Goal: Task Accomplishment & Management: Complete application form

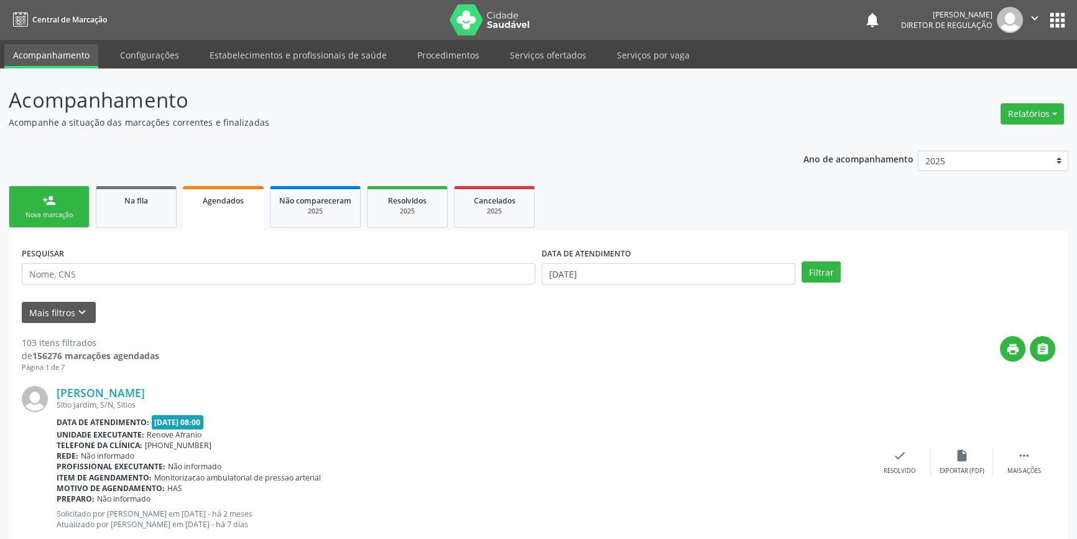
click at [73, 202] on link "person_add Nova marcação" at bounding box center [49, 207] width 81 height 42
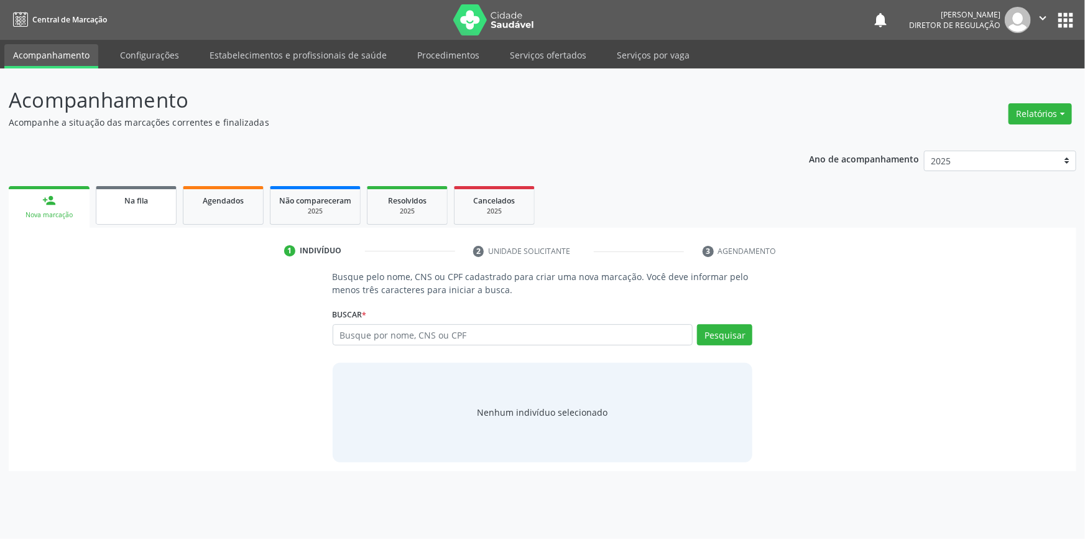
click at [114, 210] on link "Na fila" at bounding box center [136, 205] width 81 height 39
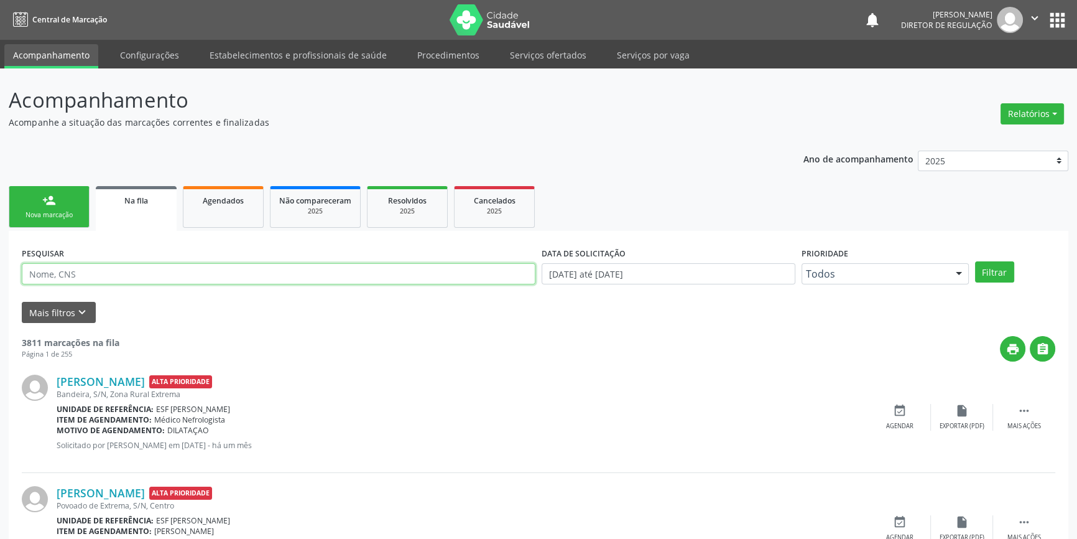
click at [202, 273] on input "text" at bounding box center [279, 273] width 514 height 21
type input "703408252443112"
click at [992, 267] on button "Filtrar" at bounding box center [994, 271] width 39 height 21
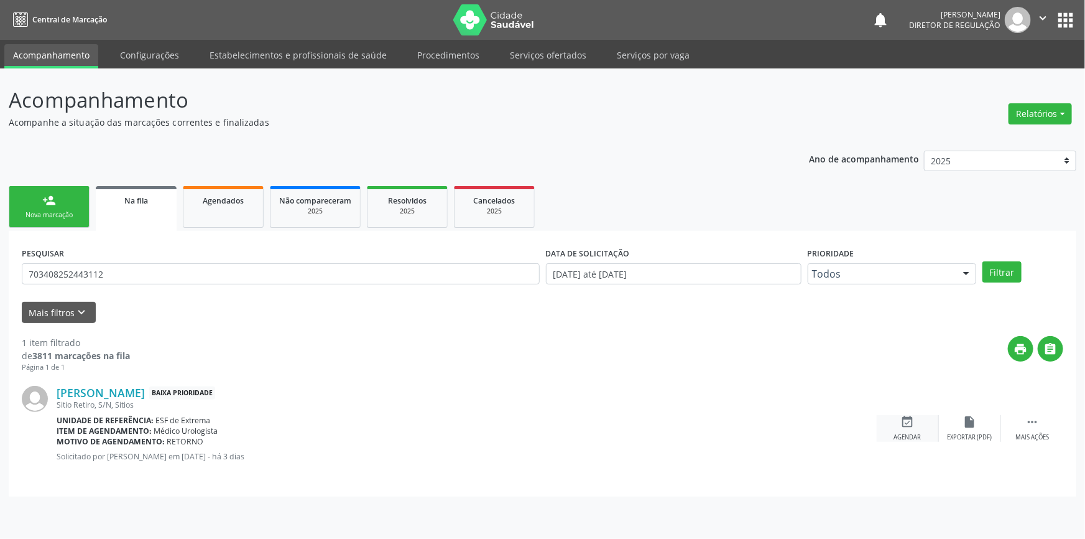
click at [907, 423] on icon "event_available" at bounding box center [908, 422] width 14 height 14
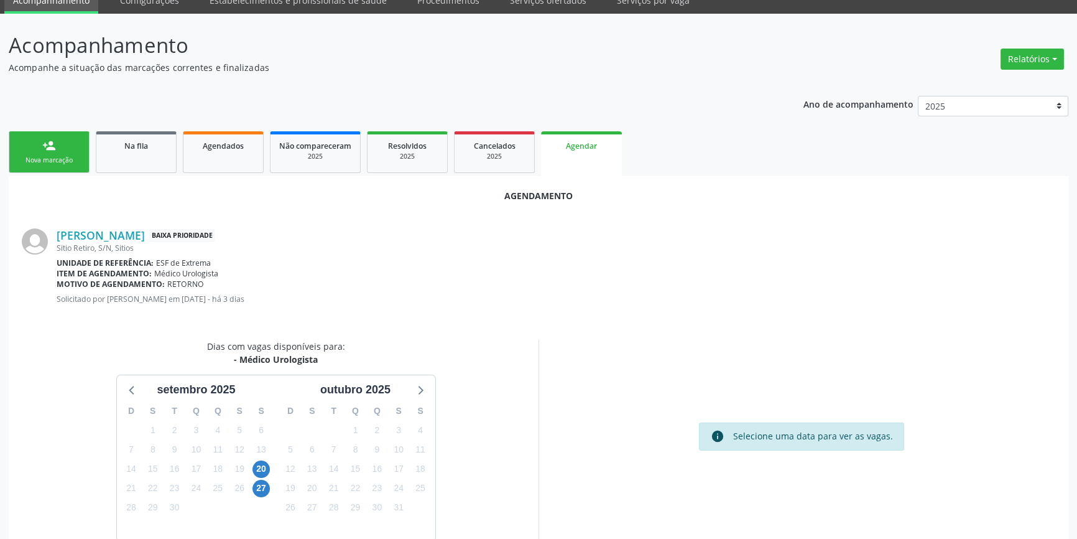
scroll to position [108, 0]
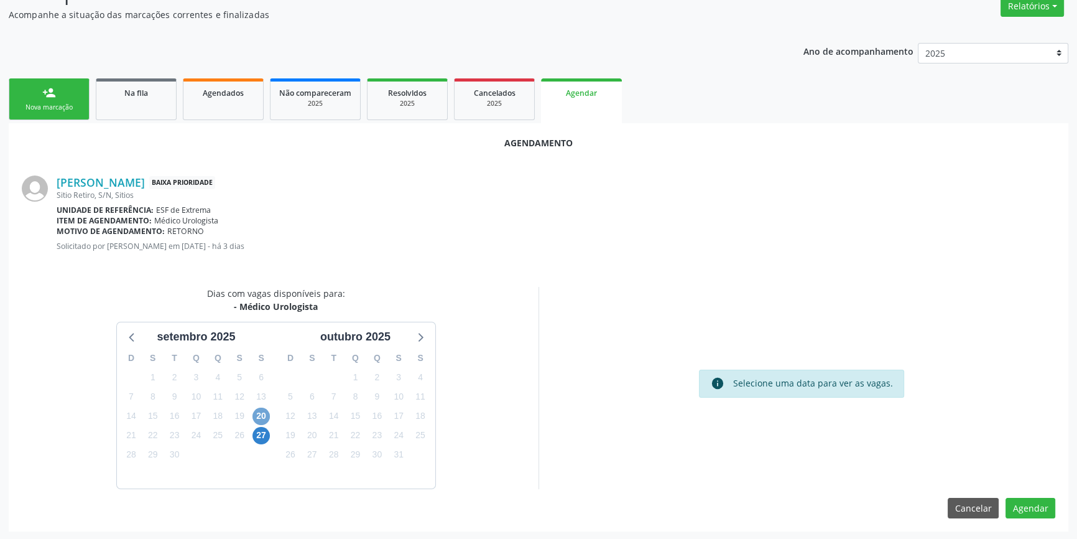
click at [262, 415] on span "20" at bounding box center [261, 415] width 17 height 17
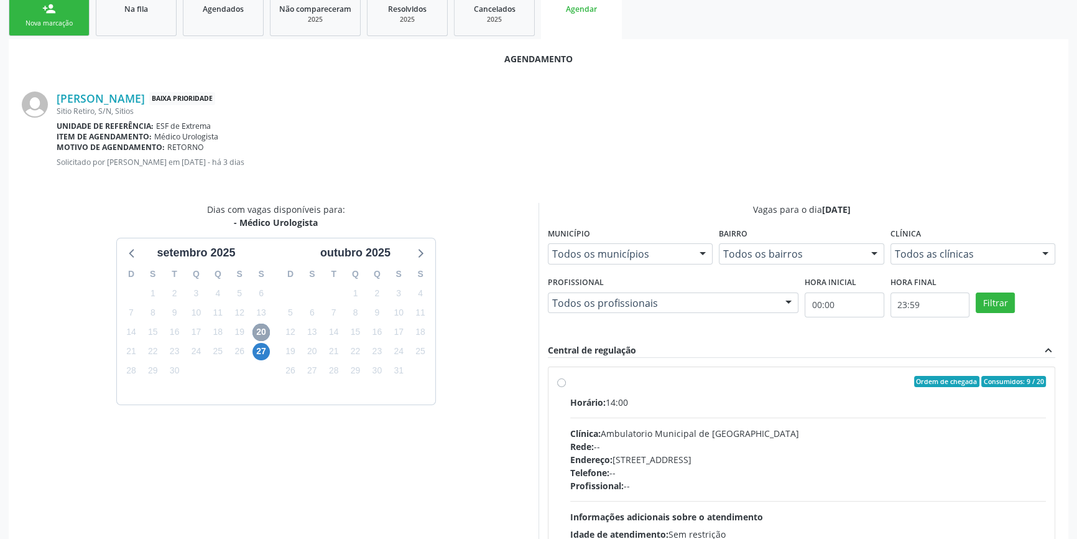
scroll to position [277, 0]
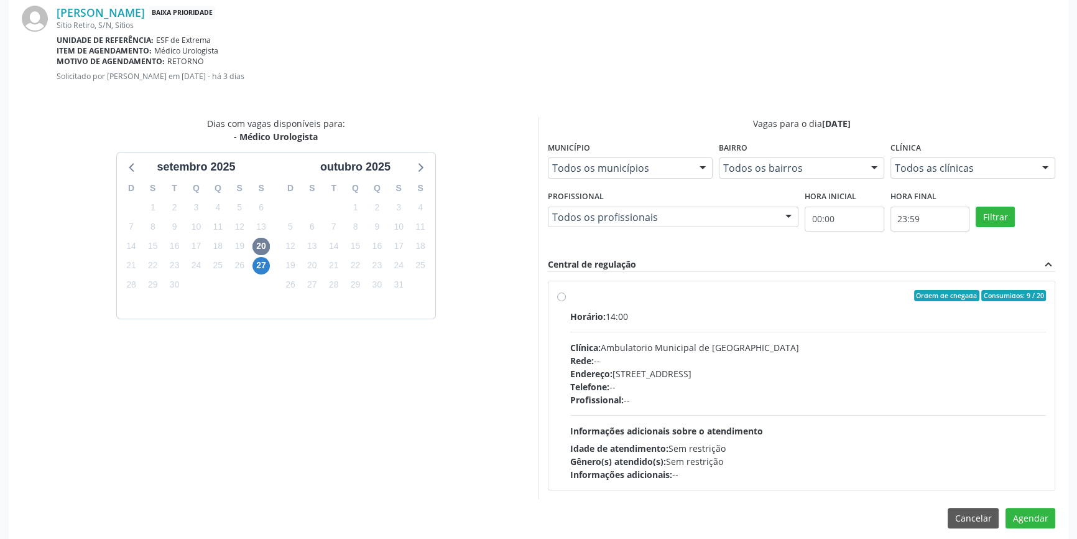
click at [567, 295] on div "Ordem de chegada Consumidos: 9 / 20 Horário: 14:00 Clínica: Ambulatorio Municip…" at bounding box center [801, 385] width 489 height 191
radio input "true"
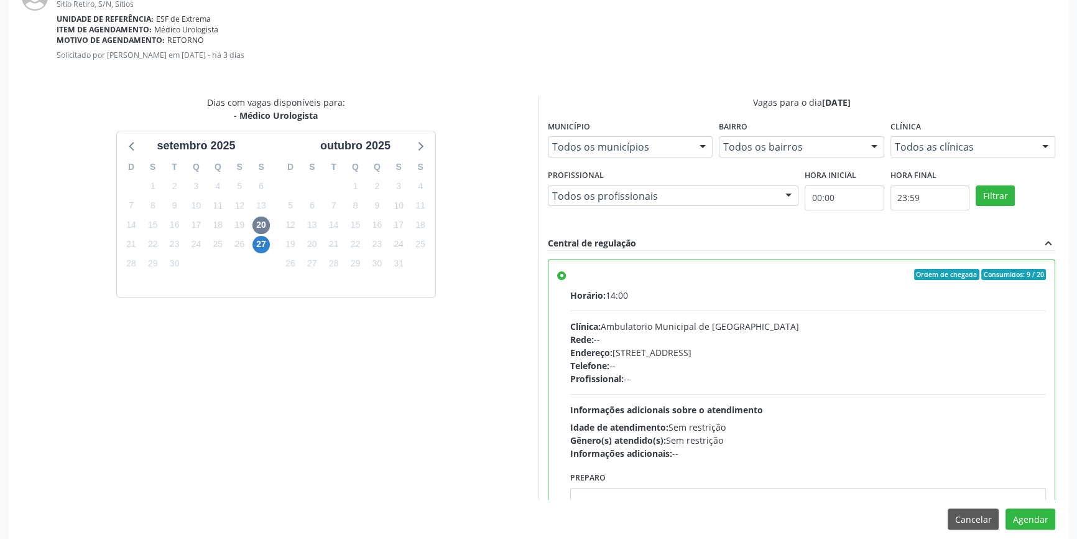
scroll to position [310, 0]
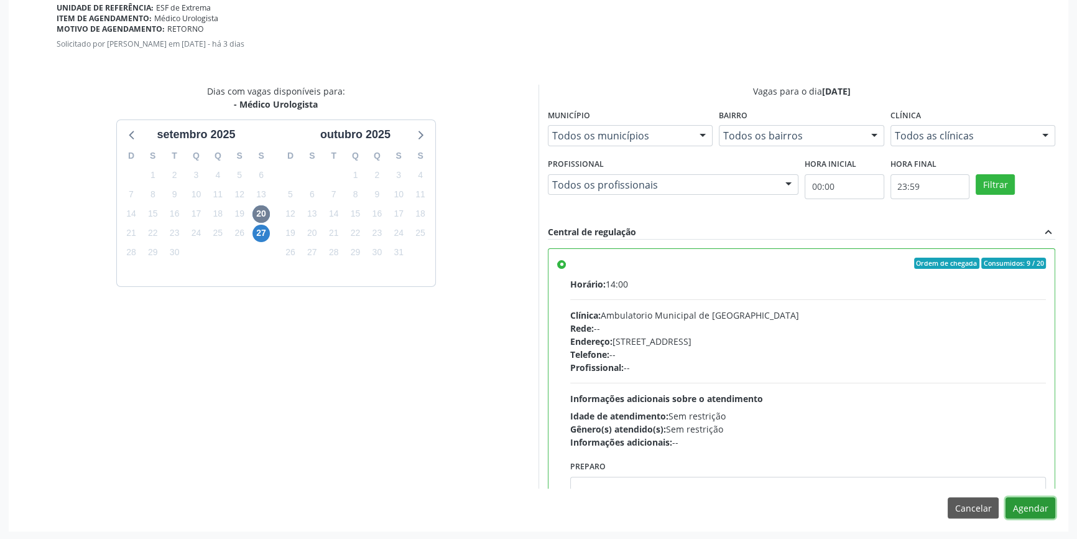
click at [1044, 511] on button "Agendar" at bounding box center [1031, 507] width 50 height 21
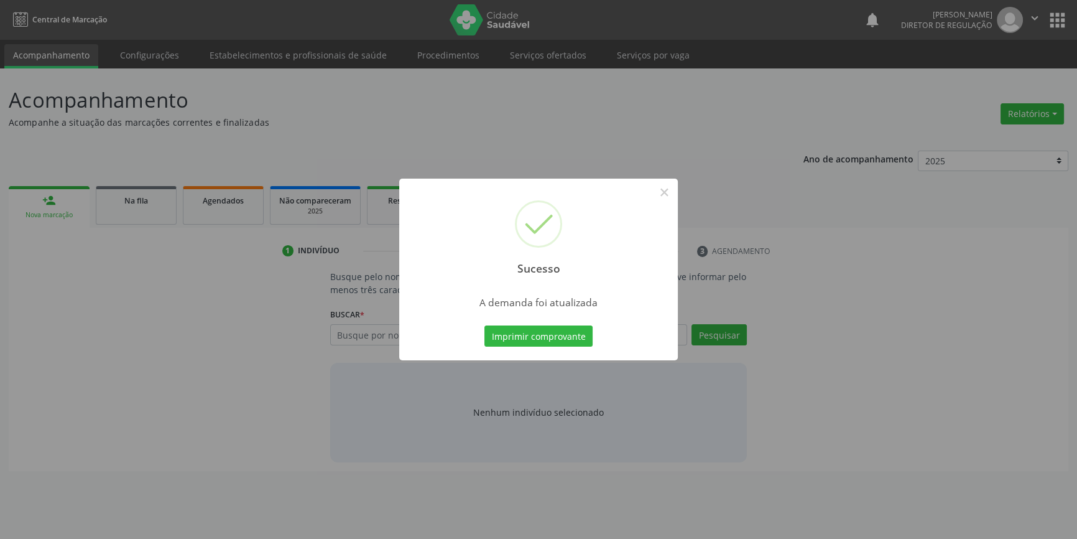
scroll to position [0, 0]
click at [565, 336] on button "Imprimir comprovante" at bounding box center [543, 335] width 108 height 21
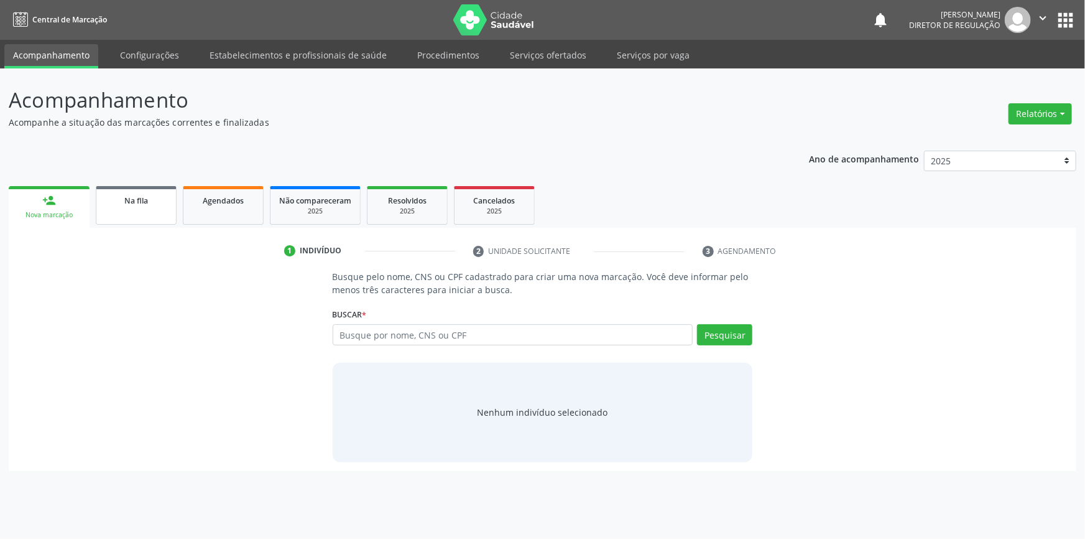
click at [127, 210] on link "Na fila" at bounding box center [136, 205] width 81 height 39
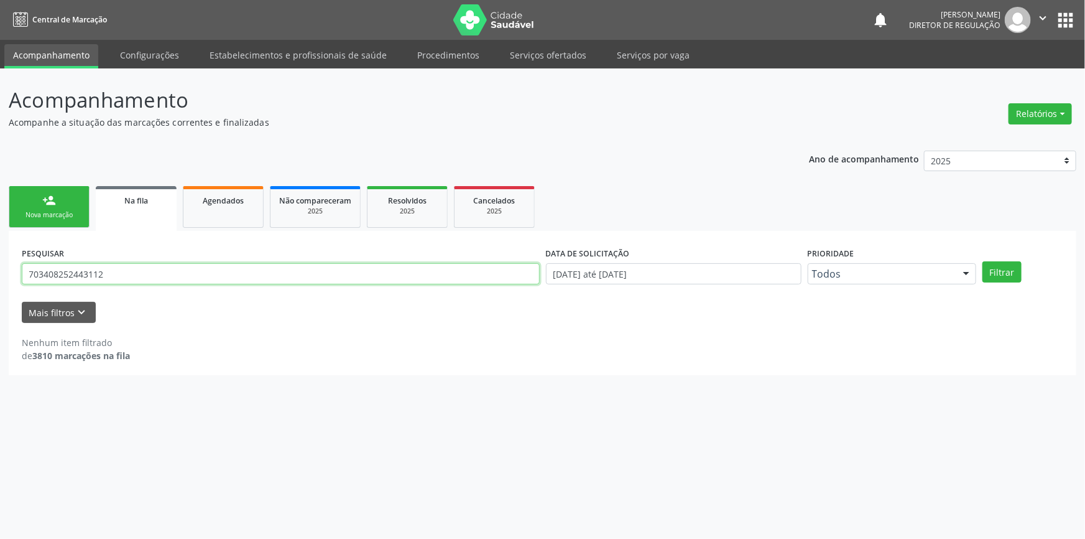
drag, startPoint x: 183, startPoint y: 276, endPoint x: 0, endPoint y: 262, distance: 183.3
click at [0, 269] on div "Acompanhamento Acompanhe a situação das marcações correntes e finalizadas Relat…" at bounding box center [542, 303] width 1085 height 470
type input "GABRIEL"
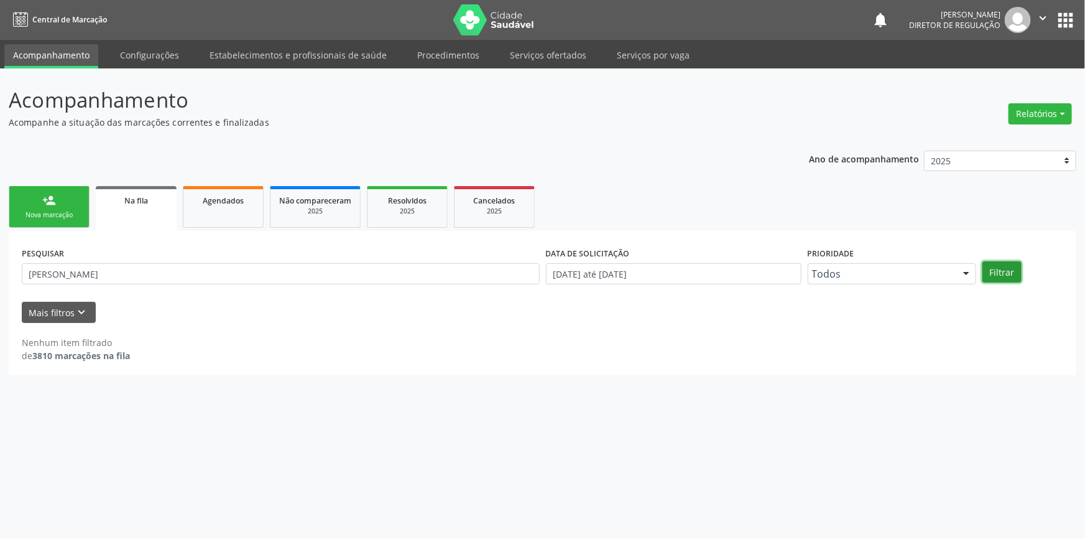
click at [1008, 262] on button "Filtrar" at bounding box center [1002, 271] width 39 height 21
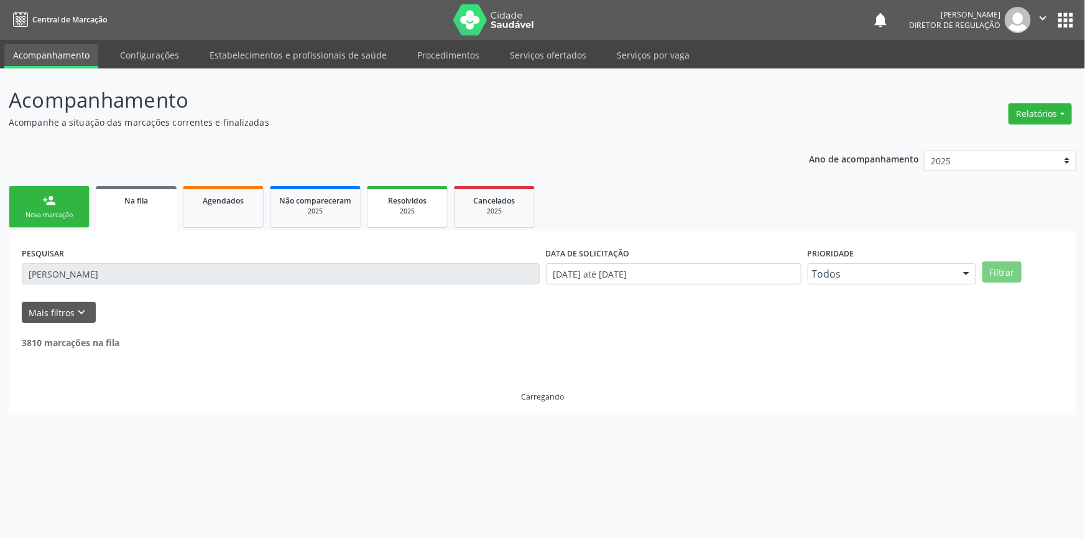
click at [404, 225] on link "Resolvidos 2025" at bounding box center [407, 207] width 81 height 42
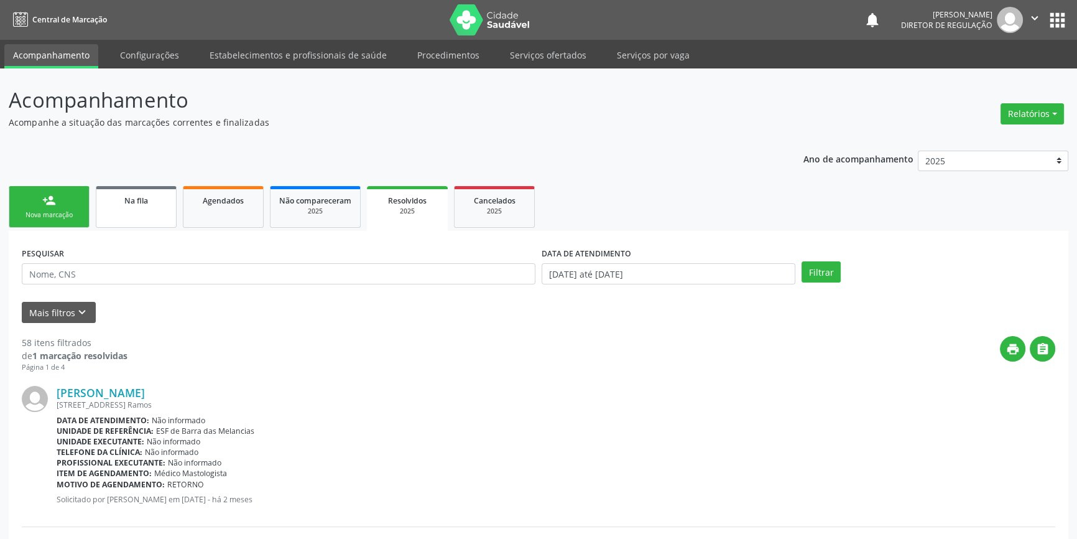
click at [135, 208] on link "Na fila" at bounding box center [136, 207] width 81 height 42
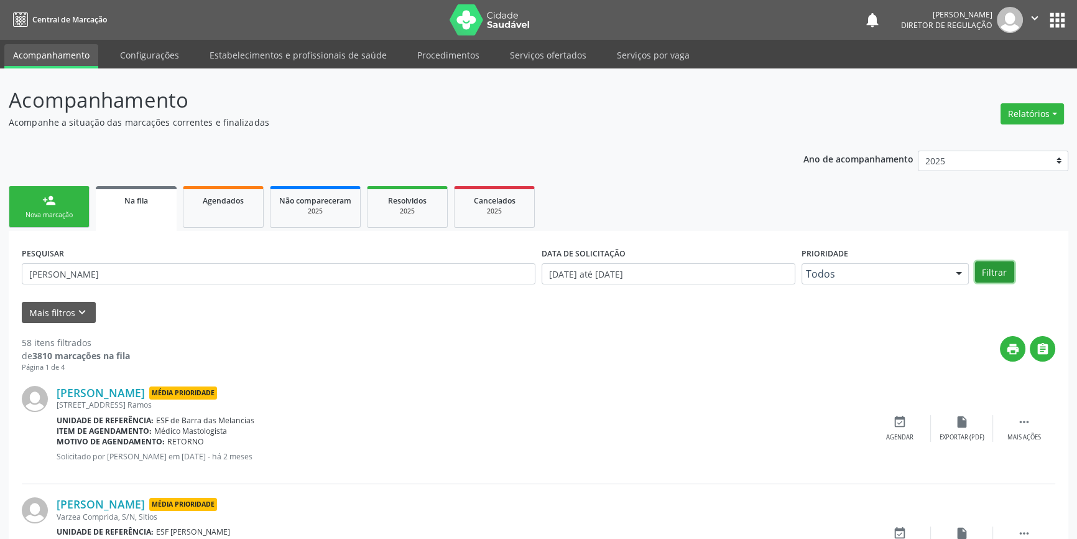
click at [988, 271] on button "Filtrar" at bounding box center [994, 271] width 39 height 21
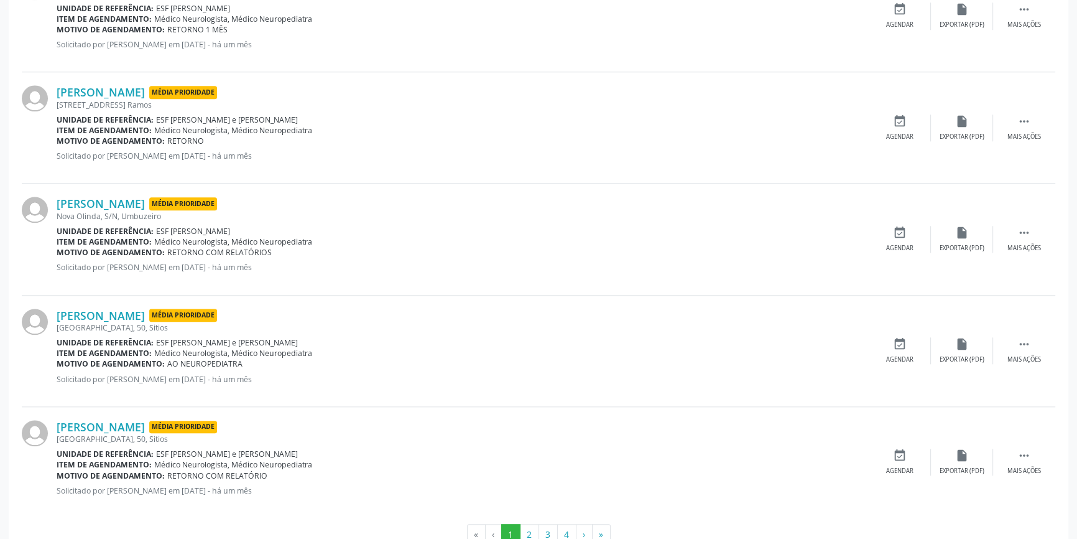
scroll to position [1560, 0]
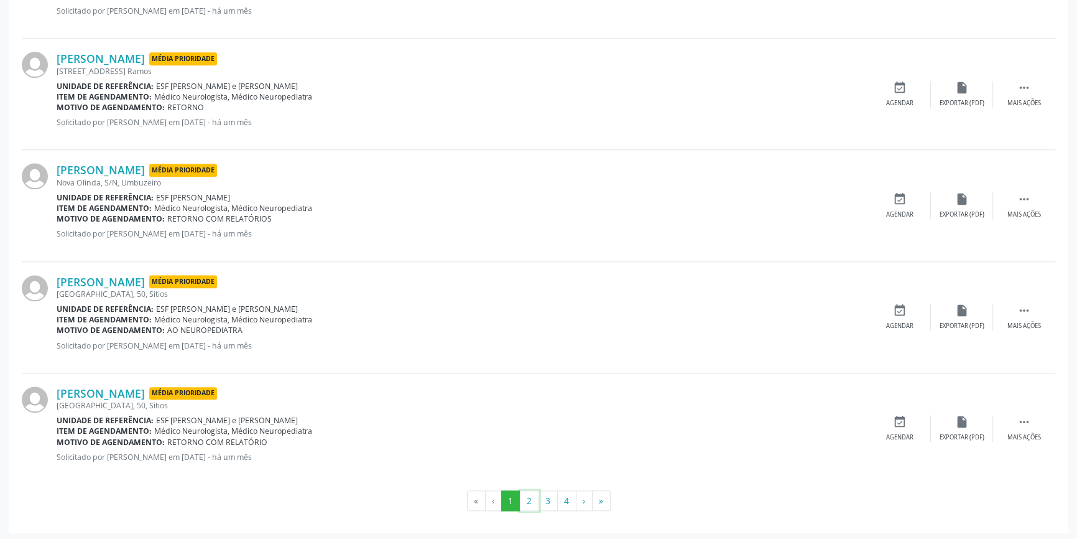
click at [533, 497] on button "2" at bounding box center [529, 500] width 19 height 21
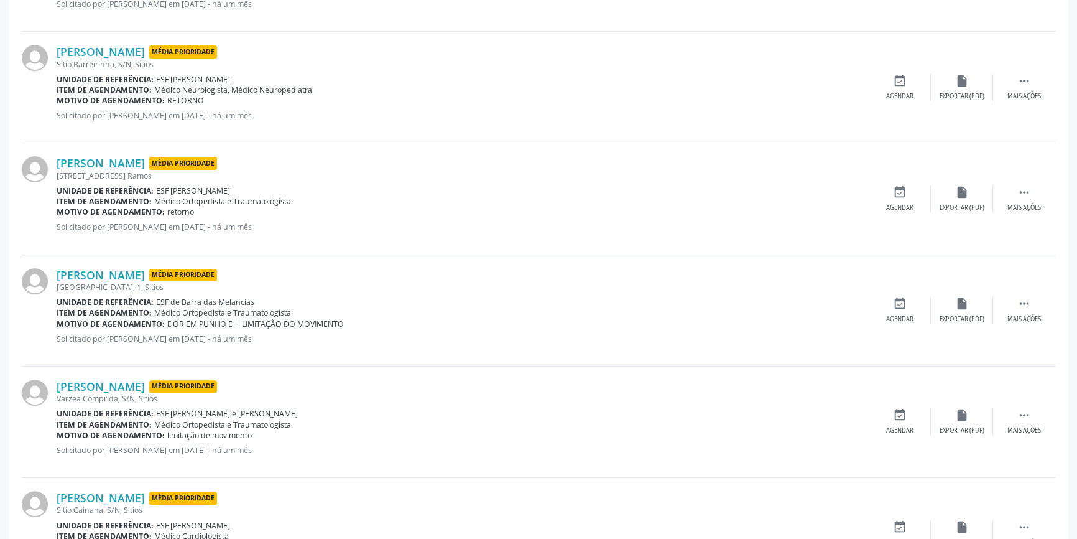
scroll to position [0, 0]
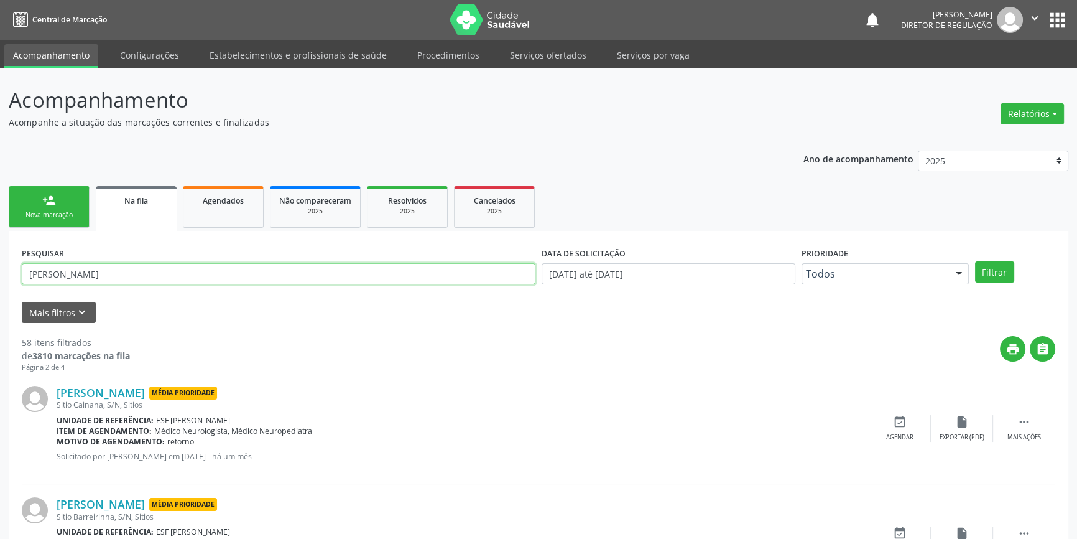
drag, startPoint x: 202, startPoint y: 277, endPoint x: 0, endPoint y: 253, distance: 203.5
type input "701000813959899"
click at [986, 274] on button "Filtrar" at bounding box center [994, 271] width 39 height 21
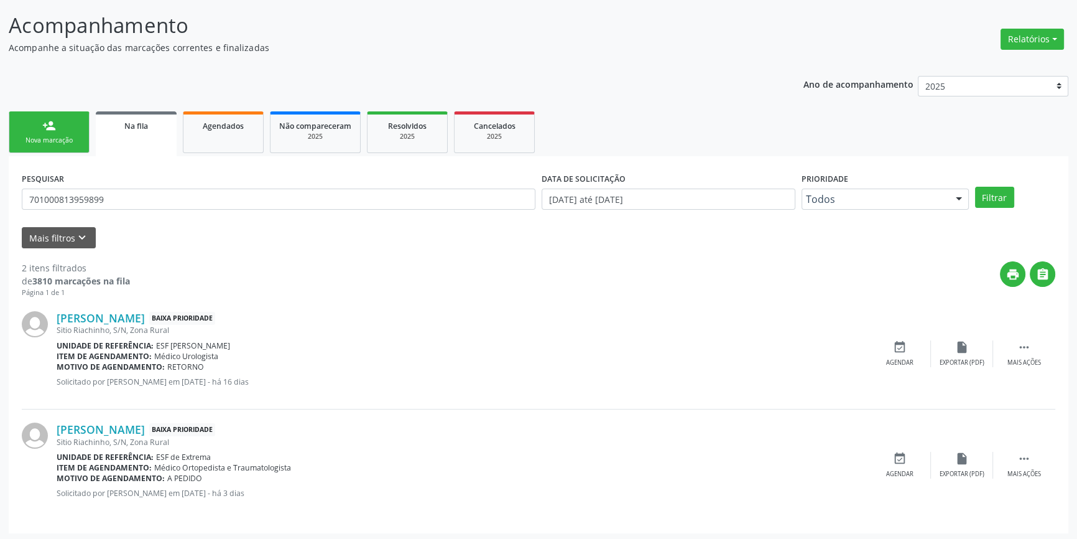
scroll to position [76, 0]
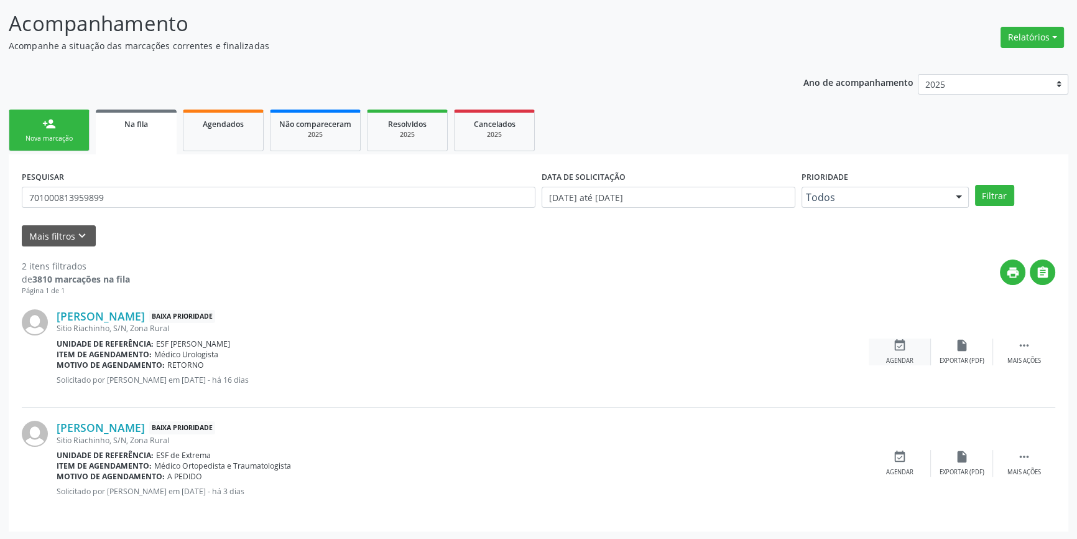
click at [881, 342] on div "event_available Agendar" at bounding box center [900, 351] width 62 height 27
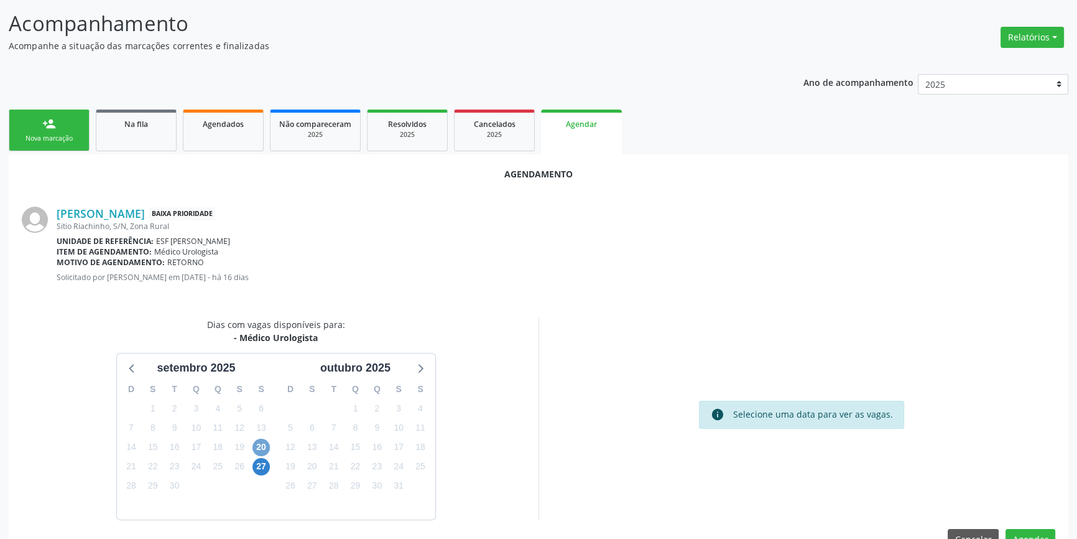
click at [263, 452] on span "20" at bounding box center [261, 446] width 17 height 17
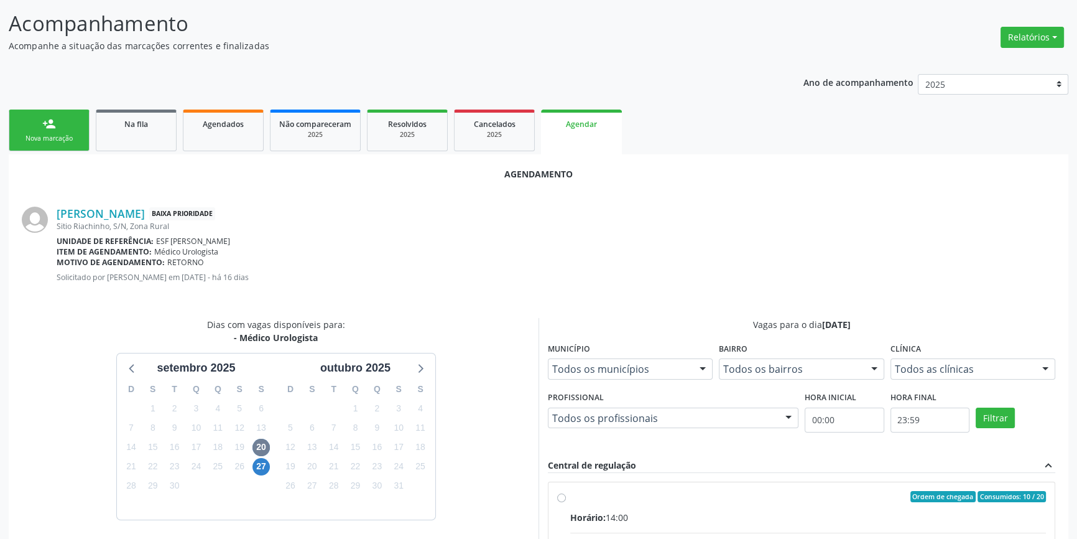
click at [585, 496] on div "Ordem de chegada Consumidos: 10 / 20" at bounding box center [808, 496] width 476 height 11
click at [566, 496] on input "Ordem de chegada Consumidos: 10 / 20 Horário: 14:00 Clínica: Ambulatorio Munici…" at bounding box center [561, 496] width 9 height 11
radio input "true"
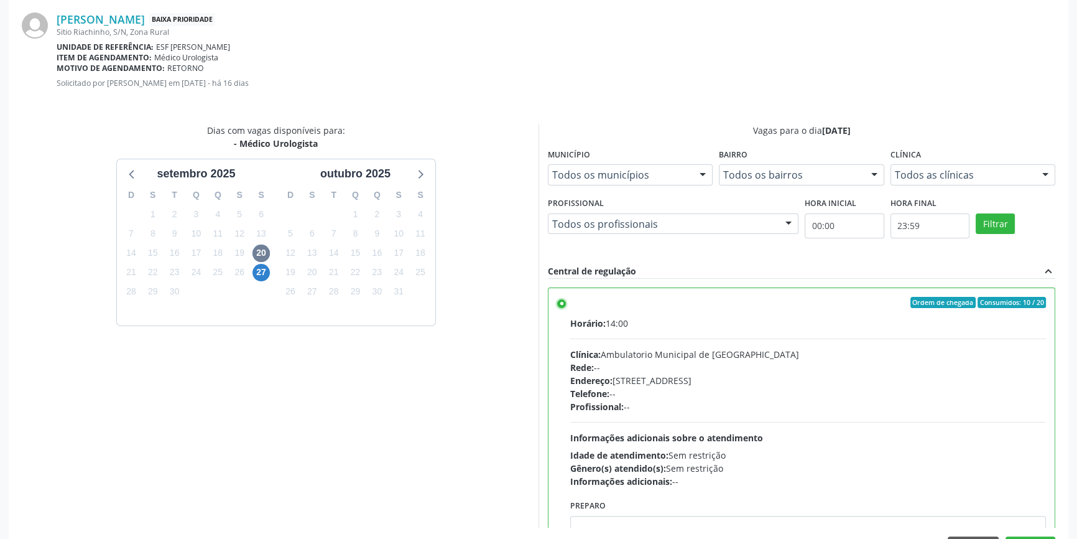
scroll to position [310, 0]
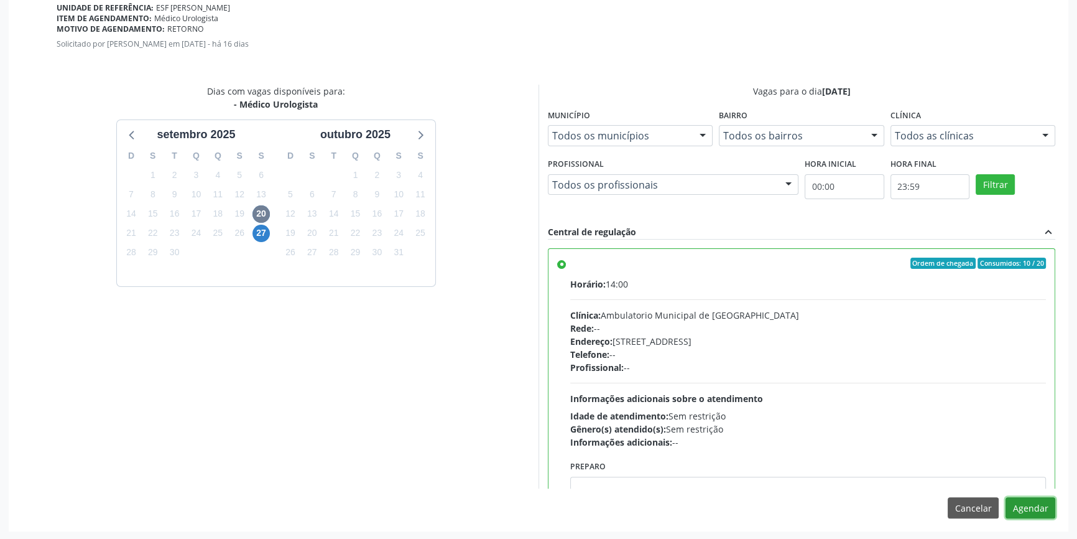
click at [1031, 511] on button "Agendar" at bounding box center [1031, 507] width 50 height 21
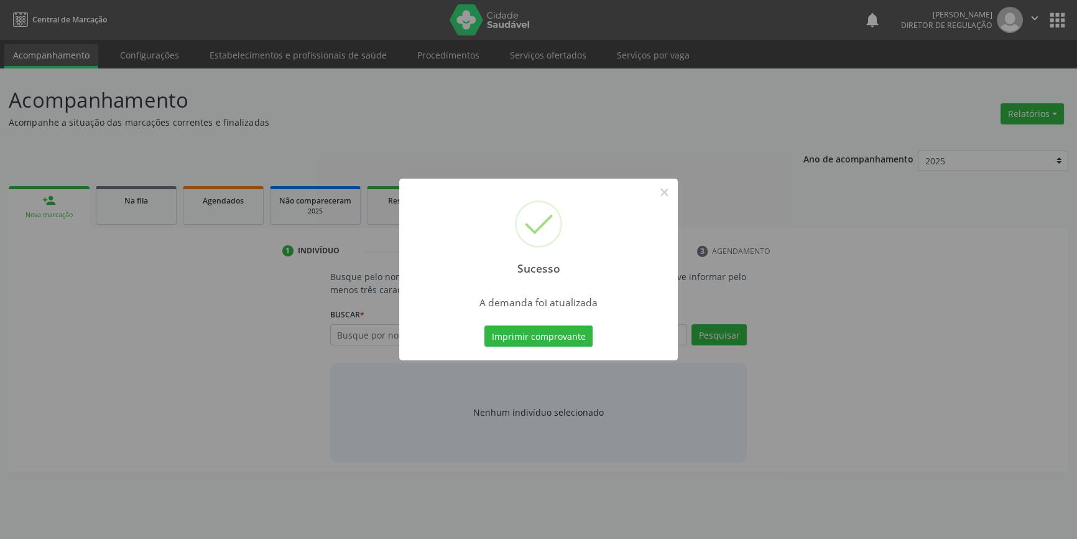
scroll to position [0, 0]
click at [554, 340] on button "Imprimir comprovante" at bounding box center [543, 335] width 108 height 21
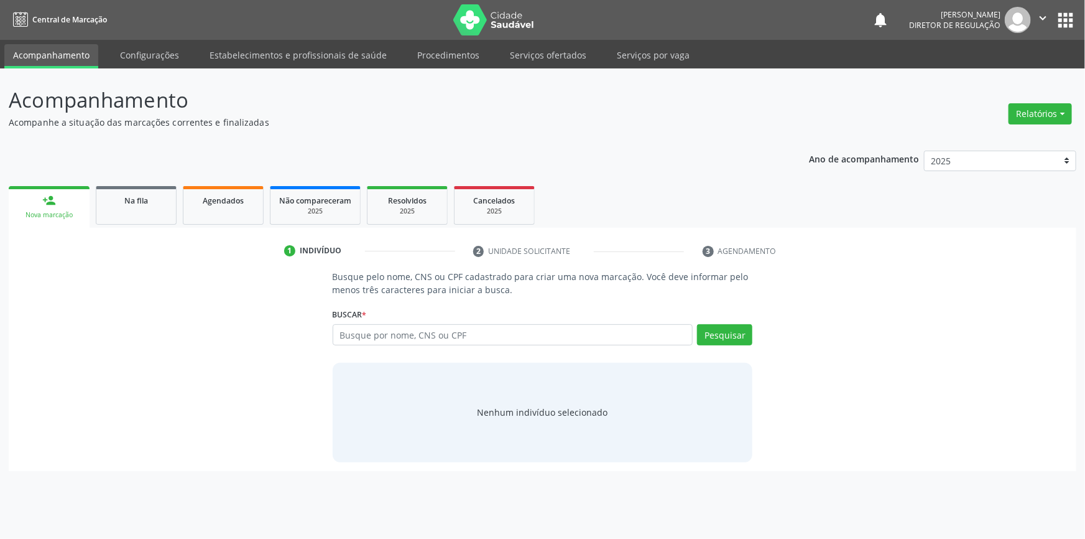
click at [152, 201] on div "Na fila" at bounding box center [136, 199] width 62 height 13
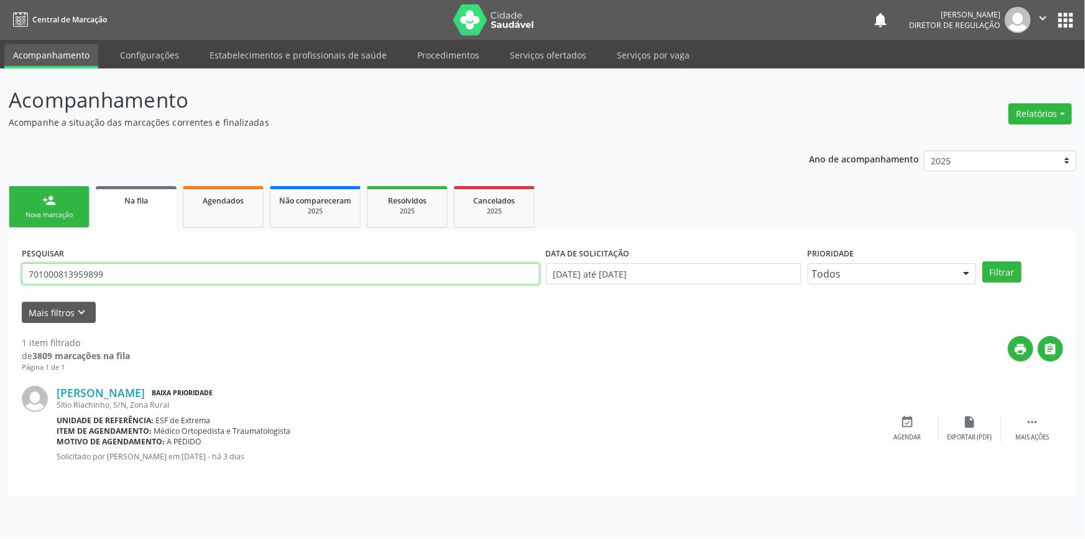
drag, startPoint x: 159, startPoint y: 284, endPoint x: 0, endPoint y: 284, distance: 159.2
click at [0, 284] on div "Acompanhamento Acompanhe a situação das marcações correntes e finalizadas Relat…" at bounding box center [542, 303] width 1085 height 470
type input "700404490151749"
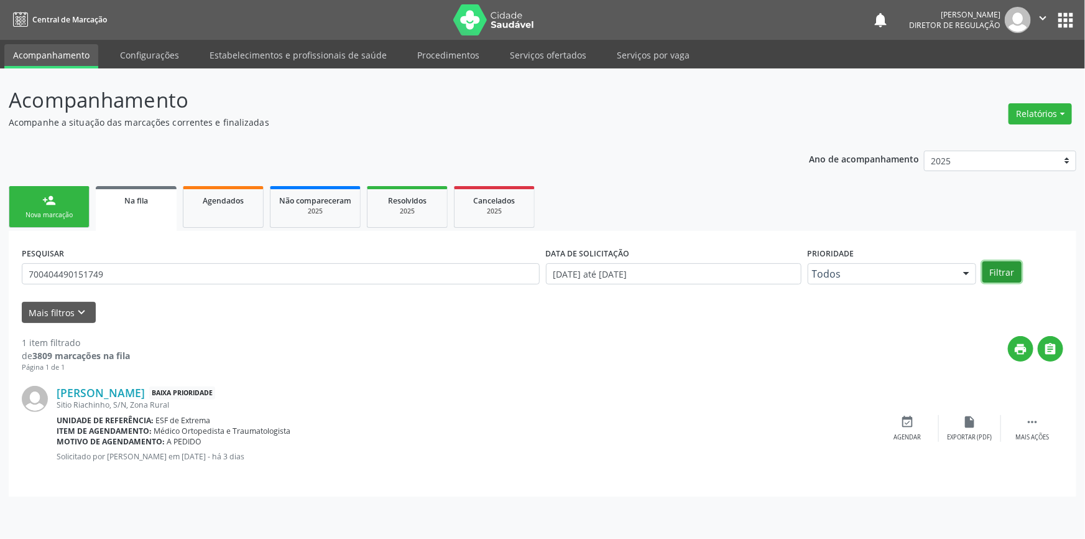
click at [1010, 262] on button "Filtrar" at bounding box center [1002, 271] width 39 height 21
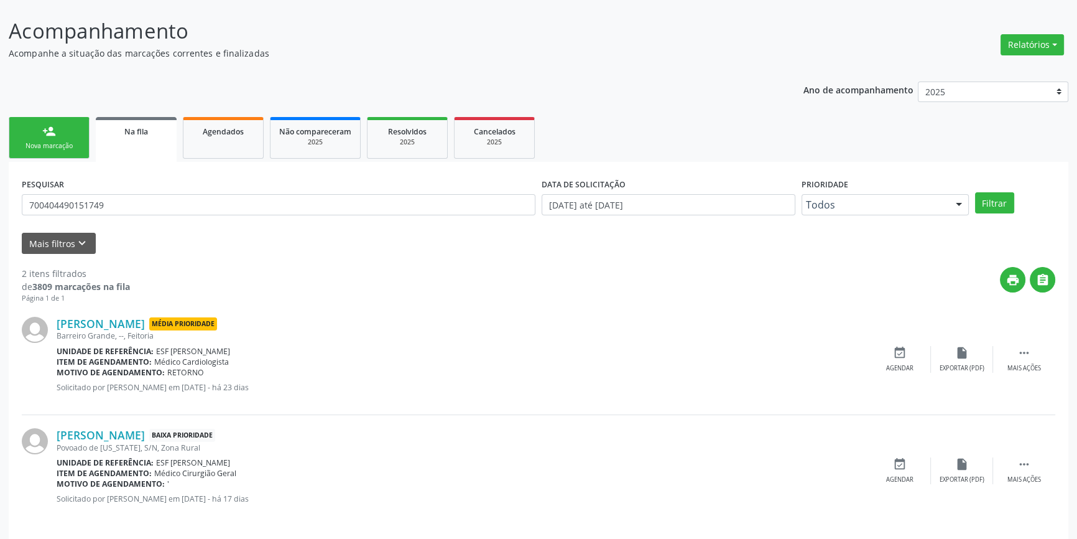
scroll to position [76, 0]
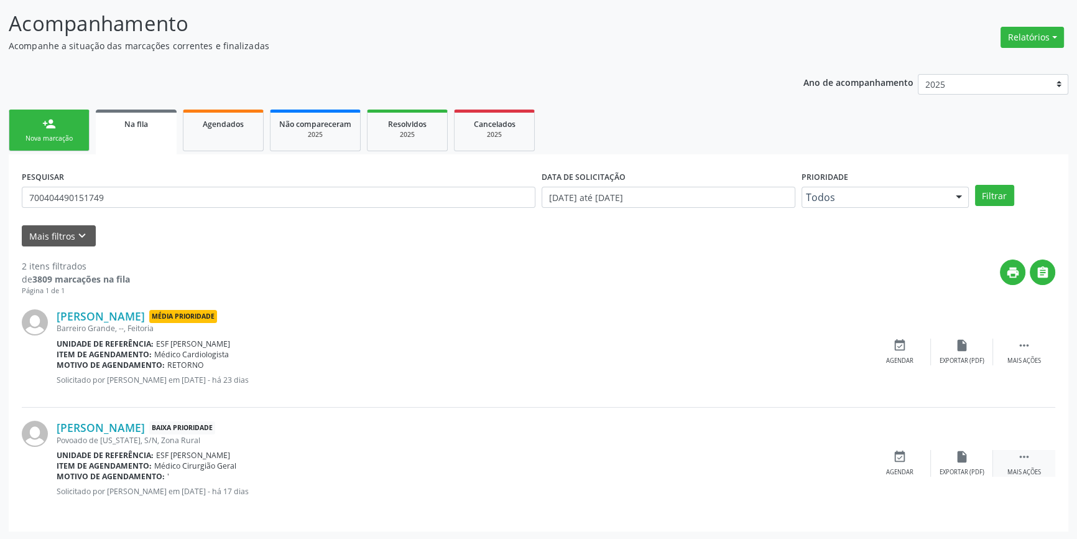
click at [1013, 468] on div "Mais ações" at bounding box center [1025, 472] width 34 height 9
click at [952, 455] on div "edit Editar" at bounding box center [962, 463] width 62 height 27
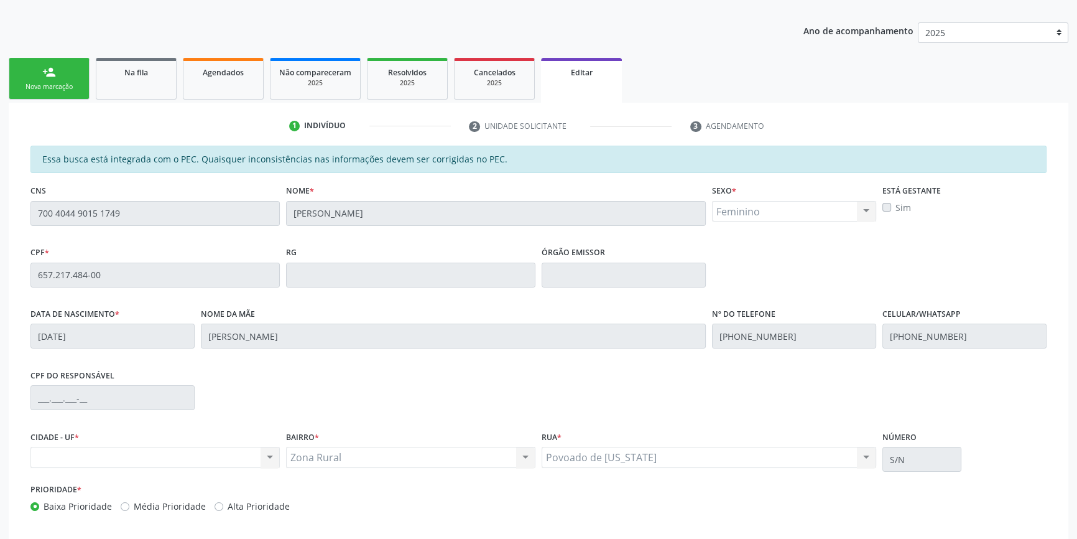
scroll to position [187, 0]
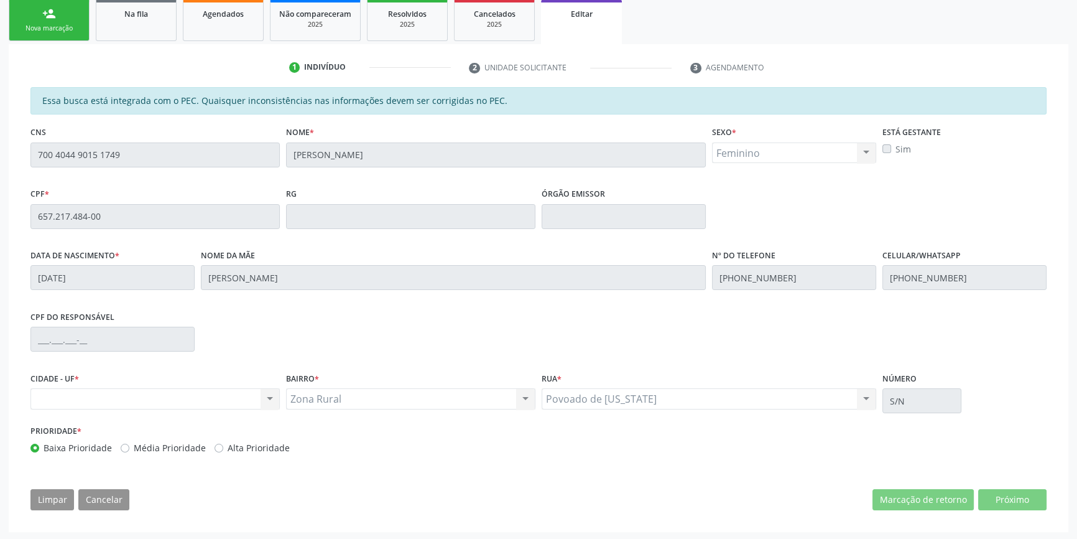
click at [141, 396] on div "Nenhum resultado encontrado para: " " Não há nenhuma opção para ser exibida." at bounding box center [154, 398] width 249 height 21
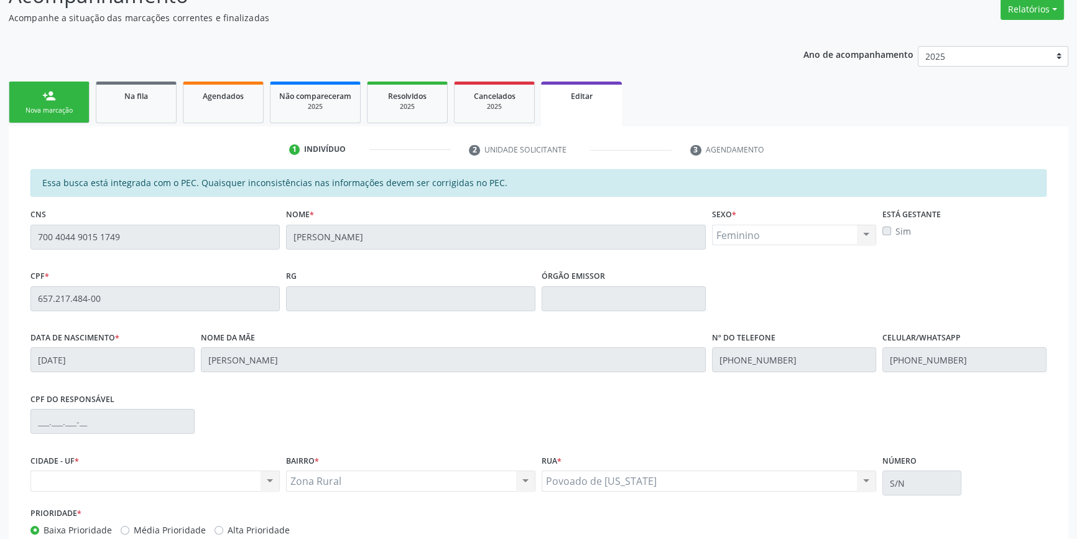
scroll to position [131, 0]
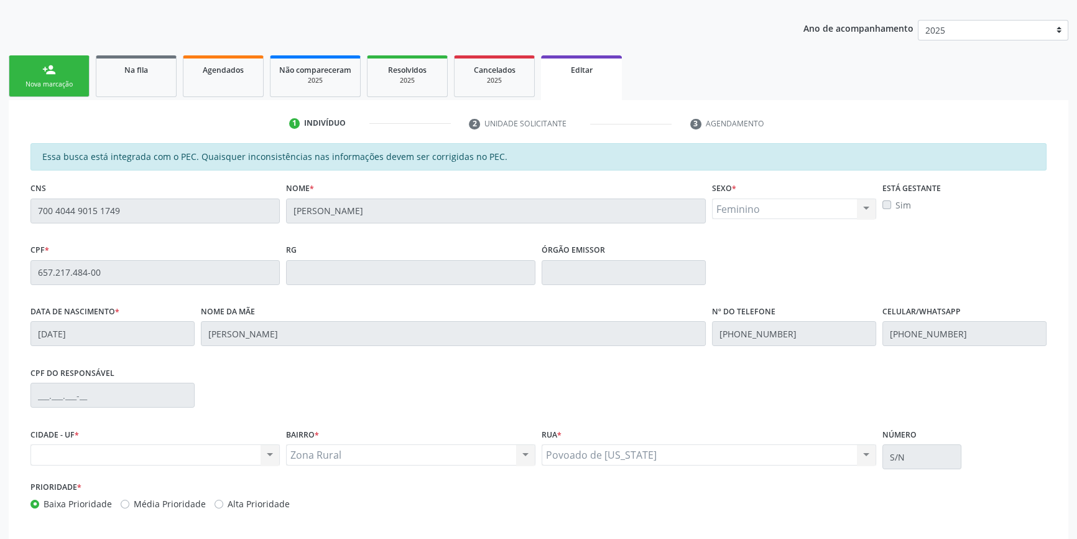
click at [0, 216] on div "Acompanhamento Acompanhe a situação das marcações correntes e finalizadas Relat…" at bounding box center [538, 267] width 1077 height 659
click at [183, 450] on div "Nenhum resultado encontrado para: " " Não há nenhuma opção para ser exibida." at bounding box center [154, 454] width 249 height 21
click at [75, 87] on div "Nova marcação" at bounding box center [49, 84] width 62 height 9
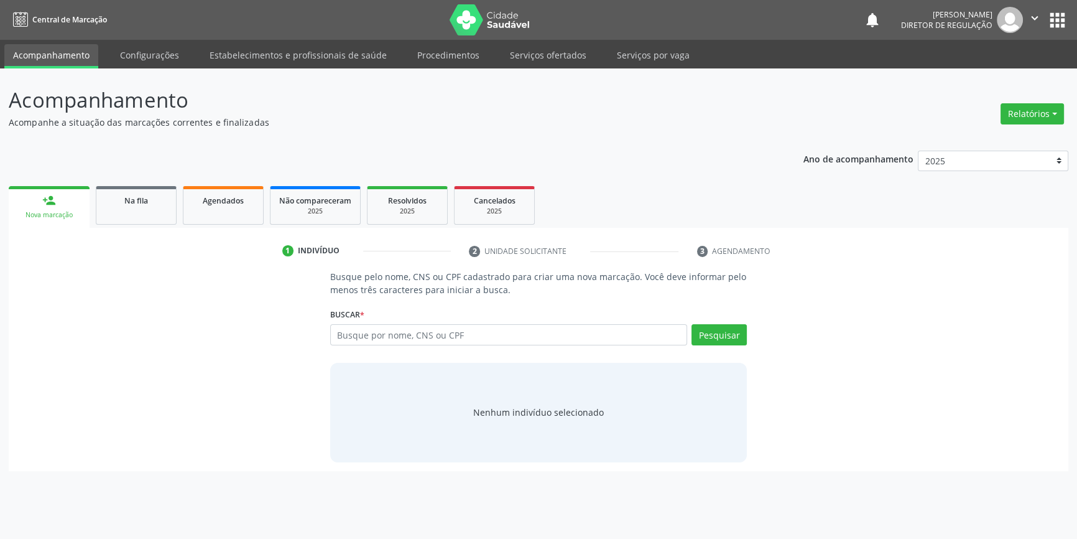
scroll to position [0, 0]
click at [141, 204] on span "Na fila" at bounding box center [136, 200] width 24 height 11
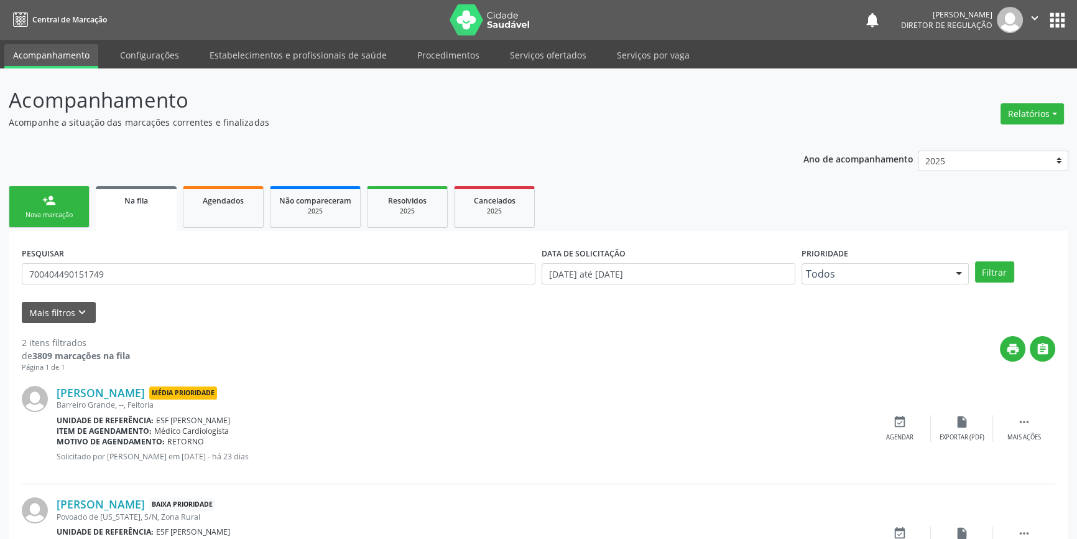
drag, startPoint x: 119, startPoint y: 284, endPoint x: 0, endPoint y: 275, distance: 119.1
click at [0, 275] on div "Acompanhamento Acompanhe a situação das marcações correntes e finalizadas Relat…" at bounding box center [538, 342] width 1077 height 548
drag, startPoint x: 133, startPoint y: 277, endPoint x: 866, endPoint y: 108, distance: 751.9
click at [0, 271] on div "Acompanhamento Acompanhe a situação das marcações correntes e finalizadas Relat…" at bounding box center [538, 342] width 1077 height 548
type input "703402220992913"
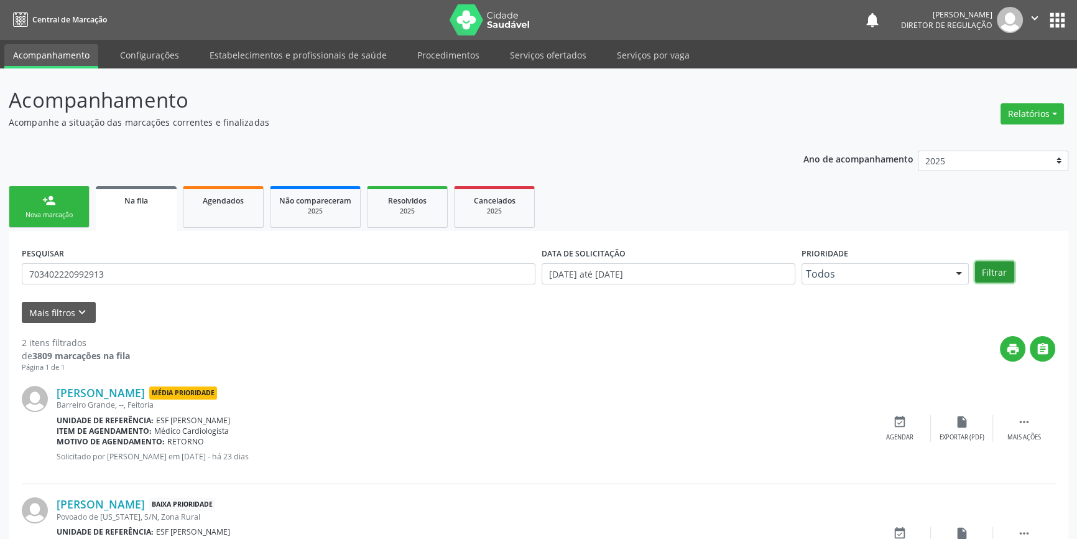
click at [1009, 264] on button "Filtrar" at bounding box center [994, 271] width 39 height 21
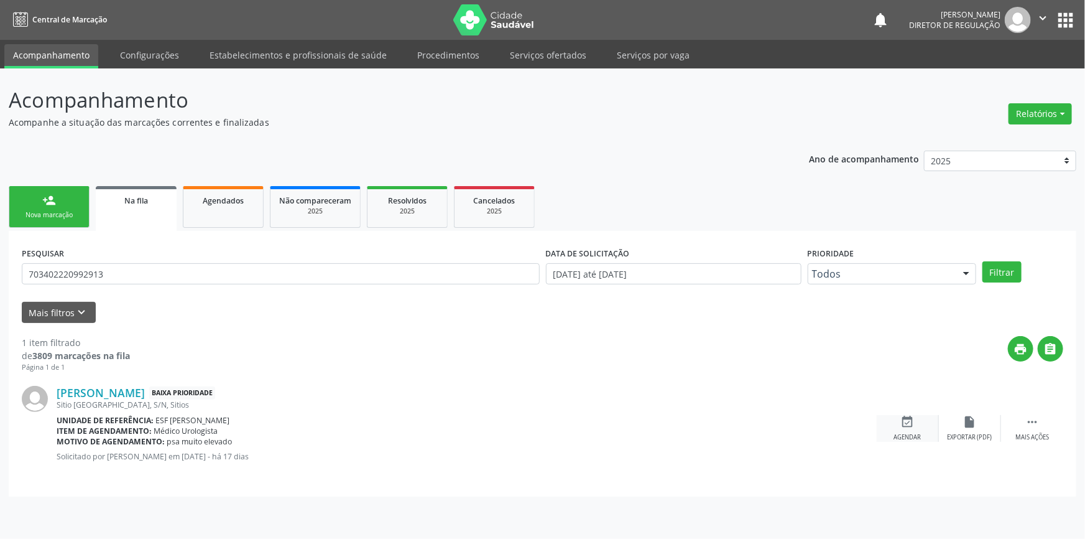
click at [917, 427] on div "event_available Agendar" at bounding box center [908, 428] width 62 height 27
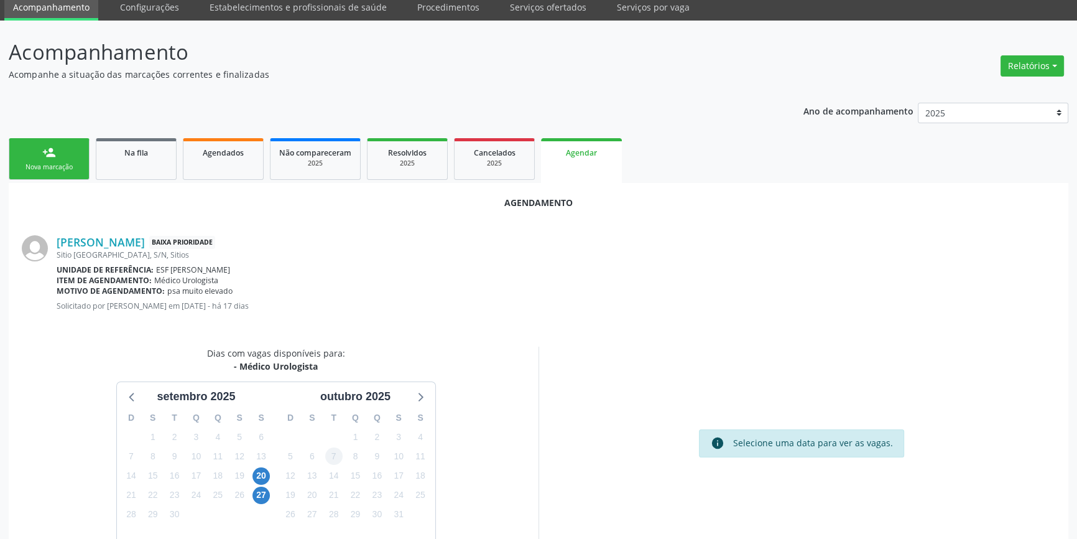
scroll to position [108, 0]
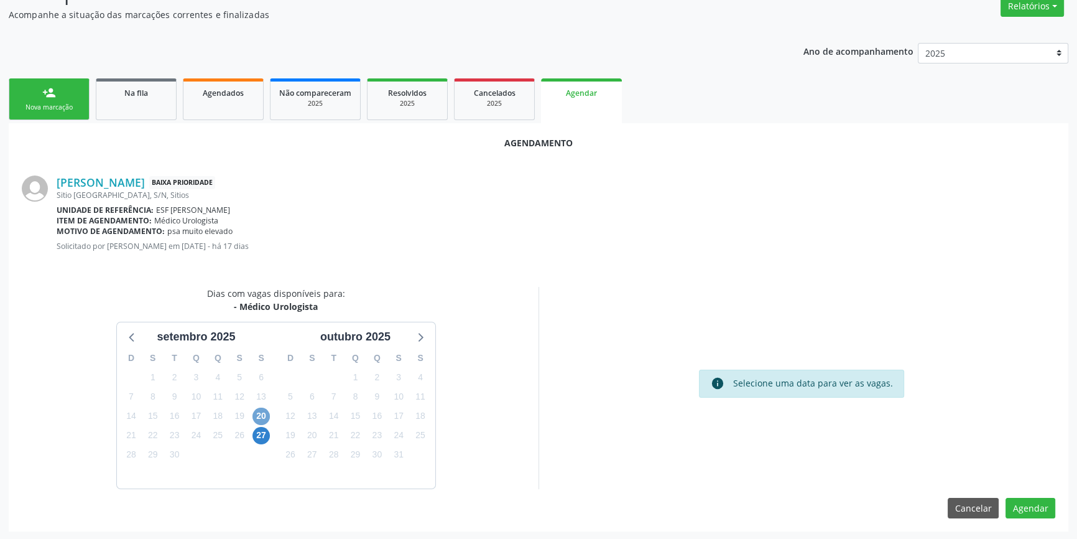
click at [265, 415] on span "20" at bounding box center [261, 415] width 17 height 17
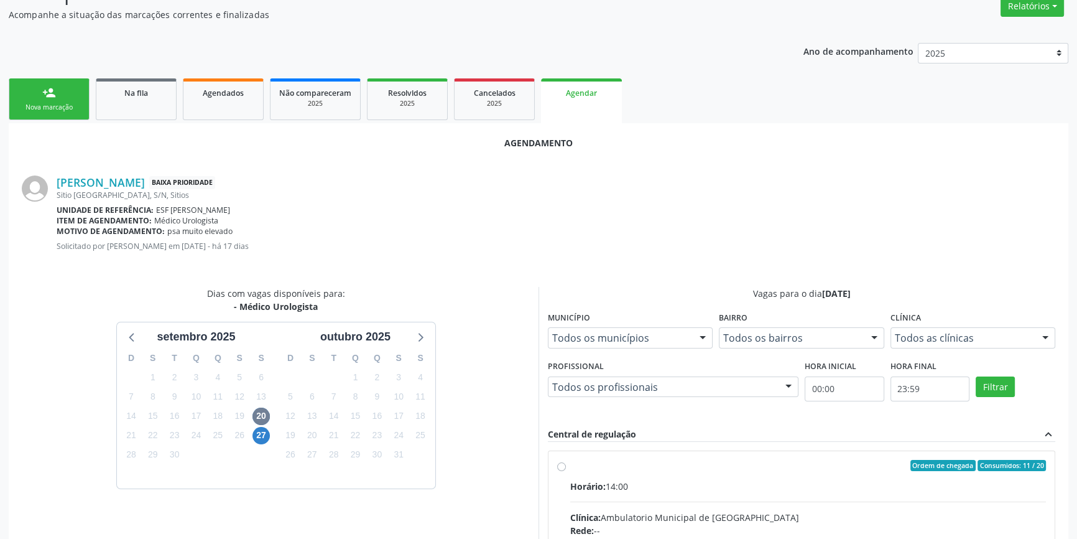
click at [585, 482] on span "Horário:" at bounding box center [587, 486] width 35 height 12
click at [566, 471] on input "Ordem de chegada Consumidos: 11 / 20 Horário: 14:00 Clínica: Ambulatorio Munici…" at bounding box center [561, 465] width 9 height 11
radio input "true"
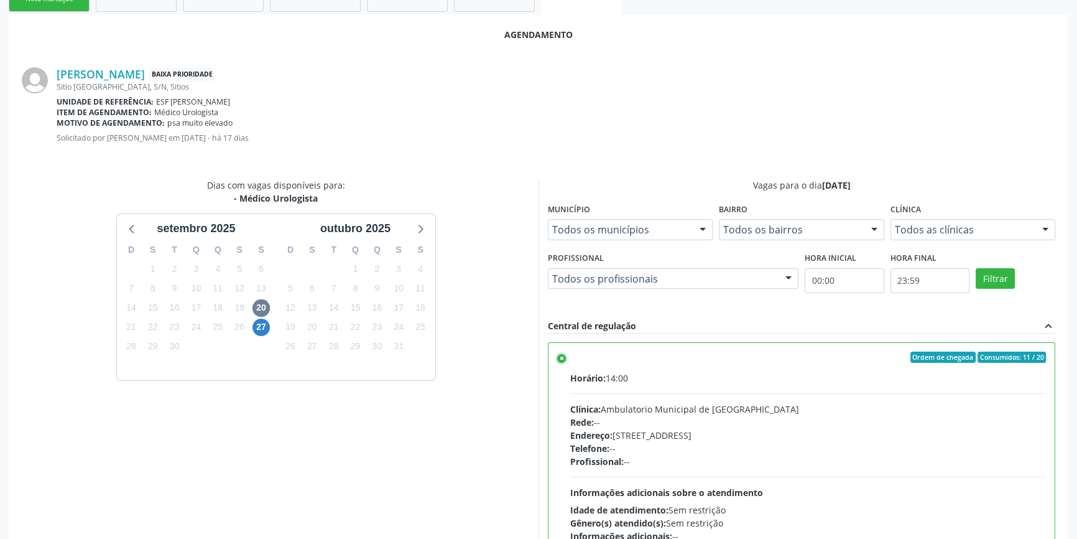
scroll to position [310, 0]
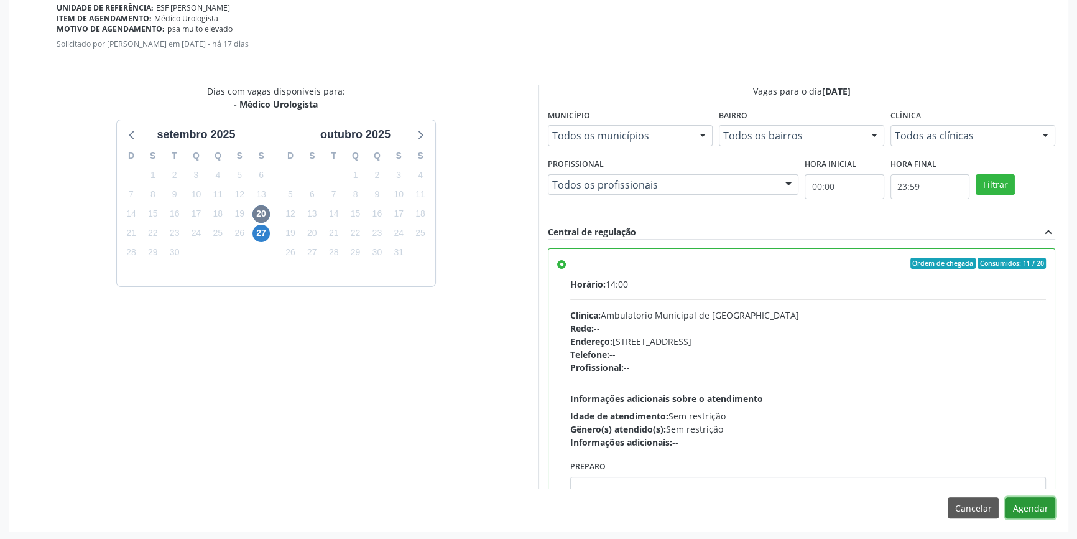
click at [1031, 503] on button "Agendar" at bounding box center [1031, 507] width 50 height 21
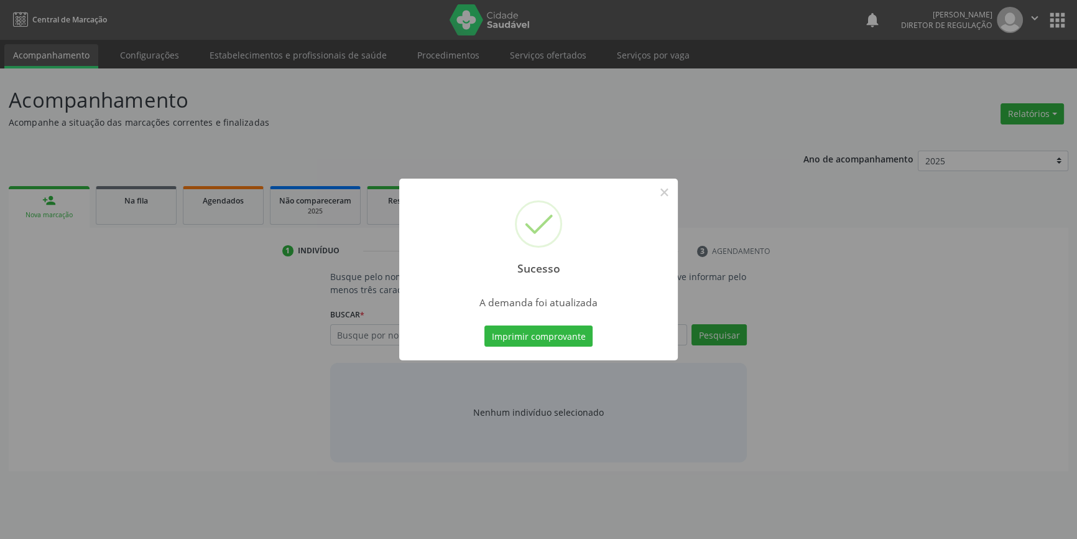
scroll to position [0, 0]
click at [547, 346] on button "Imprimir comprovante" at bounding box center [543, 335] width 108 height 21
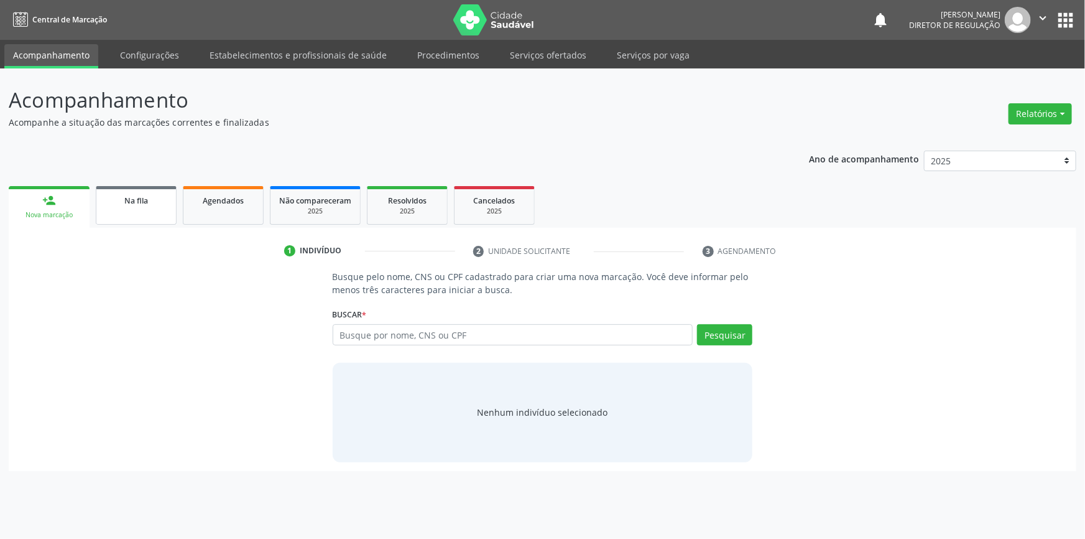
click at [147, 208] on link "Na fila" at bounding box center [136, 205] width 81 height 39
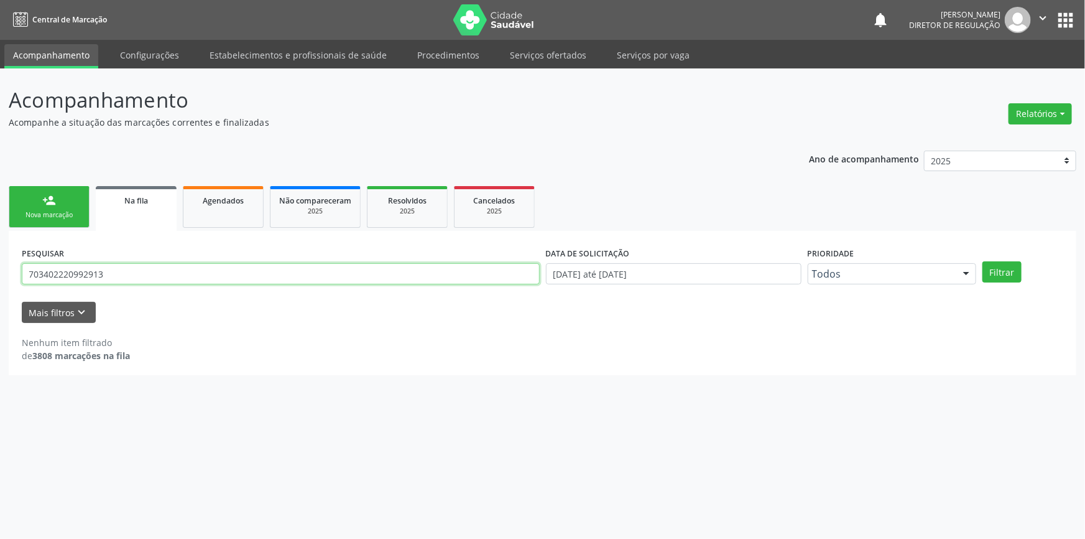
drag, startPoint x: 22, startPoint y: 264, endPoint x: 0, endPoint y: 264, distance: 22.4
click at [0, 264] on div "Acompanhamento Acompanhe a situação das marcações correntes e finalizadas Relat…" at bounding box center [542, 303] width 1085 height 470
type input "702609718610540"
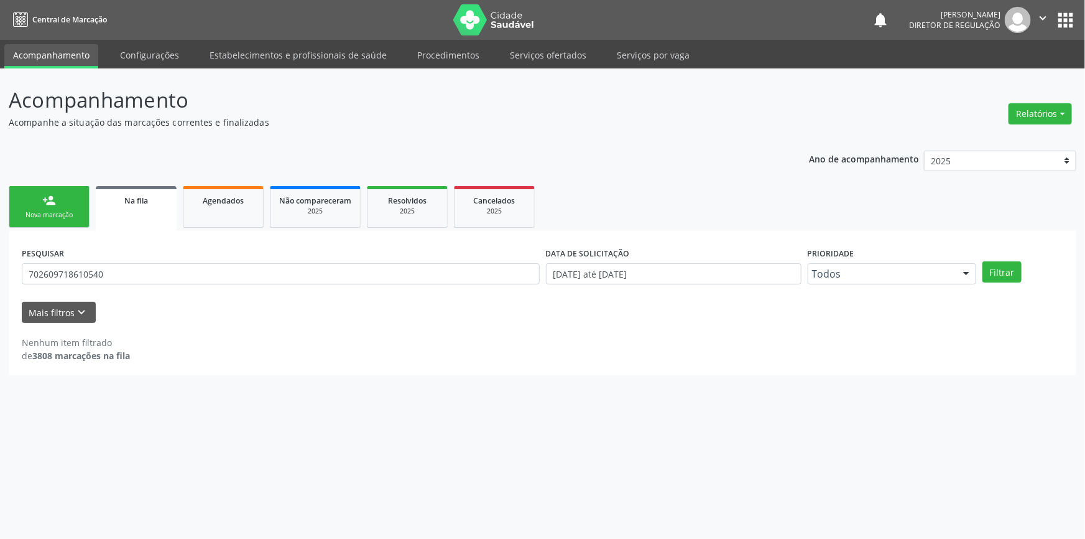
click at [1006, 259] on div "PESQUISAR 702609718610540 DATA DE SOLICITAÇÃO 01/01/2018 até 12/09/2025 Priorid…" at bounding box center [543, 268] width 1048 height 49
click at [1005, 276] on button "Filtrar" at bounding box center [1002, 271] width 39 height 21
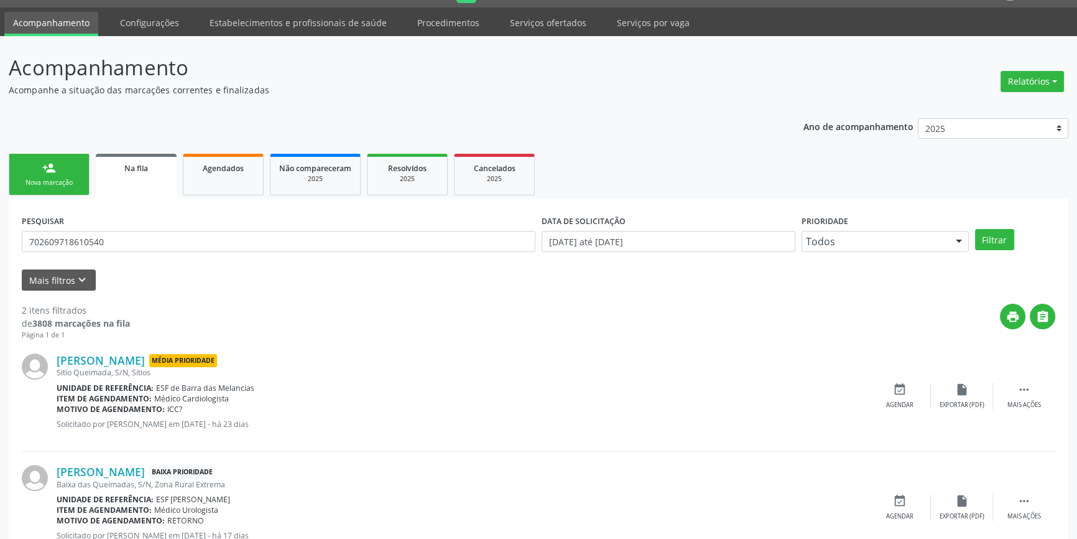
scroll to position [76, 0]
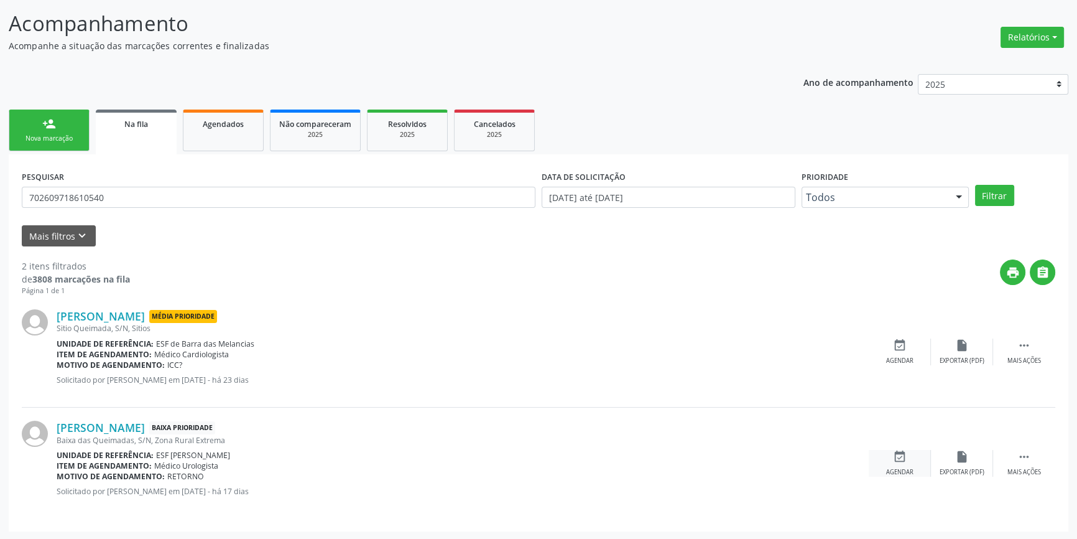
click at [902, 460] on icon "event_available" at bounding box center [900, 457] width 14 height 14
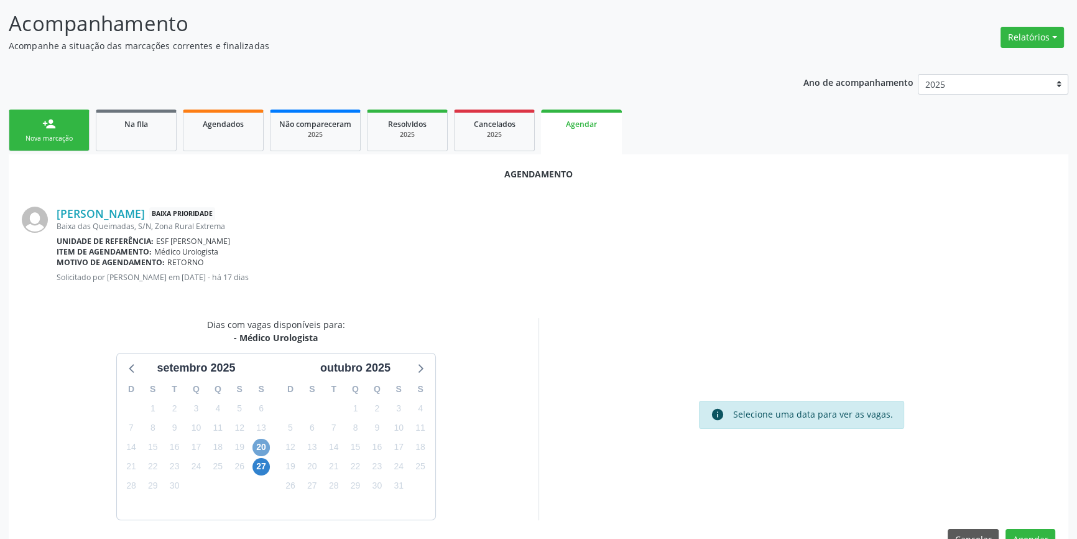
click at [255, 448] on span "20" at bounding box center [261, 446] width 17 height 17
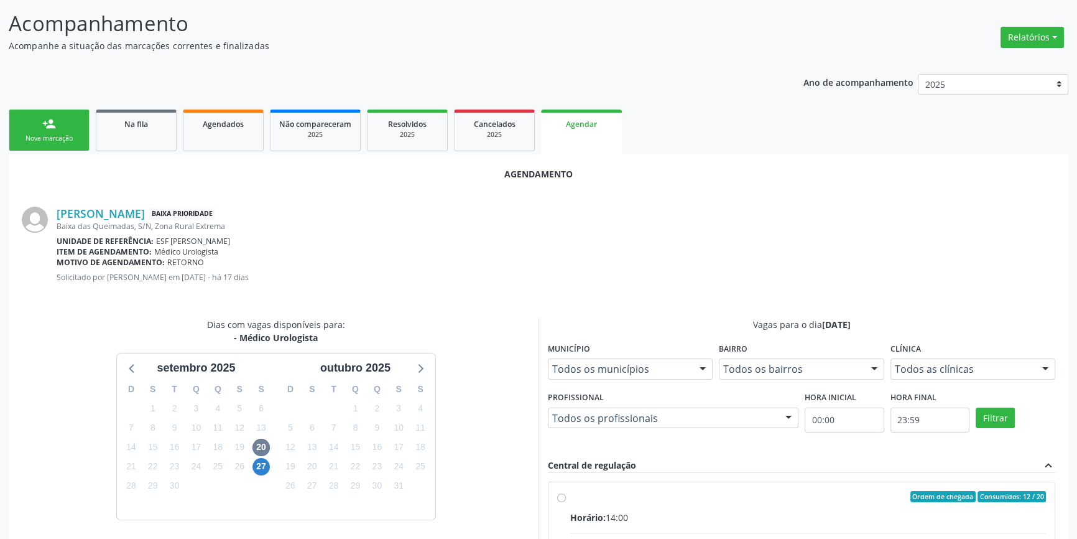
radio input "true"
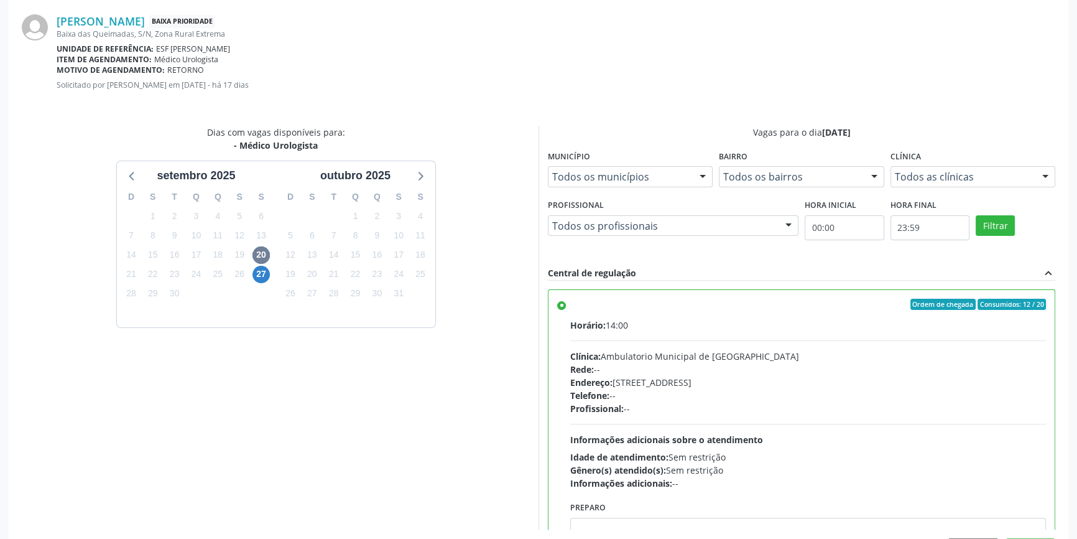
scroll to position [310, 0]
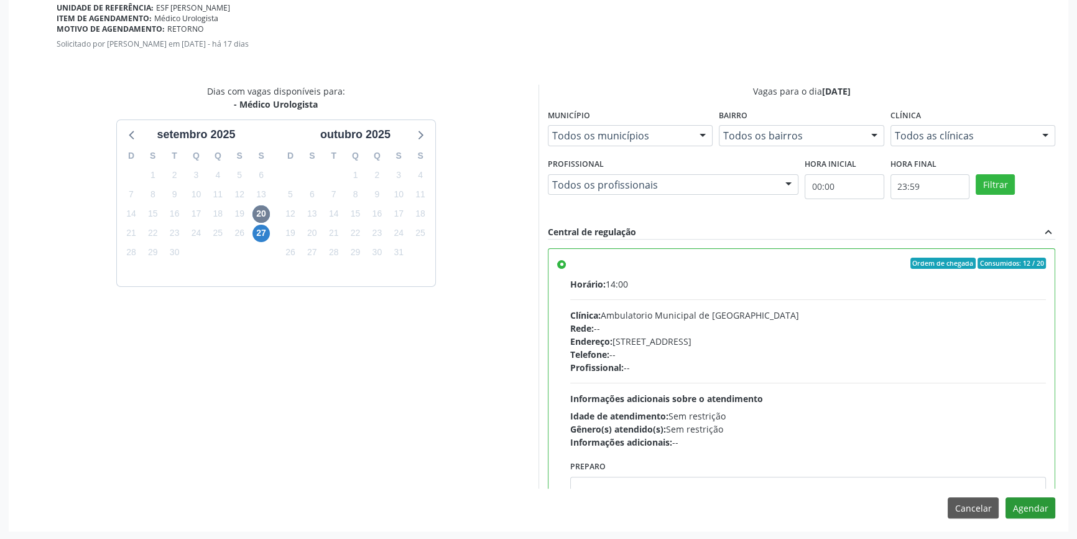
click at [1038, 518] on div "Agendamento Pedro António Rodrigues Baixa Prioridade Baixa das Queimadas, S/N, …" at bounding box center [539, 226] width 1060 height 610
click at [1038, 514] on button "Agendar" at bounding box center [1031, 507] width 50 height 21
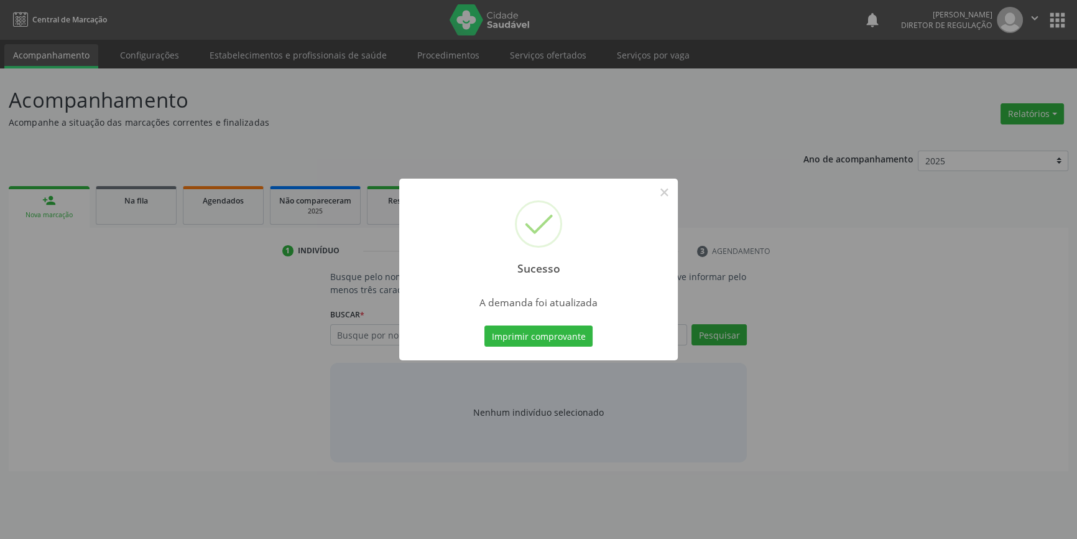
scroll to position [0, 0]
click at [563, 331] on button "Imprimir comprovante" at bounding box center [543, 335] width 108 height 21
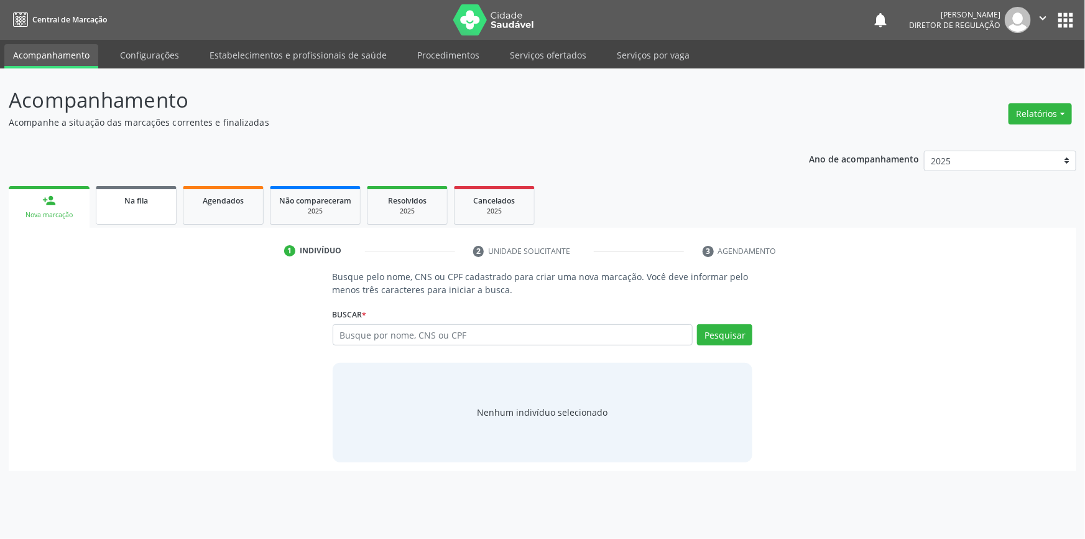
click at [159, 211] on link "Na fila" at bounding box center [136, 205] width 81 height 39
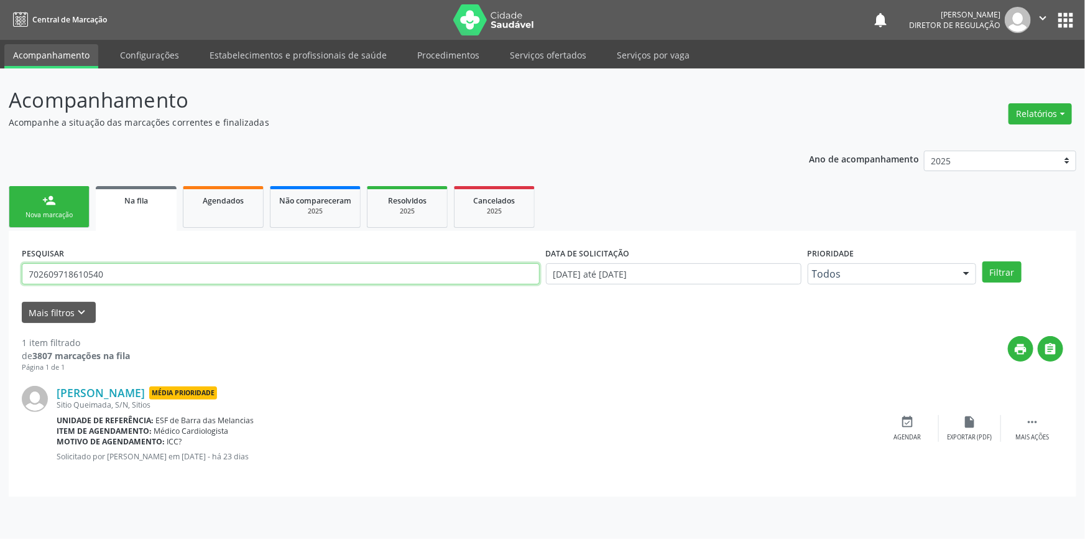
drag, startPoint x: 205, startPoint y: 278, endPoint x: 68, endPoint y: 274, distance: 136.9
click at [0, 287] on div "Acompanhamento Acompanhe a situação das marcações correntes e finalizadas Relat…" at bounding box center [542, 303] width 1085 height 470
type input "706709575303811"
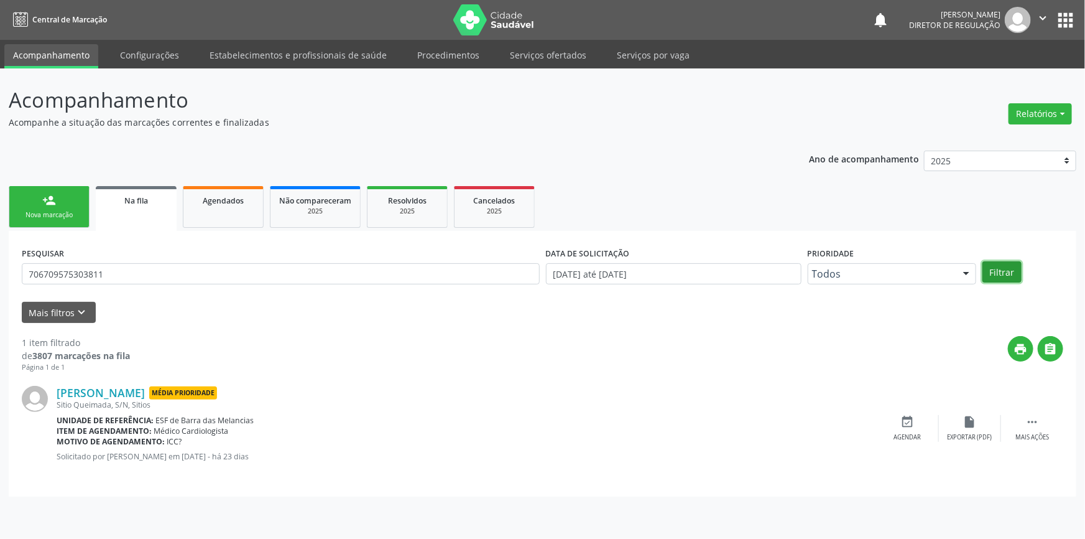
click at [994, 274] on button "Filtrar" at bounding box center [1002, 271] width 39 height 21
click at [925, 429] on div "event_available Agendar" at bounding box center [908, 428] width 62 height 27
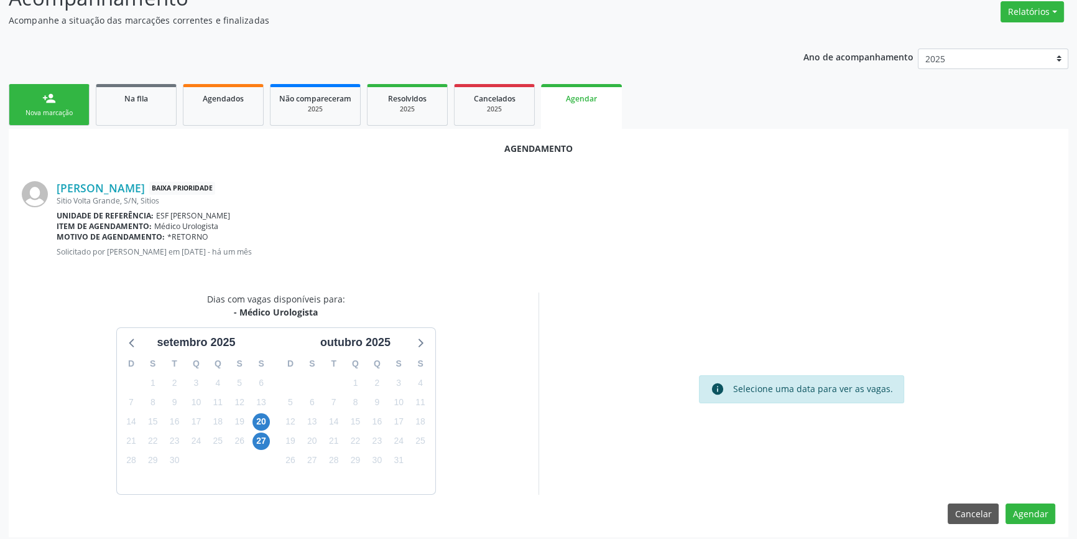
scroll to position [108, 0]
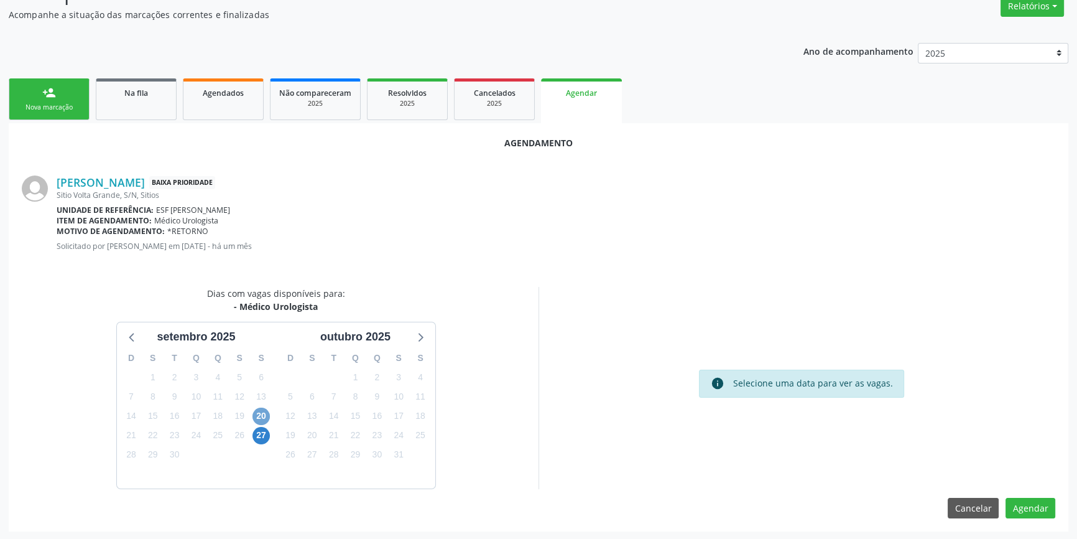
click at [261, 411] on span "20" at bounding box center [261, 415] width 17 height 17
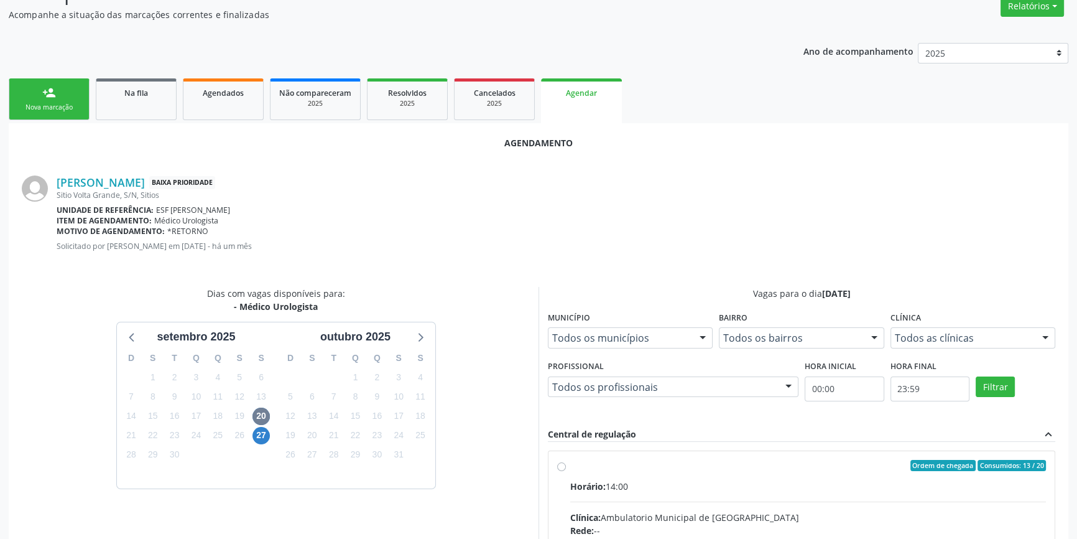
click at [621, 483] on div "Horário: 14:00" at bounding box center [808, 486] width 476 height 13
click at [566, 471] on input "Ordem de chegada Consumidos: 13 / 20 Horário: 14:00 Clínica: Ambulatorio Munici…" at bounding box center [561, 465] width 9 height 11
radio input "true"
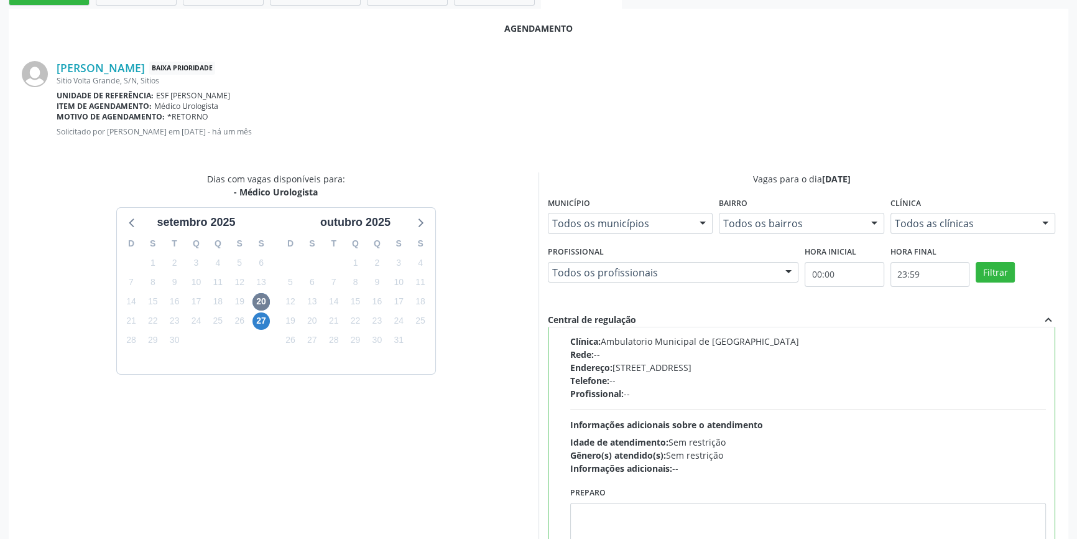
scroll to position [310, 0]
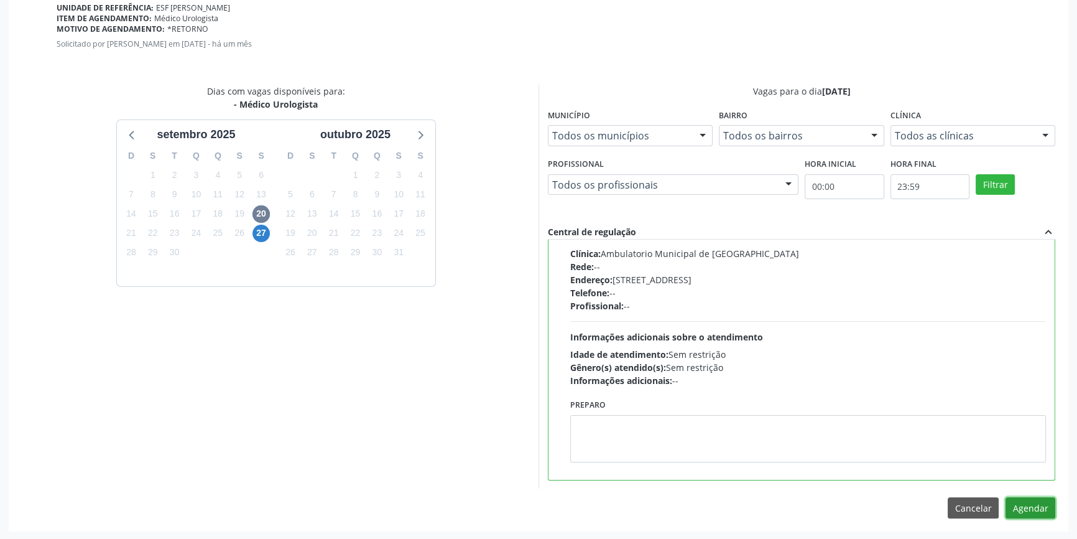
click at [1026, 500] on button "Agendar" at bounding box center [1031, 507] width 50 height 21
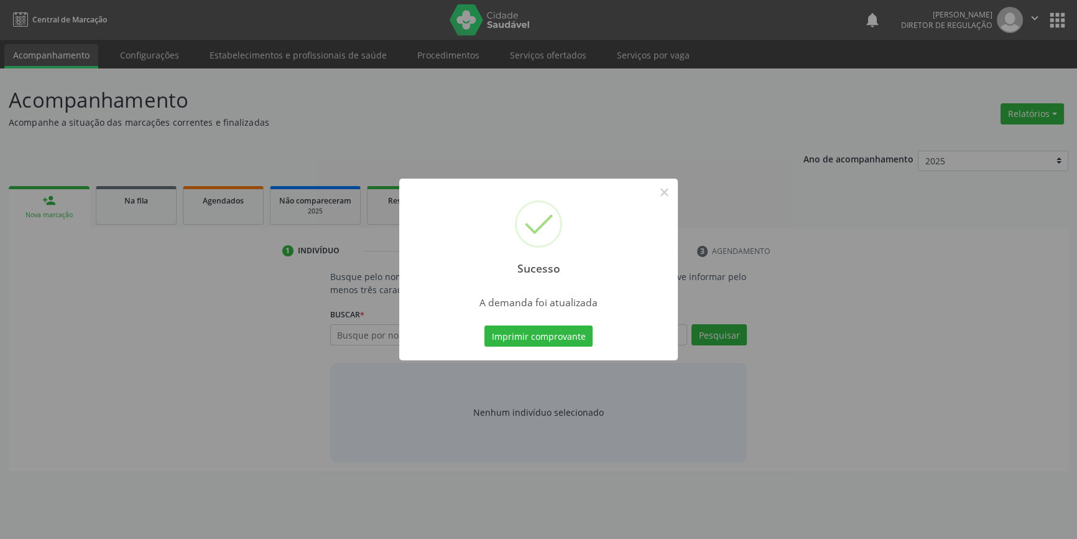
scroll to position [0, 0]
click at [572, 337] on button "Imprimir comprovante" at bounding box center [543, 335] width 108 height 21
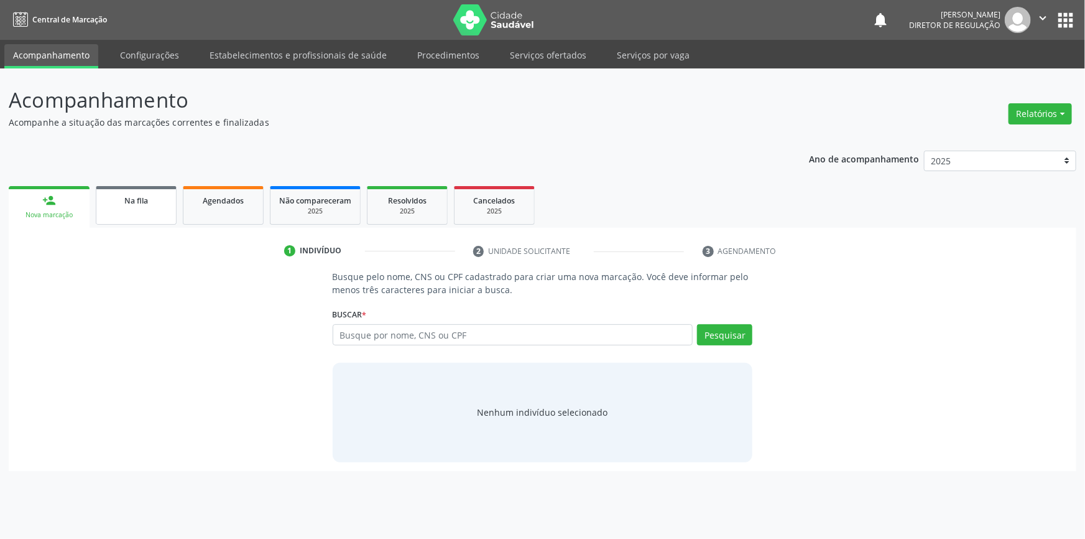
click at [133, 198] on span "Na fila" at bounding box center [136, 200] width 24 height 11
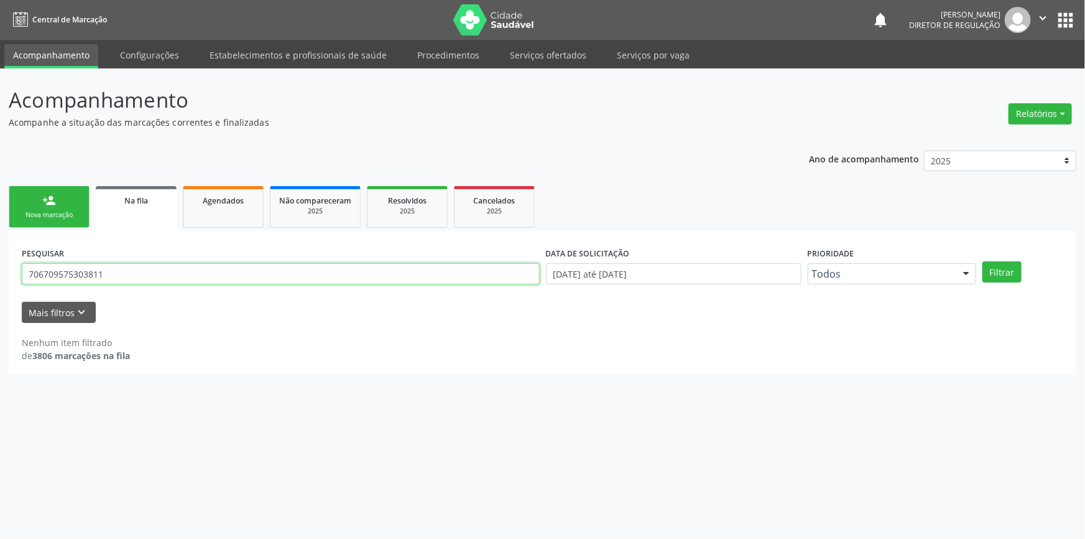
drag, startPoint x: 127, startPoint y: 271, endPoint x: 0, endPoint y: 248, distance: 128.9
click at [0, 249] on div "Acompanhamento Acompanhe a situação das marcações correntes e finalizadas Relat…" at bounding box center [542, 303] width 1085 height 470
type input "700401974434746"
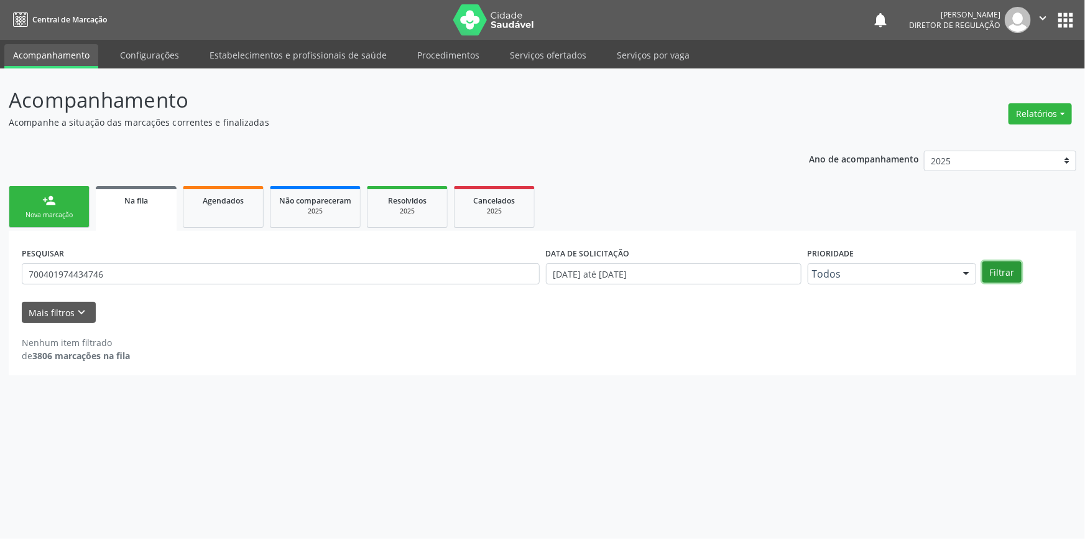
click at [1000, 271] on button "Filtrar" at bounding box center [1002, 271] width 39 height 21
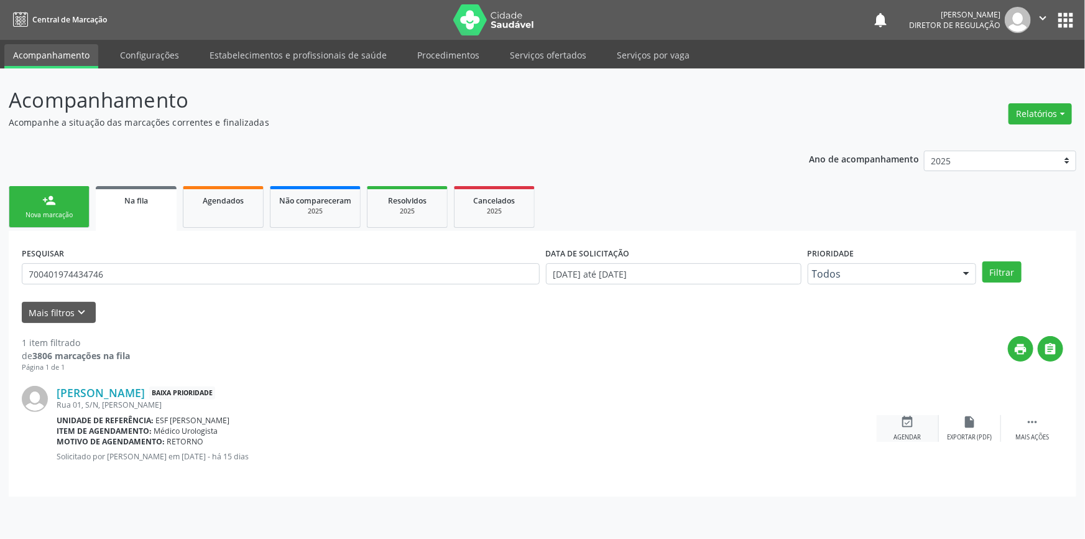
click at [898, 427] on div "event_available Agendar" at bounding box center [908, 428] width 62 height 27
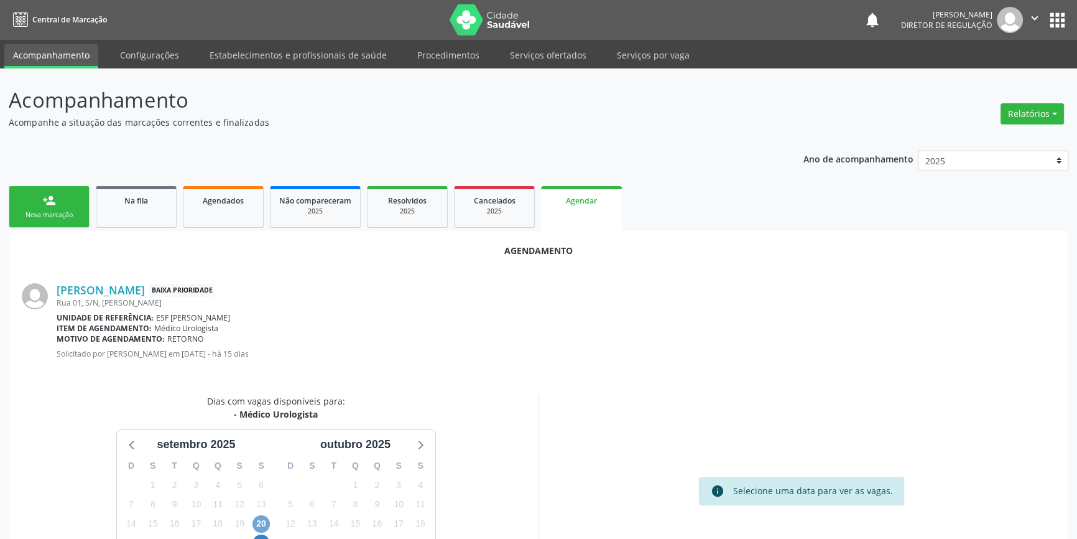
click at [263, 522] on span "20" at bounding box center [261, 523] width 17 height 17
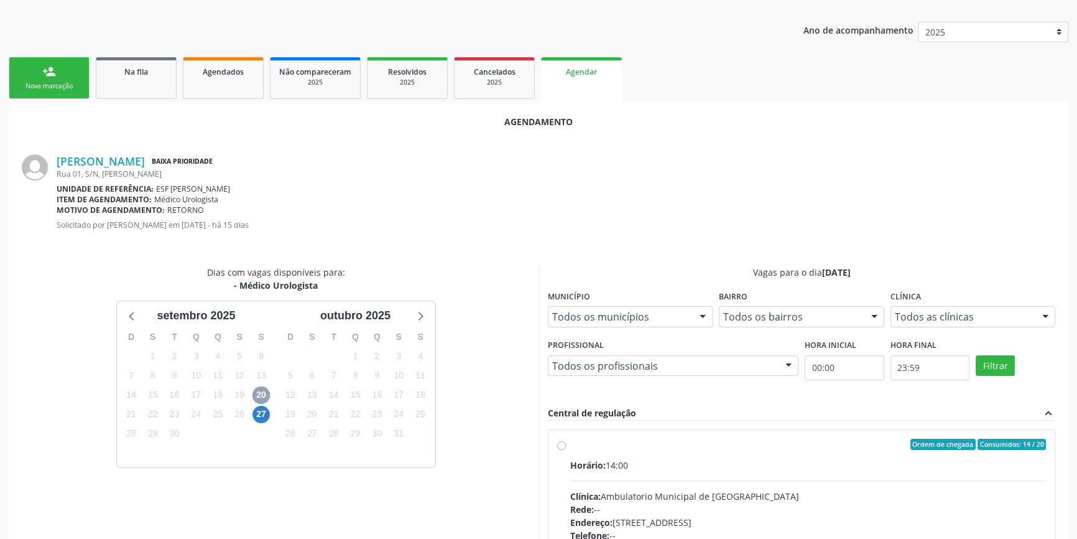
scroll to position [226, 0]
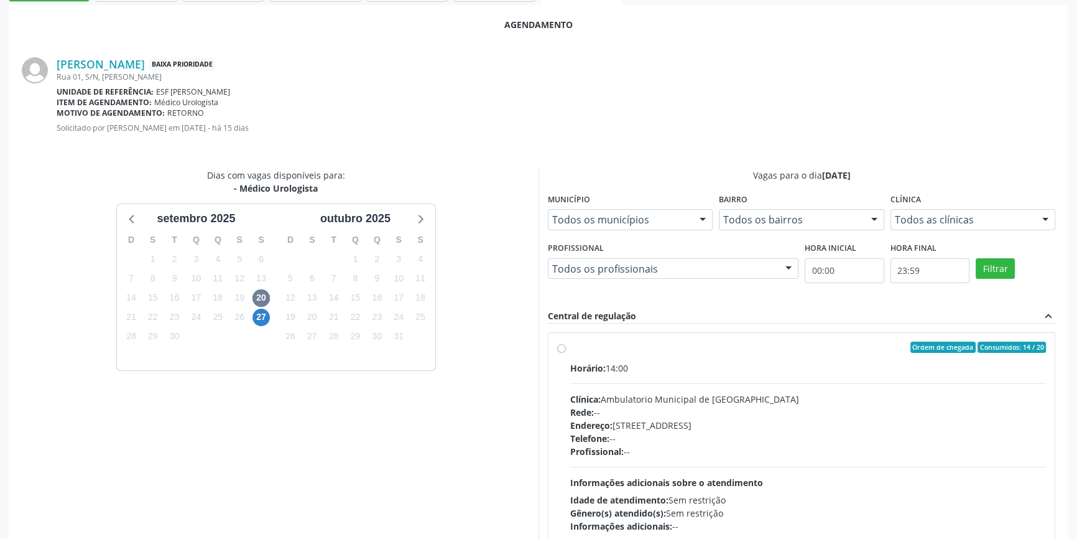
click at [583, 383] on div "Horário: 14:00 Clínica: Ambulatorio Municipal de Saude Rede: -- Endereço: A, nº…" at bounding box center [808, 446] width 476 height 171
click at [566, 353] on input "Ordem de chegada Consumidos: 14 / 20 Horário: 14:00 Clínica: Ambulatorio Munici…" at bounding box center [561, 346] width 9 height 11
radio input "true"
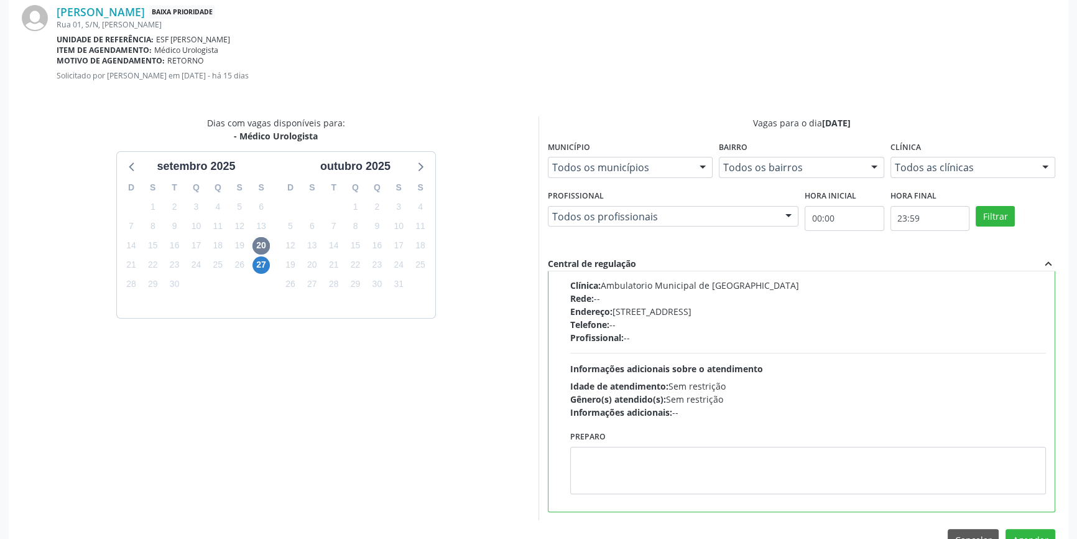
scroll to position [310, 0]
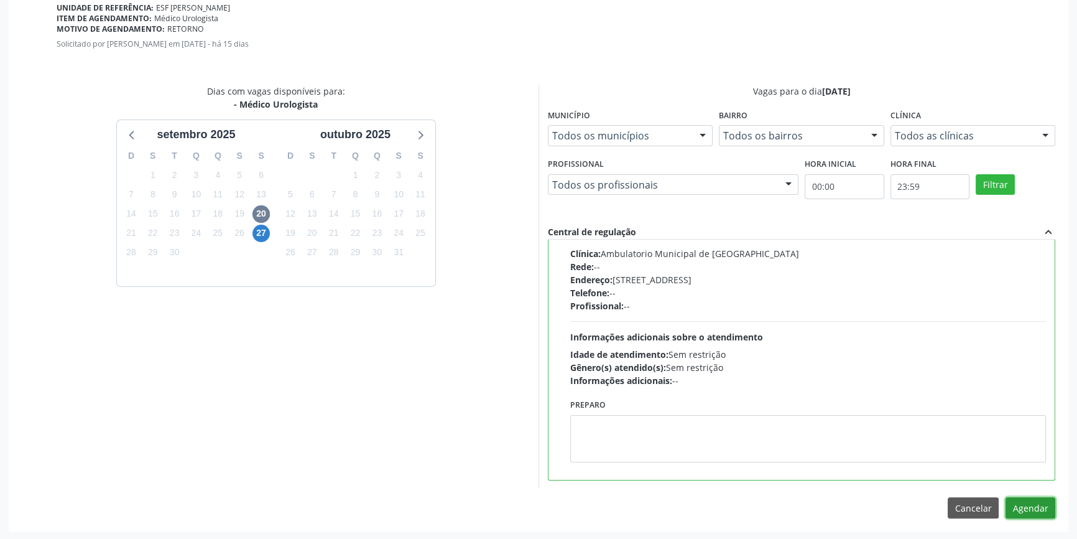
click at [1035, 508] on button "Agendar" at bounding box center [1031, 507] width 50 height 21
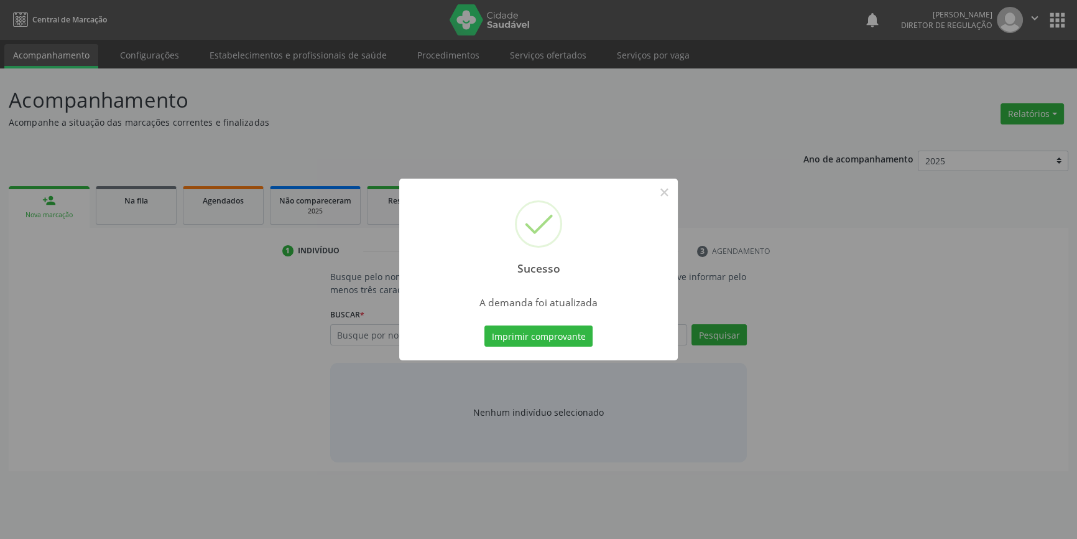
scroll to position [0, 0]
click at [536, 332] on button "Imprimir comprovante" at bounding box center [543, 335] width 108 height 21
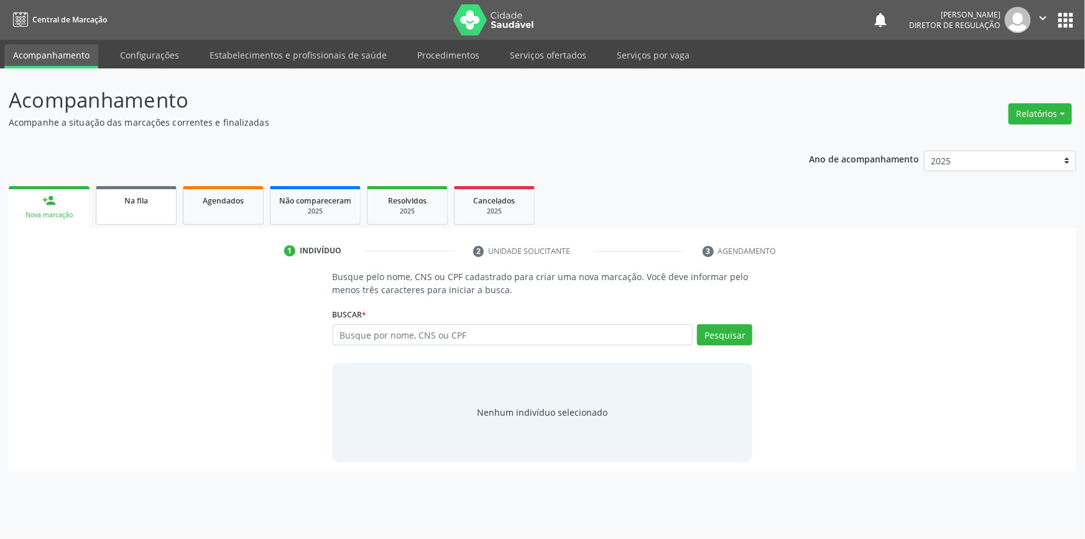
click at [108, 205] on div "Na fila" at bounding box center [136, 199] width 62 height 13
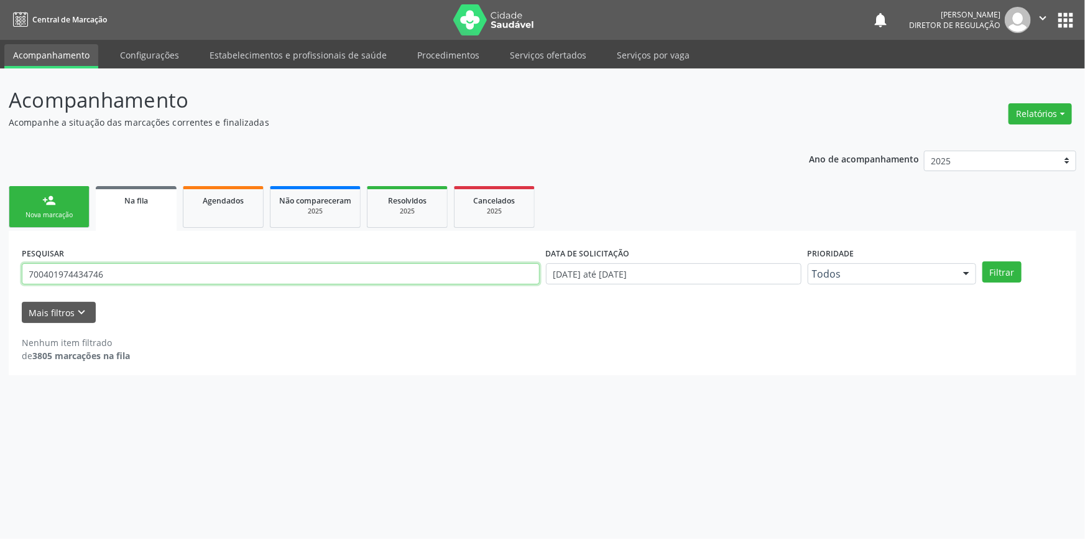
drag, startPoint x: 211, startPoint y: 274, endPoint x: 0, endPoint y: 276, distance: 211.5
click at [0, 276] on div "Acompanhamento Acompanhe a situação das marcações correntes e finalizadas Relat…" at bounding box center [542, 303] width 1085 height 470
type input "708404226590860"
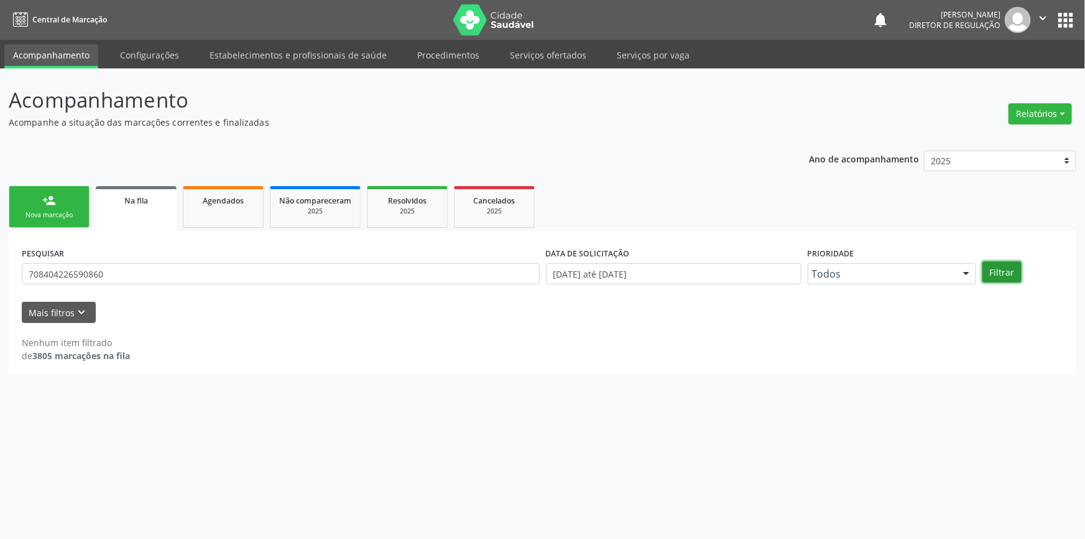
click at [1008, 271] on button "Filtrar" at bounding box center [1002, 271] width 39 height 21
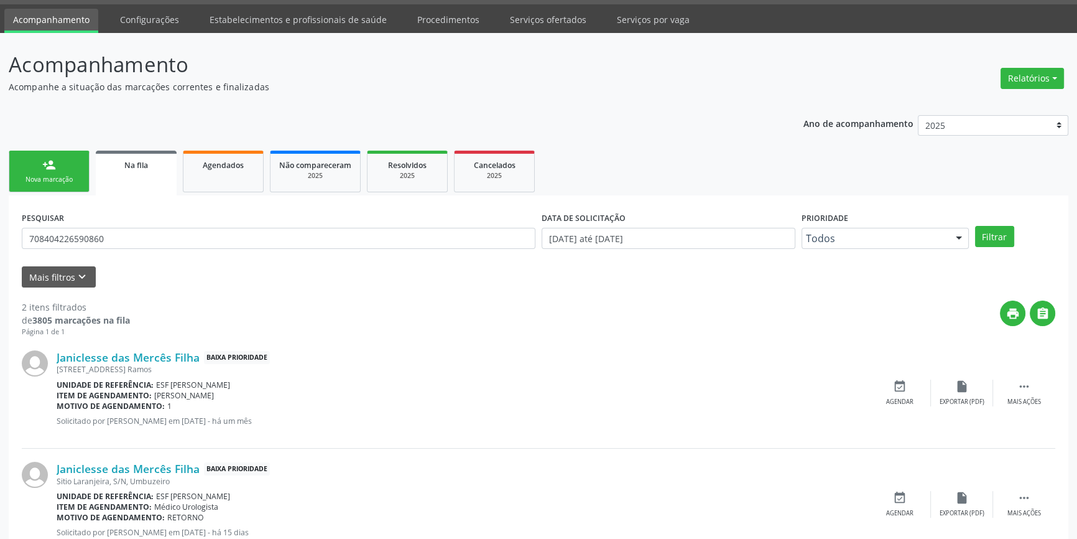
scroll to position [76, 0]
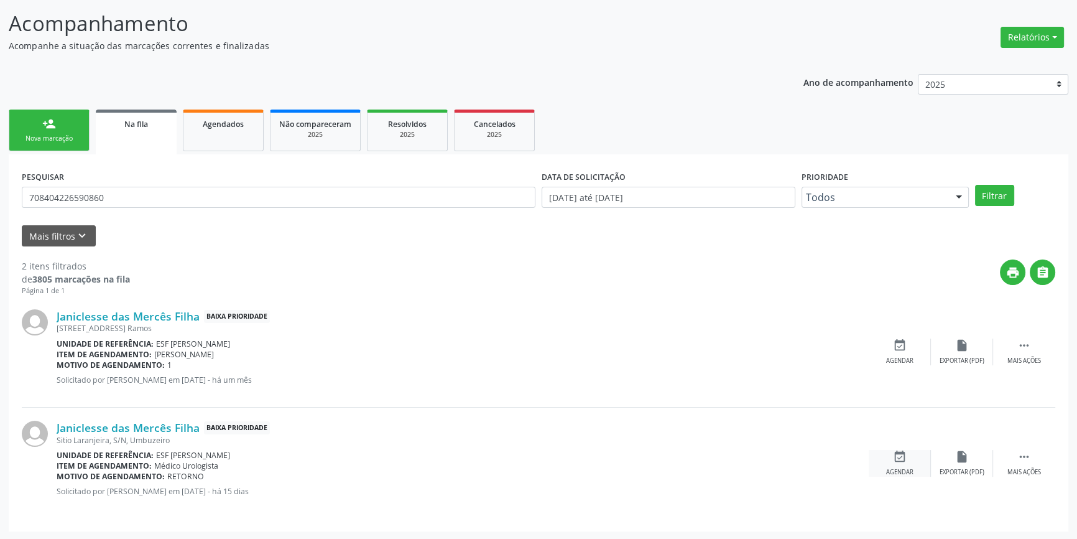
click at [902, 469] on div "Agendar" at bounding box center [899, 472] width 27 height 9
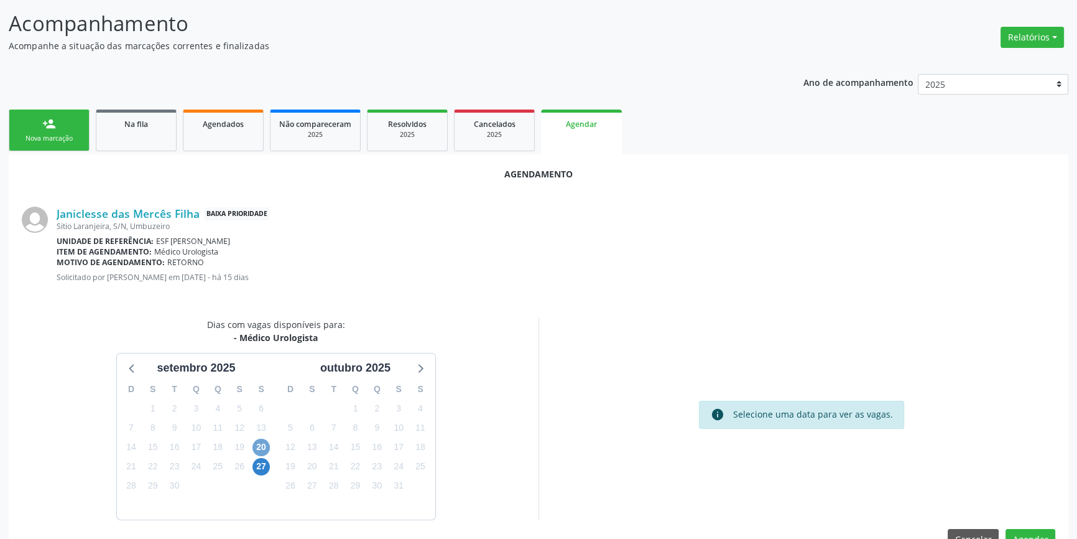
click at [262, 447] on span "20" at bounding box center [261, 446] width 17 height 17
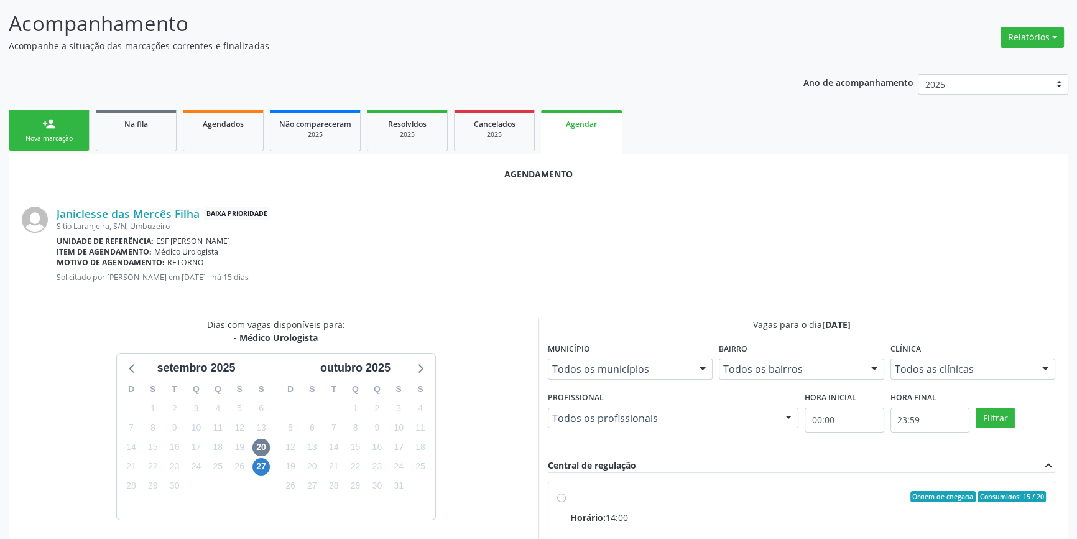
click at [610, 498] on div "Ordem de chegada Consumidos: 15 / 20" at bounding box center [808, 496] width 476 height 11
click at [566, 498] on input "Ordem de chegada Consumidos: 15 / 20 Horário: 14:00 Clínica: Ambulatorio Munici…" at bounding box center [561, 496] width 9 height 11
radio input "true"
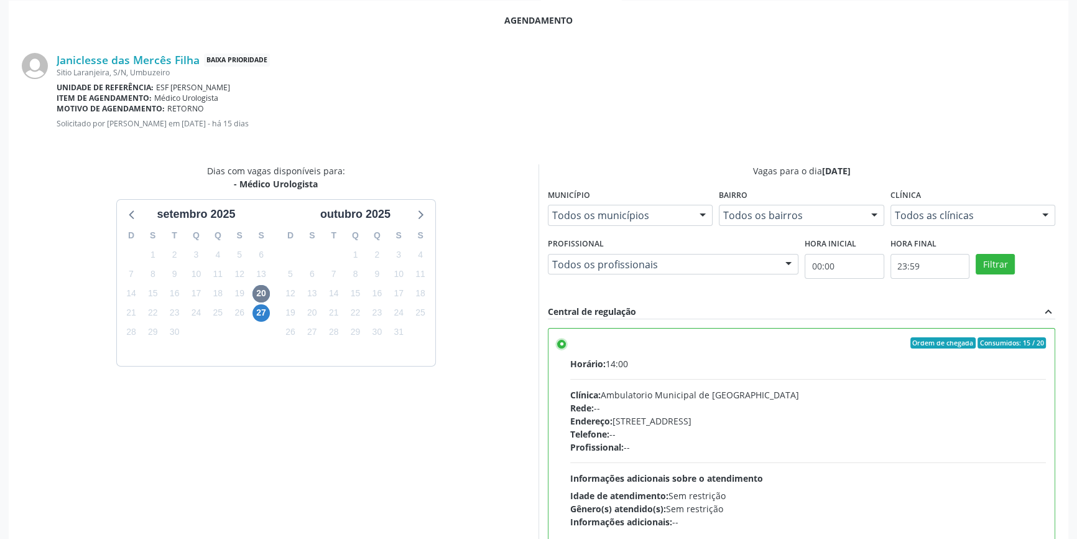
scroll to position [310, 0]
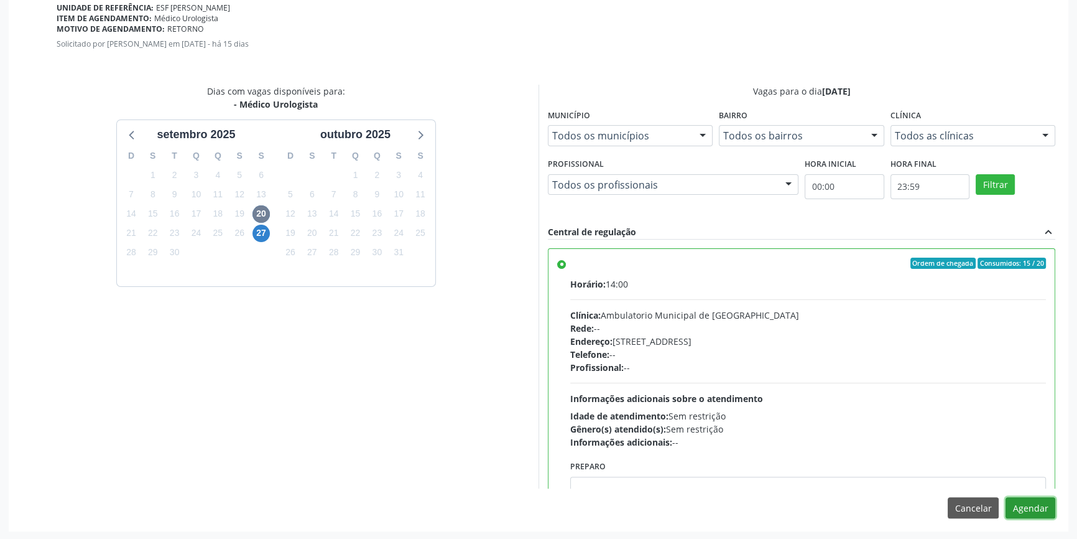
click at [1047, 502] on button "Agendar" at bounding box center [1031, 507] width 50 height 21
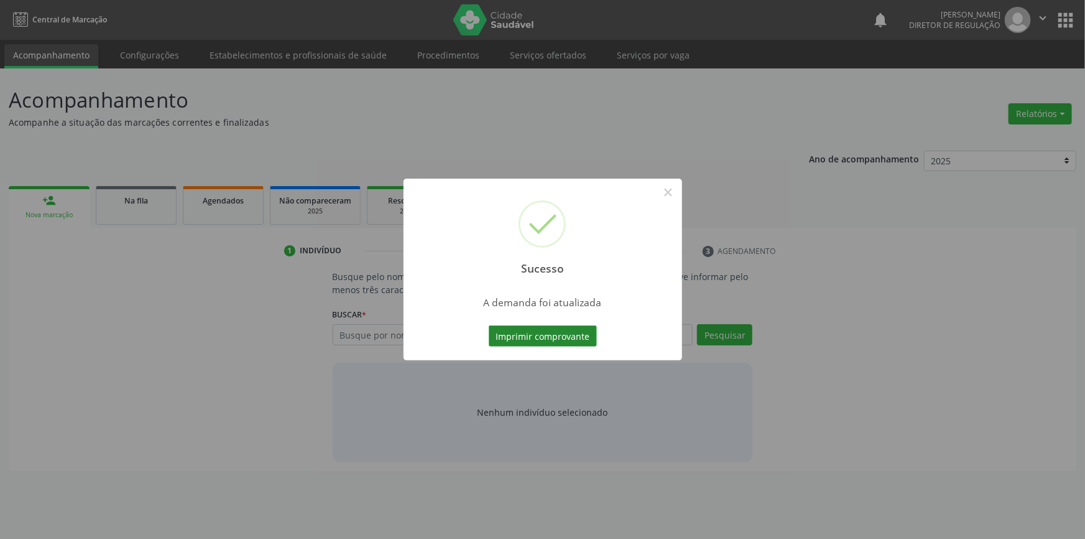
click at [547, 333] on button "Imprimir comprovante" at bounding box center [543, 335] width 108 height 21
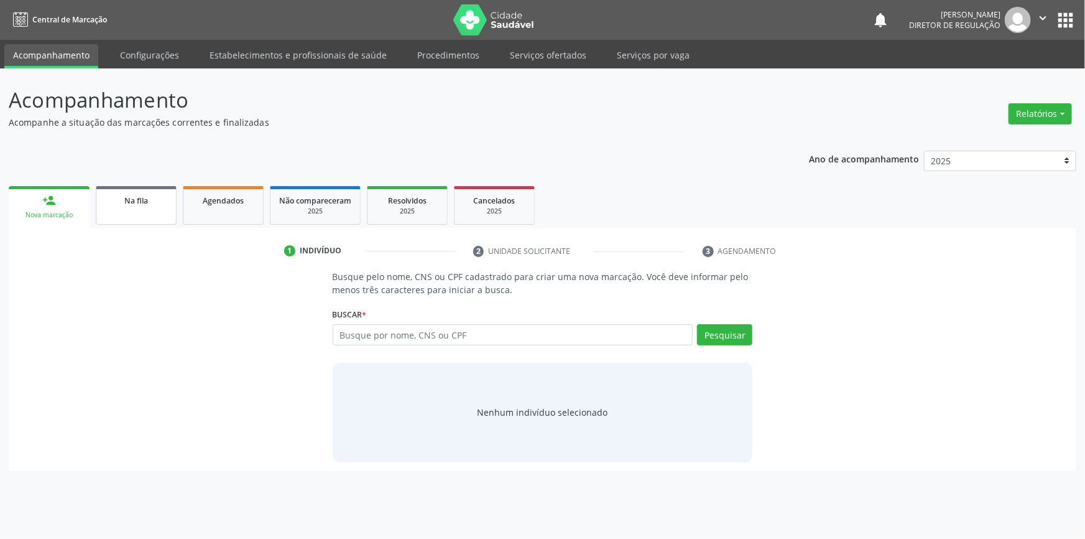
click at [141, 210] on link "Na fila" at bounding box center [136, 205] width 81 height 39
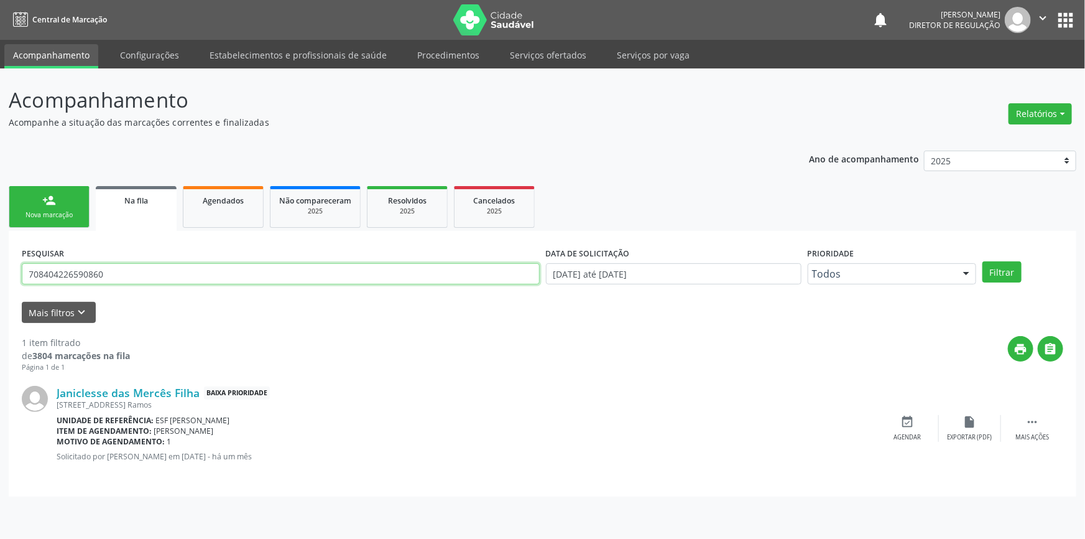
drag, startPoint x: 135, startPoint y: 273, endPoint x: 0, endPoint y: 254, distance: 136.2
click at [0, 254] on div "Acompanhamento Acompanhe a situação das marcações correntes e finalizadas Relat…" at bounding box center [542, 303] width 1085 height 470
type input "702207133758910"
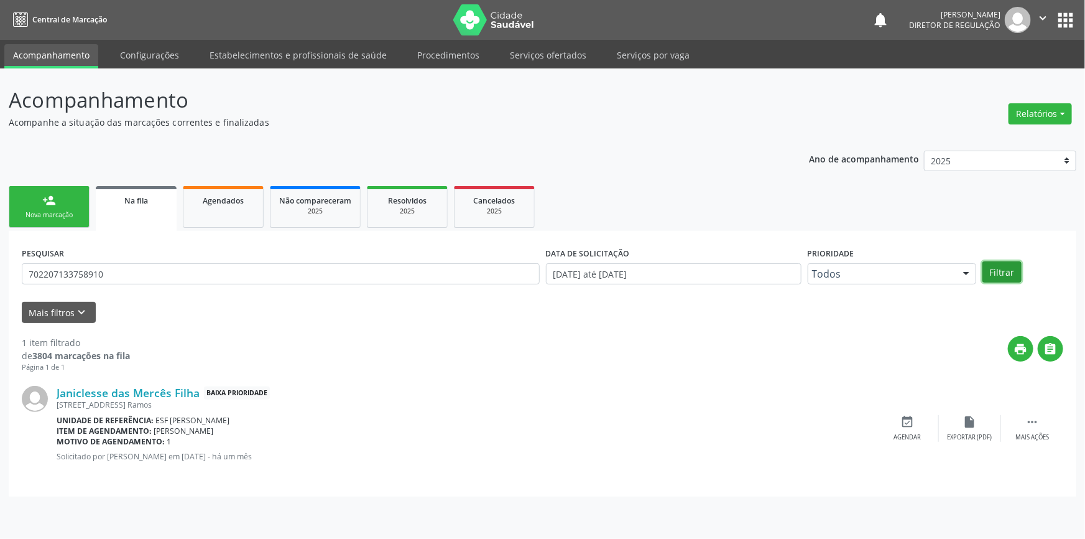
click at [1009, 269] on button "Filtrar" at bounding box center [1002, 271] width 39 height 21
click at [1037, 418] on icon "" at bounding box center [1033, 422] width 14 height 14
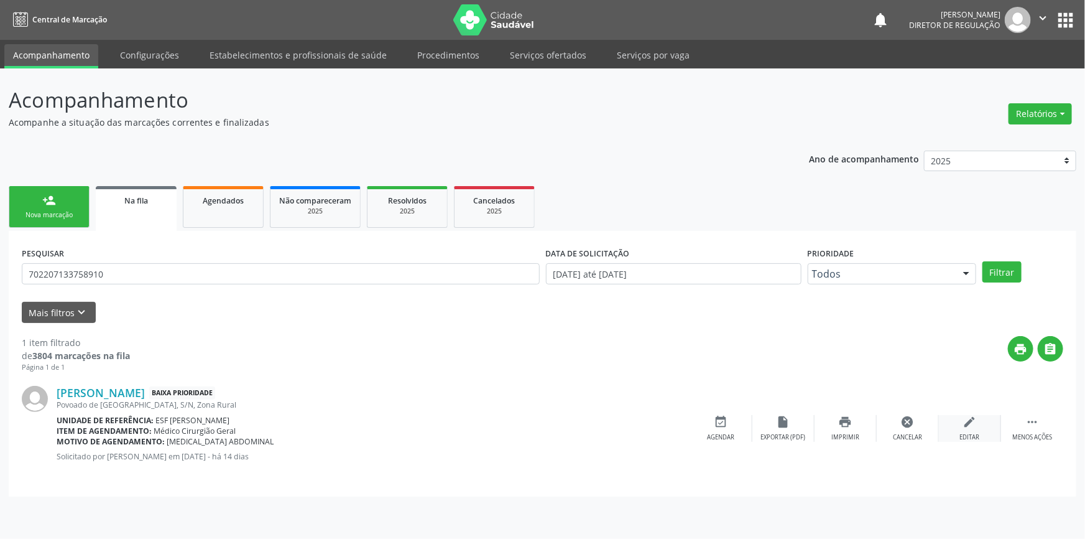
click at [955, 429] on div "edit Editar" at bounding box center [970, 428] width 62 height 27
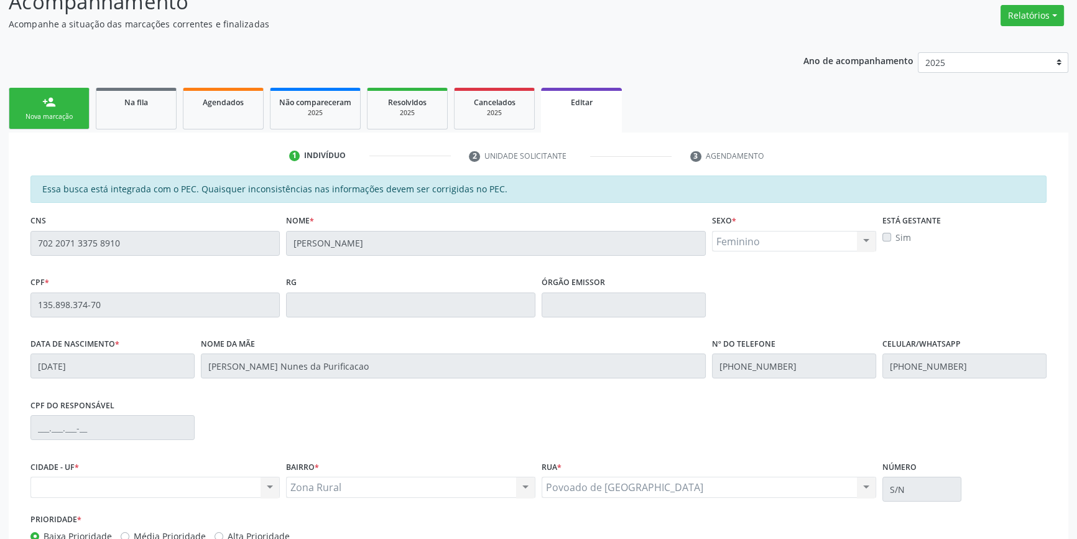
scroll to position [187, 0]
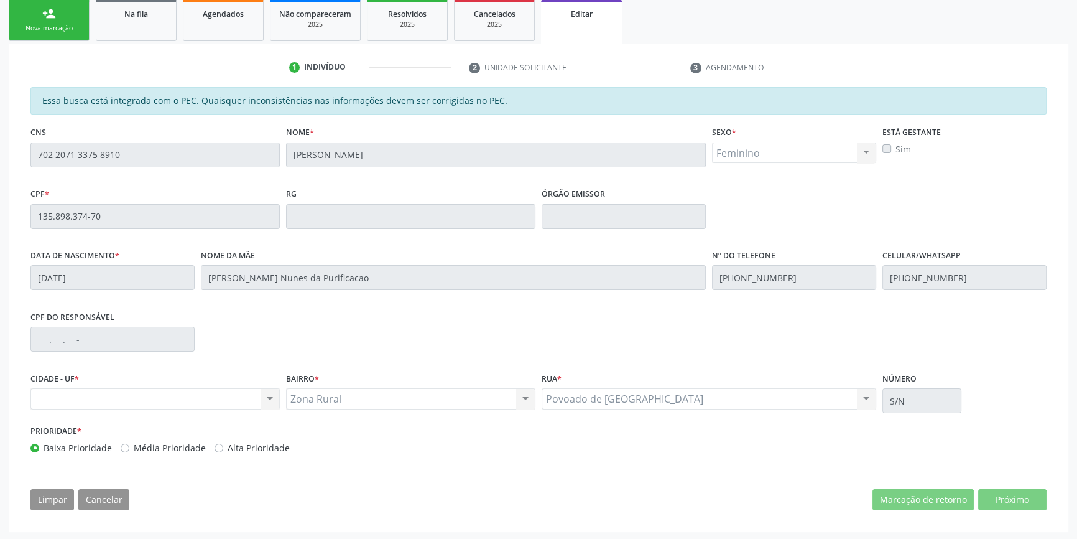
click at [188, 407] on div "Nenhum resultado encontrado para: " " Não há nenhuma opção para ser exibida." at bounding box center [154, 398] width 249 height 21
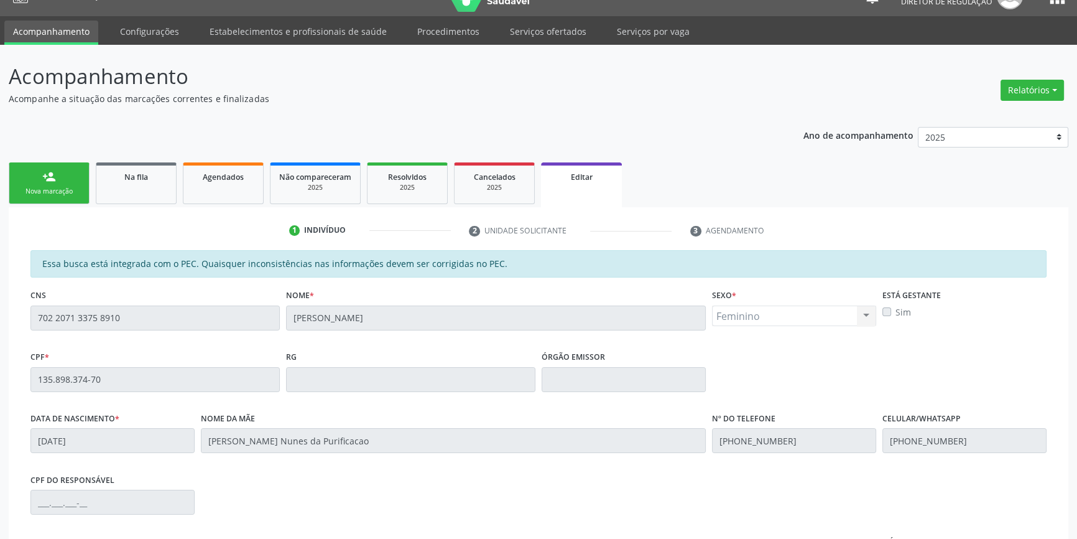
scroll to position [17, 0]
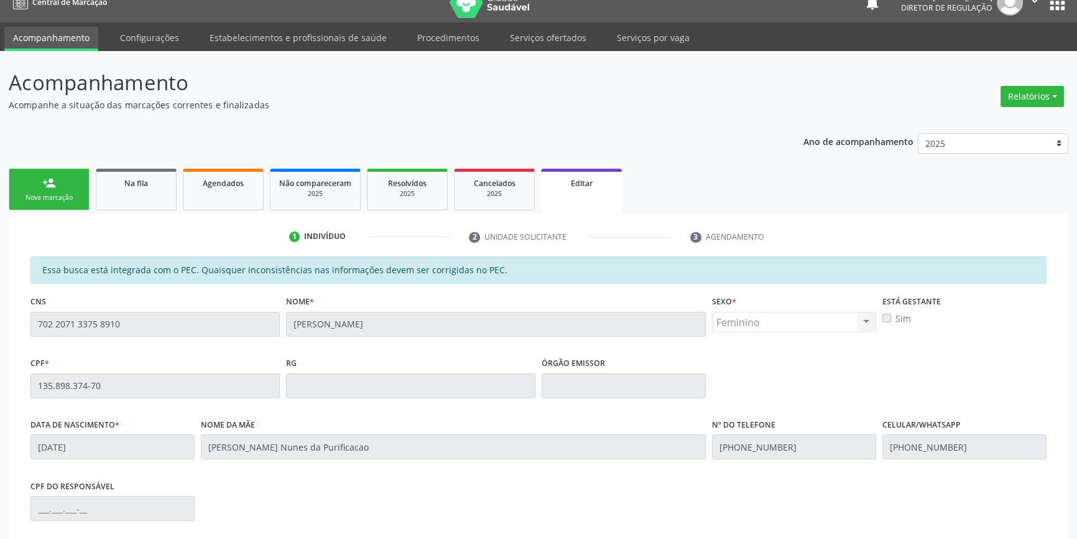
click at [0, 322] on div "Acompanhamento Acompanhe a situação das marcações correntes e finalizadas Relat…" at bounding box center [538, 380] width 1077 height 659
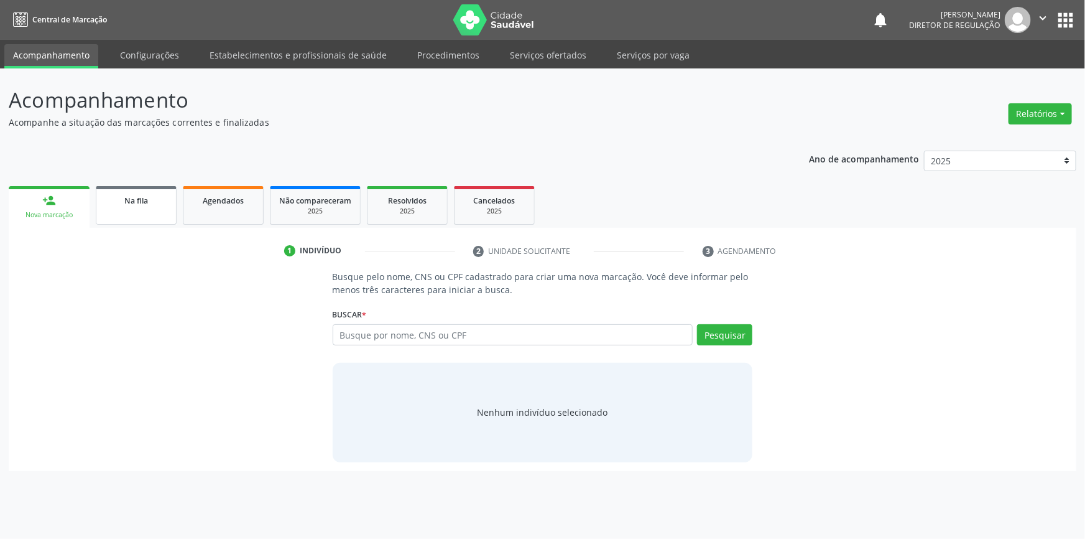
click at [170, 218] on link "Na fila" at bounding box center [136, 205] width 81 height 39
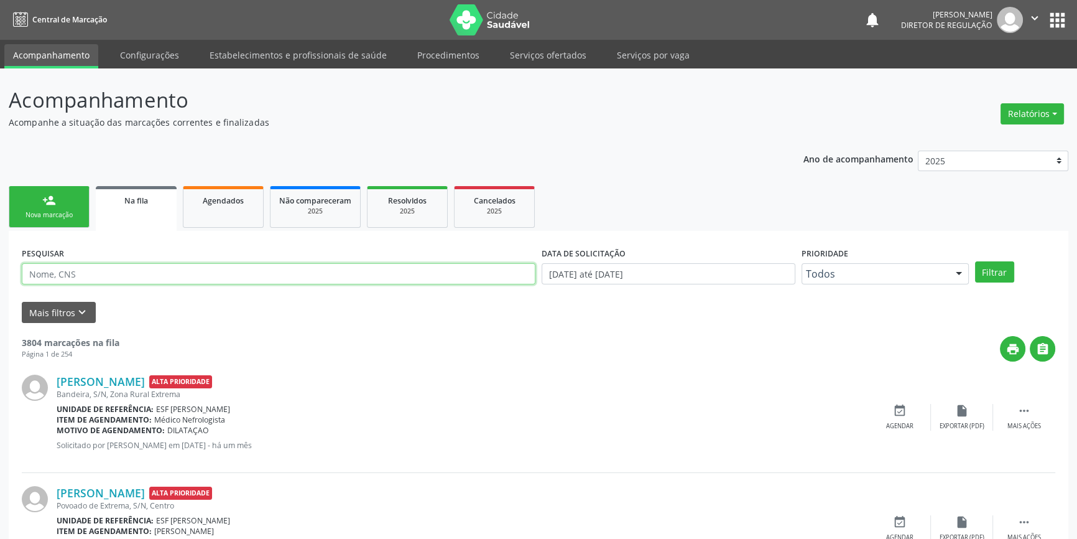
click at [170, 270] on input "text" at bounding box center [279, 273] width 514 height 21
type input "700505592490453"
click at [998, 266] on button "Filtrar" at bounding box center [994, 271] width 39 height 21
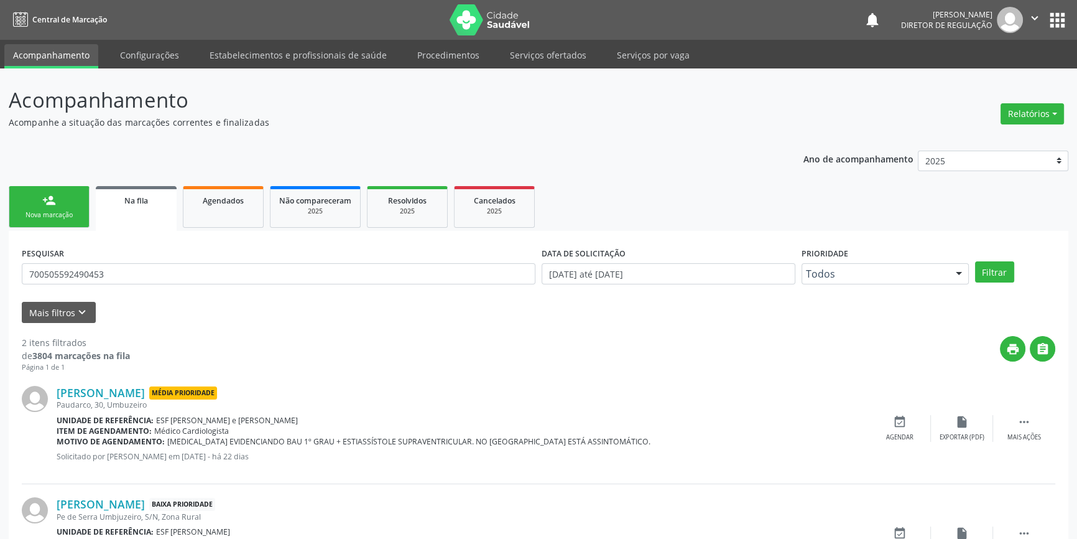
scroll to position [76, 0]
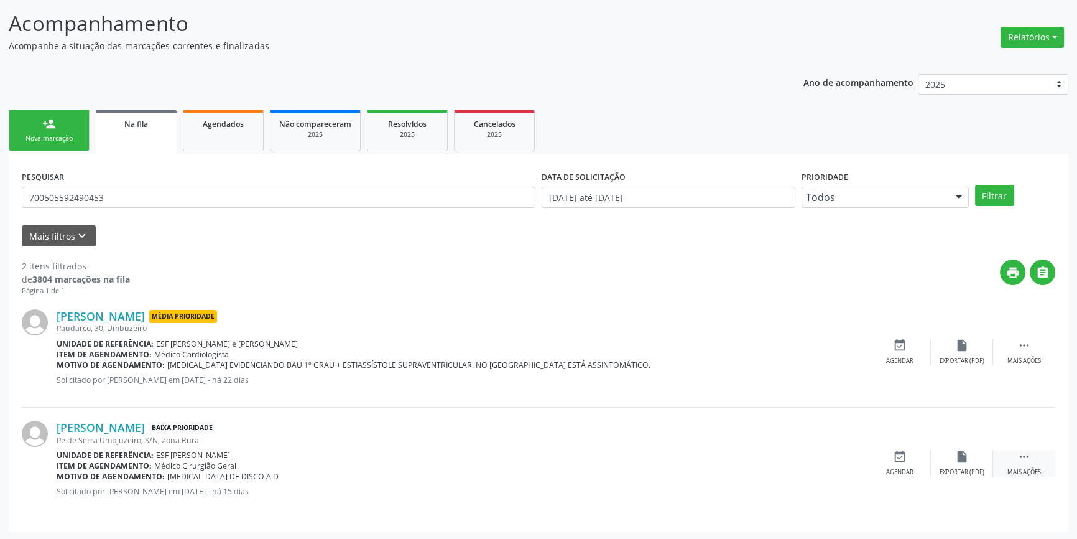
click at [1041, 458] on div " Mais ações" at bounding box center [1024, 463] width 62 height 27
click at [944, 454] on div "edit Editar" at bounding box center [962, 463] width 62 height 27
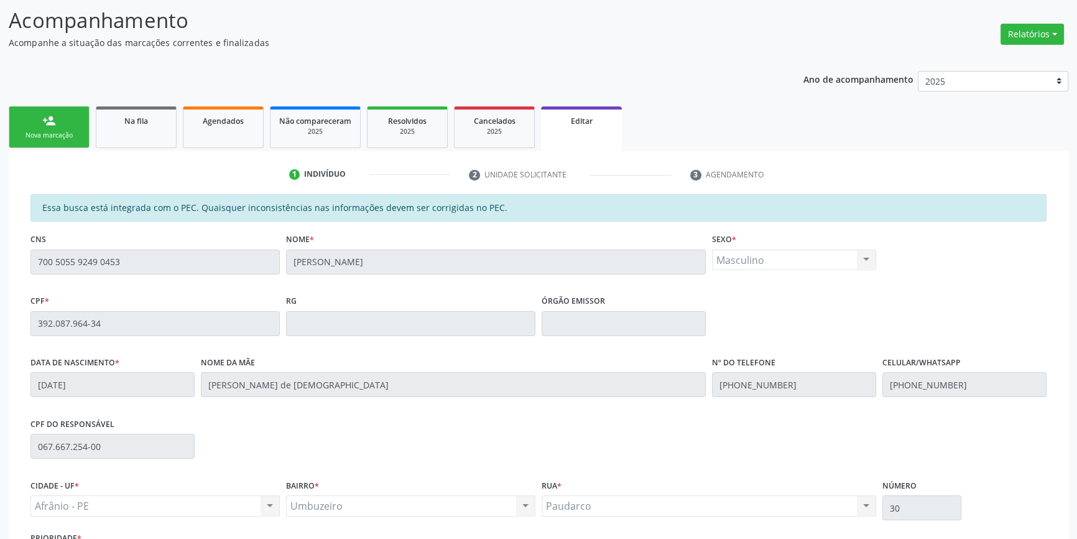
scroll to position [169, 0]
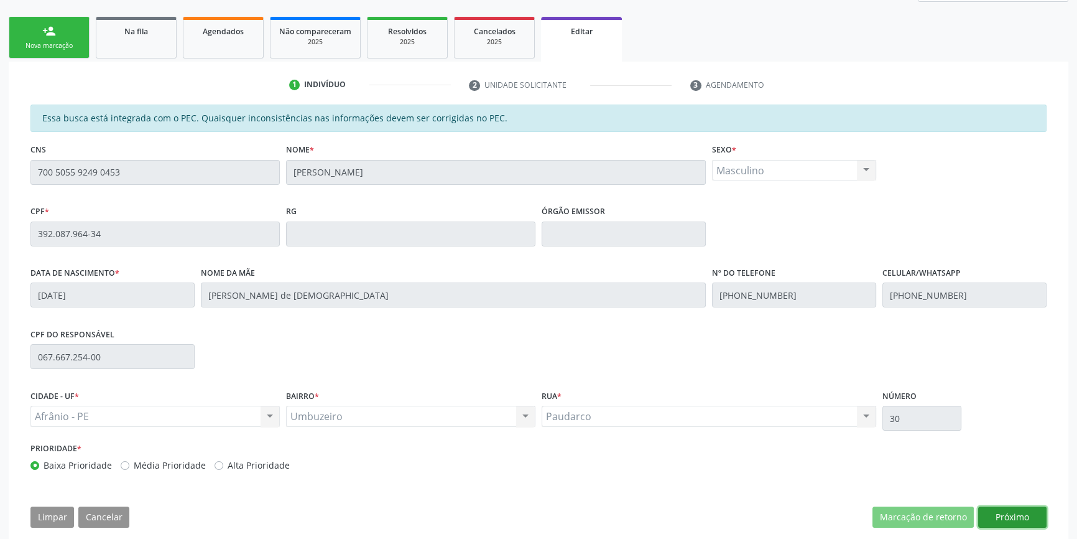
click at [1002, 510] on button "Próximo" at bounding box center [1012, 516] width 68 height 21
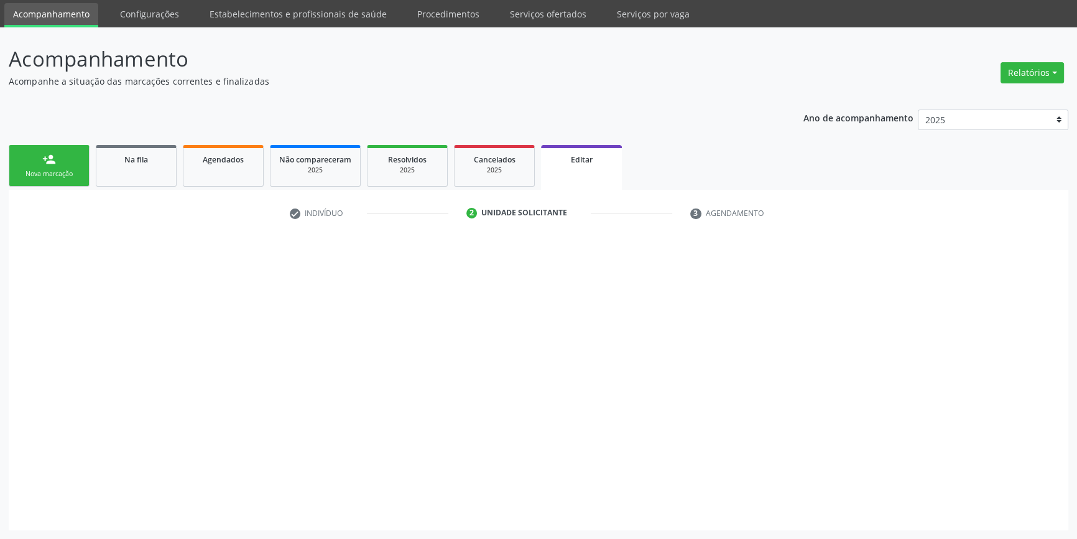
scroll to position [40, 0]
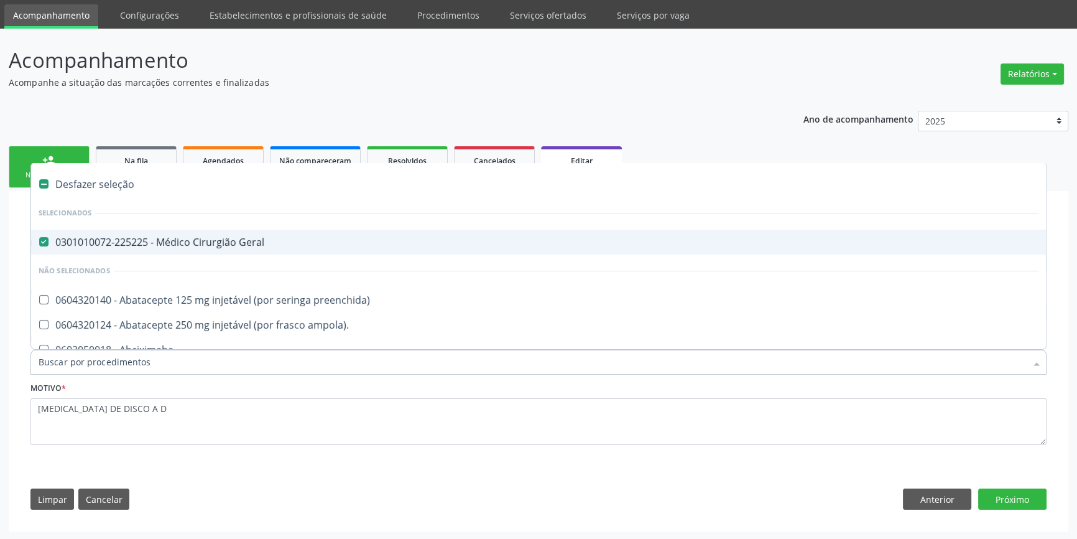
click at [111, 181] on div "Desfazer seleção" at bounding box center [538, 184] width 1015 height 25
checkbox Geral "false"
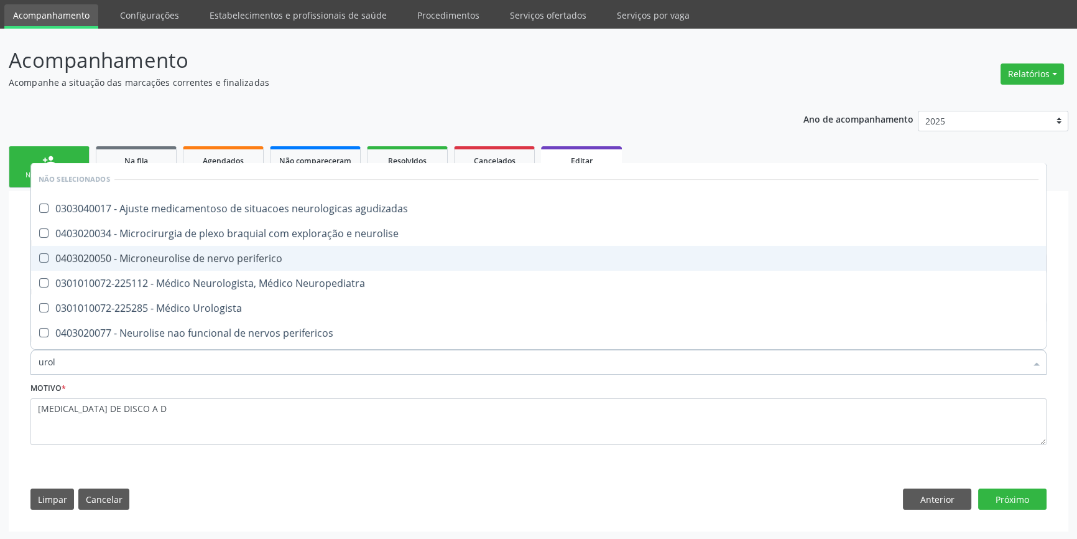
type input "urolo"
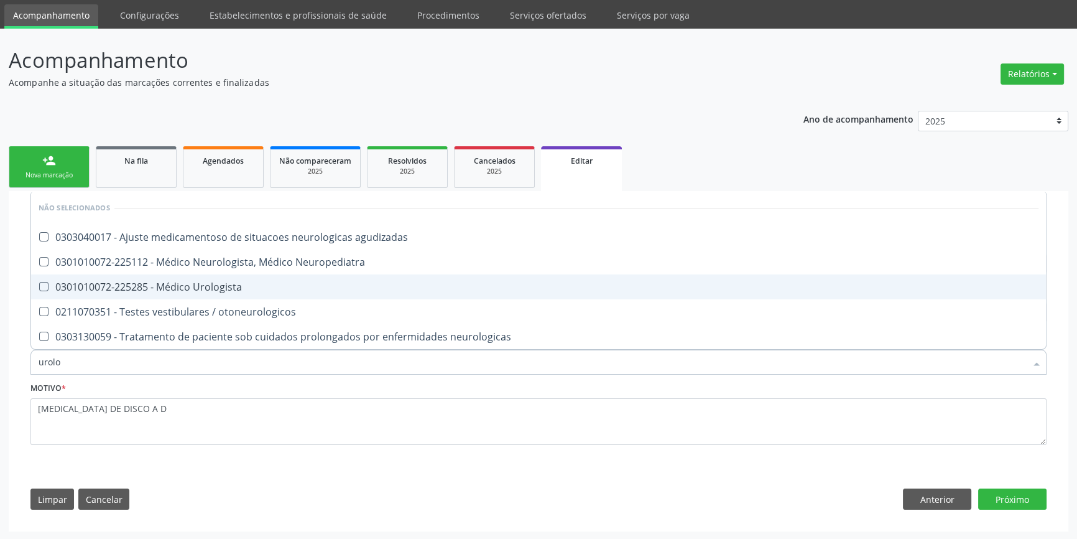
click at [190, 290] on div "0301010072-225285 - Médico Urologista" at bounding box center [539, 287] width 1000 height 10
checkbox Urologista "true"
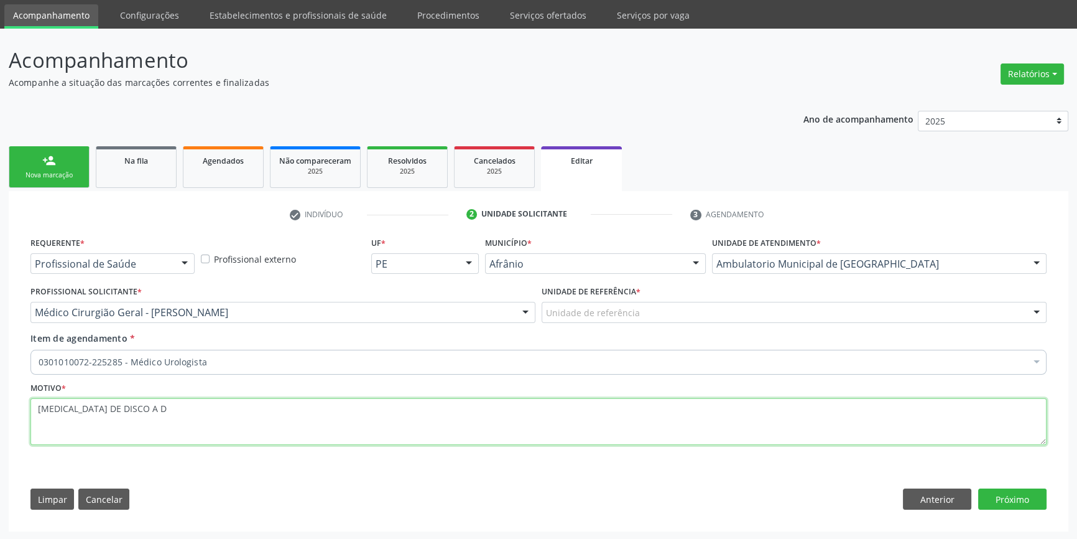
drag, startPoint x: 150, startPoint y: 414, endPoint x: 68, endPoint y: 407, distance: 81.8
click at [68, 407] on textarea "HERNIA DE DISCO A D" at bounding box center [538, 421] width 1016 height 47
type textarea "HERNIA INGUINAL"
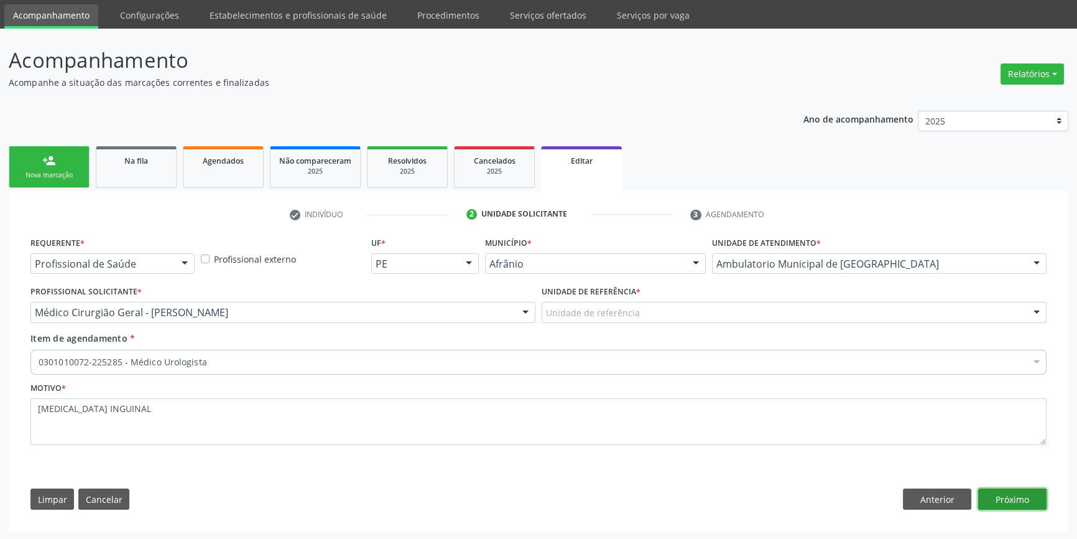
click at [1039, 488] on button "Próximo" at bounding box center [1012, 498] width 68 height 21
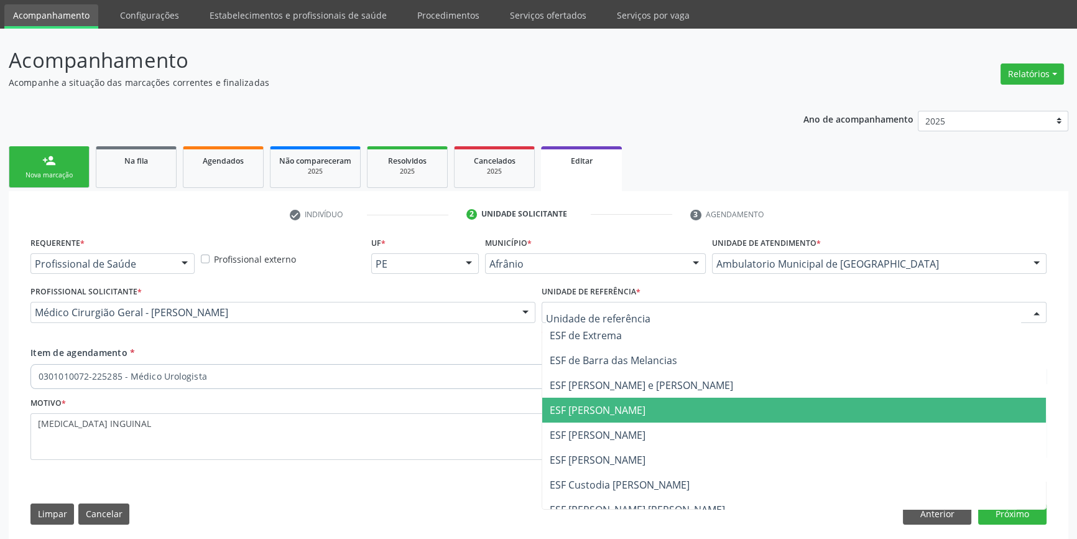
click at [637, 429] on span "ESF [PERSON_NAME]" at bounding box center [794, 434] width 504 height 25
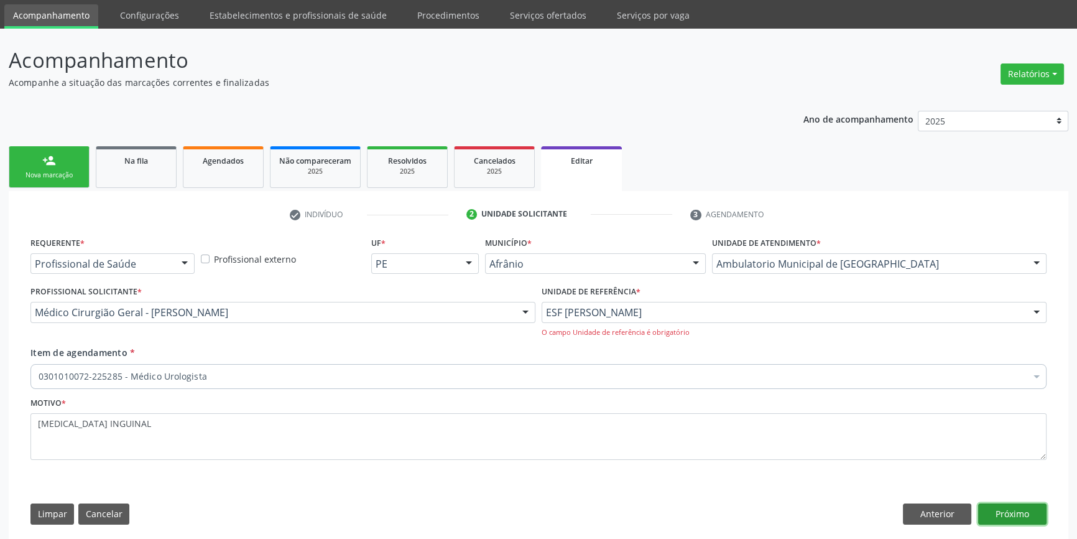
click at [995, 516] on button "Próximo" at bounding box center [1012, 513] width 68 height 21
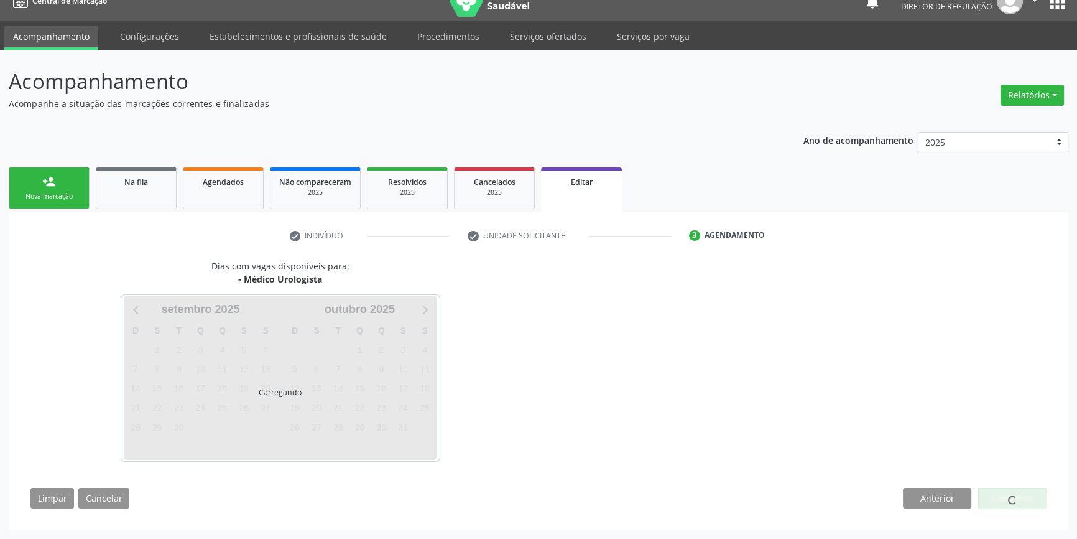
scroll to position [18, 0]
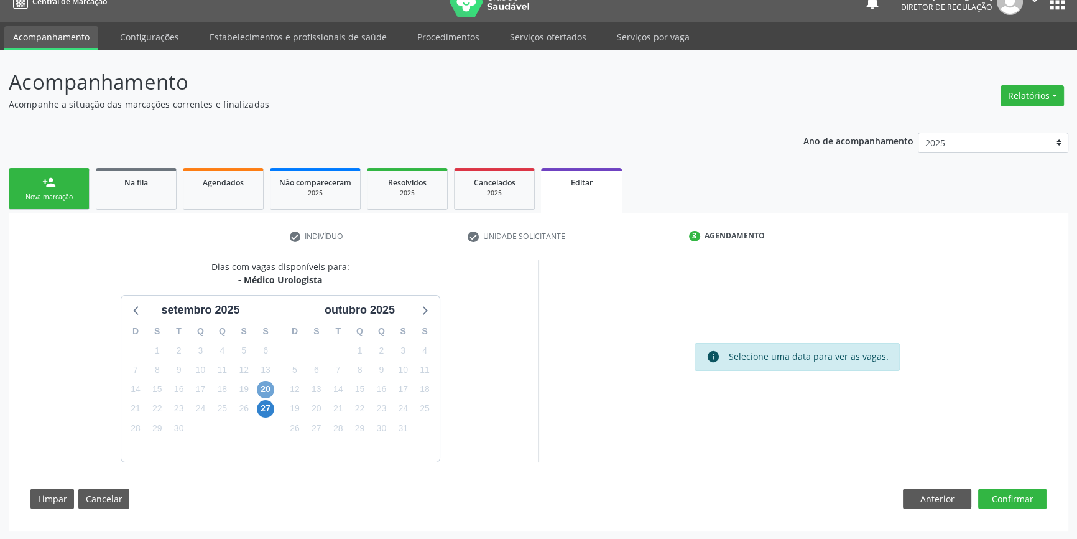
click at [270, 385] on span "20" at bounding box center [265, 389] width 17 height 17
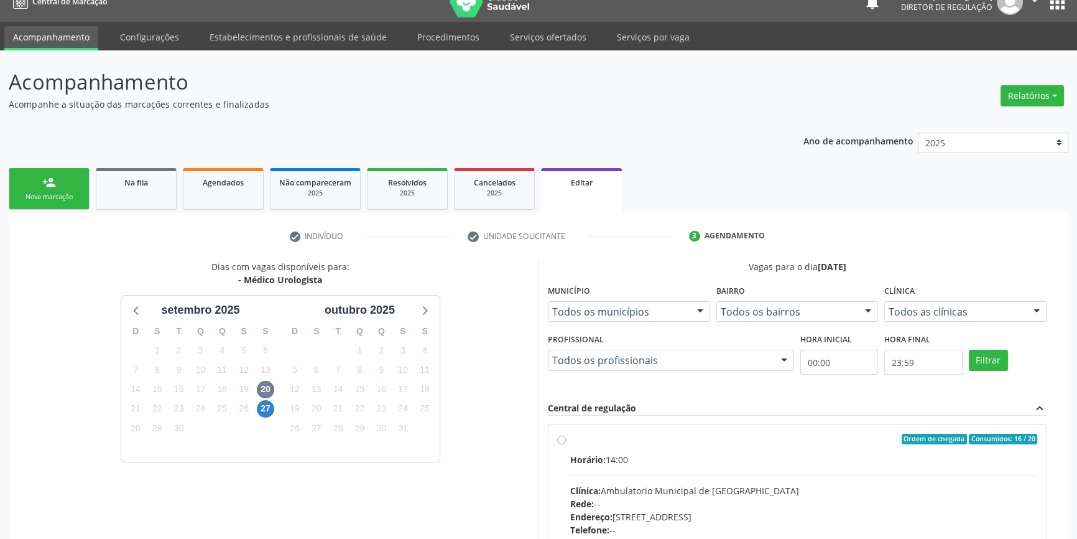
click at [615, 485] on div "Clínica: Ambulatorio Municipal de [GEOGRAPHIC_DATA]" at bounding box center [803, 490] width 467 height 13
click at [566, 445] on input "Ordem de chegada Consumidos: 16 / 20 Horário: 14:00 Clínica: Ambulatorio Munici…" at bounding box center [561, 438] width 9 height 11
radio input "true"
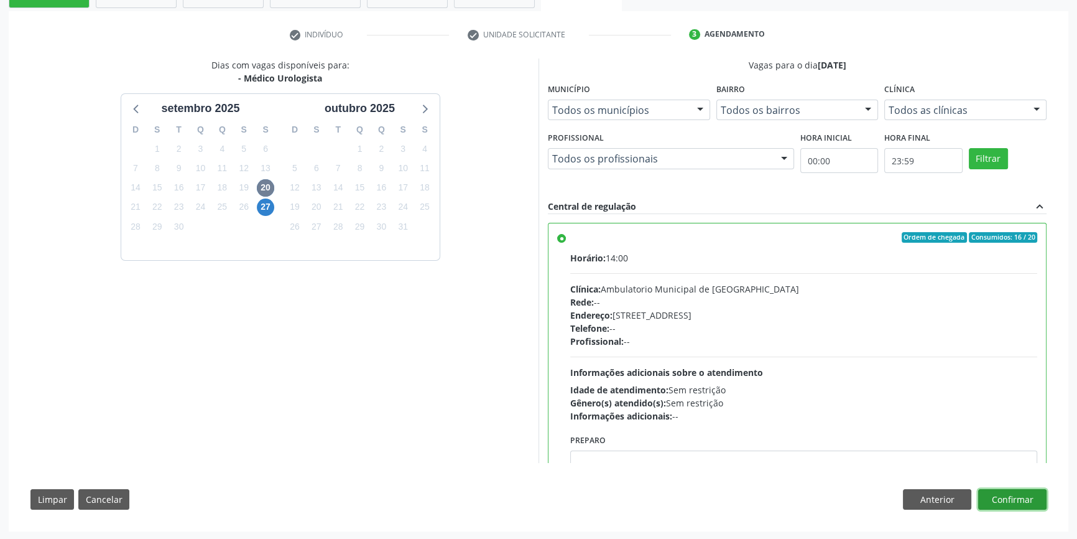
click at [1008, 491] on button "Confirmar" at bounding box center [1012, 499] width 68 height 21
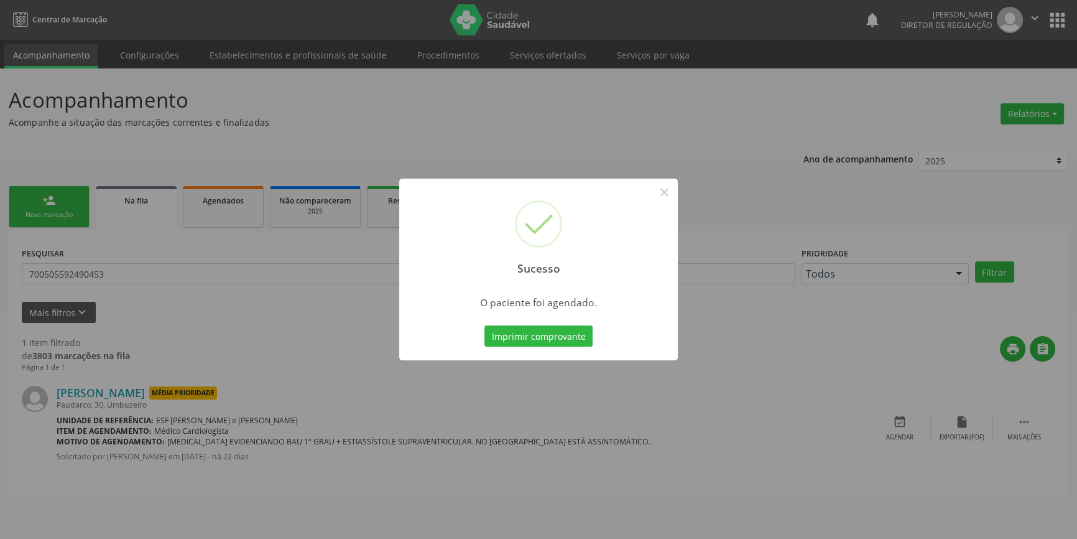
scroll to position [0, 0]
click at [510, 342] on button "Imprimir comprovante" at bounding box center [543, 335] width 108 height 21
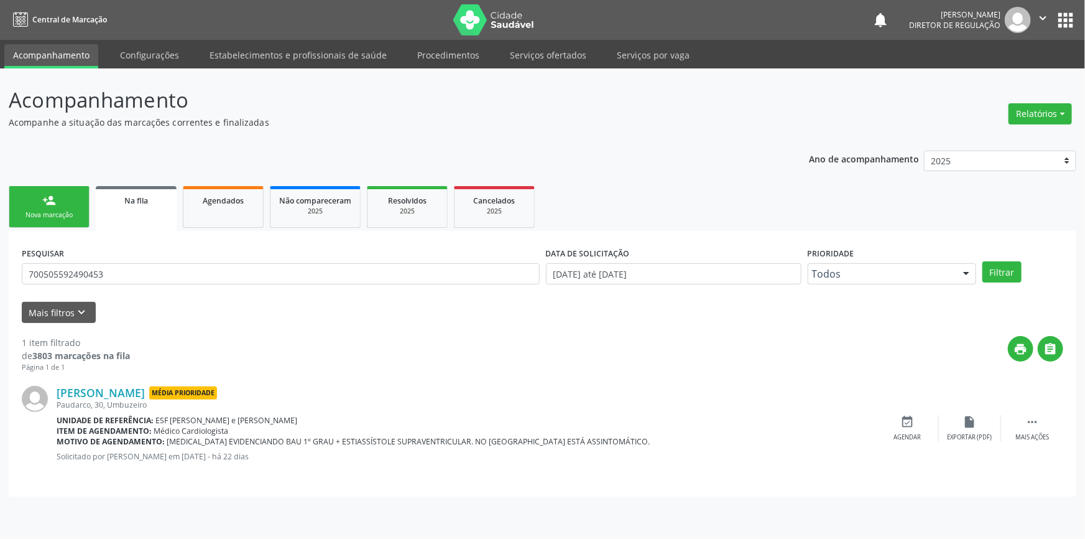
click at [141, 212] on link "Na fila" at bounding box center [136, 208] width 81 height 45
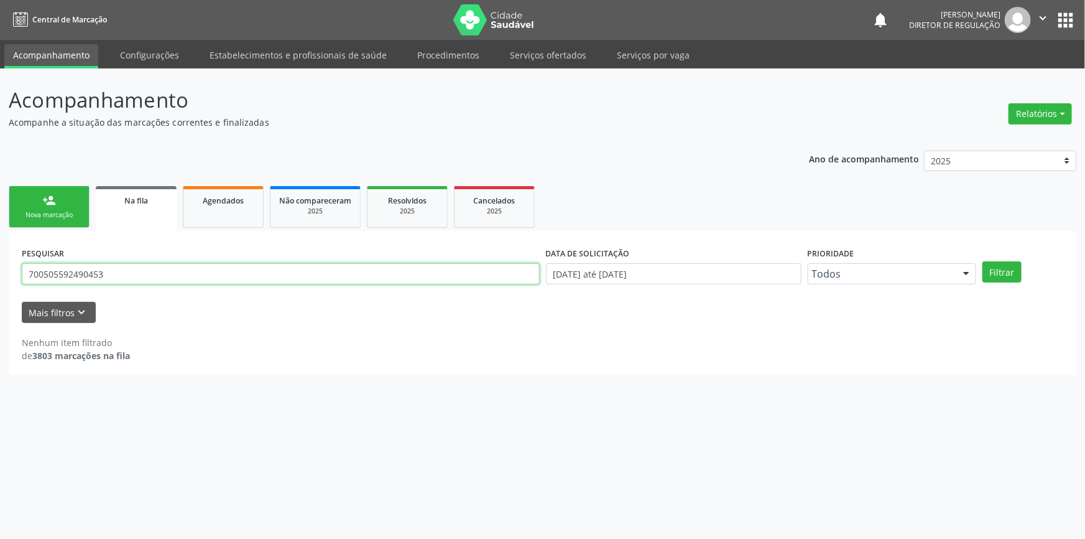
drag, startPoint x: 136, startPoint y: 271, endPoint x: 0, endPoint y: 256, distance: 136.4
click at [0, 263] on div "Acompanhamento Acompanhe a situação das marcações correntes e finalizadas Relat…" at bounding box center [542, 303] width 1085 height 470
type input "700501503845559"
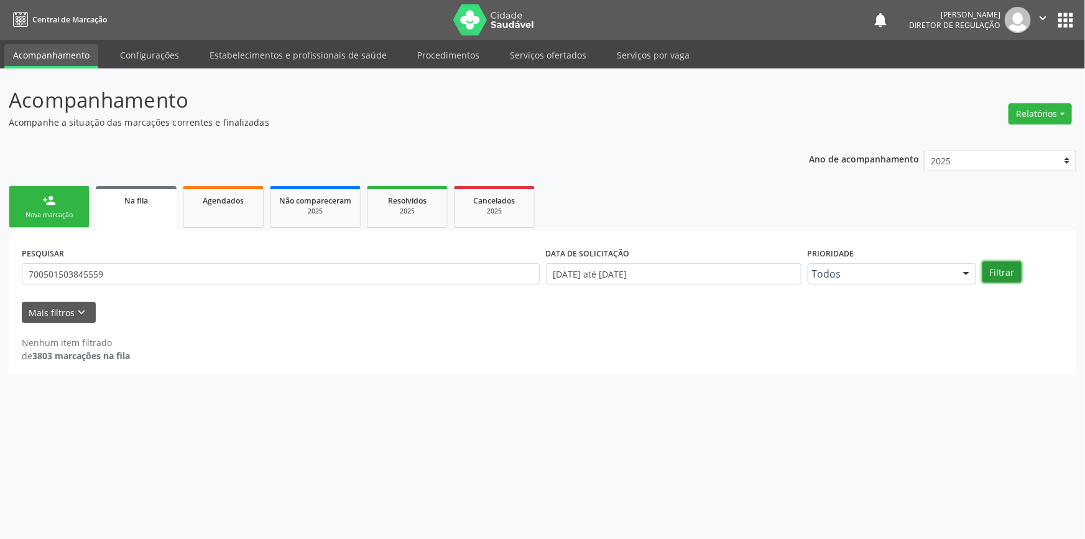
click at [1009, 267] on button "Filtrar" at bounding box center [1002, 271] width 39 height 21
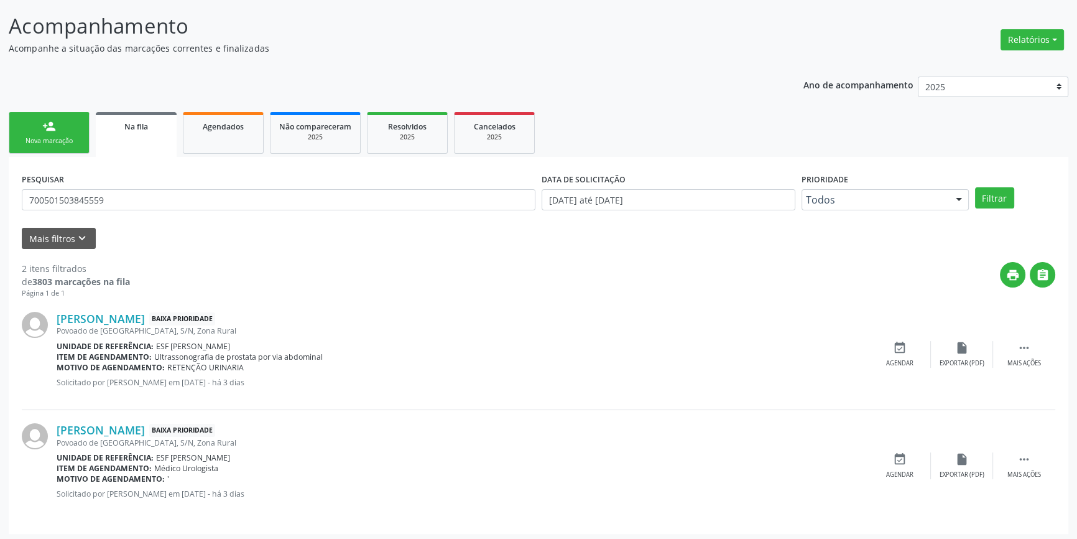
scroll to position [76, 0]
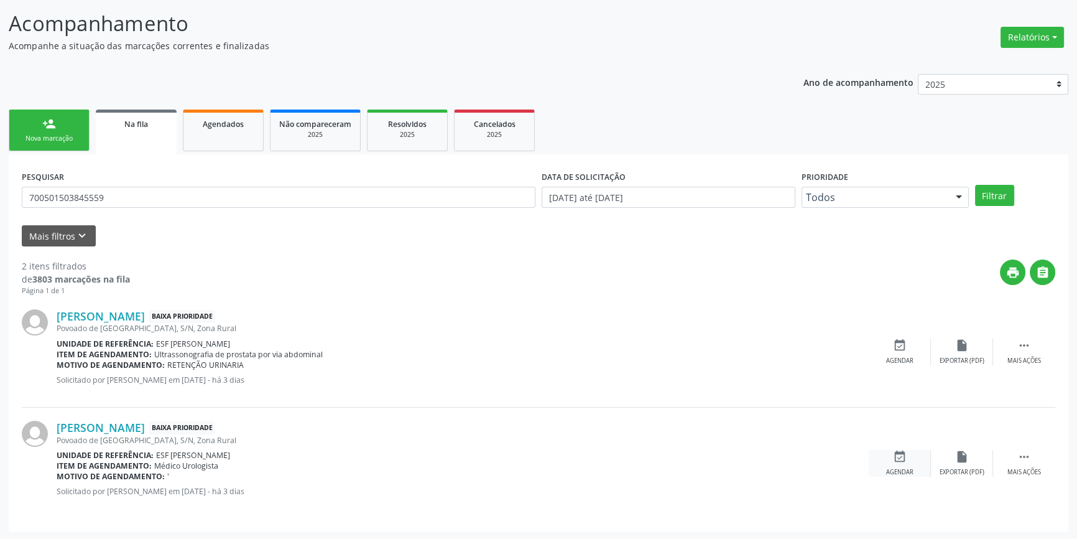
drag, startPoint x: 869, startPoint y: 462, endPoint x: 878, endPoint y: 456, distance: 11.2
click at [872, 459] on div "event_available Agendar" at bounding box center [900, 463] width 62 height 27
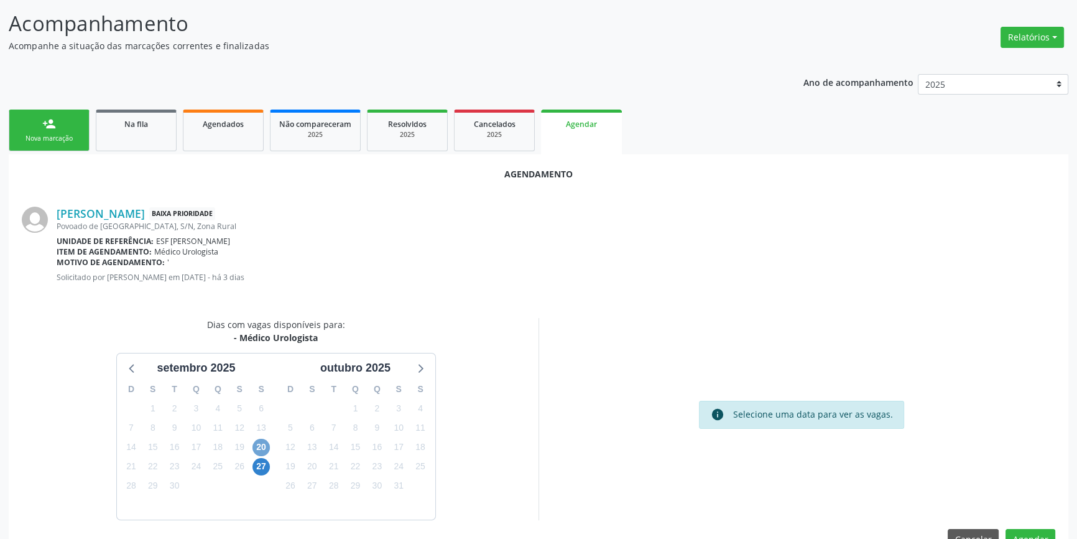
click at [267, 447] on span "20" at bounding box center [261, 446] width 17 height 17
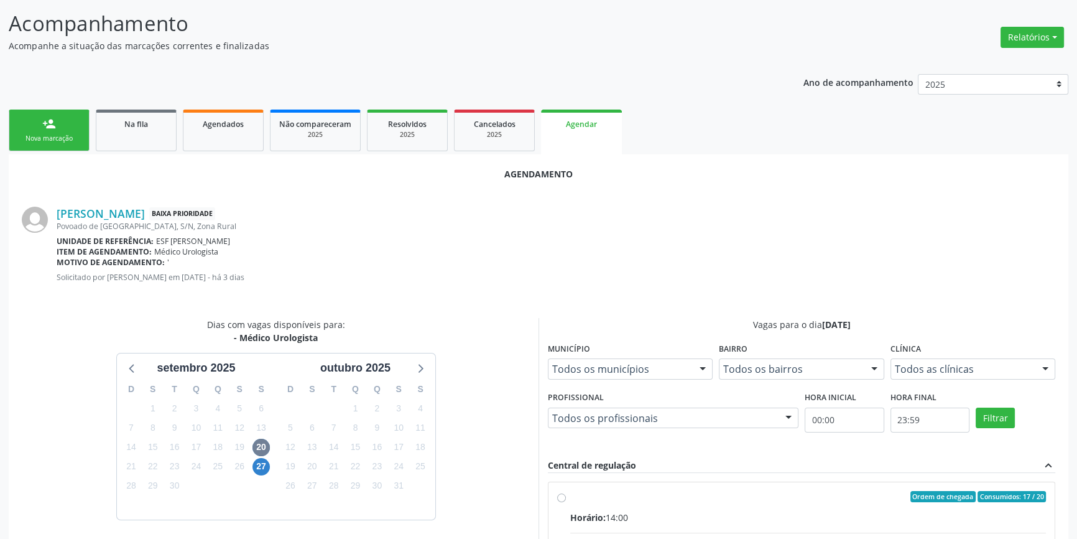
click at [566, 502] on input "Ordem de chegada Consumidos: 17 / 20 Horário: 14:00 Clínica: Ambulatorio Munici…" at bounding box center [561, 496] width 9 height 11
radio input "true"
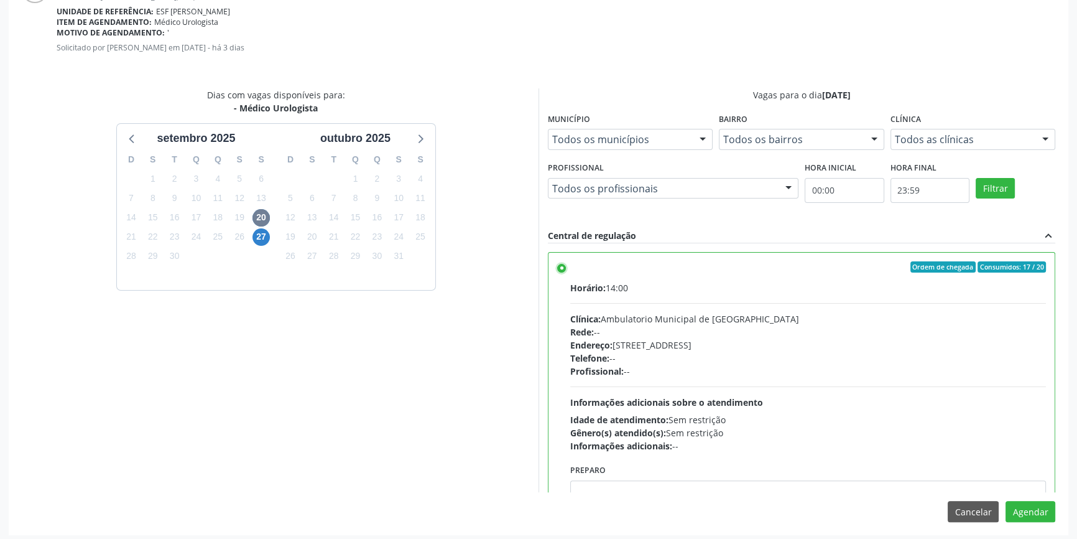
scroll to position [310, 0]
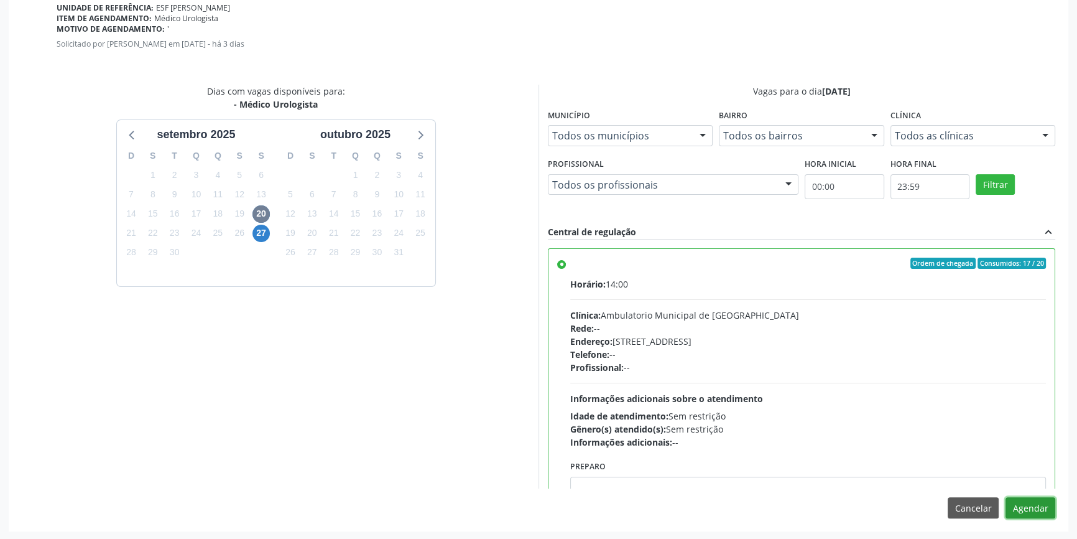
click at [1031, 508] on button "Agendar" at bounding box center [1031, 507] width 50 height 21
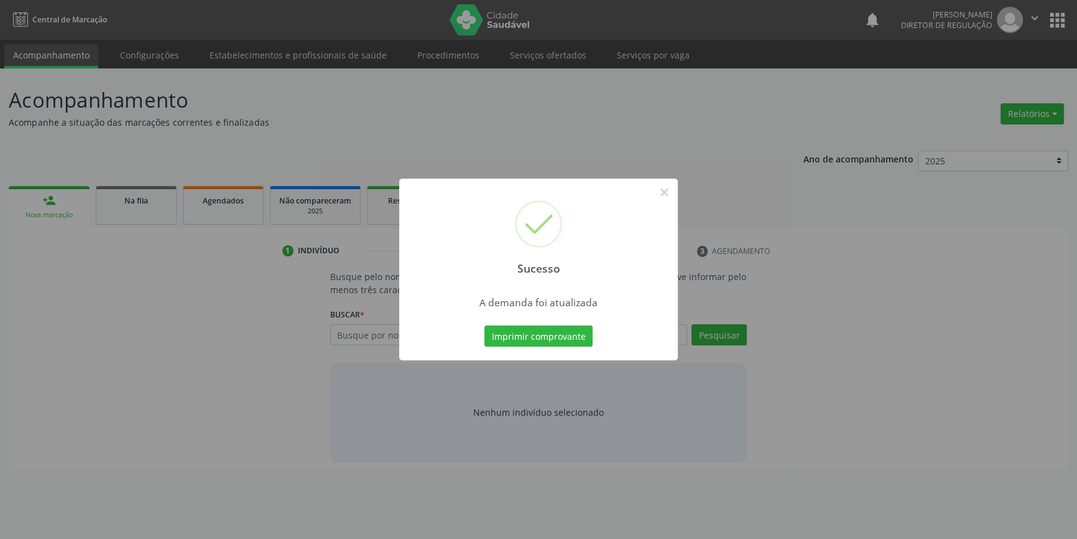
scroll to position [0, 0]
click at [552, 336] on button "Imprimir comprovante" at bounding box center [543, 335] width 108 height 21
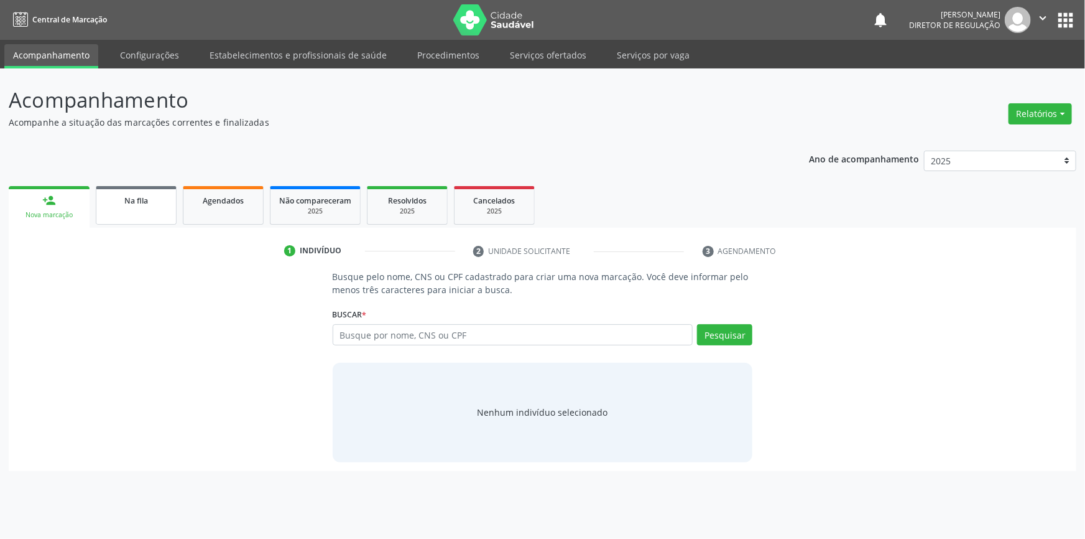
click at [142, 211] on link "Na fila" at bounding box center [136, 205] width 81 height 39
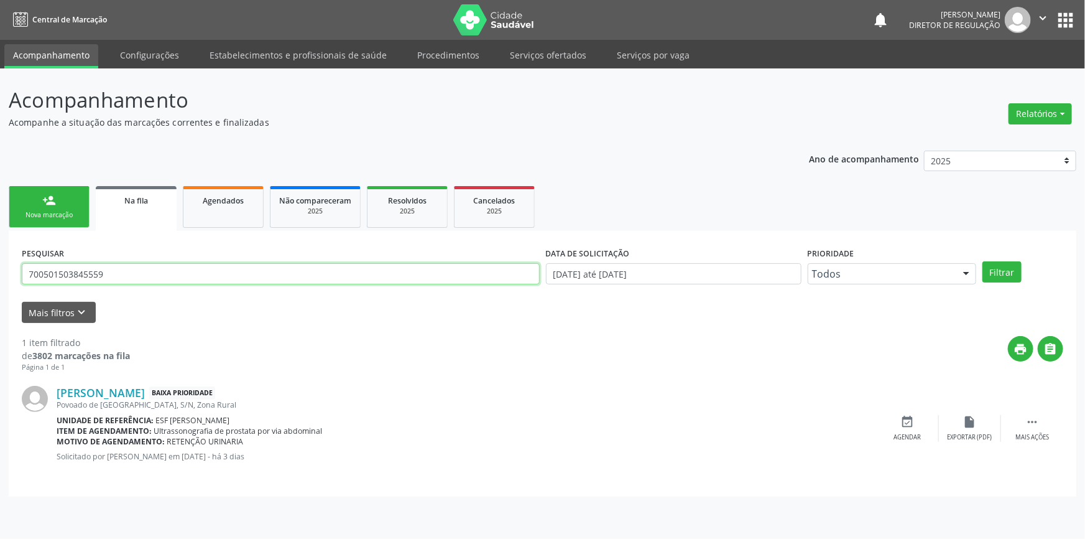
drag, startPoint x: 18, startPoint y: 276, endPoint x: 0, endPoint y: 272, distance: 18.4
click at [0, 271] on div "Acompanhamento Acompanhe a situação das marcações correntes e finalizadas Relat…" at bounding box center [542, 303] width 1085 height 470
type input "700509522721557"
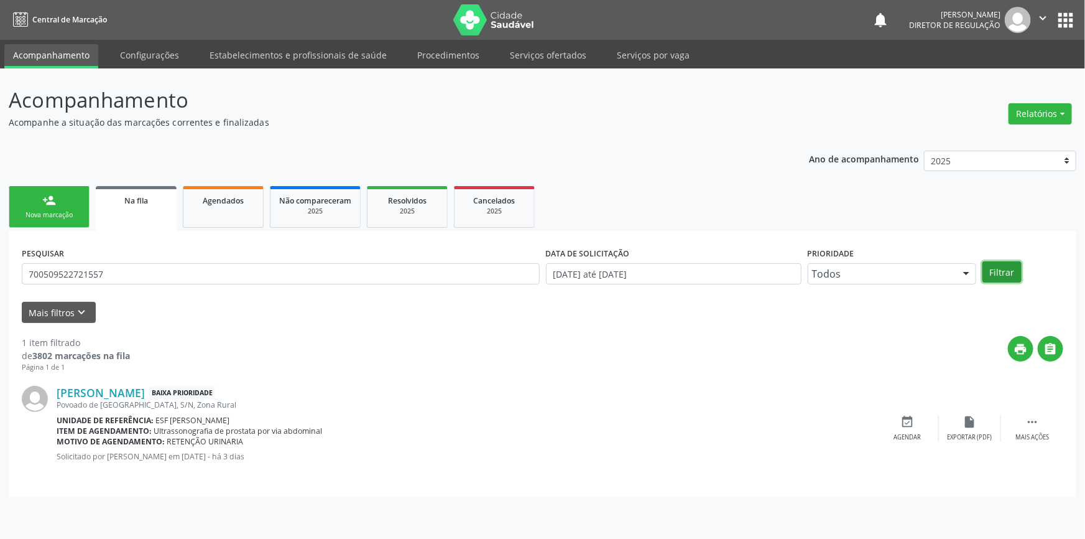
click at [1005, 271] on button "Filtrar" at bounding box center [1002, 271] width 39 height 21
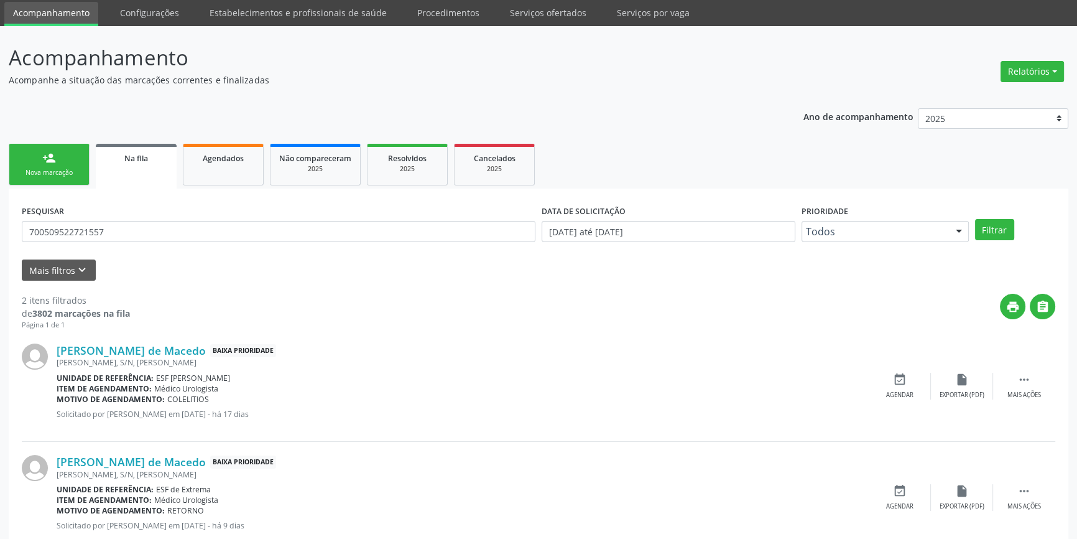
scroll to position [76, 0]
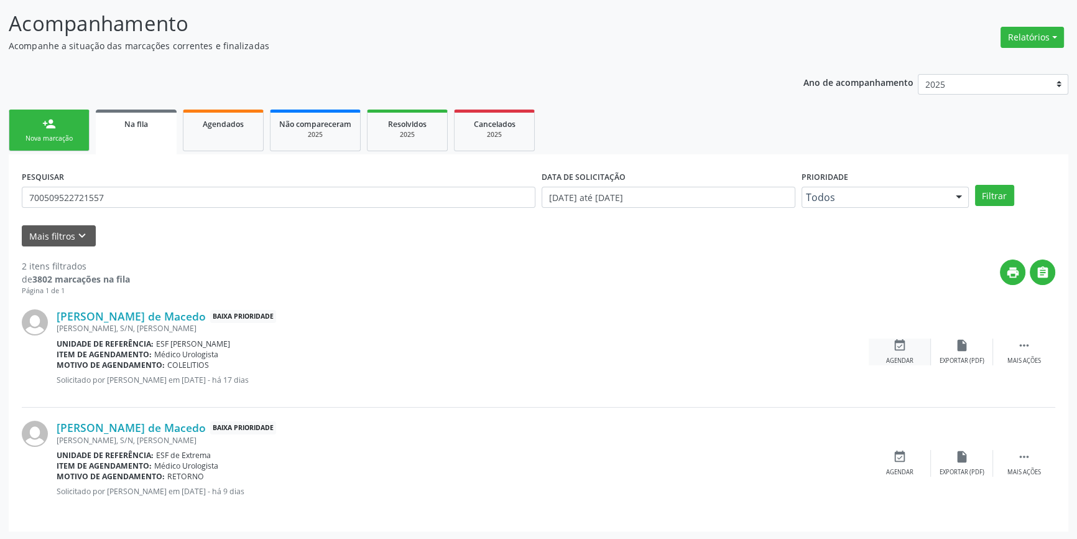
click at [897, 359] on div "Agendar" at bounding box center [899, 360] width 27 height 9
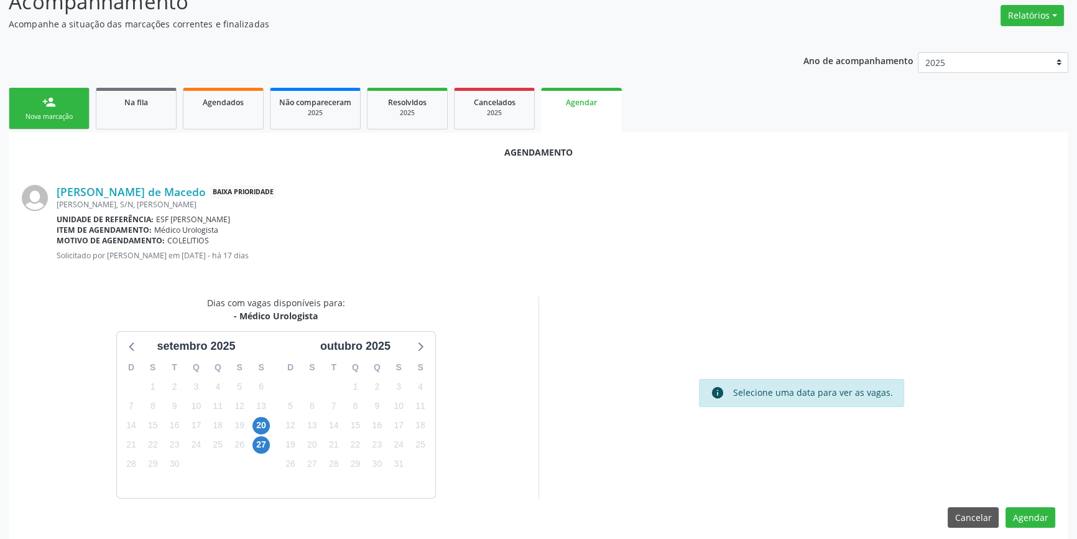
scroll to position [108, 0]
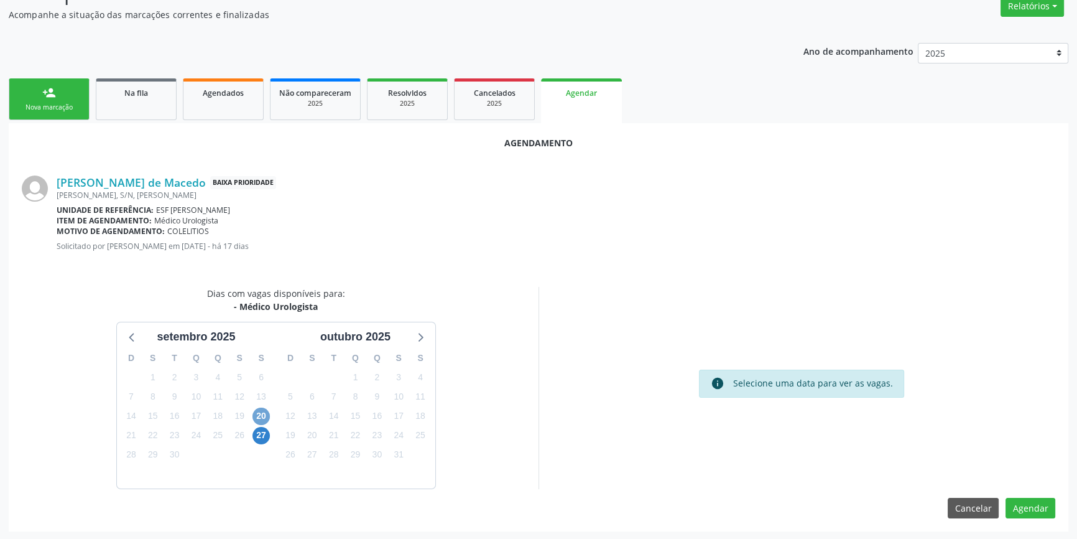
click at [257, 415] on span "20" at bounding box center [261, 415] width 17 height 17
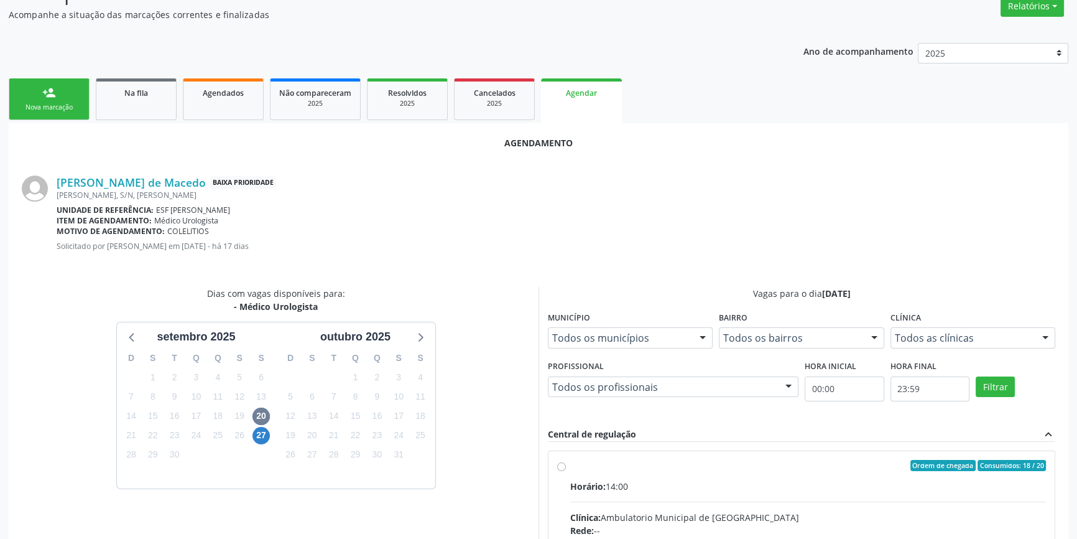
click at [626, 466] on div "Ordem de chegada Consumidos: 18 / 20" at bounding box center [808, 465] width 476 height 11
click at [566, 466] on input "Ordem de chegada Consumidos: 18 / 20 Horário: 14:00 Clínica: Ambulatorio Munici…" at bounding box center [561, 465] width 9 height 11
radio input "true"
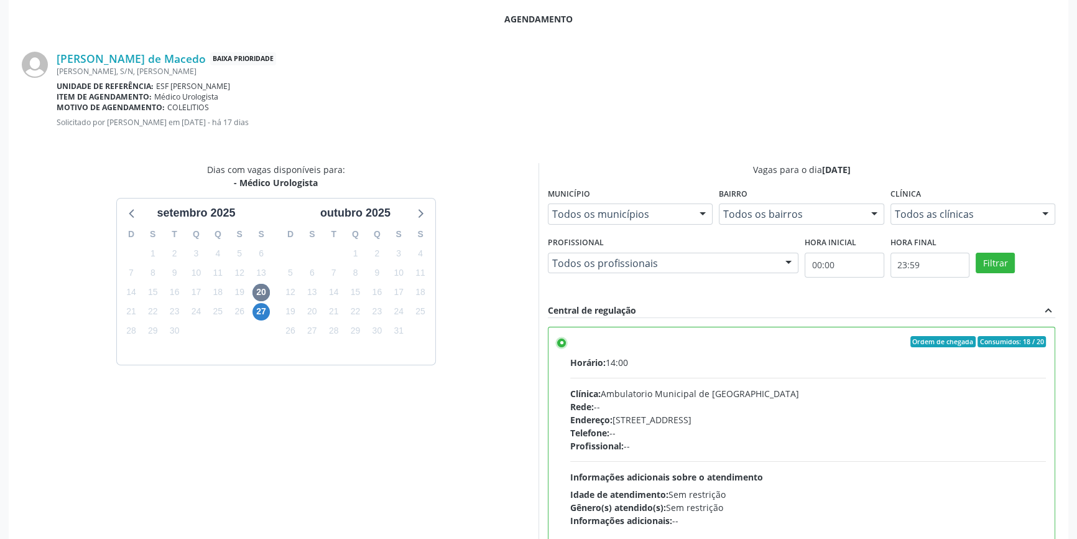
scroll to position [310, 0]
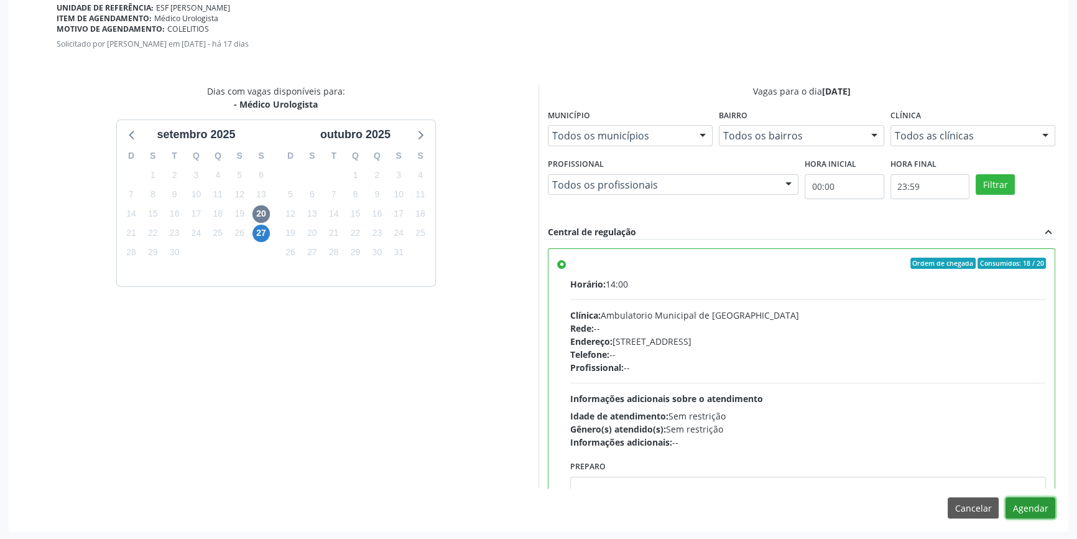
click at [1032, 508] on button "Agendar" at bounding box center [1031, 507] width 50 height 21
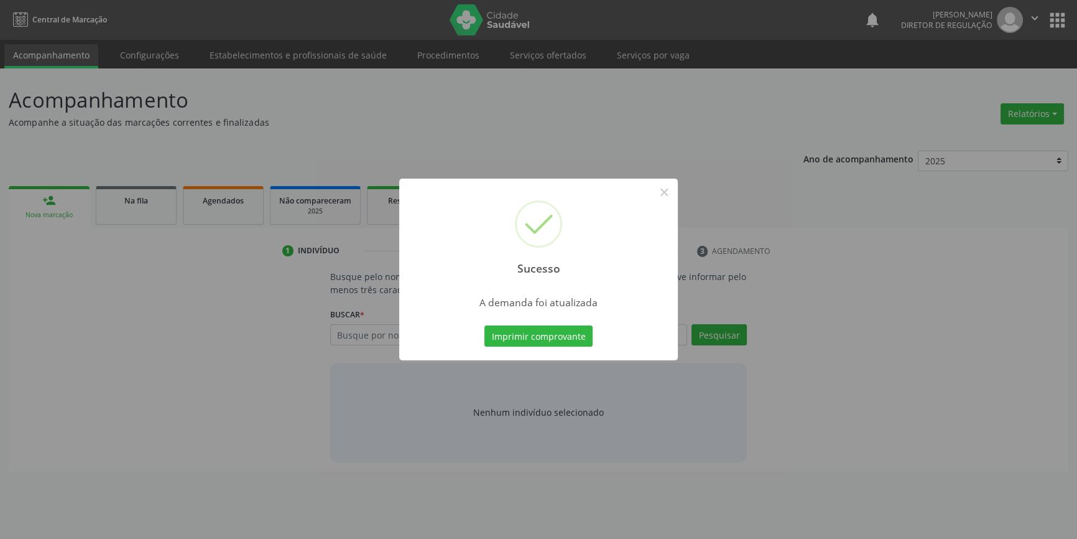
scroll to position [0, 0]
click at [581, 344] on button "Imprimir comprovante" at bounding box center [543, 335] width 108 height 21
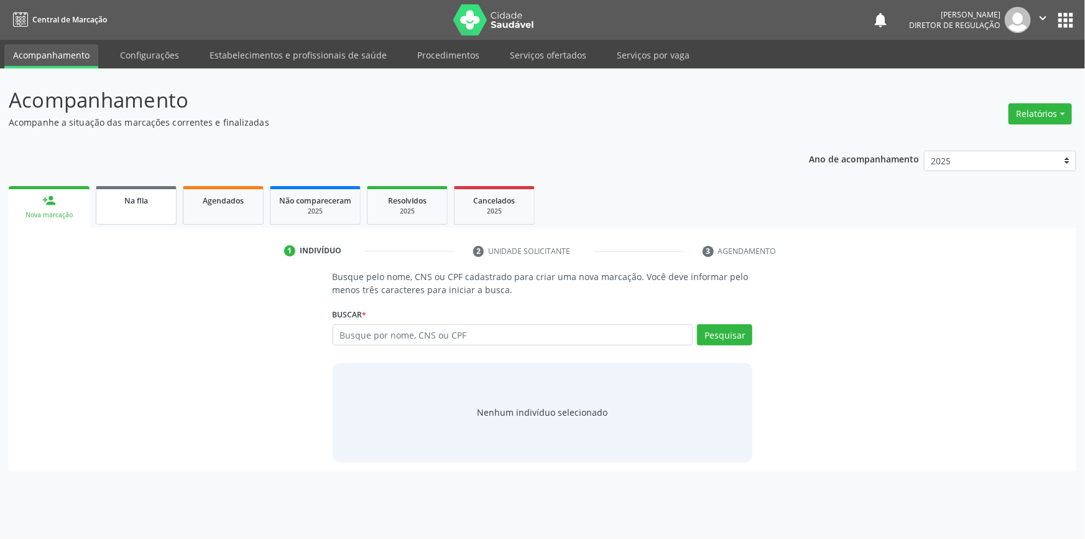
click at [136, 195] on span "Na fila" at bounding box center [136, 200] width 24 height 11
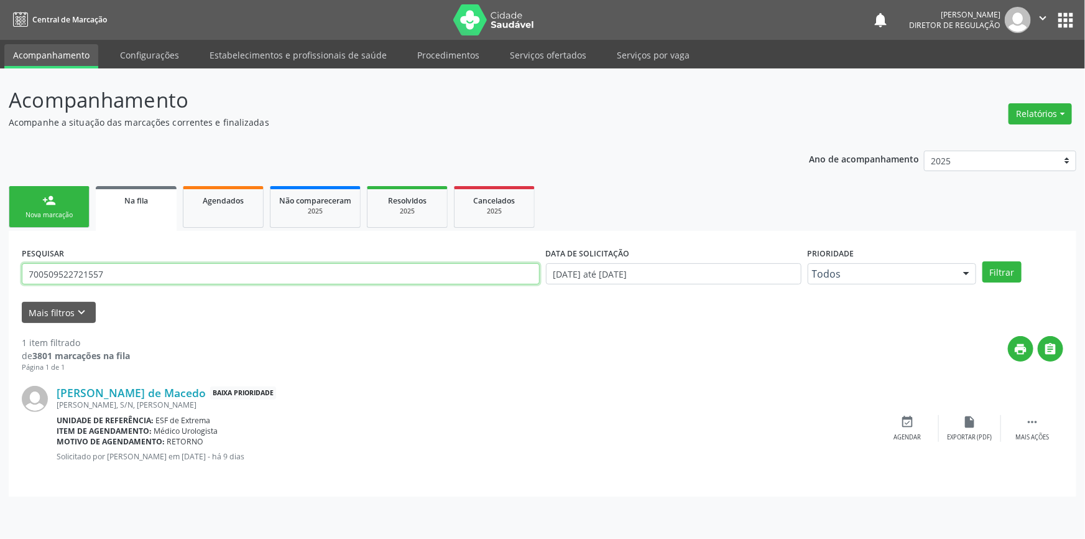
drag, startPoint x: 149, startPoint y: 280, endPoint x: 0, endPoint y: 260, distance: 150.0
click at [0, 260] on div "Acompanhamento Acompanhe a situação das marcações correntes e finalizadas Relat…" at bounding box center [542, 303] width 1085 height 470
paste input "Gabriel Cruz coêlho"
type input "Gabriel Cruz coêlho"
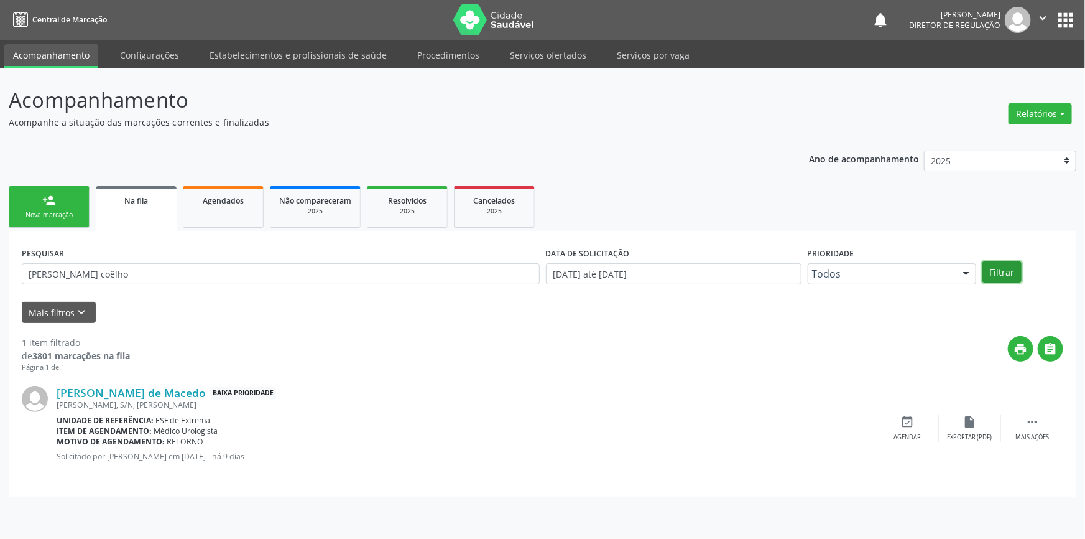
click at [984, 276] on button "Filtrar" at bounding box center [1002, 271] width 39 height 21
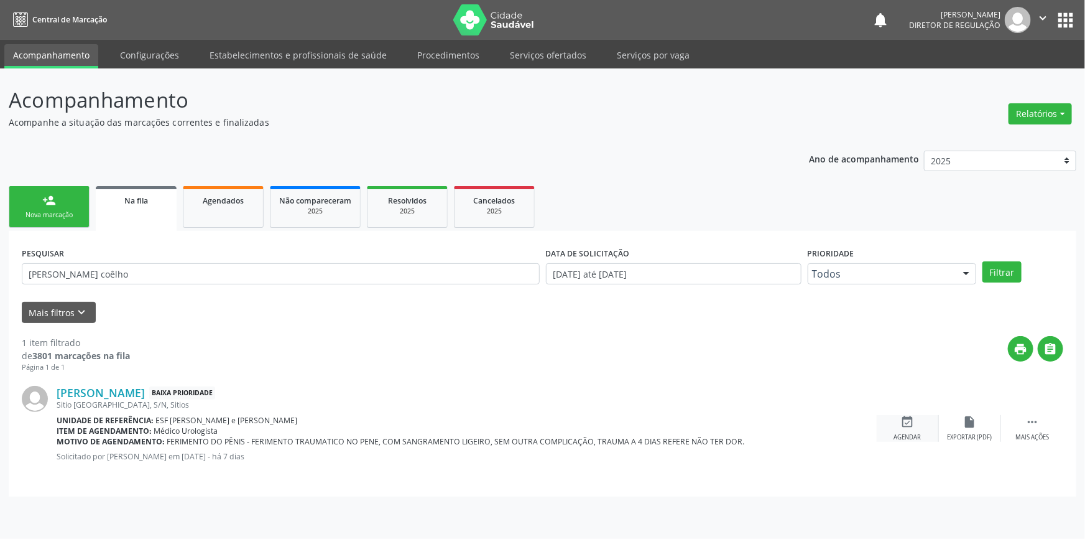
click at [896, 428] on div "event_available Agendar" at bounding box center [908, 428] width 62 height 27
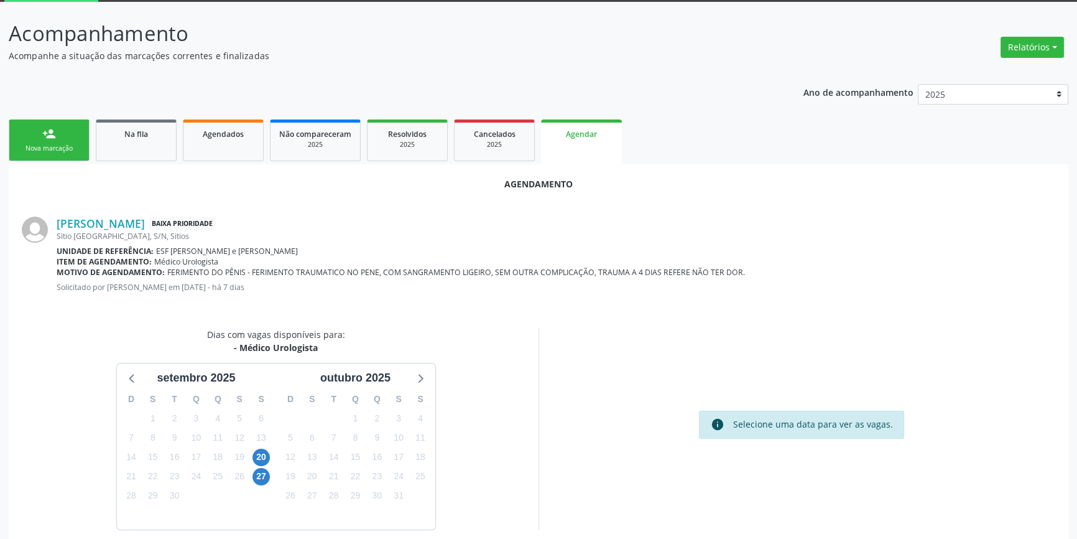
scroll to position [108, 0]
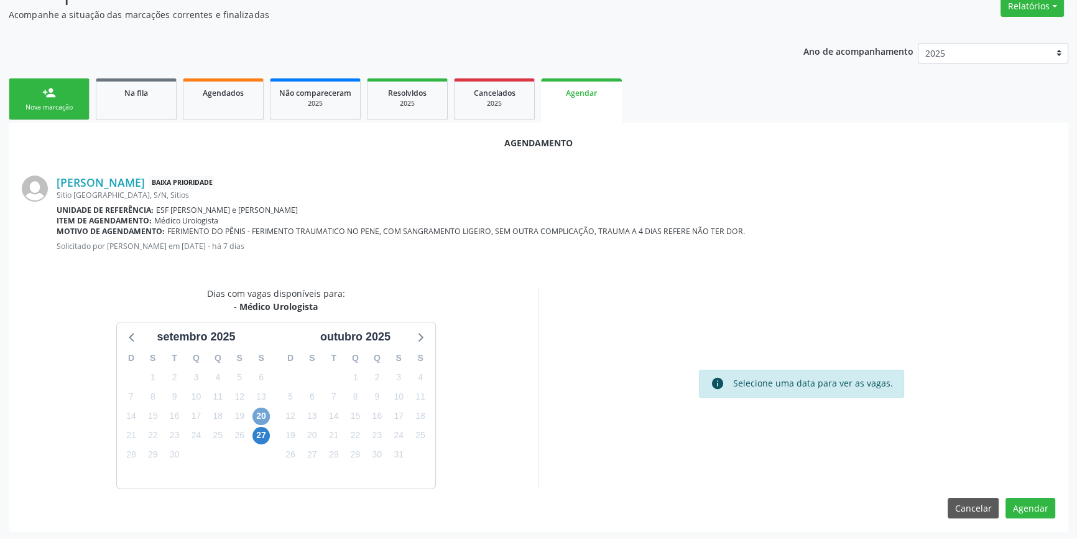
click at [257, 410] on span "20" at bounding box center [261, 415] width 17 height 17
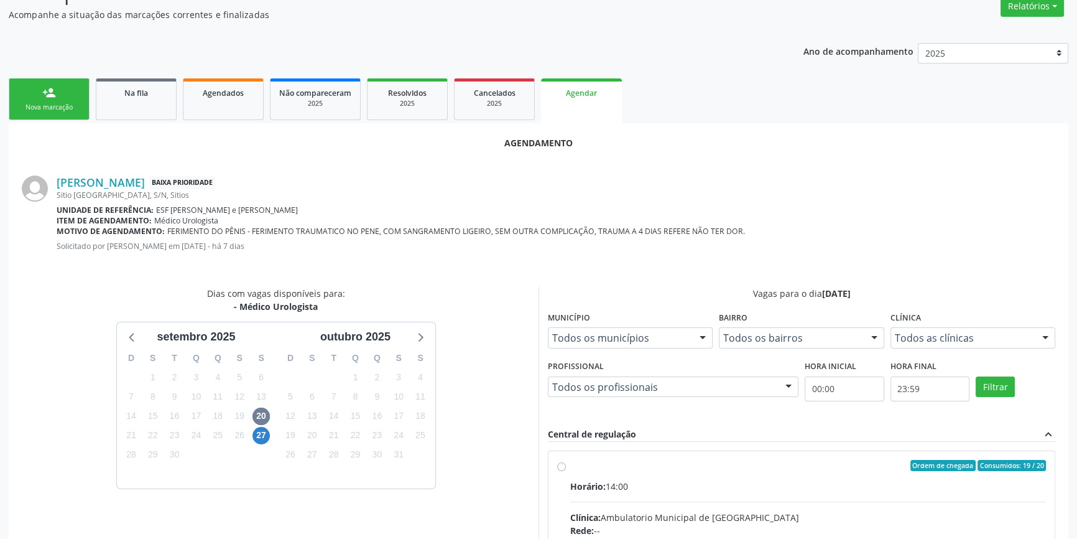
click at [630, 480] on div "Horário: 14:00" at bounding box center [808, 486] width 476 height 13
click at [566, 471] on input "Ordem de chegada Consumidos: 19 / 20 Horário: 14:00 Clínica: Ambulatorio Munici…" at bounding box center [561, 465] width 9 height 11
radio input "true"
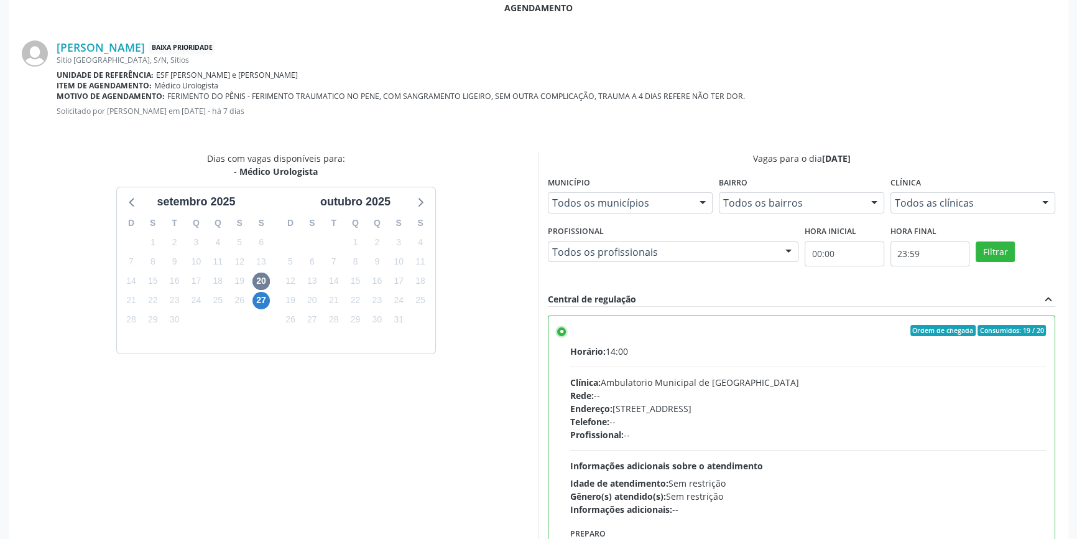
scroll to position [310, 0]
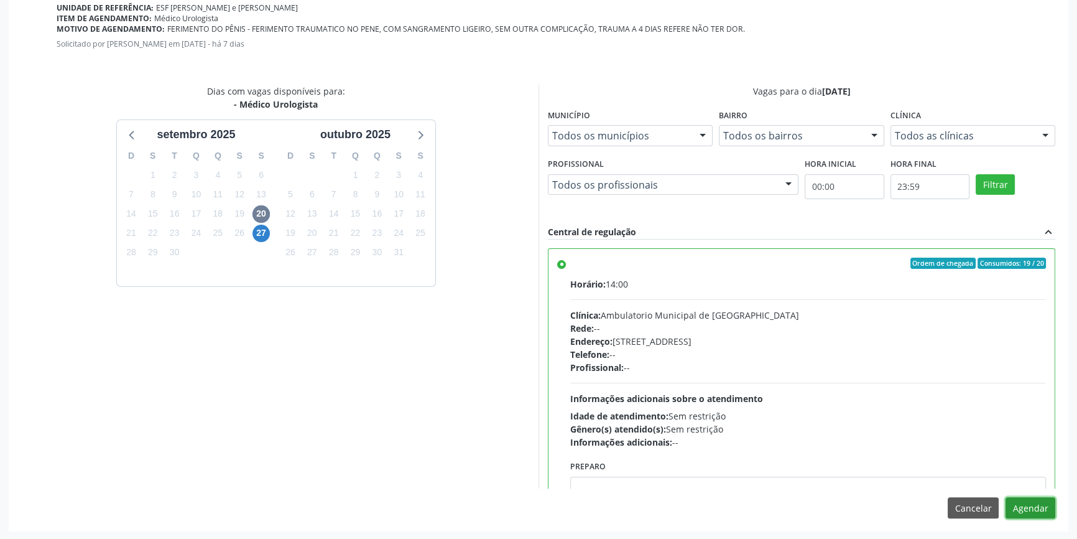
click at [1041, 507] on button "Agendar" at bounding box center [1031, 507] width 50 height 21
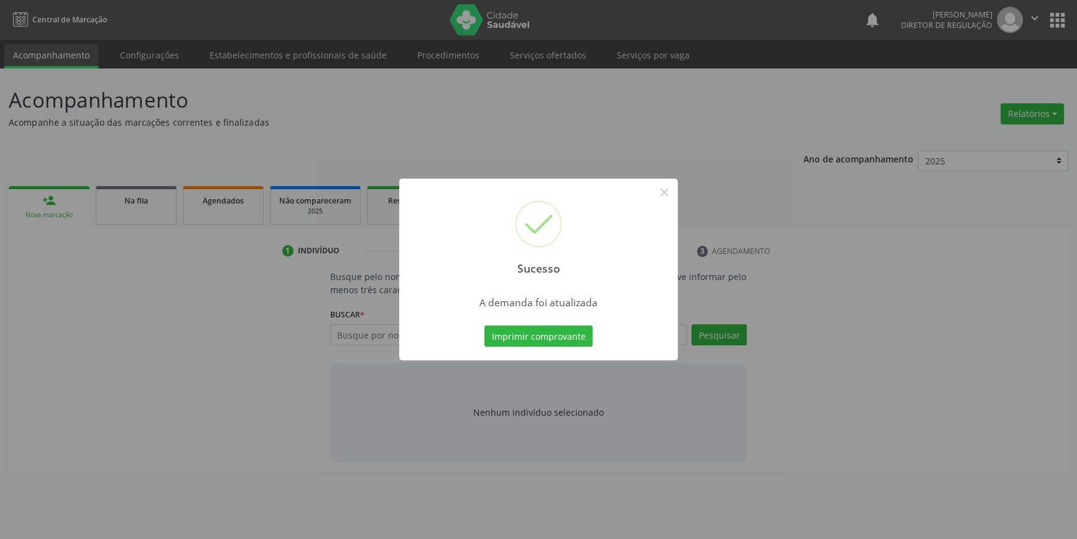
scroll to position [0, 0]
click at [675, 197] on button "×" at bounding box center [668, 192] width 21 height 21
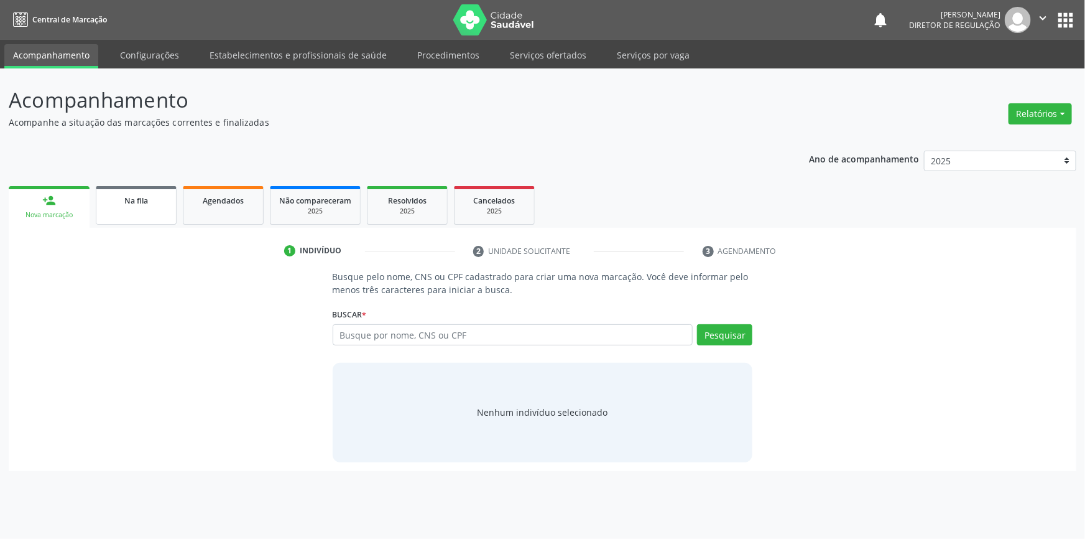
click at [148, 205] on div "Na fila" at bounding box center [136, 199] width 62 height 13
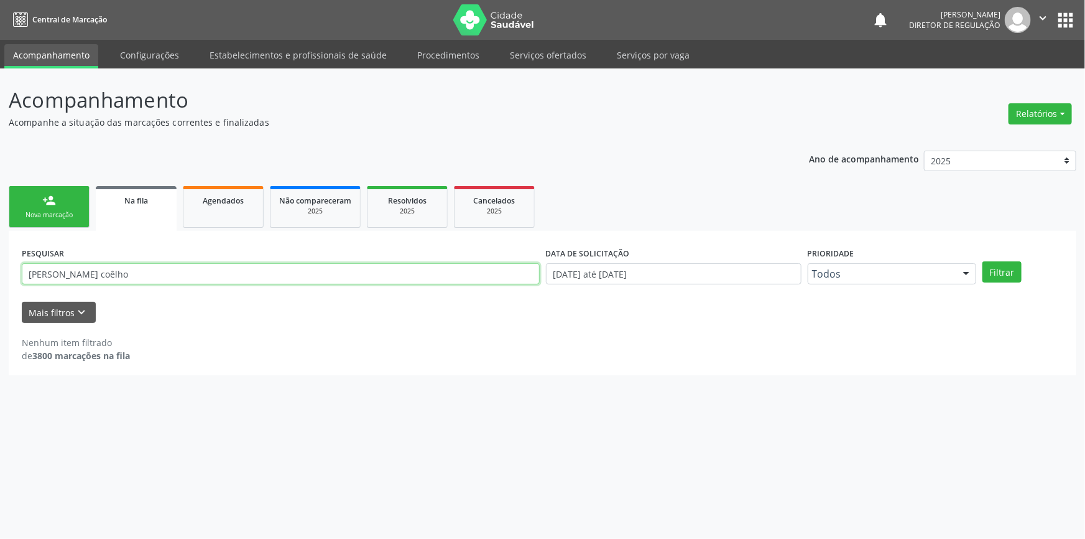
drag, startPoint x: 172, startPoint y: 277, endPoint x: 112, endPoint y: 264, distance: 61.3
click at [0, 269] on div "Acompanhamento Acompanhe a situação das marcações correntes e finalizadas Relat…" at bounding box center [542, 303] width 1085 height 470
type input "700200486620223"
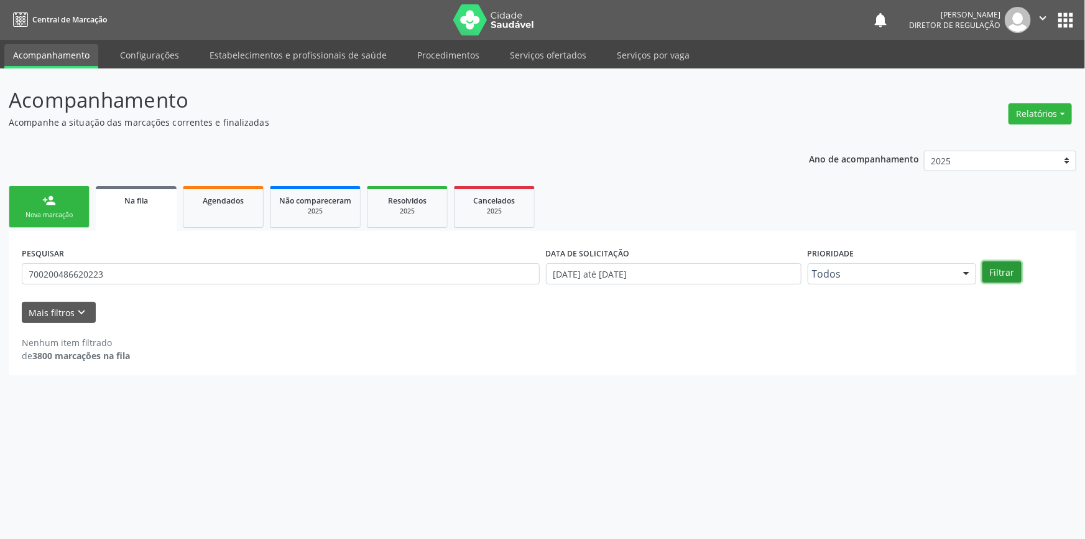
click at [1004, 267] on button "Filtrar" at bounding box center [1002, 271] width 39 height 21
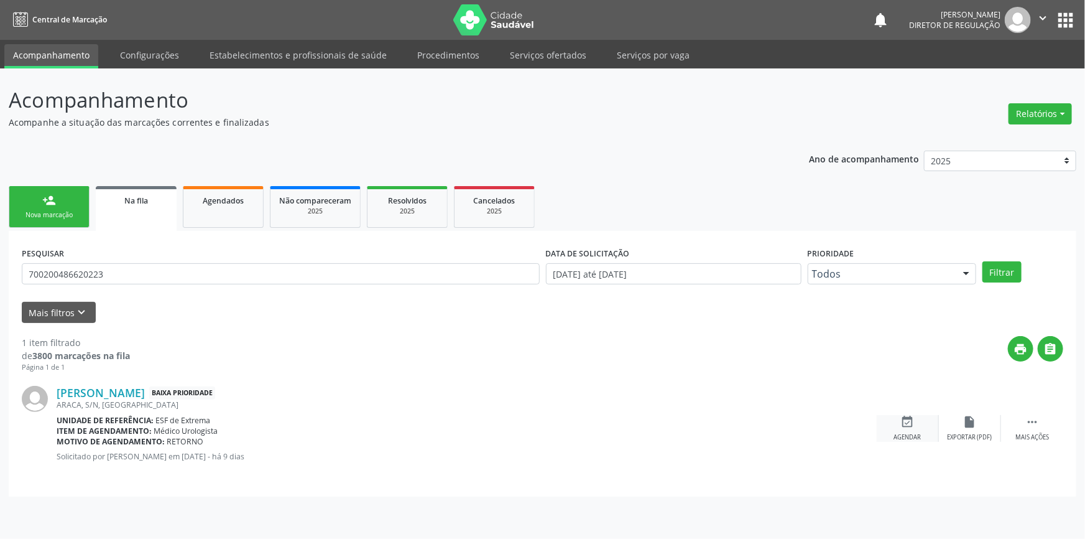
click at [914, 421] on icon "event_available" at bounding box center [908, 422] width 14 height 14
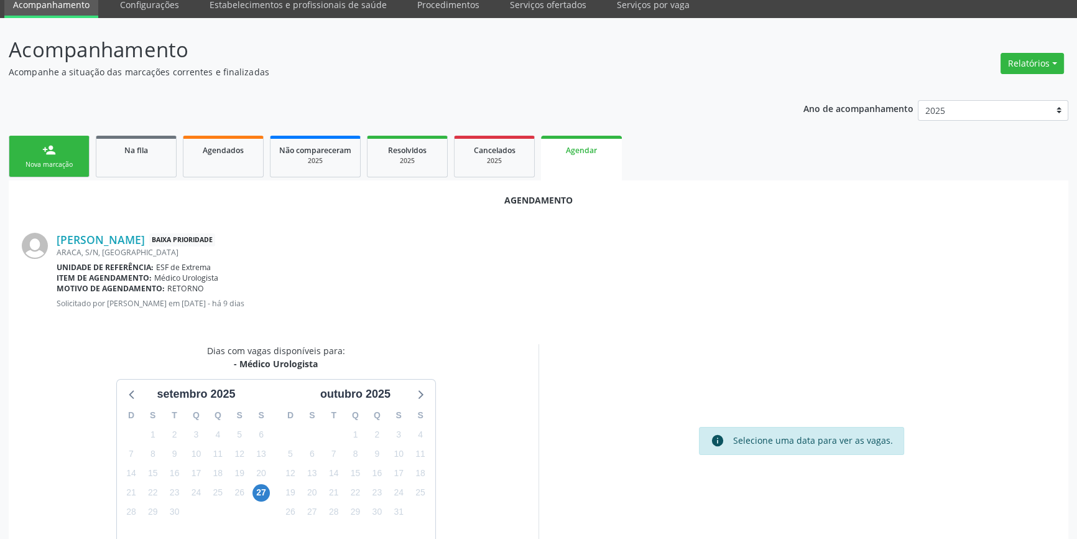
scroll to position [108, 0]
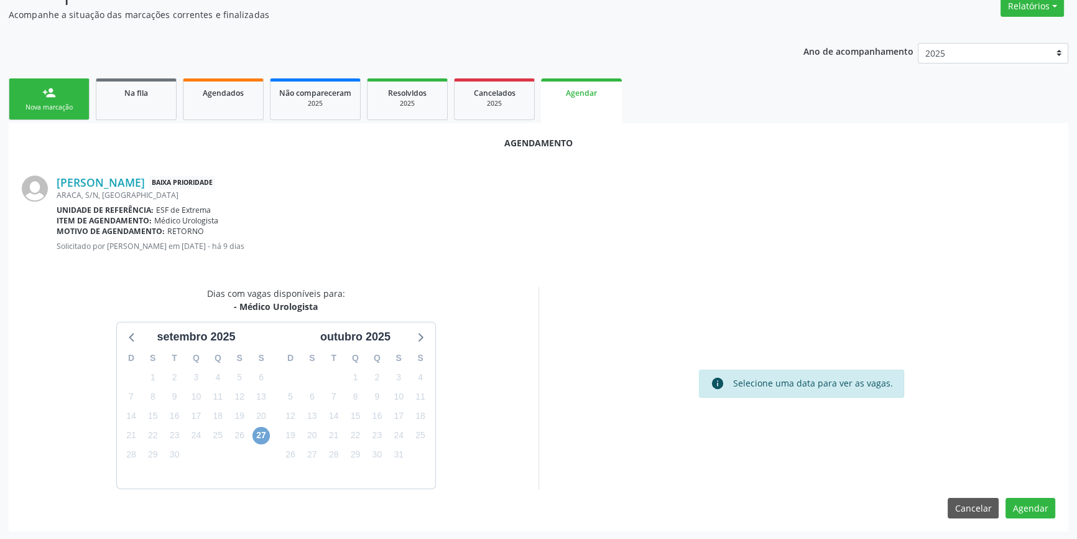
click at [257, 435] on span "27" at bounding box center [261, 435] width 17 height 17
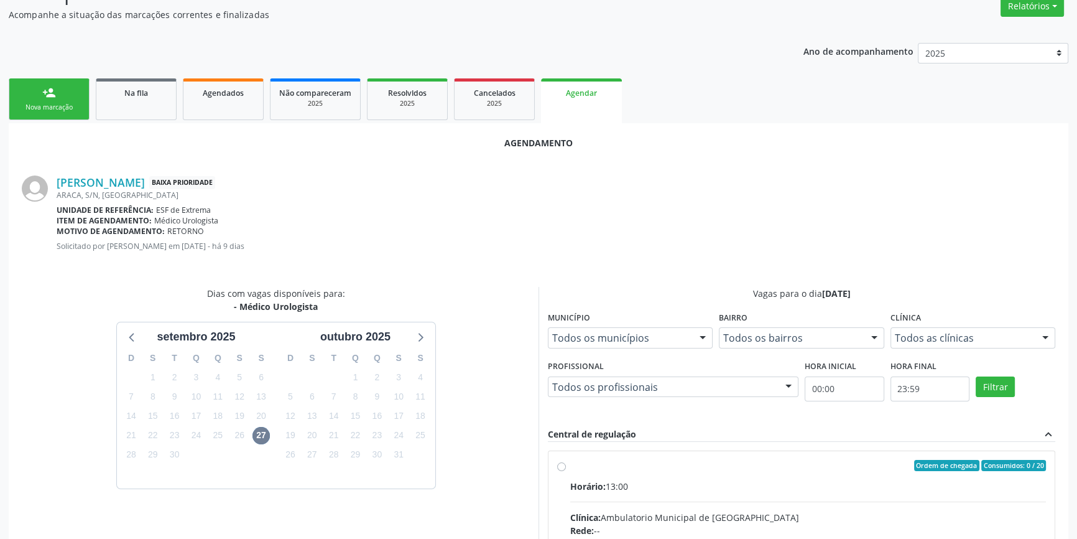
click at [572, 468] on div "Ordem de chegada Consumidos: 0 / 20" at bounding box center [808, 465] width 476 height 11
click at [566, 468] on input "Ordem de chegada Consumidos: 0 / 20 Horário: 13:00 Clínica: Ambulatorio Municip…" at bounding box center [561, 465] width 9 height 11
radio input "true"
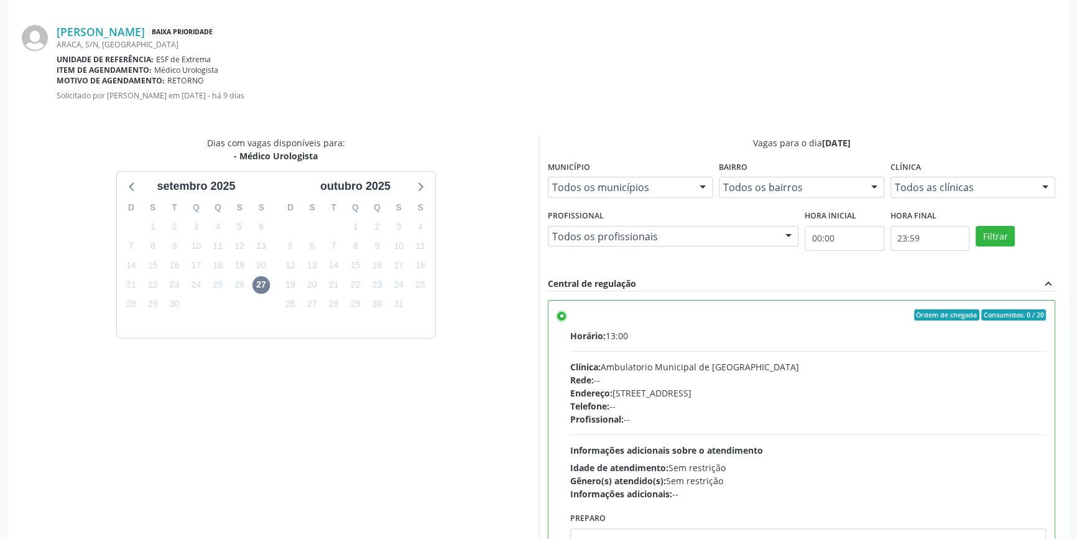
scroll to position [310, 0]
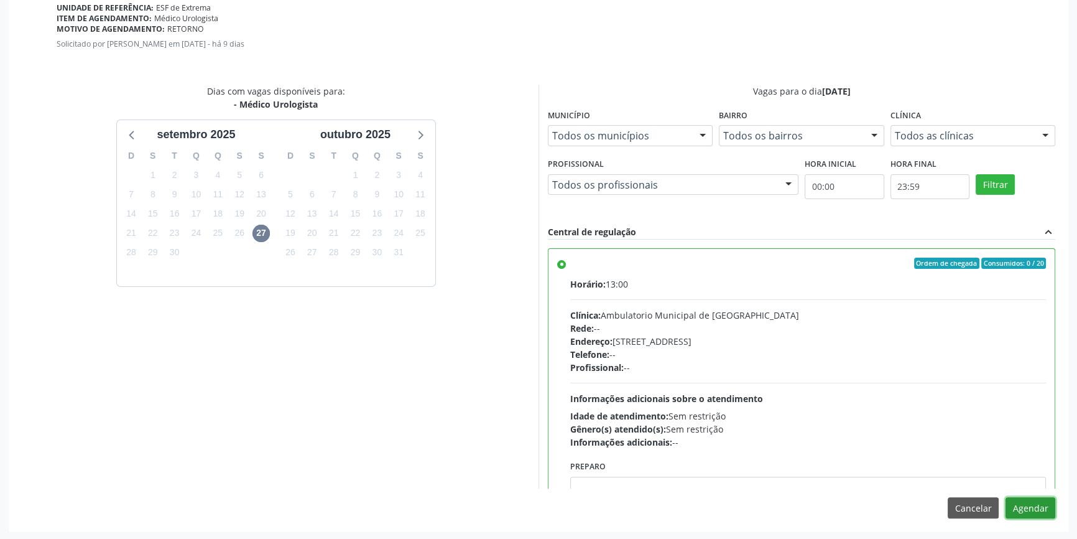
click at [1039, 505] on button "Agendar" at bounding box center [1031, 507] width 50 height 21
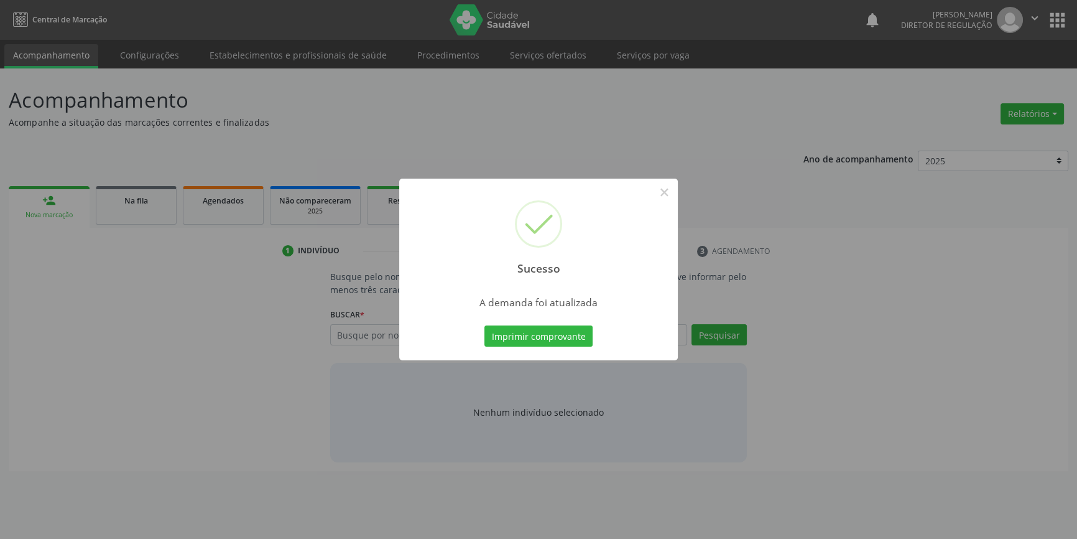
scroll to position [0, 0]
click at [541, 330] on button "Imprimir comprovante" at bounding box center [543, 335] width 108 height 21
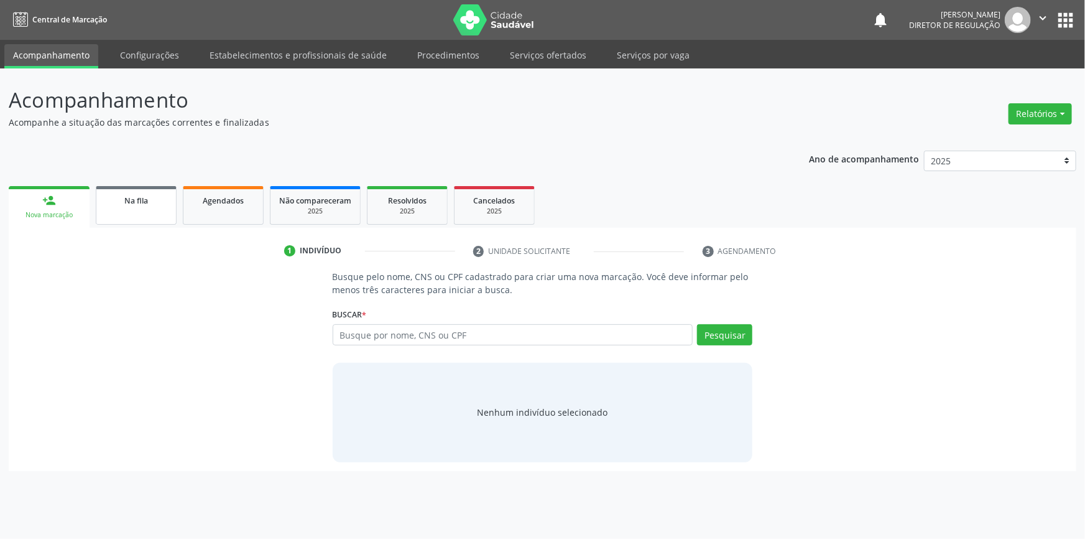
click at [141, 202] on span "Na fila" at bounding box center [136, 200] width 24 height 11
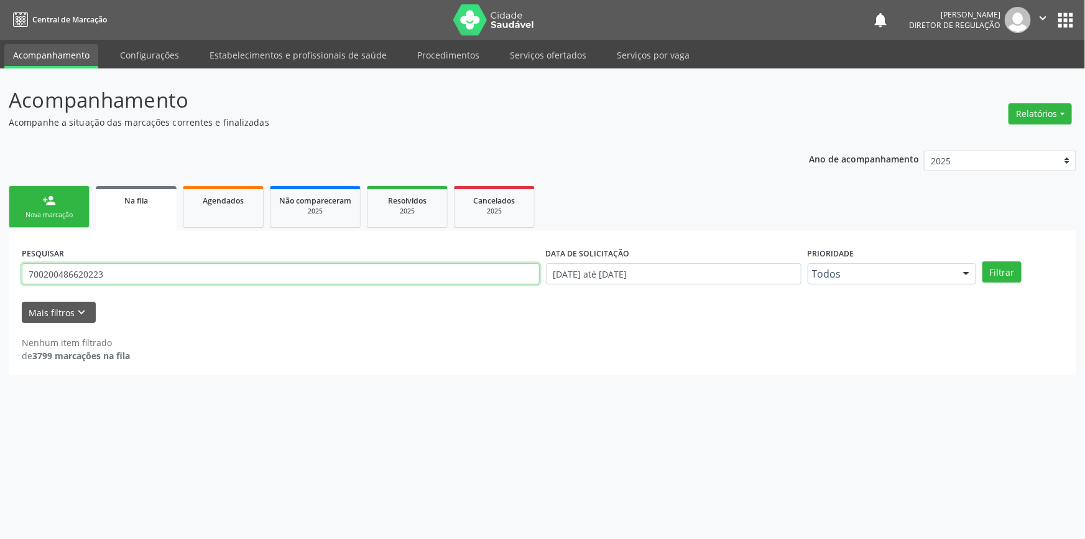
drag, startPoint x: 149, startPoint y: 273, endPoint x: 0, endPoint y: 273, distance: 148.6
click at [0, 273] on div "Acompanhamento Acompanhe a situação das marcações correntes e finalizadas Relat…" at bounding box center [542, 303] width 1085 height 470
type input "700303951538734"
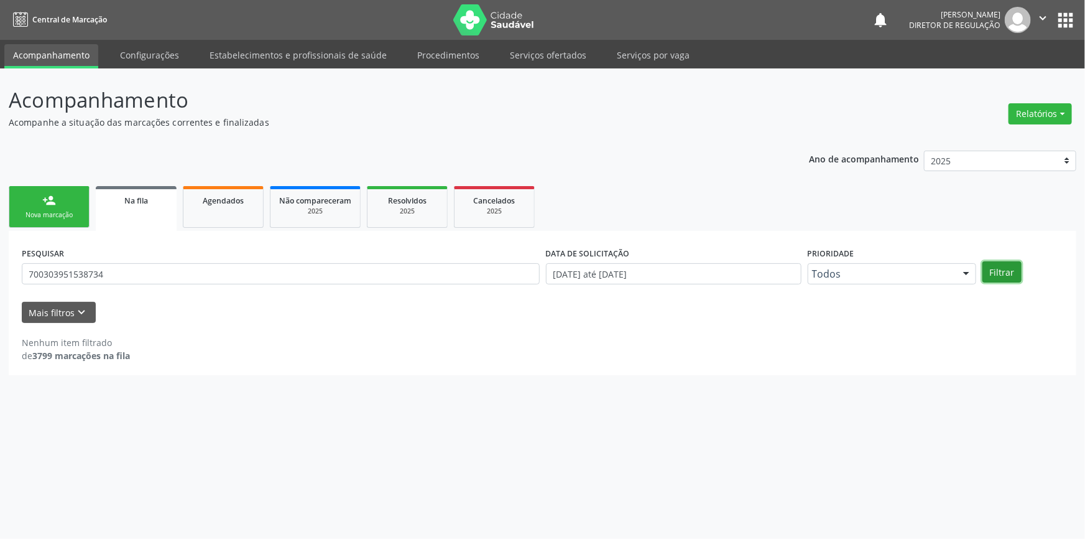
click at [990, 277] on button "Filtrar" at bounding box center [1002, 271] width 39 height 21
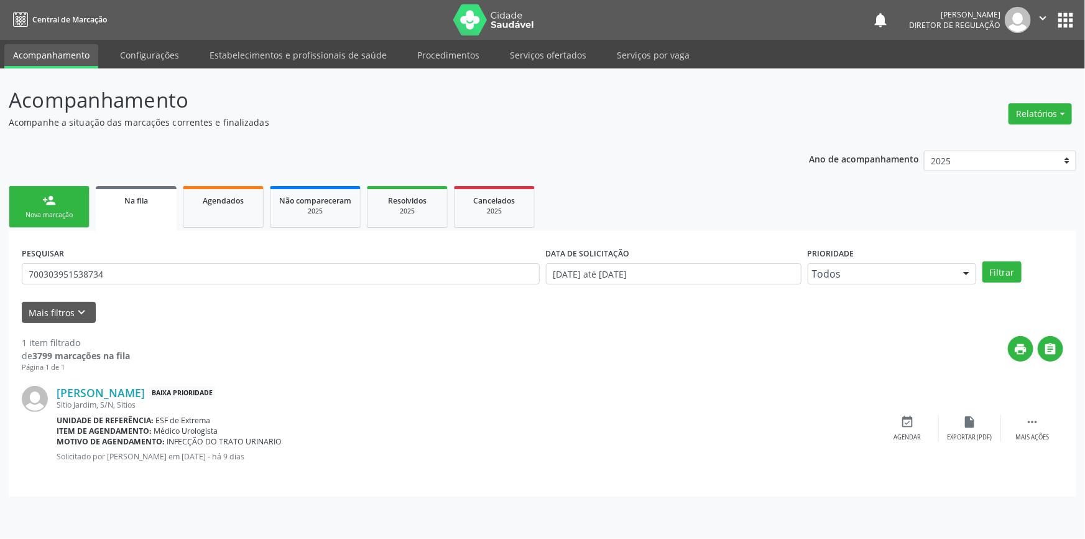
click at [914, 405] on div "Daniel de Santana Coelho Baixa Prioridade Sitio Jardim, S/N, Sitios Unidade de …" at bounding box center [543, 428] width 1042 height 111
drag, startPoint x: 914, startPoint y: 407, endPoint x: 914, endPoint y: 414, distance: 7.5
click at [914, 410] on div "Daniel de Santana Coelho Baixa Prioridade Sitio Jardim, S/N, Sitios Unidade de …" at bounding box center [543, 428] width 1042 height 111
click at [912, 415] on icon "event_available" at bounding box center [908, 422] width 14 height 14
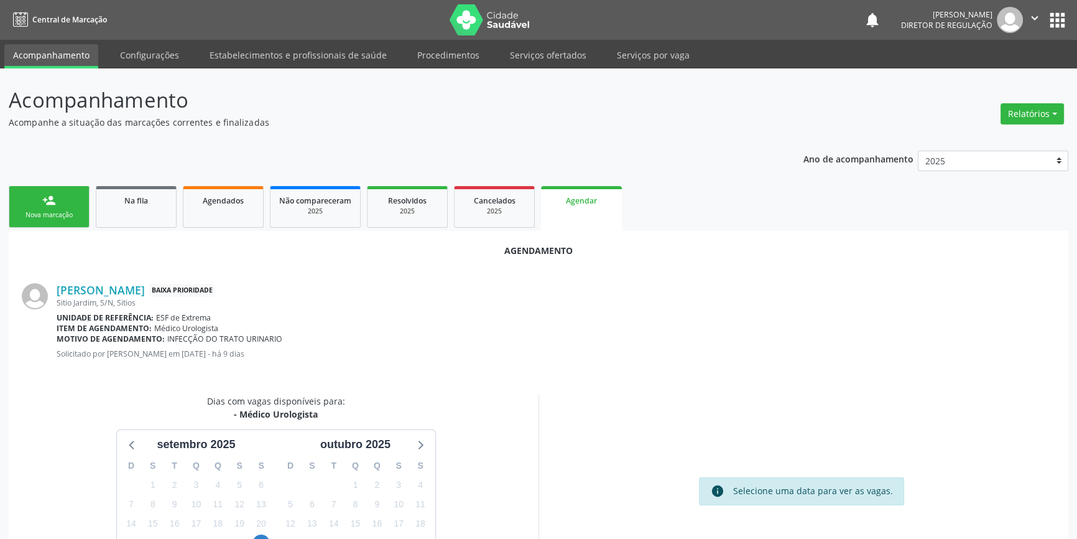
scroll to position [108, 0]
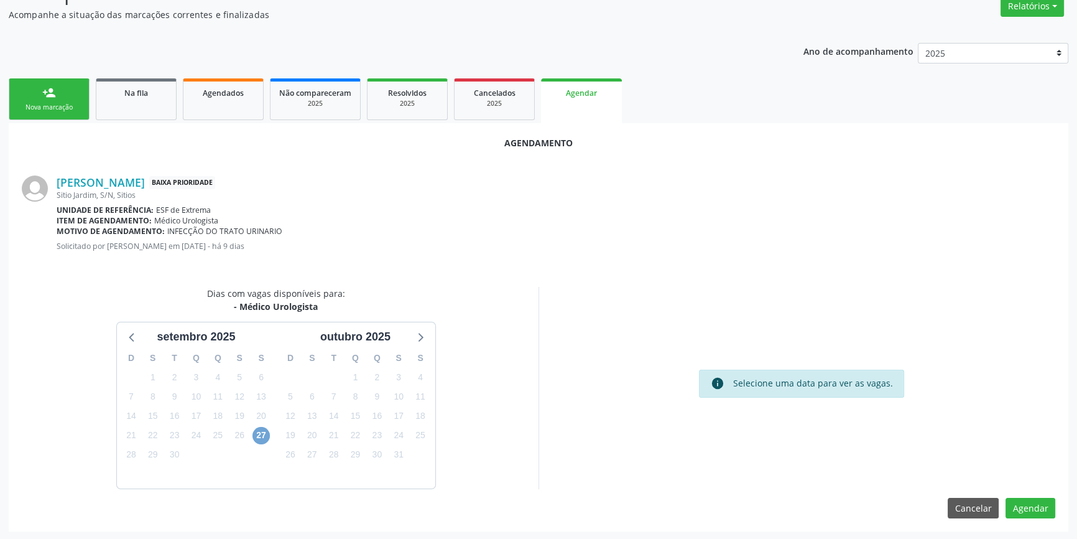
click at [259, 432] on span "27" at bounding box center [261, 435] width 17 height 17
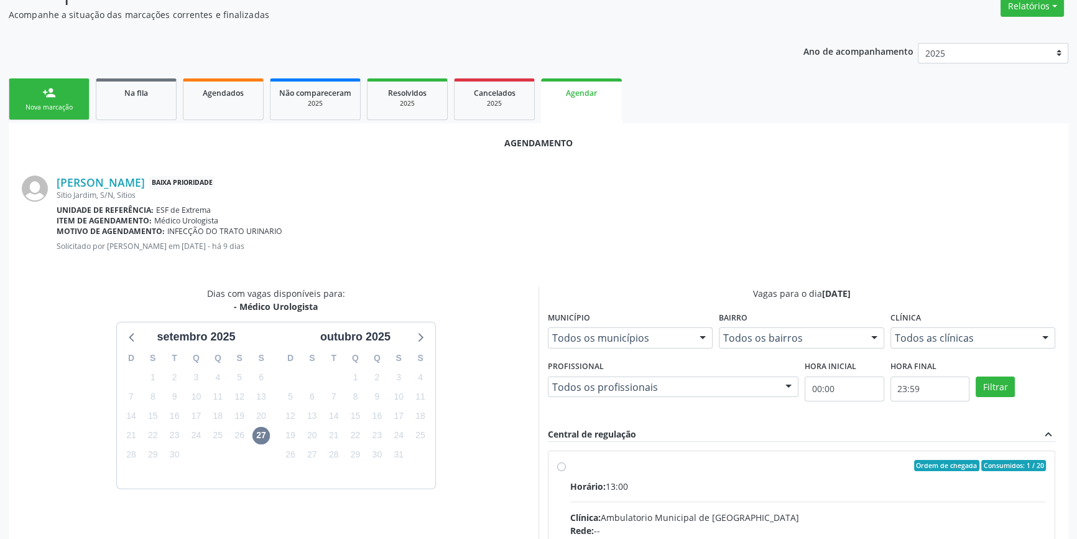
click at [566, 471] on input "Ordem de chegada Consumidos: 1 / 20 Horário: 13:00 Clínica: Ambulatorio Municip…" at bounding box center [561, 465] width 9 height 11
radio input "true"
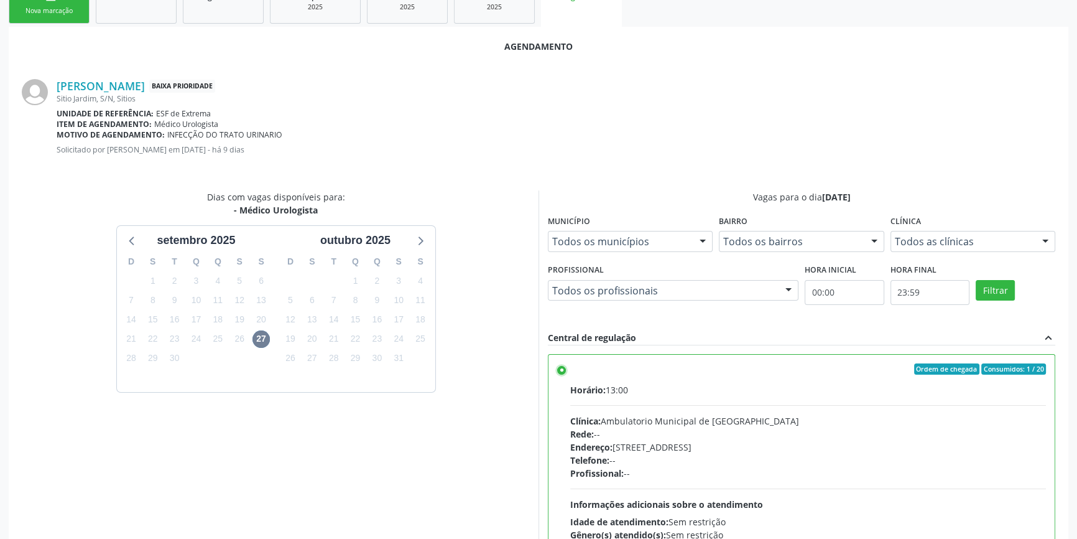
scroll to position [310, 0]
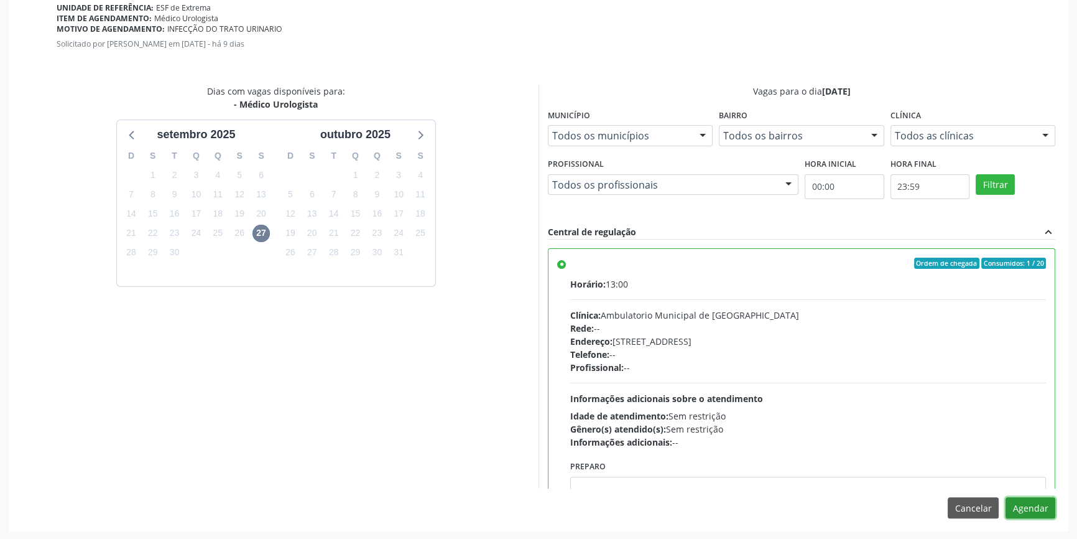
click at [1034, 508] on button "Agendar" at bounding box center [1031, 507] width 50 height 21
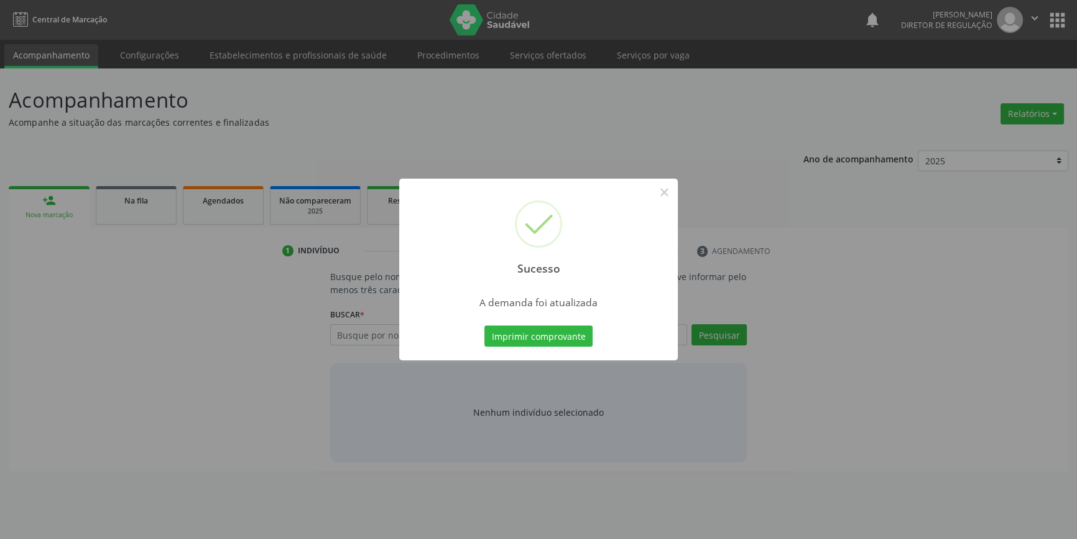
scroll to position [0, 0]
click at [572, 336] on button "Imprimir comprovante" at bounding box center [543, 335] width 108 height 21
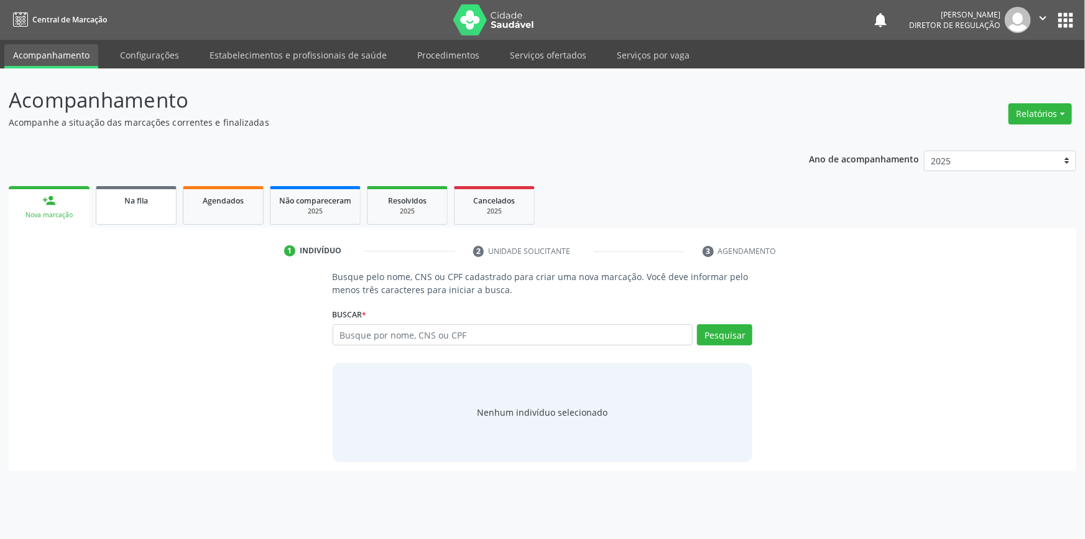
click at [115, 209] on link "Na fila" at bounding box center [136, 205] width 81 height 39
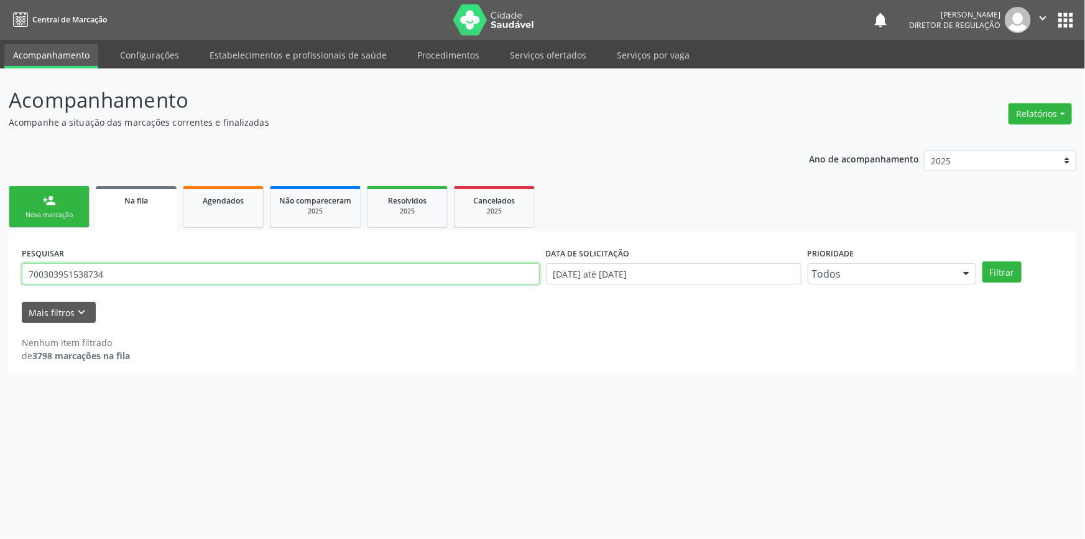
drag, startPoint x: 126, startPoint y: 272, endPoint x: 0, endPoint y: 238, distance: 130.6
click at [0, 238] on div "Acompanhamento Acompanhe a situação das marcações correntes e finalizadas Relat…" at bounding box center [542, 303] width 1085 height 470
type input "702001821205988"
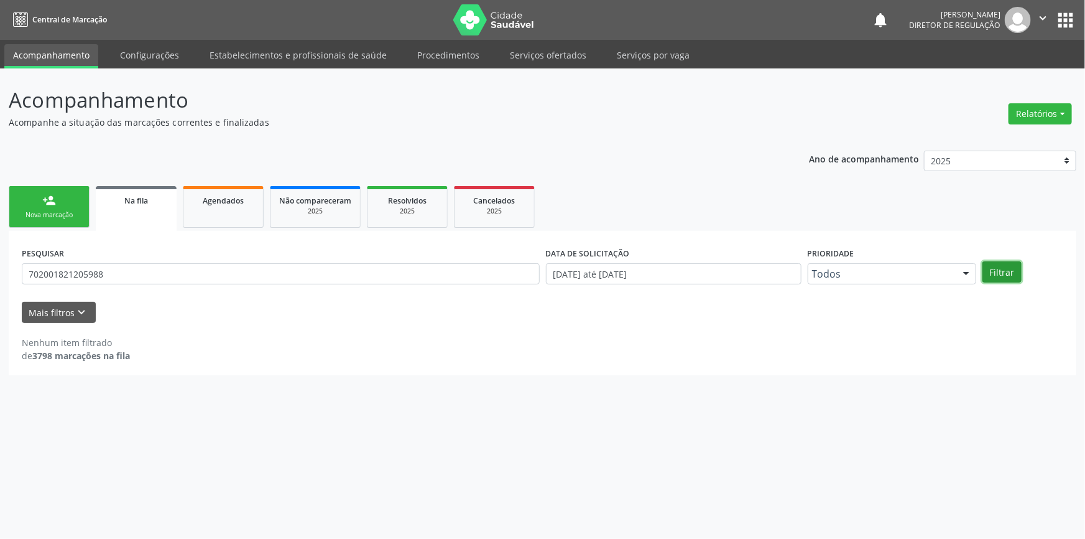
click at [1013, 275] on button "Filtrar" at bounding box center [1002, 271] width 39 height 21
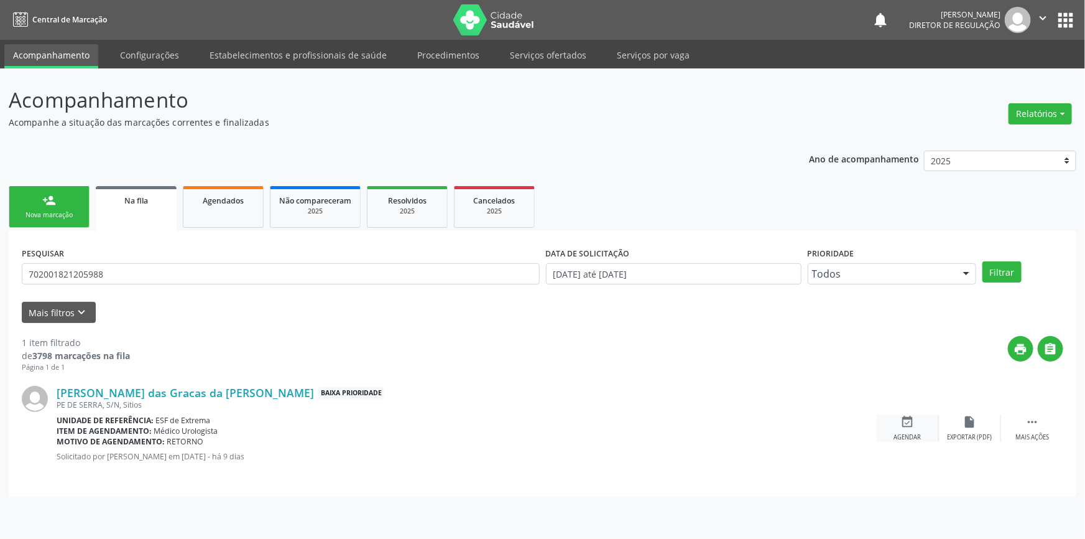
click at [898, 420] on div "event_available Agendar" at bounding box center [908, 428] width 62 height 27
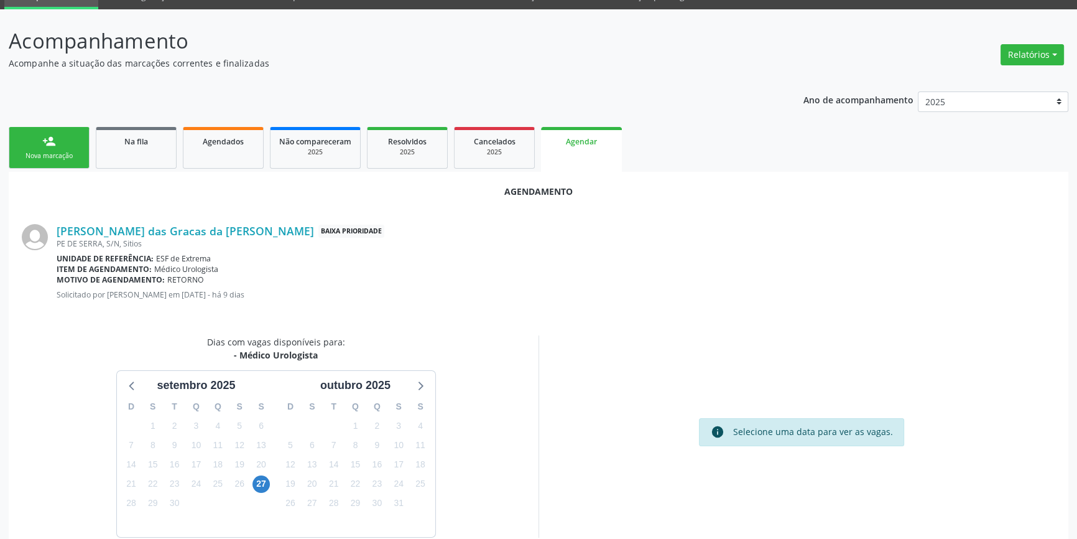
scroll to position [108, 0]
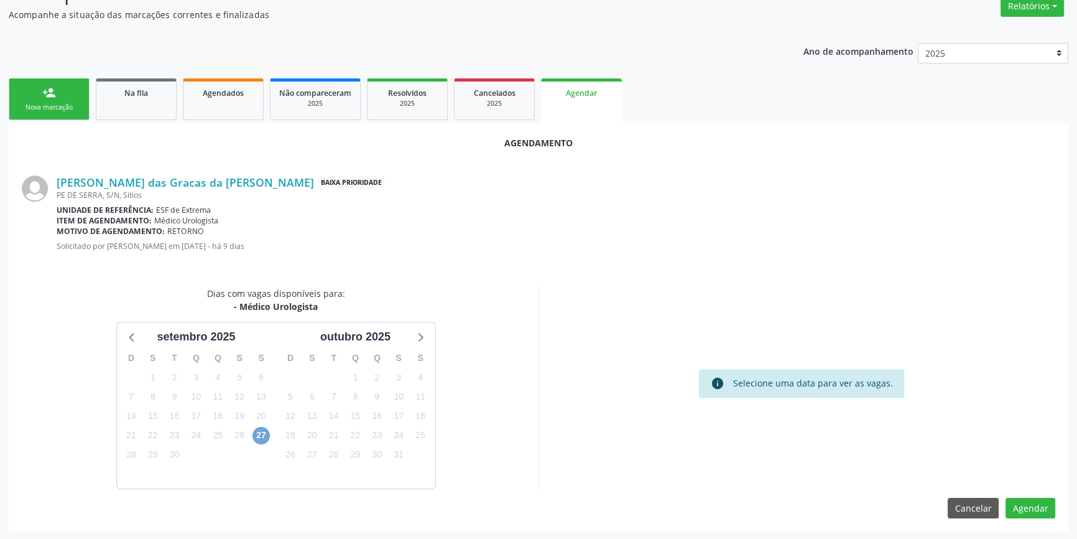
click at [262, 438] on span "27" at bounding box center [261, 435] width 17 height 17
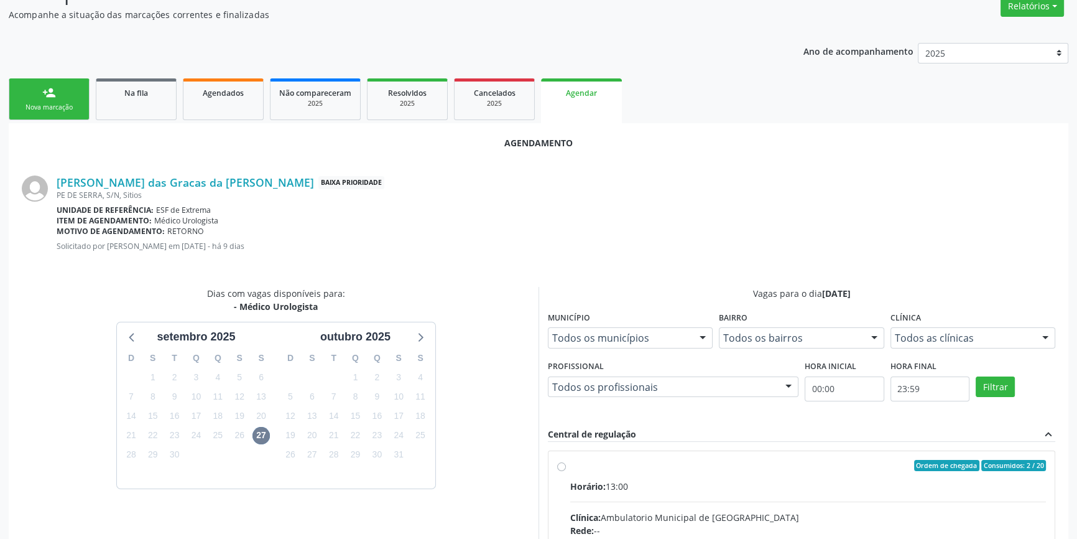
click at [566, 471] on input "Ordem de chegada Consumidos: 2 / 20 Horário: 13:00 Clínica: Ambulatorio Municip…" at bounding box center [561, 465] width 9 height 11
radio input "true"
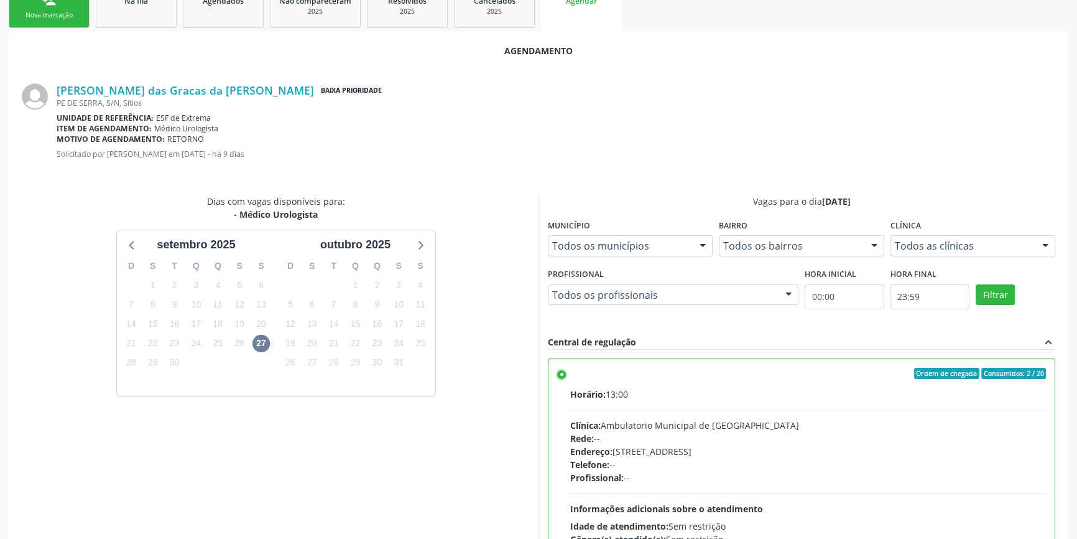
scroll to position [310, 0]
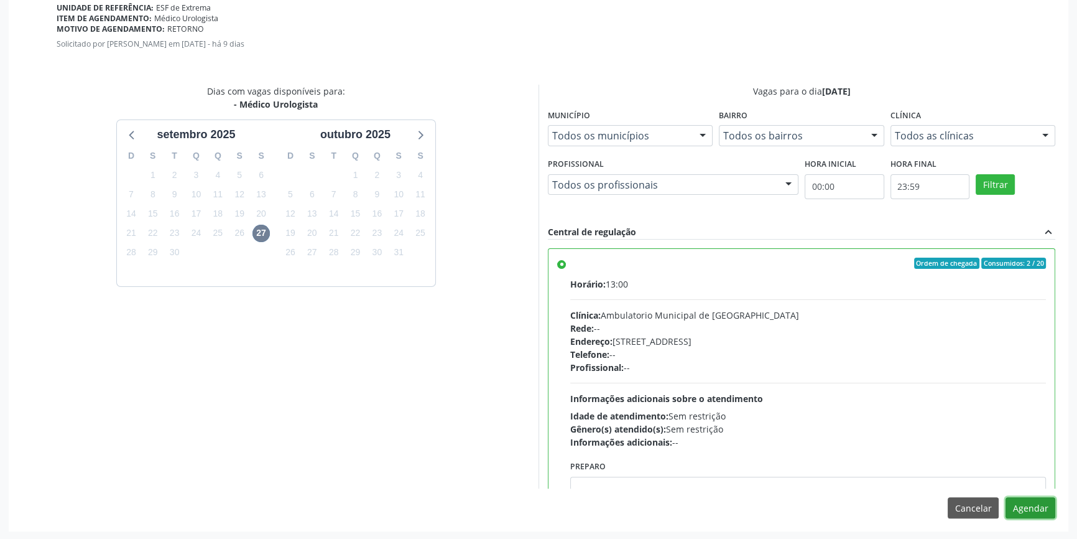
click at [1024, 504] on button "Agendar" at bounding box center [1031, 507] width 50 height 21
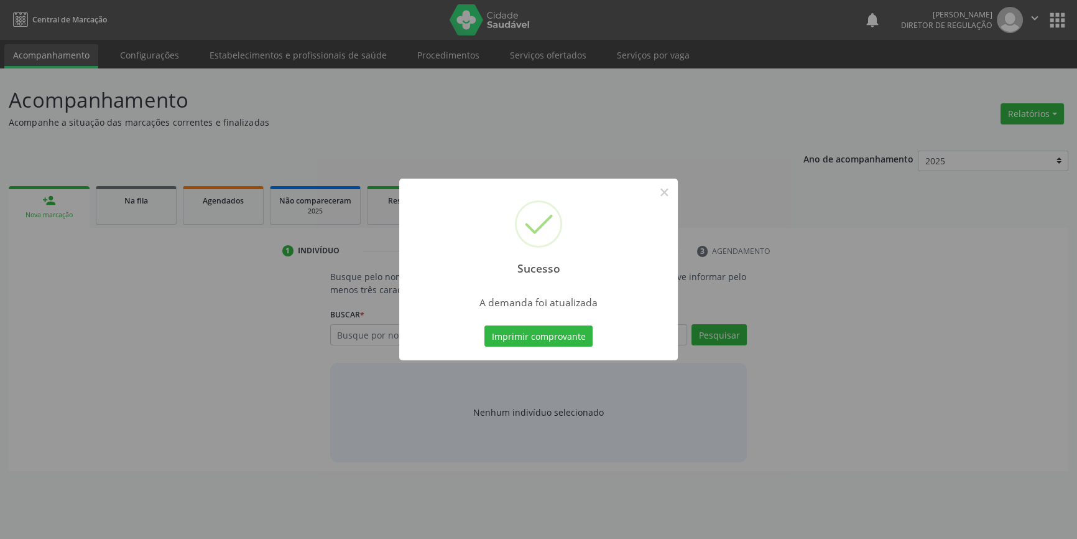
scroll to position [0, 0]
click at [542, 337] on button "Imprimir comprovante" at bounding box center [543, 335] width 108 height 21
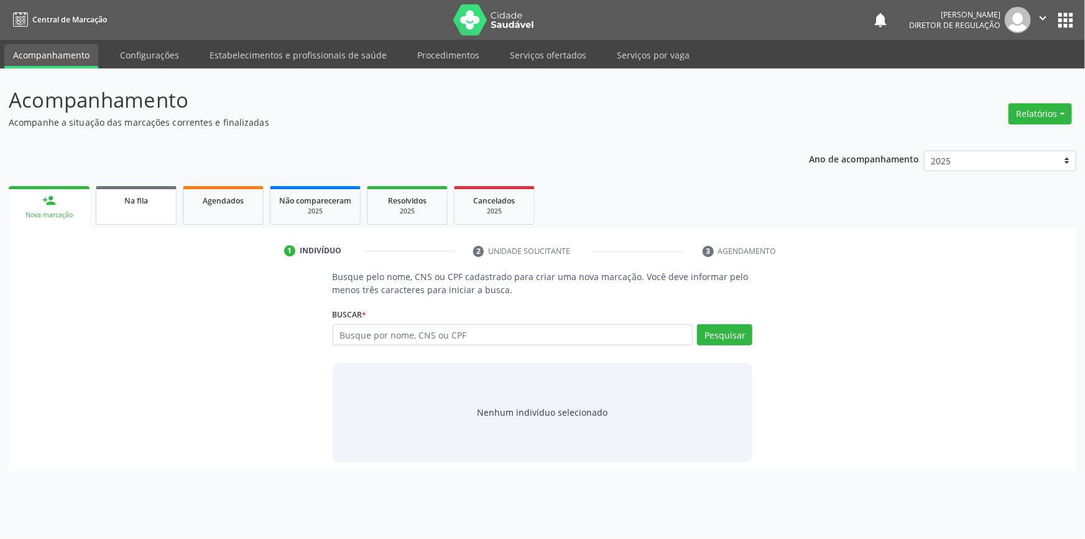
click at [139, 215] on link "Na fila" at bounding box center [136, 205] width 81 height 39
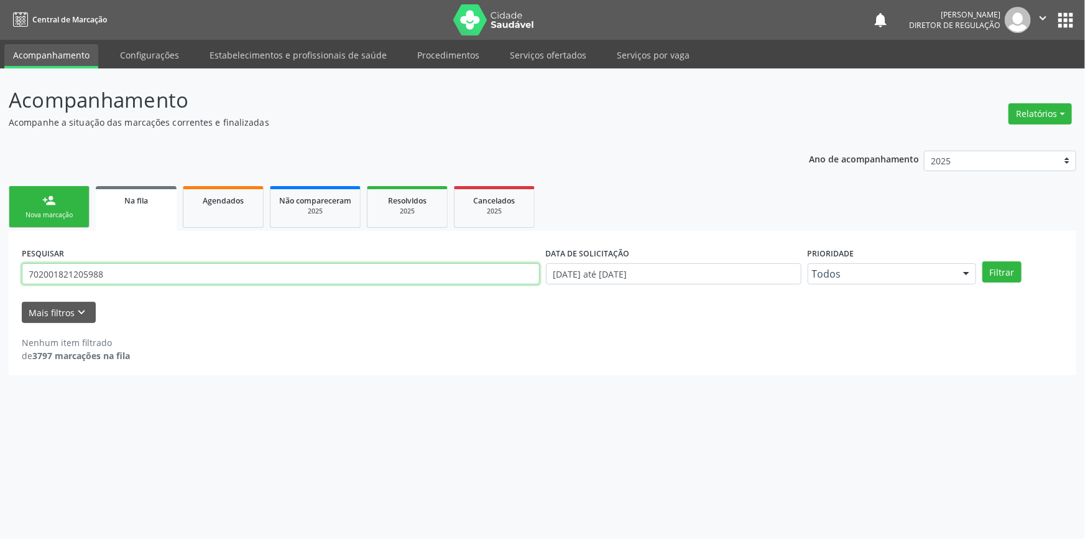
drag, startPoint x: 17, startPoint y: 267, endPoint x: 0, endPoint y: 265, distance: 17.5
click at [0, 266] on div "Acompanhamento Acompanhe a situação das marcações correntes e finalizadas Relat…" at bounding box center [542, 303] width 1085 height 470
type input "709805028457396"
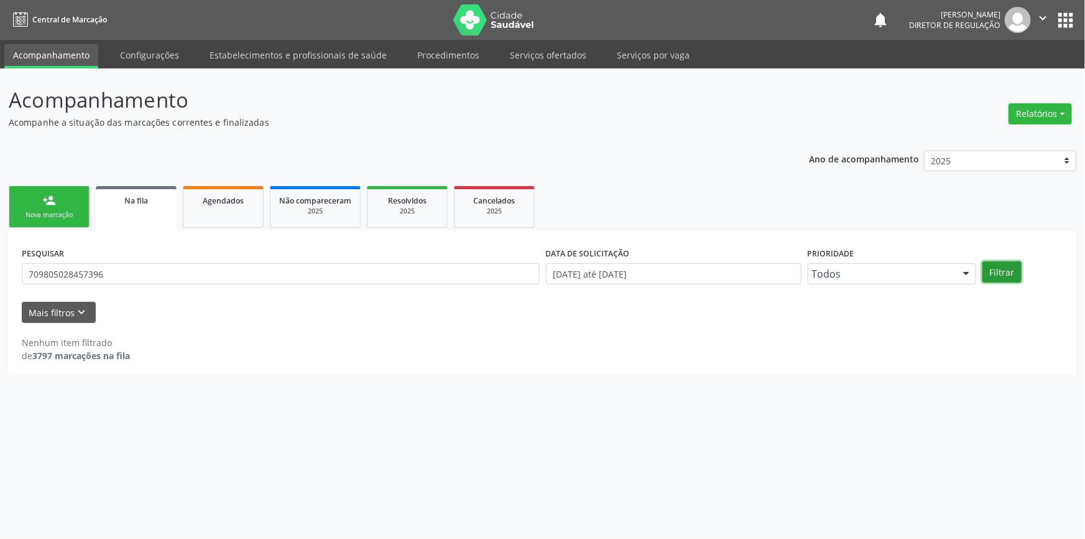
click at [1016, 272] on button "Filtrar" at bounding box center [1002, 271] width 39 height 21
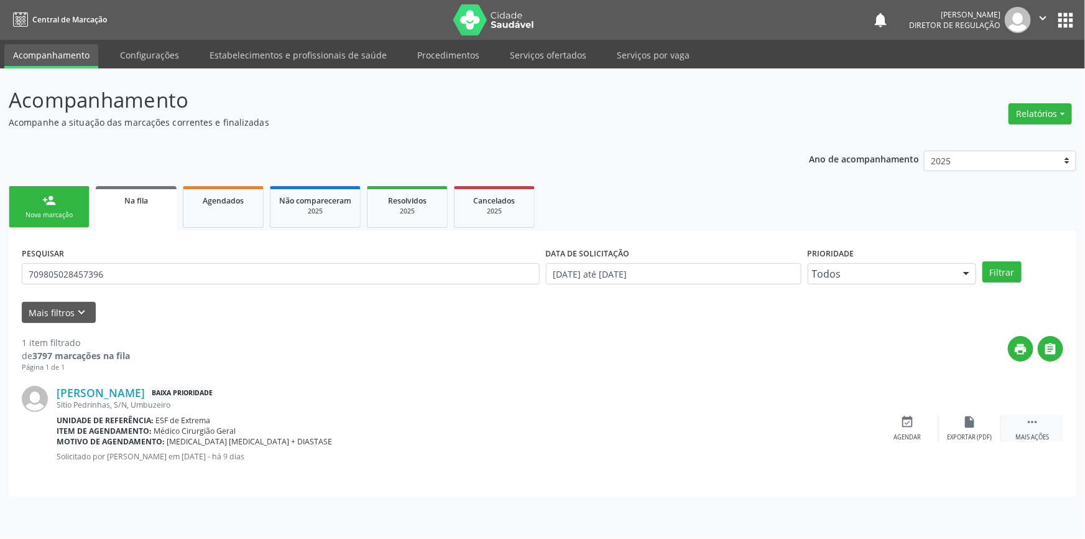
click at [1039, 424] on icon "" at bounding box center [1033, 422] width 14 height 14
click at [959, 416] on div "edit Editar" at bounding box center [970, 428] width 62 height 27
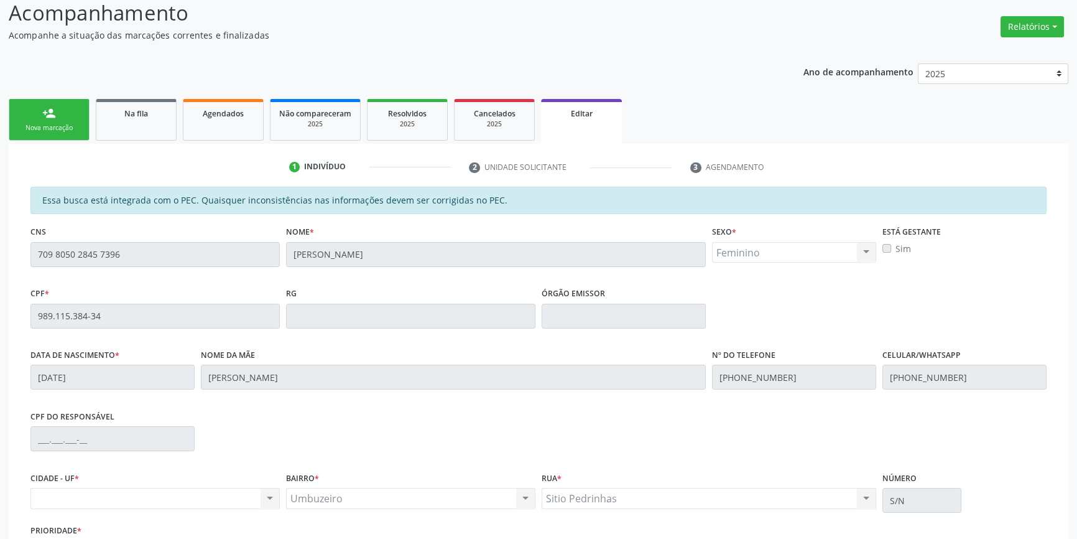
scroll to position [187, 0]
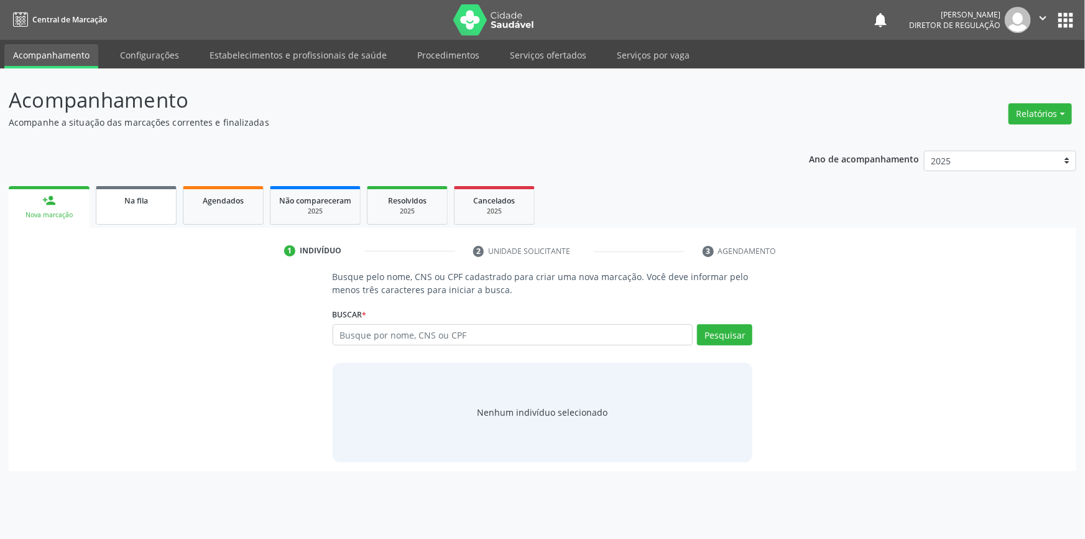
click at [148, 193] on div "Na fila" at bounding box center [136, 199] width 62 height 13
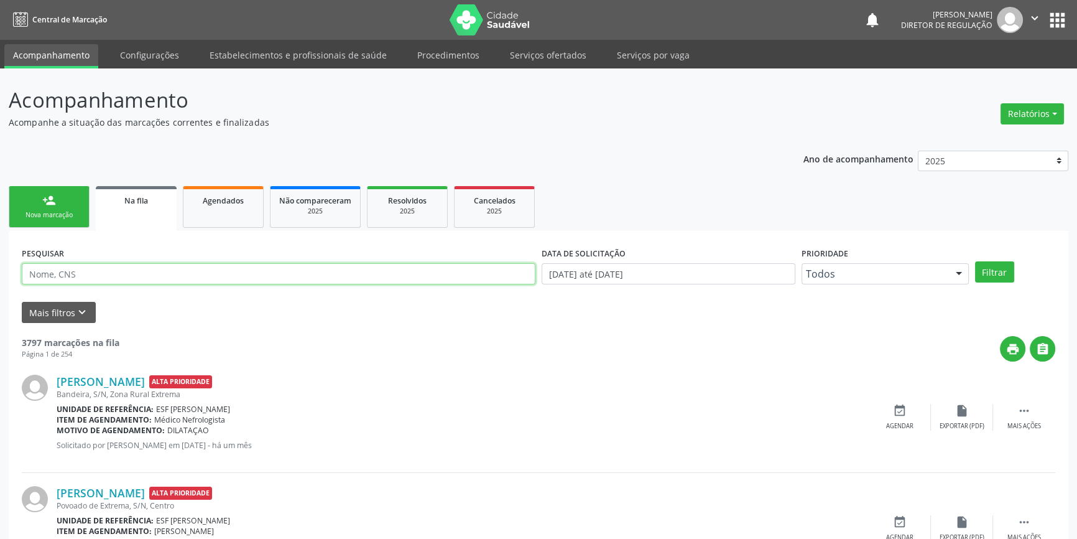
click at [125, 278] on input "text" at bounding box center [279, 273] width 514 height 21
type input "706806246617723"
click at [996, 279] on button "Filtrar" at bounding box center [994, 271] width 39 height 21
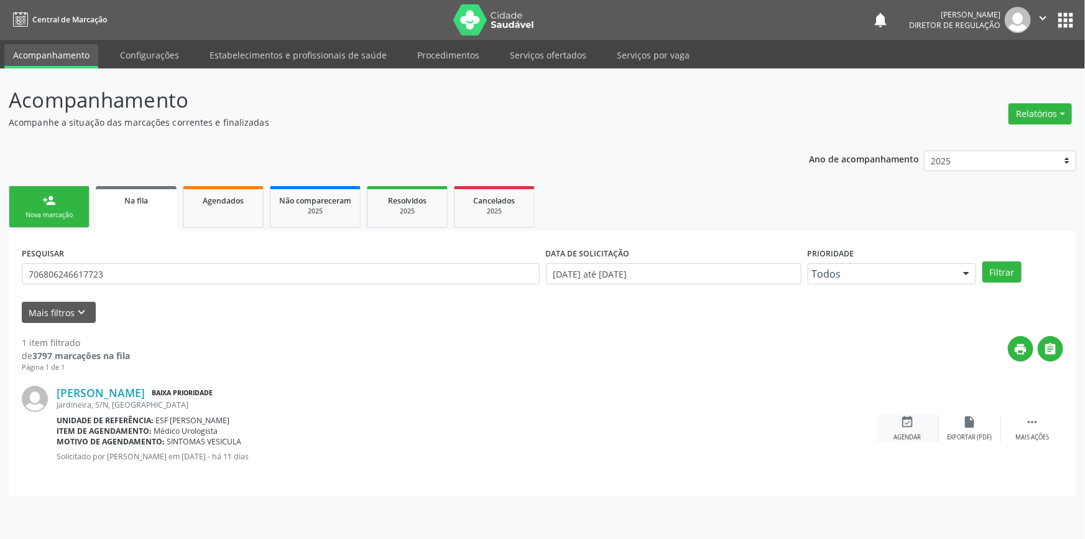
click at [912, 428] on div "event_available Agendar" at bounding box center [908, 428] width 62 height 27
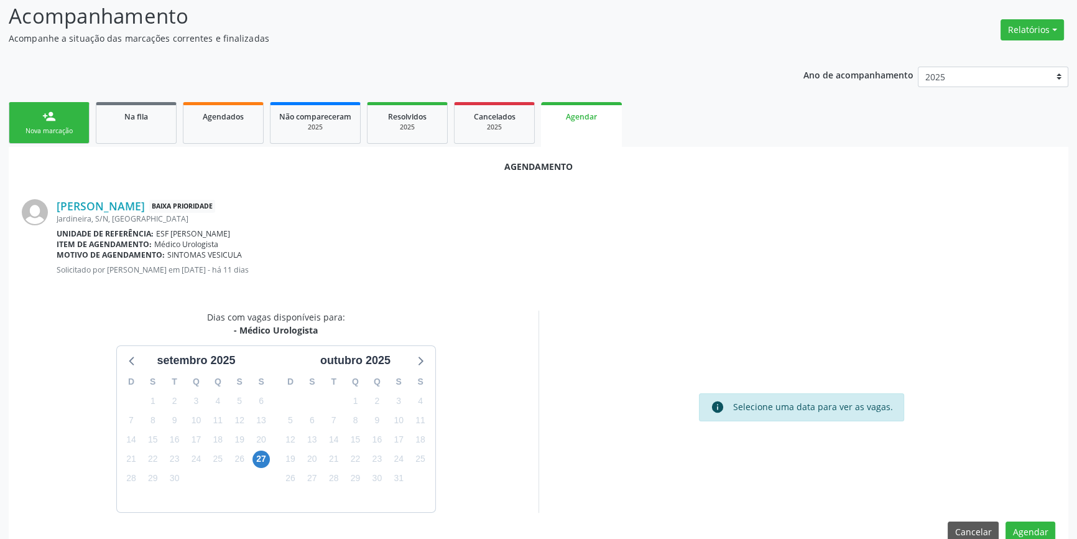
scroll to position [108, 0]
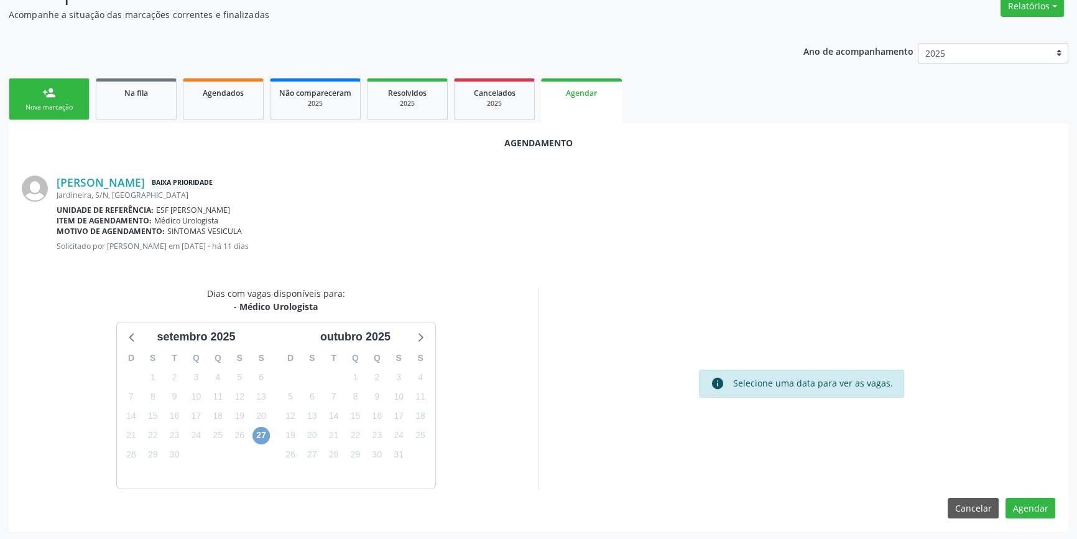
click at [257, 430] on span "27" at bounding box center [261, 435] width 17 height 17
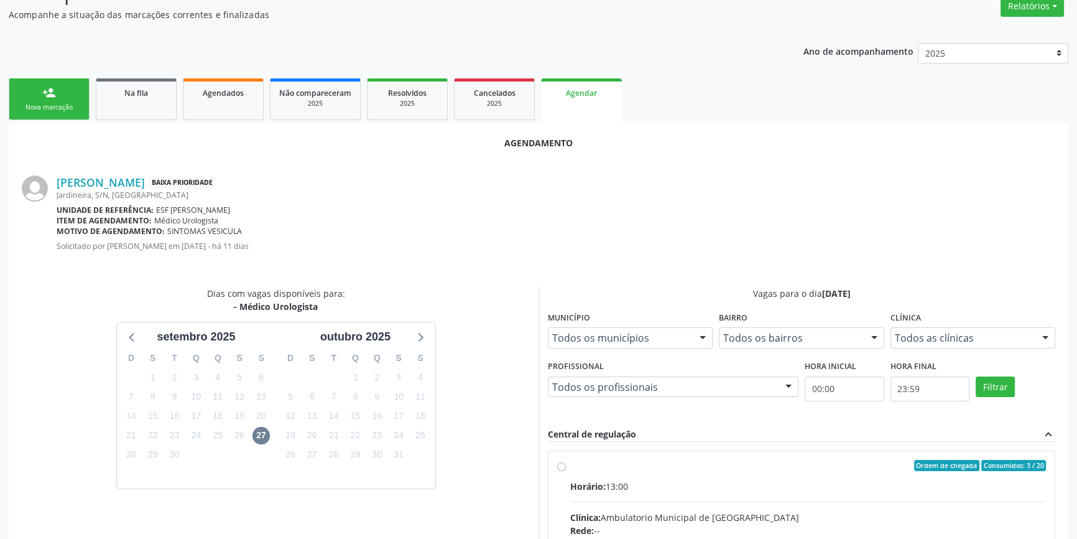
click at [566, 471] on input "Ordem de chegada Consumidos: 3 / 20 Horário: 13:00 Clínica: Ambulatorio Municip…" at bounding box center [561, 465] width 9 height 11
radio input "true"
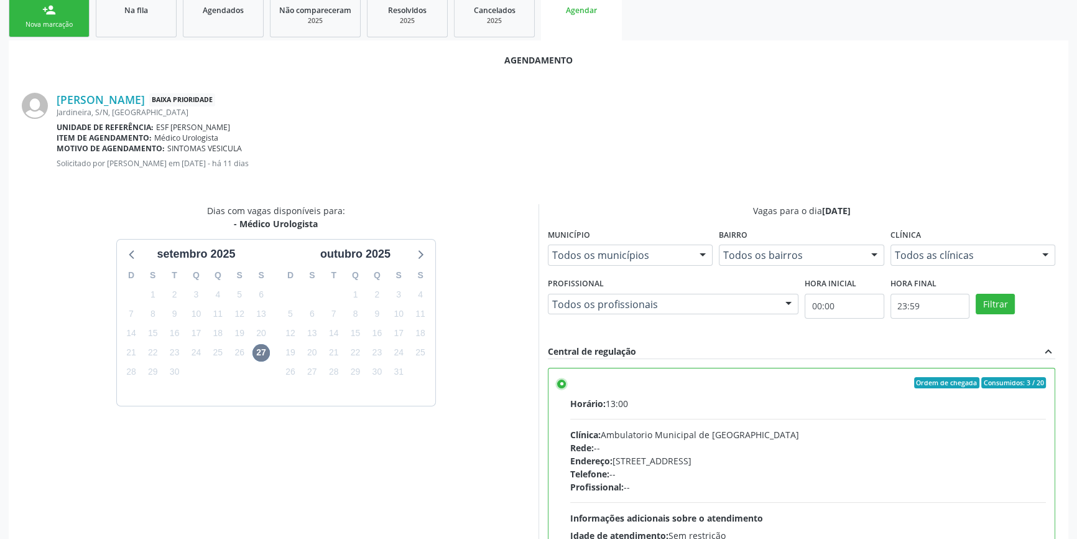
scroll to position [310, 0]
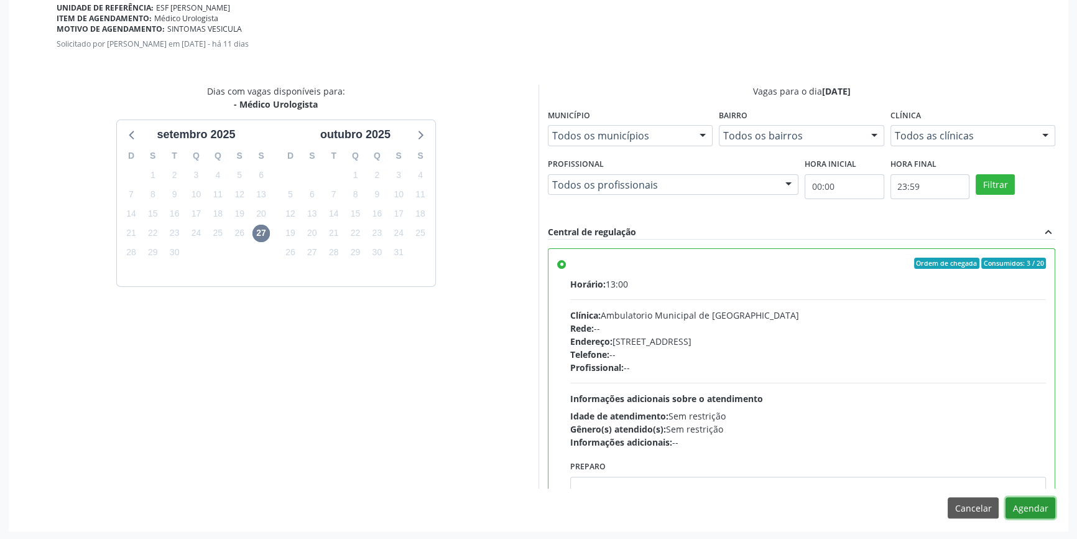
click at [1026, 502] on button "Agendar" at bounding box center [1031, 507] width 50 height 21
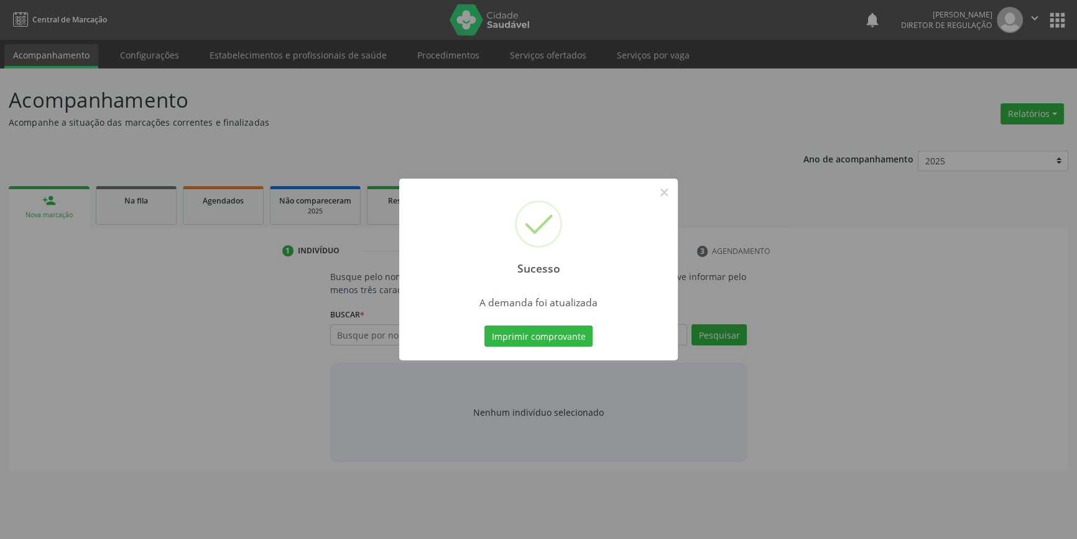
scroll to position [0, 0]
click at [550, 334] on button "Imprimir comprovante" at bounding box center [543, 335] width 108 height 21
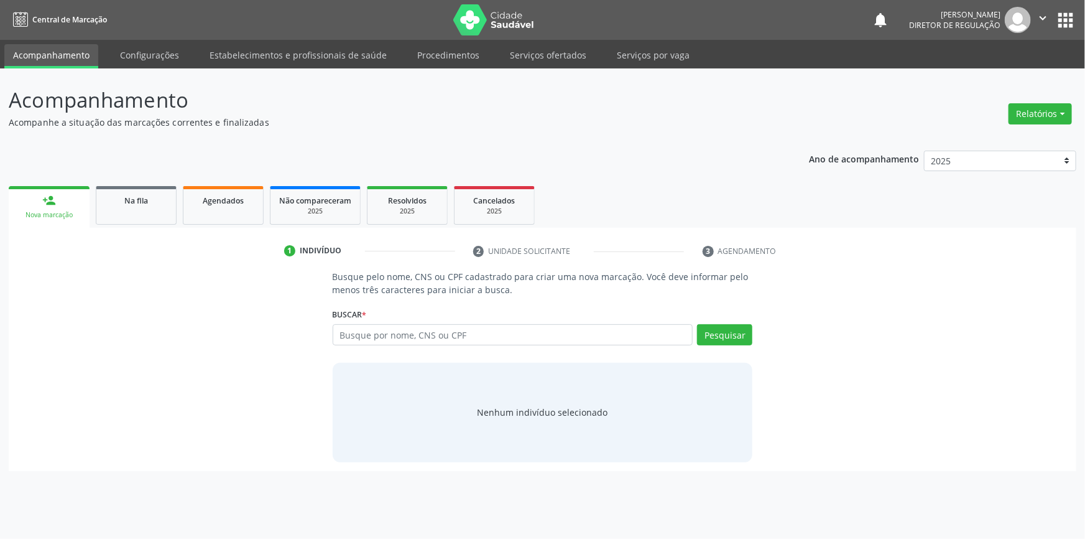
click at [131, 225] on ul "person_add Nova marcação Na fila Agendados Não compareceram 2025 Resolvidos 202…" at bounding box center [543, 205] width 1068 height 45
click at [138, 207] on link "Na fila" at bounding box center [136, 205] width 81 height 39
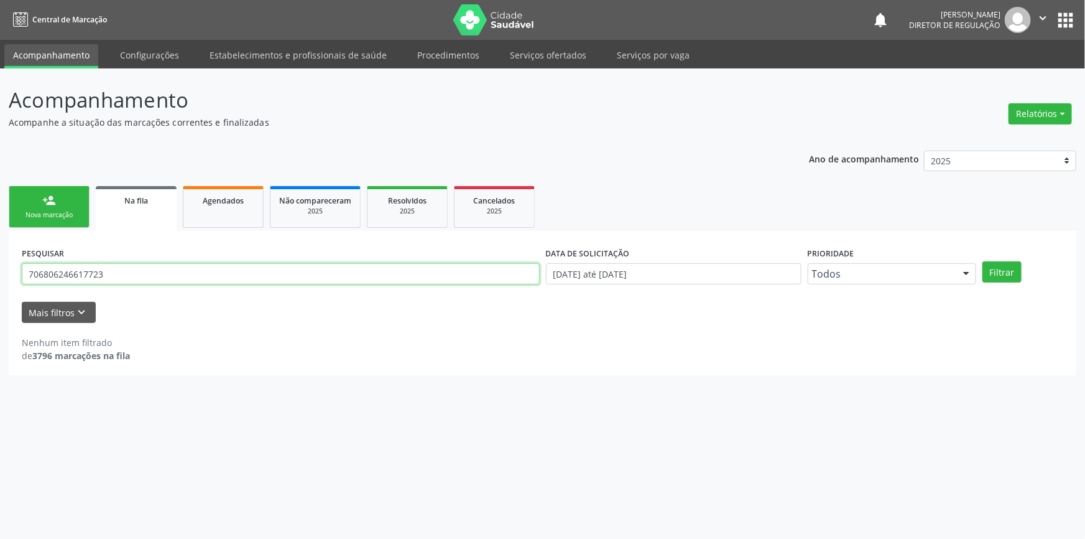
drag, startPoint x: 131, startPoint y: 272, endPoint x: 0, endPoint y: 270, distance: 131.3
click at [0, 270] on div "Acompanhamento Acompanhe a situação das marcações correntes e finalizadas Relat…" at bounding box center [542, 303] width 1085 height 470
type input "700202967580123"
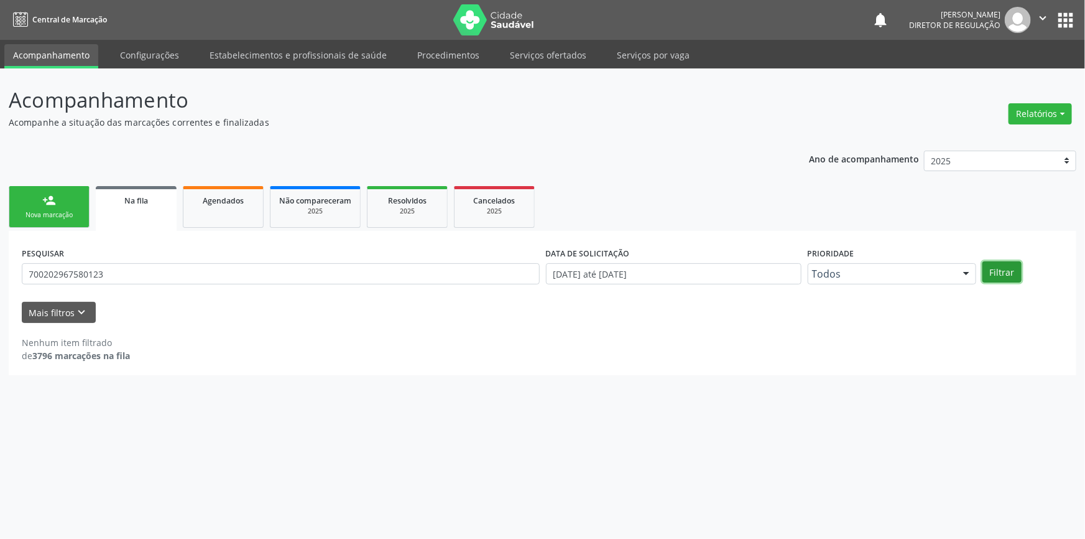
click at [1009, 271] on button "Filtrar" at bounding box center [1002, 271] width 39 height 21
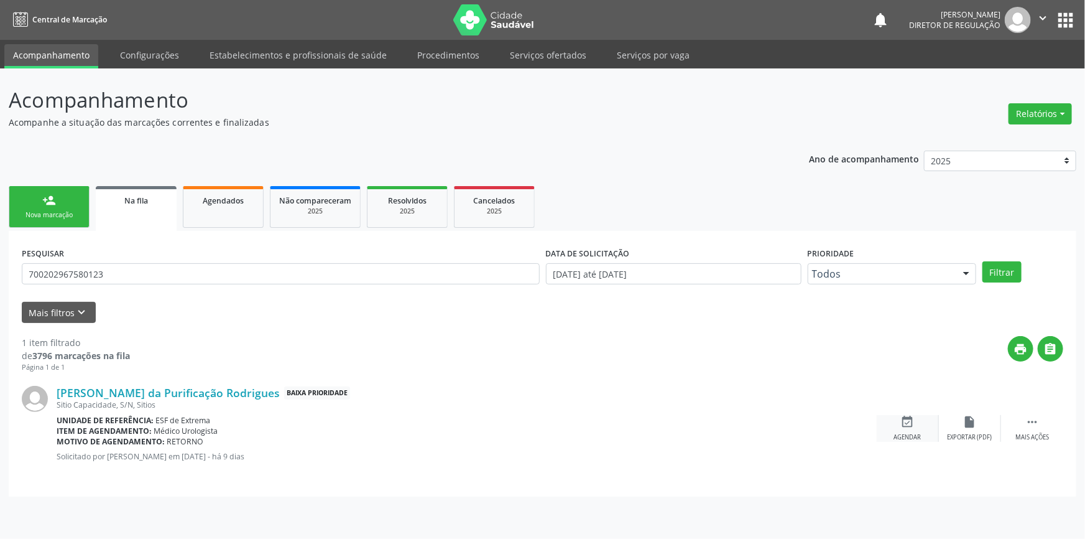
click at [920, 419] on div "event_available Agendar" at bounding box center [908, 428] width 62 height 27
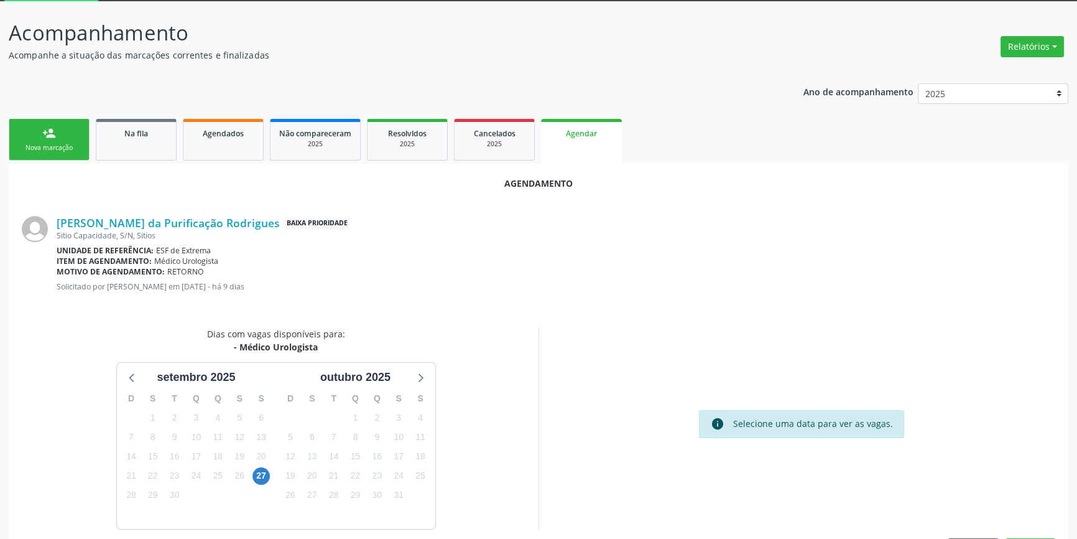
scroll to position [108, 0]
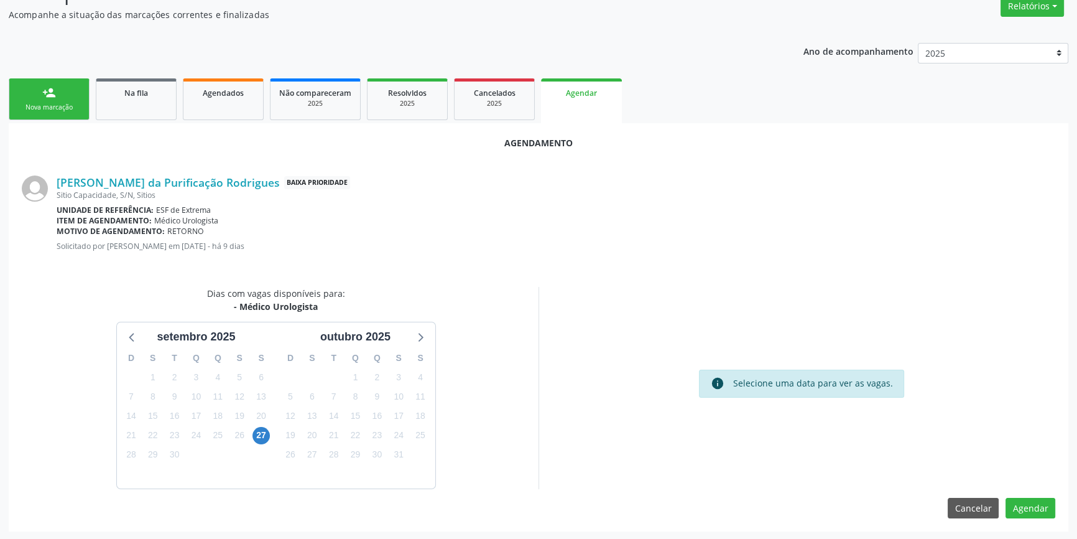
click at [269, 429] on div "27" at bounding box center [261, 434] width 17 height 19
click at [264, 430] on span "27" at bounding box center [261, 435] width 17 height 17
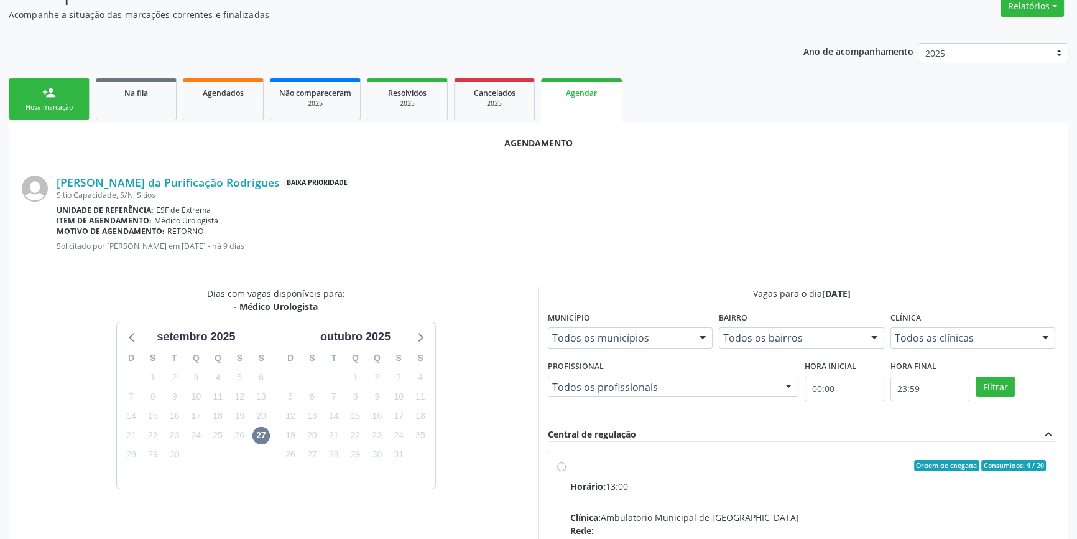
click at [566, 470] on input "Ordem de chegada Consumidos: 4 / 20 Horário: 13:00 Clínica: Ambulatorio Municip…" at bounding box center [561, 465] width 9 height 11
radio input "true"
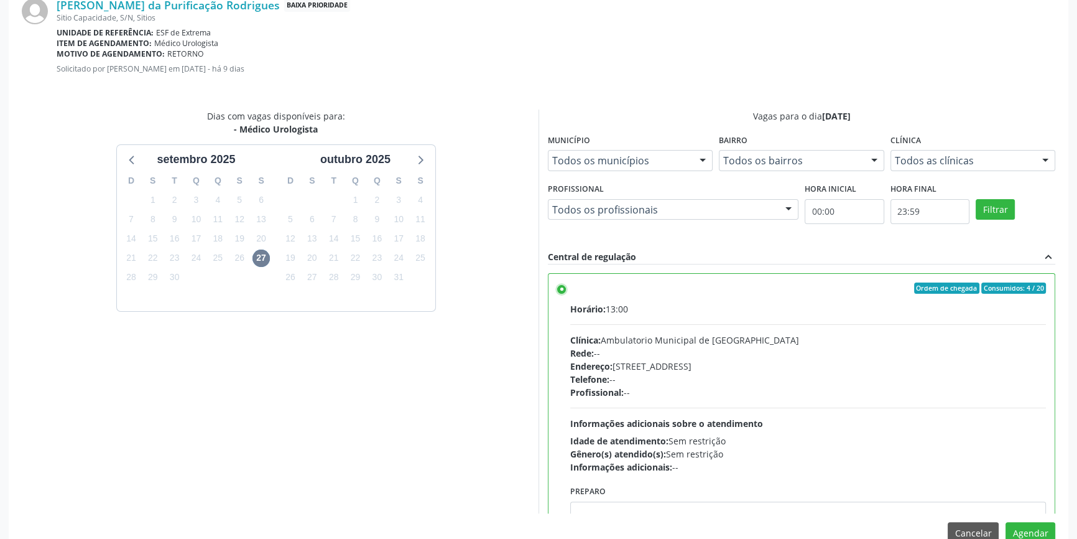
scroll to position [310, 0]
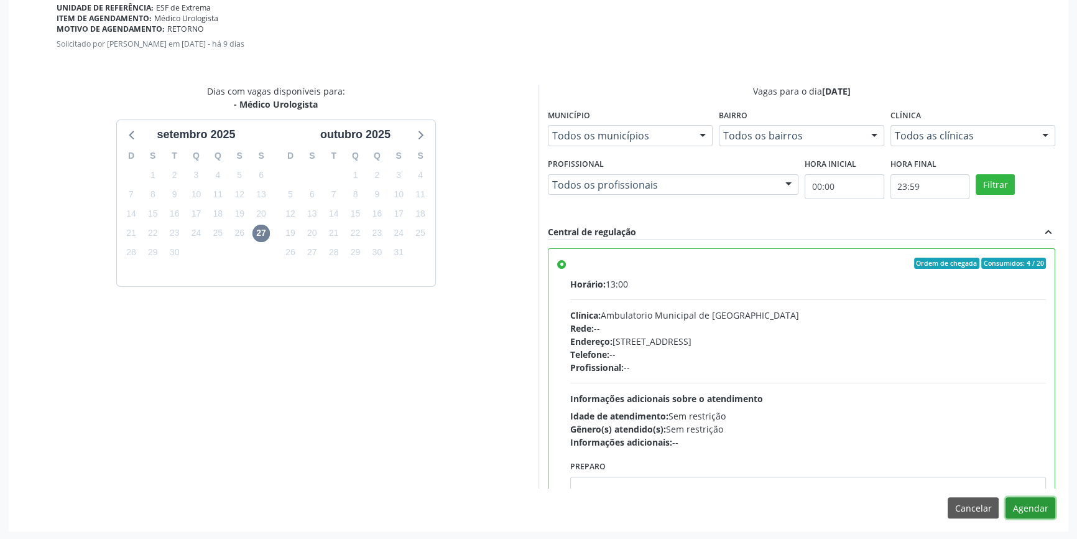
click at [1025, 511] on button "Agendar" at bounding box center [1031, 507] width 50 height 21
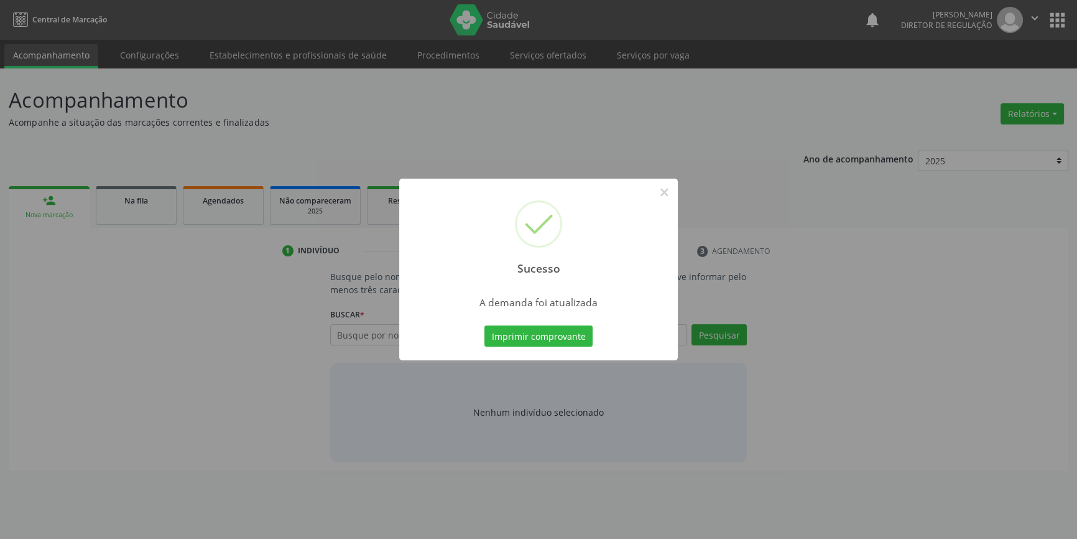
scroll to position [0, 0]
click at [565, 334] on button "Imprimir comprovante" at bounding box center [543, 335] width 108 height 21
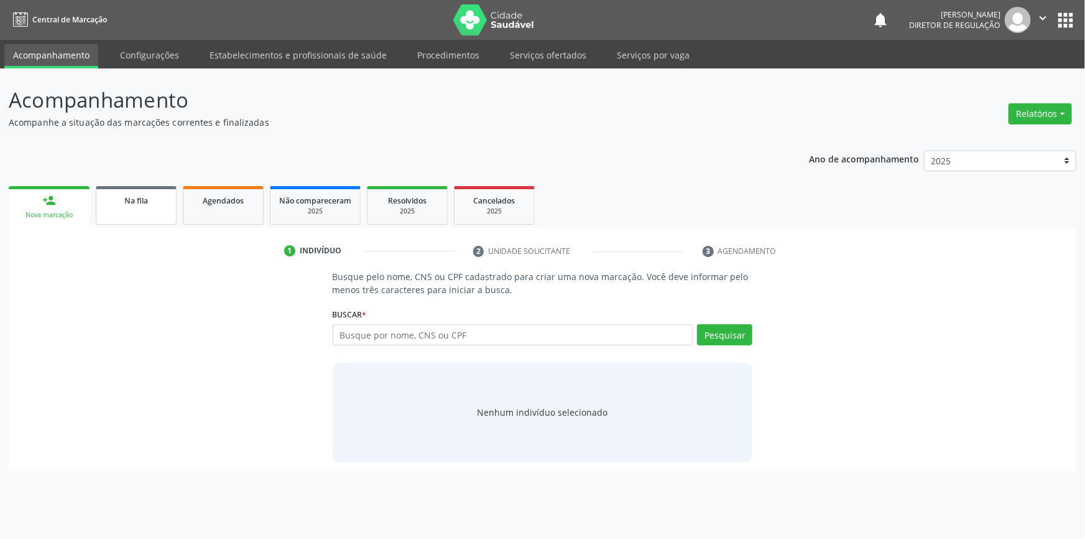
drag, startPoint x: 131, startPoint y: 193, endPoint x: 129, endPoint y: 199, distance: 6.5
click at [131, 193] on div "Na fila" at bounding box center [136, 199] width 62 height 13
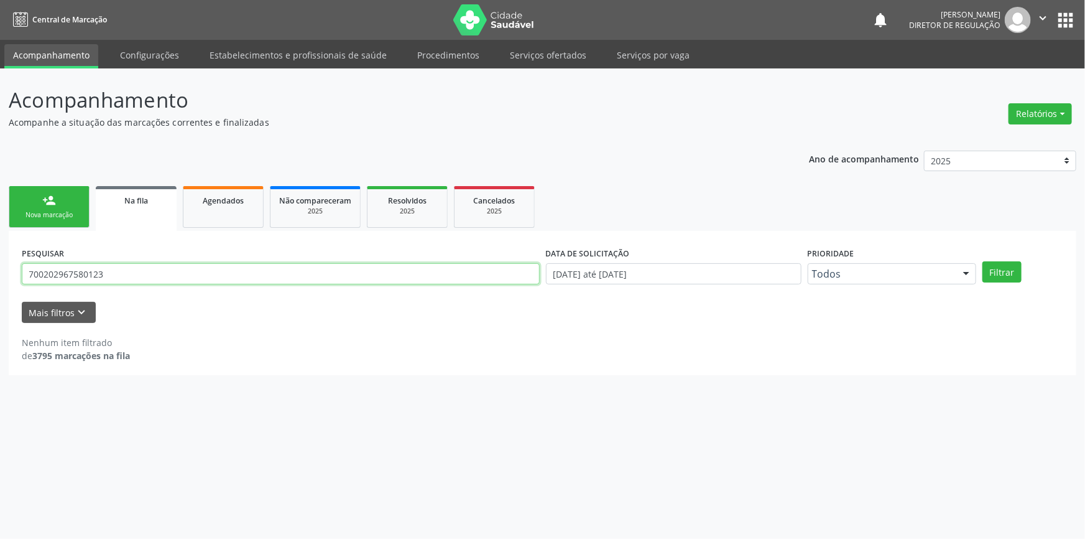
drag, startPoint x: 123, startPoint y: 278, endPoint x: 7, endPoint y: 273, distance: 115.8
click at [9, 273] on div "PESQUISAR 700202967580123 DATA DE SOLICITAÇÃO [DATE] até [DATE] Prioridade Todo…" at bounding box center [543, 303] width 1068 height 144
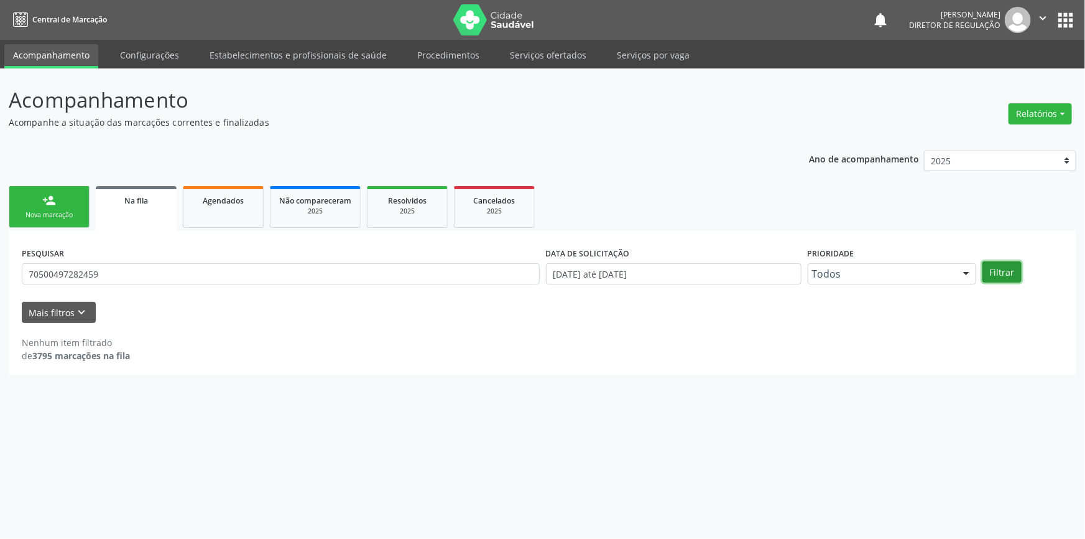
click at [1004, 275] on button "Filtrar" at bounding box center [1002, 271] width 39 height 21
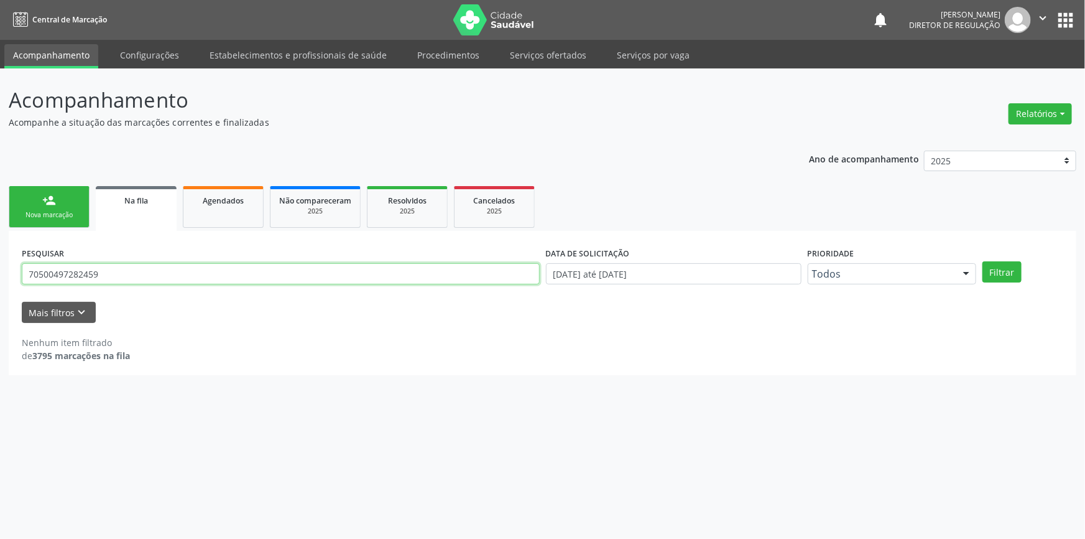
drag, startPoint x: 218, startPoint y: 278, endPoint x: 0, endPoint y: 271, distance: 218.4
click at [0, 271] on div "Acompanhamento Acompanhe a situação das marcações correntes e finalizadas Relat…" at bounding box center [542, 303] width 1085 height 470
type input "705000497282459"
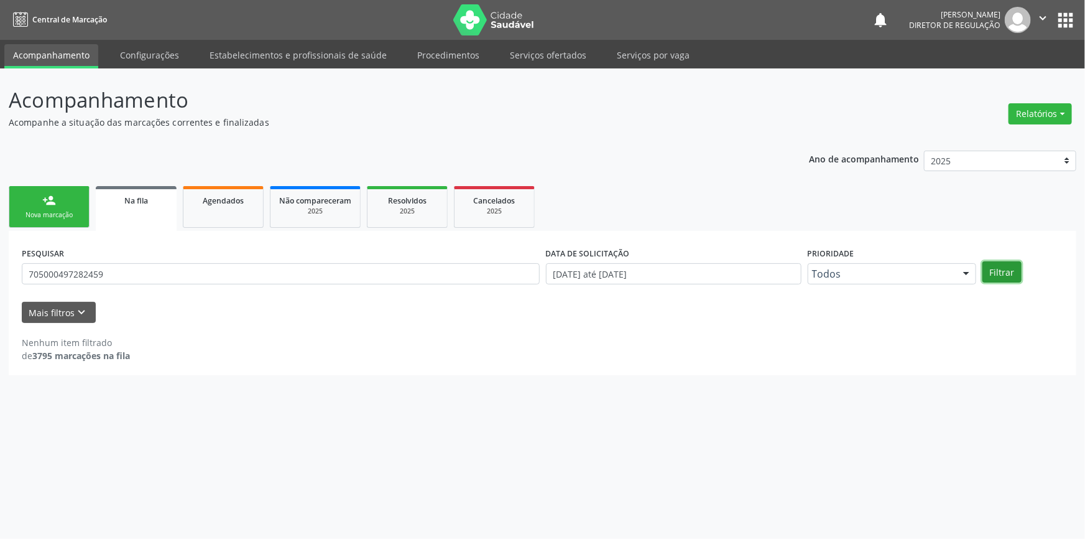
click at [1003, 277] on button "Filtrar" at bounding box center [1002, 271] width 39 height 21
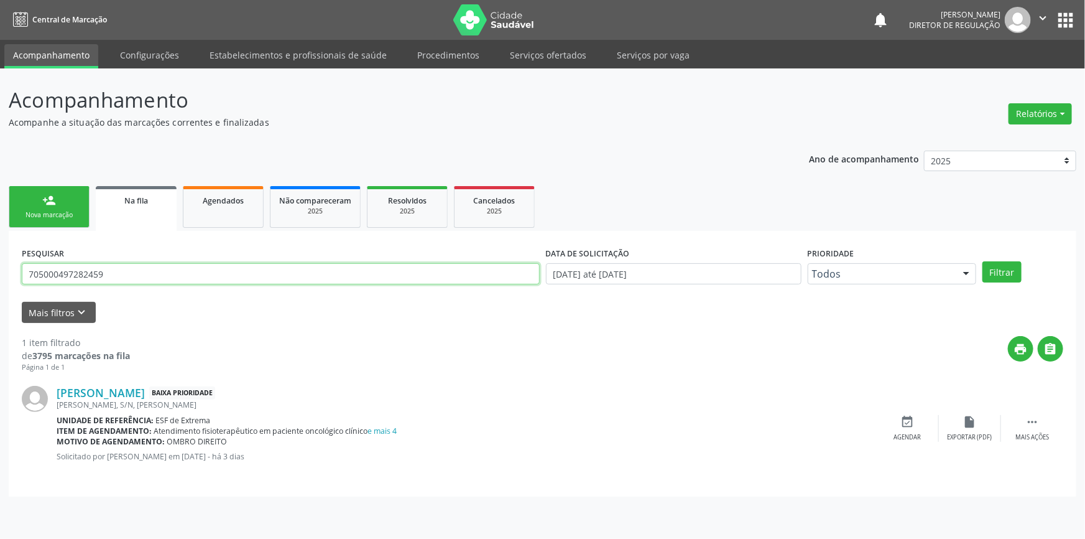
drag, startPoint x: 118, startPoint y: 269, endPoint x: 0, endPoint y: 262, distance: 117.7
click at [0, 262] on div "Acompanhamento Acompanhe a situação das marcações correntes e finalizadas Relat…" at bounding box center [542, 303] width 1085 height 470
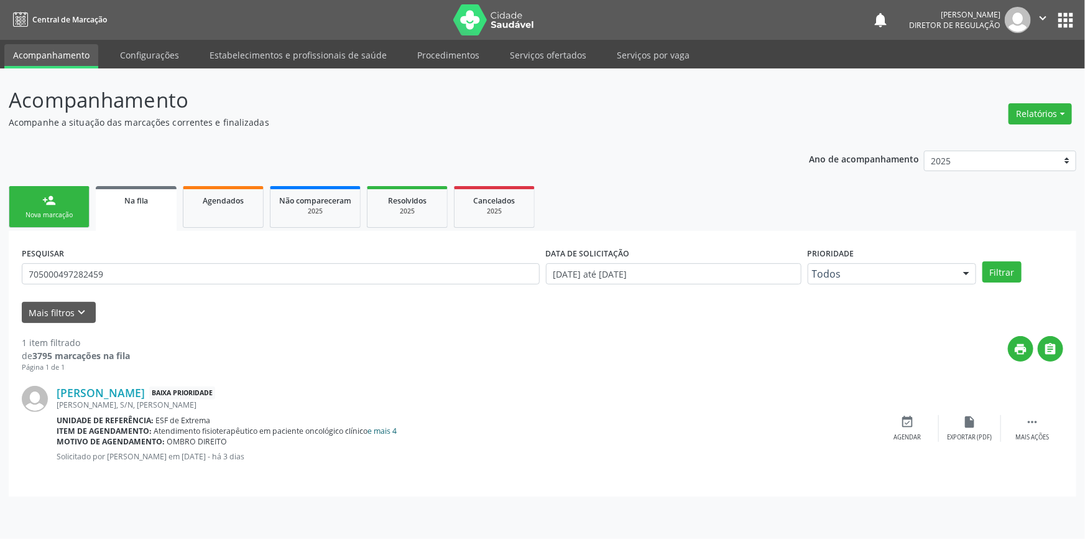
click at [394, 431] on link "e mais 4" at bounding box center [382, 430] width 29 height 11
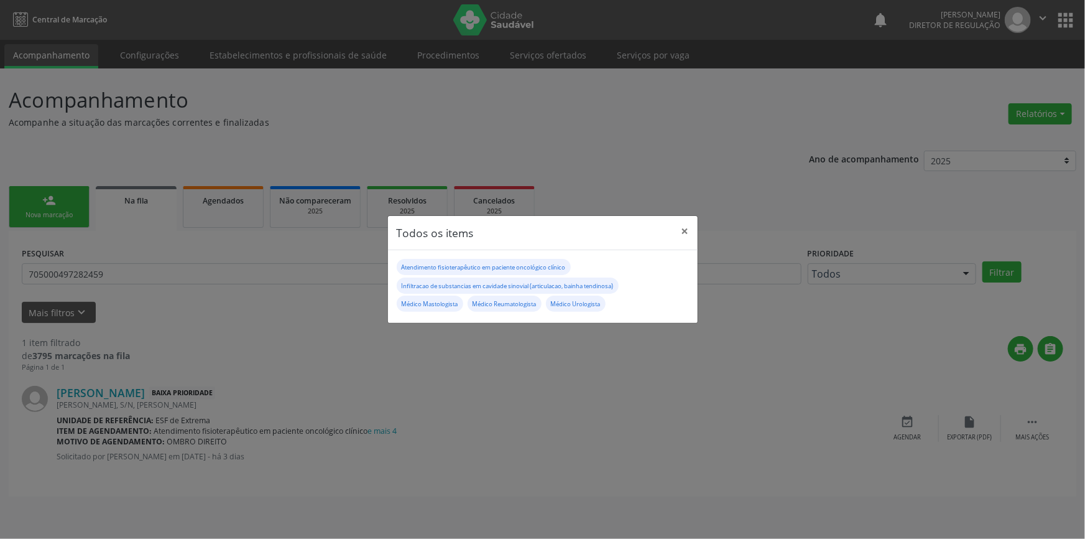
click at [539, 378] on div "Todos os items × Atendimento fisioterapêutico em paciente oncológico clínico In…" at bounding box center [542, 269] width 1085 height 539
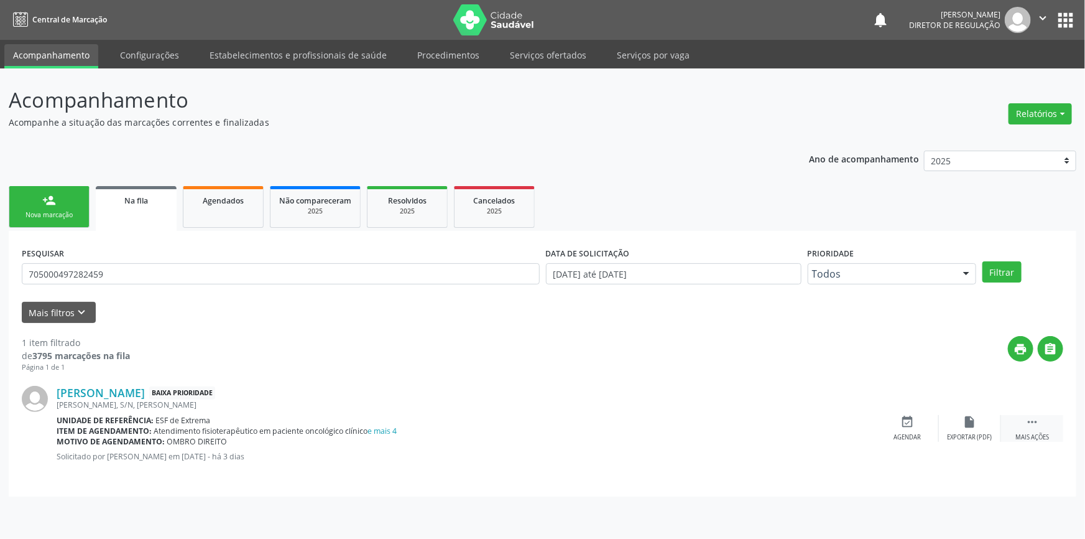
click at [1047, 426] on div " Mais ações" at bounding box center [1032, 428] width 62 height 27
click at [961, 419] on div "edit Editar" at bounding box center [970, 428] width 62 height 27
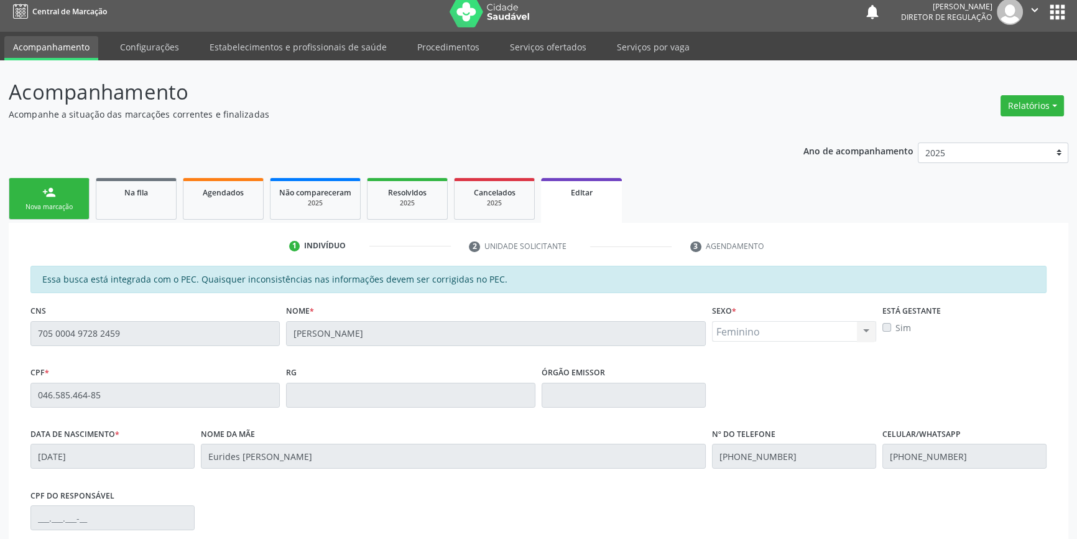
scroll to position [187, 0]
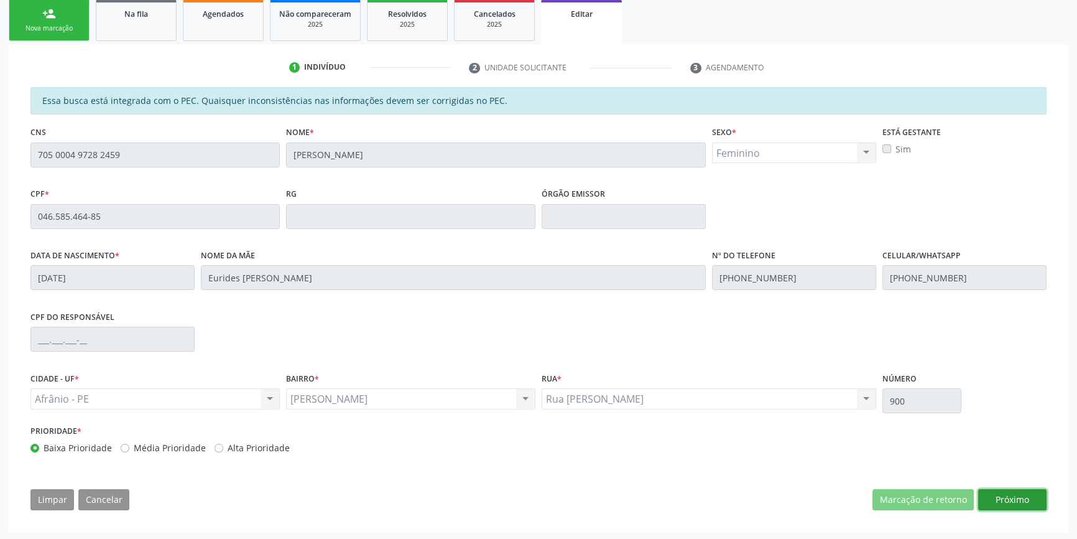
click at [993, 497] on button "Próximo" at bounding box center [1012, 499] width 68 height 21
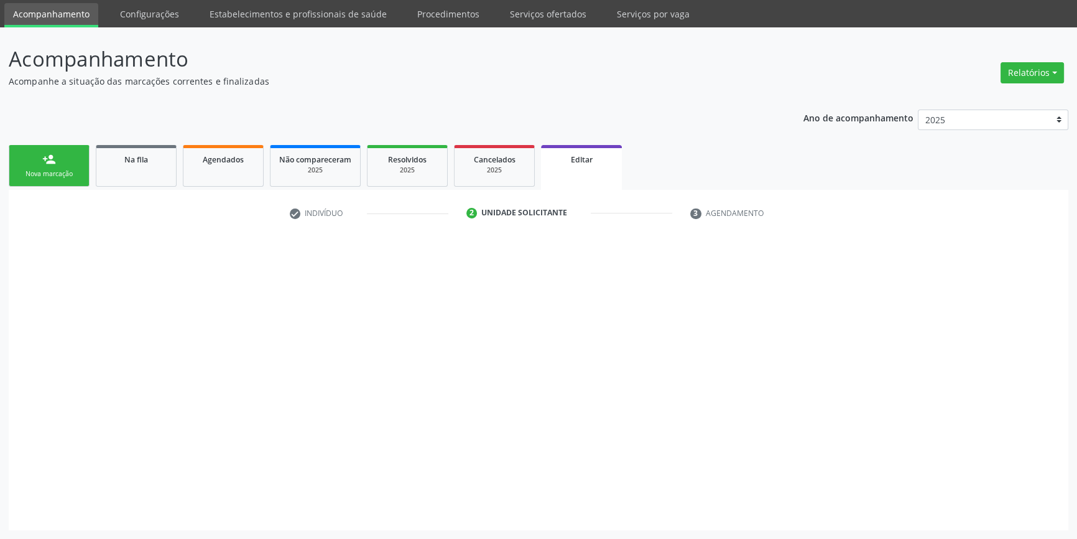
scroll to position [40, 0]
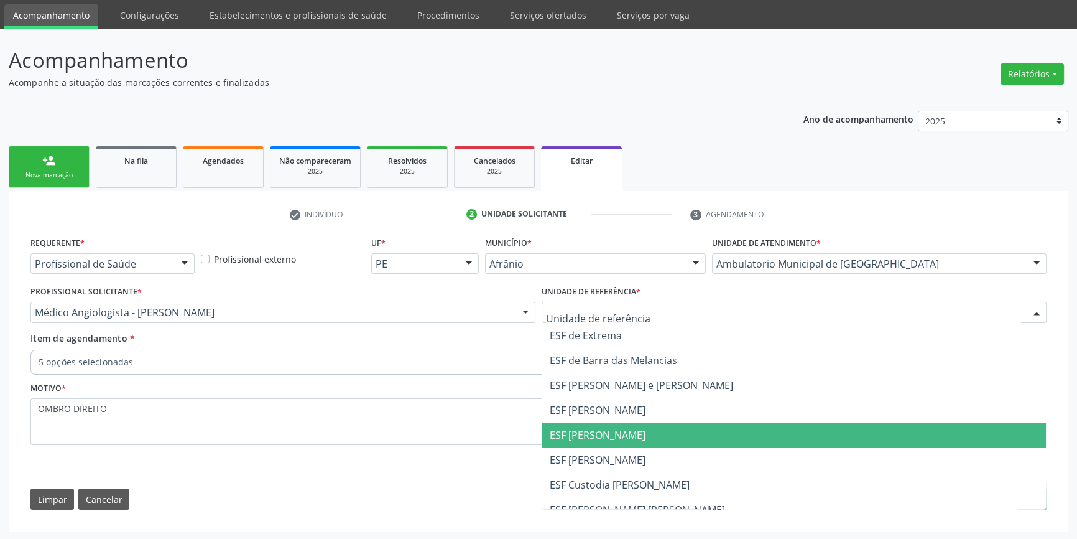
click at [625, 428] on span "ESF [PERSON_NAME]" at bounding box center [598, 435] width 96 height 14
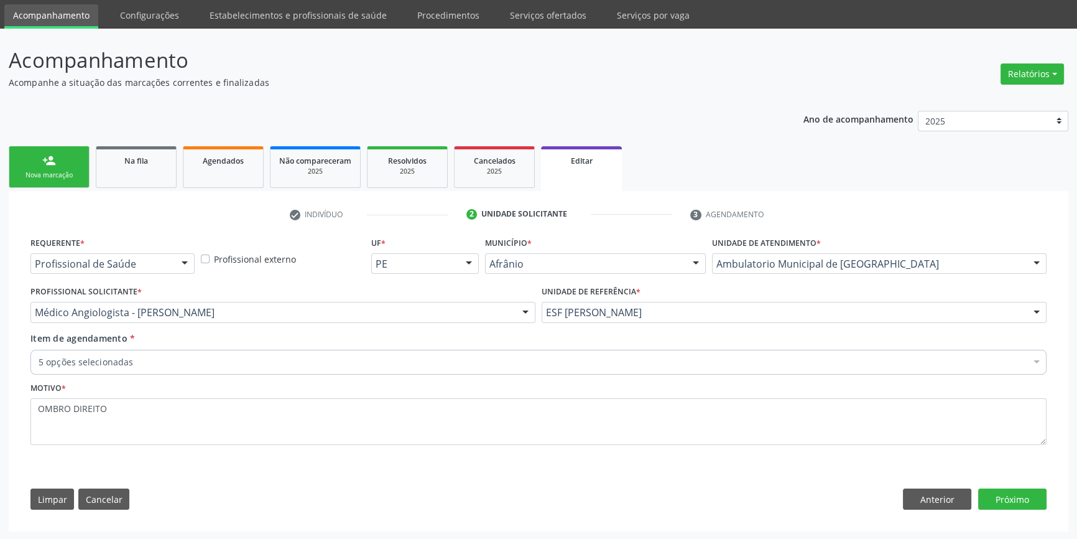
click at [356, 338] on div "Item de agendamento * 5 opções selecionadas Desfazer seleção Selecionados 03020…" at bounding box center [538, 350] width 1016 height 39
click at [238, 342] on div "Item de agendamento * 5 opções selecionadas Desfazer seleção Selecionados 03020…" at bounding box center [538, 350] width 1016 height 39
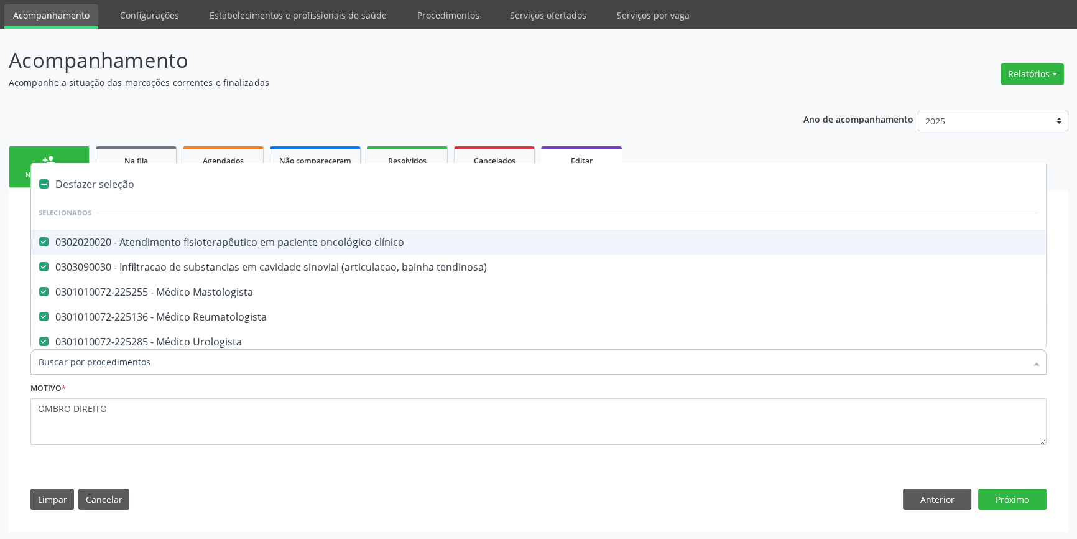
click at [147, 248] on span "0302020020 - Atendimento fisioterapêutico em paciente oncológico clínico" at bounding box center [538, 241] width 1015 height 25
checkbox clínico "false"
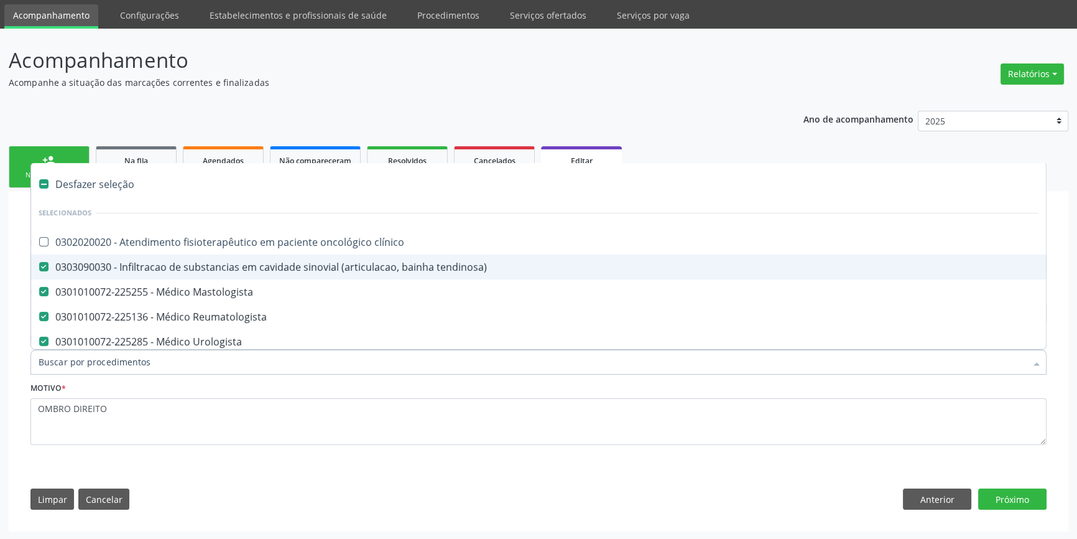
click at [144, 262] on div "0303090030 - Infiltracao de substancias em cavidade sinovial (articulacao, bain…" at bounding box center [539, 267] width 1000 height 10
checkbox tendinosa\) "false"
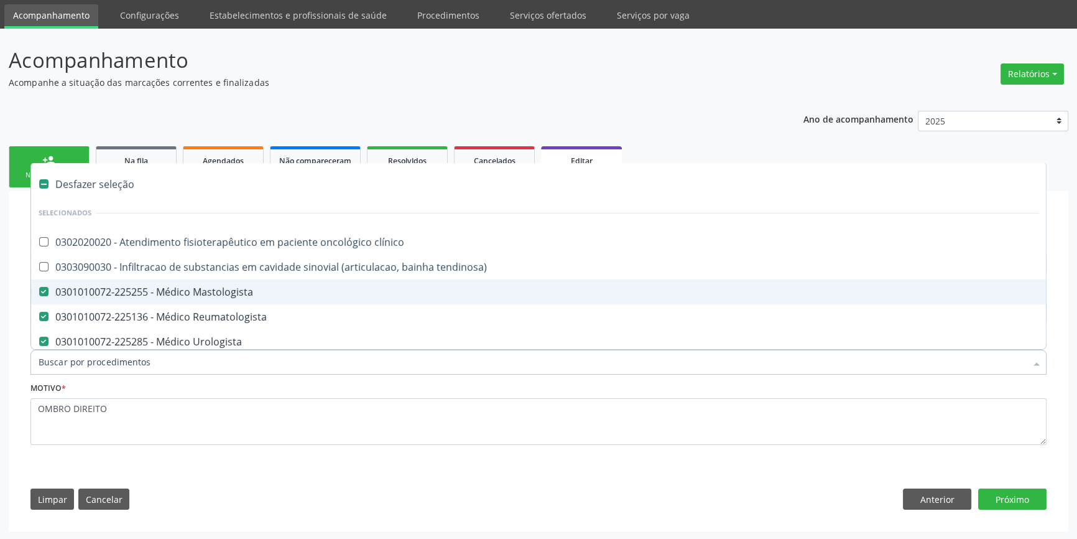
click at [150, 287] on div "0301010072-225255 - Médico Mastologista" at bounding box center [539, 292] width 1000 height 10
checkbox Mastologista "false"
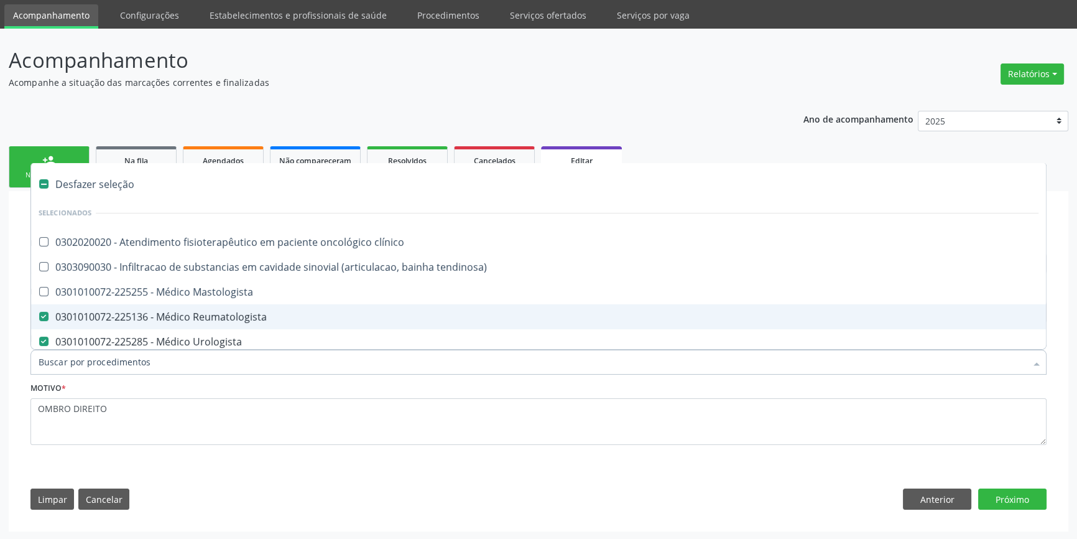
click at [158, 312] on div "0301010072-225136 - Médico Reumatologista" at bounding box center [539, 317] width 1000 height 10
checkbox Reumatologista "false"
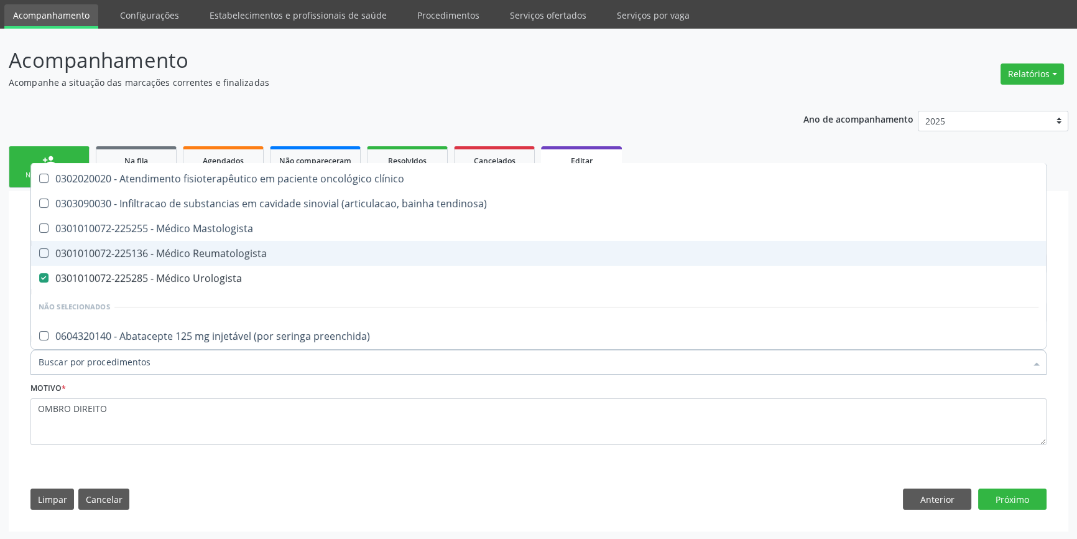
scroll to position [113, 0]
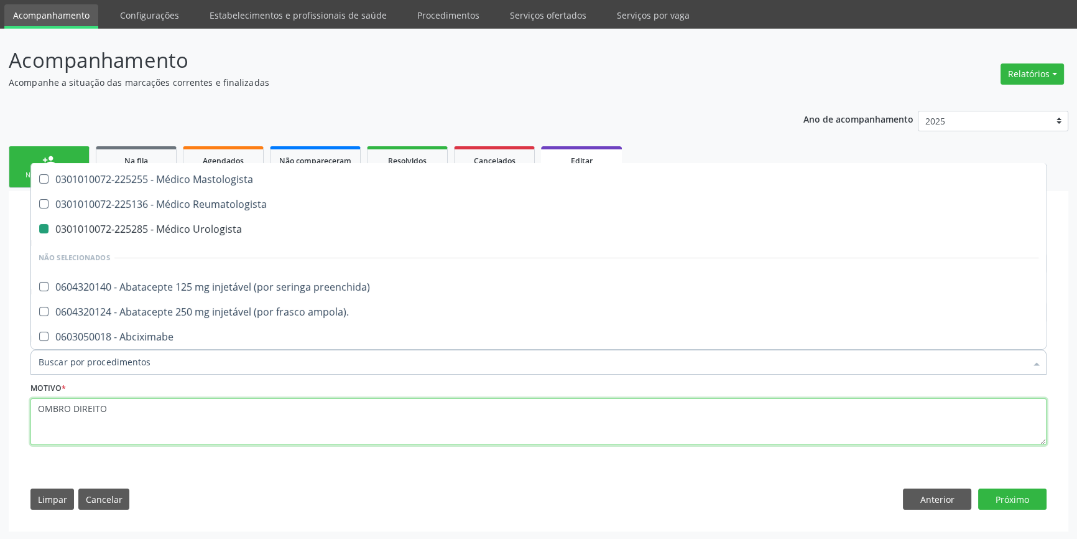
click at [162, 412] on textarea "OMBRO DIREITO" at bounding box center [538, 421] width 1016 height 47
checkbox clínico "true"
checkbox Urologista "false"
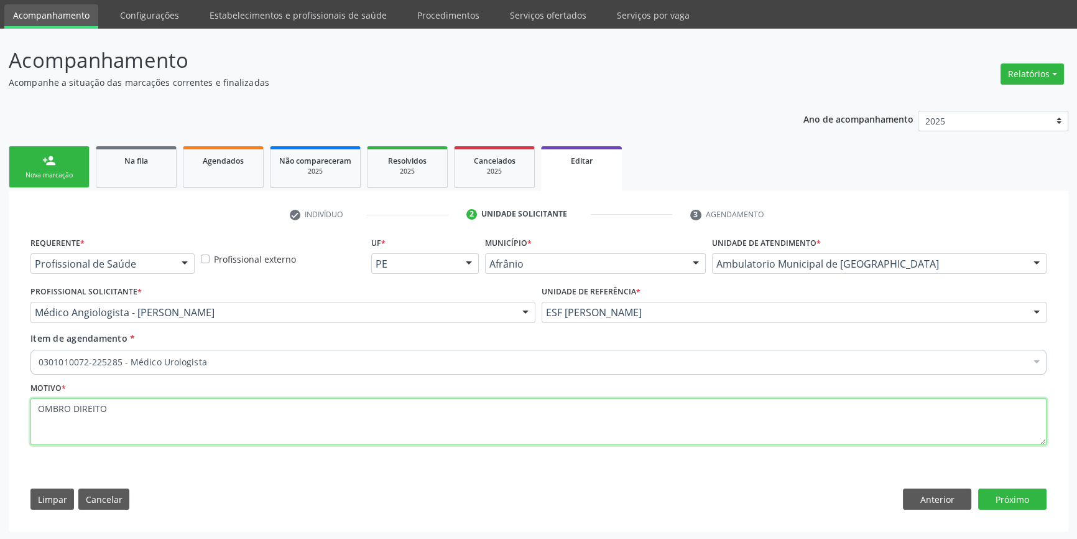
scroll to position [0, 0]
drag, startPoint x: 144, startPoint y: 426, endPoint x: 0, endPoint y: 421, distance: 144.4
click at [0, 421] on div "Acompanhamento Acompanhe a situação das marcações correntes e finalizadas Relat…" at bounding box center [538, 284] width 1077 height 511
type textarea "H"
click at [294, 430] on textarea at bounding box center [538, 421] width 1016 height 47
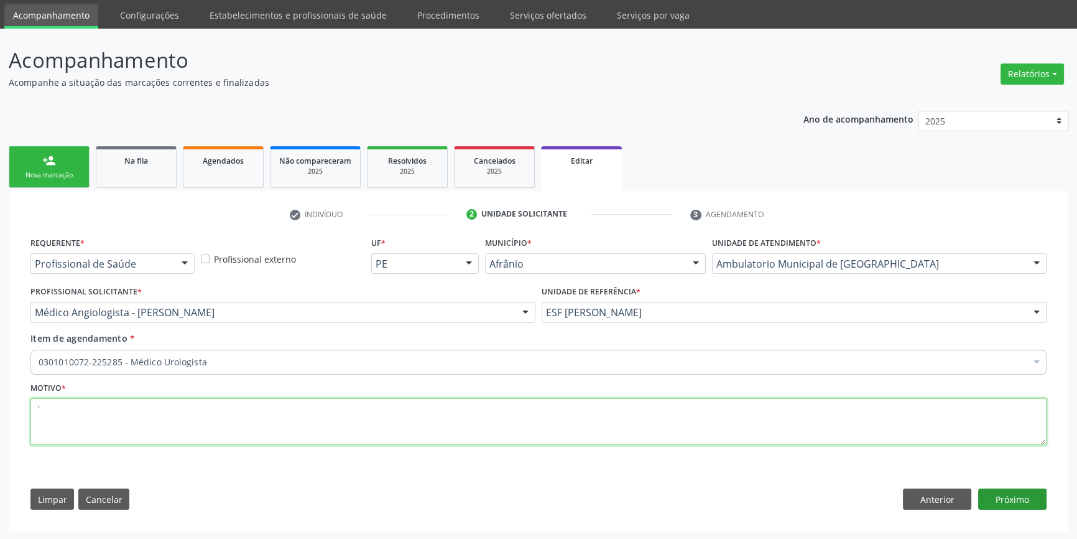
type textarea "'"
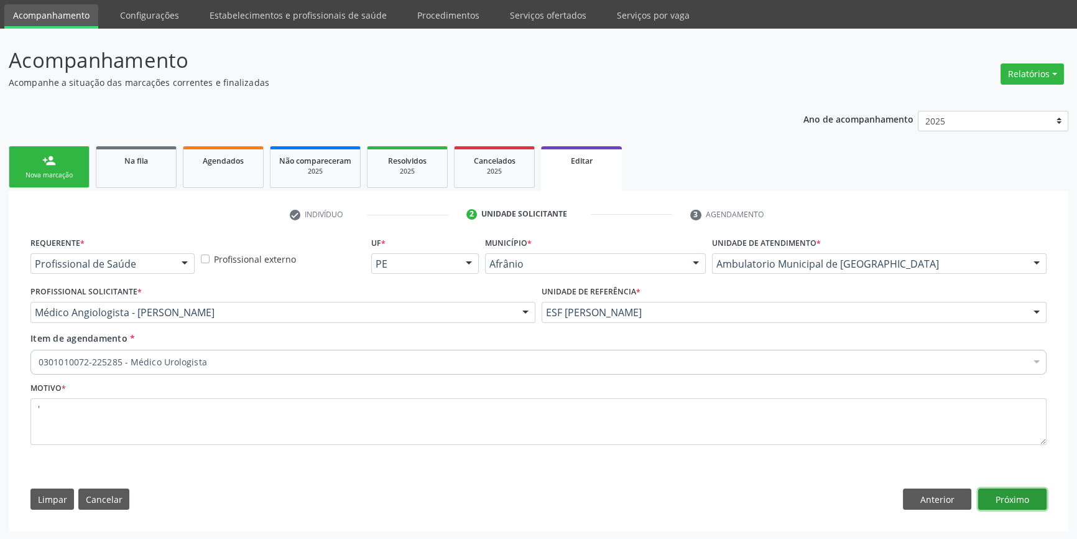
click at [1010, 498] on button "Próximo" at bounding box center [1012, 498] width 68 height 21
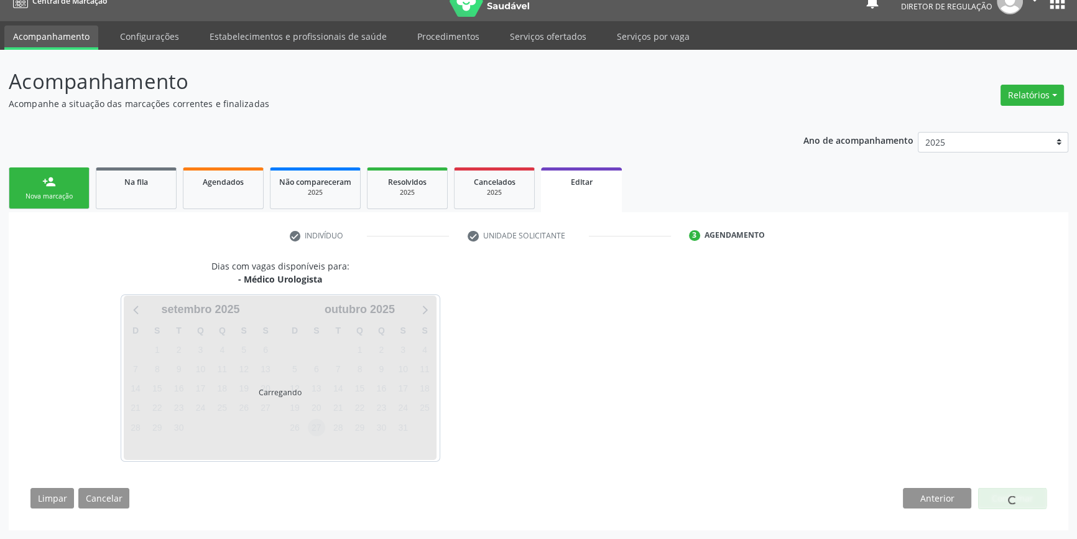
scroll to position [18, 0]
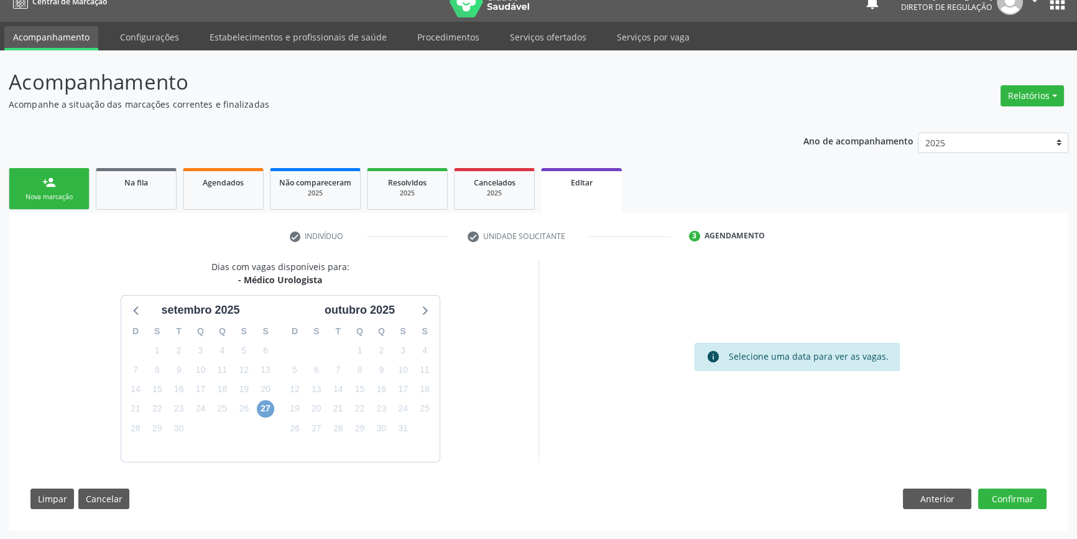
click at [261, 410] on span "27" at bounding box center [265, 408] width 17 height 17
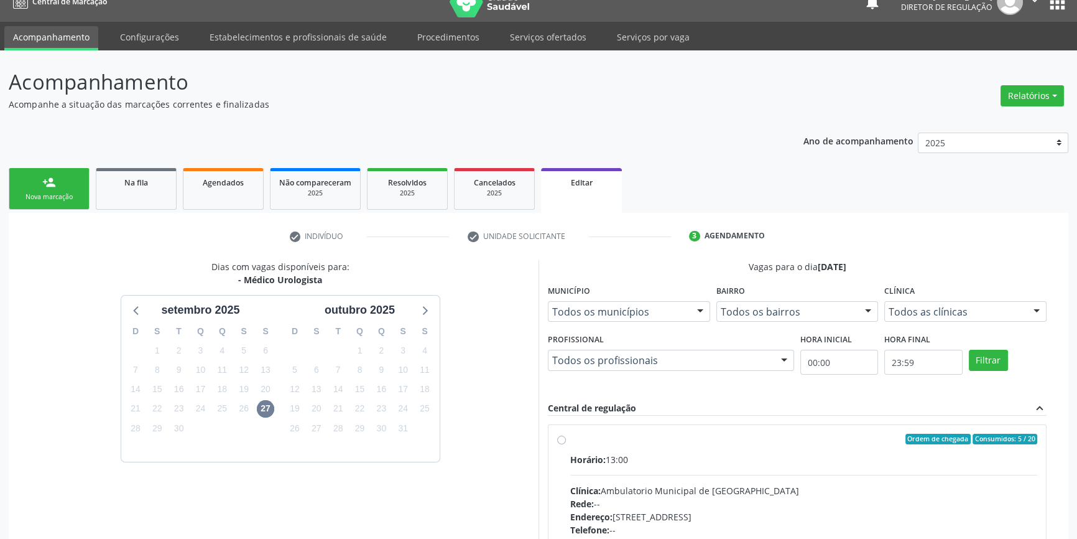
click at [596, 463] on span "Horário:" at bounding box center [587, 459] width 35 height 12
click at [566, 445] on input "Ordem de chegada Consumidos: 5 / 20 Horário: 13:00 Clínica: Ambulatorio Municip…" at bounding box center [561, 438] width 9 height 11
radio input "true"
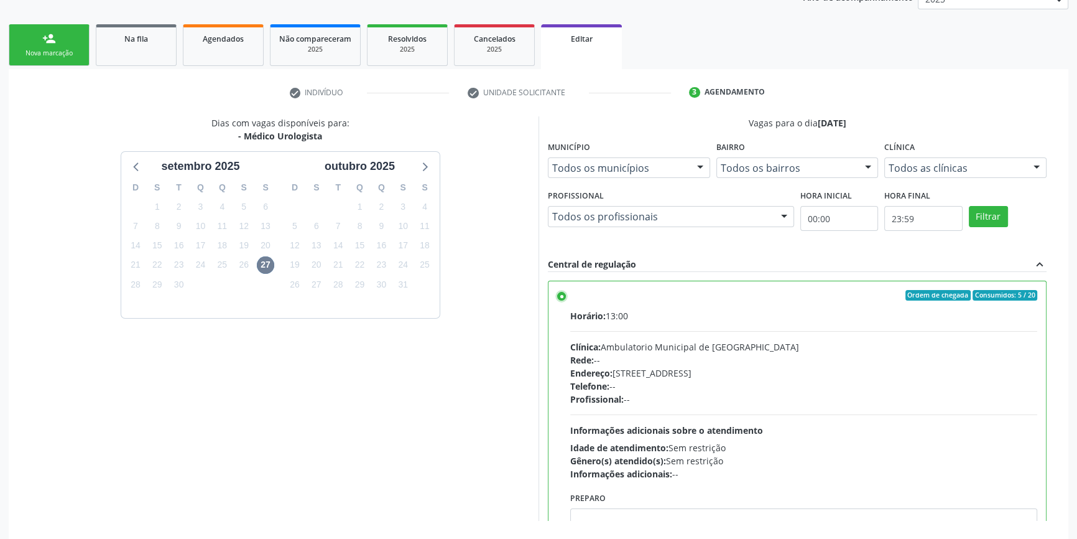
scroll to position [220, 0]
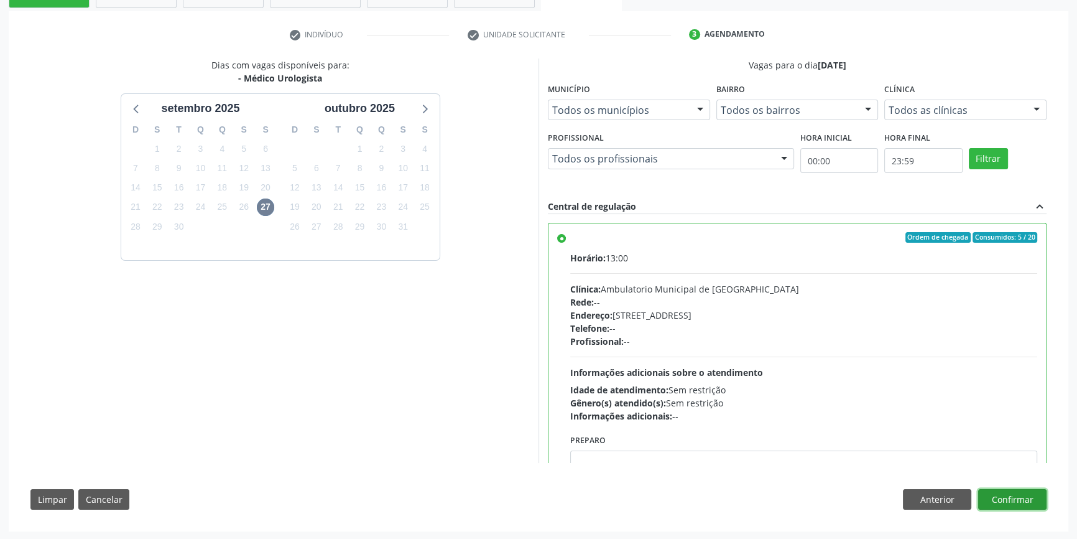
click at [1029, 500] on button "Confirmar" at bounding box center [1012, 499] width 68 height 21
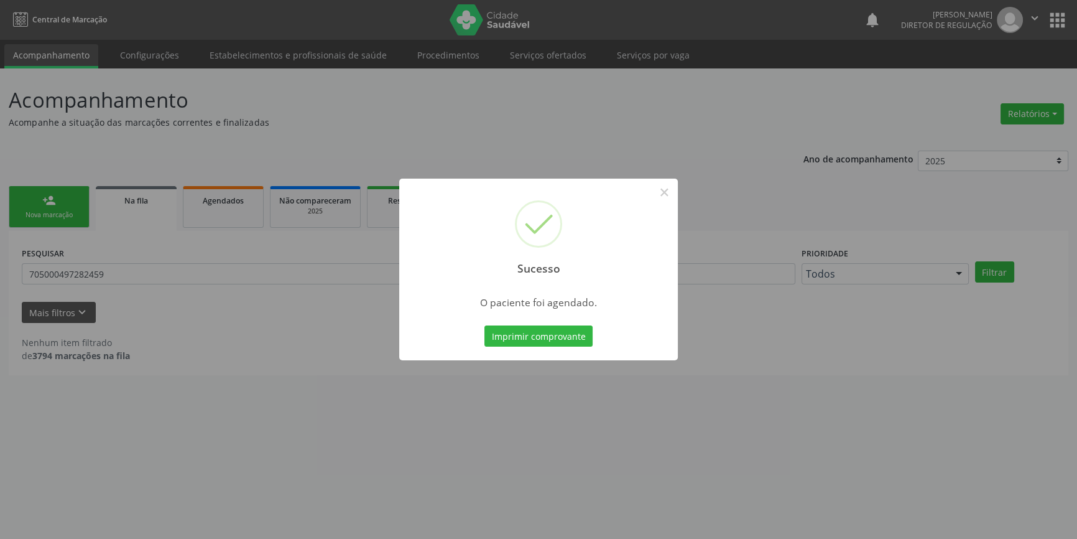
scroll to position [0, 0]
click at [534, 327] on button "Imprimir comprovante" at bounding box center [543, 335] width 108 height 21
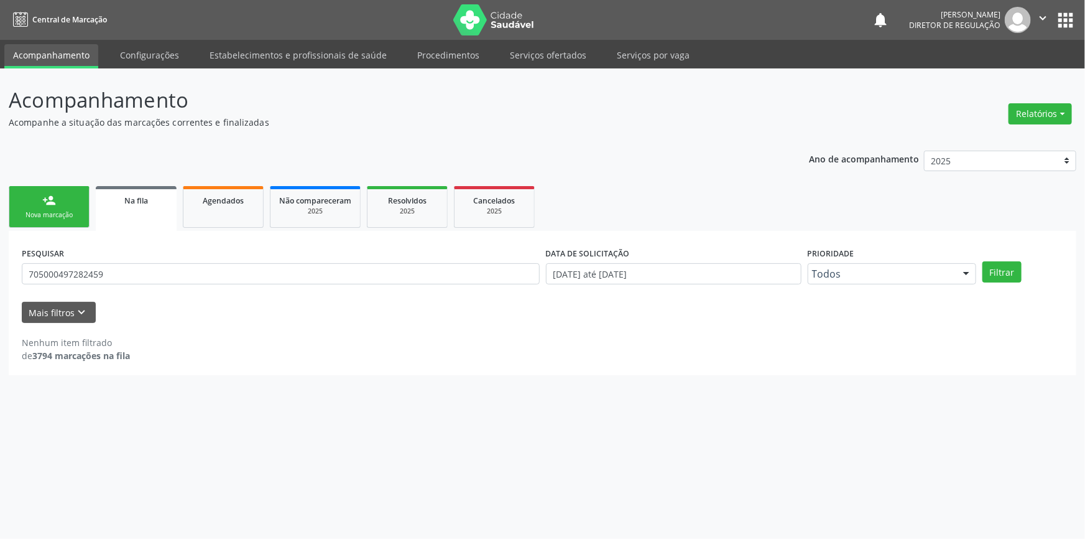
click at [134, 263] on div "PESQUISAR 705000497282459" at bounding box center [281, 268] width 524 height 49
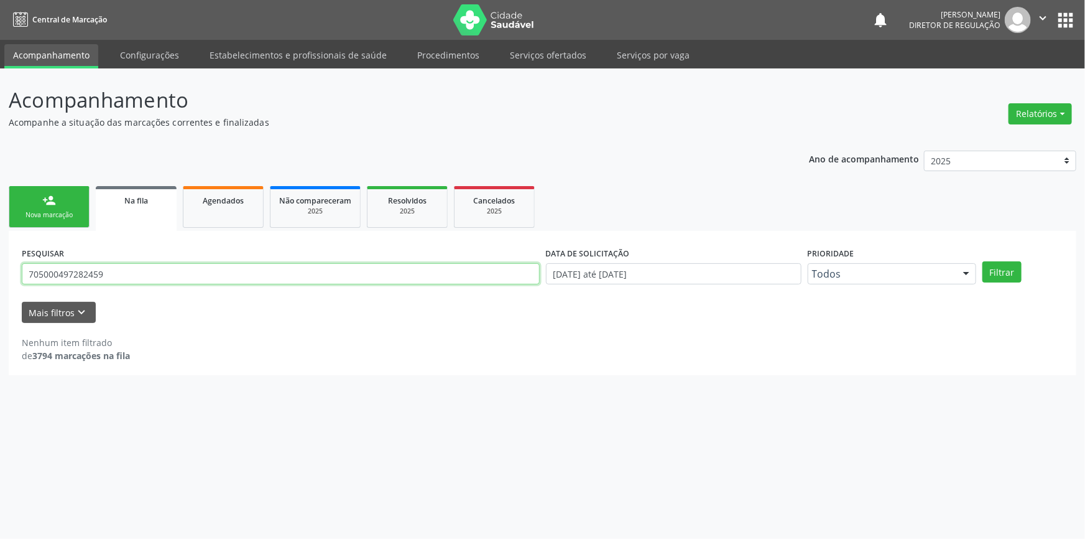
click at [0, 268] on div "Acompanhamento Acompanhe a situação das marcações correntes e finalizadas Relat…" at bounding box center [542, 303] width 1085 height 470
type input "700003876030603"
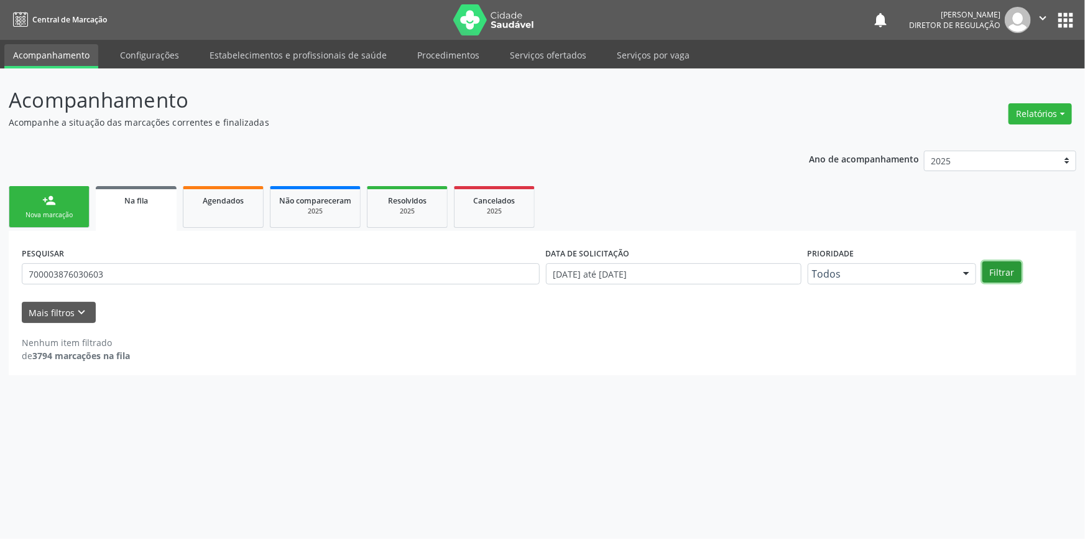
click at [1014, 272] on button "Filtrar" at bounding box center [1002, 271] width 39 height 21
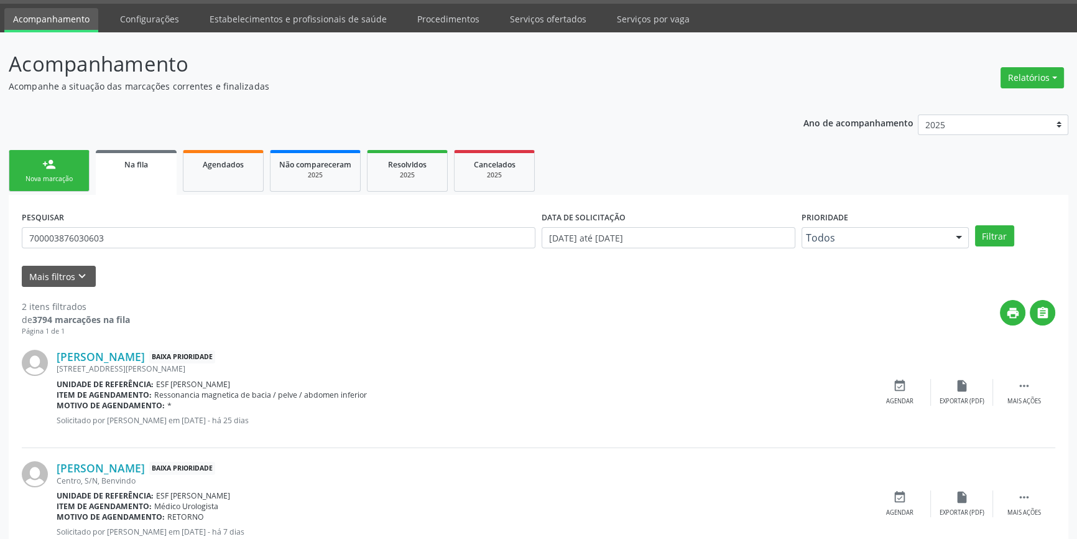
scroll to position [56, 0]
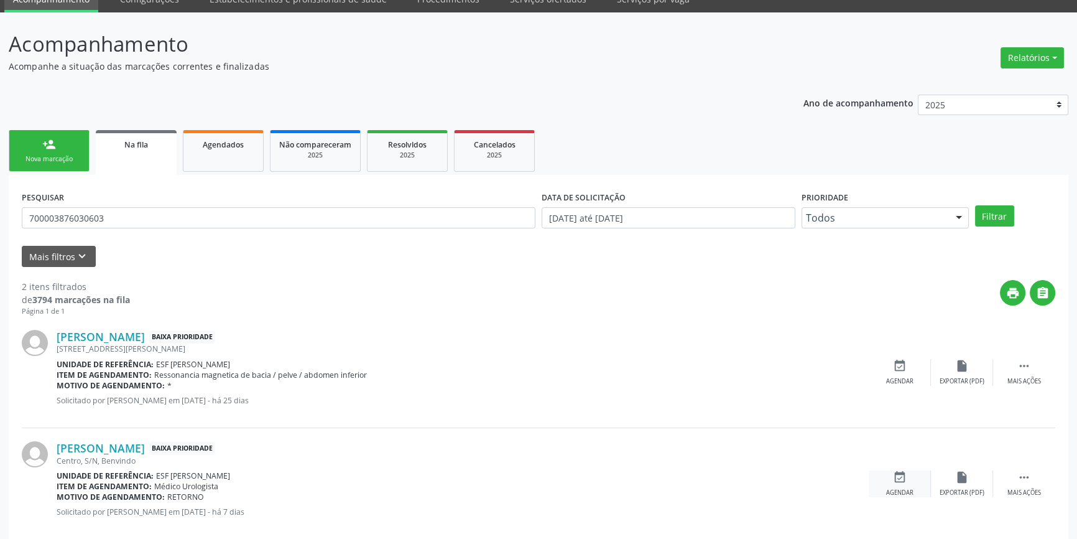
click at [899, 470] on icon "event_available" at bounding box center [900, 477] width 14 height 14
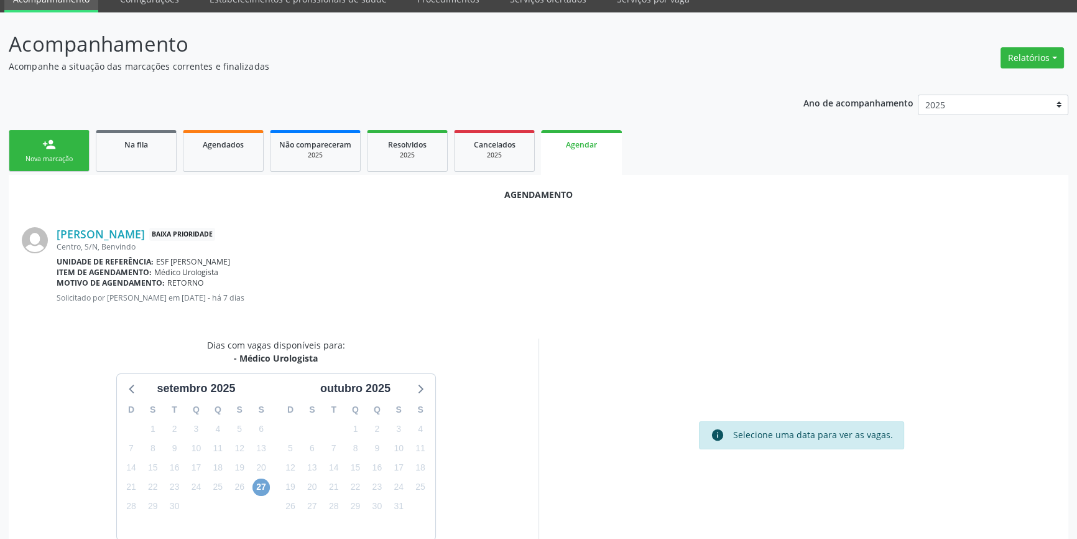
click at [262, 486] on span "27" at bounding box center [261, 486] width 17 height 17
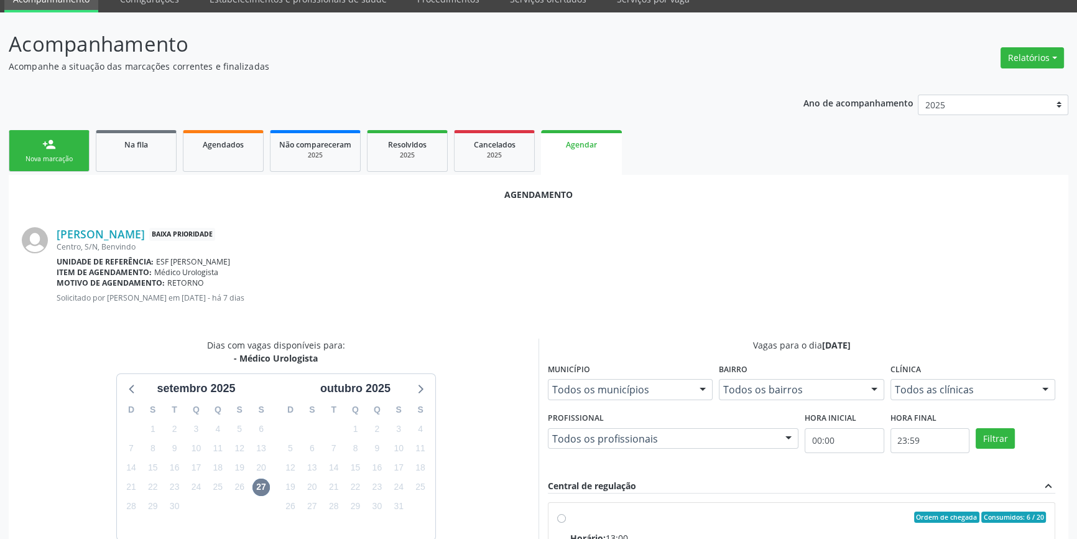
click at [606, 511] on div "Ordem de chegada Consumidos: 6 / 20" at bounding box center [808, 516] width 476 height 11
click at [566, 511] on input "Ordem de chegada Consumidos: 6 / 20 Horário: 13:00 Clínica: Ambulatorio Municip…" at bounding box center [561, 516] width 9 height 11
radio input "true"
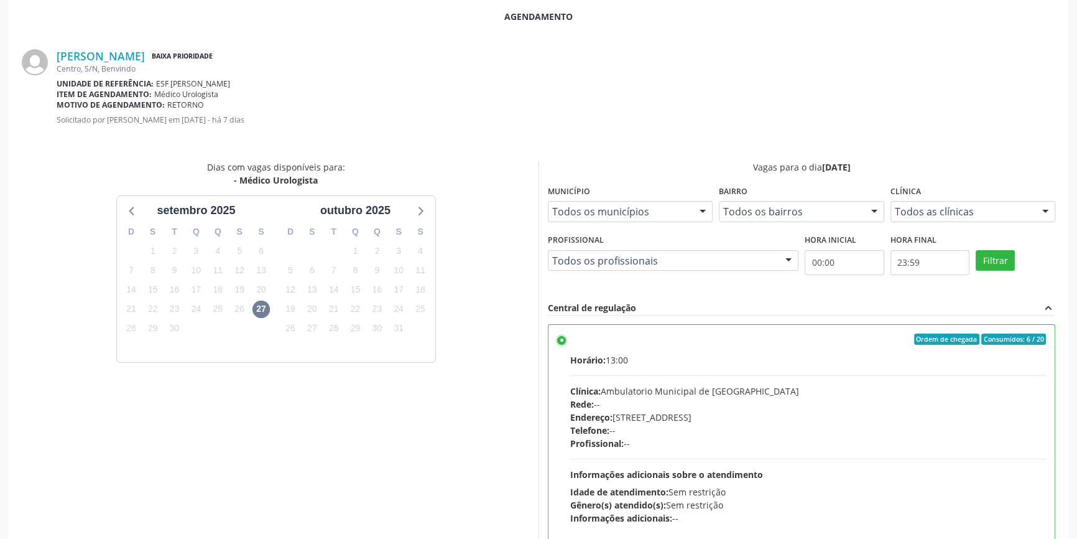
scroll to position [310, 0]
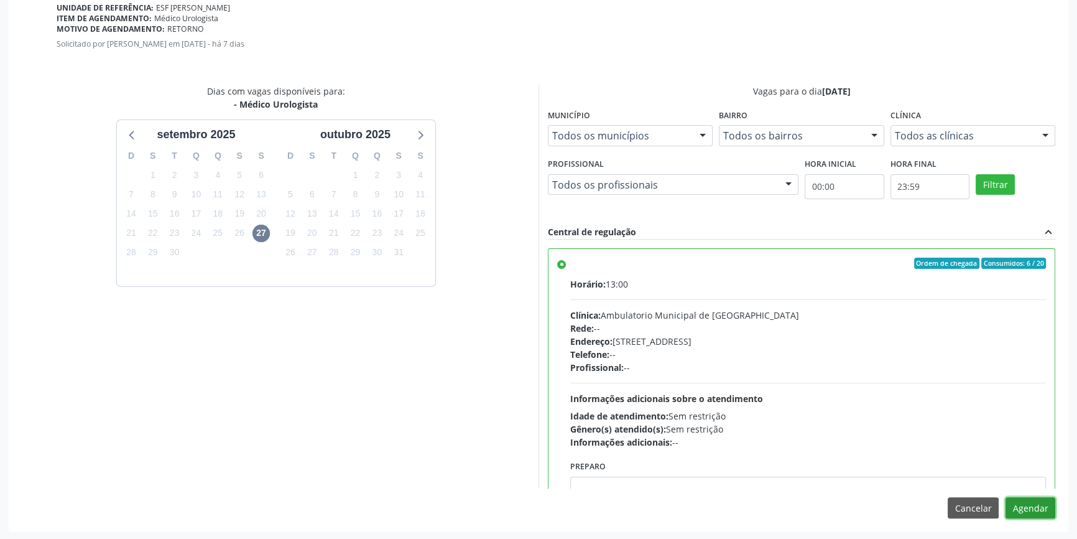
click at [1029, 501] on button "Agendar" at bounding box center [1031, 507] width 50 height 21
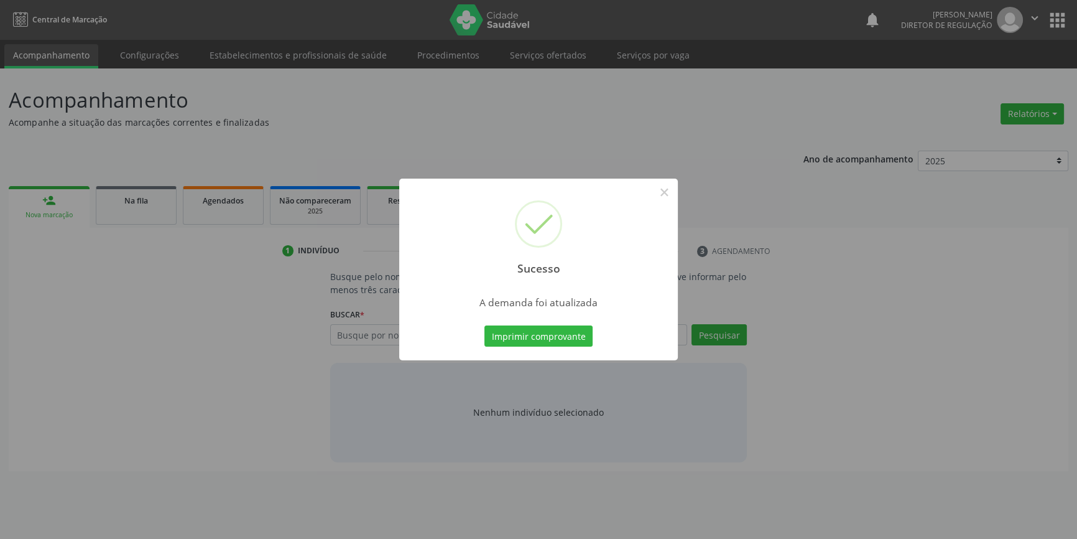
scroll to position [0, 0]
click at [561, 336] on button "Imprimir comprovante" at bounding box center [543, 335] width 108 height 21
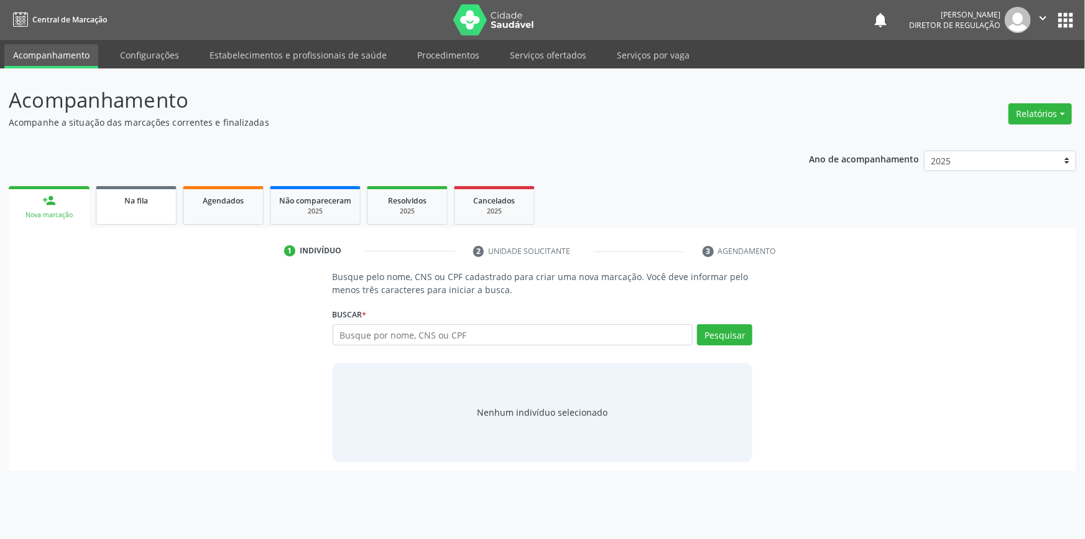
click at [131, 216] on link "Na fila" at bounding box center [136, 205] width 81 height 39
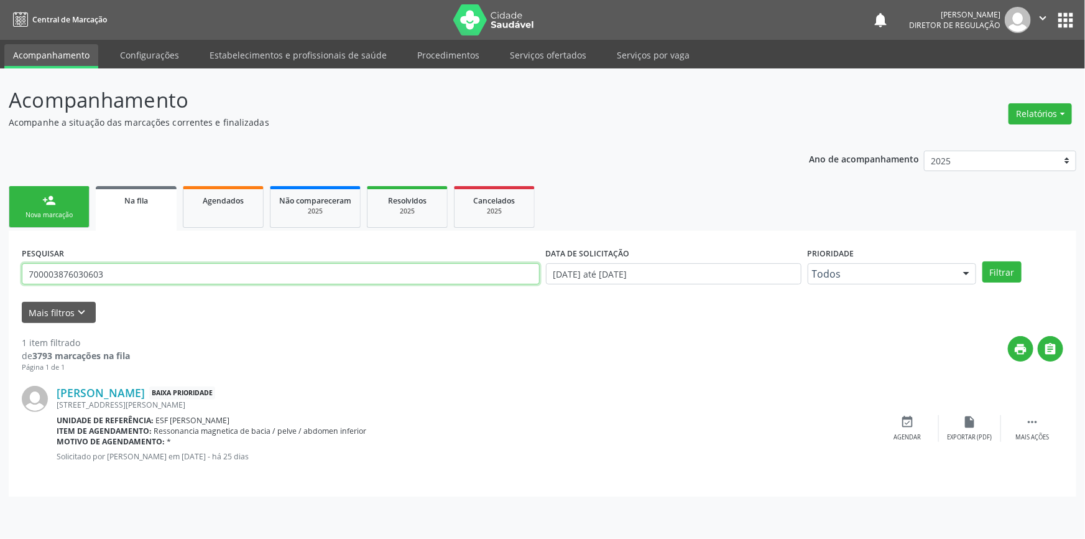
drag, startPoint x: 194, startPoint y: 280, endPoint x: 0, endPoint y: 269, distance: 194.4
click at [0, 269] on div "Acompanhamento Acompanhe a situação das marcações correntes e finalizadas Relat…" at bounding box center [542, 303] width 1085 height 470
type input "708402227366466"
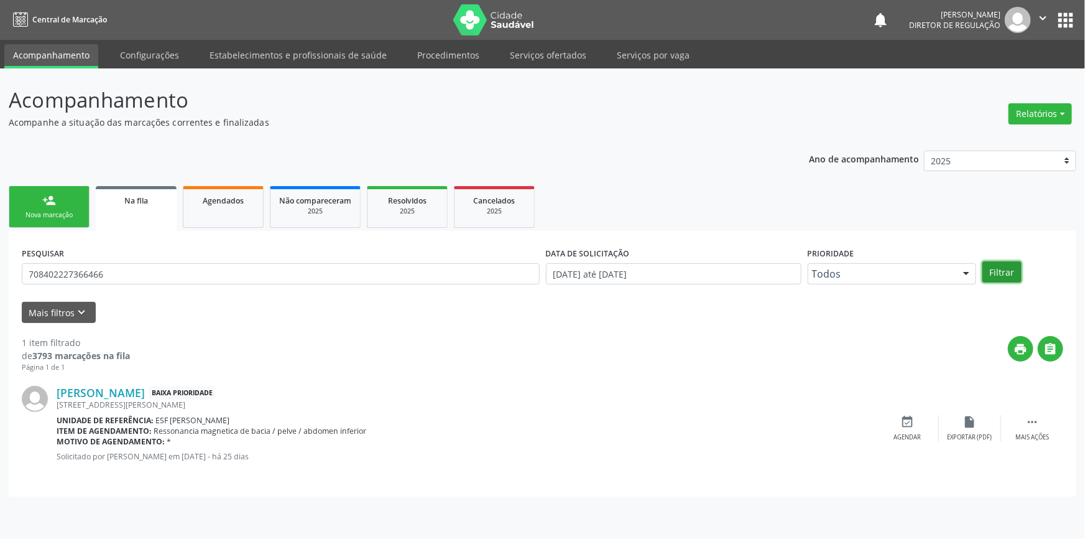
click at [992, 272] on button "Filtrar" at bounding box center [1002, 271] width 39 height 21
click at [1050, 423] on div " Mais ações" at bounding box center [1032, 428] width 62 height 27
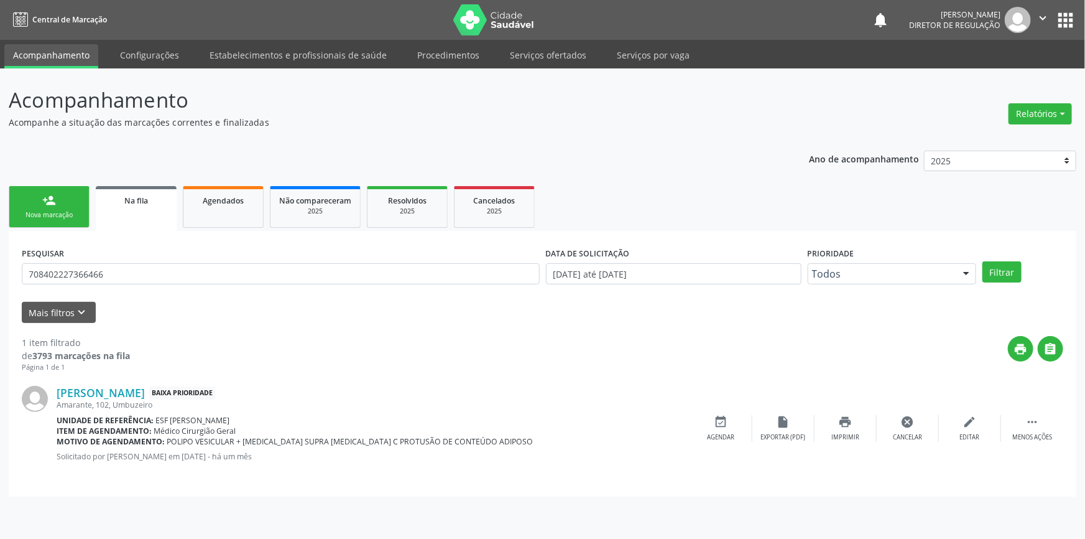
click at [977, 429] on div "edit Editar" at bounding box center [970, 428] width 62 height 27
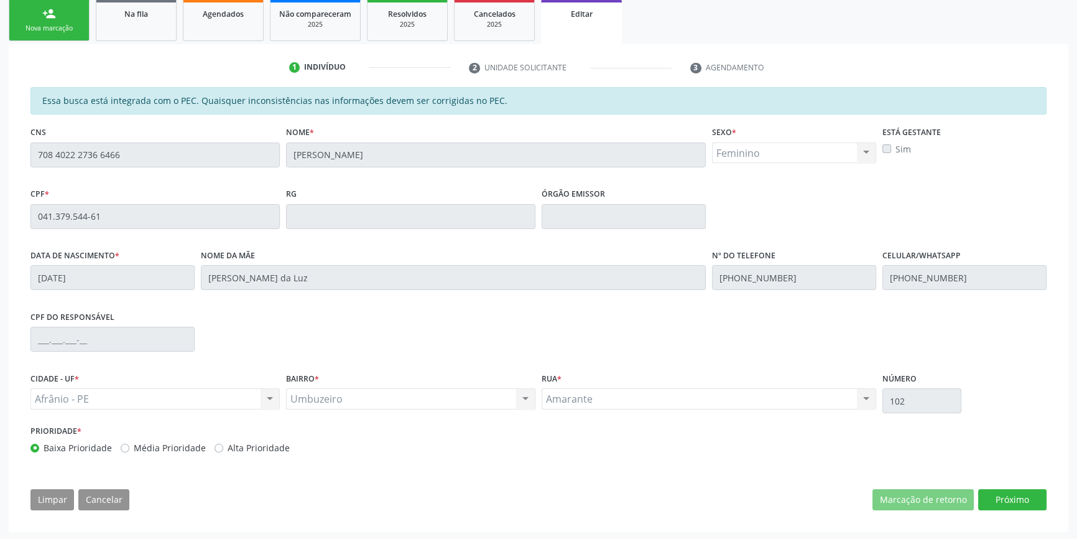
click at [1048, 501] on div "Essa busca está integrada com o PEC. Quaisquer inconsistências nas informações …" at bounding box center [539, 303] width 1034 height 432
click at [1035, 501] on button "Próximo" at bounding box center [1012, 499] width 68 height 21
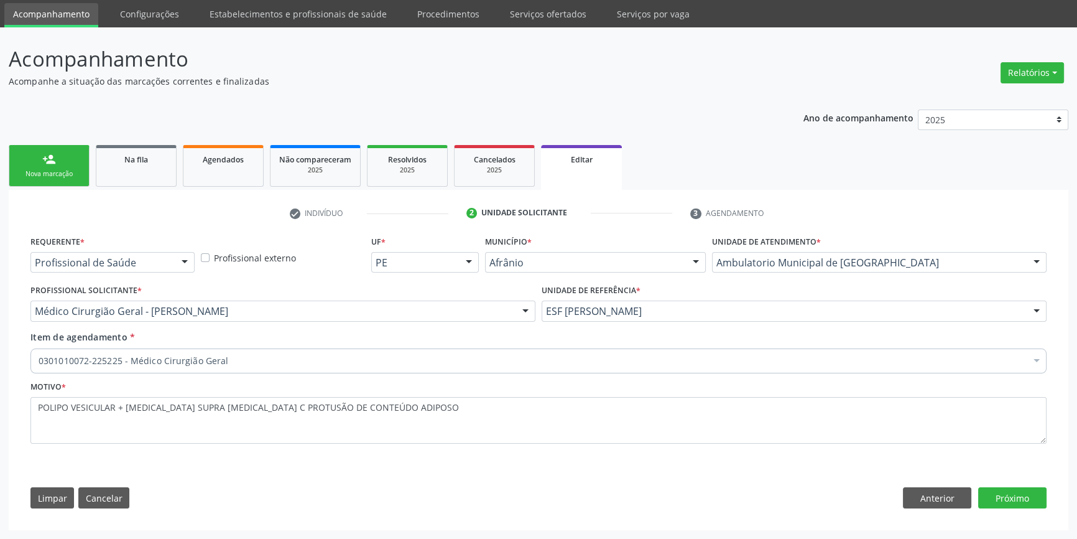
scroll to position [40, 0]
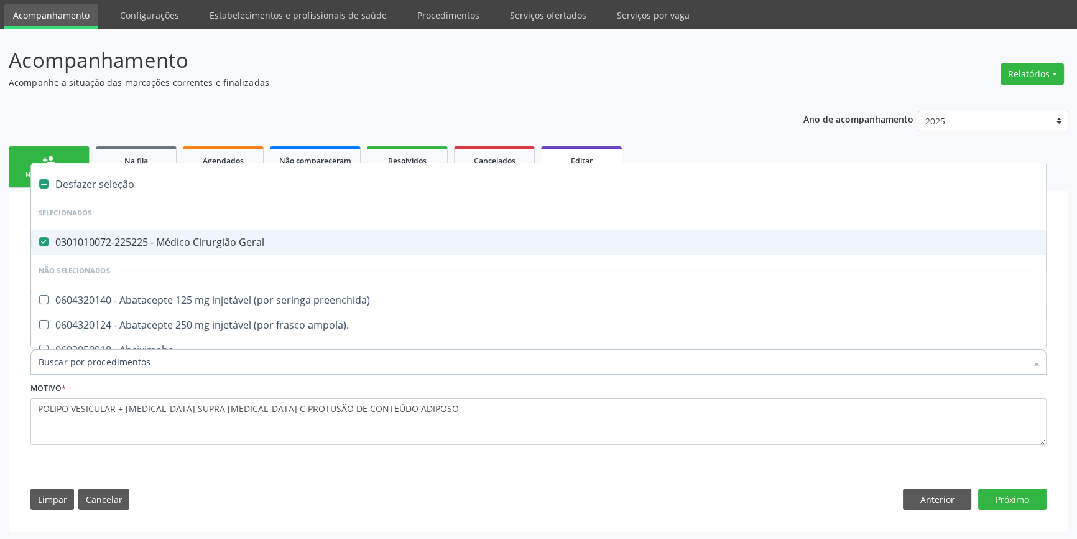
click at [124, 188] on div "Desfazer seleção" at bounding box center [538, 184] width 1015 height 25
checkbox Geral "false"
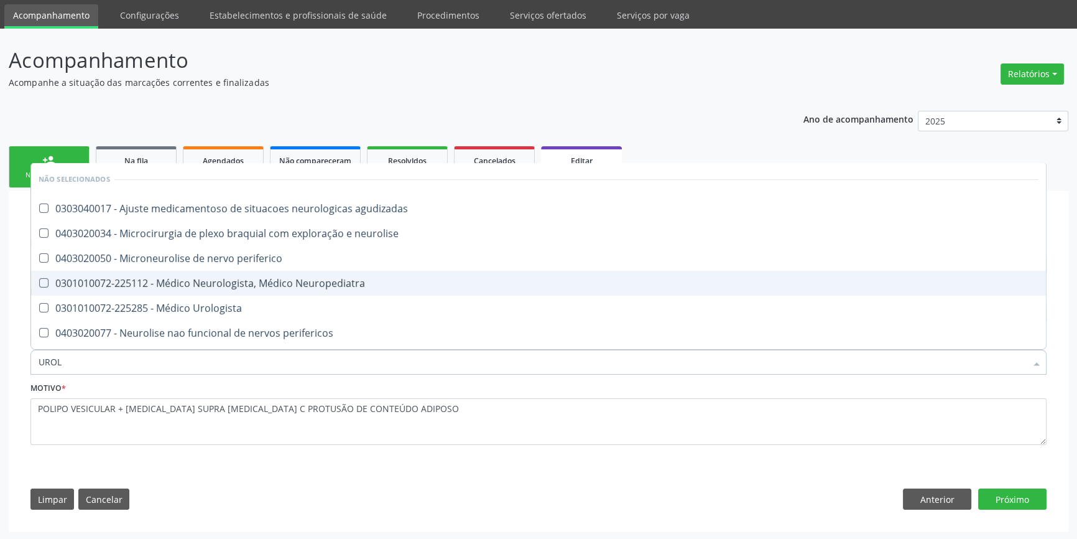
type input "UROLO"
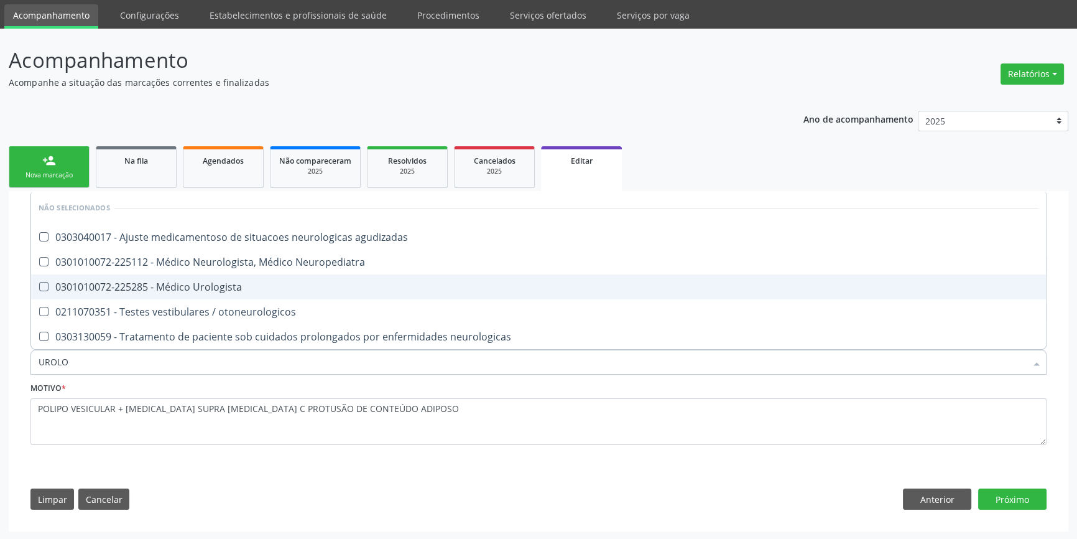
click at [173, 290] on div "0301010072-225285 - Médico Urologista" at bounding box center [539, 287] width 1000 height 10
checkbox Urologista "true"
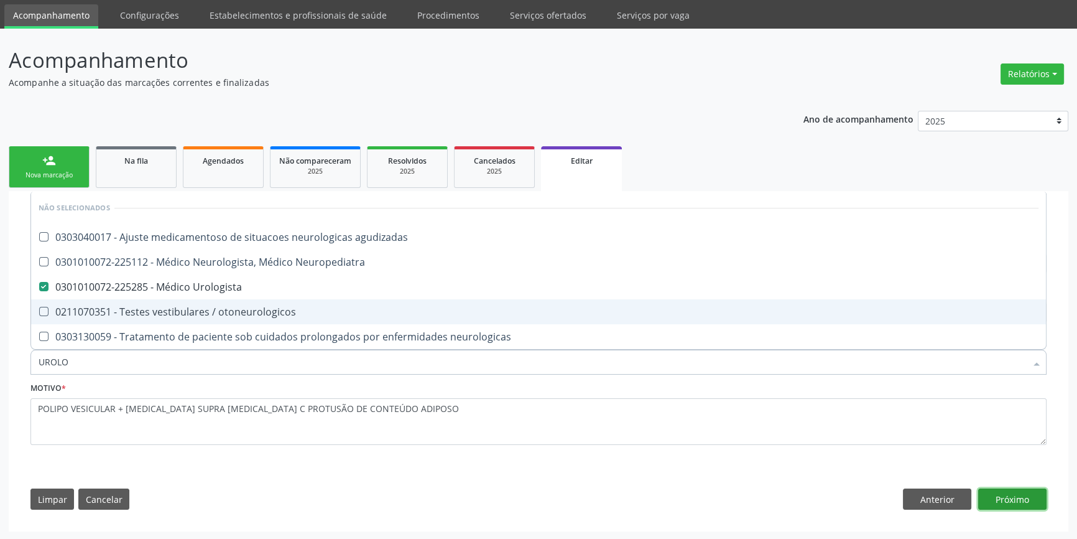
click at [1025, 498] on button "Próximo" at bounding box center [1012, 498] width 68 height 21
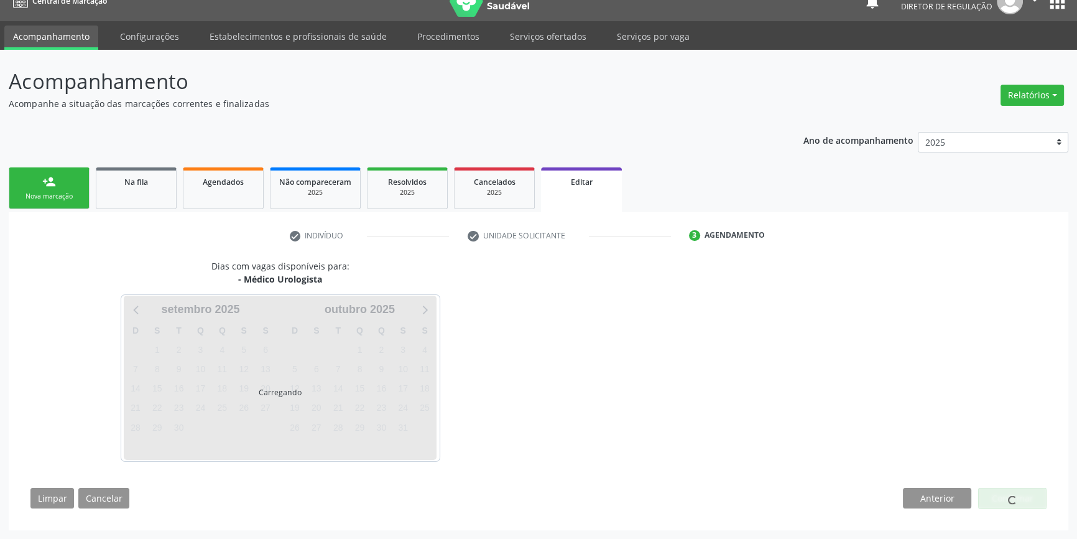
scroll to position [18, 0]
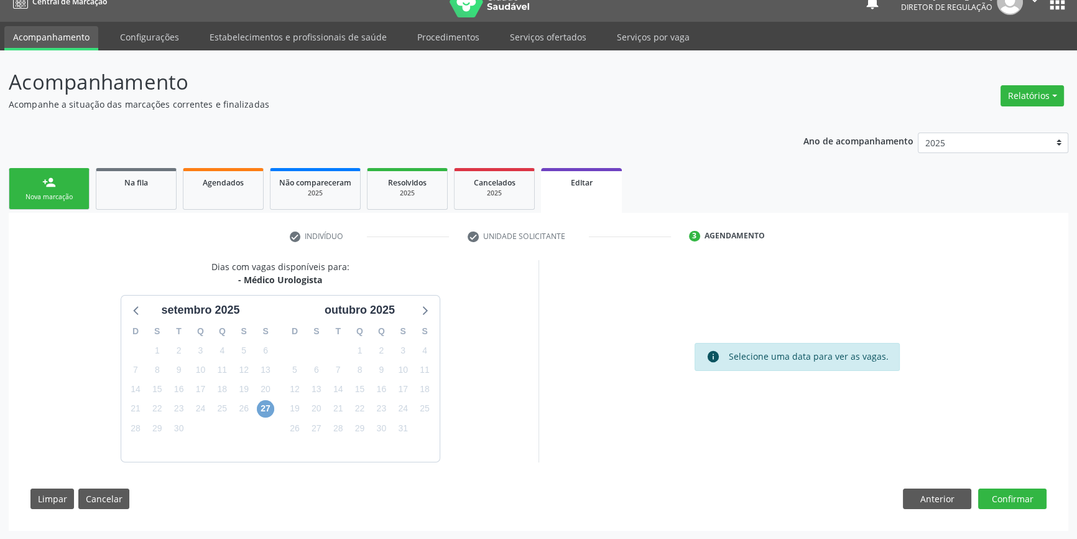
click at [265, 407] on span "27" at bounding box center [265, 408] width 17 height 17
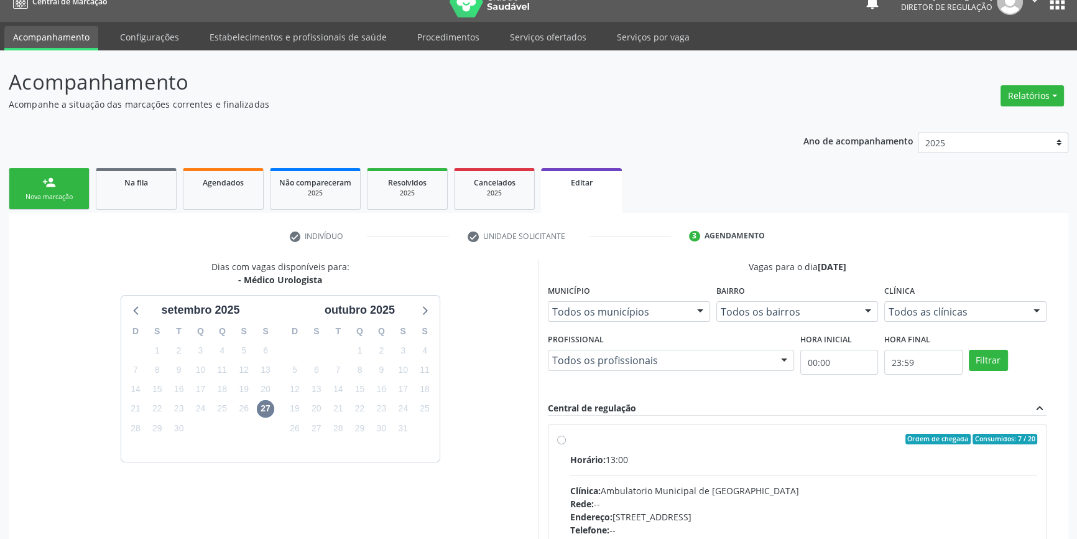
click at [615, 486] on div "Clínica: Ambulatorio Municipal de [GEOGRAPHIC_DATA]" at bounding box center [803, 490] width 467 height 13
click at [566, 445] on input "Ordem de chegada Consumidos: 7 / 20 Horário: 13:00 Clínica: Ambulatorio Municip…" at bounding box center [561, 438] width 9 height 11
radio input "true"
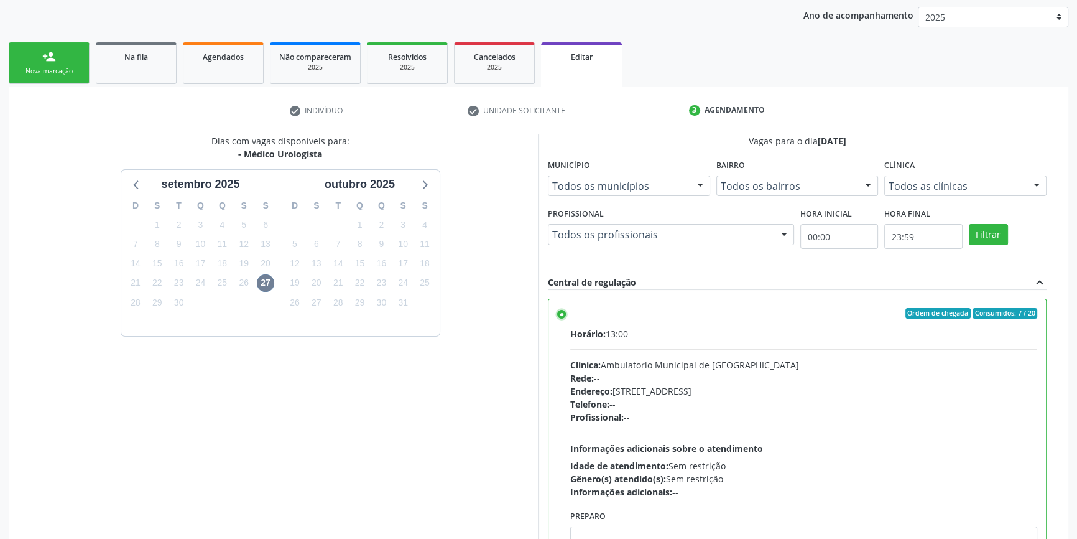
scroll to position [220, 0]
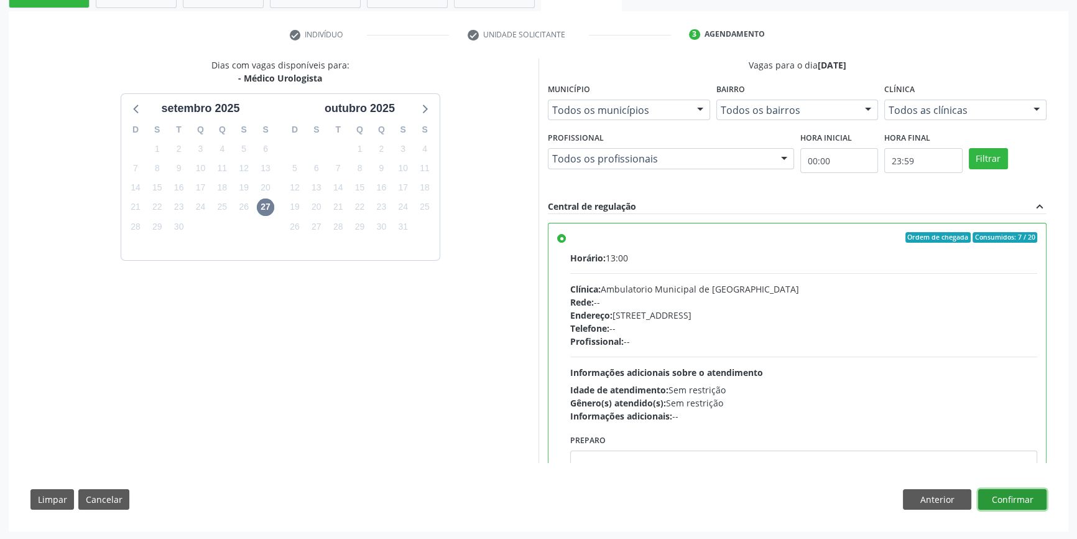
click at [1014, 494] on button "Confirmar" at bounding box center [1012, 499] width 68 height 21
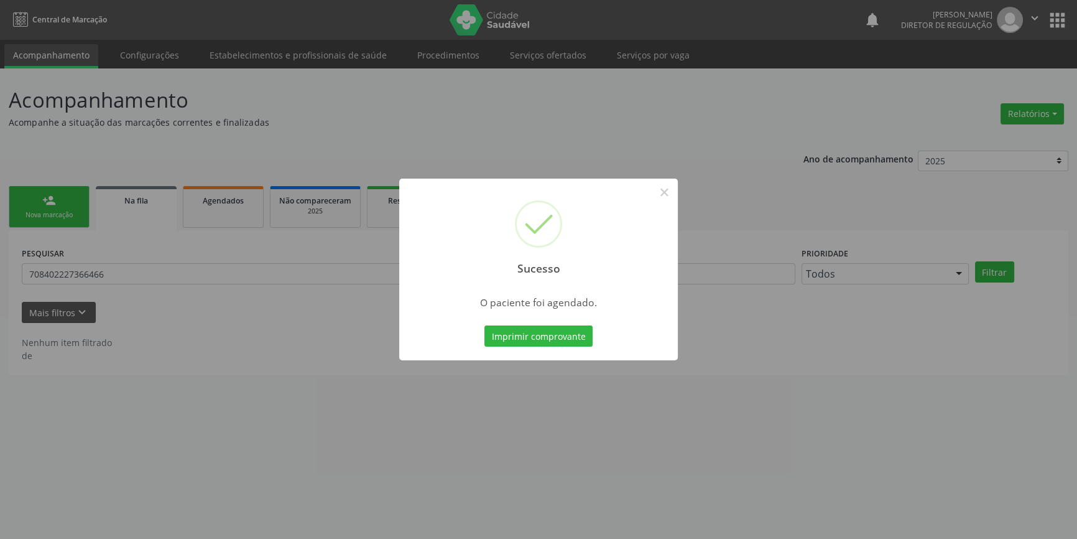
scroll to position [0, 0]
click at [516, 335] on button "Imprimir comprovante" at bounding box center [543, 335] width 108 height 21
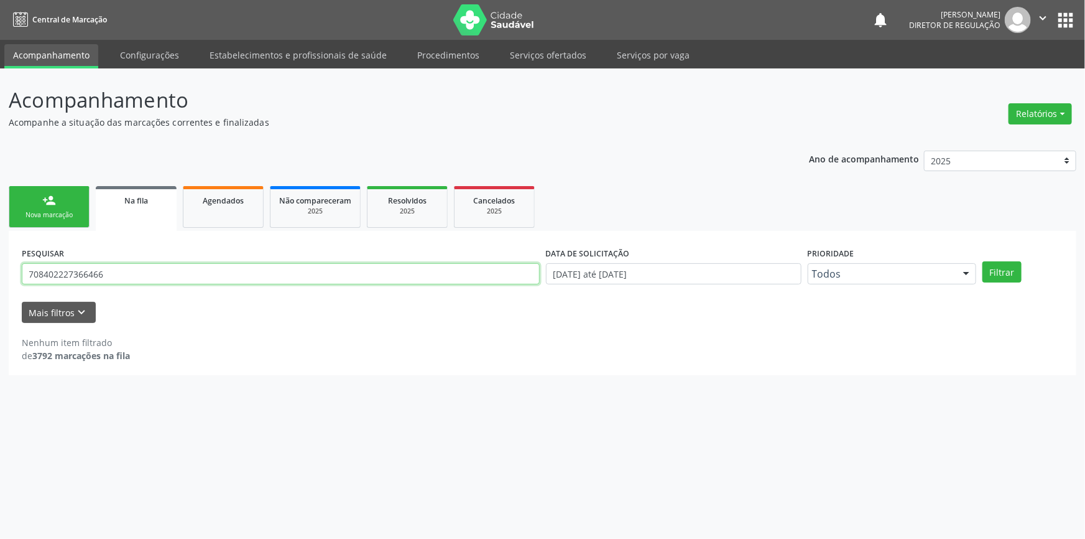
drag, startPoint x: 131, startPoint y: 270, endPoint x: 6, endPoint y: 264, distance: 125.8
click at [69, 268] on input "708402227366466" at bounding box center [281, 273] width 518 height 21
type input "702108756709692"
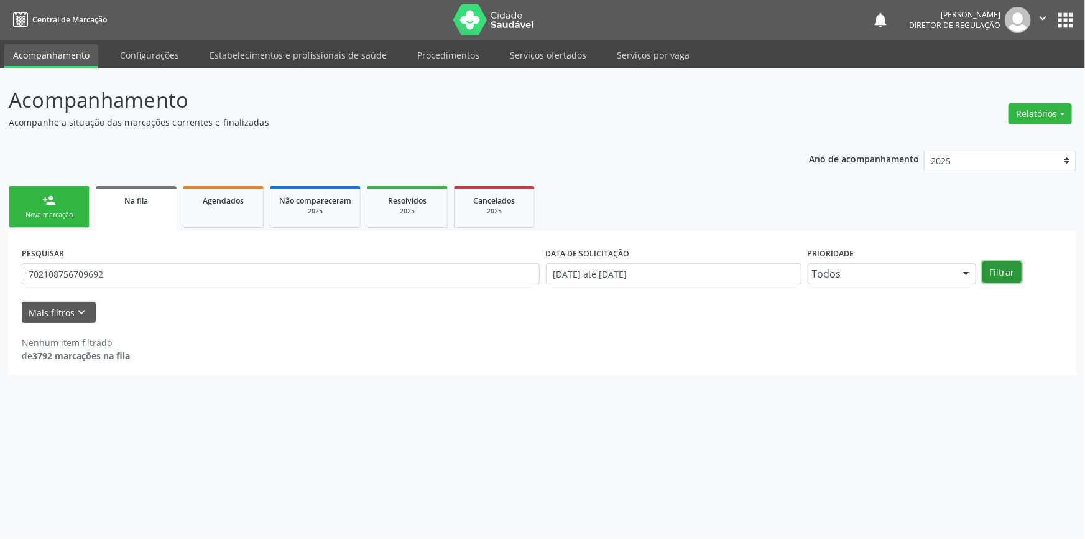
click at [1003, 273] on button "Filtrar" at bounding box center [1002, 271] width 39 height 21
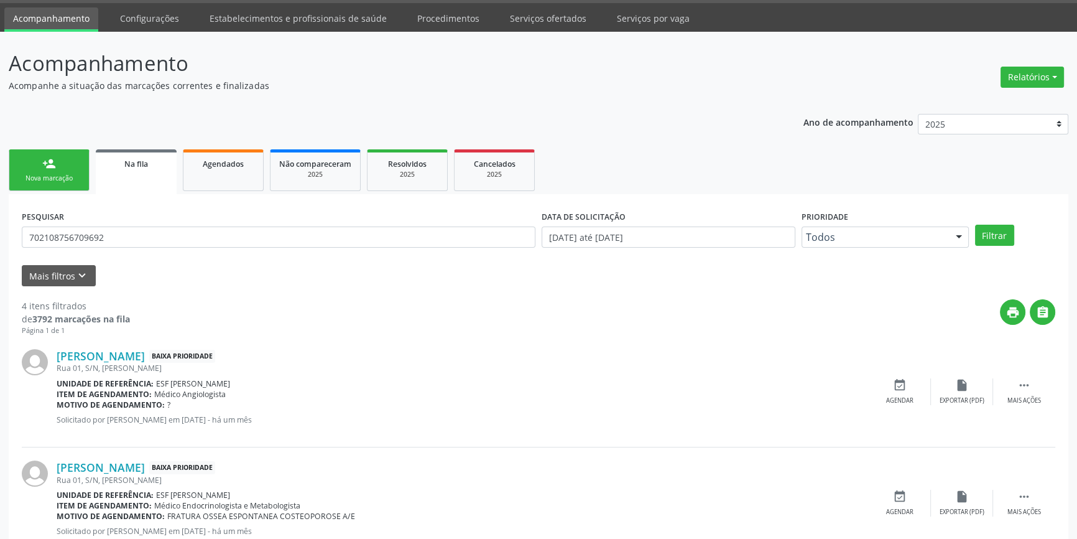
scroll to position [56, 0]
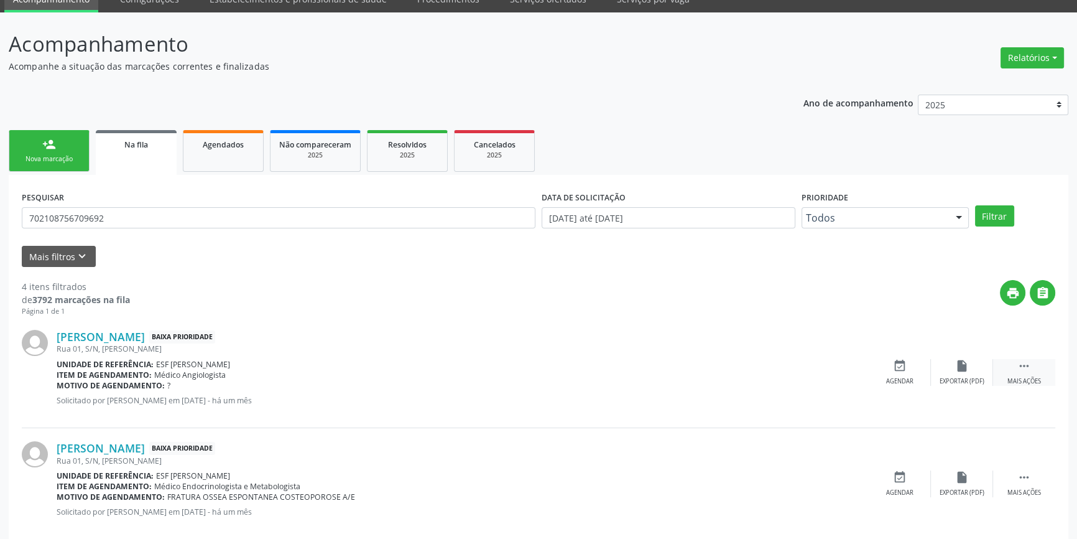
click at [1014, 374] on div " Mais ações" at bounding box center [1024, 372] width 62 height 27
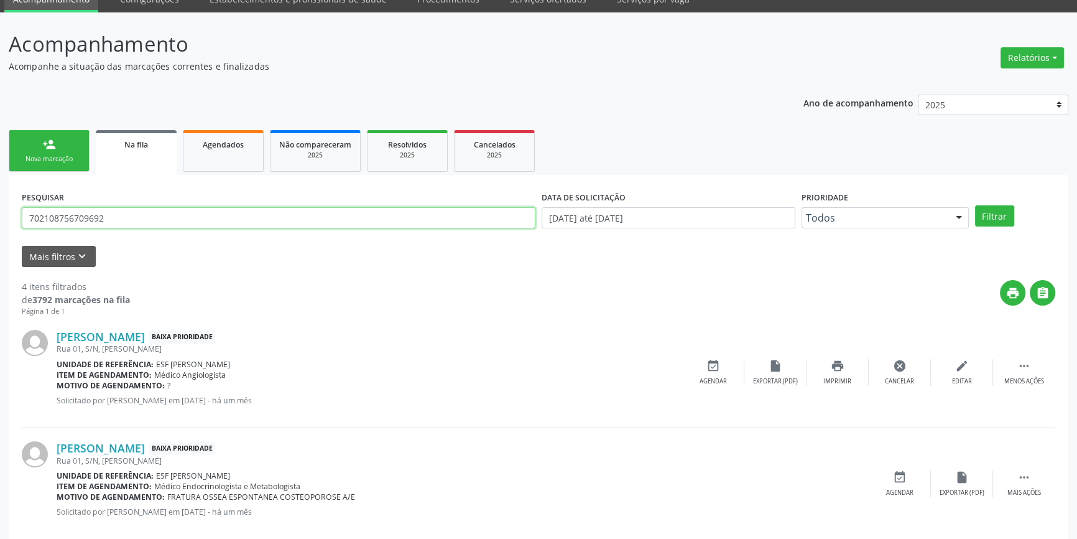
drag, startPoint x: 131, startPoint y: 211, endPoint x: 0, endPoint y: 217, distance: 130.7
click at [0, 217] on div "Acompanhamento Acompanhe a situação das marcações correntes e finalizadas Relat…" at bounding box center [538, 397] width 1077 height 771
click at [50, 144] on div "person_add" at bounding box center [49, 144] width 14 height 14
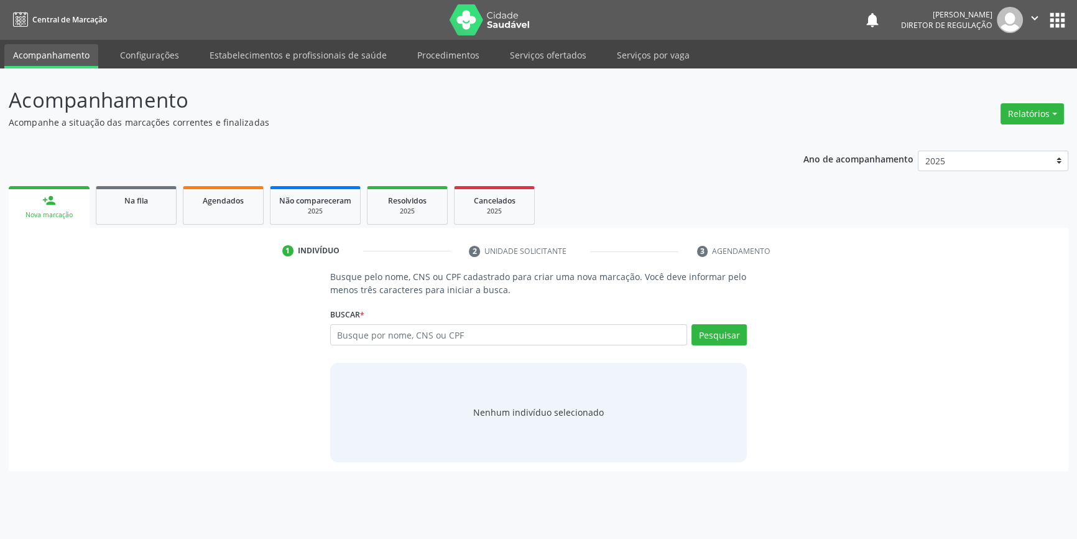
scroll to position [0, 0]
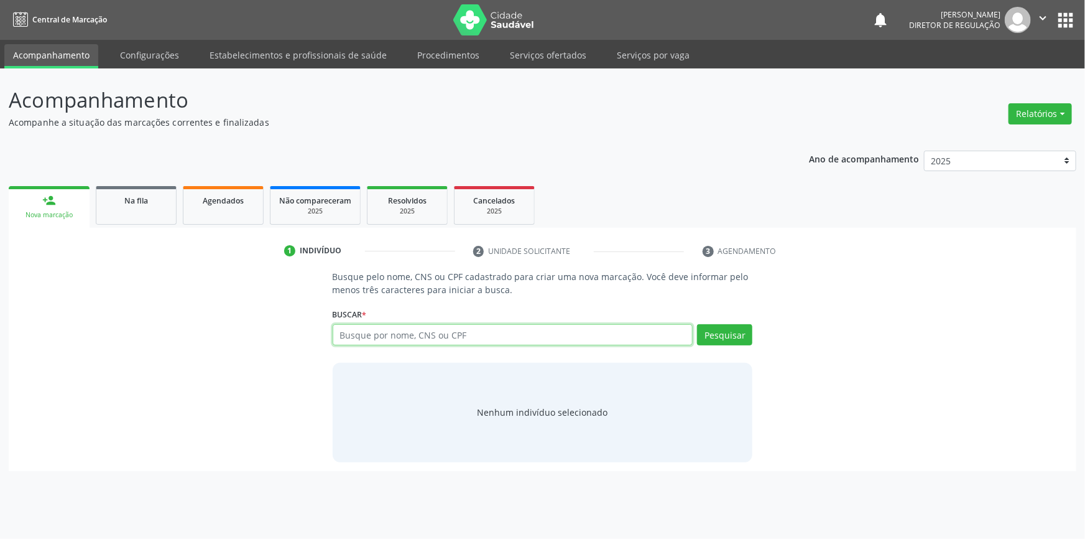
click at [492, 332] on input "text" at bounding box center [513, 334] width 361 height 21
paste input "702108756709692"
type input "702108756709692"
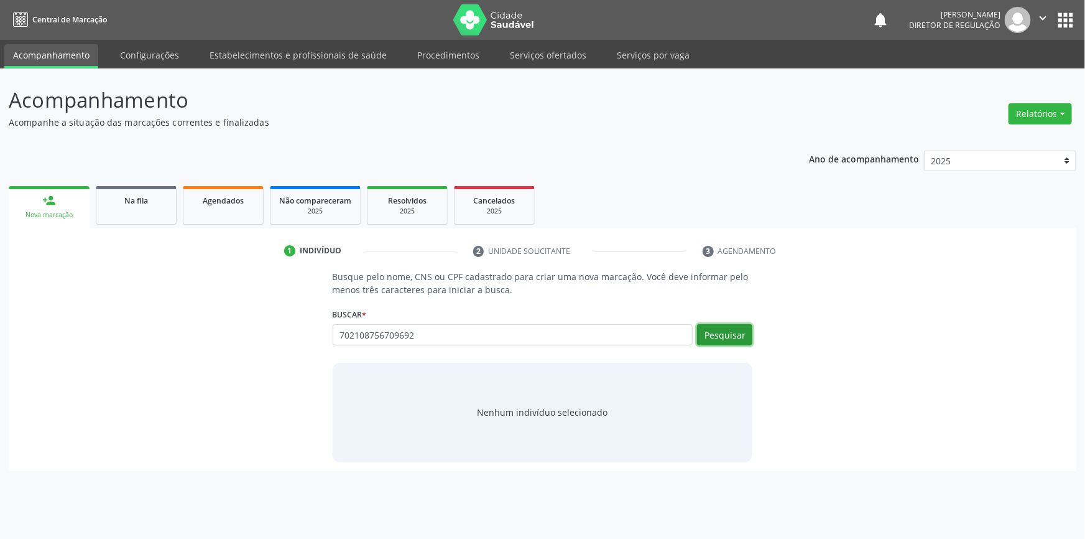
click at [721, 338] on button "Pesquisar" at bounding box center [724, 334] width 55 height 21
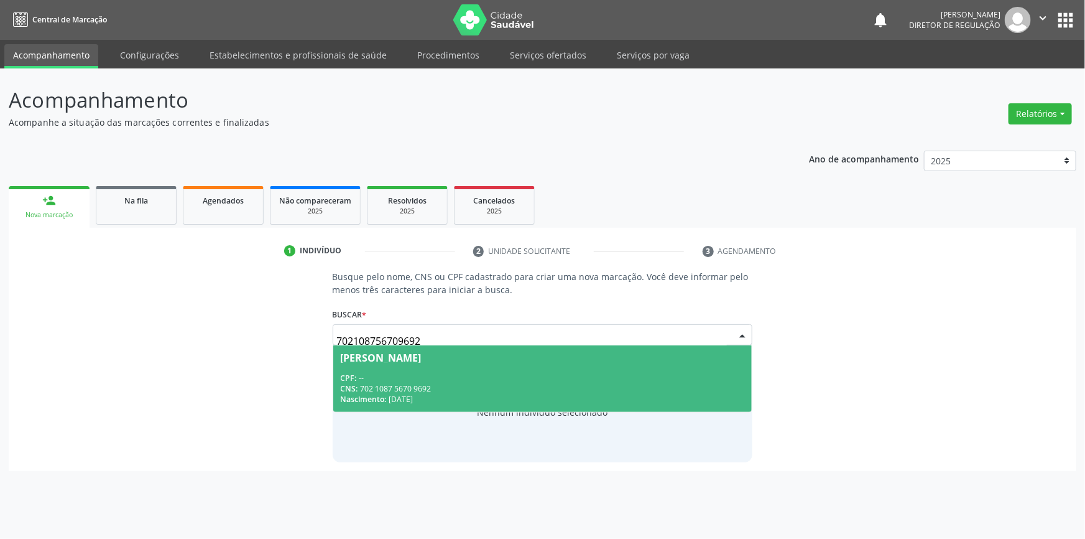
click at [384, 370] on span "[PERSON_NAME] CPF: -- CNS: 702 1087 5670 9692 Nascimento: [DATE]" at bounding box center [542, 378] width 419 height 67
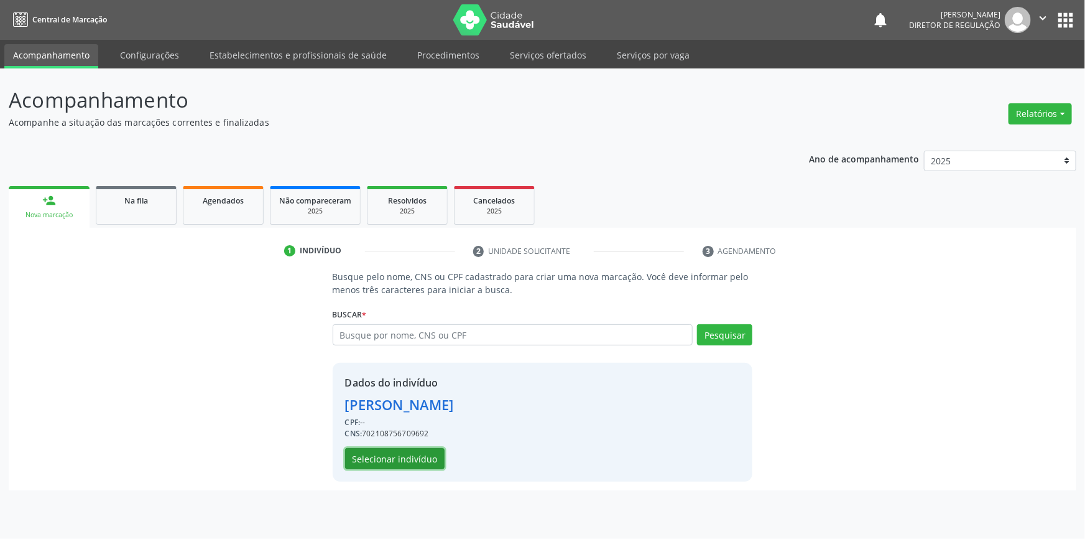
click at [408, 452] on button "Selecionar indivíduo" at bounding box center [395, 458] width 100 height 21
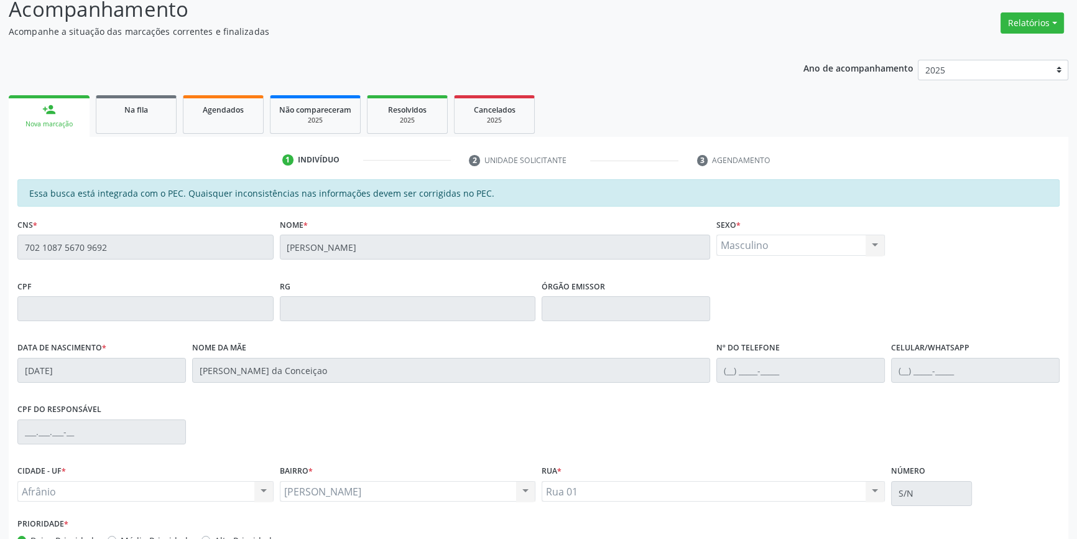
scroll to position [169, 0]
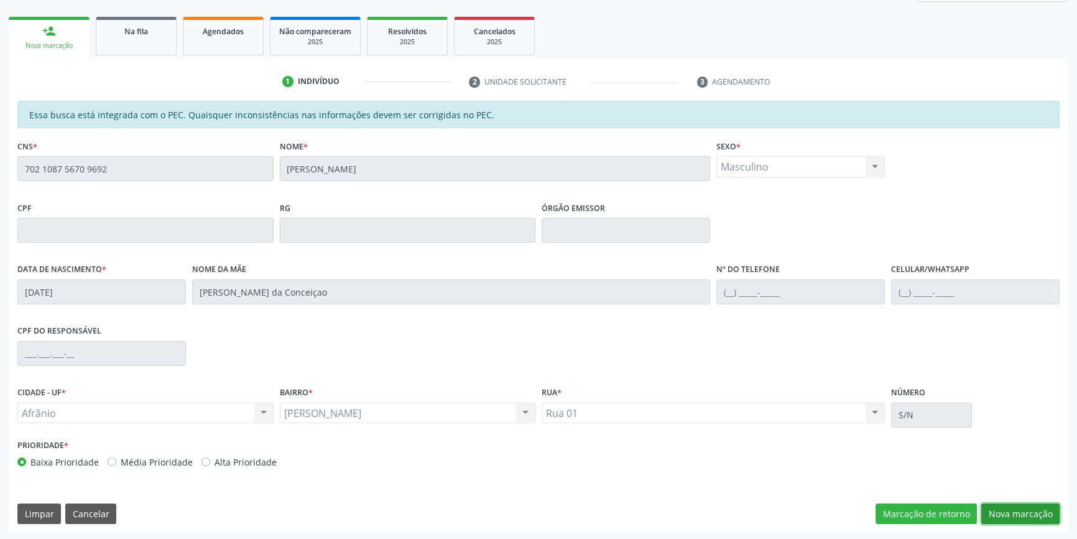
click at [1002, 510] on button "Nova marcação" at bounding box center [1020, 513] width 78 height 21
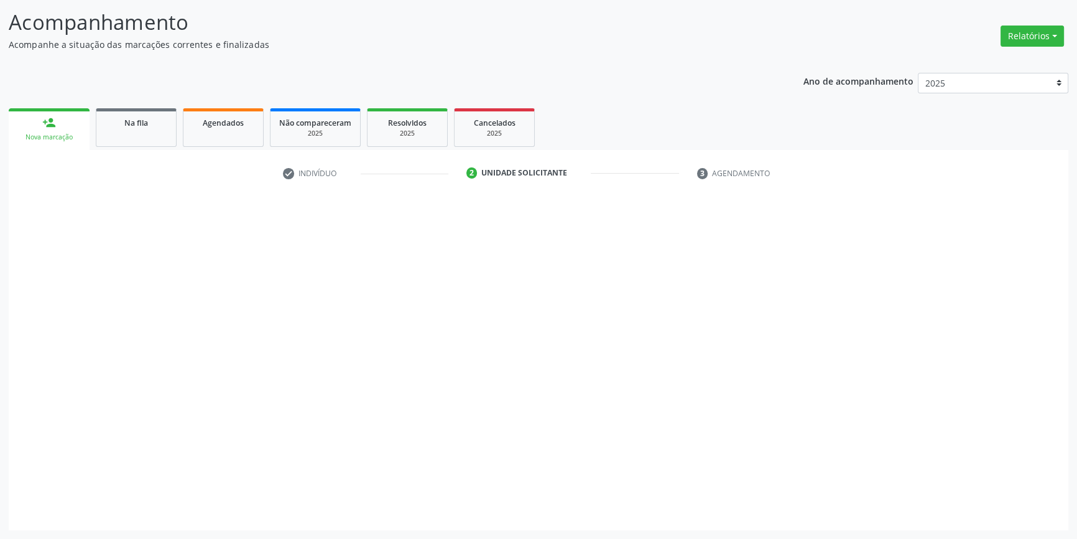
scroll to position [76, 0]
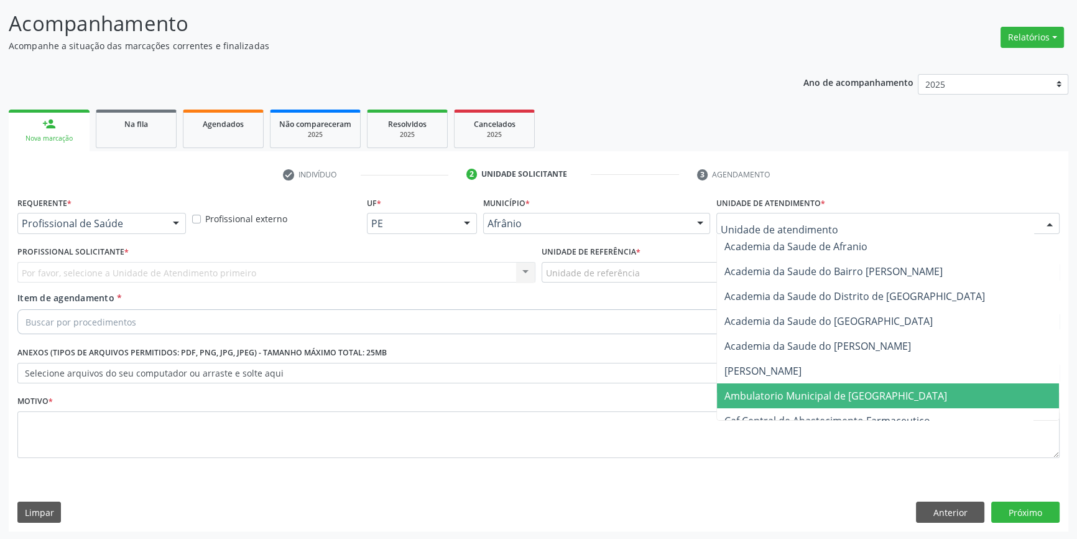
click at [785, 396] on span "Ambulatorio Municipal de [GEOGRAPHIC_DATA]" at bounding box center [836, 396] width 223 height 14
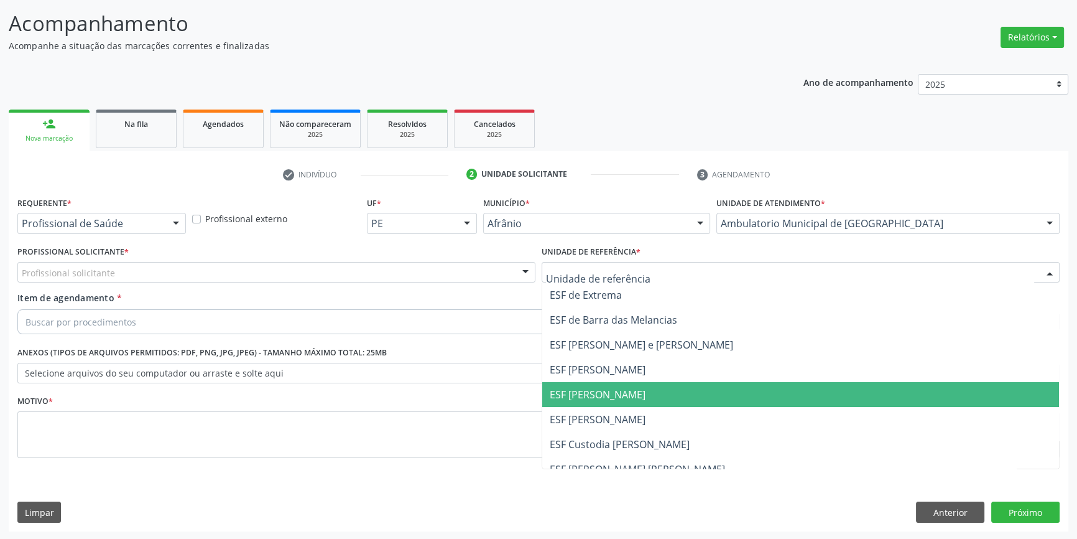
drag, startPoint x: 599, startPoint y: 392, endPoint x: 521, endPoint y: 356, distance: 86.0
click at [598, 392] on span "ESF [PERSON_NAME]" at bounding box center [598, 394] width 96 height 14
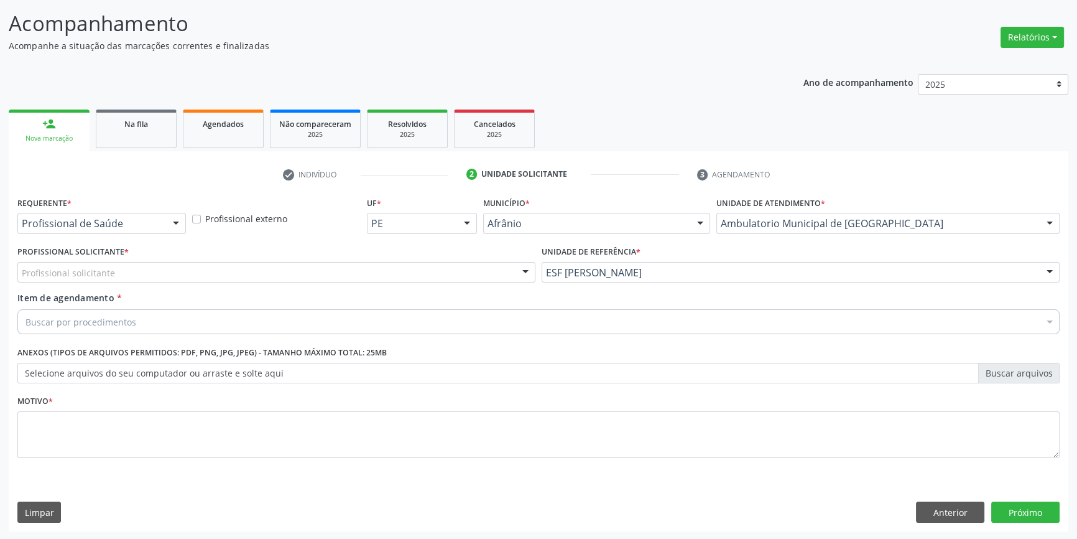
click at [302, 267] on div "Profissional solicitante" at bounding box center [276, 272] width 518 height 21
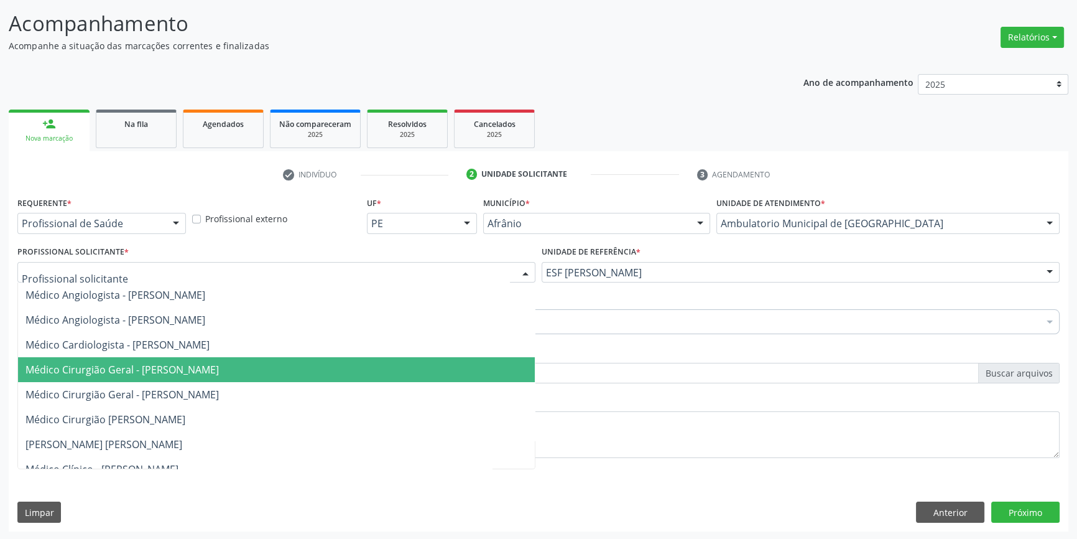
drag, startPoint x: 221, startPoint y: 356, endPoint x: 211, endPoint y: 362, distance: 11.4
click at [220, 357] on span "Médico Cirurgião Geral - [PERSON_NAME]" at bounding box center [276, 369] width 517 height 25
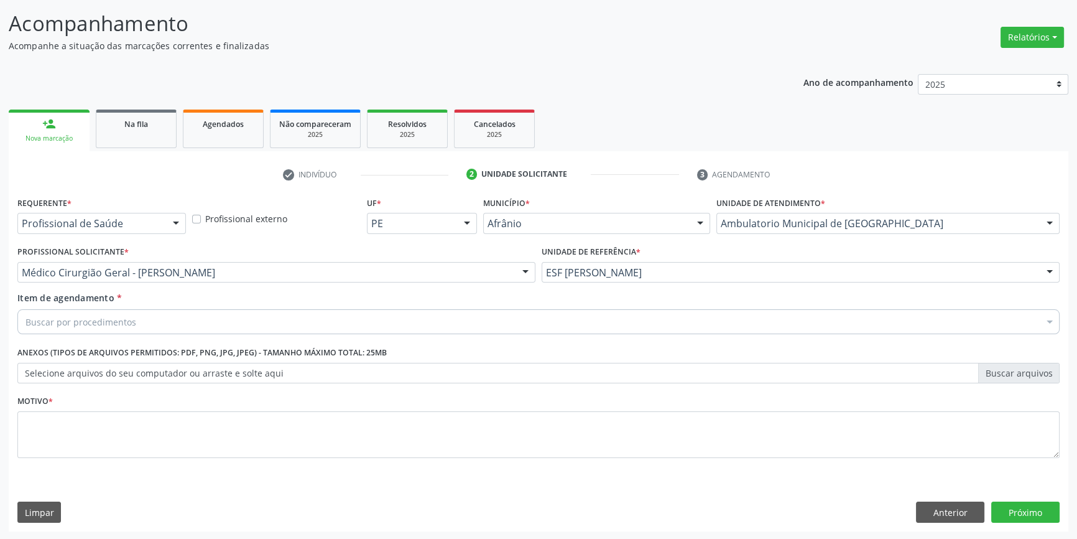
drag, startPoint x: 176, startPoint y: 306, endPoint x: 170, endPoint y: 310, distance: 7.6
click at [175, 305] on div "Item de agendamento * Buscar por procedimentos Selecionar todos 0604320140 - Ab…" at bounding box center [538, 310] width 1042 height 39
click at [155, 321] on div "Buscar por procedimentos" at bounding box center [538, 321] width 1042 height 25
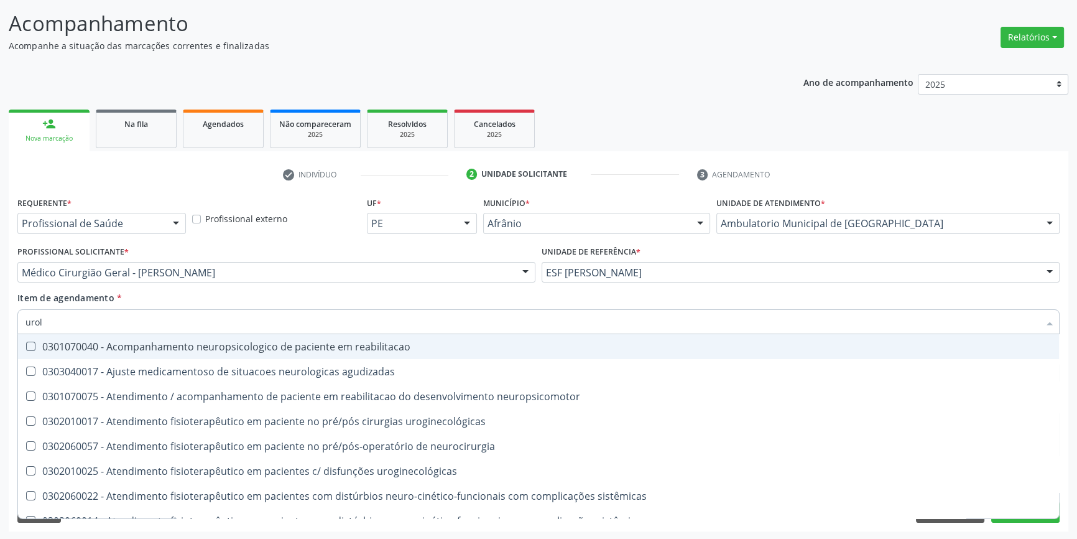
type input "urolo"
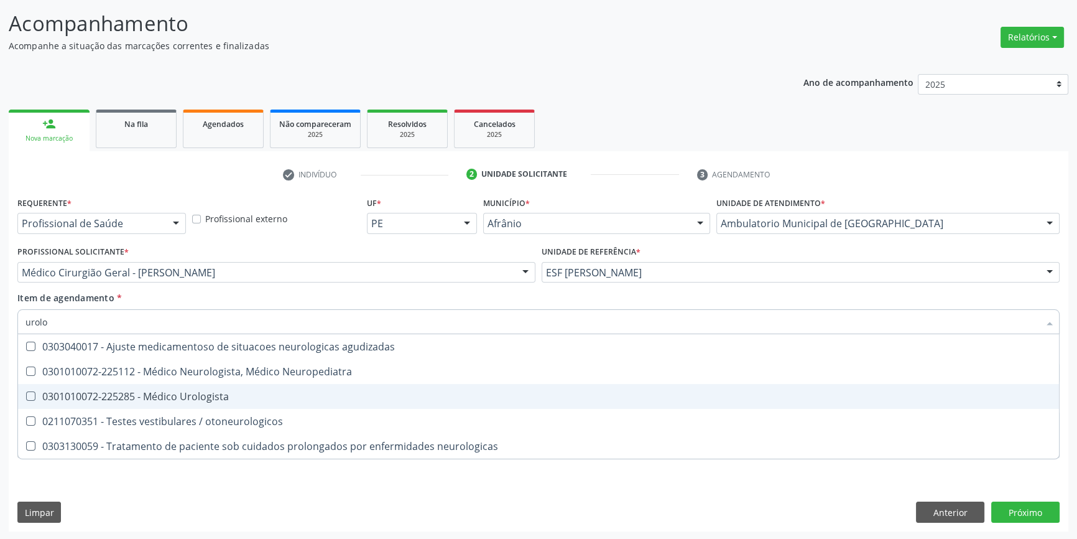
click at [193, 398] on div "0301010072-225285 - Médico Urologista" at bounding box center [538, 396] width 1026 height 10
checkbox Urologista "true"
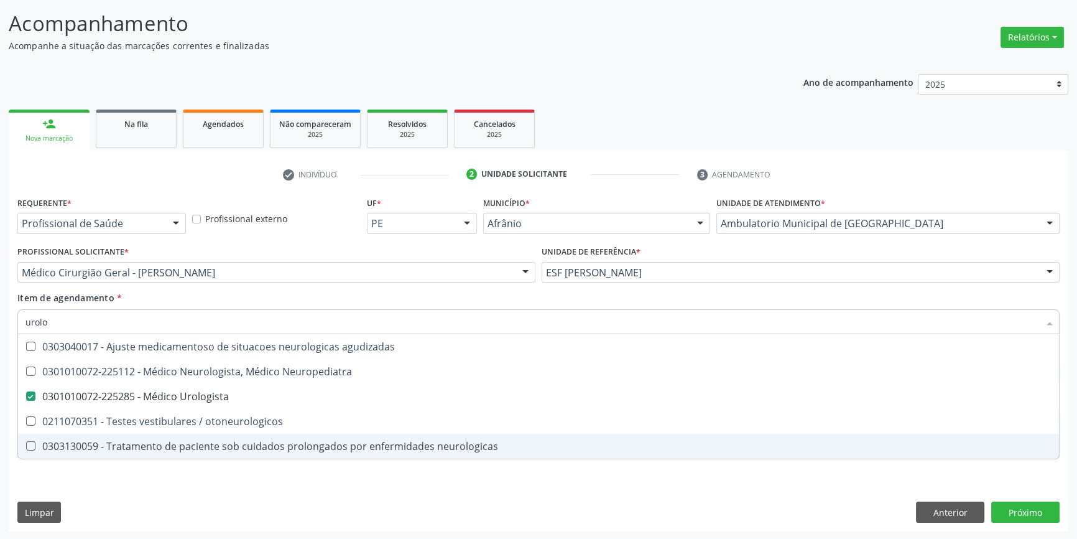
click at [151, 475] on div "Requerente * Profissional de Saúde Profissional de Saúde Paciente Nenhum result…" at bounding box center [539, 362] width 1060 height 338
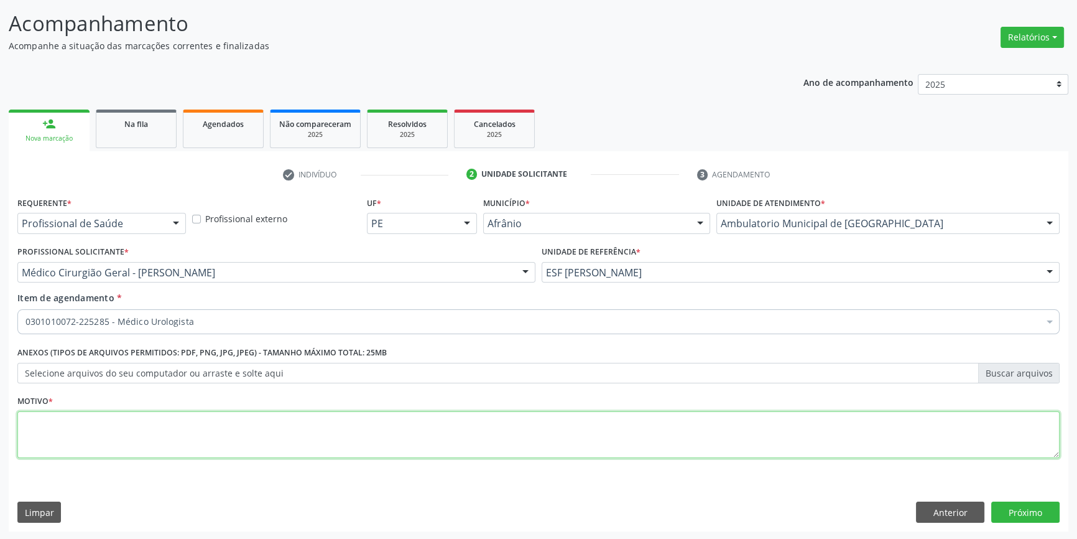
click at [146, 440] on textarea at bounding box center [538, 434] width 1042 height 47
type textarea "'"
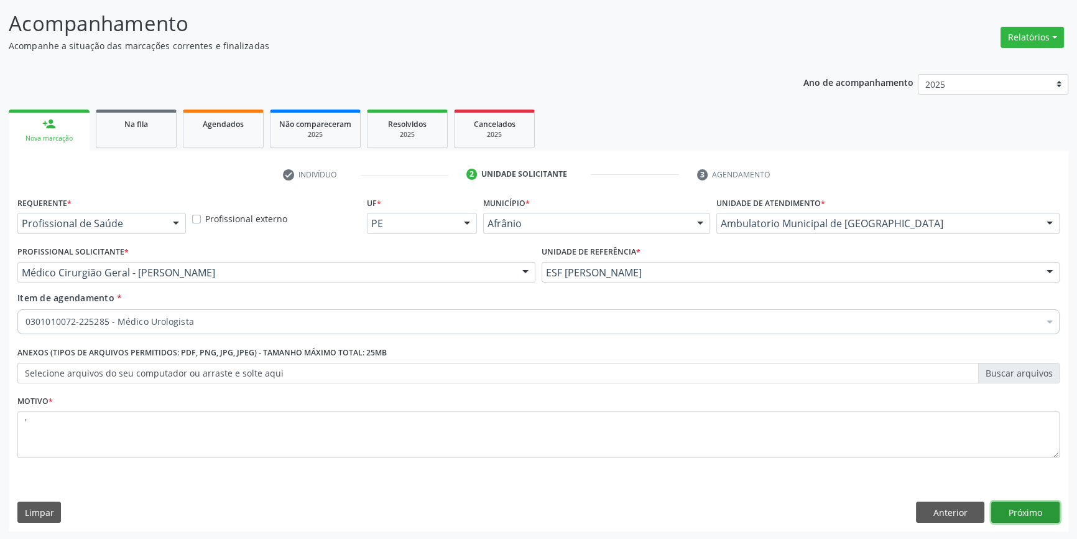
click at [1046, 506] on button "Próximo" at bounding box center [1025, 511] width 68 height 21
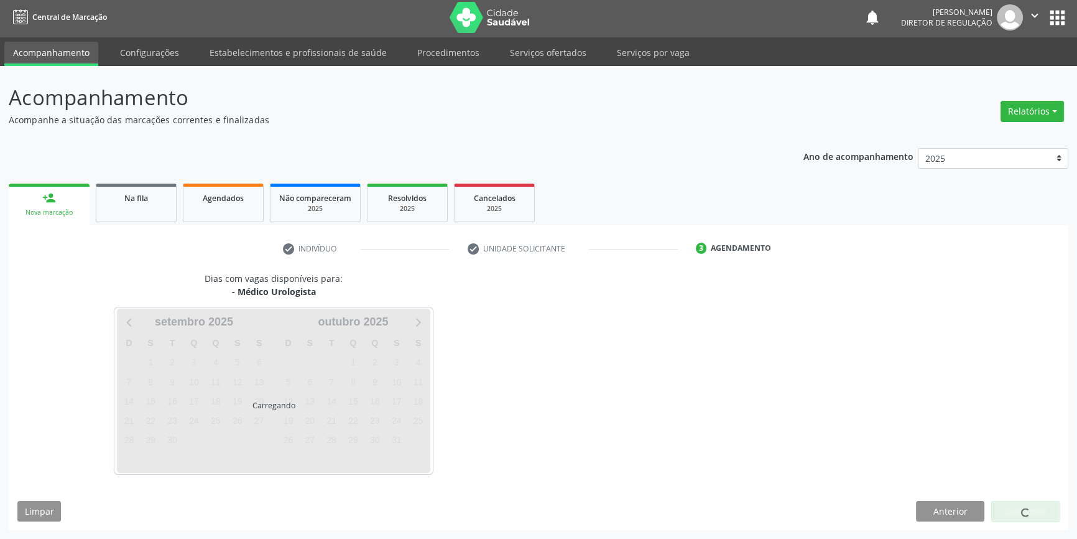
scroll to position [1, 0]
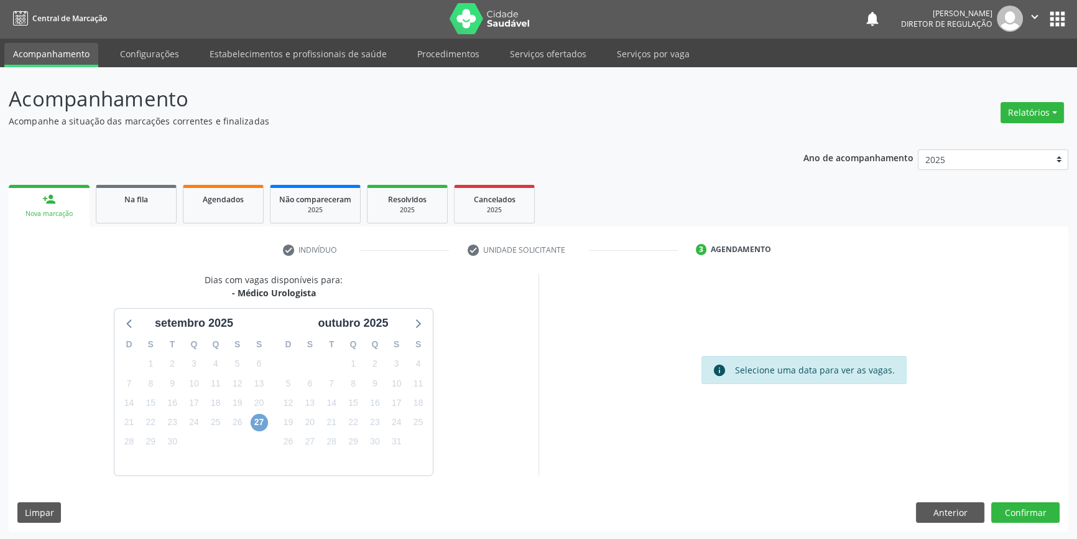
click at [256, 422] on span "27" at bounding box center [259, 422] width 17 height 17
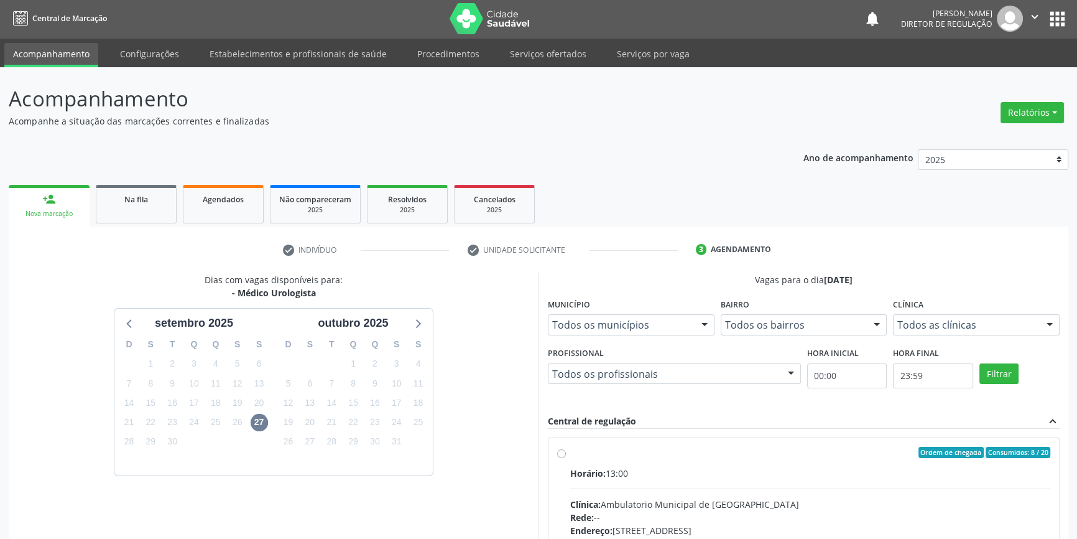
click at [624, 452] on div "Ordem de chegada Consumidos: 8 / 20" at bounding box center [810, 452] width 480 height 11
click at [566, 452] on input "Ordem de chegada Consumidos: 8 / 20 Horário: 13:00 Clínica: Ambulatorio Municip…" at bounding box center [561, 452] width 9 height 11
radio input "true"
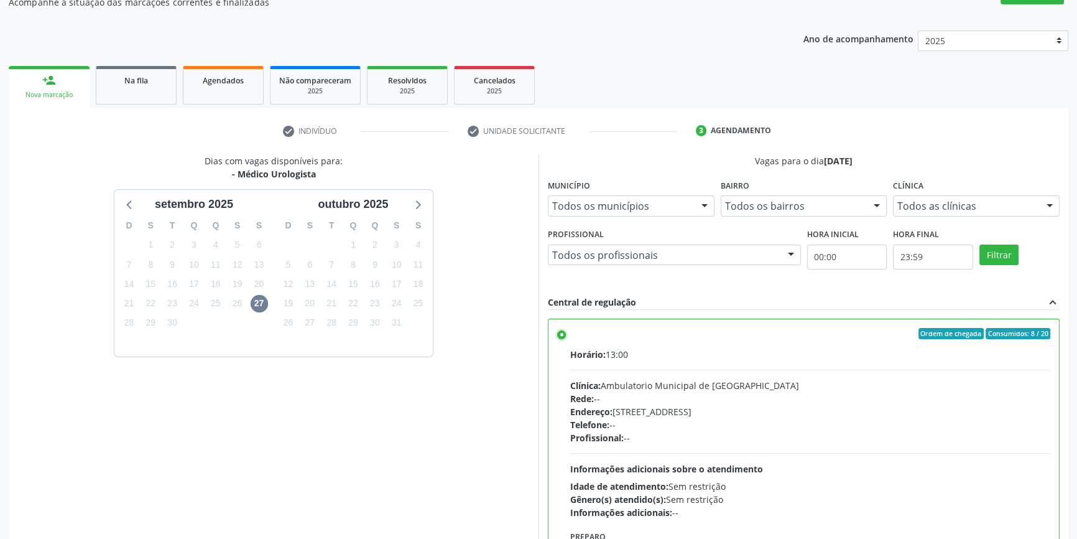
scroll to position [203, 0]
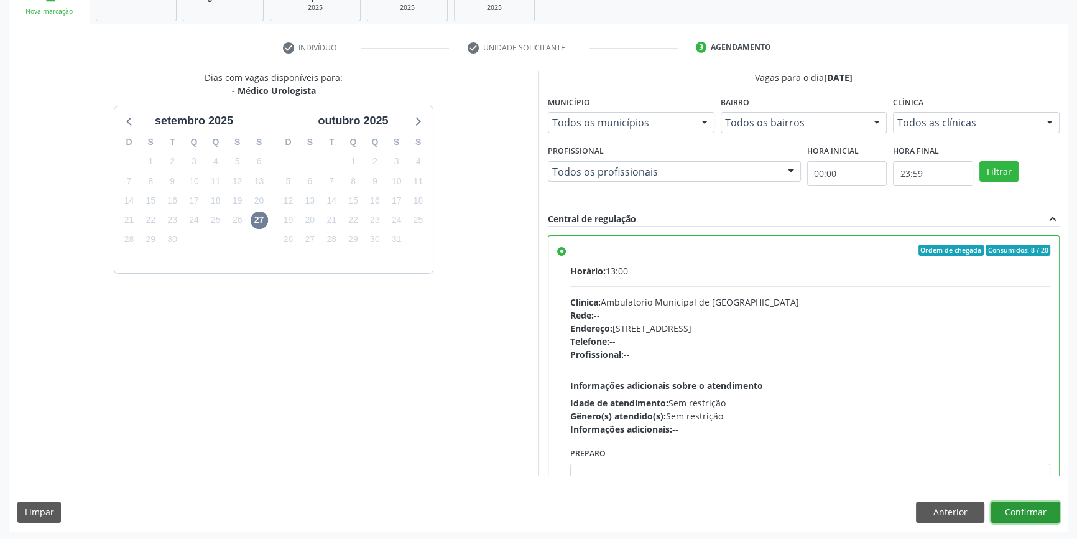
click at [1019, 506] on button "Confirmar" at bounding box center [1025, 511] width 68 height 21
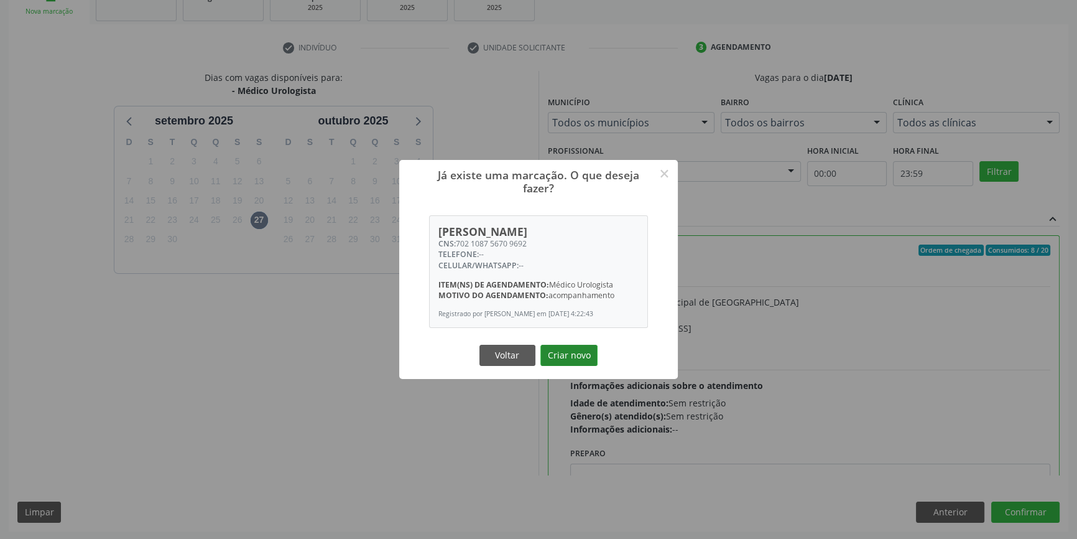
click at [574, 366] on button "Criar novo" at bounding box center [568, 355] width 57 height 21
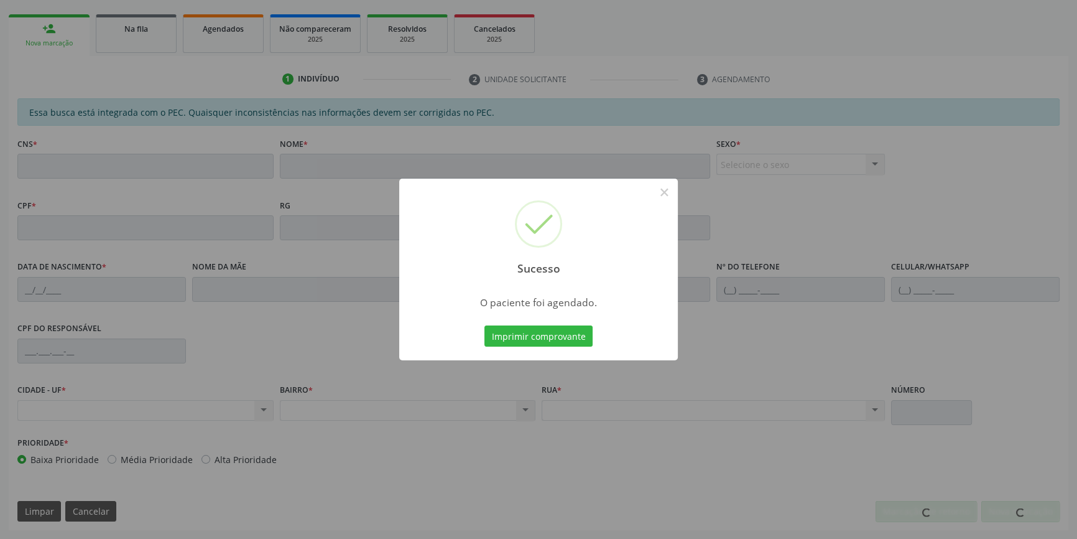
scroll to position [170, 0]
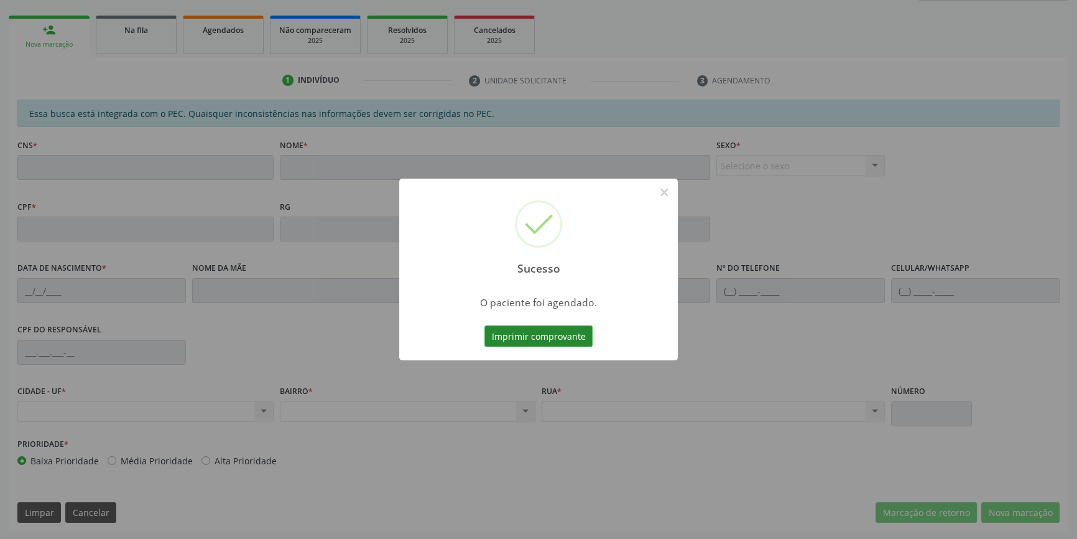
click at [548, 330] on button "Imprimir comprovante" at bounding box center [538, 335] width 108 height 21
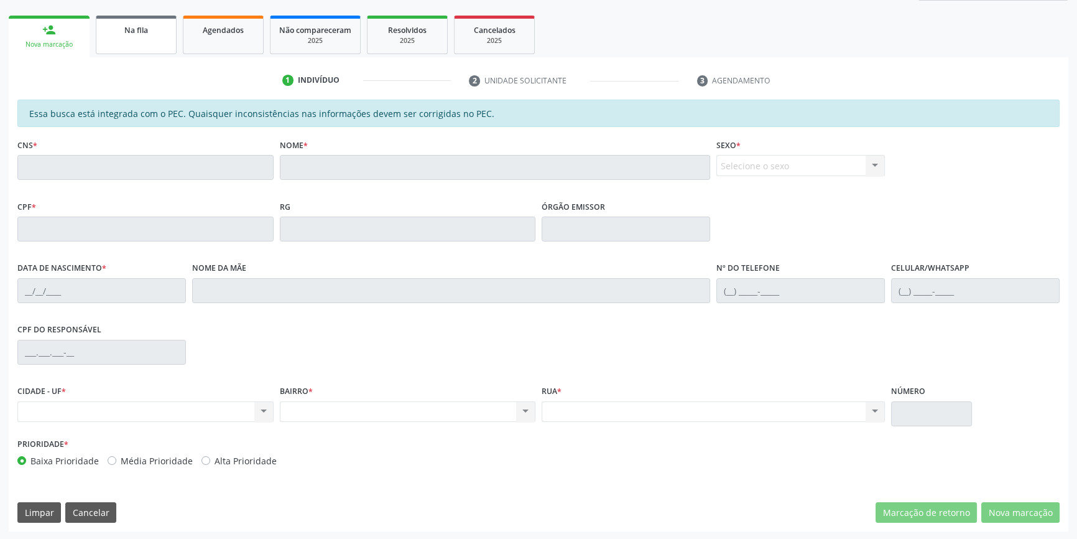
click at [132, 51] on link "Na fila" at bounding box center [136, 35] width 81 height 39
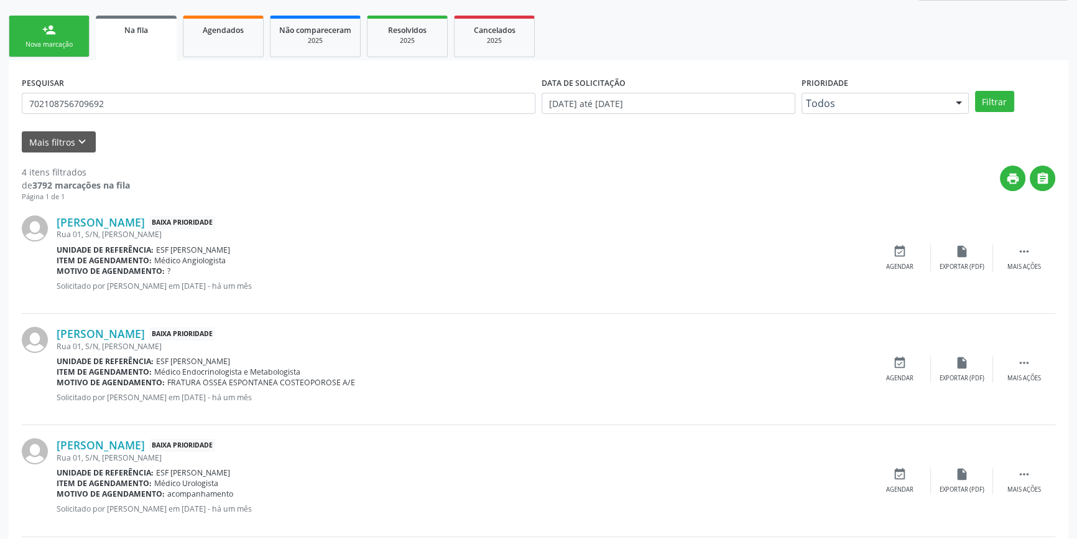
scroll to position [0, 0]
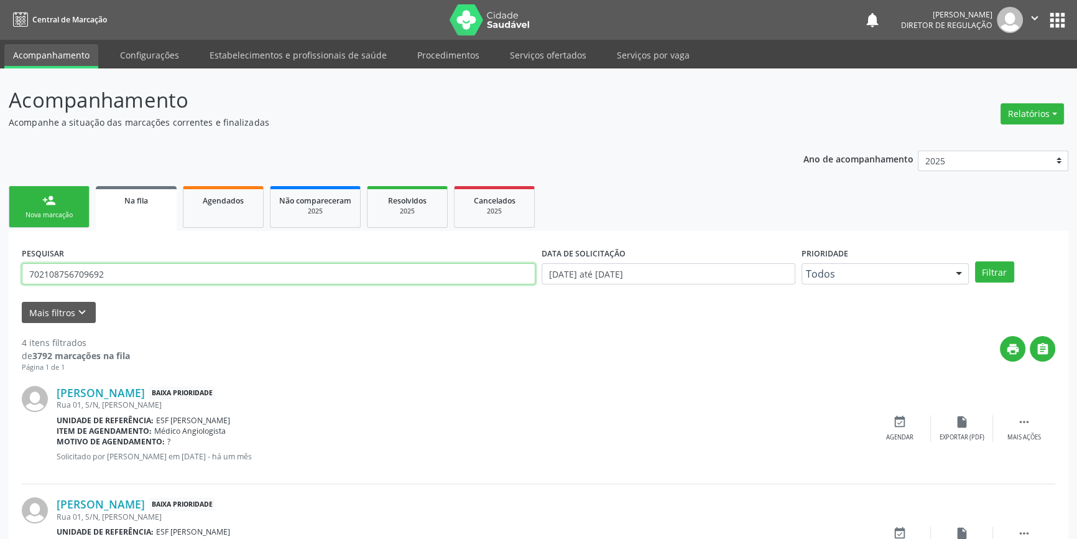
drag, startPoint x: 140, startPoint y: 271, endPoint x: 0, endPoint y: 267, distance: 140.0
click at [0, 267] on div "Acompanhamento Acompanhe a situação das marcações correntes e finalizadas Relat…" at bounding box center [538, 453] width 1077 height 771
type input "7"
type input "162482582880003"
click at [982, 281] on button "Filtrar" at bounding box center [994, 271] width 39 height 21
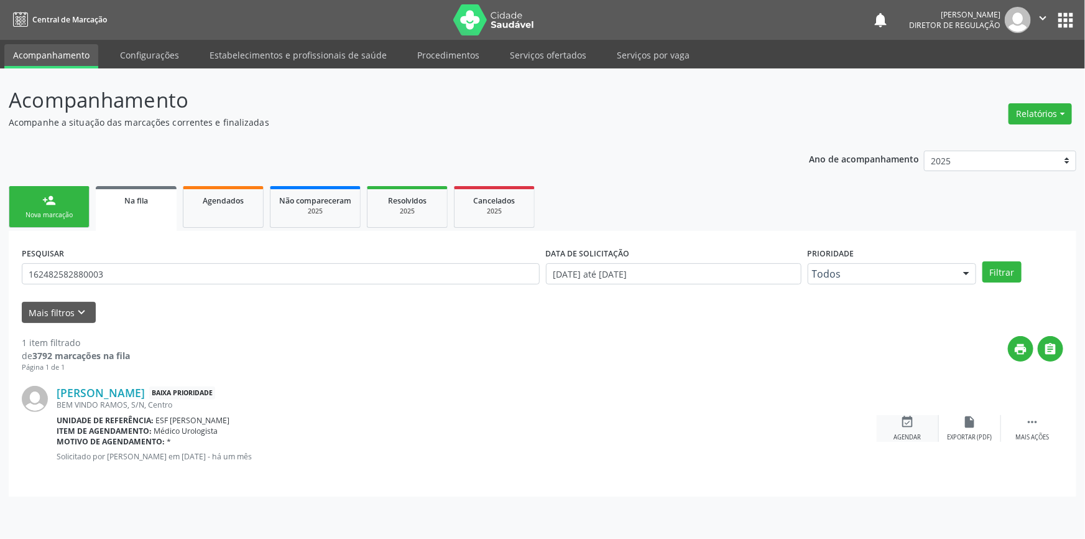
click at [921, 424] on div "event_available Agendar" at bounding box center [908, 428] width 62 height 27
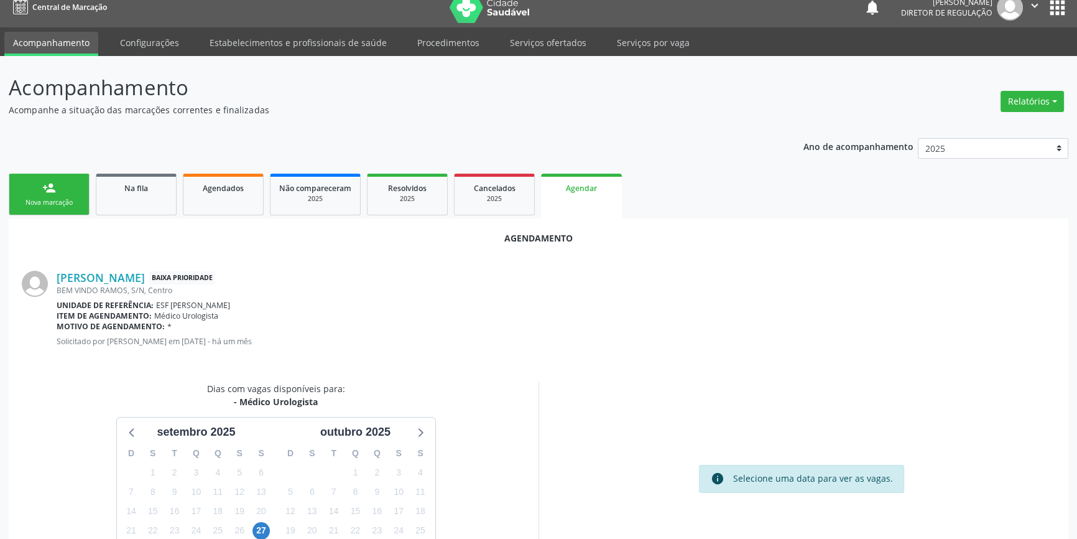
scroll to position [56, 0]
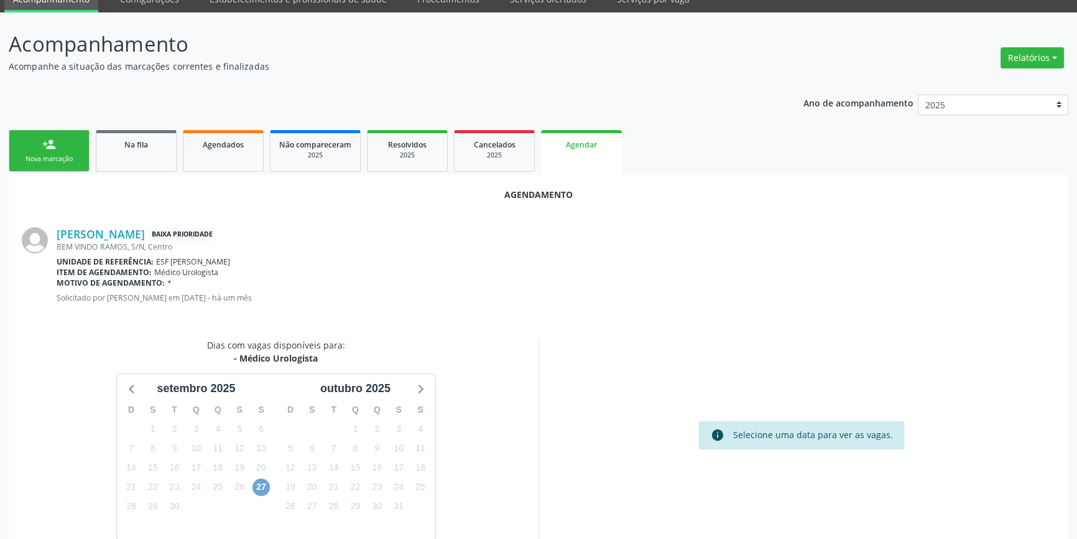
click at [263, 480] on span "27" at bounding box center [261, 486] width 17 height 17
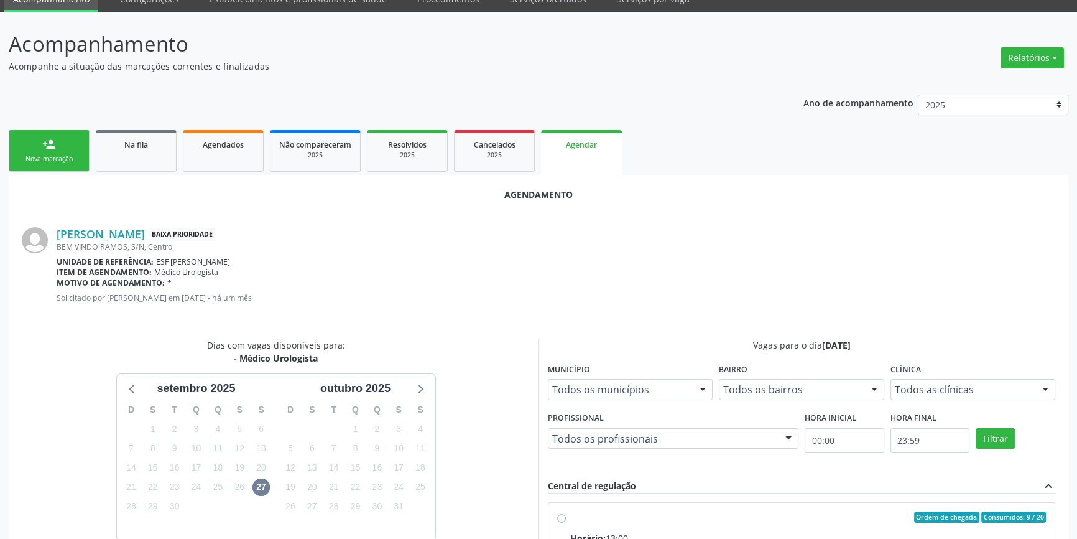
radio input "true"
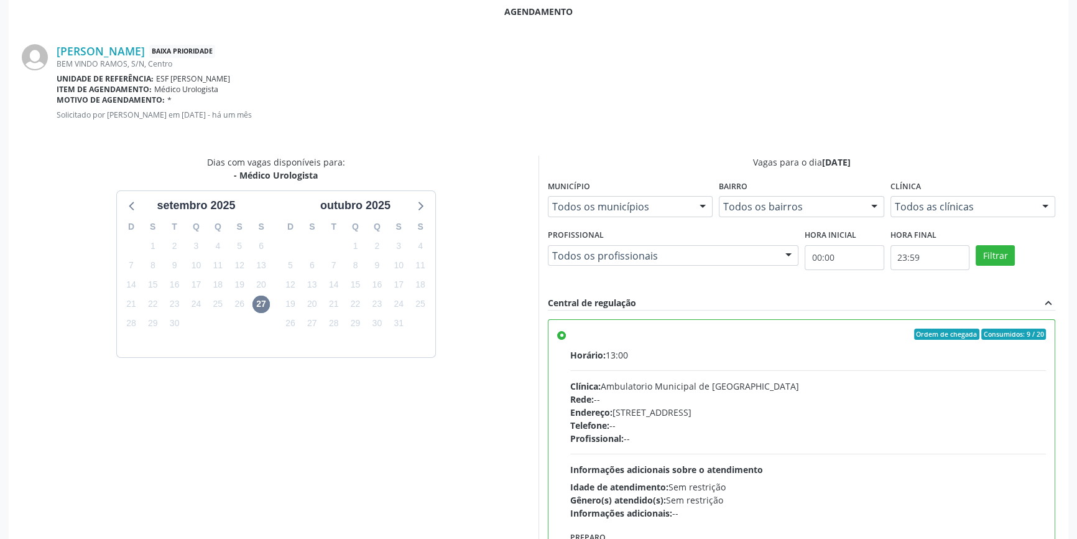
scroll to position [282, 0]
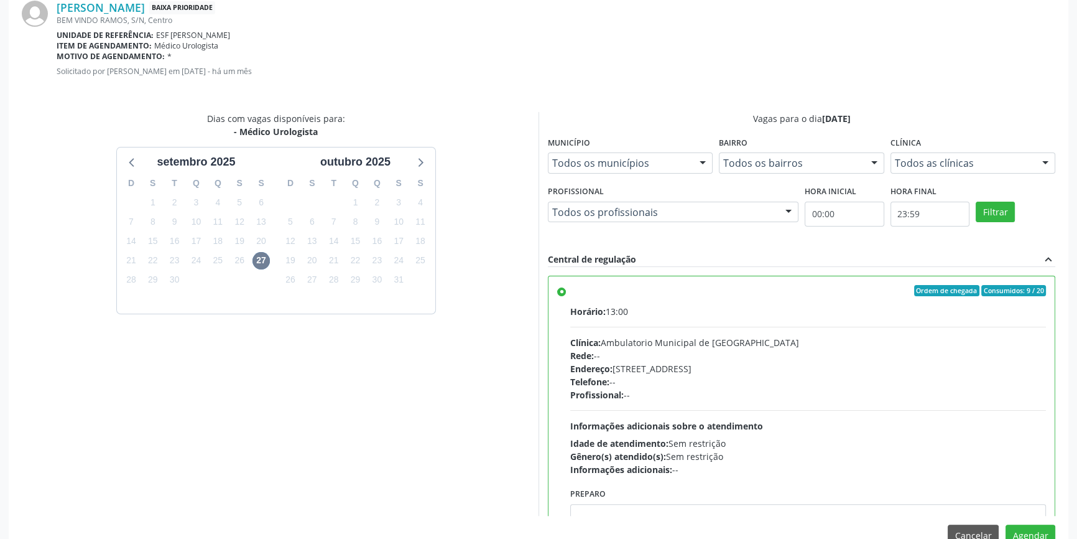
click at [1055, 535] on div "Agendamento [PERSON_NAME] Baixa Prioridade BEM VINDO RAMOS, S/N, Centro Unidade…" at bounding box center [539, 253] width 1060 height 610
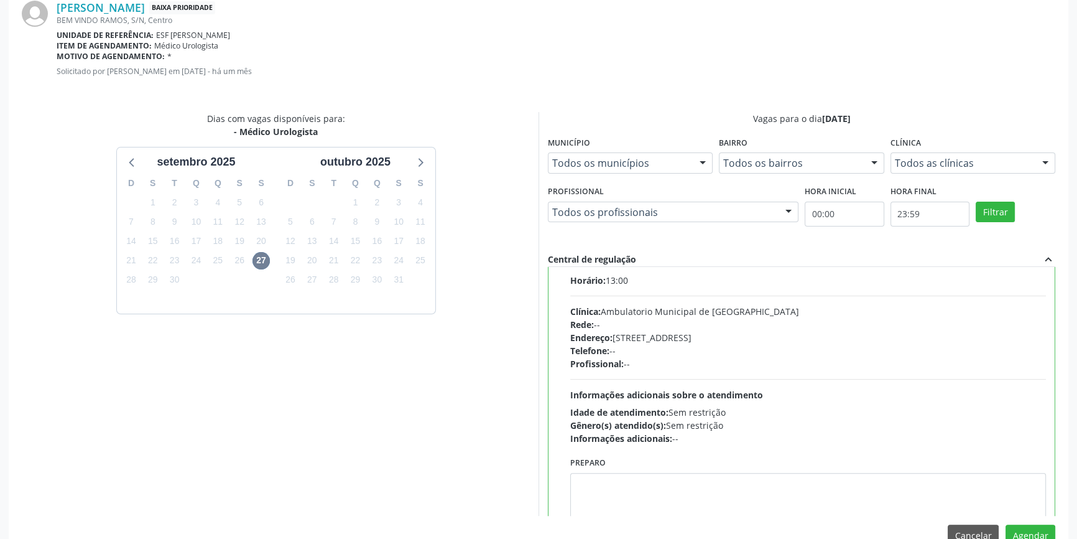
scroll to position [62, 0]
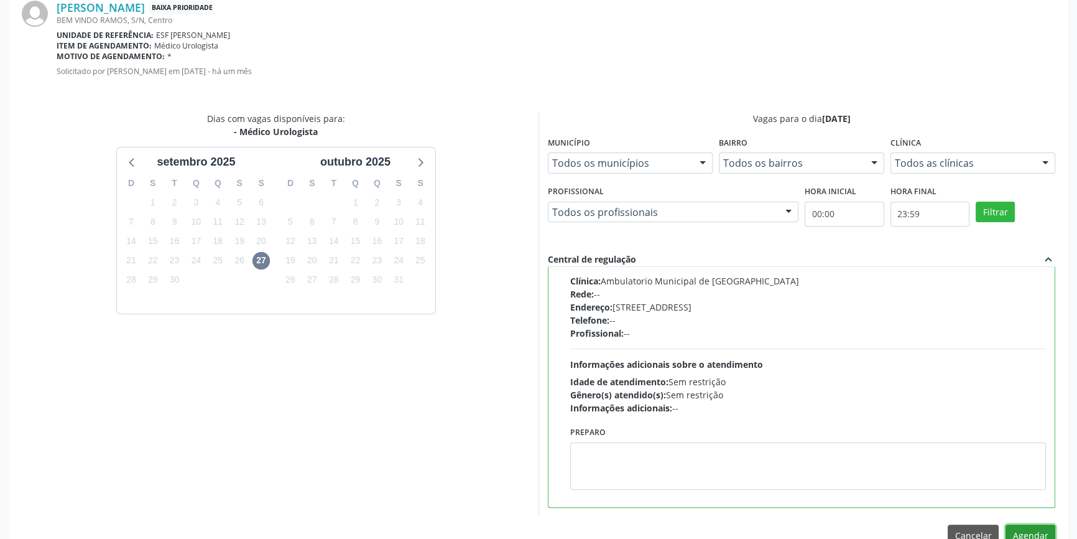
click at [1029, 526] on button "Agendar" at bounding box center [1031, 534] width 50 height 21
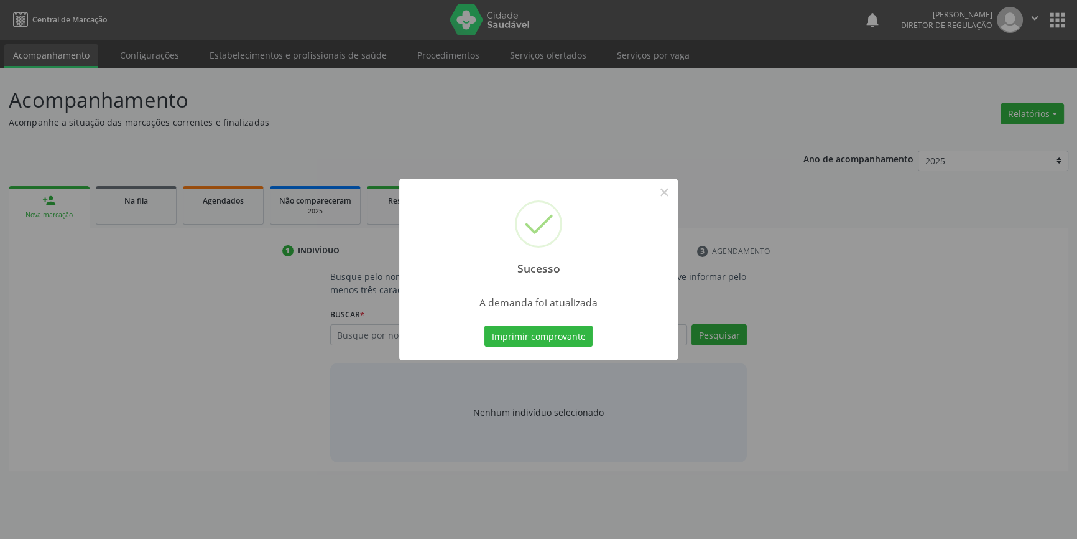
scroll to position [0, 0]
click at [539, 346] on button "Imprimir comprovante" at bounding box center [543, 335] width 108 height 21
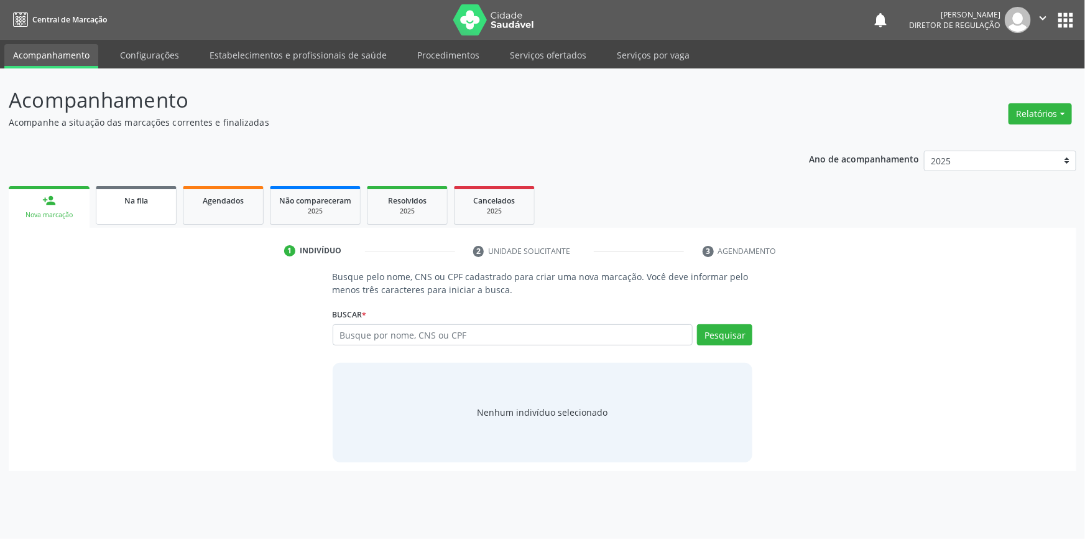
click at [139, 203] on span "Na fila" at bounding box center [136, 200] width 24 height 11
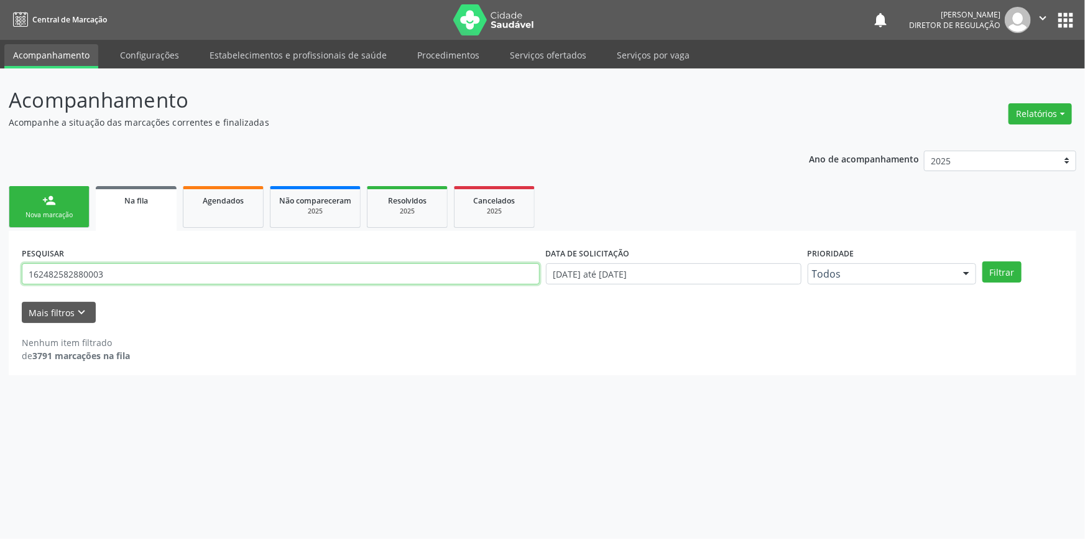
drag, startPoint x: 54, startPoint y: 265, endPoint x: 466, endPoint y: 236, distance: 412.8
click at [0, 267] on div "Acompanhamento Acompanhe a situação das marcações correntes e finalizadas Relat…" at bounding box center [542, 303] width 1085 height 470
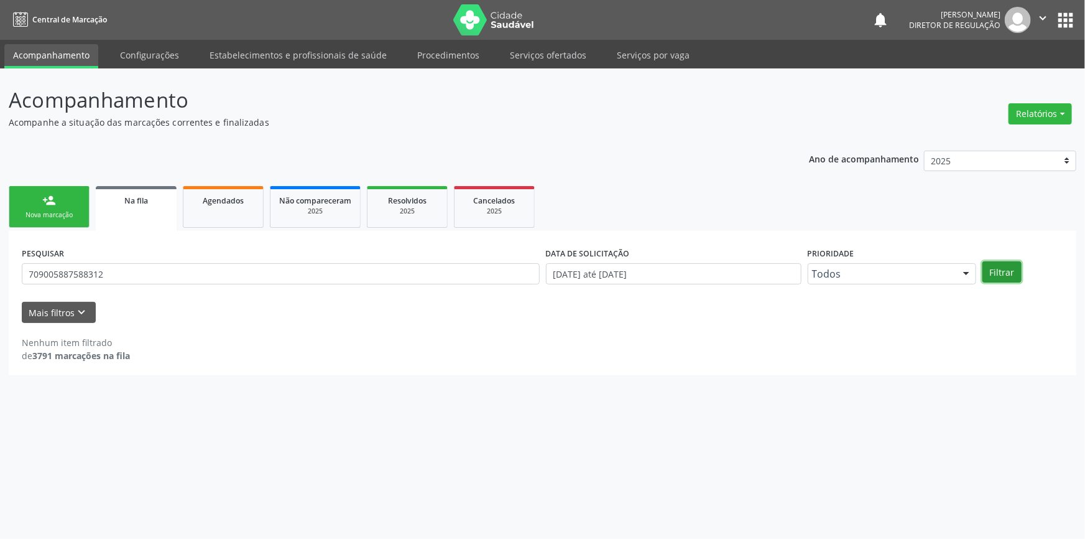
click at [999, 272] on button "Filtrar" at bounding box center [1002, 271] width 39 height 21
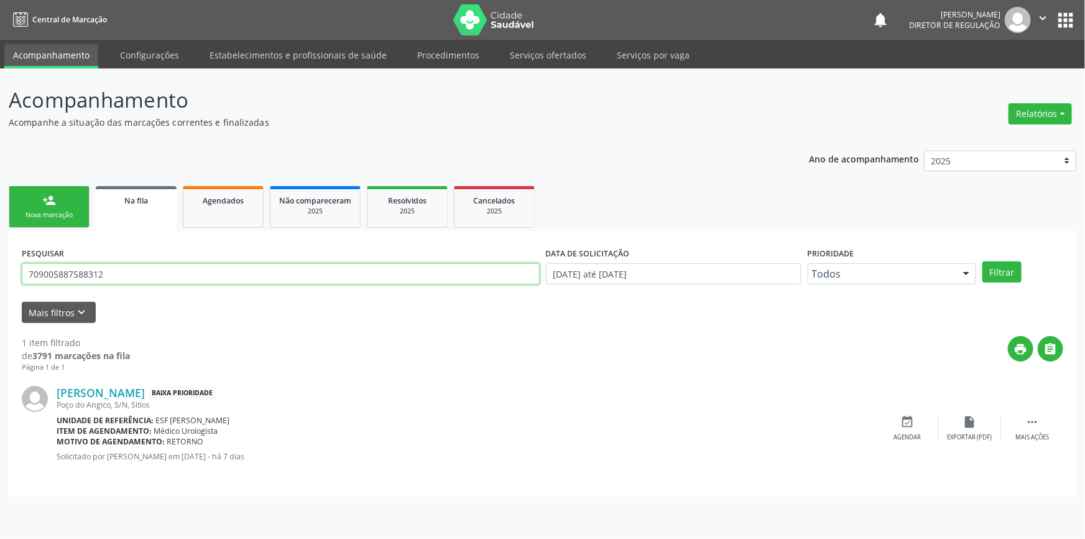
drag, startPoint x: 132, startPoint y: 269, endPoint x: 18, endPoint y: 261, distance: 114.7
click at [19, 261] on div "PESQUISAR 709005887588312" at bounding box center [281, 268] width 524 height 49
type input "709005887588312"
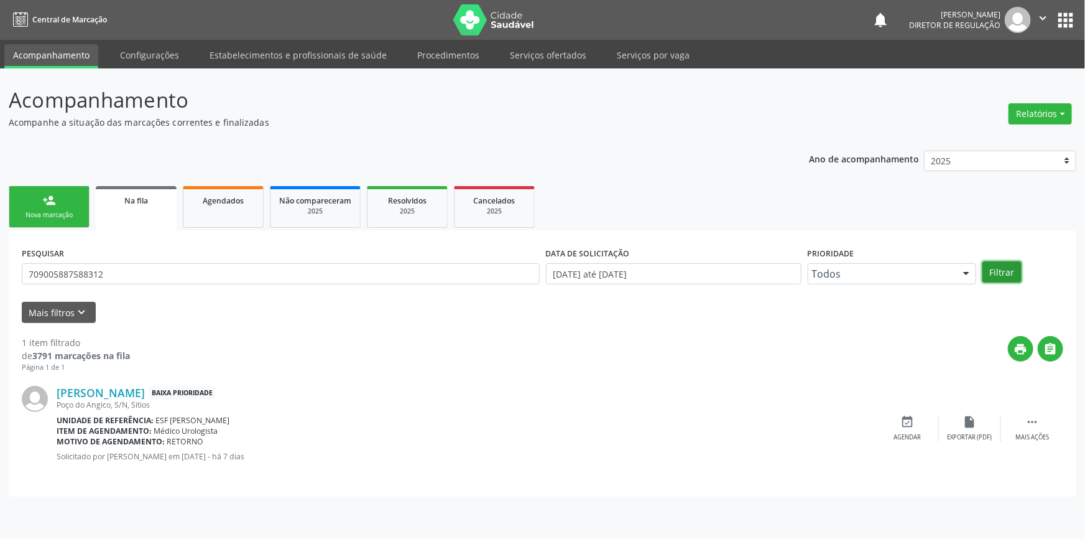
click at [1003, 277] on button "Filtrar" at bounding box center [1002, 271] width 39 height 21
click at [899, 428] on div "event_available Agendar" at bounding box center [908, 428] width 62 height 27
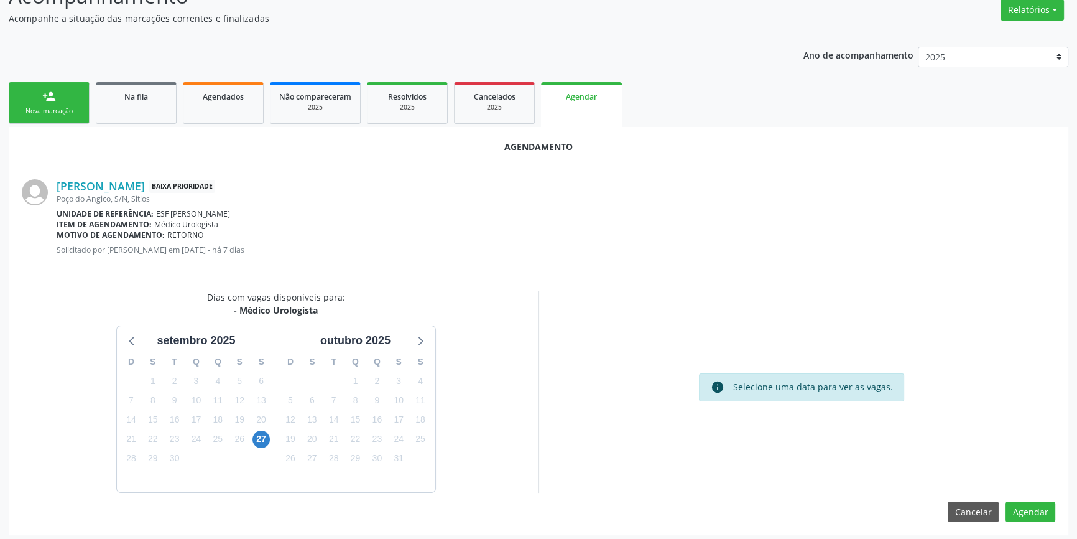
scroll to position [108, 0]
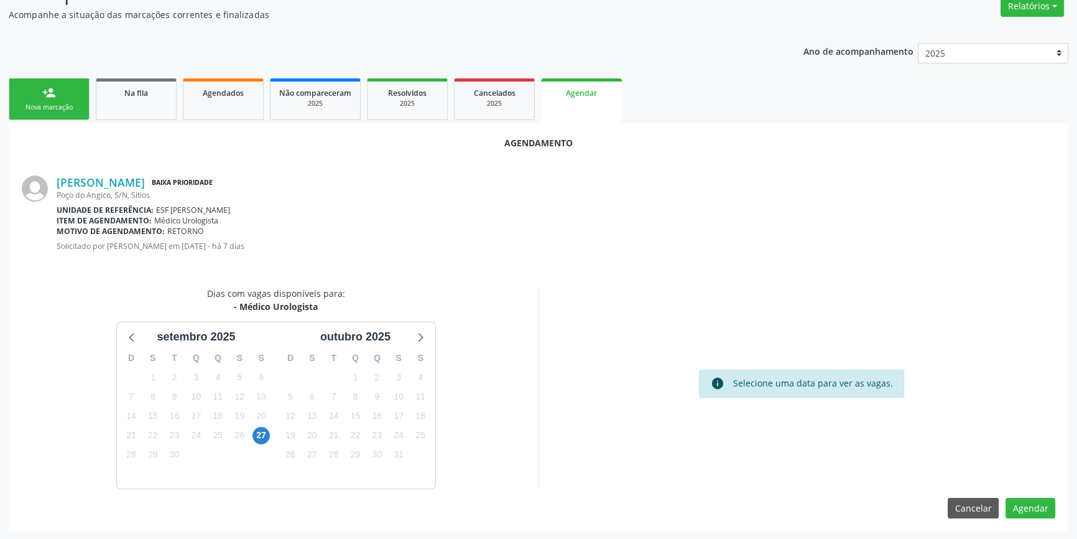
click at [257, 425] on div "27" at bounding box center [261, 434] width 17 height 19
click at [261, 432] on span "27" at bounding box center [261, 435] width 17 height 17
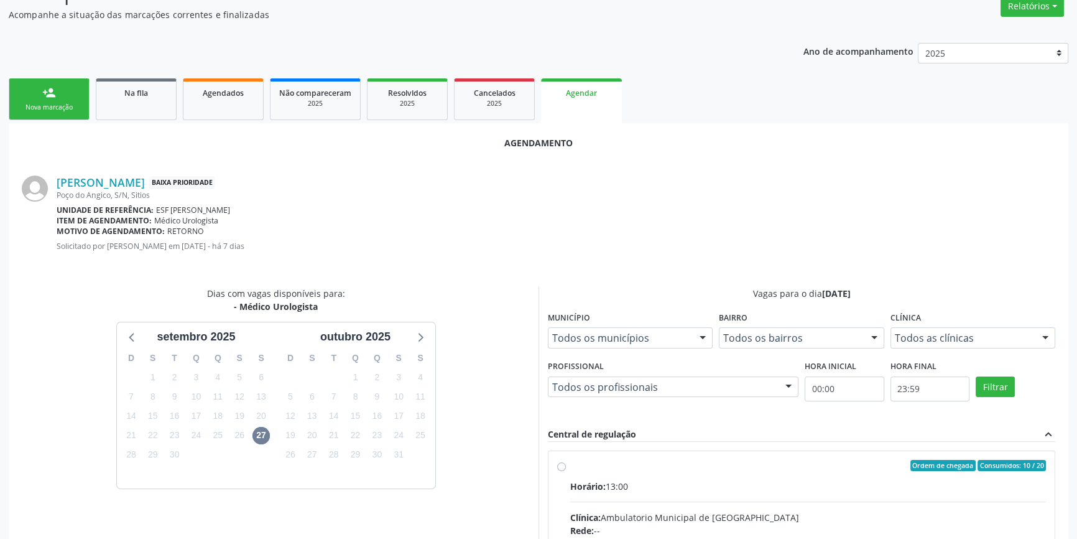
click at [590, 465] on div "Ordem de chegada Consumidos: 10 / 20" at bounding box center [808, 465] width 476 height 11
click at [566, 465] on input "Ordem de chegada Consumidos: 10 / 20 Horário: 13:00 Clínica: Ambulatorio Munici…" at bounding box center [561, 465] width 9 height 11
radio input "true"
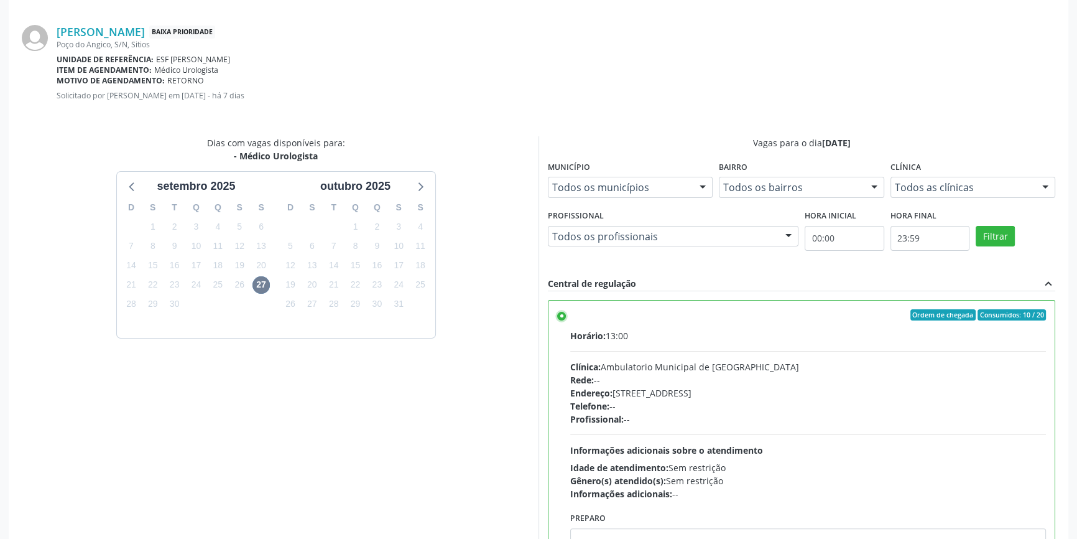
scroll to position [310, 0]
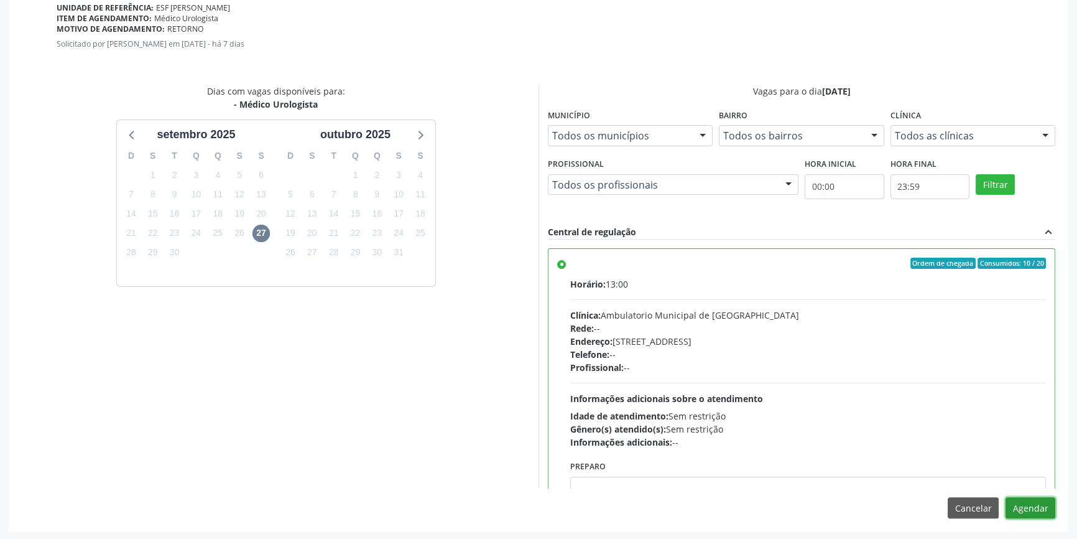
click at [1031, 509] on button "Agendar" at bounding box center [1031, 507] width 50 height 21
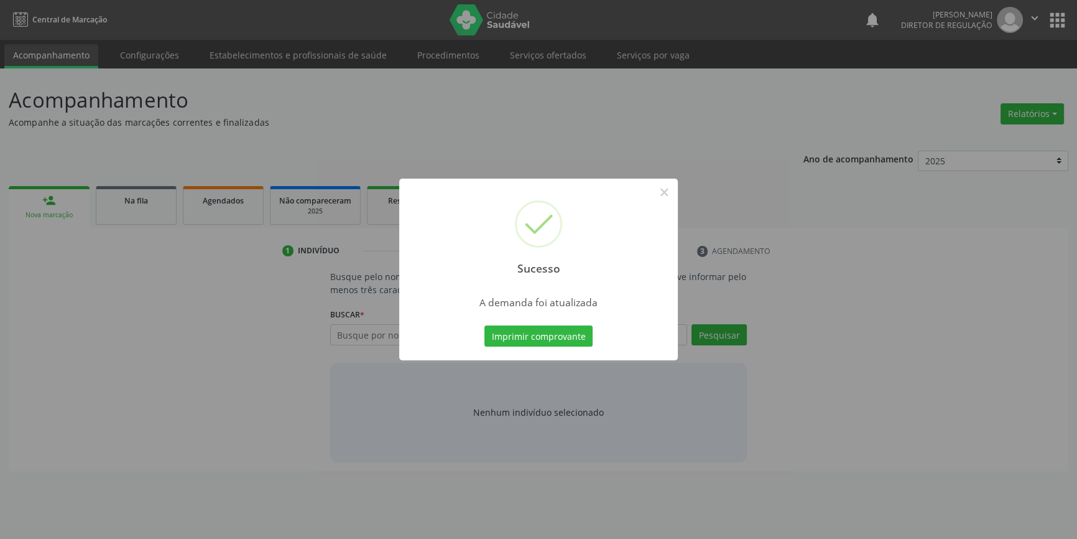
scroll to position [0, 0]
click at [532, 322] on div "Sucesso × A demanda foi atualizada Imprimir comprovante Cancel" at bounding box center [543, 269] width 279 height 182
click at [531, 330] on button "Imprimir comprovante" at bounding box center [543, 335] width 108 height 21
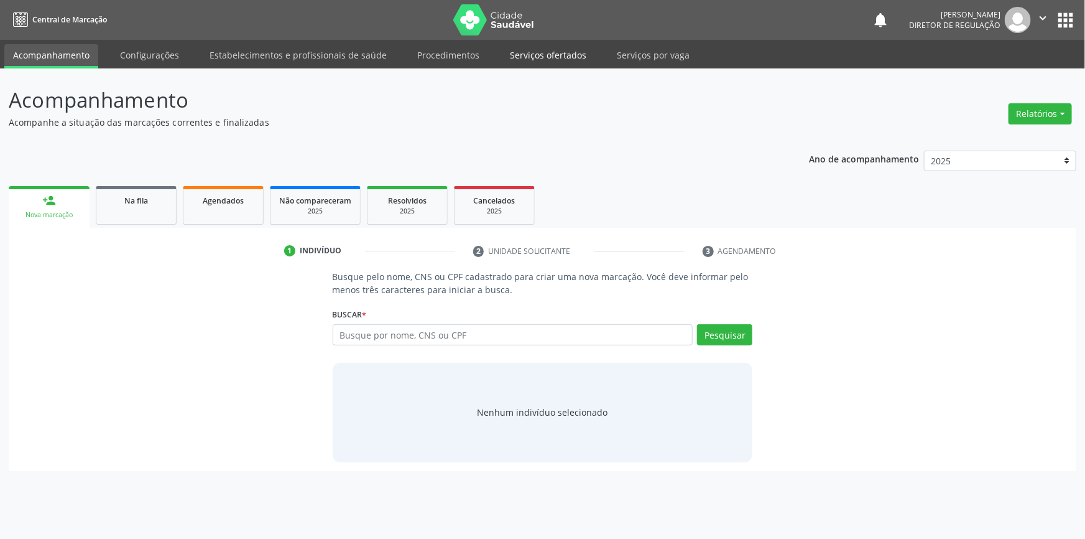
click at [555, 50] on link "Serviços ofertados" at bounding box center [548, 55] width 94 height 22
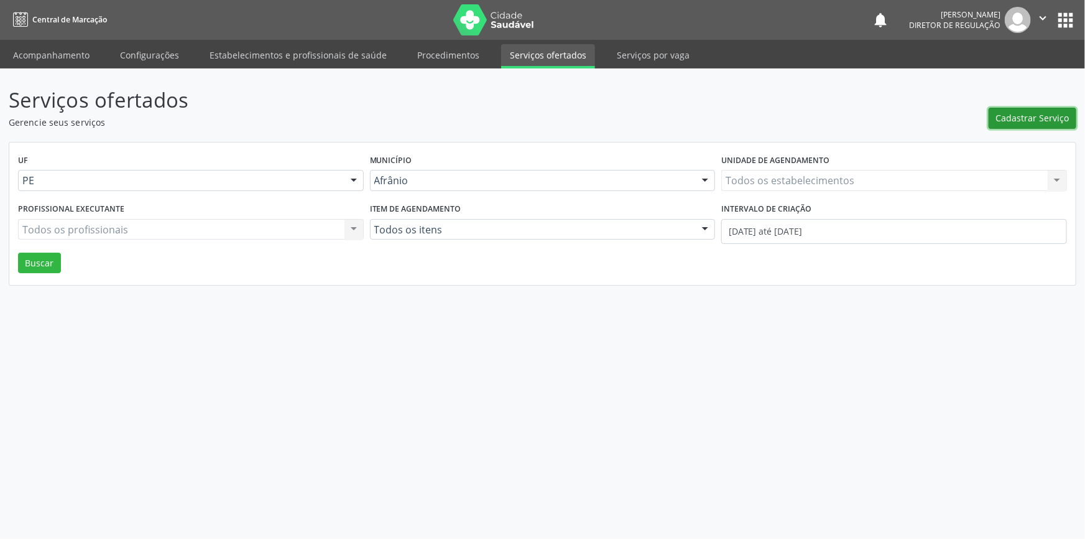
click at [1007, 110] on button "Cadastrar Serviço" at bounding box center [1033, 118] width 88 height 21
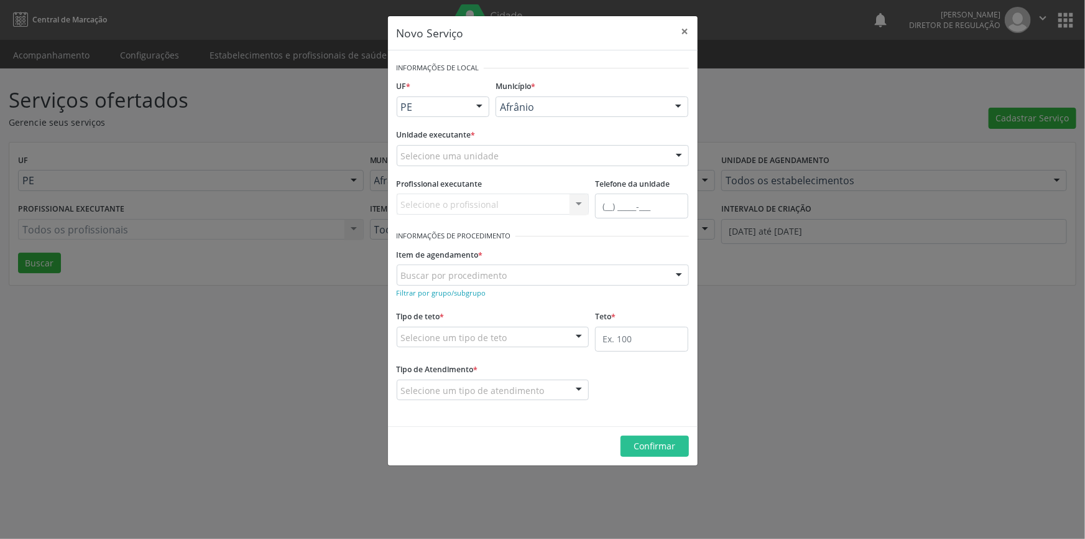
click at [549, 160] on div "Selecione uma unidade" at bounding box center [543, 155] width 292 height 21
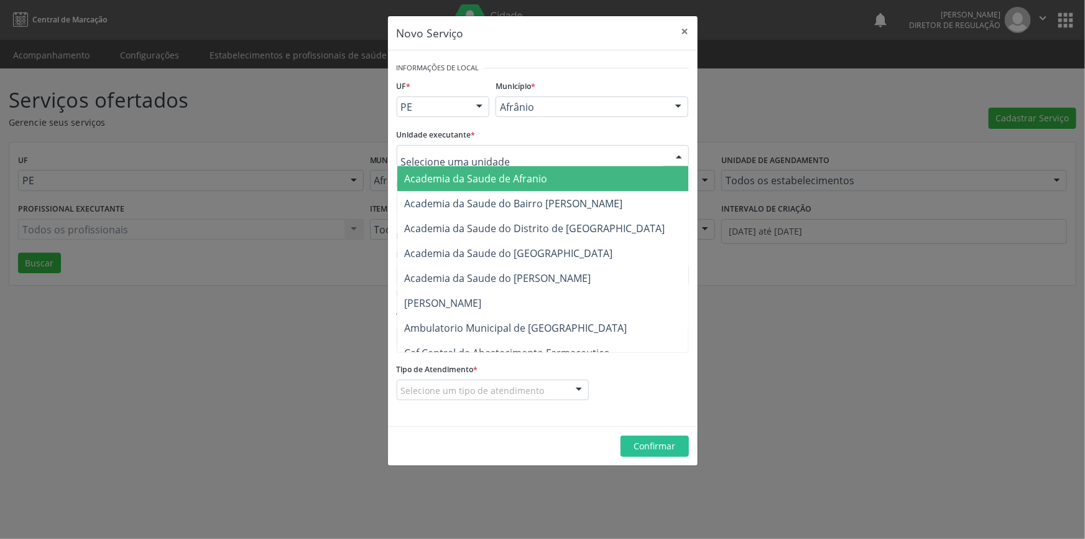
click at [567, 130] on div "Unidade executante * Academia da Saude de Afranio Academia da Saude do Bairro […" at bounding box center [543, 146] width 292 height 40
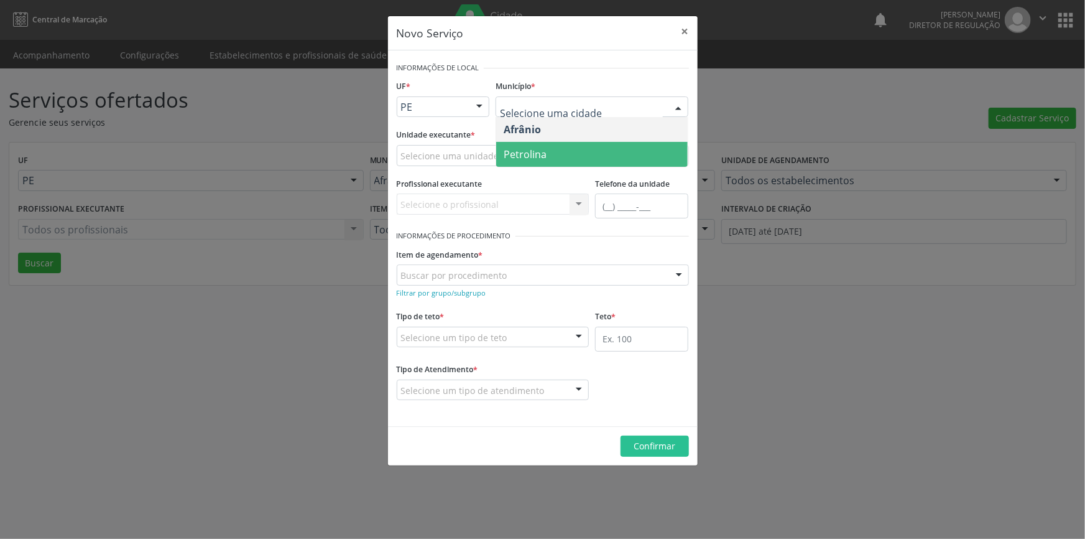
click at [568, 149] on span "Petrolina" at bounding box center [592, 154] width 192 height 25
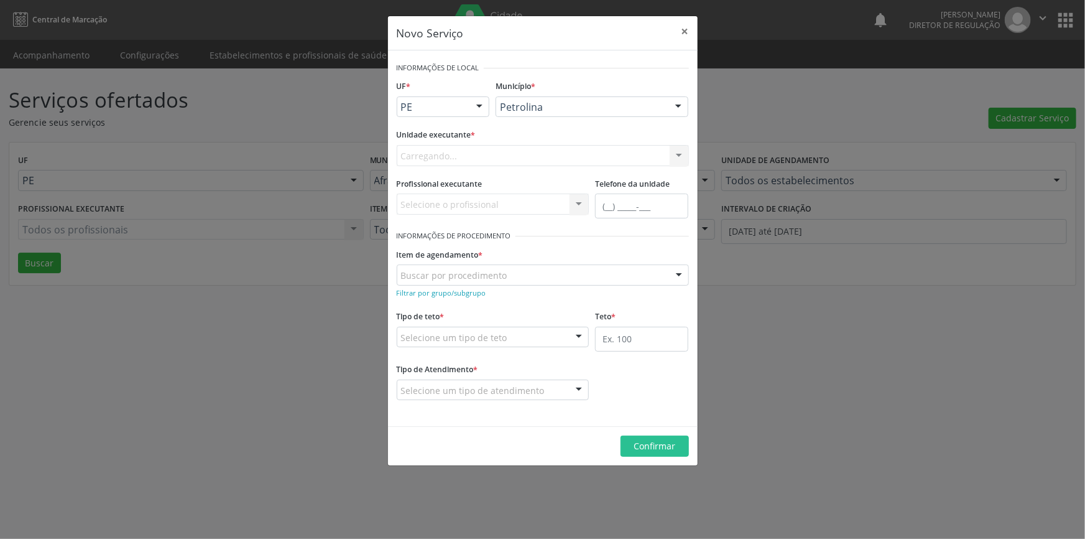
click at [500, 155] on div "Carregando... Academia da Saude de Afranio Academia da Saude do Bairro [PERSON_…" at bounding box center [543, 155] width 292 height 21
click at [498, 155] on div "Carregando... Academia da Saude de Afranio Academia da Saude do Bairro [PERSON_…" at bounding box center [543, 155] width 292 height 21
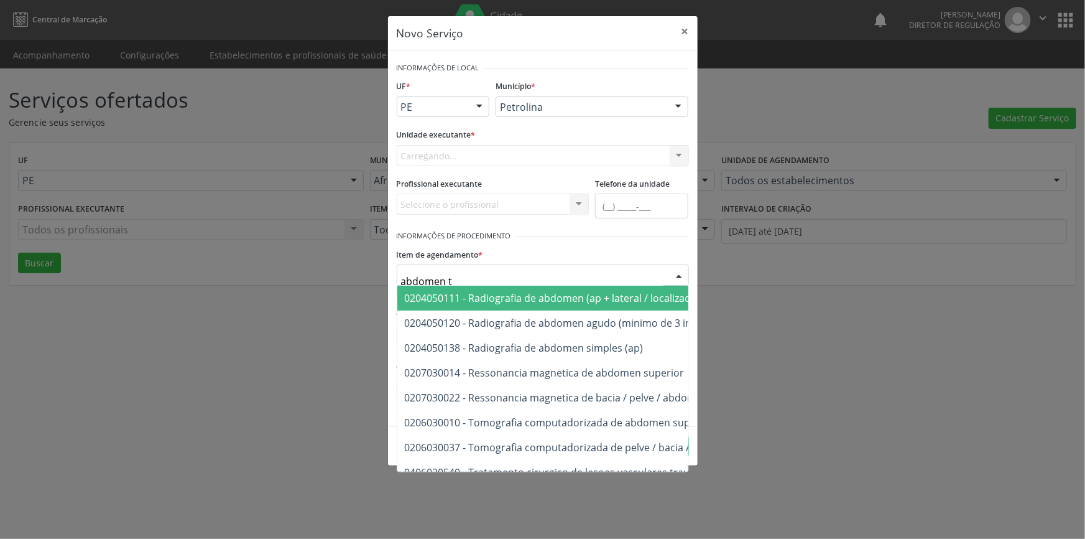
type input "abdomen to"
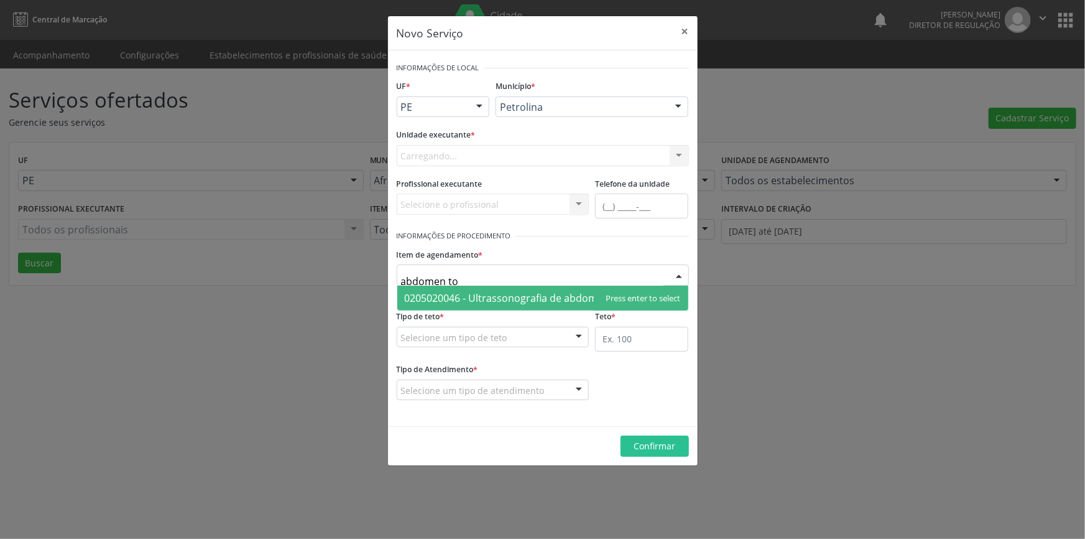
click at [513, 304] on span "0205020046 - Ultrassonografia de abdomen total" at bounding box center [542, 297] width 291 height 25
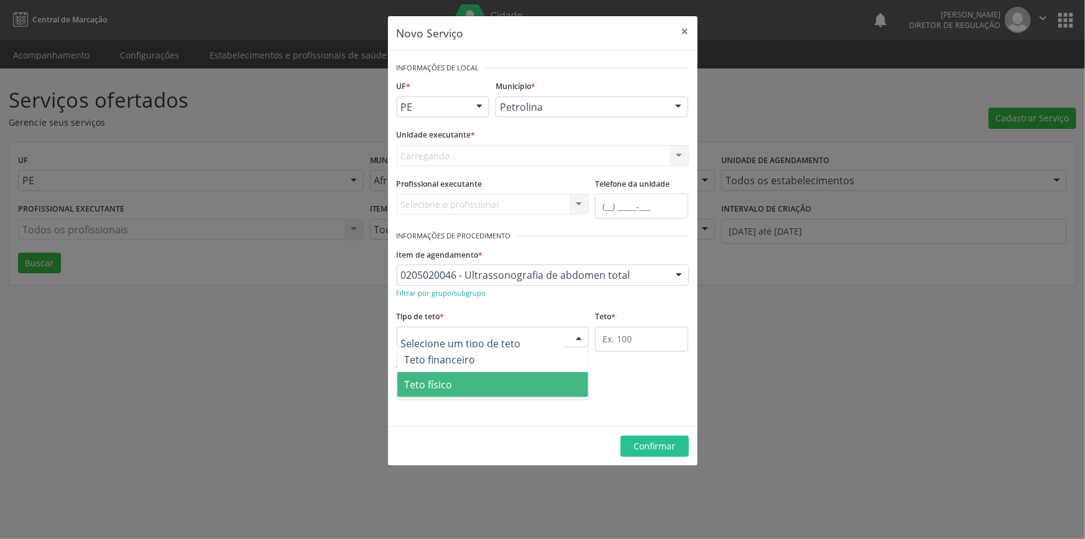
click at [461, 380] on span "Teto físico" at bounding box center [493, 384] width 192 height 25
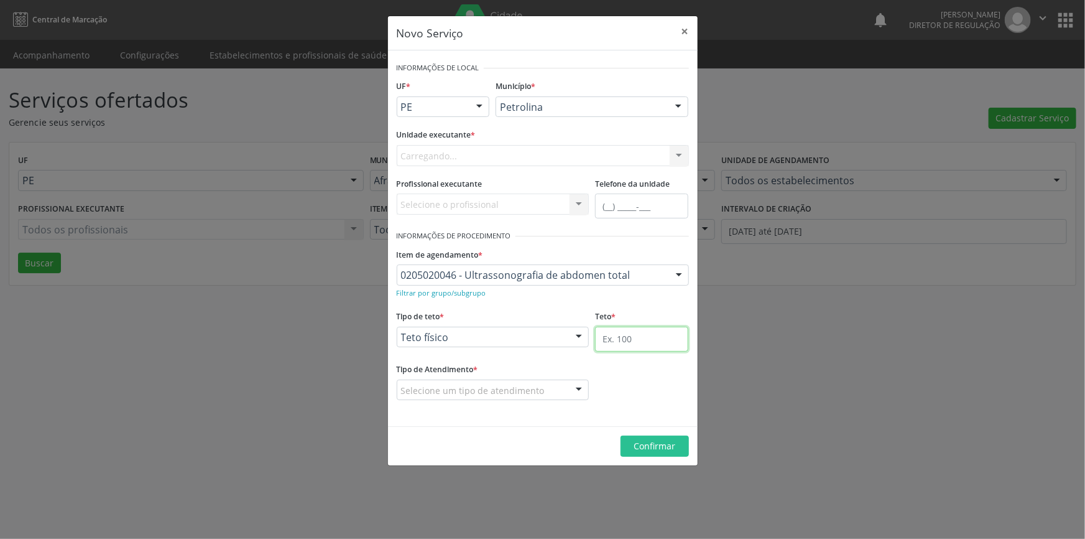
click at [618, 346] on input "text" at bounding box center [641, 339] width 93 height 25
type input "1"
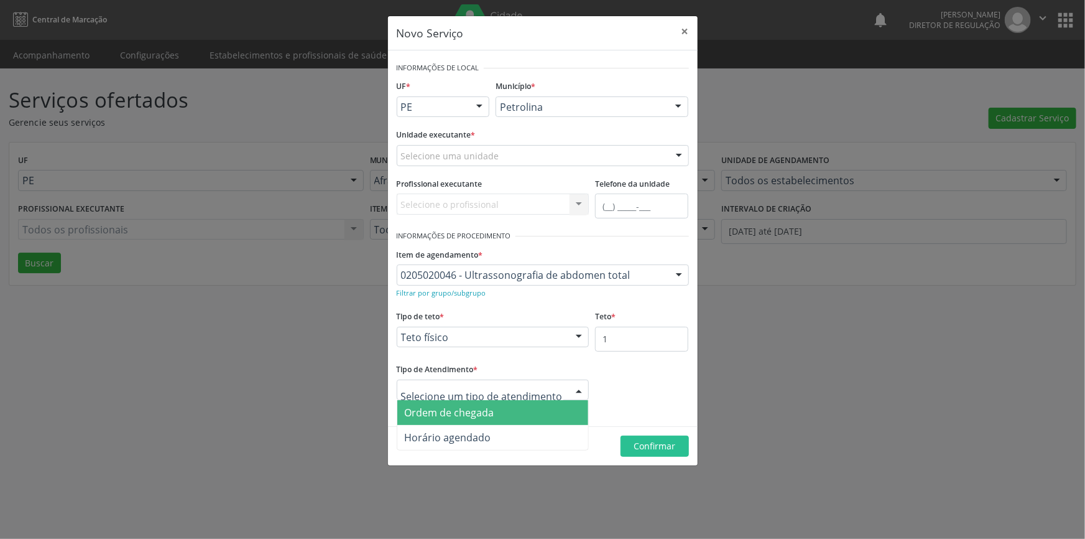
click at [472, 415] on span "Ordem de chegada" at bounding box center [450, 413] width 90 height 14
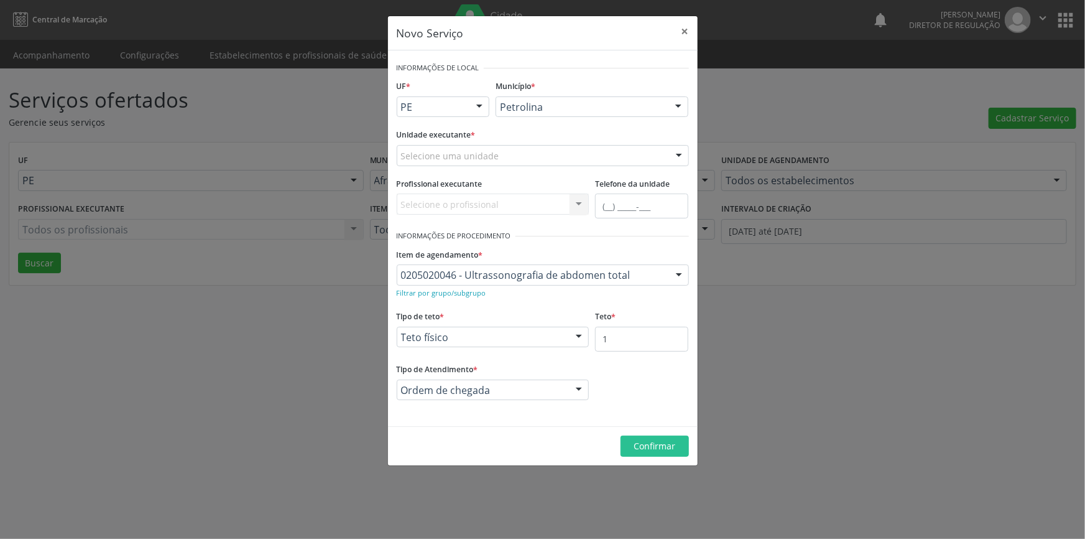
click at [511, 211] on div "Selecione o profissional Nenhum resultado encontrado para: " " Não há nenhuma o…" at bounding box center [493, 203] width 193 height 21
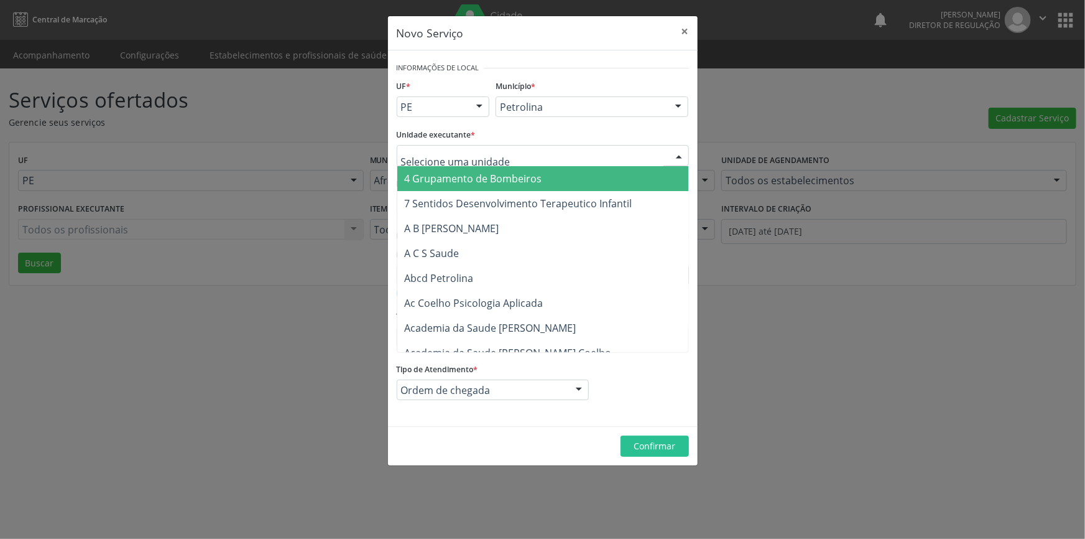
click at [511, 159] on div at bounding box center [543, 155] width 292 height 21
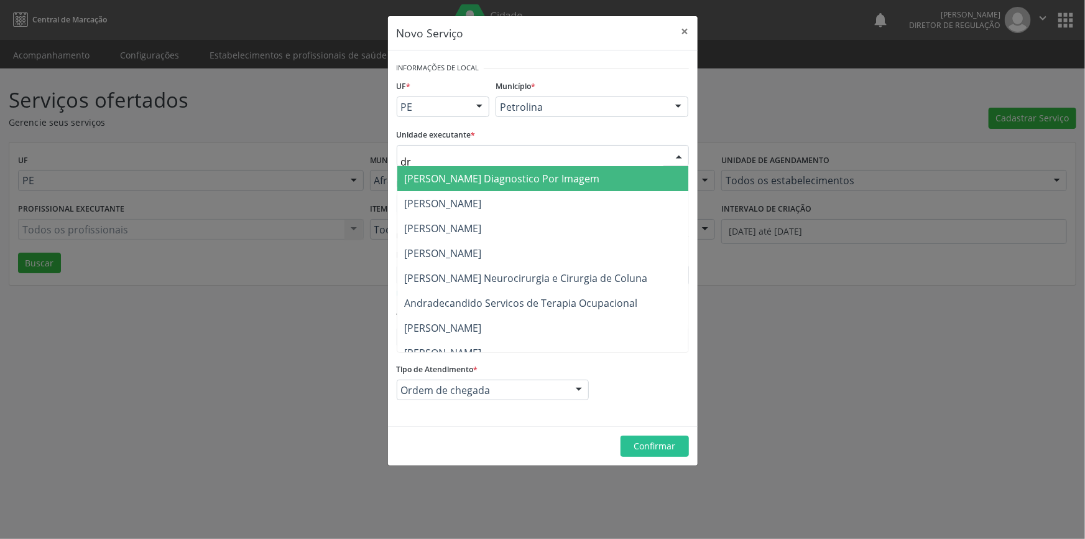
type input "dr d"
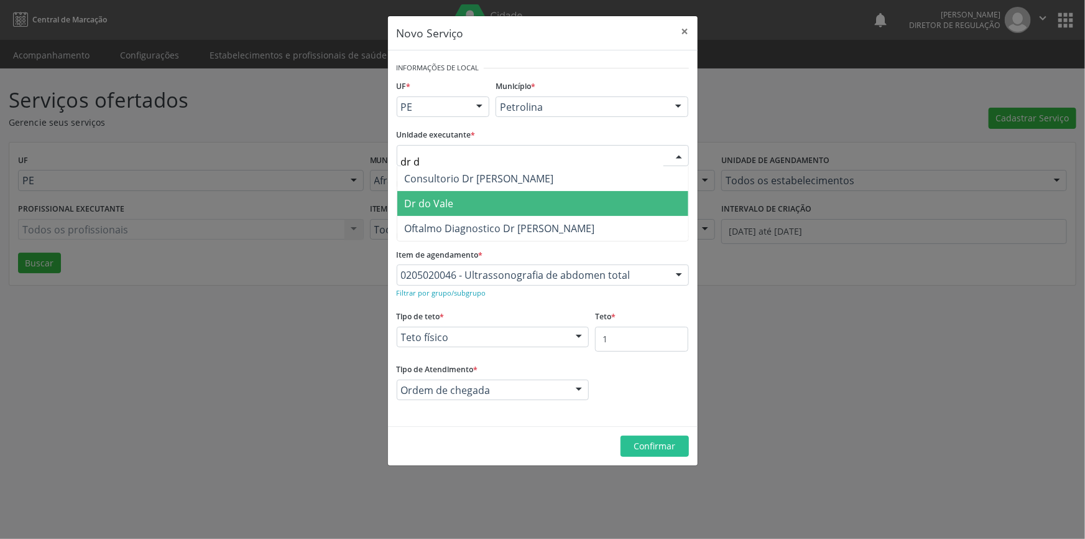
click at [497, 205] on span "Dr do Vale" at bounding box center [542, 203] width 291 height 25
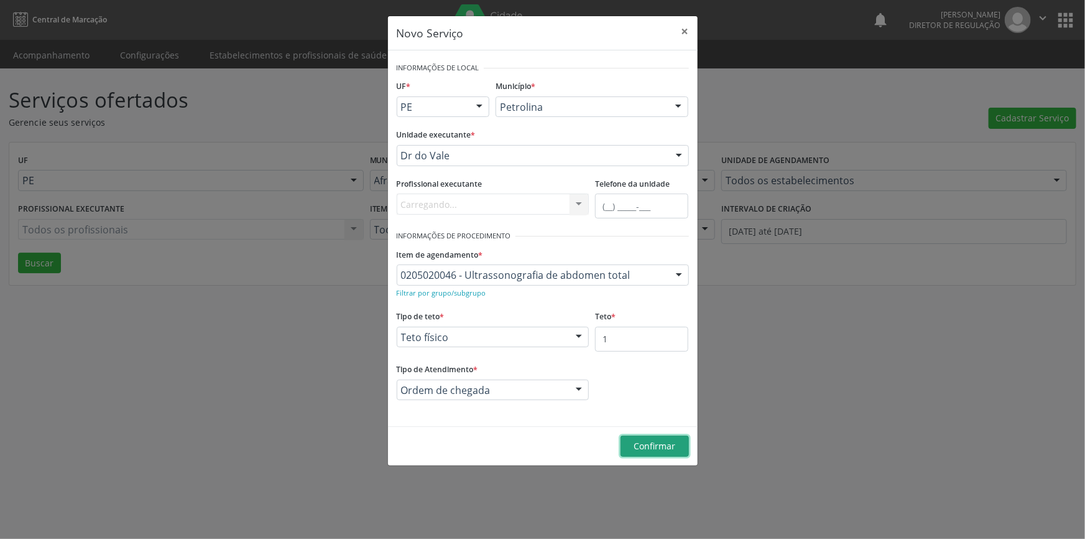
click at [651, 442] on span "Confirmar" at bounding box center [655, 446] width 42 height 12
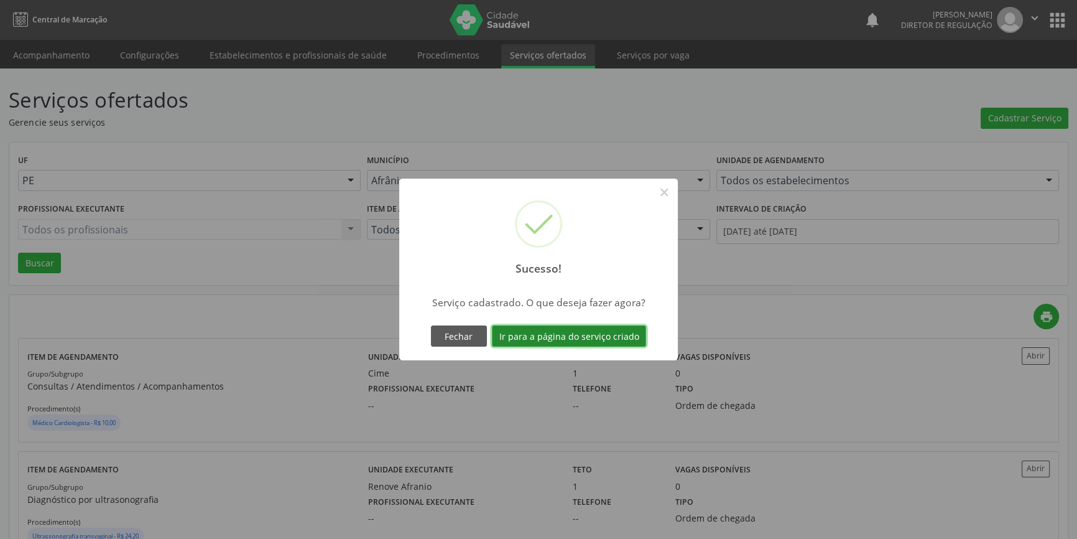
click at [582, 338] on button "Ir para a página do serviço criado" at bounding box center [569, 335] width 154 height 21
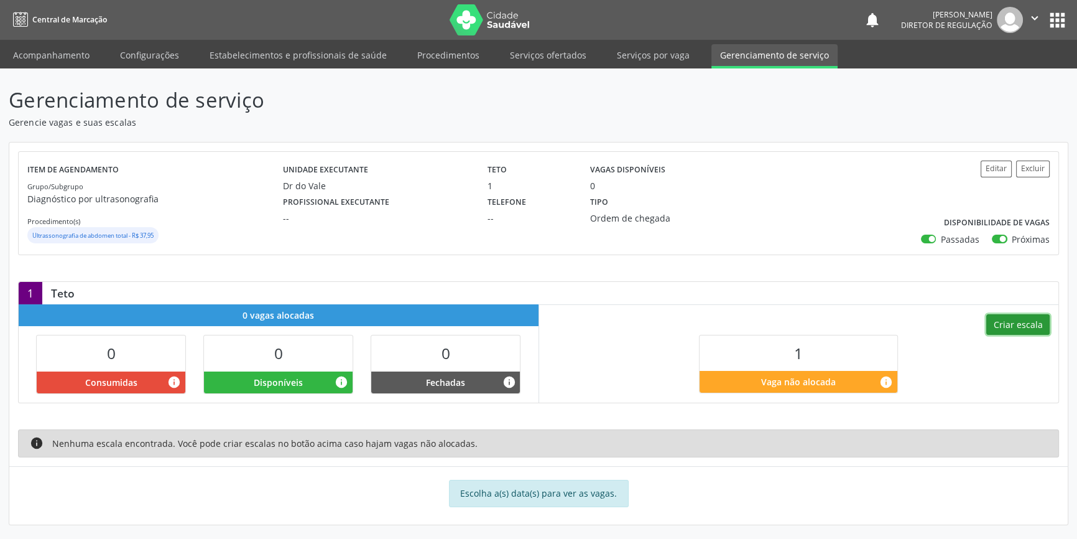
click at [1009, 328] on button "Criar escala" at bounding box center [1017, 324] width 63 height 21
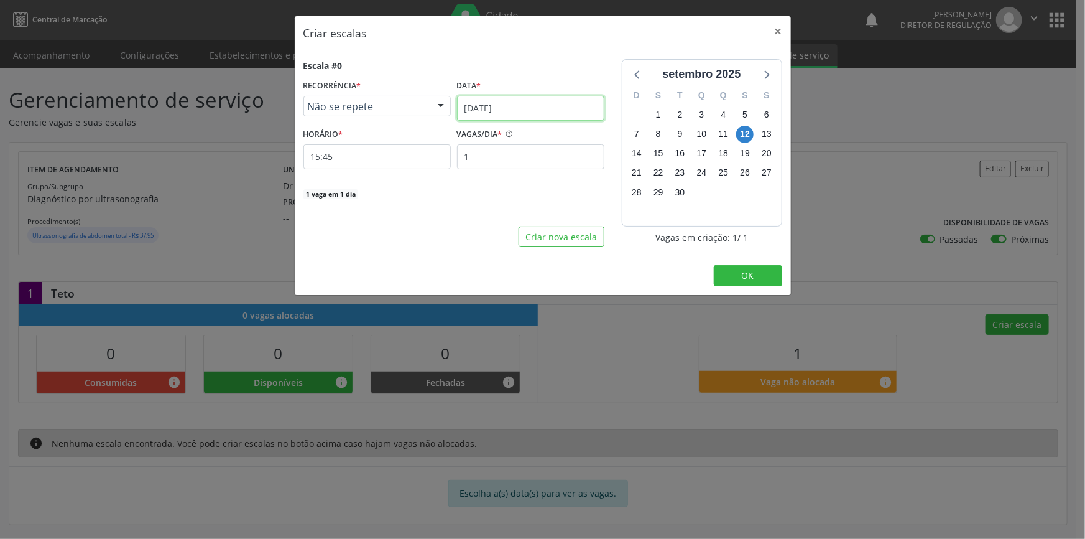
click at [498, 111] on input "[DATE]" at bounding box center [530, 108] width 147 height 25
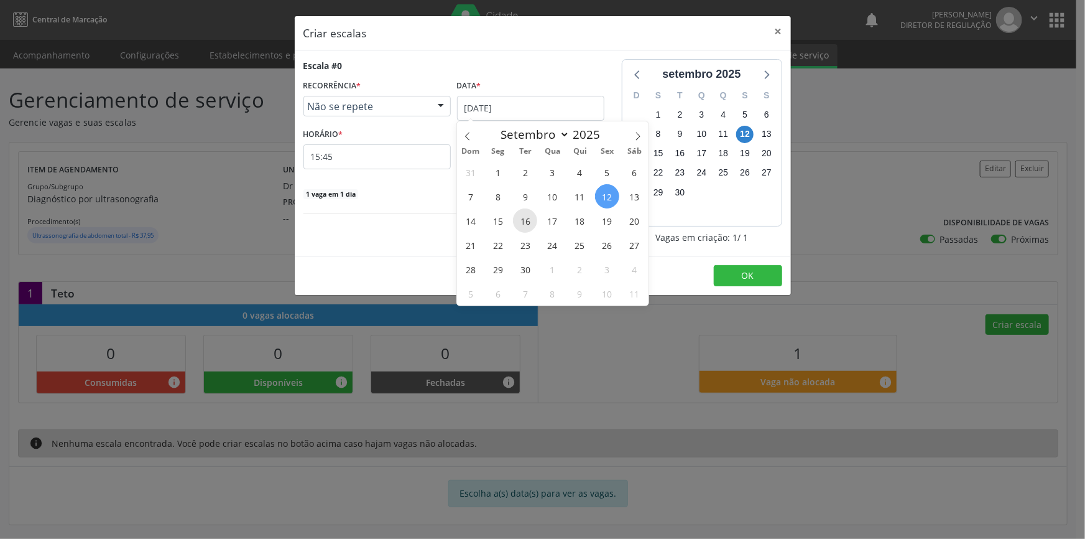
click at [528, 219] on span "16" at bounding box center [525, 220] width 24 height 24
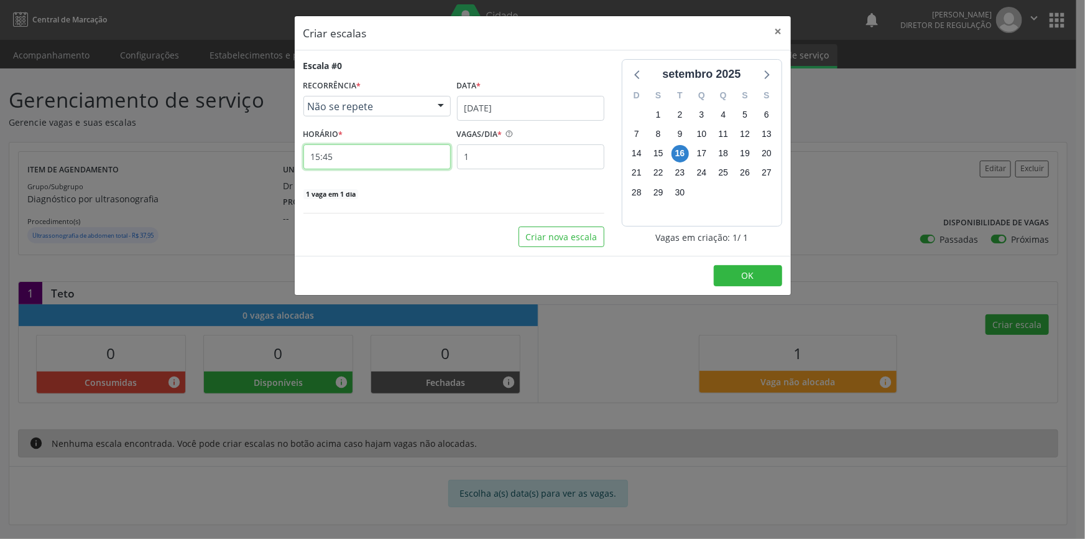
click at [408, 166] on input "15:45" at bounding box center [377, 156] width 147 height 25
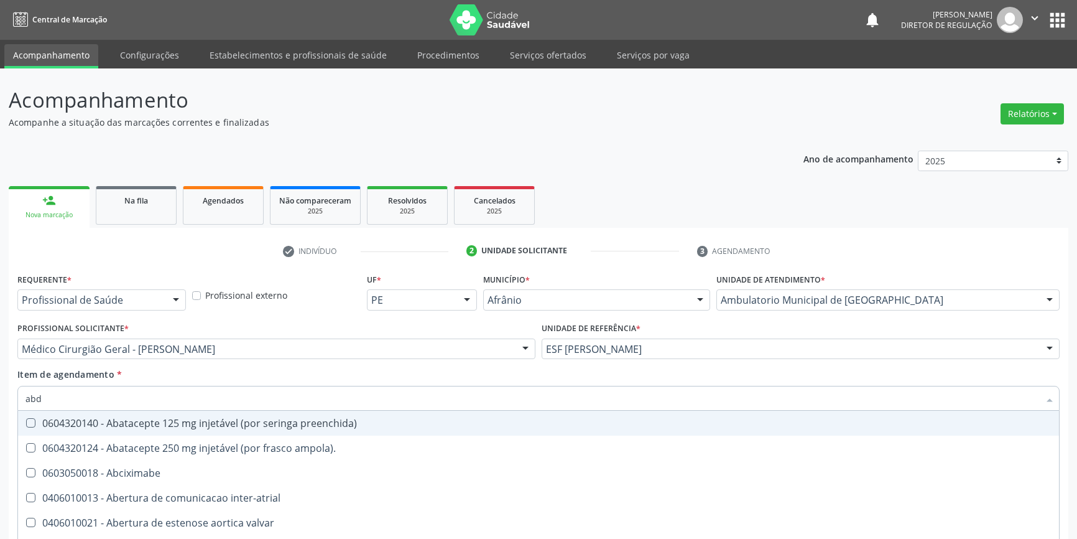
scroll to position [76, 0]
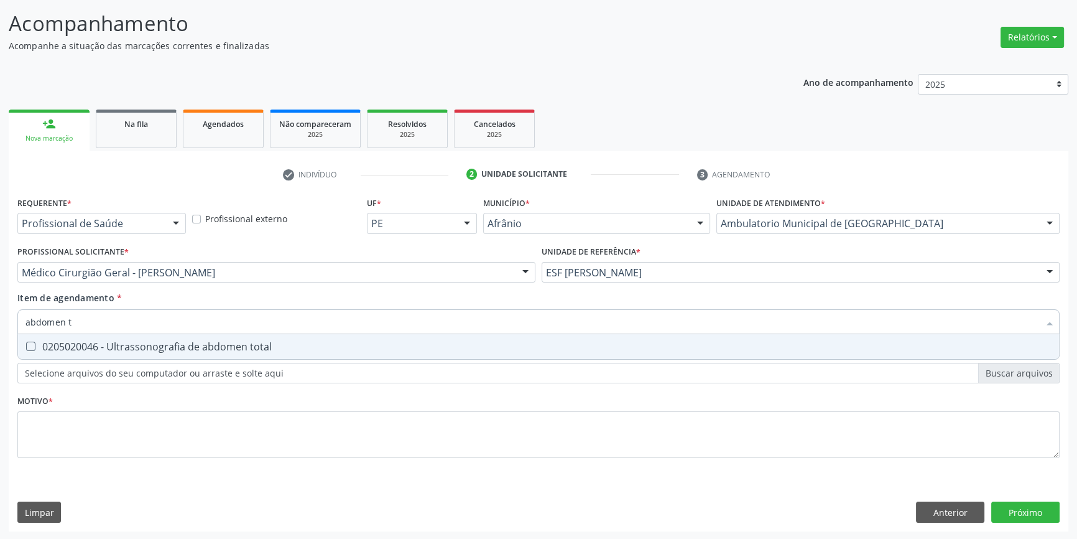
type input "abdomen to"
click at [160, 336] on span "0205020046 - Ultrassonografia de abdomen total" at bounding box center [538, 346] width 1041 height 25
checkbox total "true"
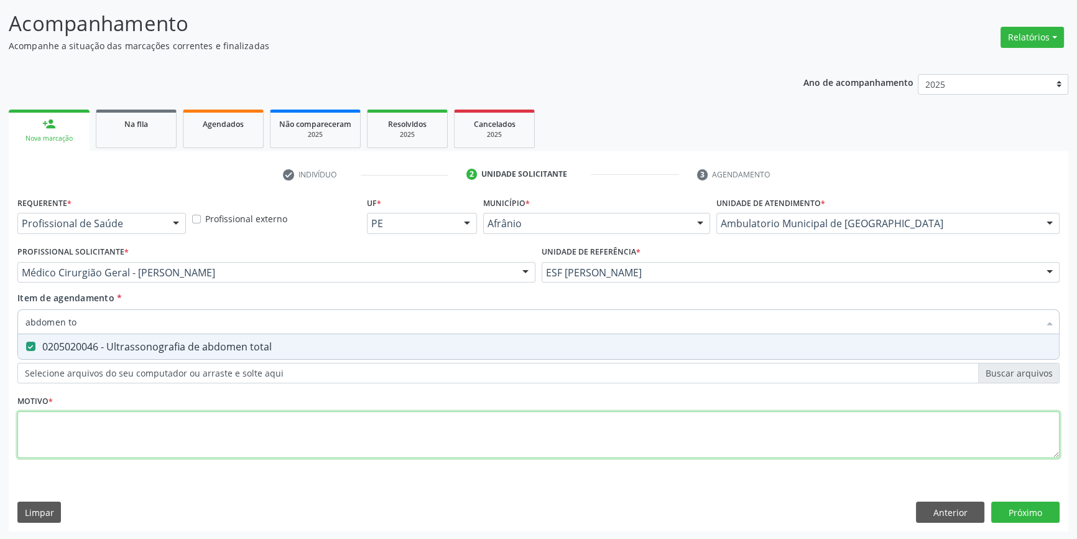
click at [142, 411] on div "Requerente * Profissional de Saúde Profissional de Saúde Paciente Nenhum result…" at bounding box center [538, 334] width 1042 height 282
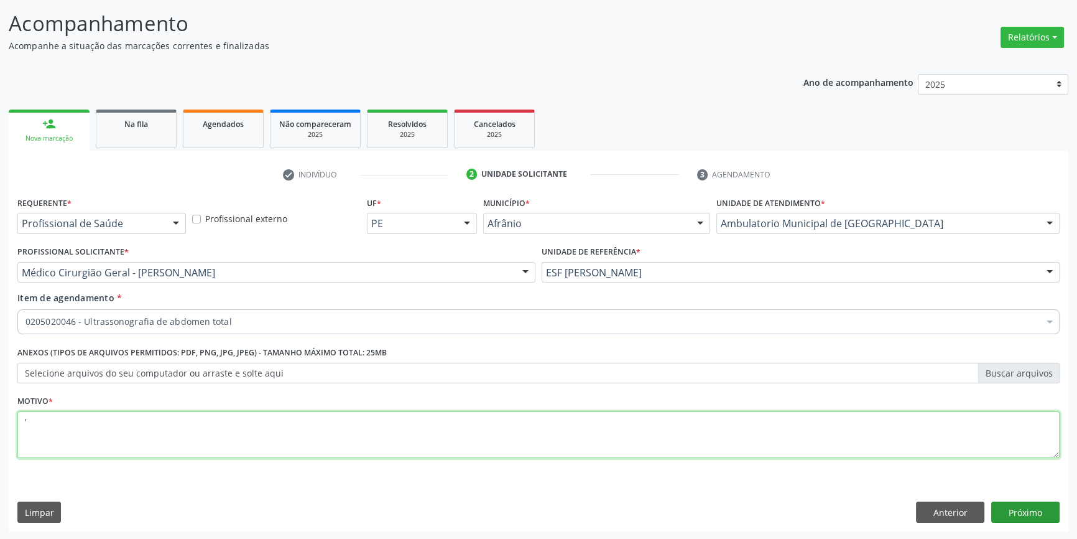
type textarea "'"
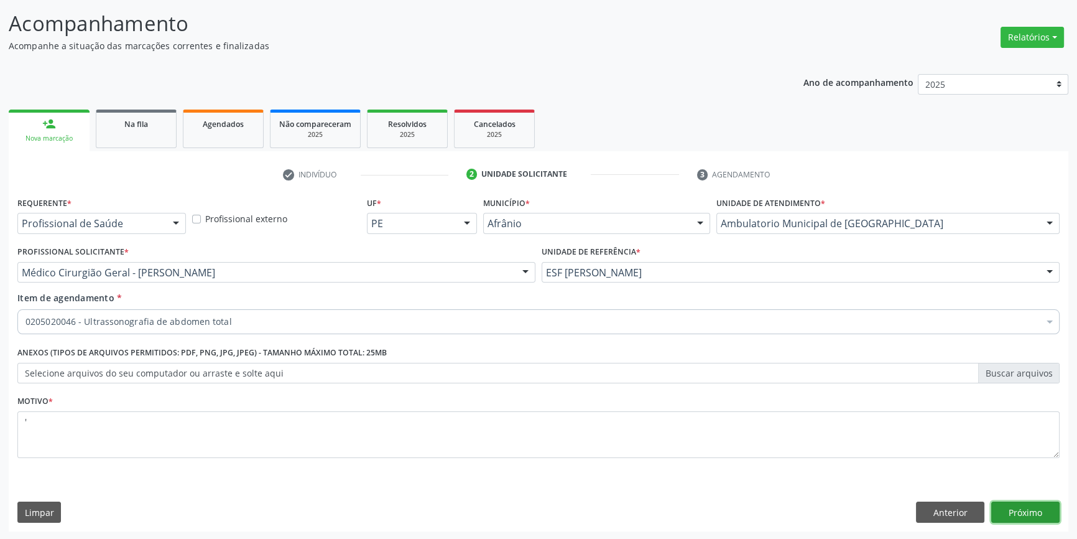
click at [1014, 506] on button "Próximo" at bounding box center [1025, 511] width 68 height 21
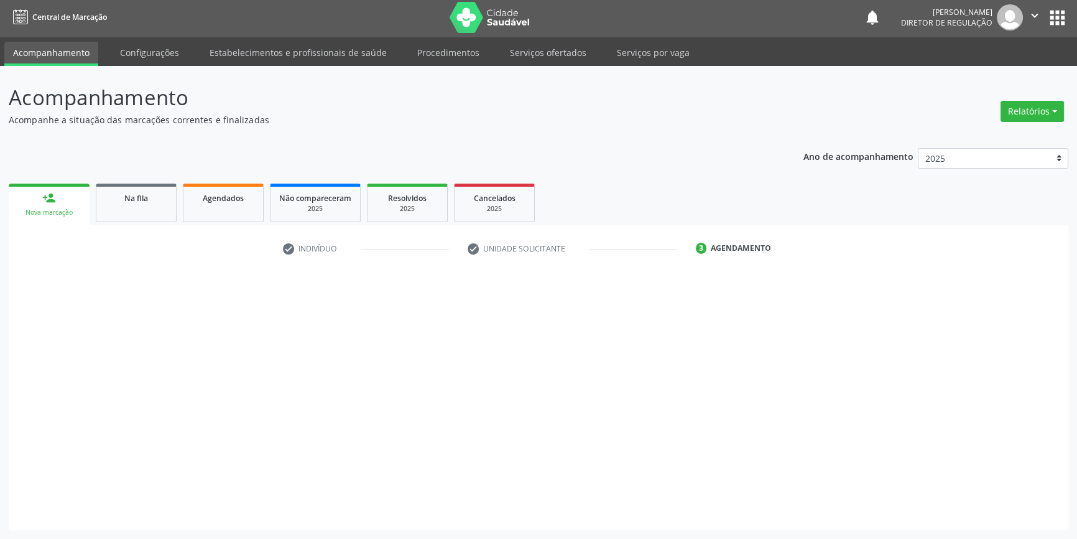
scroll to position [1, 0]
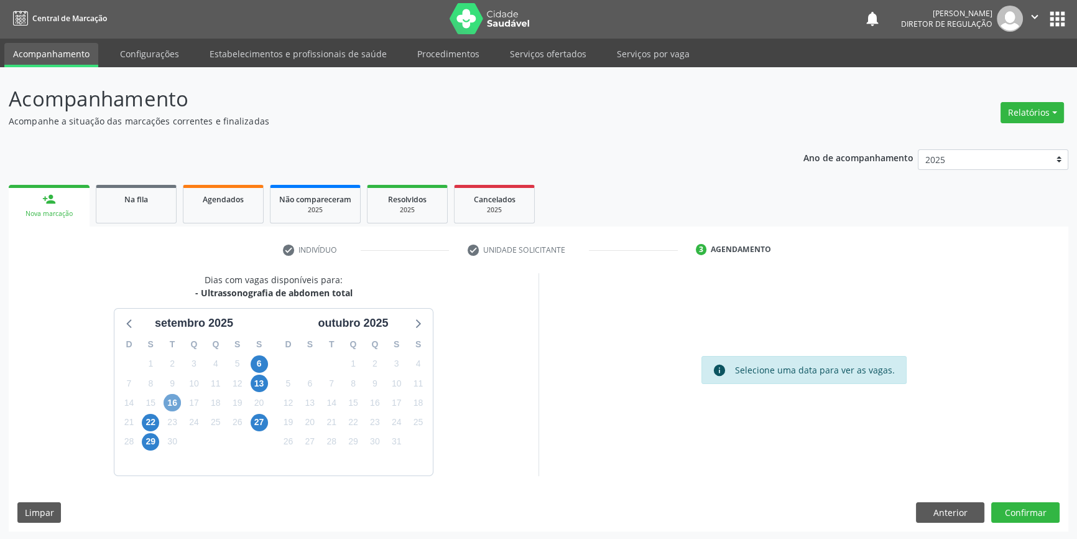
click at [172, 404] on span "16" at bounding box center [172, 402] width 17 height 17
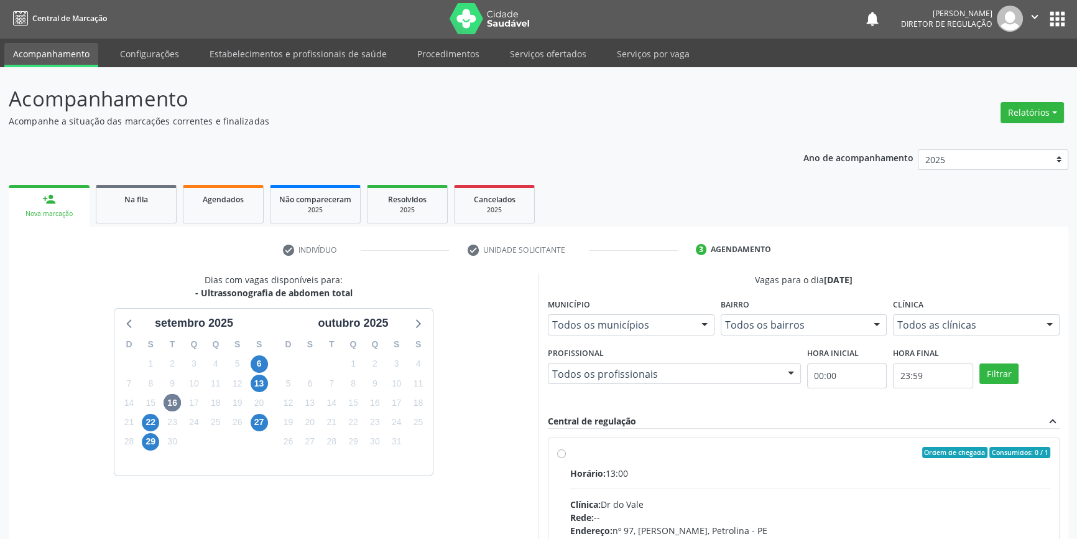
click at [568, 465] on div "Ordem de chegada Consumidos: 0 / 1 Horário: 13:00 Clínica: Dr do Vale Rede: -- …" at bounding box center [803, 542] width 493 height 191
radio input "true"
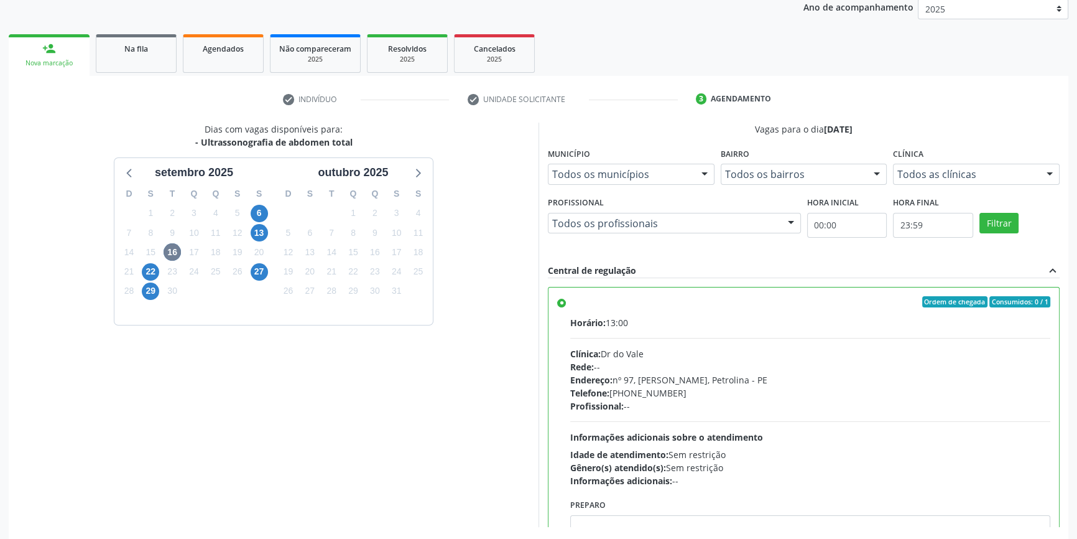
scroll to position [203, 0]
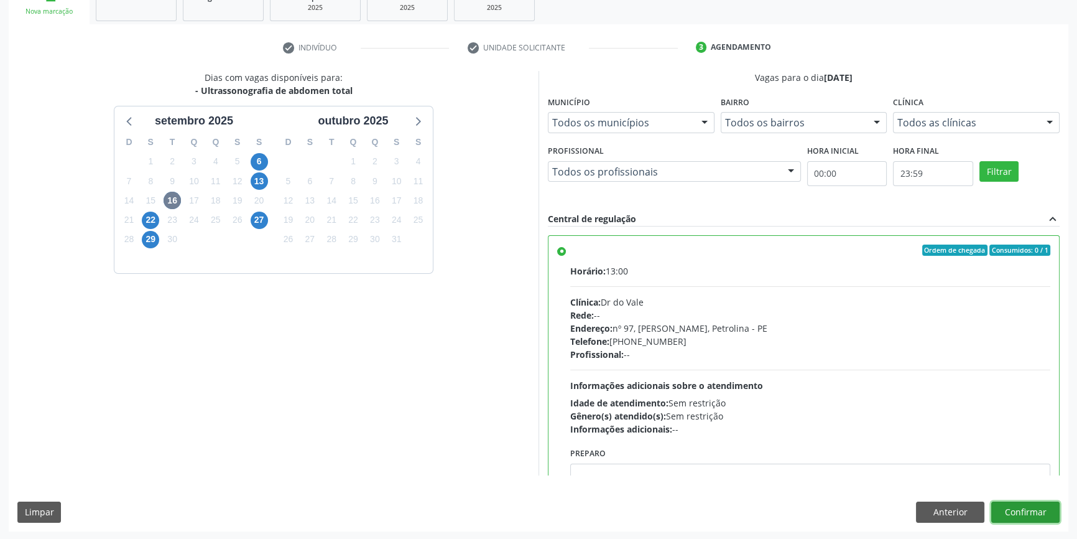
click at [1016, 501] on button "Confirmar" at bounding box center [1025, 511] width 68 height 21
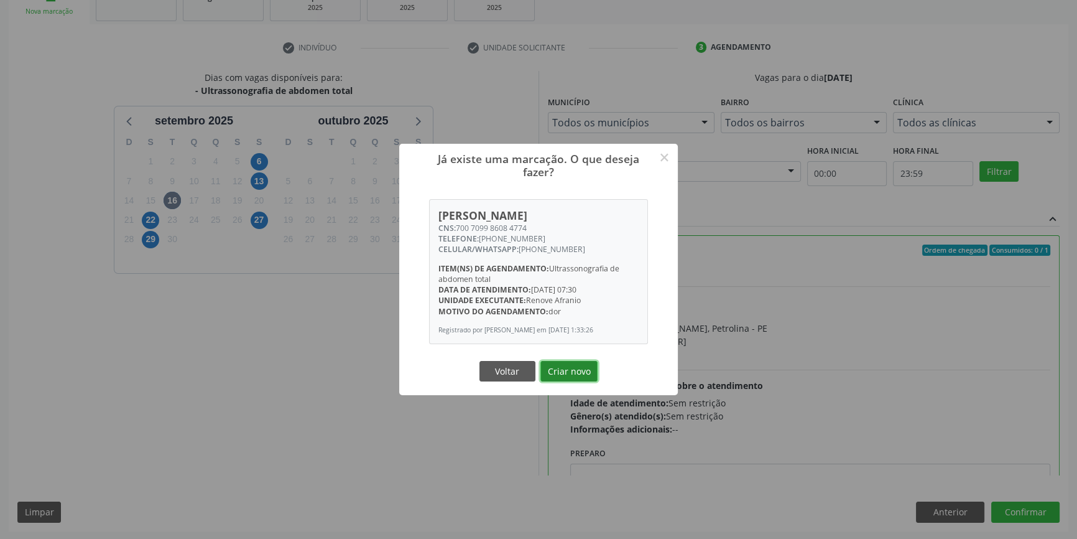
click at [565, 371] on button "Criar novo" at bounding box center [568, 371] width 57 height 21
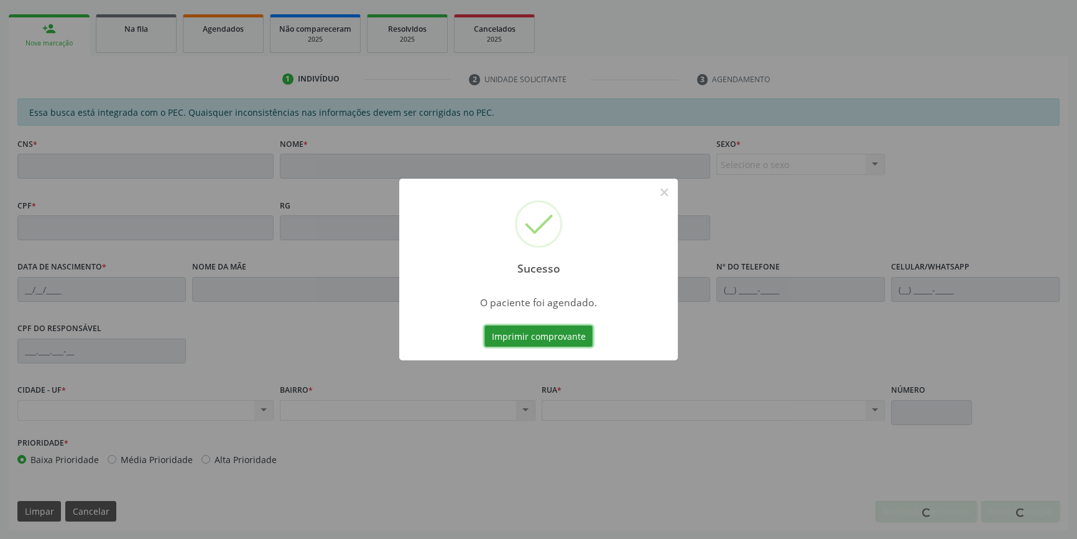
scroll to position [170, 0]
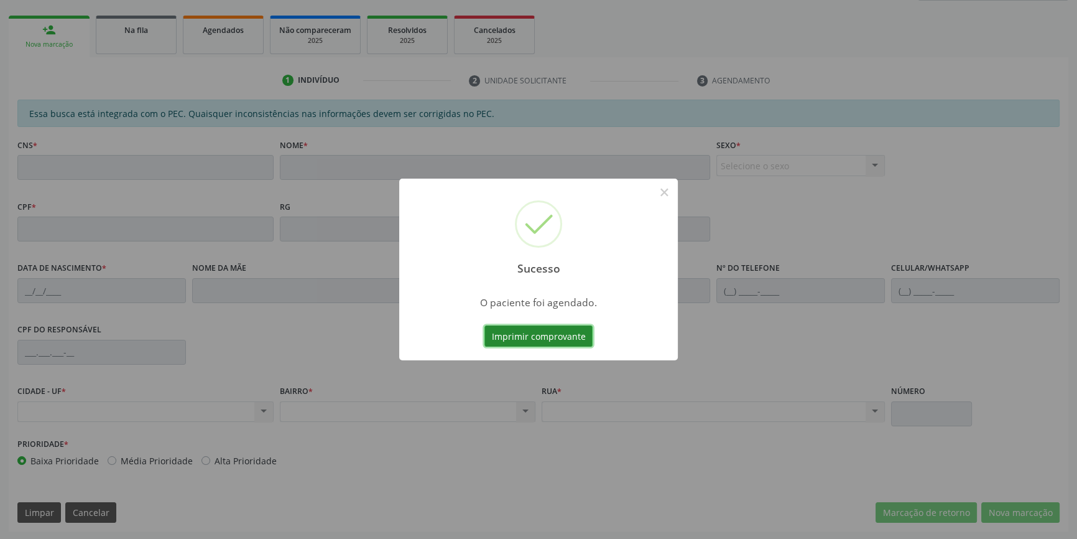
click at [551, 337] on button "Imprimir comprovante" at bounding box center [538, 335] width 108 height 21
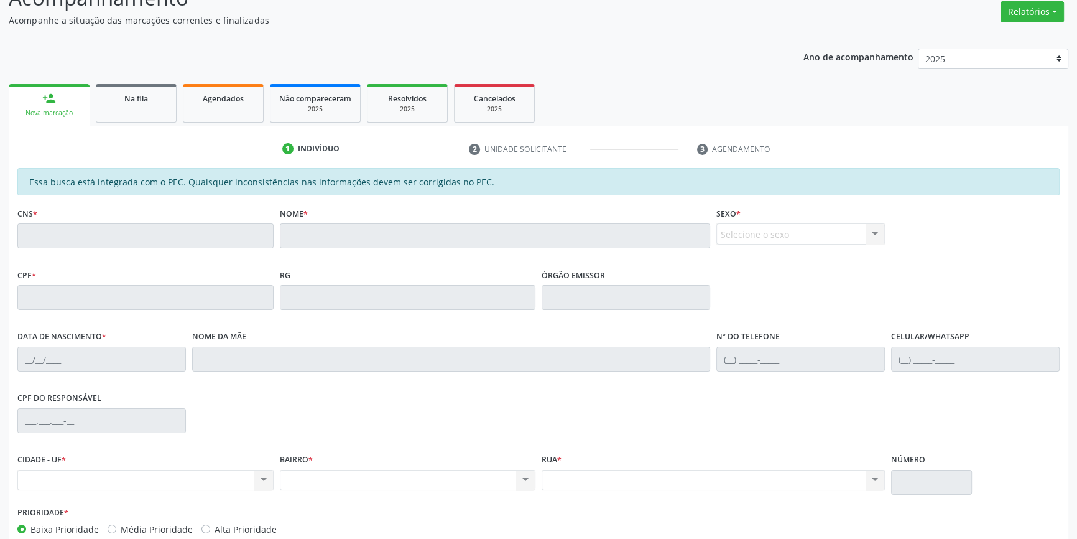
scroll to position [1, 0]
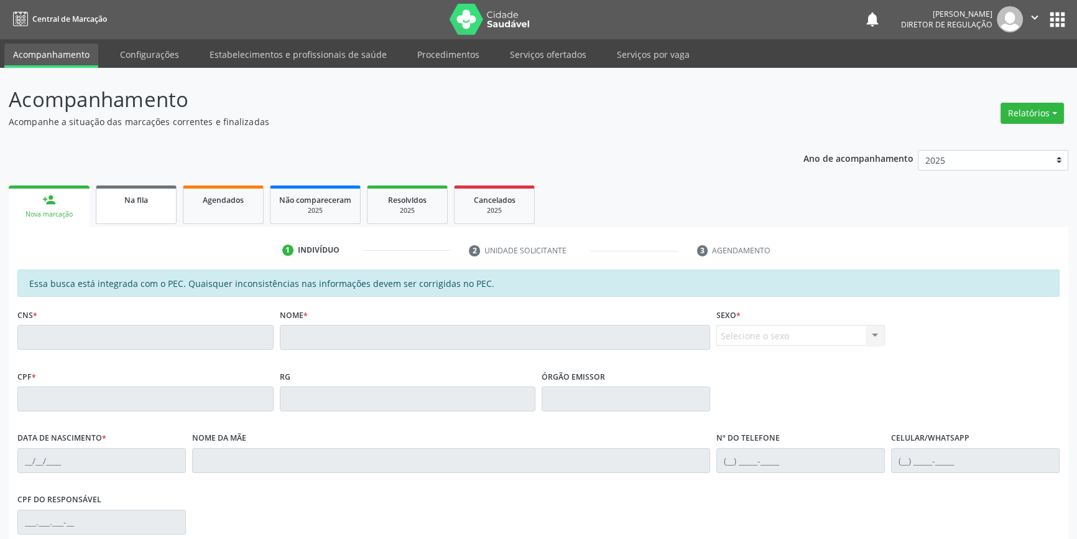
click at [140, 190] on link "Na fila" at bounding box center [136, 204] width 81 height 39
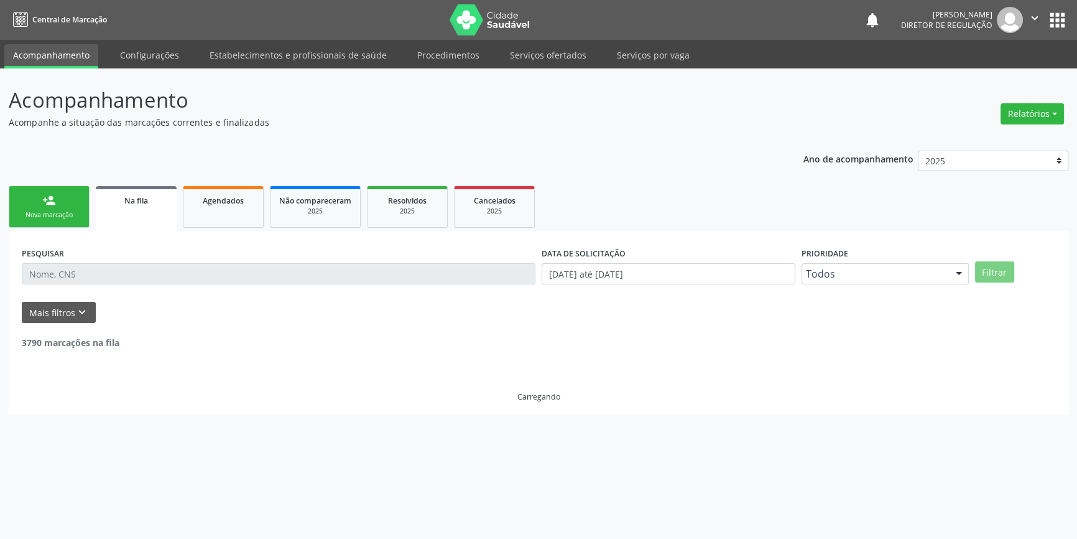
scroll to position [0, 0]
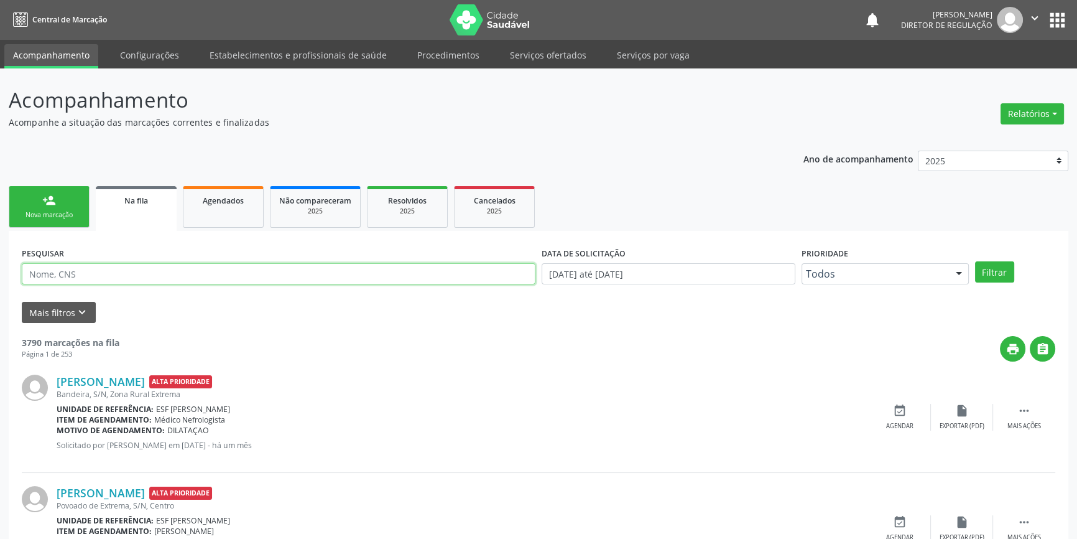
click at [162, 276] on input "text" at bounding box center [279, 273] width 514 height 21
type input "708607071583085"
click at [992, 264] on button "Filtrar" at bounding box center [994, 271] width 39 height 21
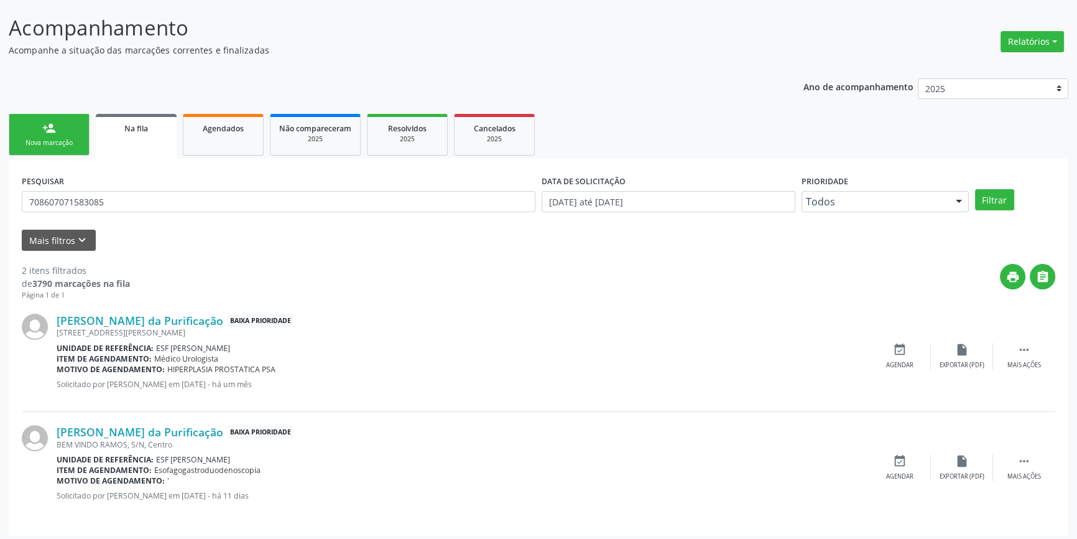
scroll to position [76, 0]
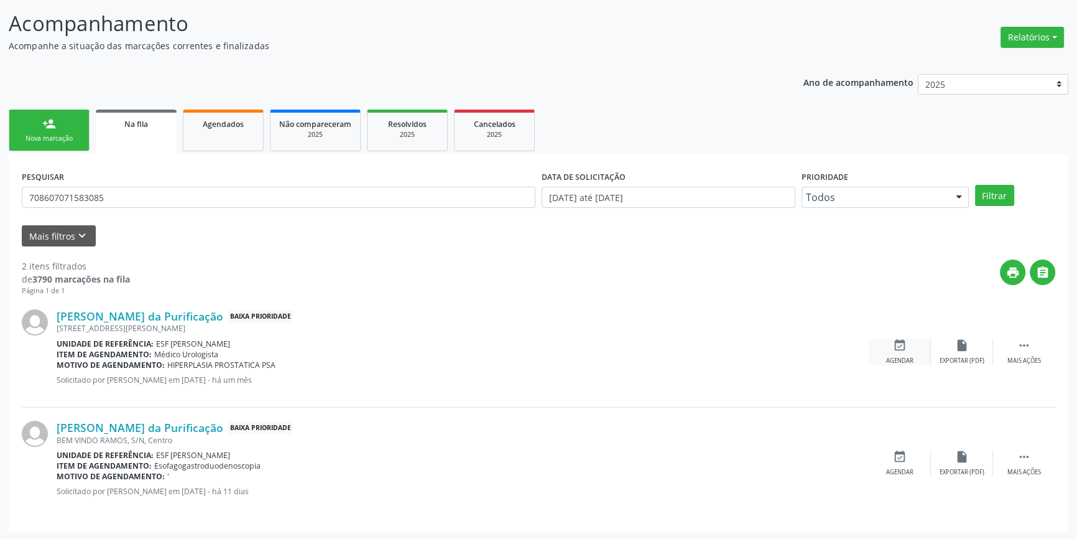
click at [896, 343] on icon "event_available" at bounding box center [900, 345] width 14 height 14
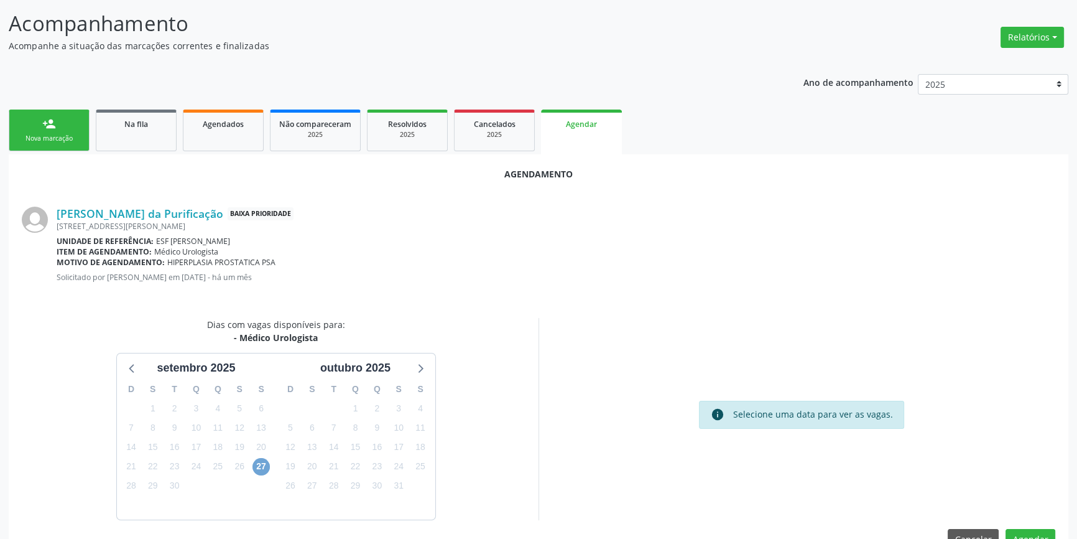
click at [256, 466] on span "27" at bounding box center [261, 466] width 17 height 17
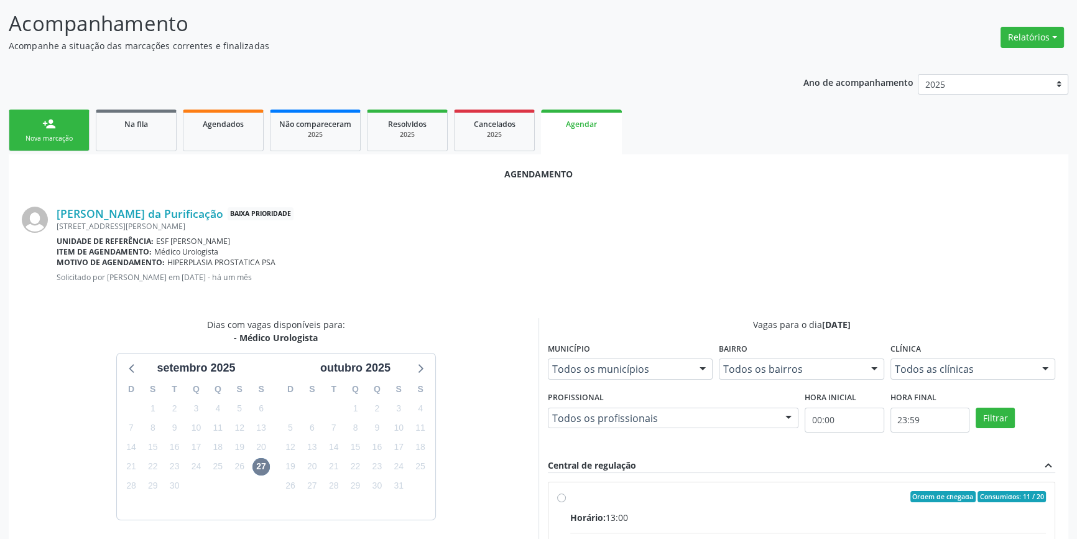
click at [566, 501] on input "Ordem de chegada Consumidos: 11 / 20 Horário: 13:00 Clínica: Ambulatorio Munici…" at bounding box center [561, 496] width 9 height 11
radio input "true"
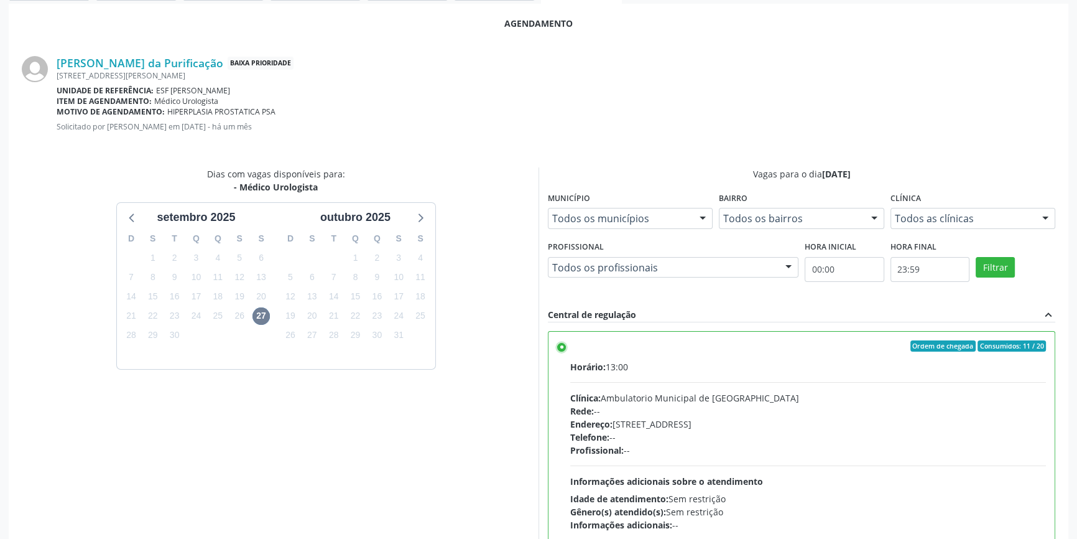
scroll to position [310, 0]
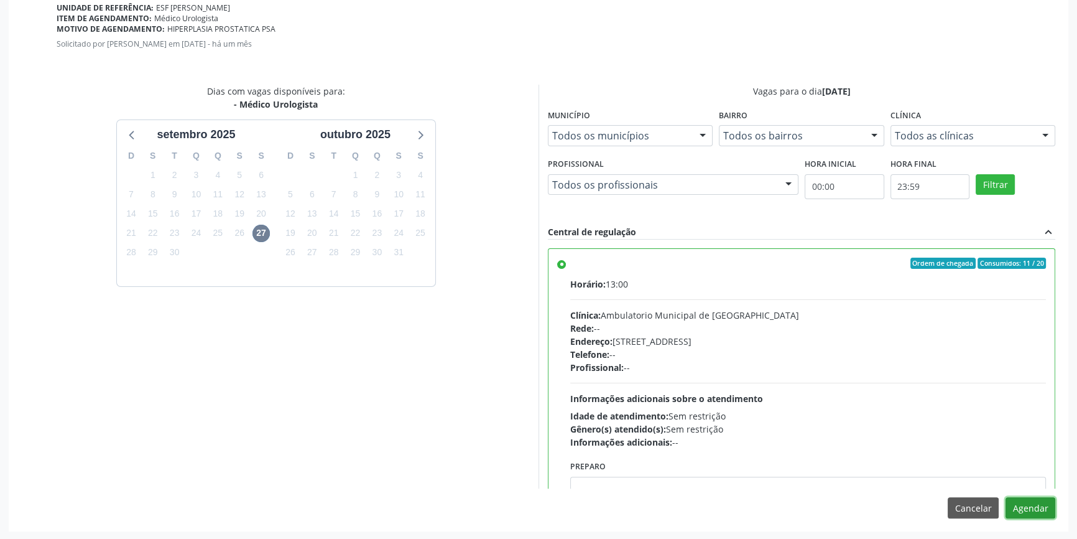
click at [1037, 504] on button "Agendar" at bounding box center [1031, 507] width 50 height 21
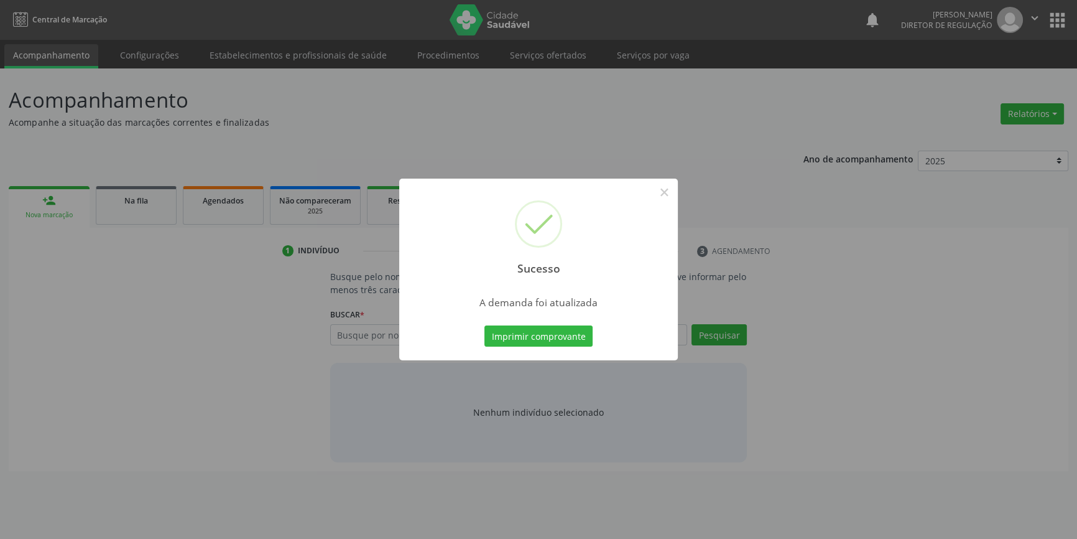
scroll to position [0, 0]
click at [605, 351] on div "Sucesso × A demanda foi atualizada Imprimir comprovante Cancel" at bounding box center [543, 269] width 279 height 182
click at [579, 342] on button "Imprimir comprovante" at bounding box center [543, 335] width 108 height 21
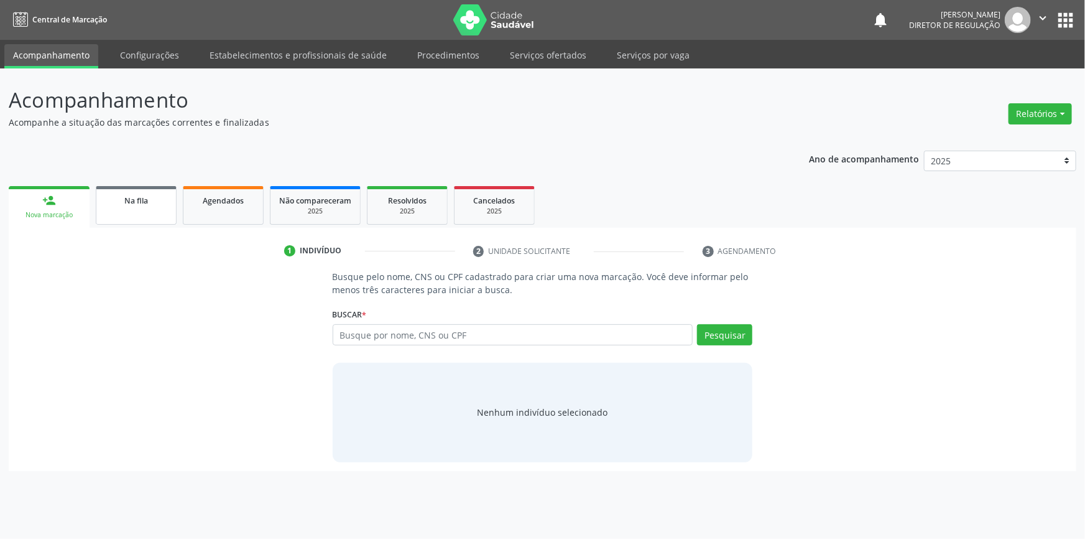
click at [161, 207] on link "Na fila" at bounding box center [136, 205] width 81 height 39
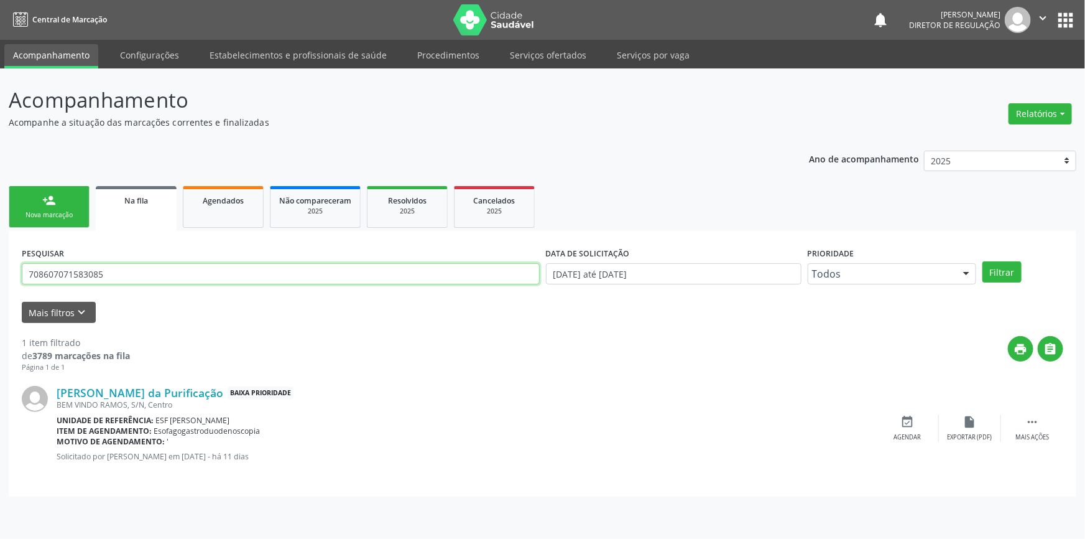
click at [0, 280] on div "Acompanhamento Acompanhe a situação das marcações correntes e finalizadas Relat…" at bounding box center [542, 303] width 1085 height 470
type input "707407051290175"
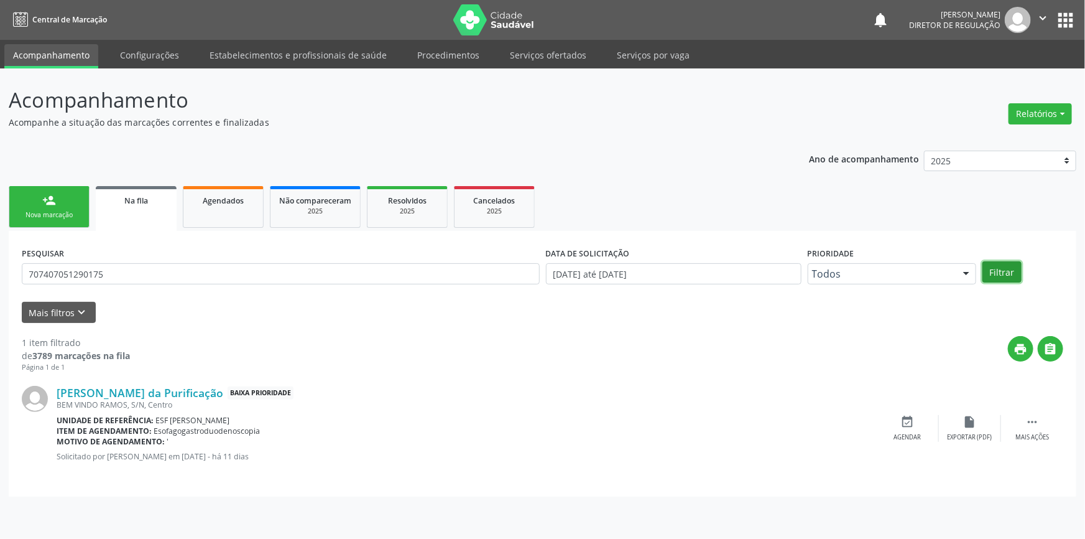
click at [1008, 269] on button "Filtrar" at bounding box center [1002, 271] width 39 height 21
click at [906, 423] on icon "event_available" at bounding box center [908, 422] width 14 height 14
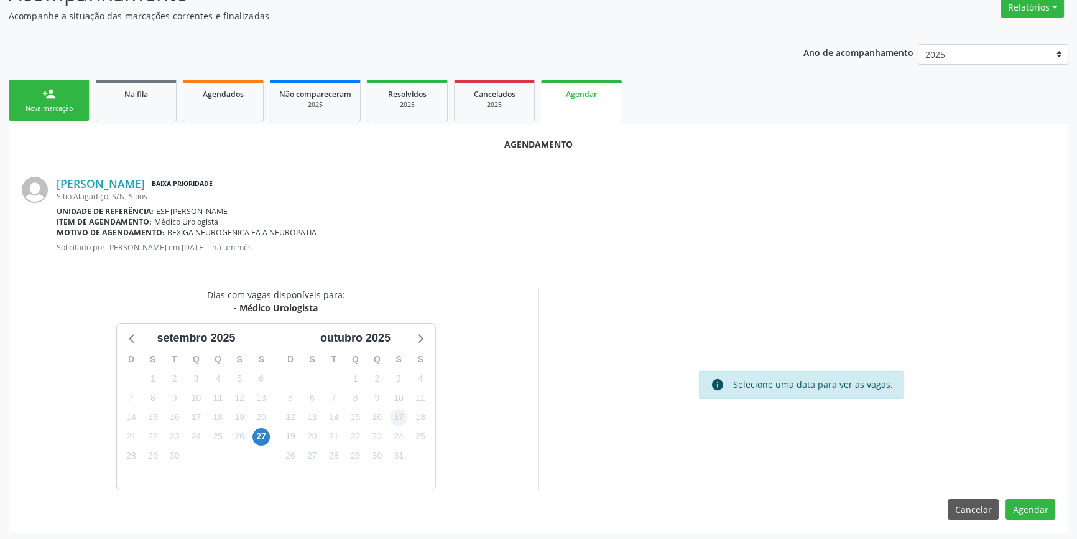
scroll to position [108, 0]
click at [256, 438] on span "27" at bounding box center [261, 435] width 17 height 17
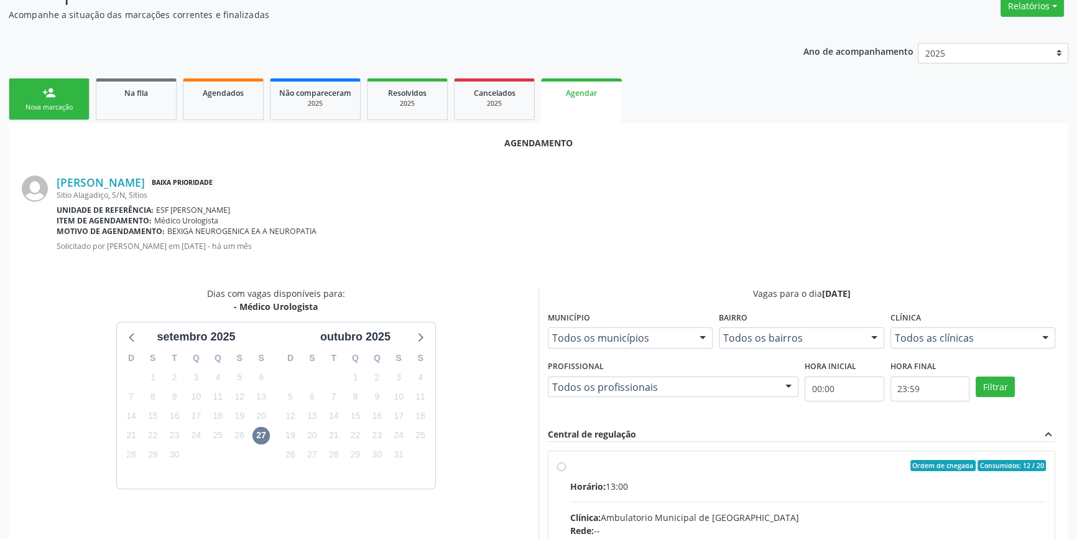
click at [566, 471] on input "Ordem de chegada Consumidos: 12 / 20 Horário: 13:00 Clínica: Ambulatorio Munici…" at bounding box center [561, 465] width 9 height 11
radio input "true"
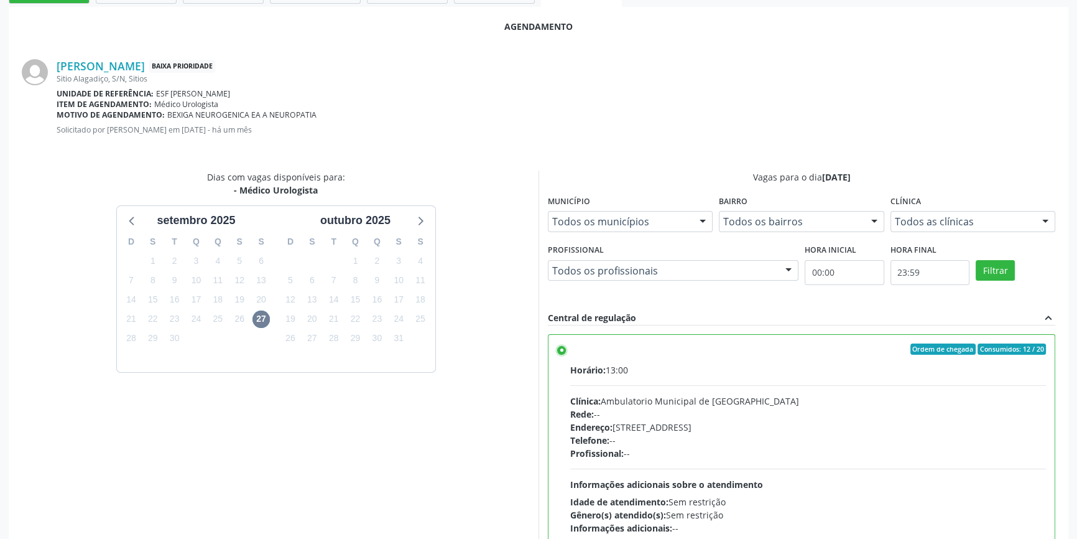
scroll to position [310, 0]
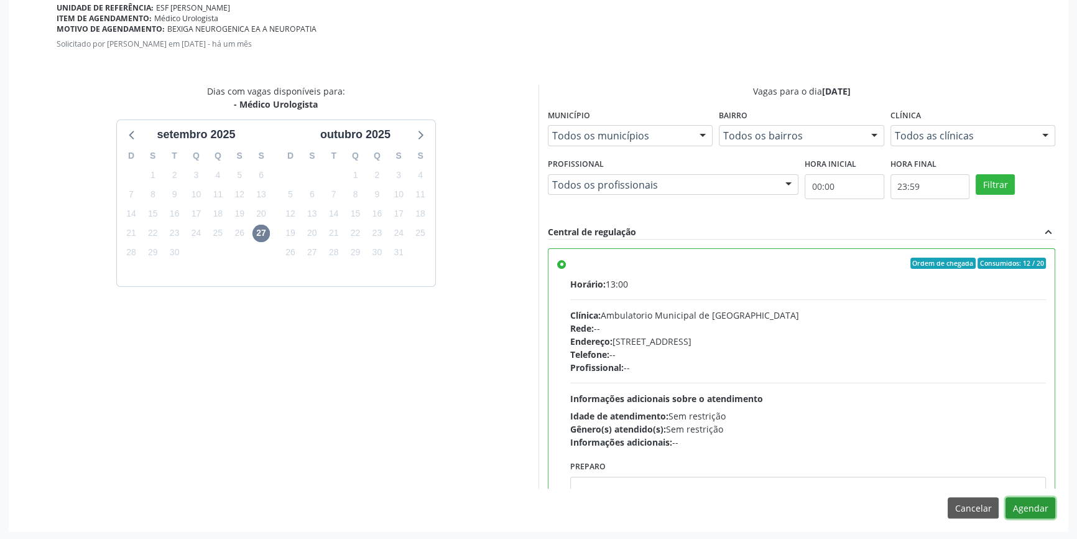
click at [1022, 505] on button "Agendar" at bounding box center [1031, 507] width 50 height 21
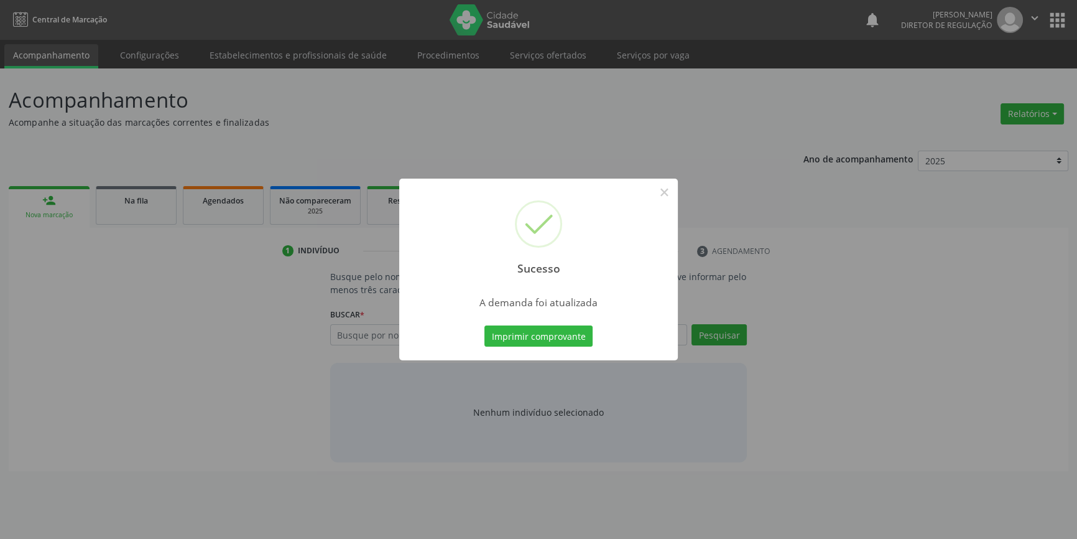
scroll to position [0, 0]
click at [588, 336] on button "Imprimir comprovante" at bounding box center [543, 335] width 108 height 21
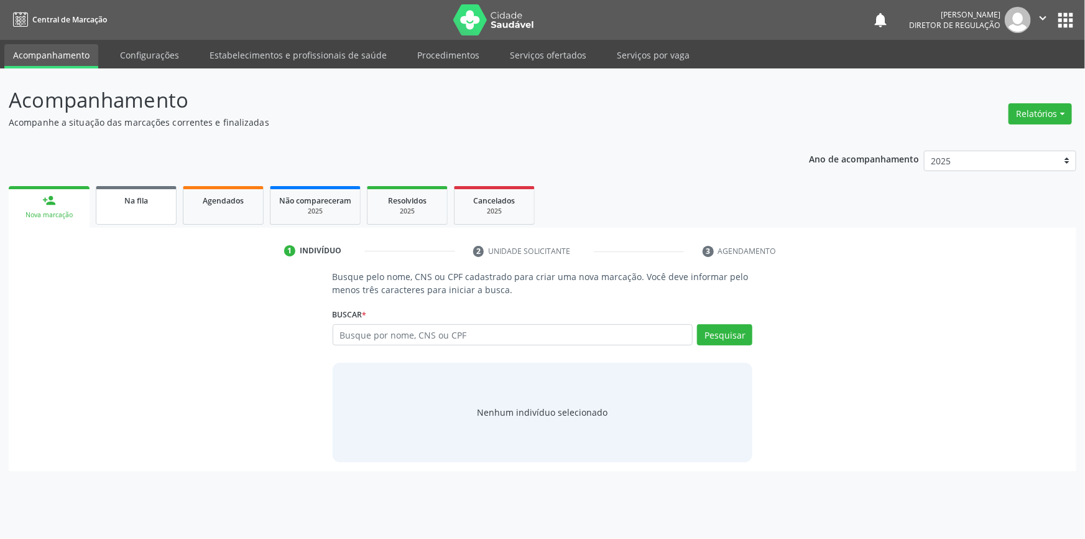
click at [154, 208] on link "Na fila" at bounding box center [136, 205] width 81 height 39
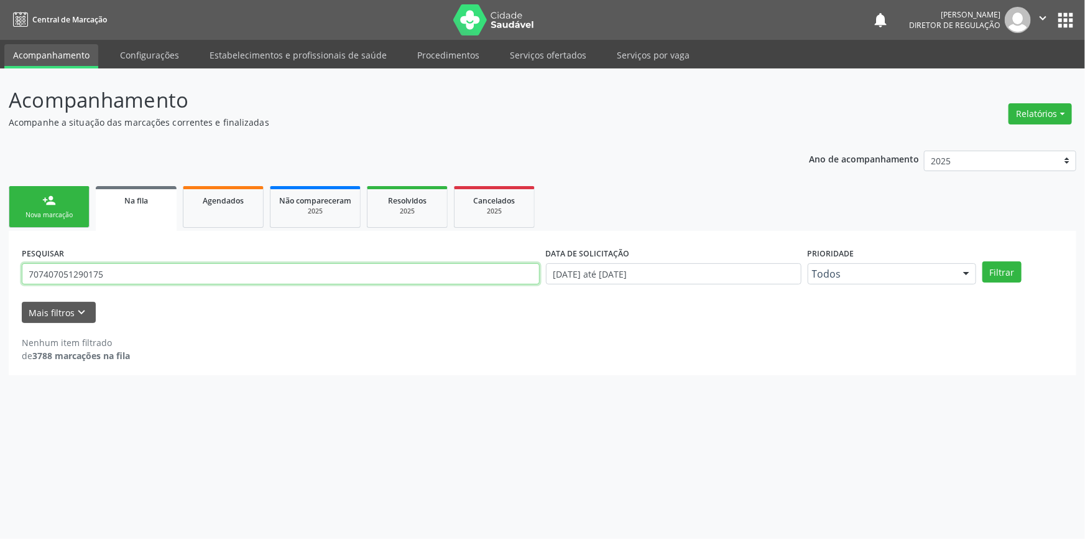
drag, startPoint x: 159, startPoint y: 272, endPoint x: 0, endPoint y: 256, distance: 160.0
click at [0, 257] on div "Acompanhamento Acompanhe a situação das marcações correntes e finalizadas Relat…" at bounding box center [542, 303] width 1085 height 470
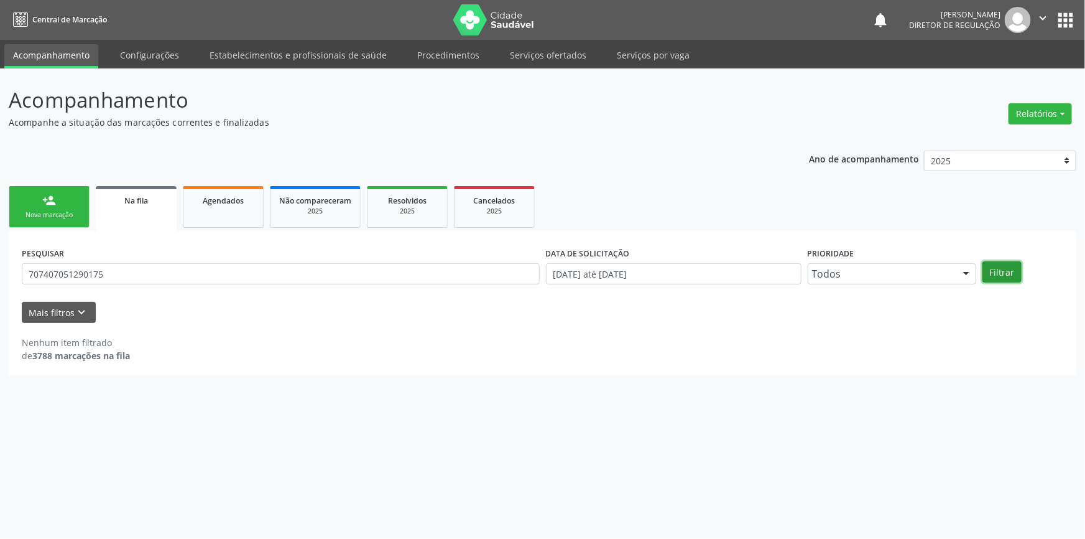
click at [999, 270] on button "Filtrar" at bounding box center [1002, 271] width 39 height 21
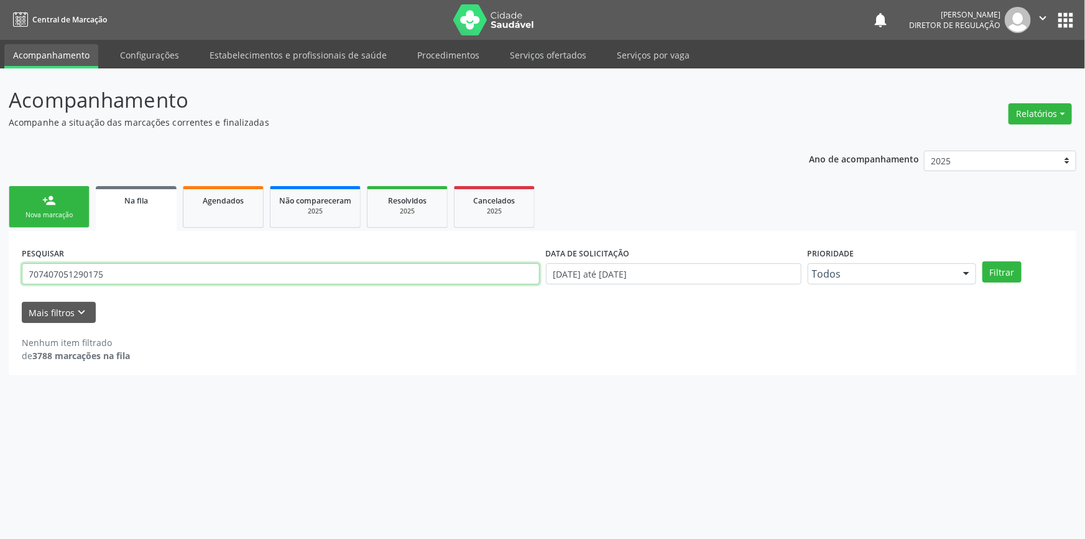
drag, startPoint x: 138, startPoint y: 271, endPoint x: 0, endPoint y: 259, distance: 138.5
click at [0, 261] on div "Acompanhamento Acompanhe a situação das marcações correntes e finalizadas Relat…" at bounding box center [542, 303] width 1085 height 470
type input "704602673629221"
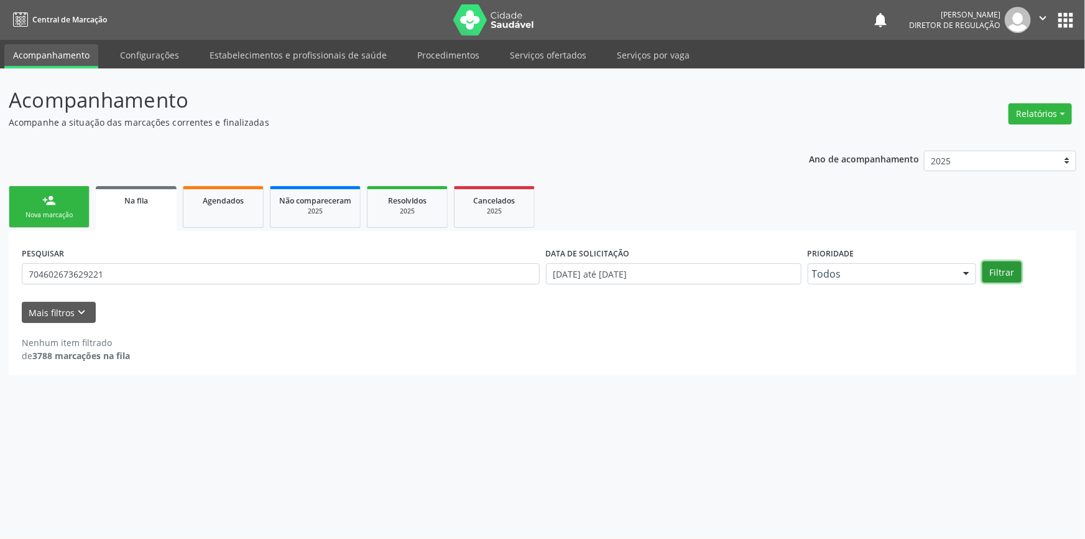
click at [1001, 268] on button "Filtrar" at bounding box center [1002, 271] width 39 height 21
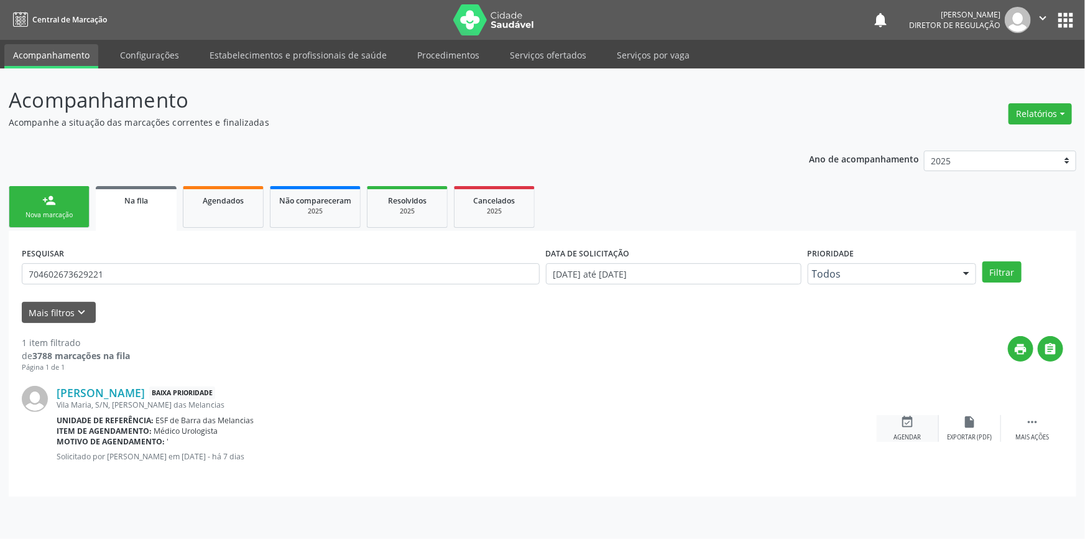
click at [909, 420] on icon "event_available" at bounding box center [908, 422] width 14 height 14
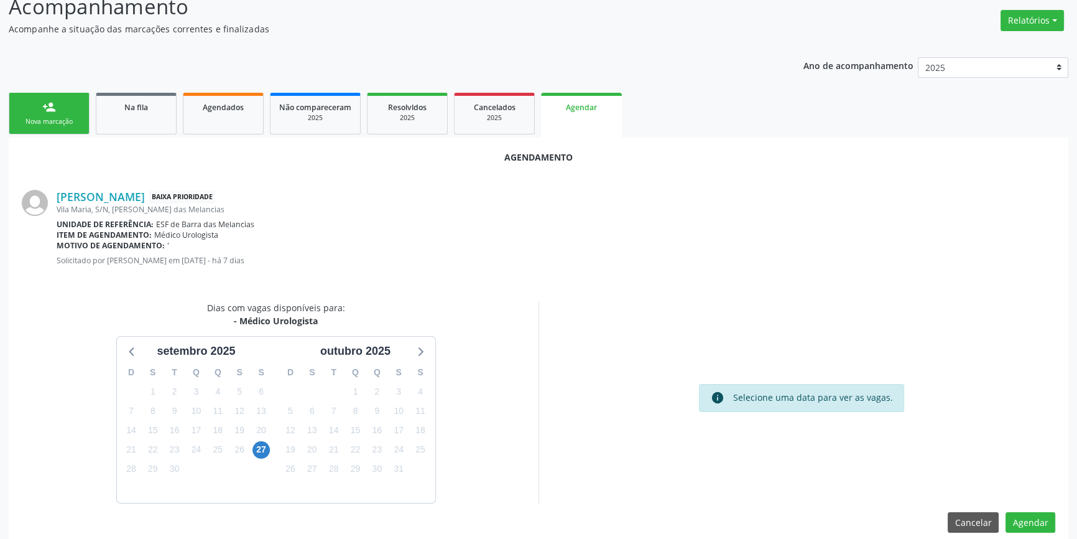
scroll to position [108, 0]
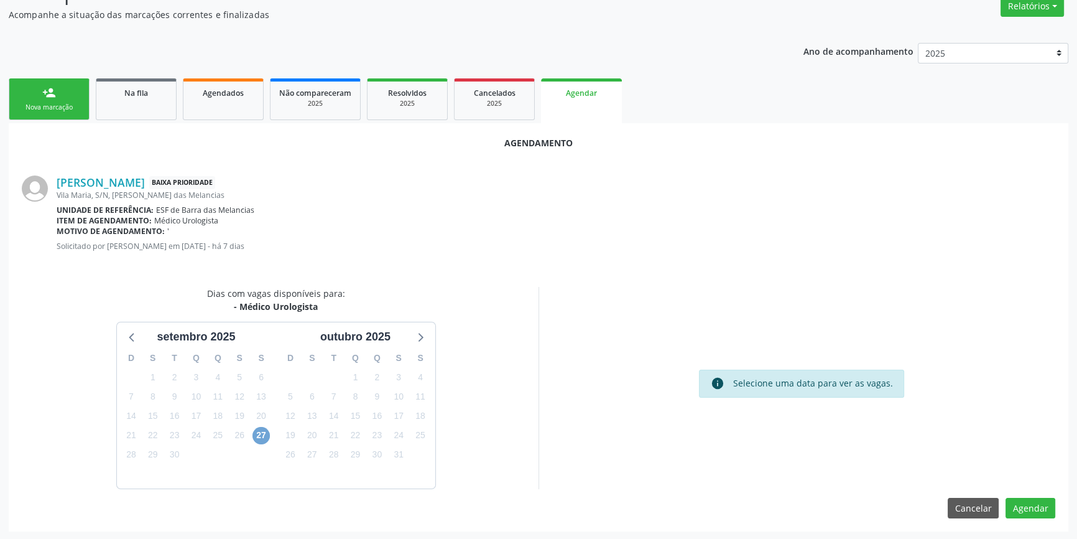
click at [259, 435] on span "27" at bounding box center [261, 435] width 17 height 17
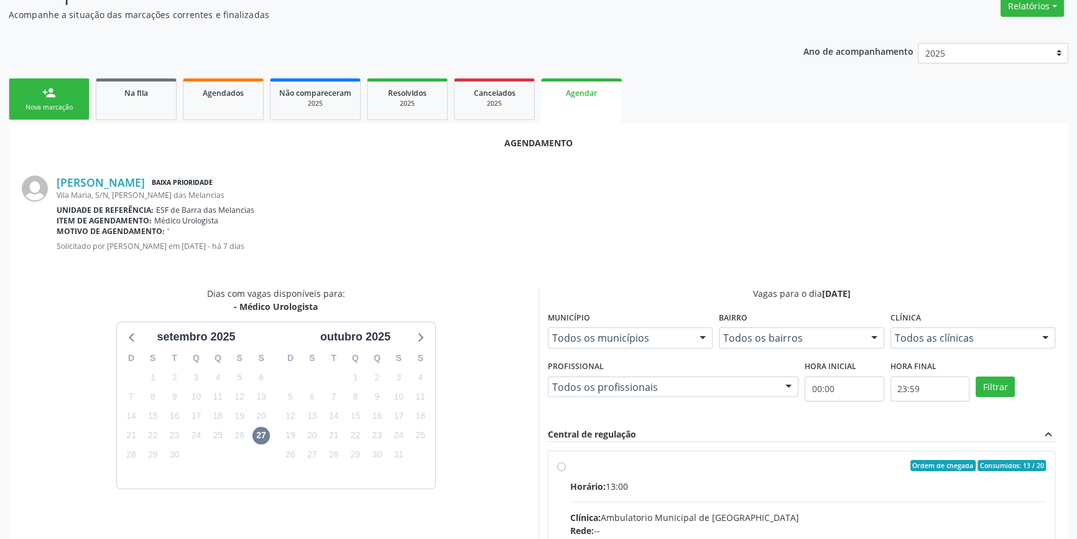
click at [602, 480] on span "Horário:" at bounding box center [587, 486] width 35 height 12
click at [566, 471] on input "Ordem de chegada Consumidos: 13 / 20 Horário: 13:00 Clínica: Ambulatorio Munici…" at bounding box center [561, 465] width 9 height 11
radio input "true"
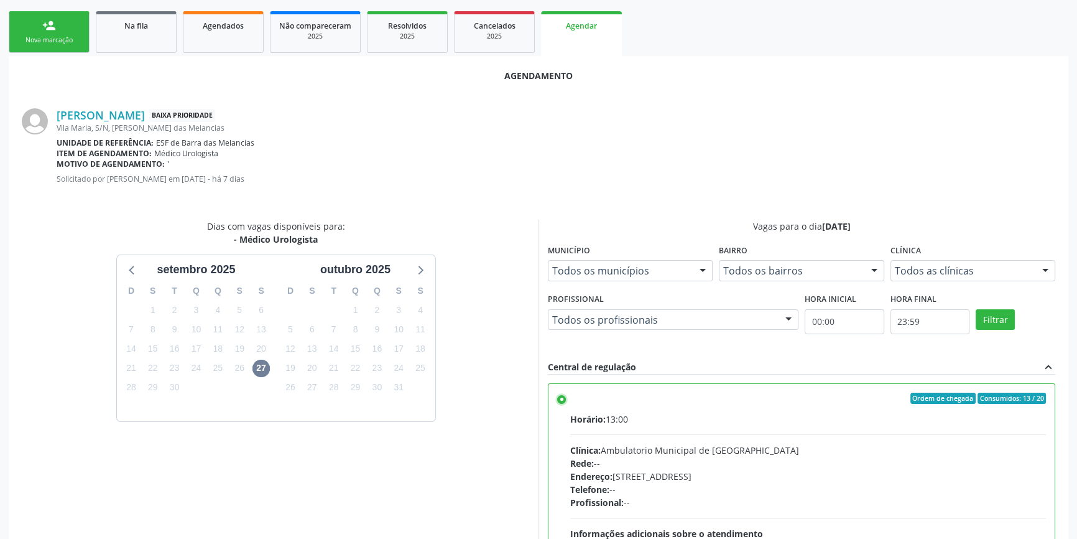
scroll to position [310, 0]
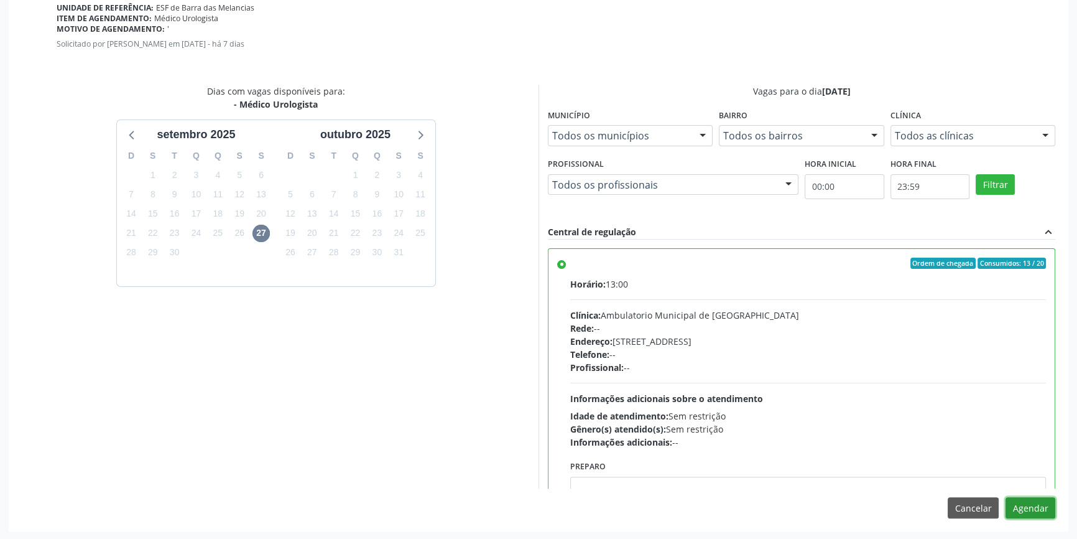
click at [1026, 499] on button "Agendar" at bounding box center [1031, 507] width 50 height 21
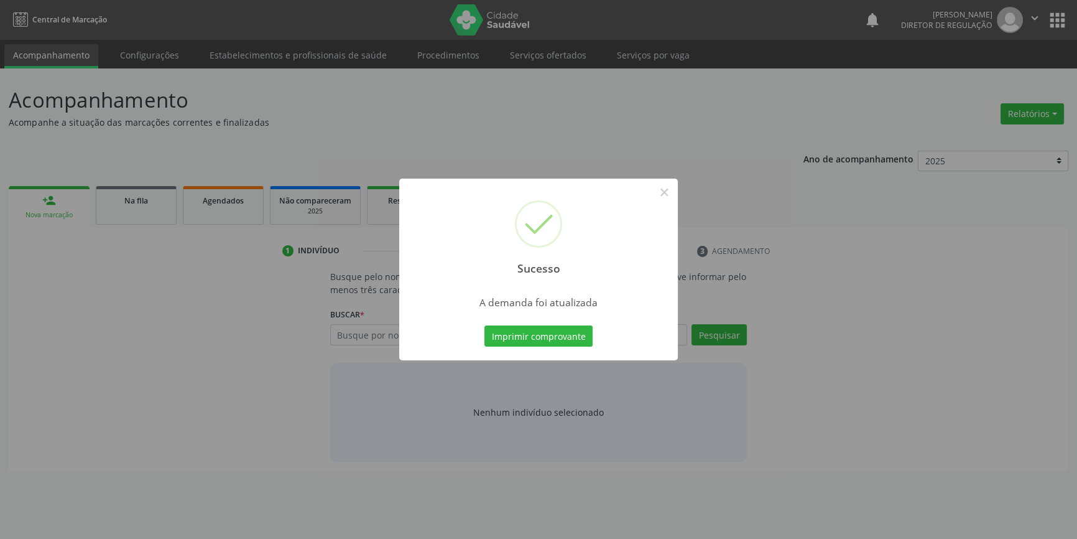
scroll to position [0, 0]
click at [580, 334] on button "Imprimir comprovante" at bounding box center [543, 335] width 108 height 21
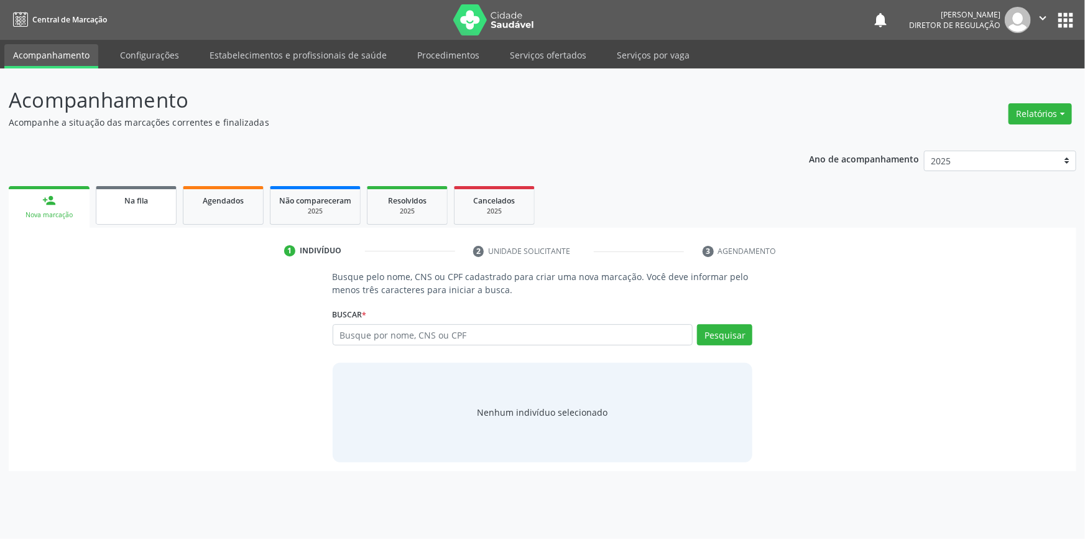
click at [151, 220] on link "Na fila" at bounding box center [136, 205] width 81 height 39
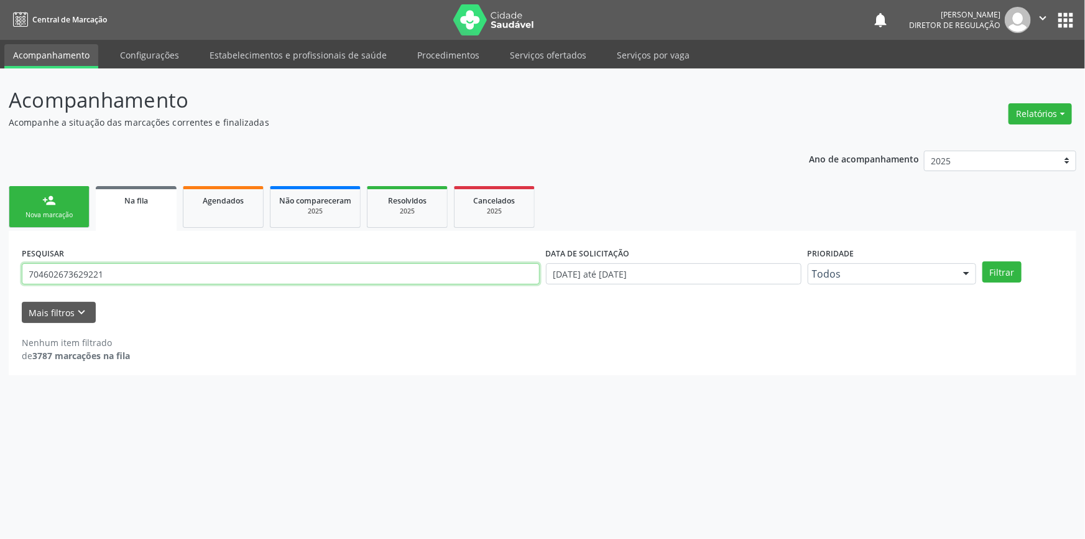
drag, startPoint x: 170, startPoint y: 274, endPoint x: 0, endPoint y: 271, distance: 170.4
click at [0, 271] on div "Acompanhamento Acompanhe a situação das marcações correntes e finalizadas Relat…" at bounding box center [542, 303] width 1085 height 470
type input "700400942358849"
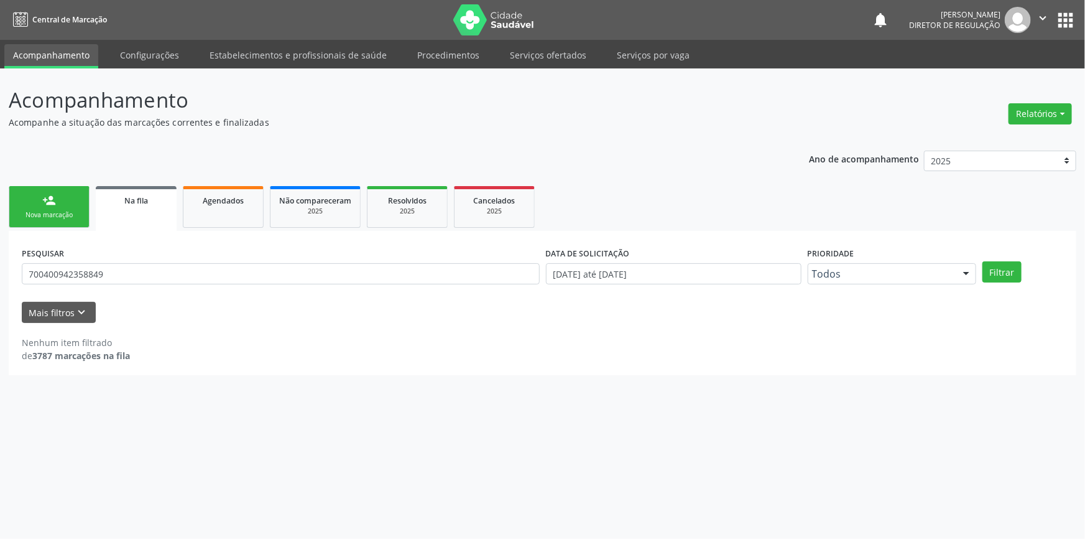
click at [1004, 283] on div "PESQUISAR 700400942358849 DATA DE SOLICITAÇÃO 01/01/2018 até 12/09/2025 Priorid…" at bounding box center [543, 268] width 1048 height 49
click at [1004, 277] on button "Filtrar" at bounding box center [1002, 271] width 39 height 21
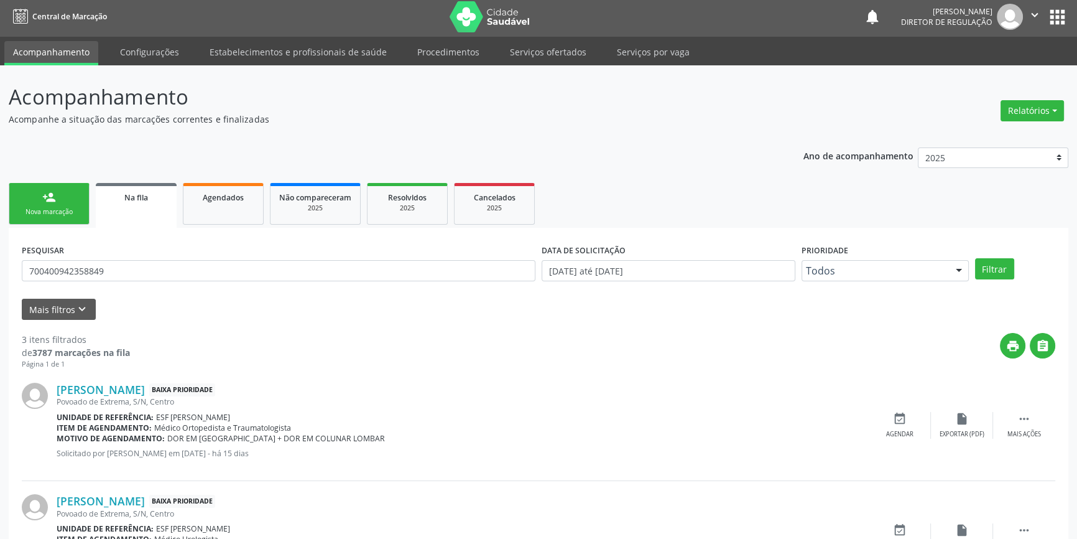
scroll to position [113, 0]
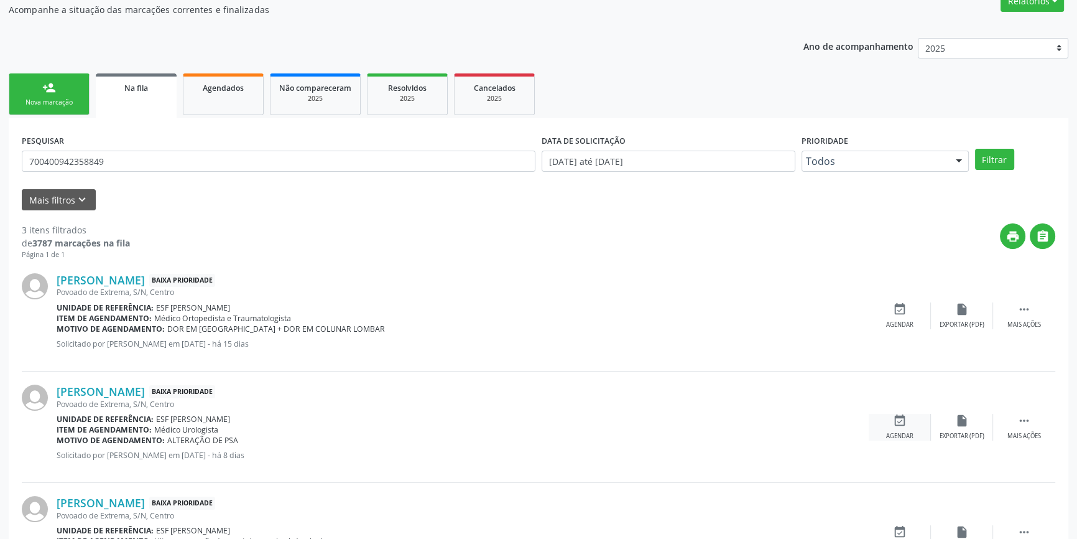
click at [902, 423] on icon "event_available" at bounding box center [900, 421] width 14 height 14
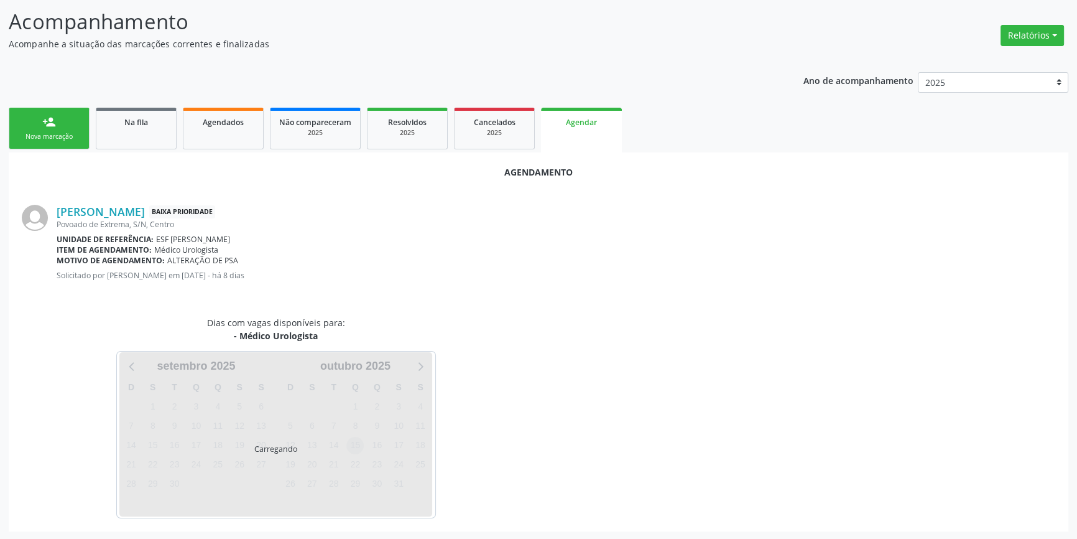
scroll to position [108, 0]
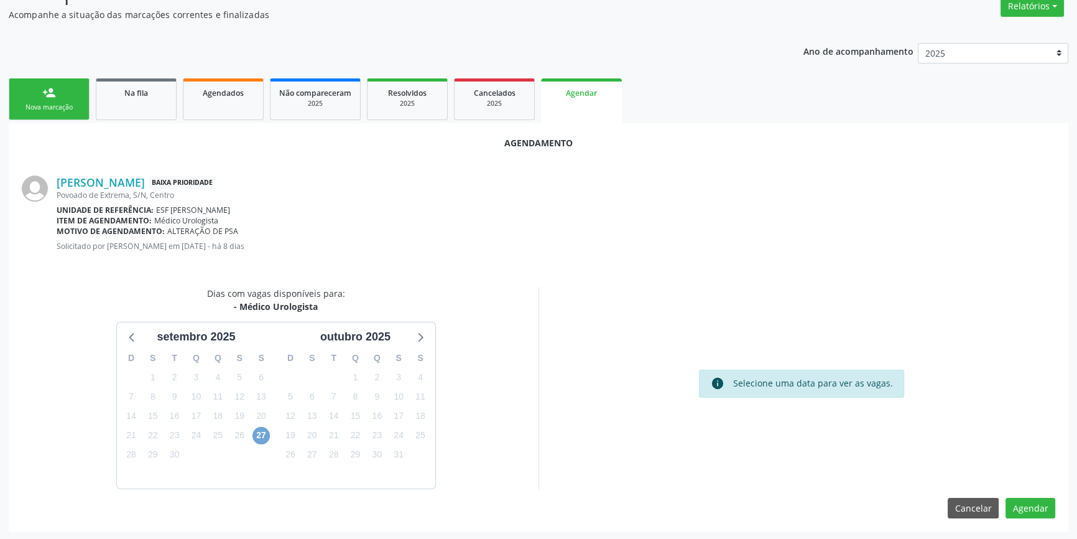
click at [264, 431] on span "27" at bounding box center [261, 435] width 17 height 17
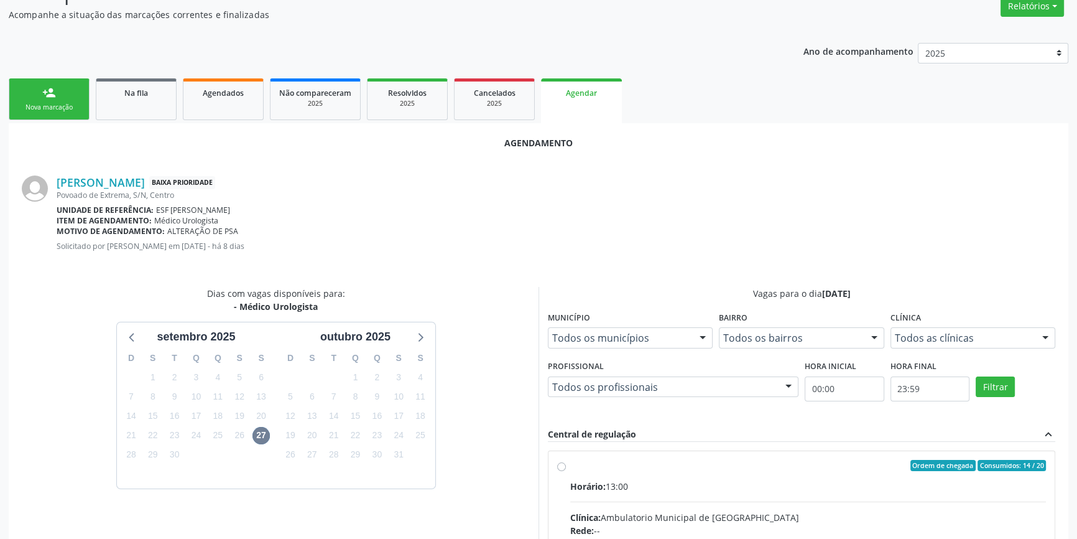
click at [566, 471] on input "Ordem de chegada Consumidos: 14 / 20 Horário: 13:00 Clínica: Ambulatorio Munici…" at bounding box center [561, 465] width 9 height 11
radio input "true"
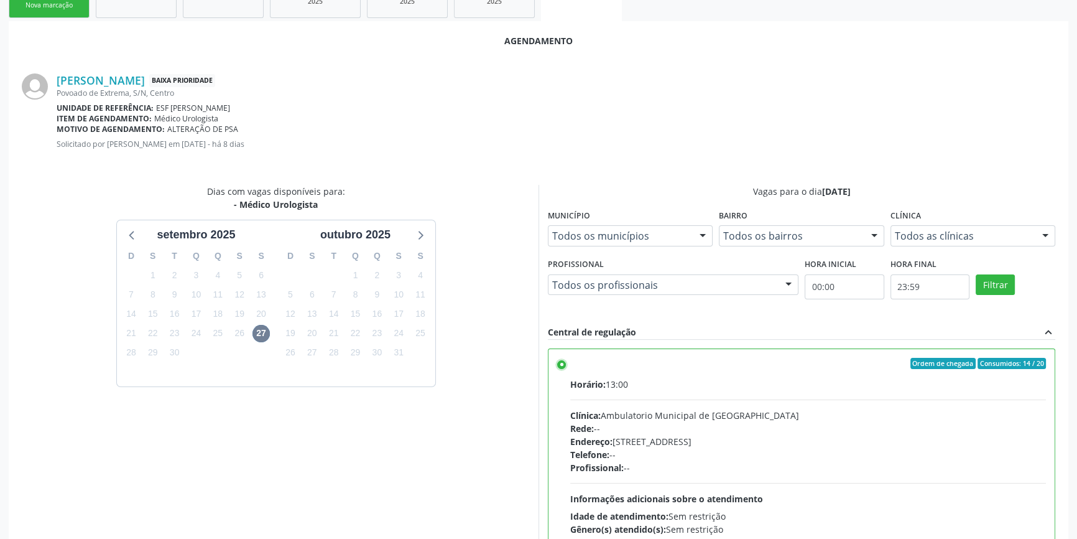
scroll to position [310, 0]
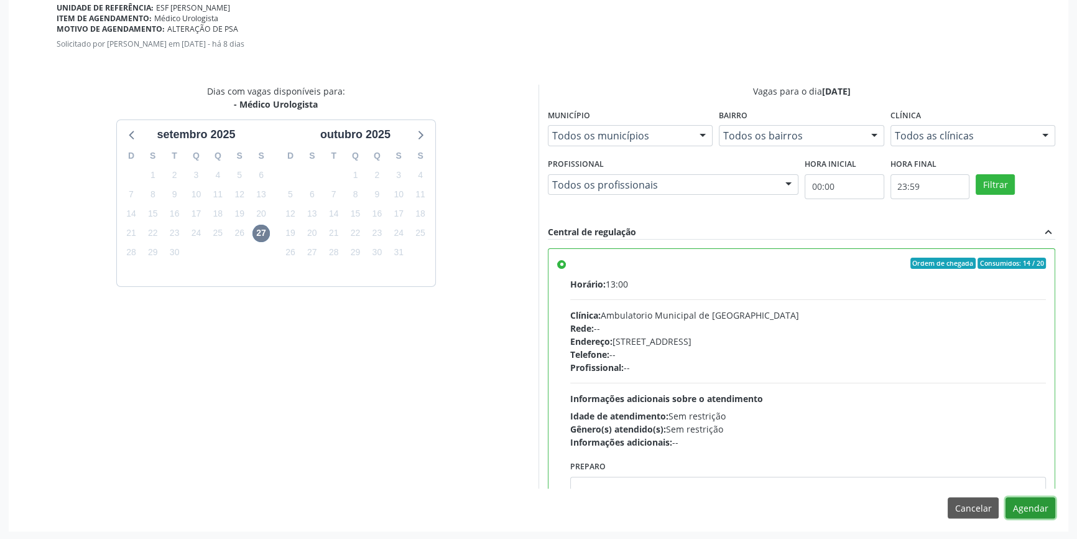
click at [1039, 498] on button "Agendar" at bounding box center [1031, 507] width 50 height 21
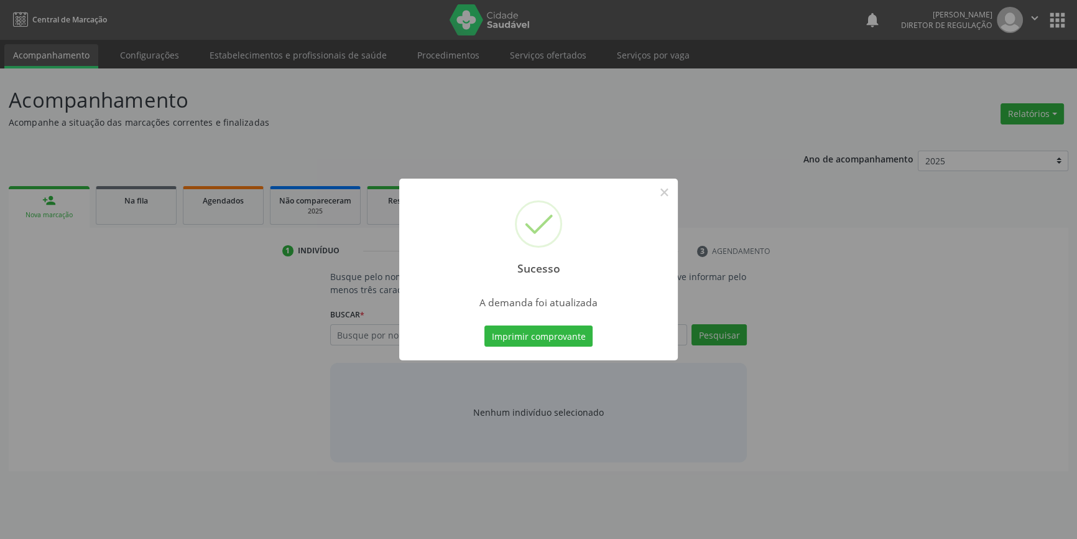
scroll to position [0, 0]
click at [572, 336] on button "Imprimir comprovante" at bounding box center [543, 335] width 108 height 21
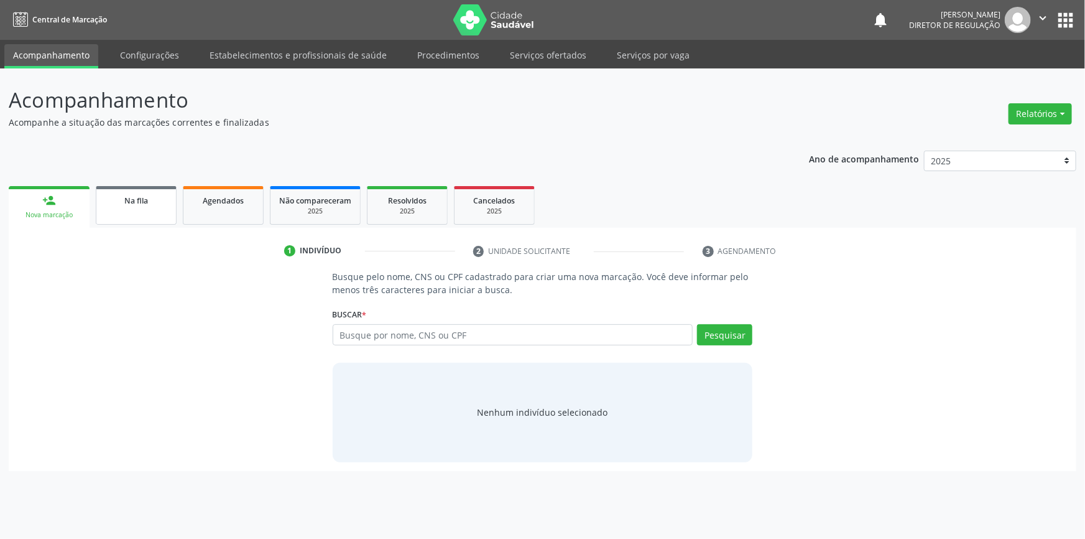
drag, startPoint x: 134, startPoint y: 208, endPoint x: 161, endPoint y: 225, distance: 31.9
click at [134, 208] on link "Na fila" at bounding box center [136, 205] width 81 height 39
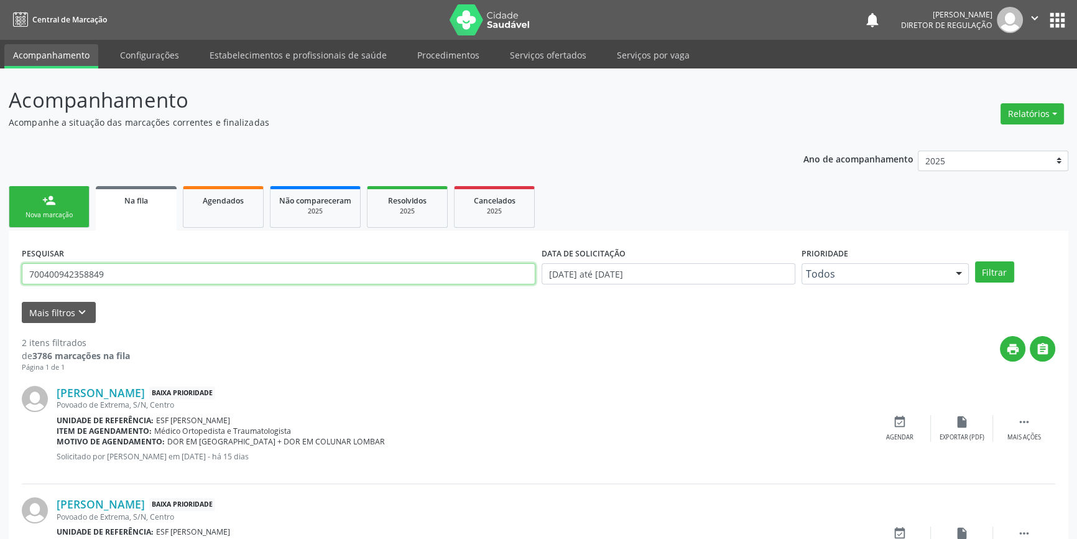
drag, startPoint x: 176, startPoint y: 274, endPoint x: 0, endPoint y: 272, distance: 176.0
click at [0, 272] on div "Acompanhamento Acompanhe a situação das marcações correntes e finalizadas Relat…" at bounding box center [538, 342] width 1077 height 548
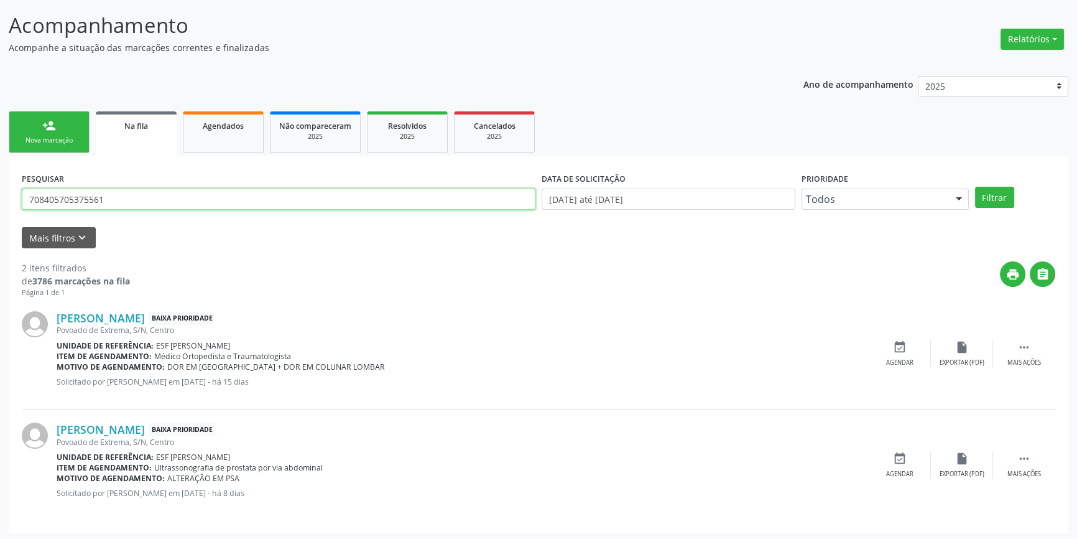
scroll to position [76, 0]
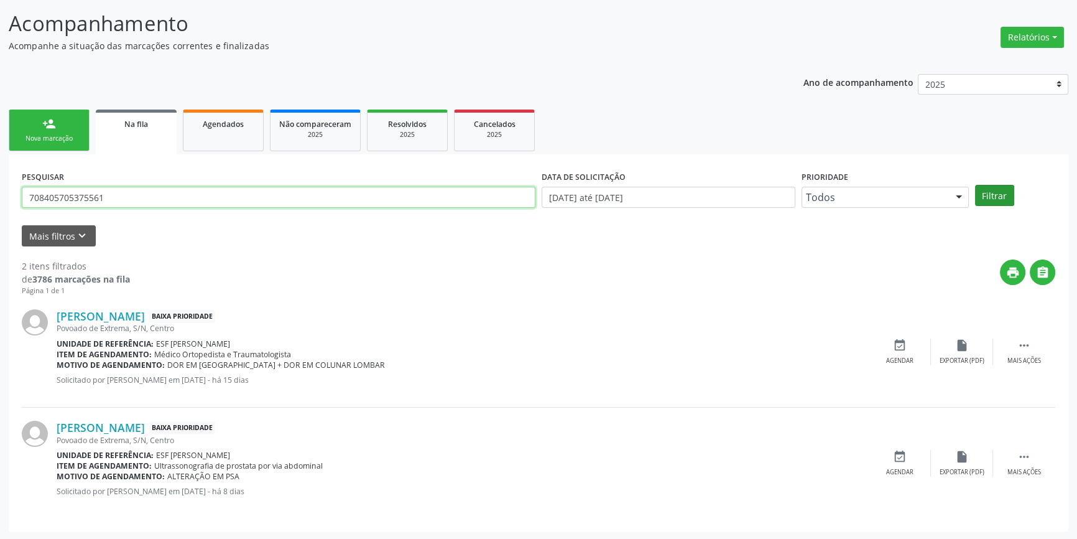
type input "708405705375561"
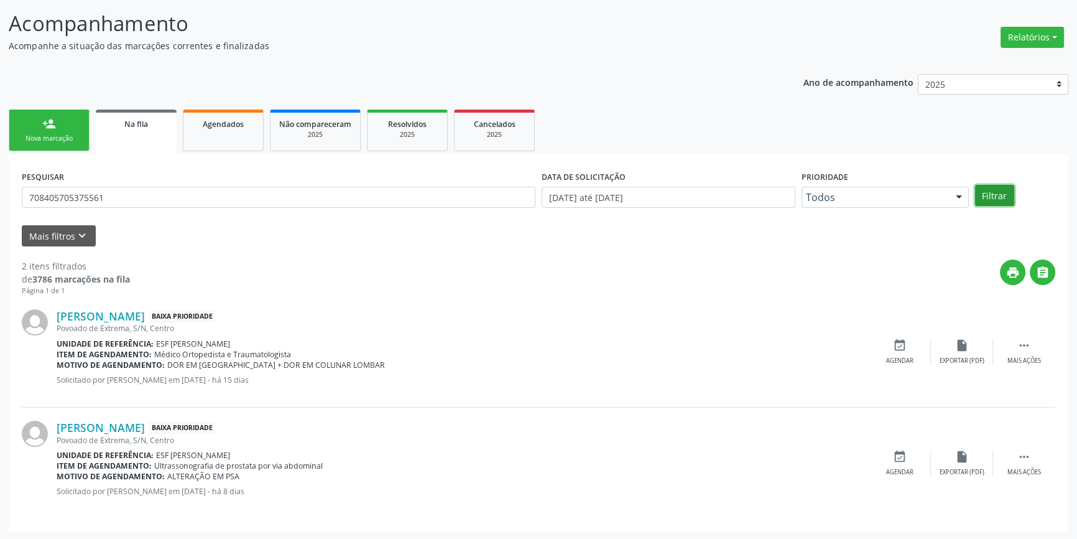
click at [998, 187] on button "Filtrar" at bounding box center [994, 195] width 39 height 21
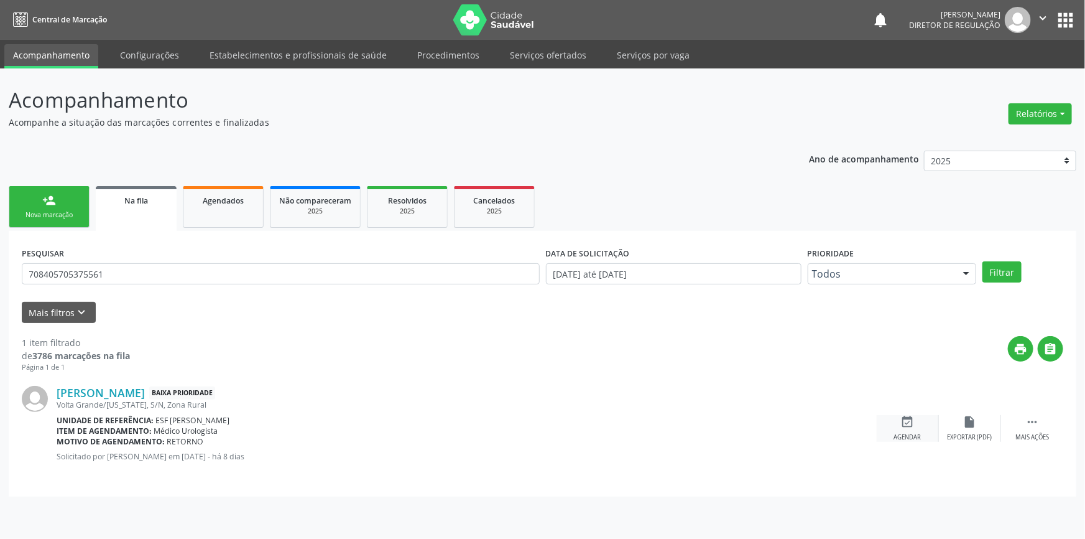
click at [892, 419] on div "event_available Agendar" at bounding box center [908, 428] width 62 height 27
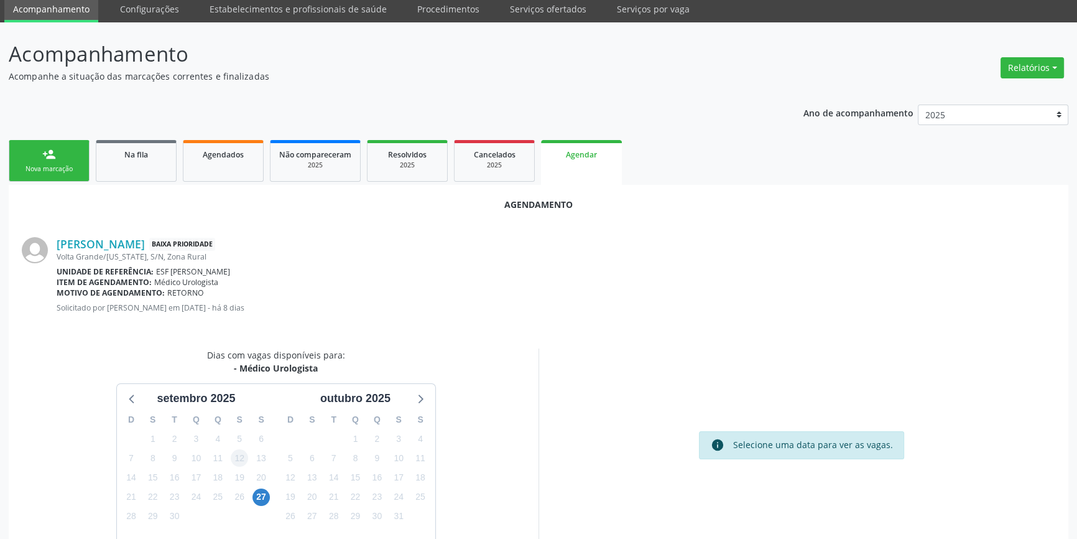
scroll to position [108, 0]
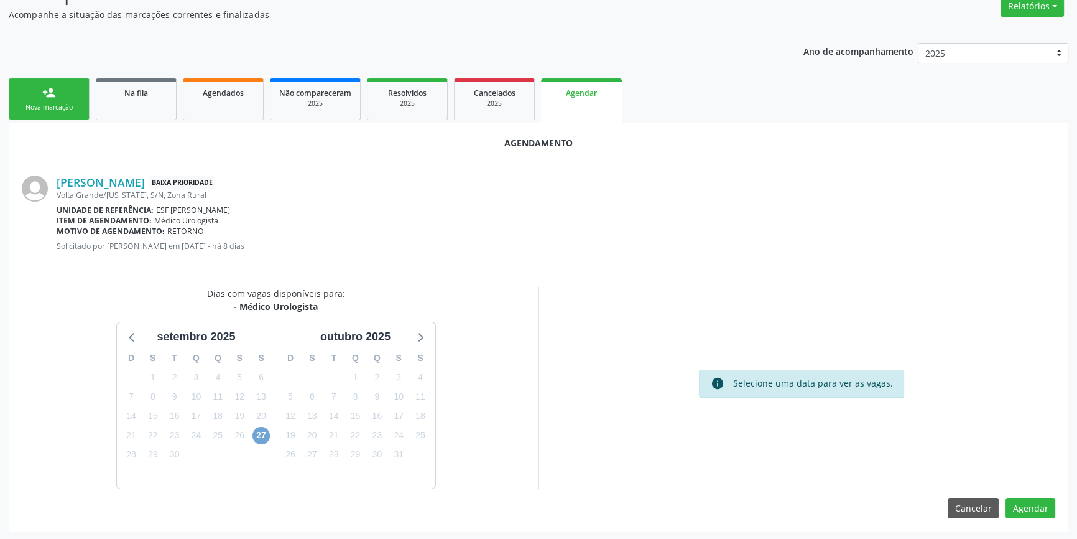
click at [261, 432] on span "27" at bounding box center [261, 435] width 17 height 17
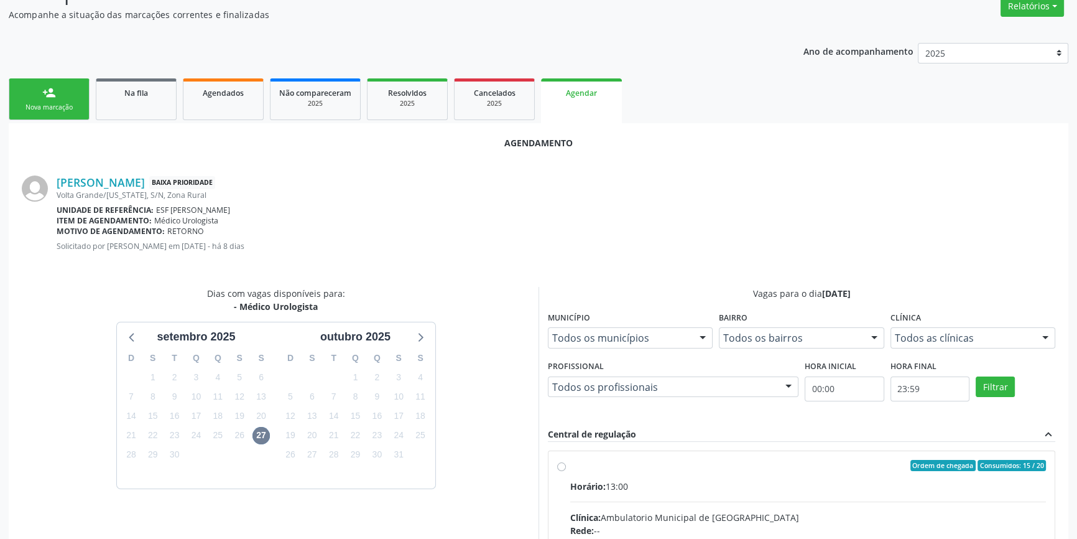
click at [622, 463] on div "Ordem de chegada Consumidos: 15 / 20" at bounding box center [808, 465] width 476 height 11
click at [566, 463] on input "Ordem de chegada Consumidos: 15 / 20 Horário: 13:00 Clínica: Ambulatorio Munici…" at bounding box center [561, 465] width 9 height 11
radio input "true"
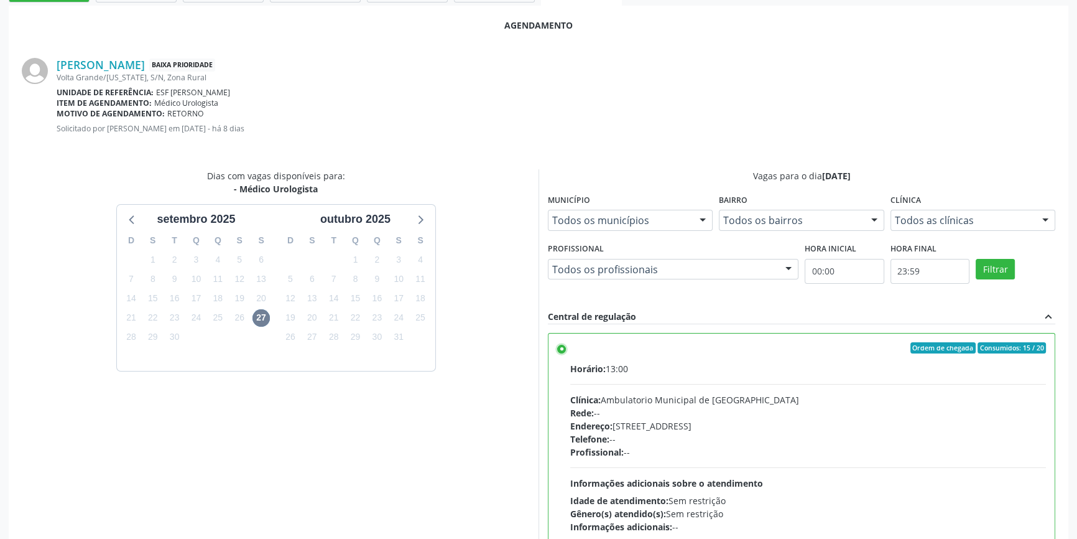
scroll to position [310, 0]
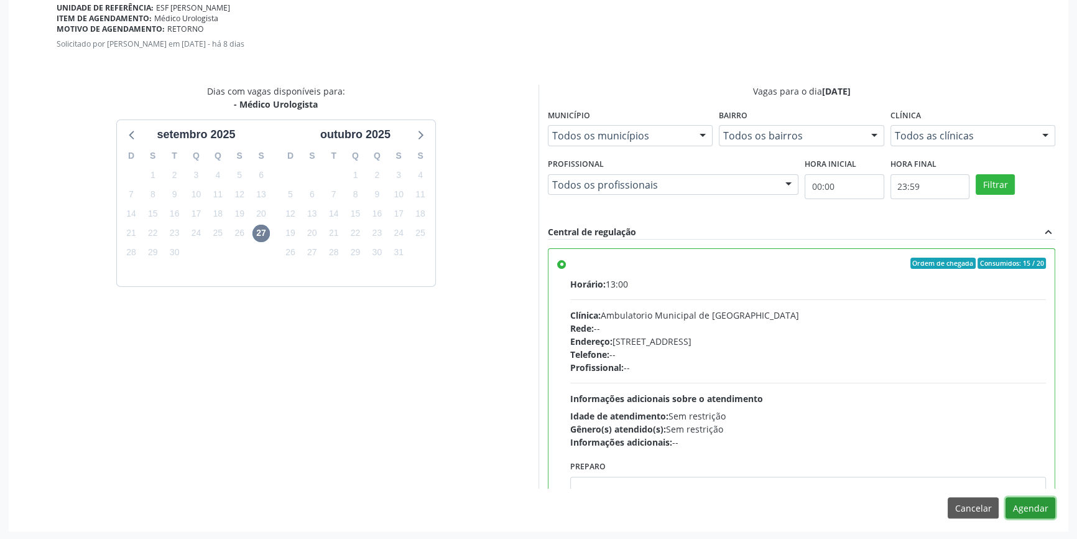
click at [1026, 506] on button "Agendar" at bounding box center [1031, 507] width 50 height 21
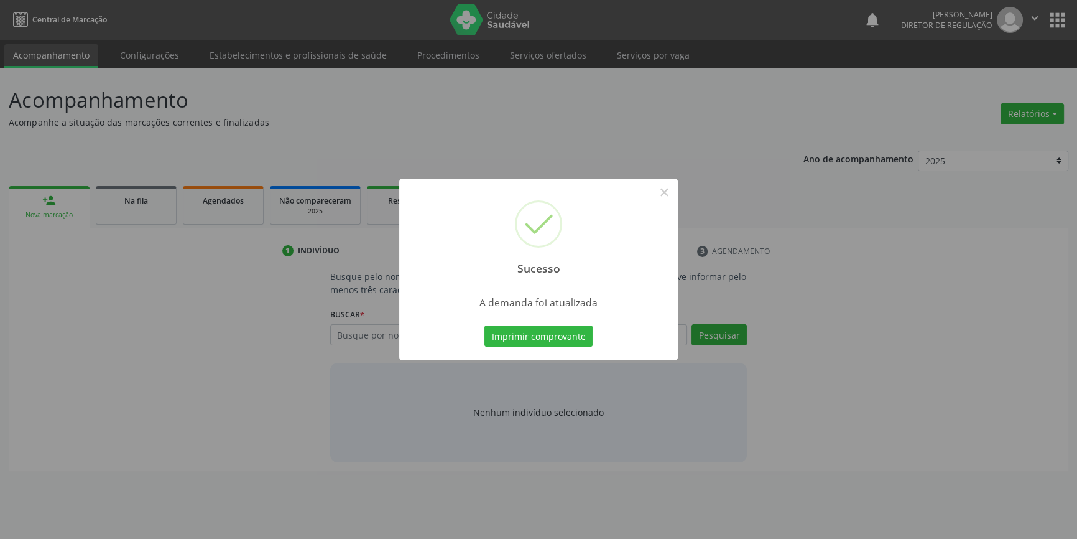
scroll to position [0, 0]
click at [580, 330] on button "Imprimir comprovante" at bounding box center [543, 335] width 108 height 21
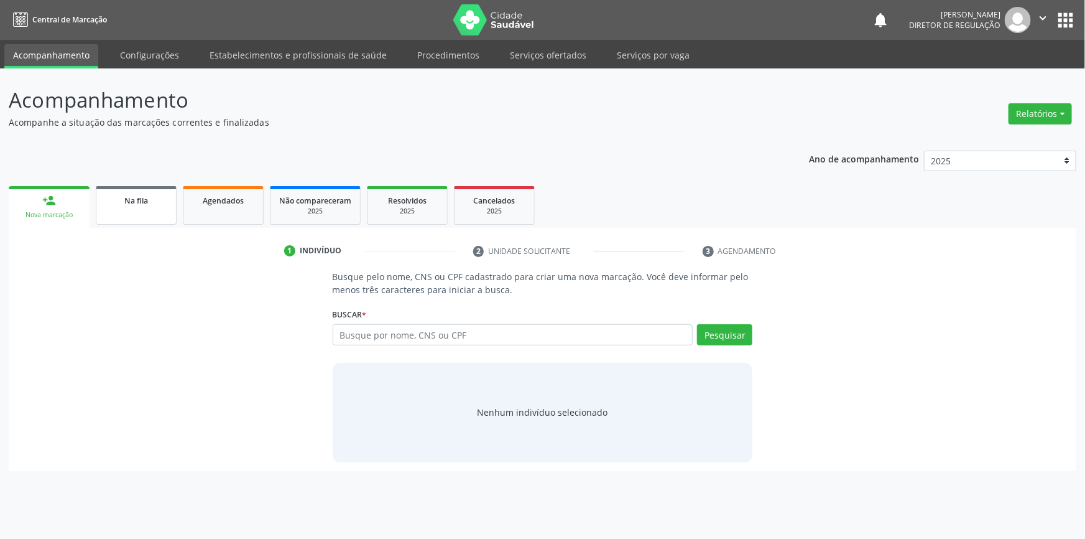
click at [126, 218] on link "Na fila" at bounding box center [136, 205] width 81 height 39
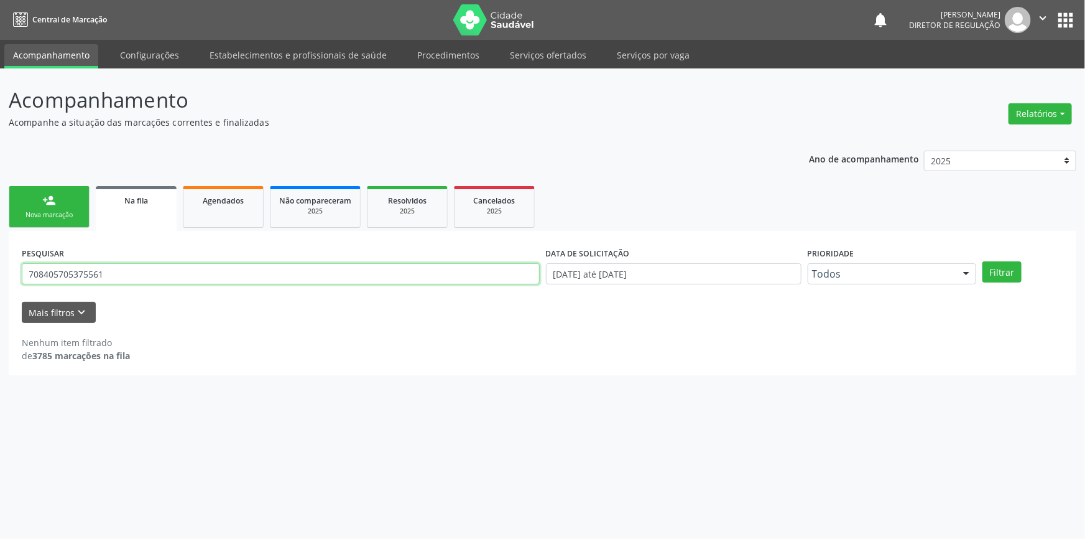
drag, startPoint x: 141, startPoint y: 266, endPoint x: 0, endPoint y: 254, distance: 141.7
click at [0, 254] on div "Acompanhamento Acompanhe a situação das marcações correntes e finalizadas Relat…" at bounding box center [542, 303] width 1085 height 470
type input "7"
type input "705001816818254"
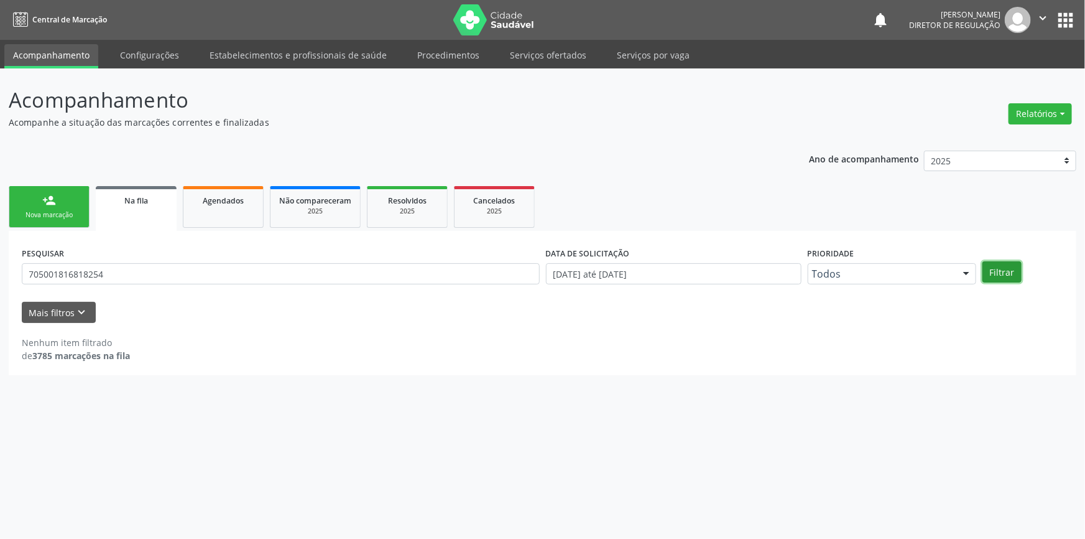
click at [1011, 279] on button "Filtrar" at bounding box center [1002, 271] width 39 height 21
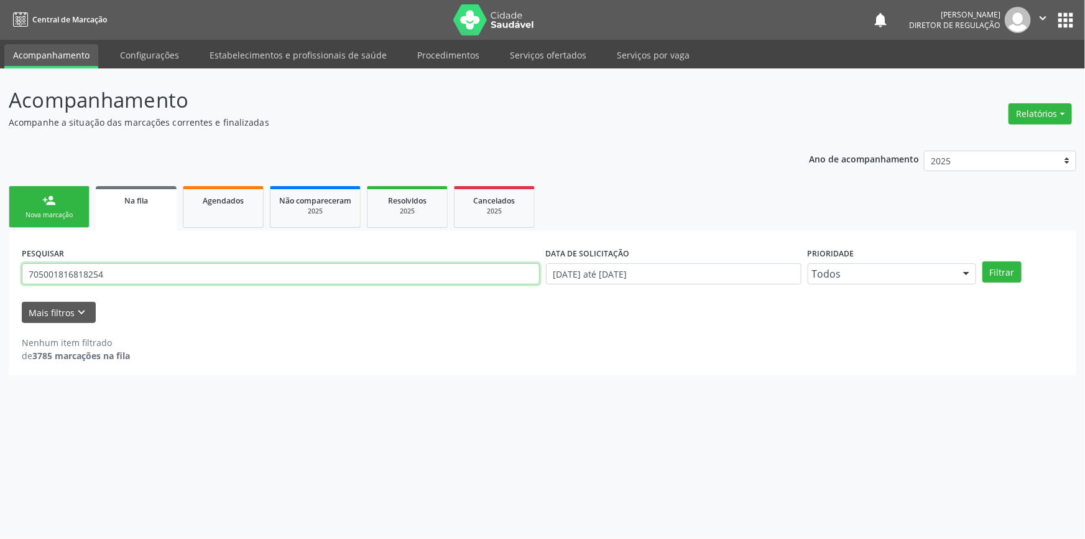
drag, startPoint x: 139, startPoint y: 272, endPoint x: 0, endPoint y: 276, distance: 138.7
click at [0, 275] on div "Acompanhamento Acompanhe a situação das marcações correntes e finalizadas Relat…" at bounding box center [542, 303] width 1085 height 470
type input "josefa emiliana"
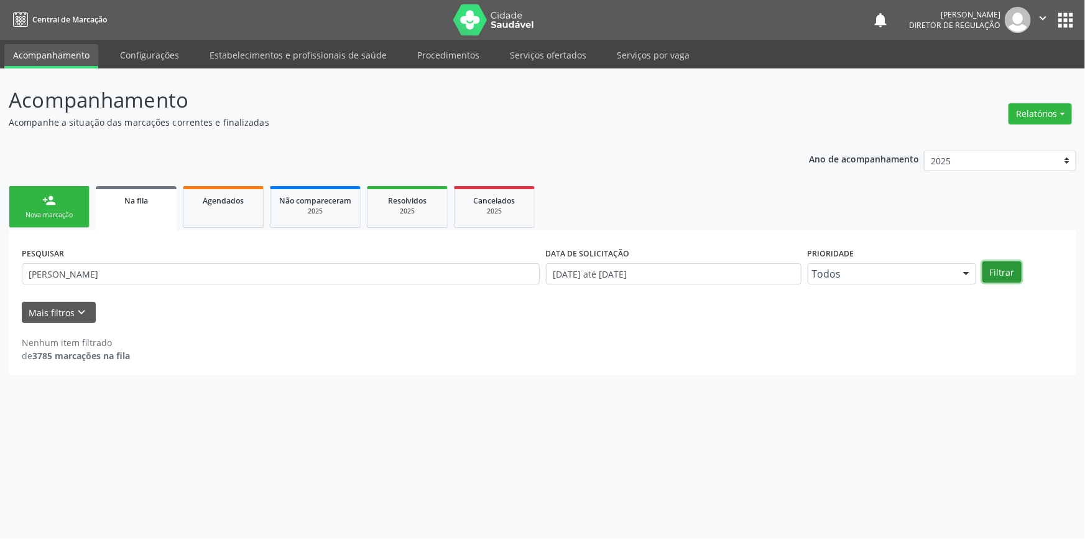
click at [1014, 274] on button "Filtrar" at bounding box center [1002, 271] width 39 height 21
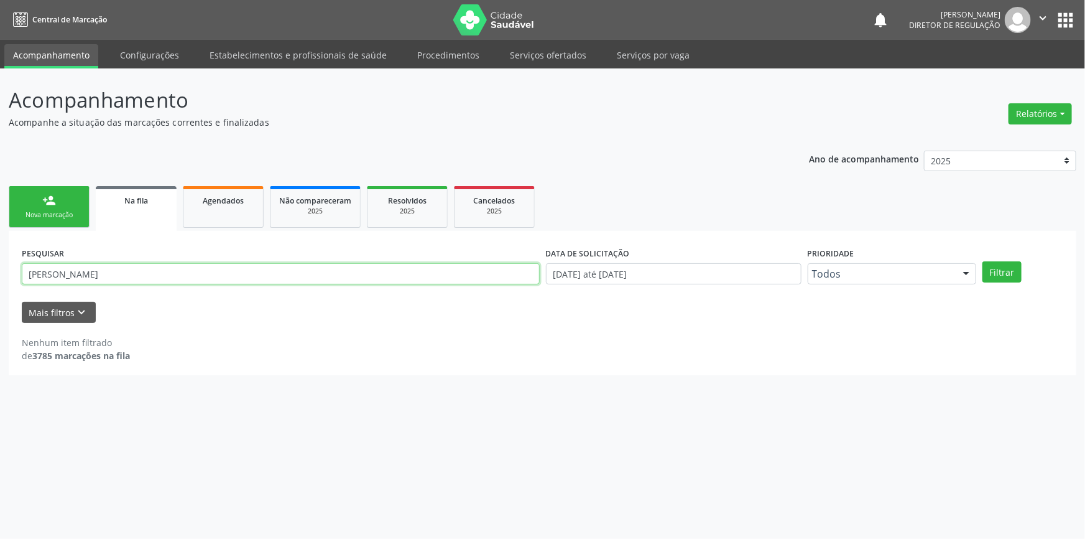
drag, startPoint x: 244, startPoint y: 280, endPoint x: 0, endPoint y: 275, distance: 243.9
click at [0, 275] on div "Acompanhamento Acompanhe a situação das marcações correntes e finalizadas Relat…" at bounding box center [542, 303] width 1085 height 470
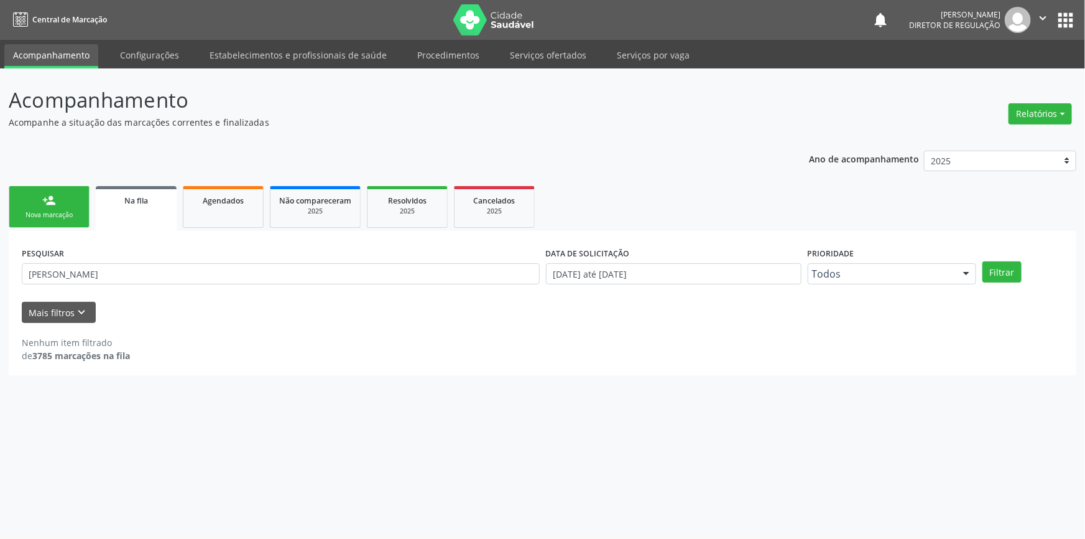
click at [46, 209] on link "person_add Nova marcação" at bounding box center [49, 207] width 81 height 42
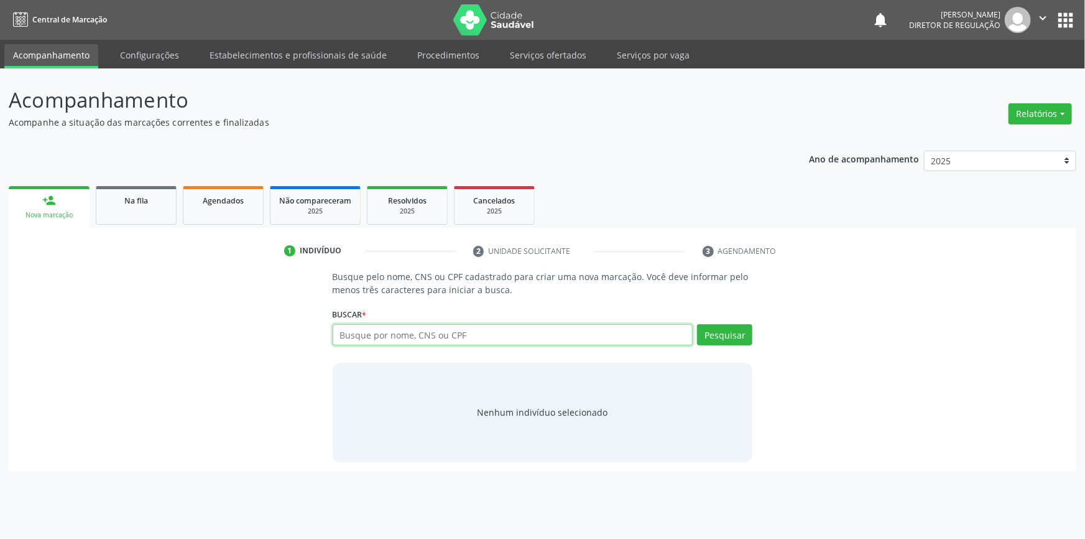
click at [373, 324] on input "text" at bounding box center [513, 334] width 361 height 21
type input "705001816818254"
click at [727, 322] on div "Buscar * Busque por nome, CNS ou CPF Nenhum resultado encontrado para: " " Não …" at bounding box center [543, 329] width 420 height 49
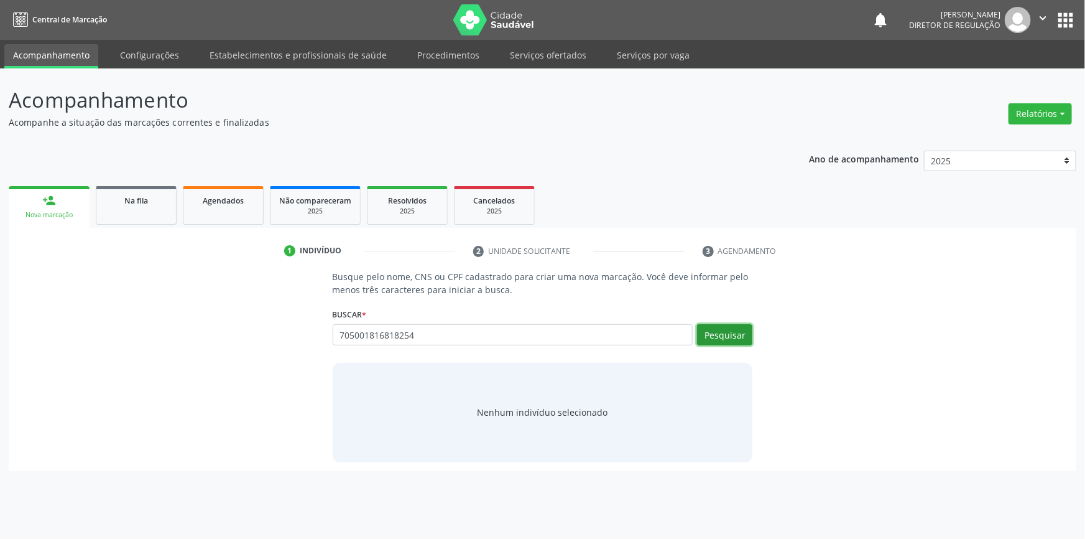
click at [723, 333] on button "Pesquisar" at bounding box center [724, 334] width 55 height 21
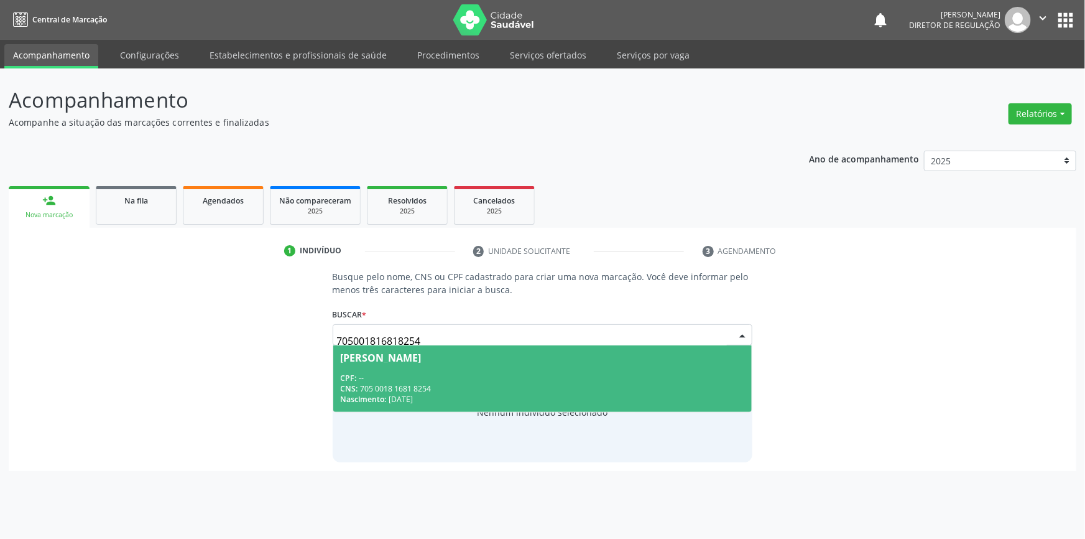
click at [464, 360] on div "Josefa Emiliana de Souza" at bounding box center [543, 358] width 404 height 10
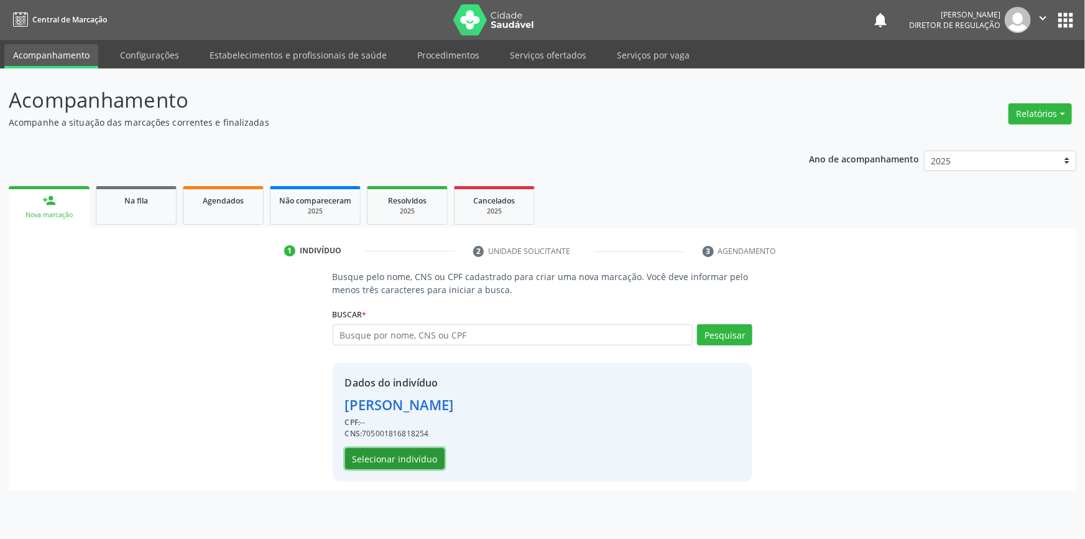
click at [411, 460] on button "Selecionar indivíduo" at bounding box center [395, 458] width 100 height 21
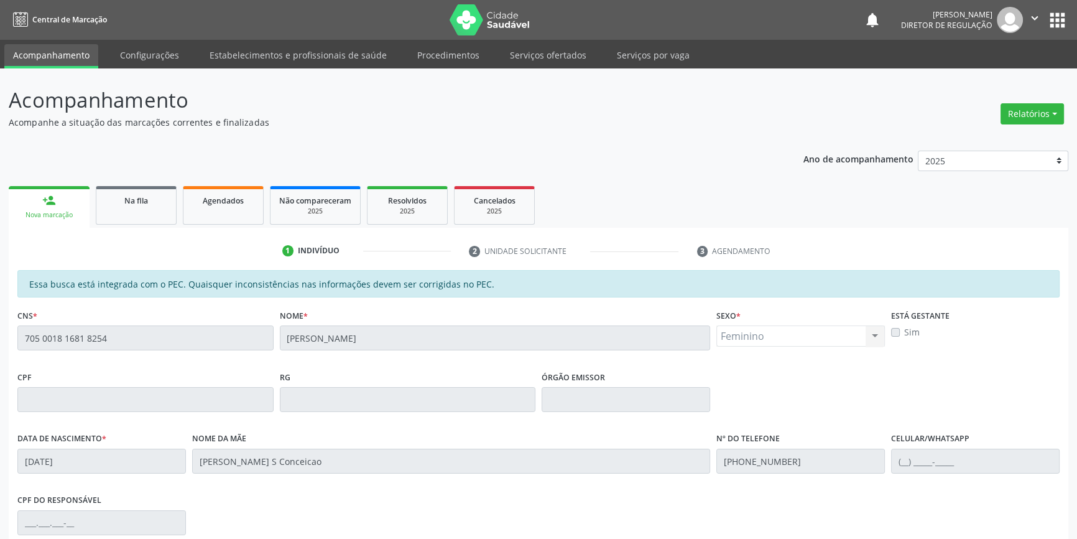
scroll to position [170, 0]
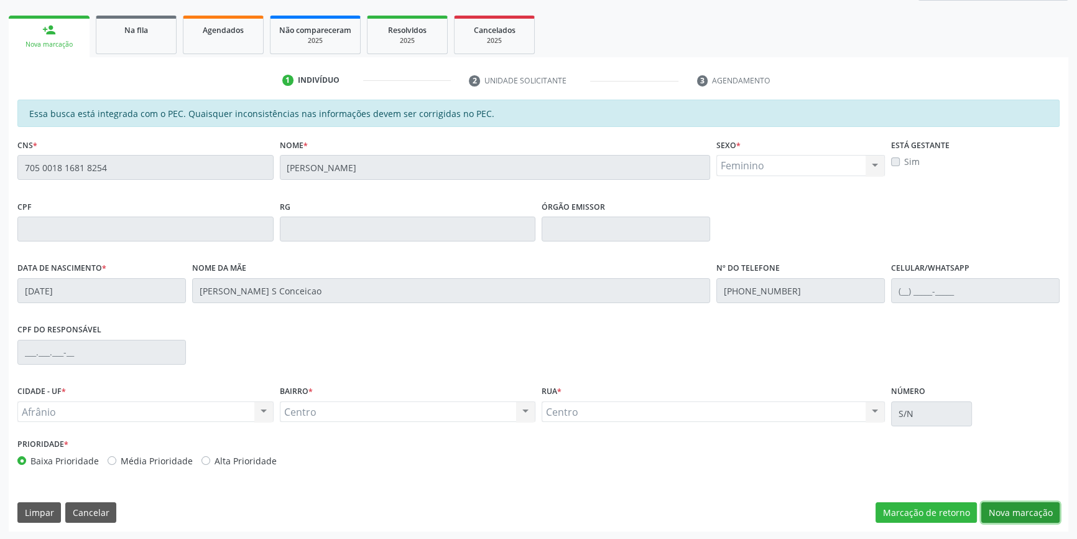
click at [1013, 516] on button "Nova marcação" at bounding box center [1020, 512] width 78 height 21
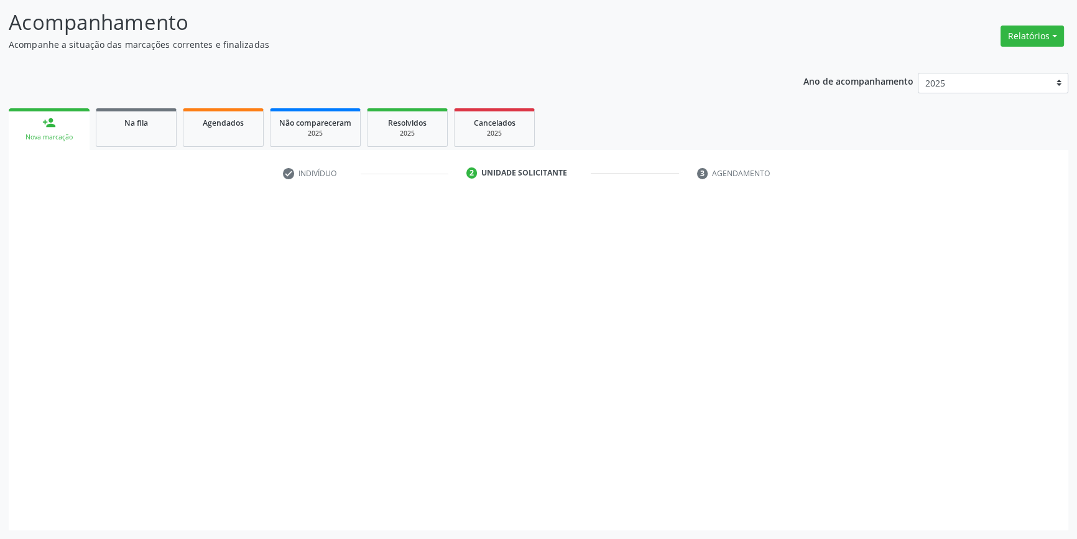
scroll to position [76, 0]
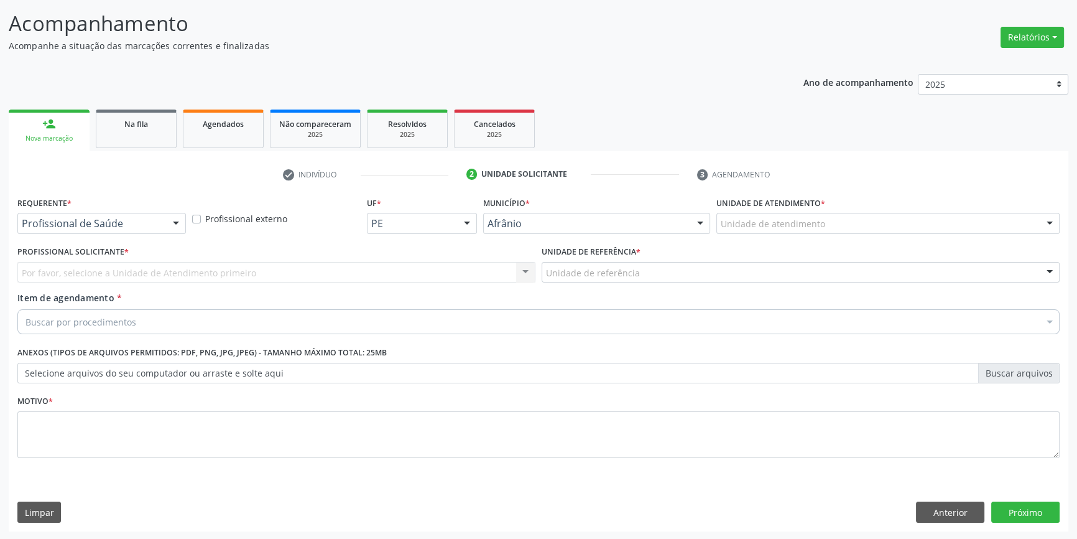
click at [782, 230] on div "Unidade de atendimento" at bounding box center [887, 223] width 343 height 21
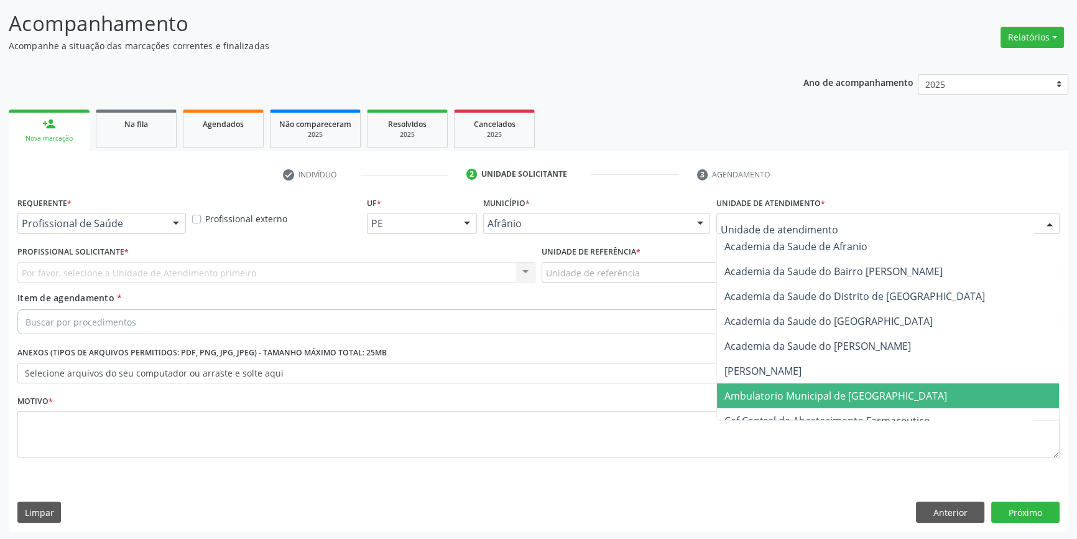
click at [788, 392] on span "Ambulatorio Municipal de [GEOGRAPHIC_DATA]" at bounding box center [836, 396] width 223 height 14
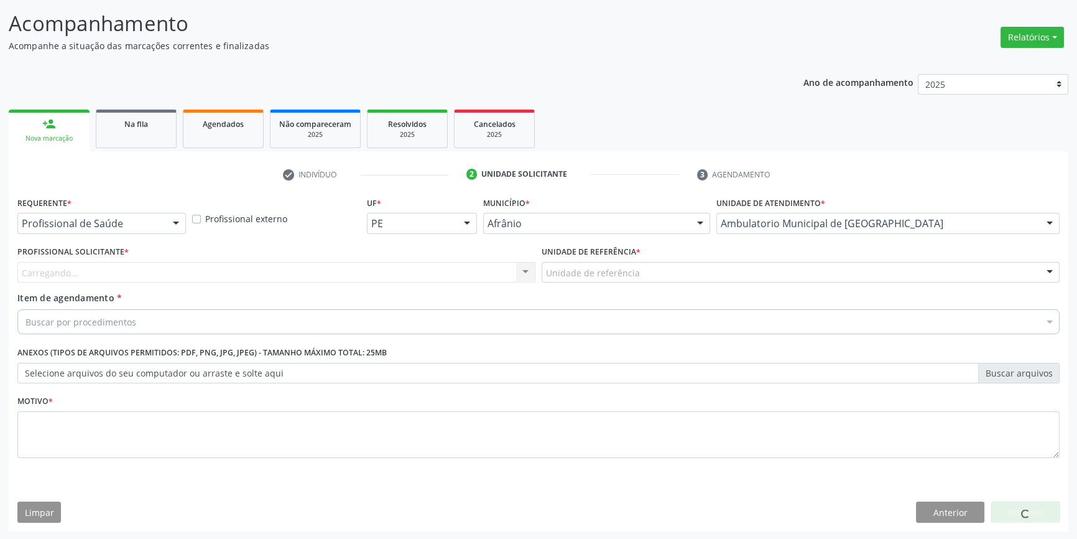
click at [671, 281] on div "Unidade de referência ESF de Extrema ESF de Barra das Melancias ESF Jose e Mari…" at bounding box center [801, 272] width 518 height 21
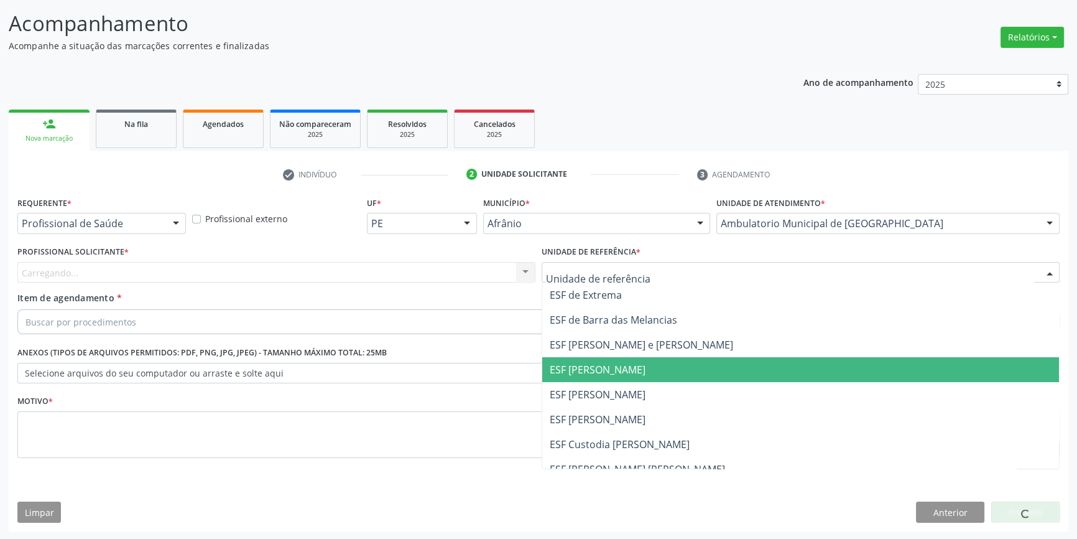
click at [621, 387] on span "ESF [PERSON_NAME]" at bounding box center [598, 394] width 96 height 14
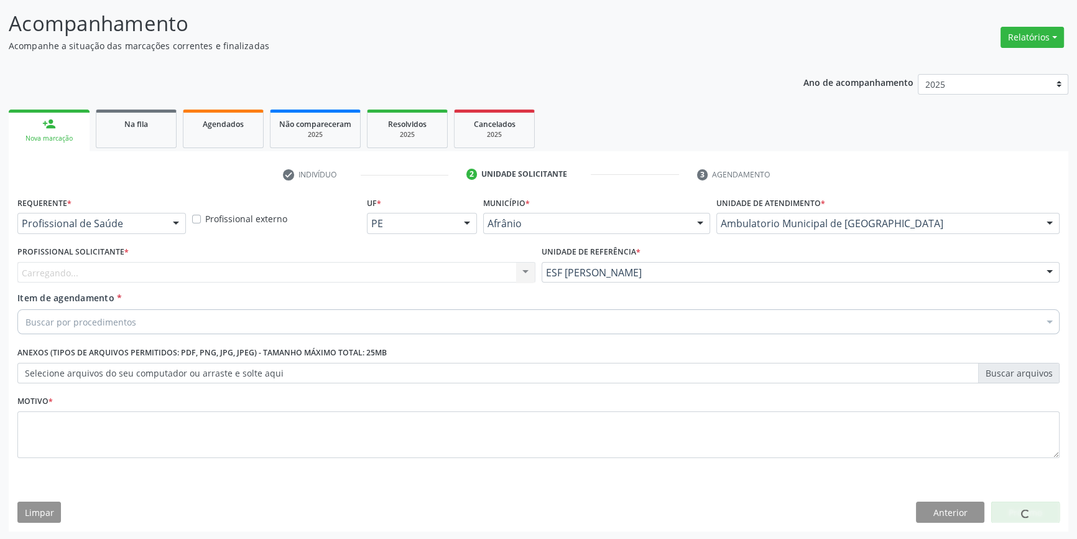
click at [433, 269] on div "Carregando... Nenhum resultado encontrado para: " " Não há nenhuma opção para s…" at bounding box center [276, 272] width 518 height 21
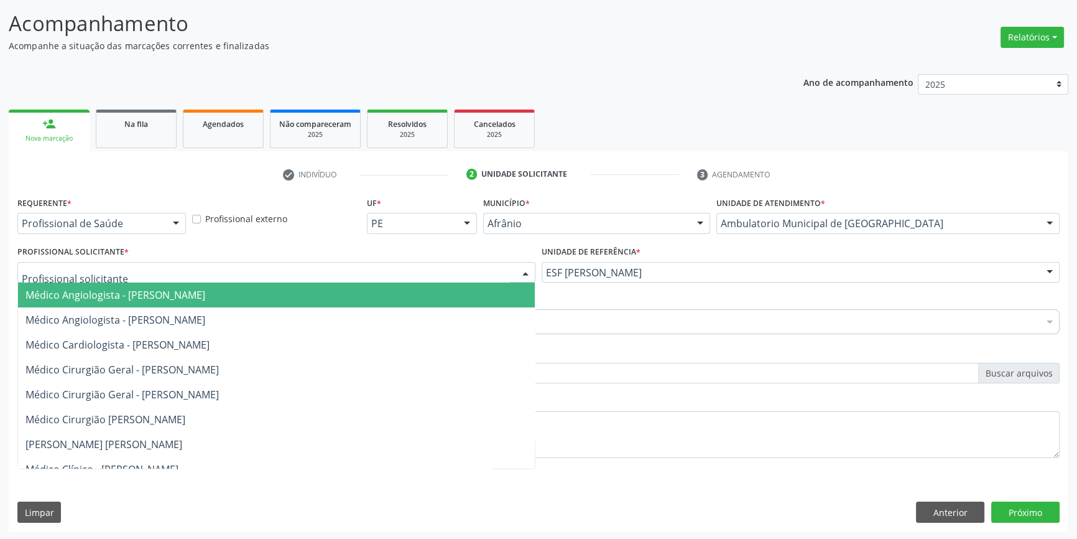
click at [425, 269] on div at bounding box center [276, 272] width 518 height 21
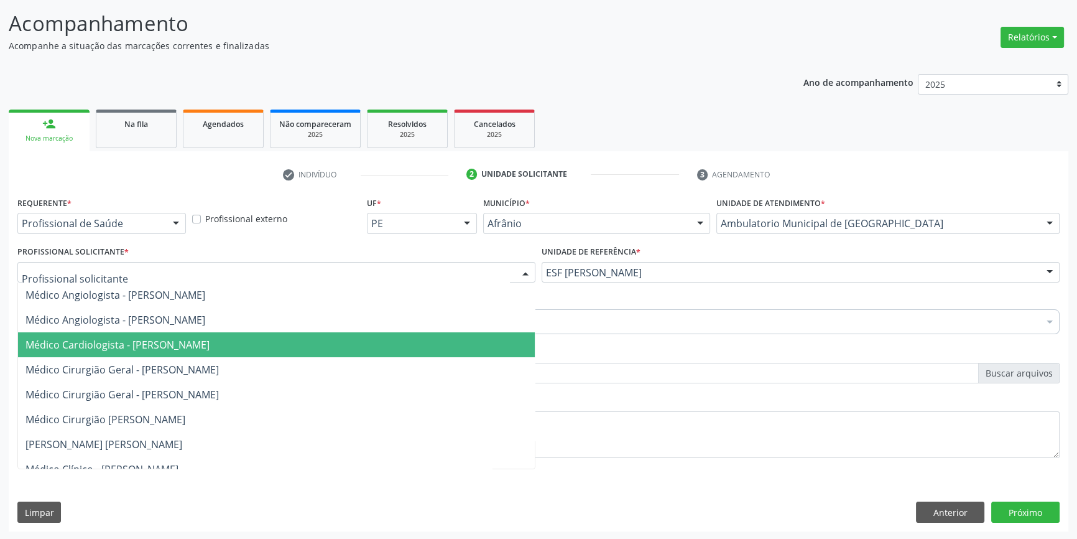
click at [219, 363] on span "Médico Cirurgião Geral - [PERSON_NAME]" at bounding box center [121, 370] width 193 height 14
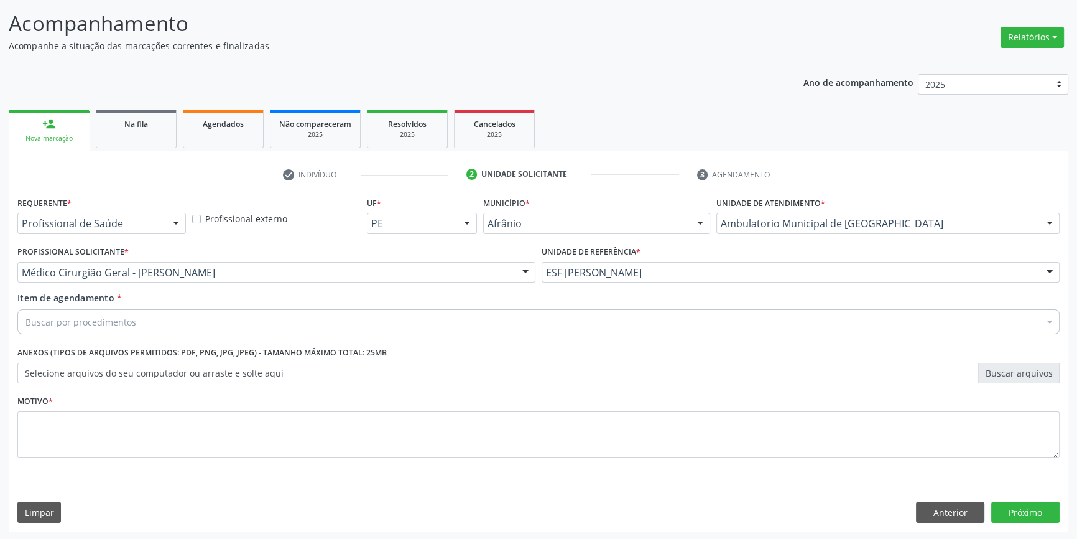
click at [182, 322] on div "Buscar por procedimentos" at bounding box center [538, 321] width 1042 height 25
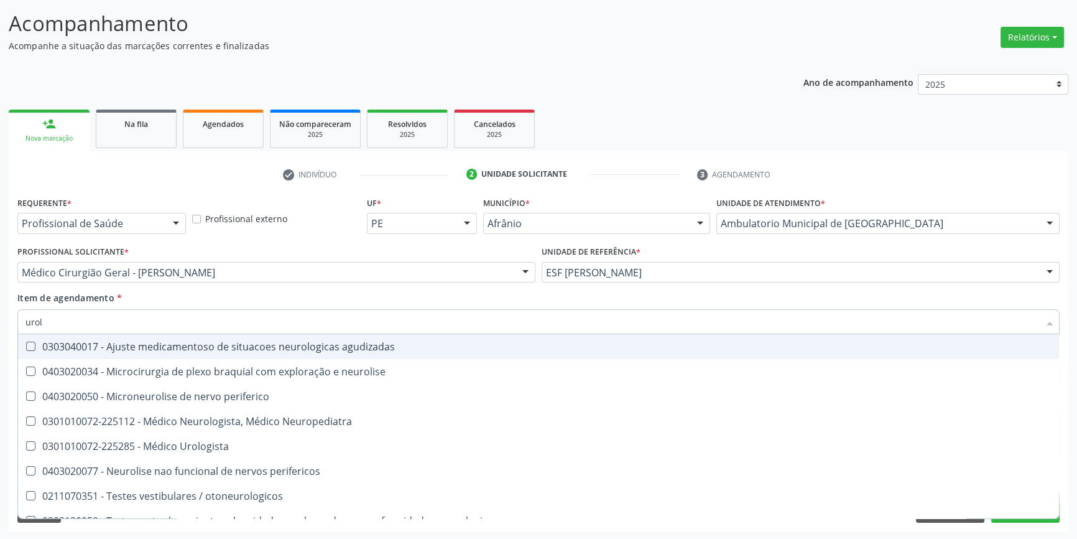
type input "urolo"
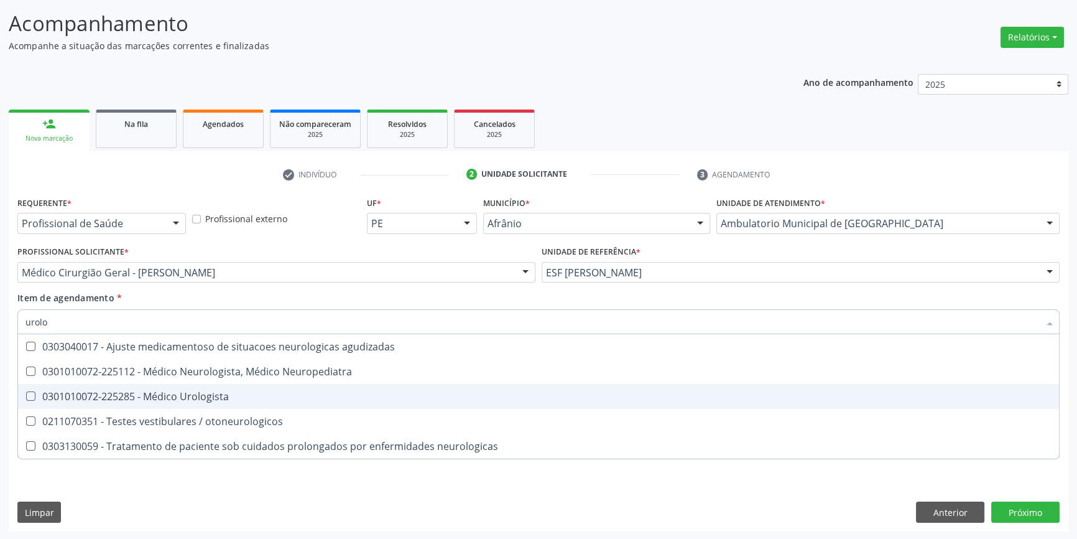
click at [198, 401] on div "0301010072-225285 - Médico Urologista" at bounding box center [538, 396] width 1026 height 10
checkbox Urologista "true"
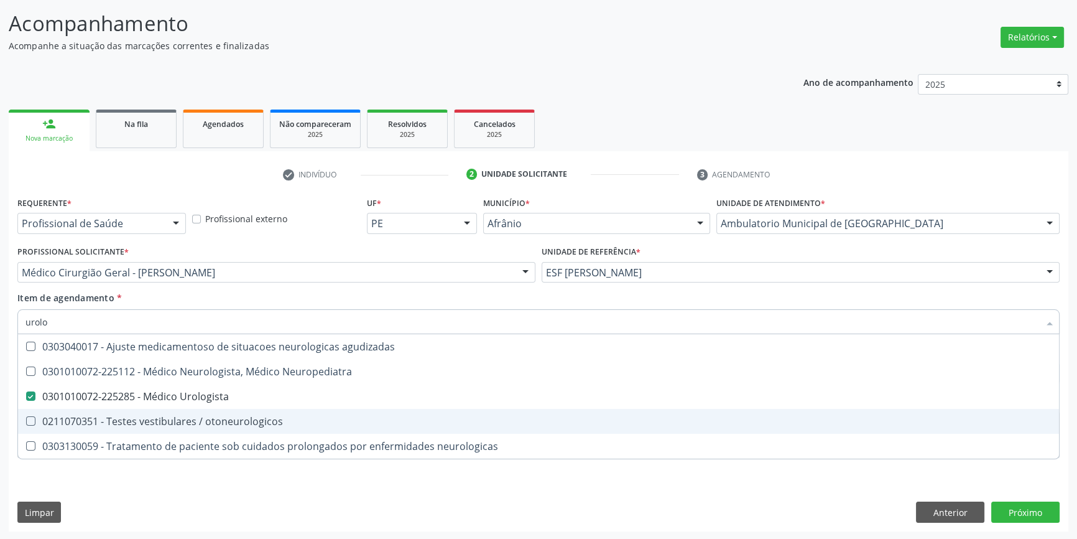
click at [160, 486] on div "Requerente * Profissional de Saúde Profissional de Saúde Paciente Nenhum result…" at bounding box center [539, 362] width 1060 height 338
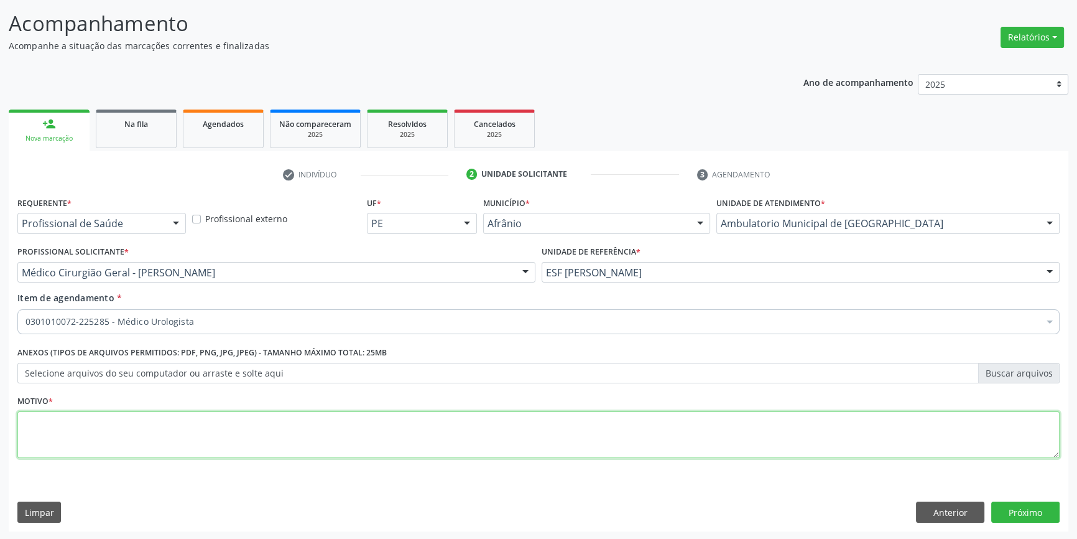
click at [160, 442] on textarea at bounding box center [538, 434] width 1042 height 47
type textarea "'"
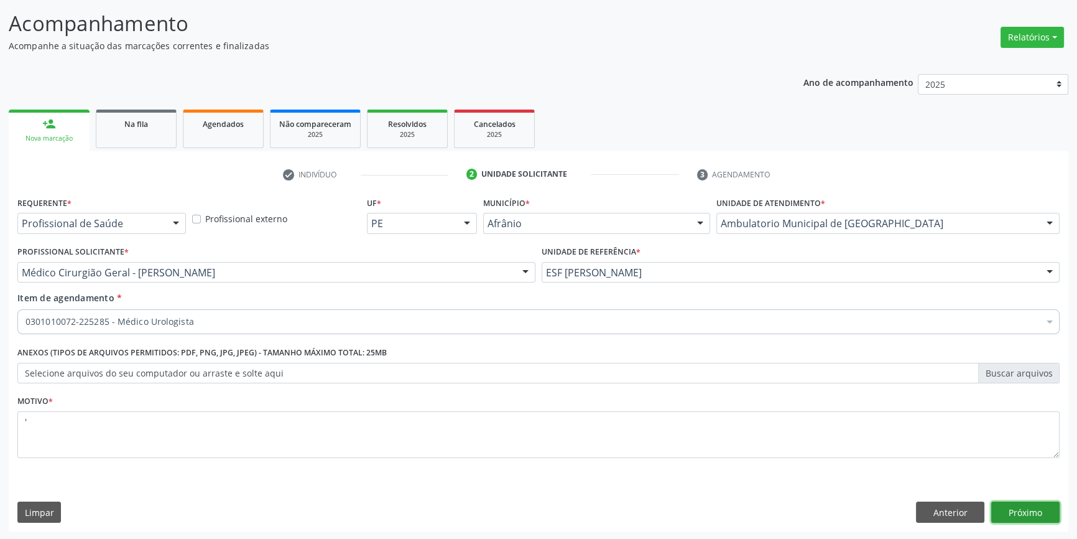
click at [1019, 504] on button "Próximo" at bounding box center [1025, 511] width 68 height 21
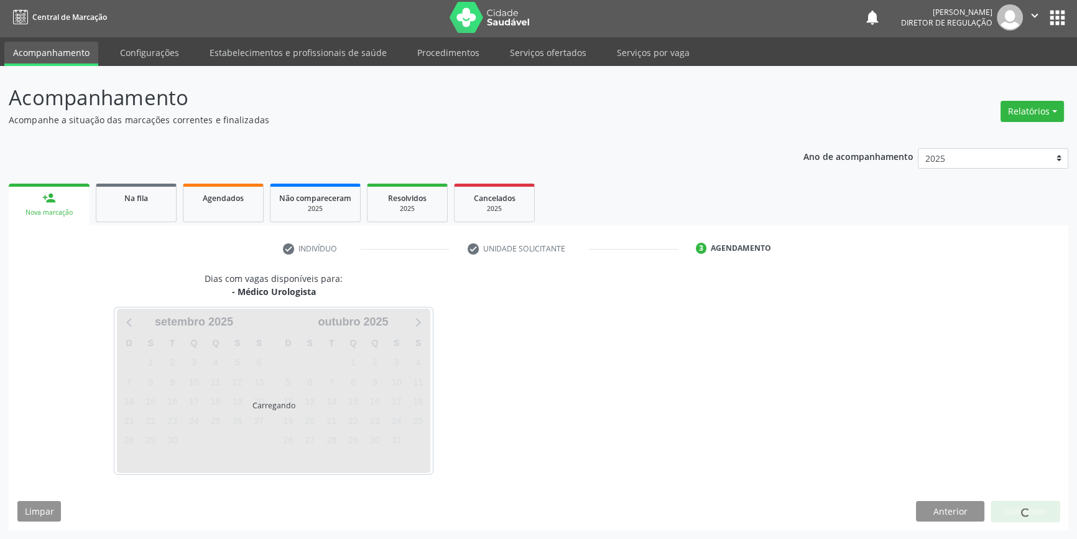
scroll to position [1, 0]
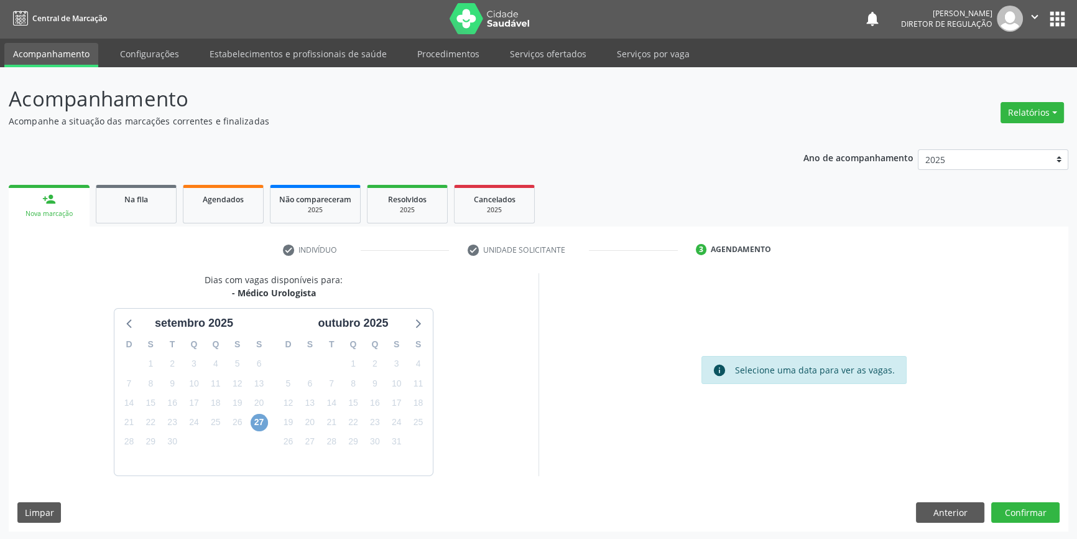
click at [254, 423] on span "27" at bounding box center [259, 422] width 17 height 17
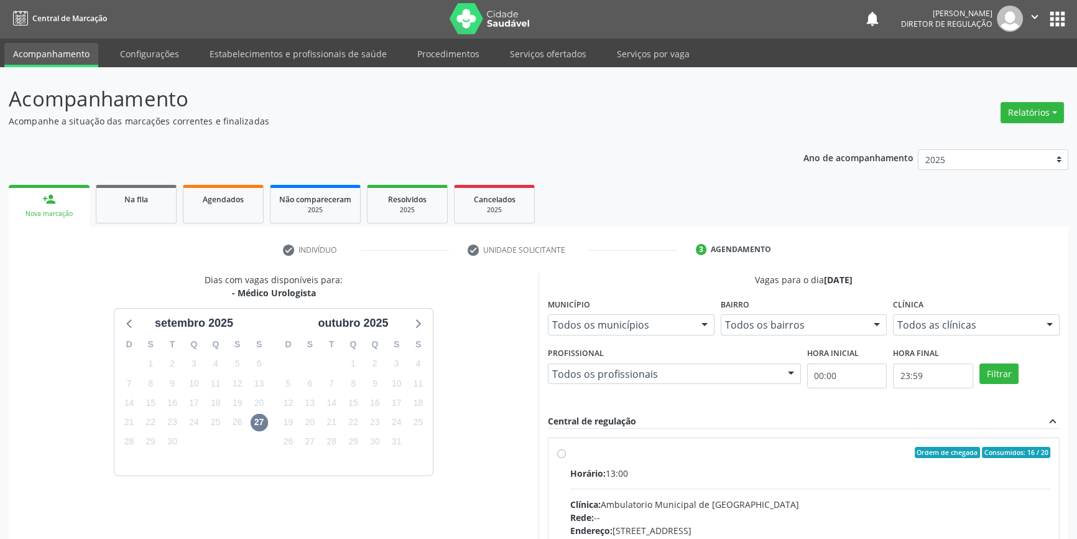
click at [611, 475] on div "Horário: 13:00" at bounding box center [810, 472] width 480 height 13
click at [566, 458] on input "Ordem de chegada Consumidos: 16 / 20 Horário: 13:00 Clínica: Ambulatorio Munici…" at bounding box center [561, 452] width 9 height 11
radio input "true"
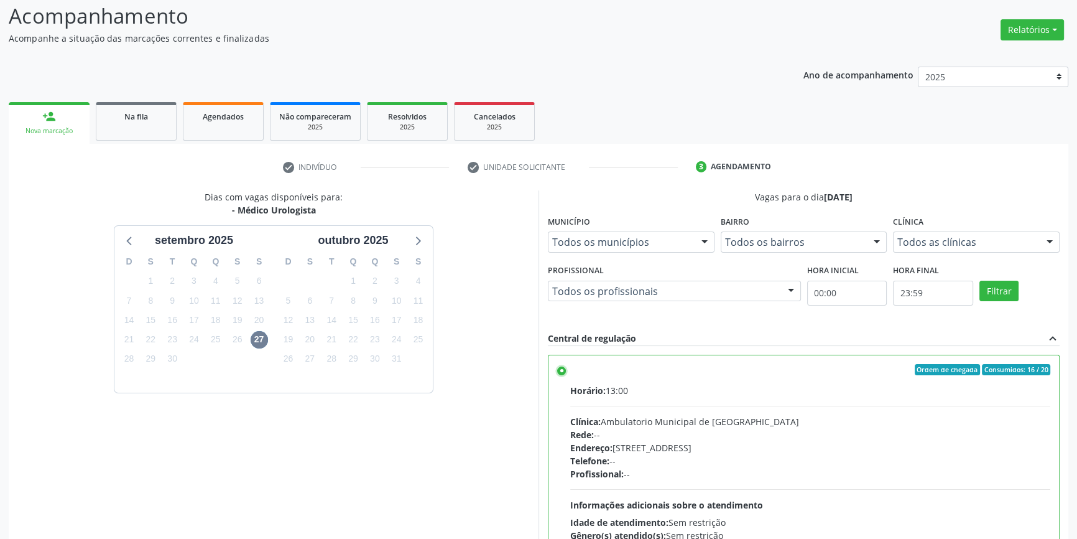
scroll to position [203, 0]
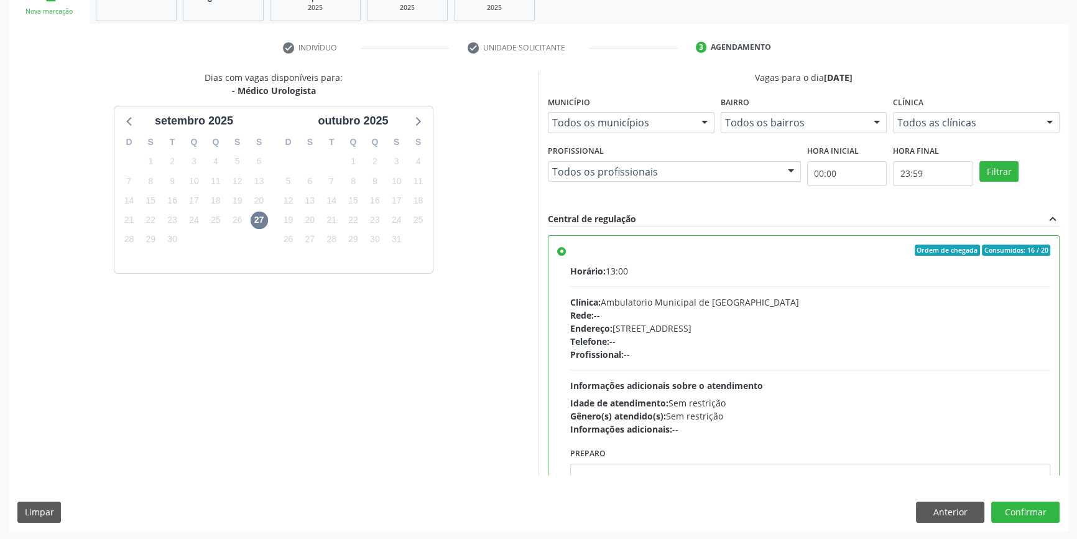
click at [1038, 498] on div "Dias com vagas disponíveis para: - Médico Urologista setembro 2025 D S T Q Q S …" at bounding box center [539, 301] width 1060 height 460
click at [1036, 504] on button "Confirmar" at bounding box center [1025, 511] width 68 height 21
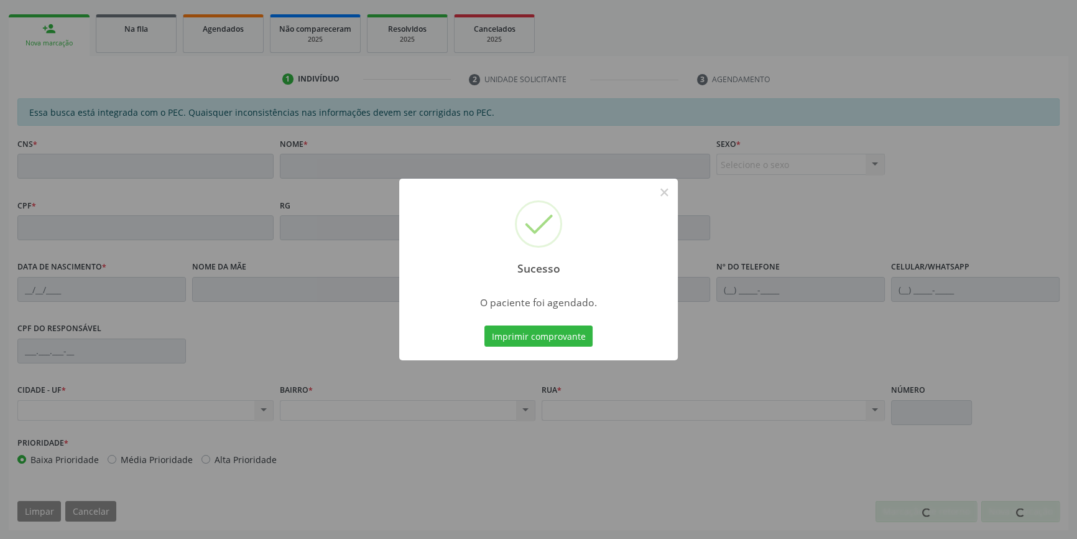
scroll to position [170, 0]
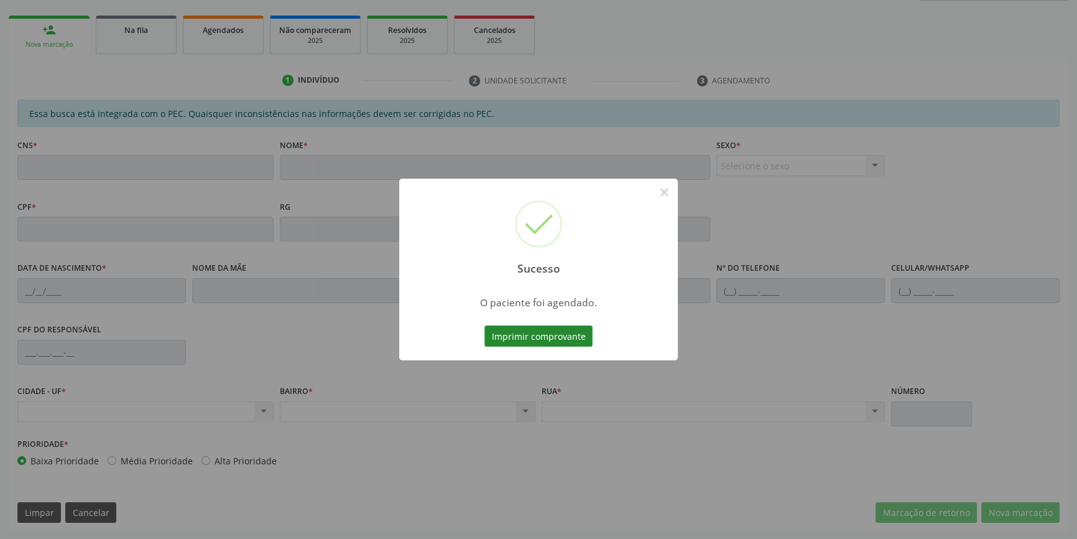
click at [557, 333] on button "Imprimir comprovante" at bounding box center [538, 335] width 108 height 21
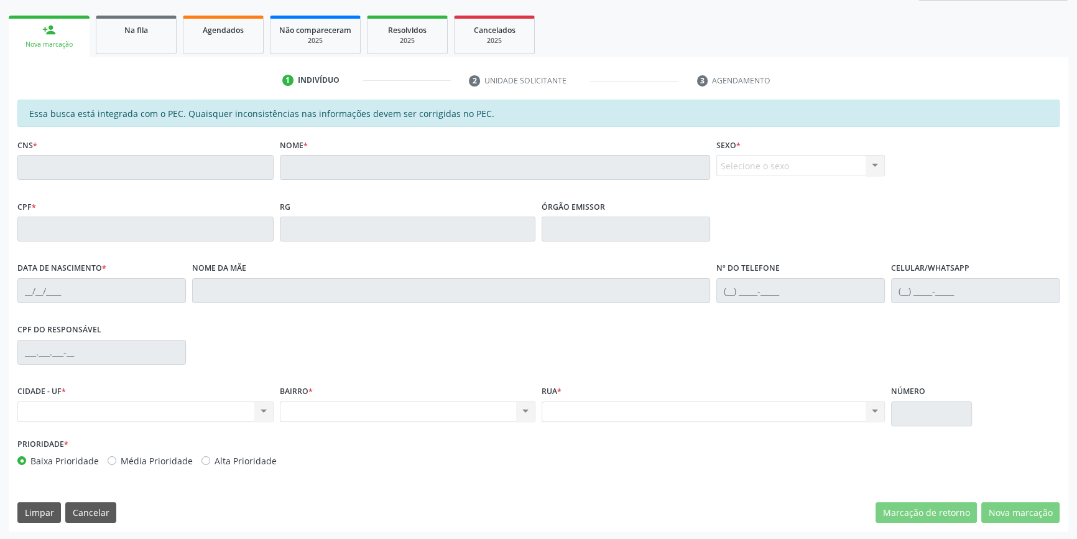
scroll to position [114, 0]
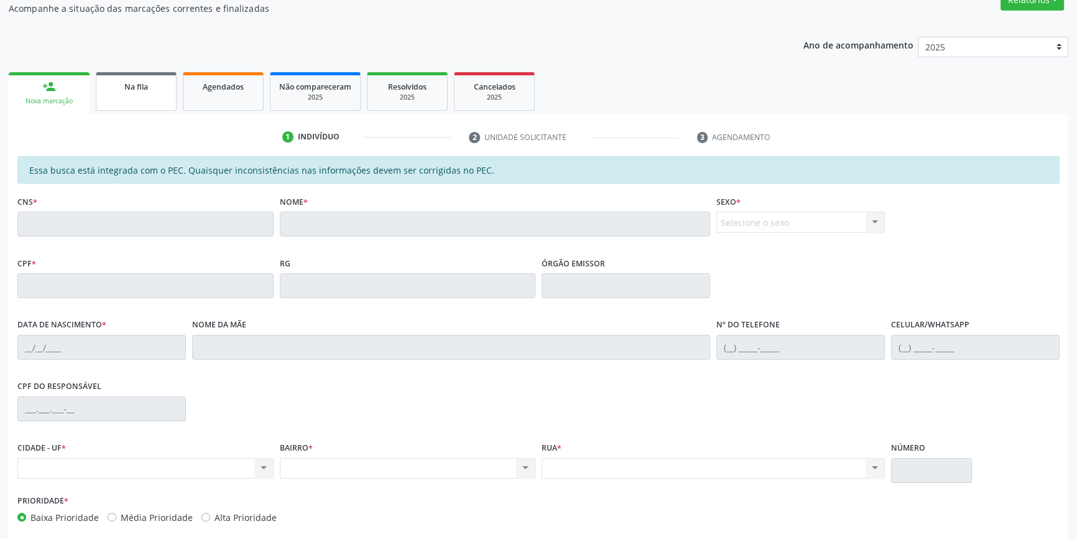
click at [136, 87] on span "Na fila" at bounding box center [136, 86] width 24 height 11
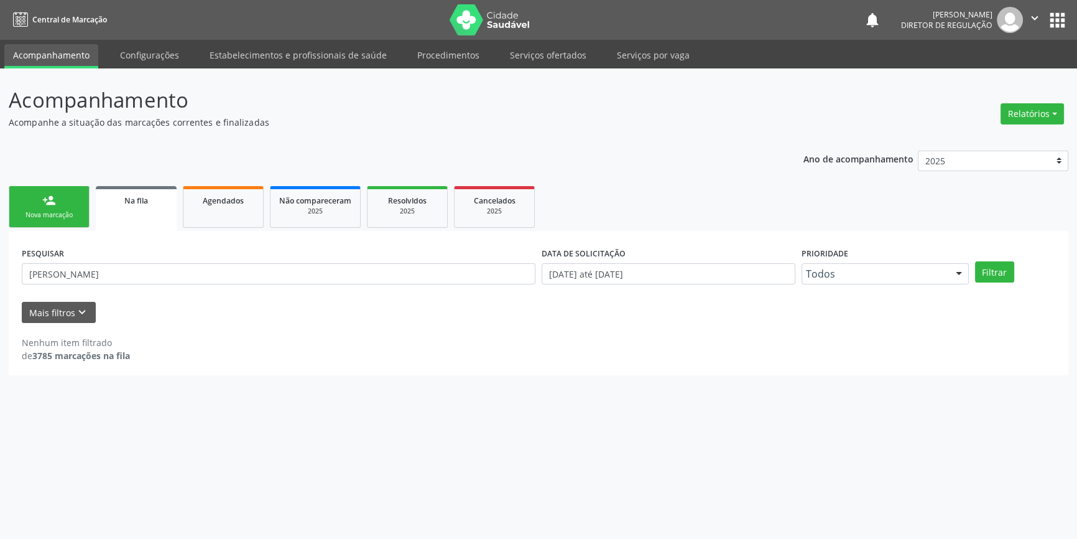
scroll to position [0, 0]
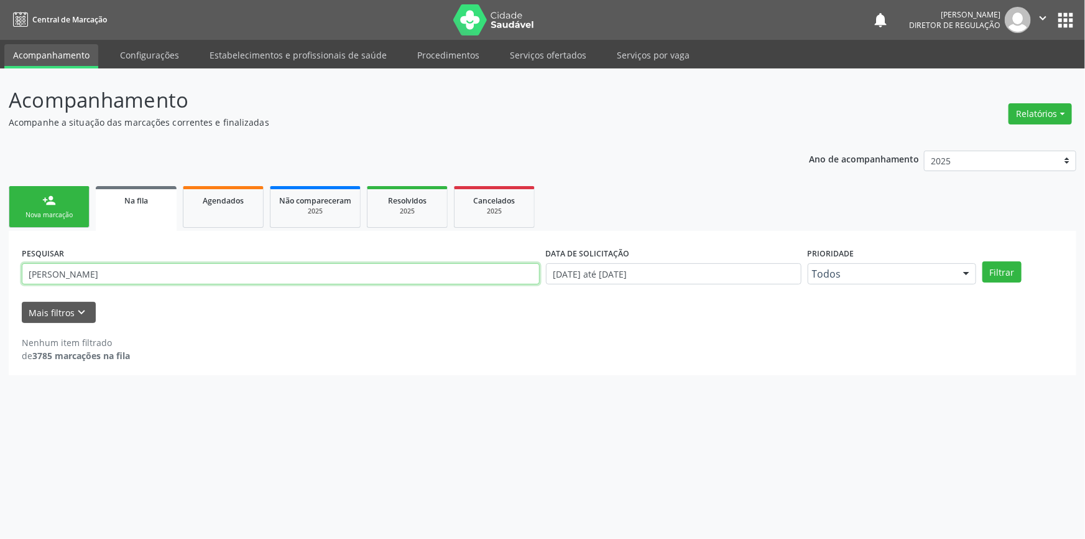
drag, startPoint x: 93, startPoint y: 275, endPoint x: 1085, endPoint y: 30, distance: 1021.2
click at [0, 282] on div "Acompanhamento Acompanhe a situação das marcações correntes e finalizadas Relat…" at bounding box center [542, 303] width 1085 height 470
type input "700404490151749"
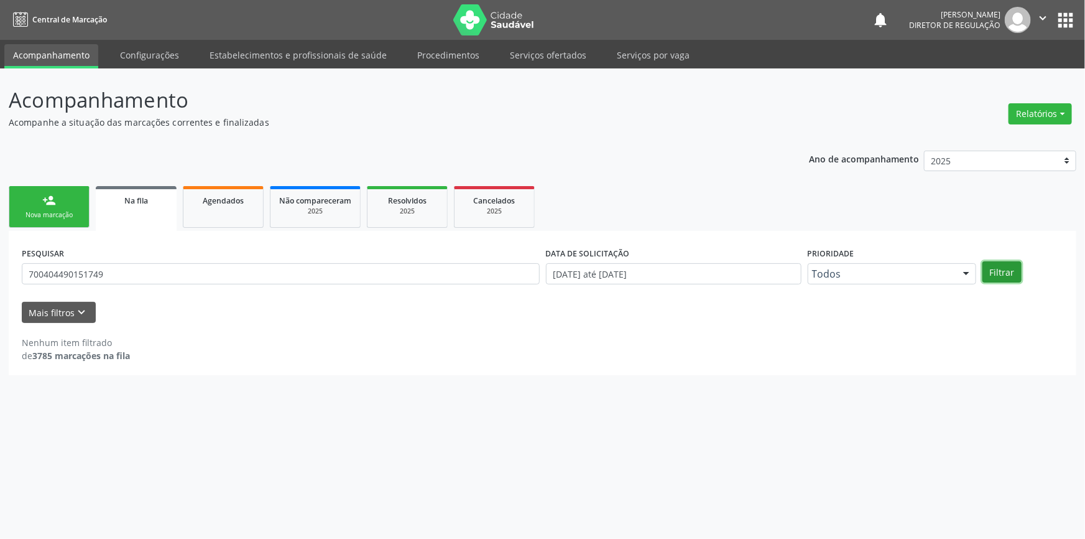
click at [1009, 268] on button "Filtrar" at bounding box center [1002, 271] width 39 height 21
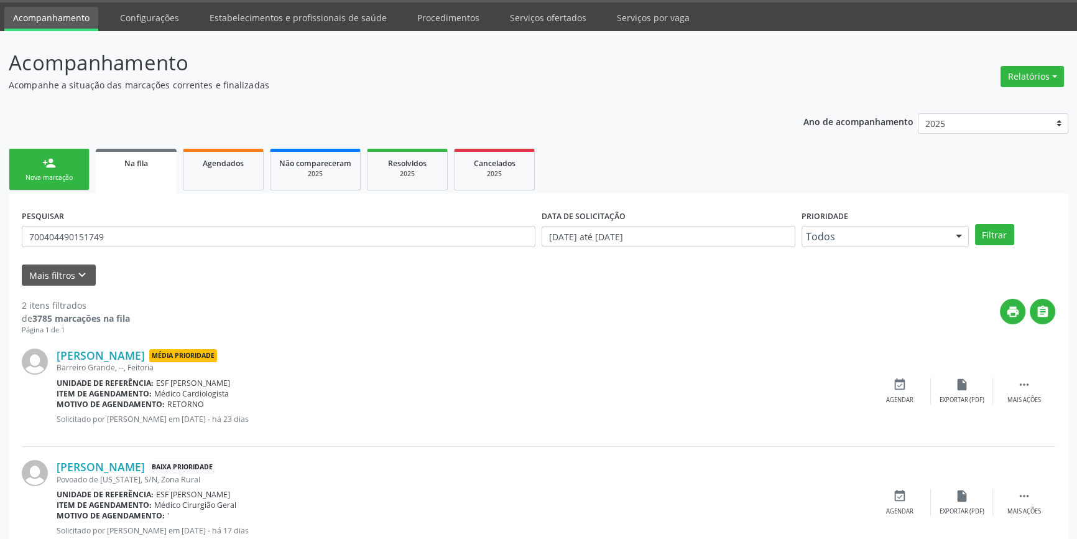
scroll to position [76, 0]
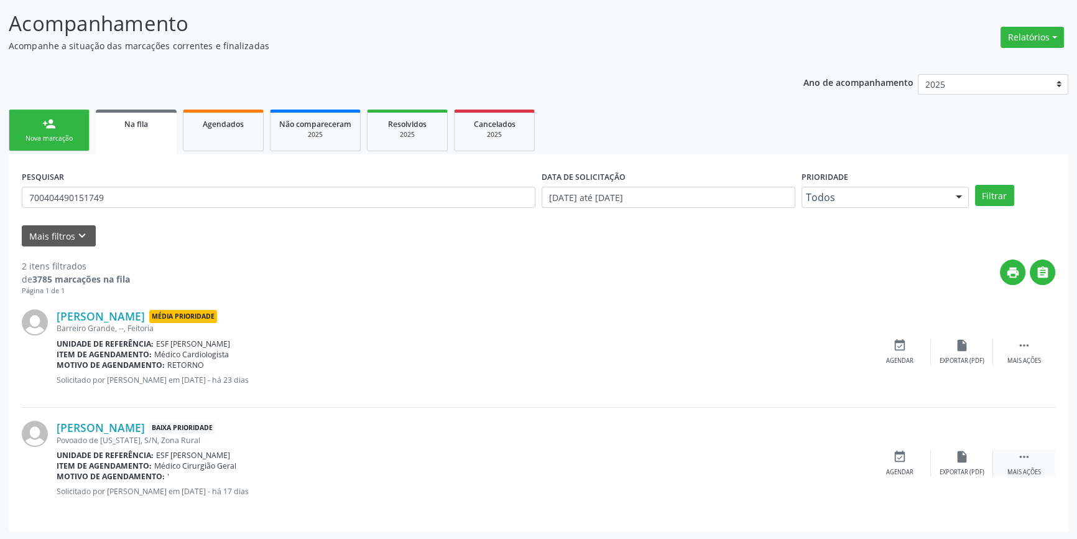
click at [1008, 460] on div " Mais ações" at bounding box center [1024, 463] width 62 height 27
click at [960, 455] on icon "edit" at bounding box center [962, 457] width 14 height 14
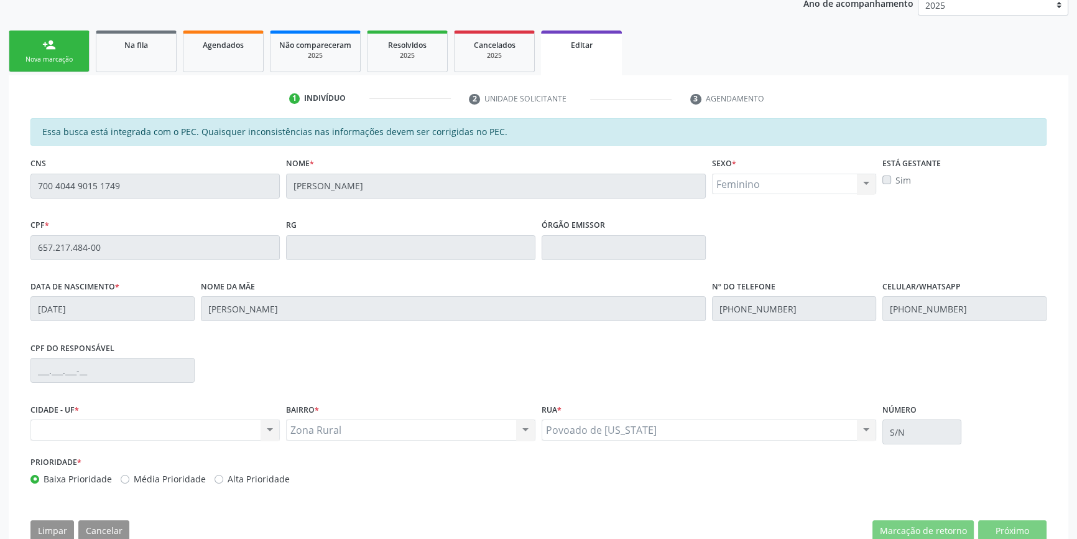
scroll to position [131, 0]
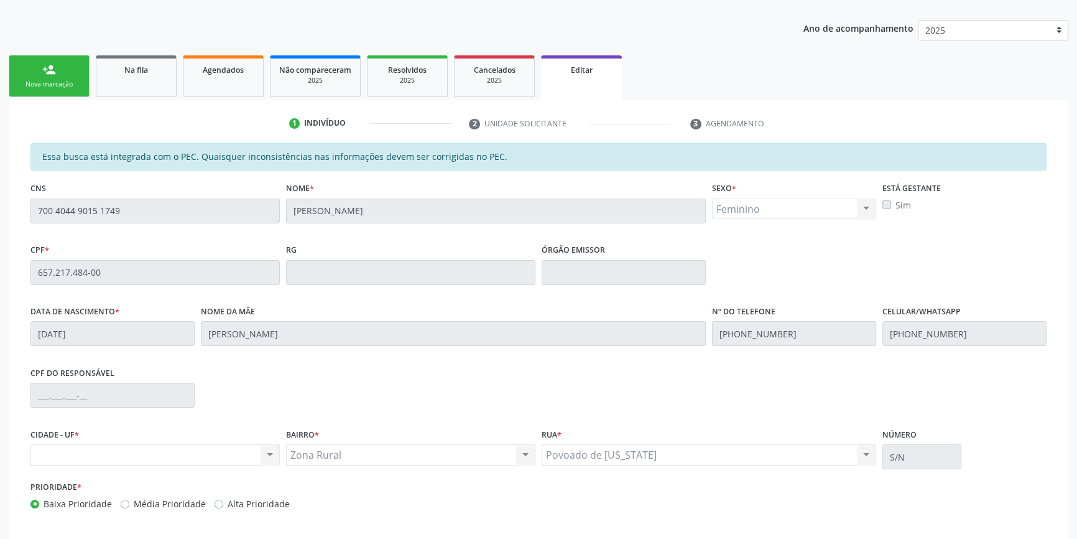
click at [0, 203] on div "Acompanhamento Acompanhe a situação das marcações correntes e finalizadas Relat…" at bounding box center [538, 267] width 1077 height 659
click at [159, 71] on div "Na fila" at bounding box center [136, 69] width 62 height 13
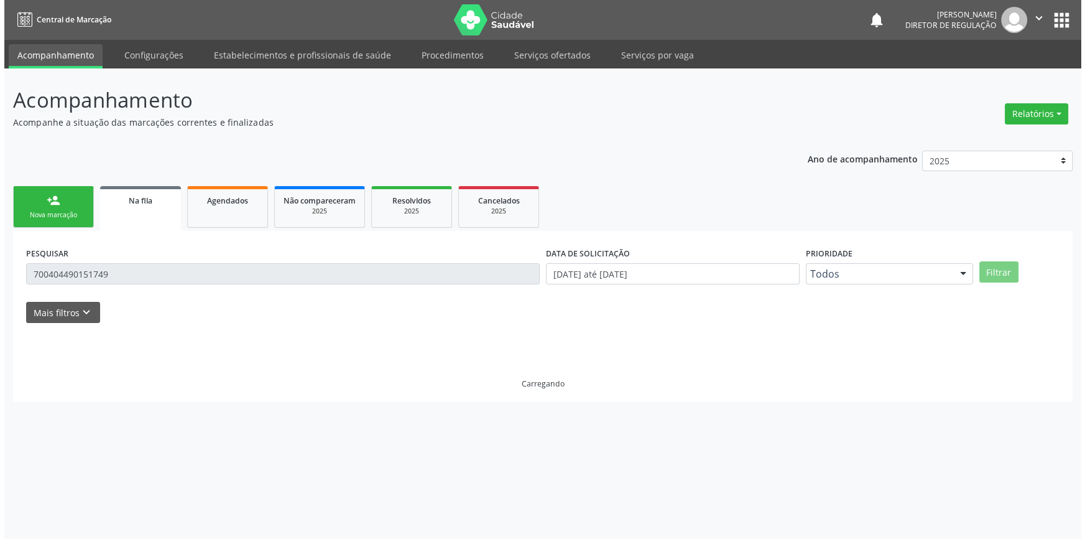
scroll to position [0, 0]
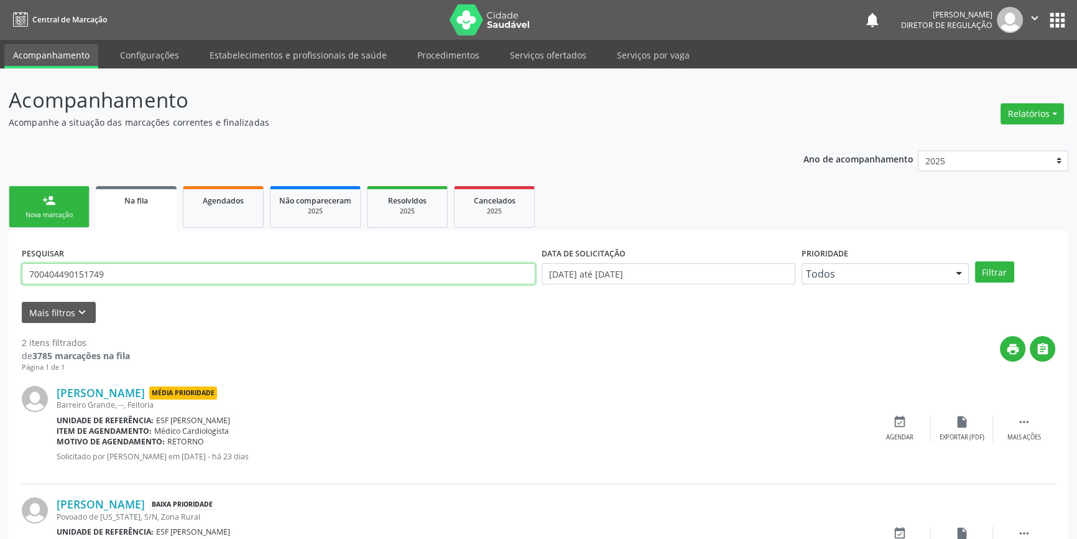
drag, startPoint x: 174, startPoint y: 273, endPoint x: 74, endPoint y: 222, distance: 112.4
click at [0, 259] on div "Acompanhamento Acompanhe a situação das marcações correntes e finalizadas Relat…" at bounding box center [538, 342] width 1077 height 548
type input "702207133758910"
click at [996, 266] on button "Filtrar" at bounding box center [994, 271] width 39 height 21
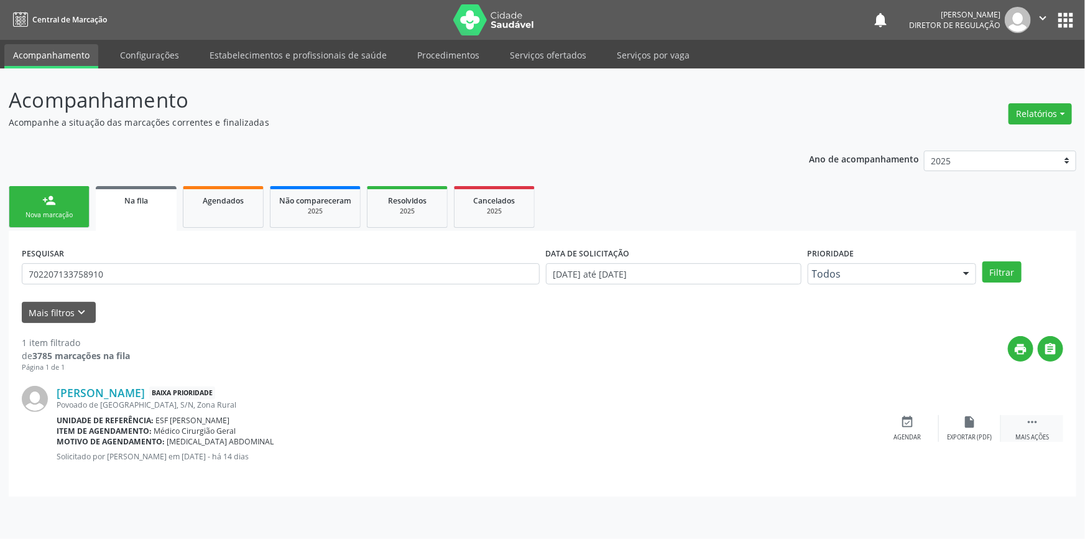
click at [1052, 416] on div " Mais ações" at bounding box center [1032, 428] width 62 height 27
click at [964, 424] on icon "edit" at bounding box center [970, 422] width 14 height 14
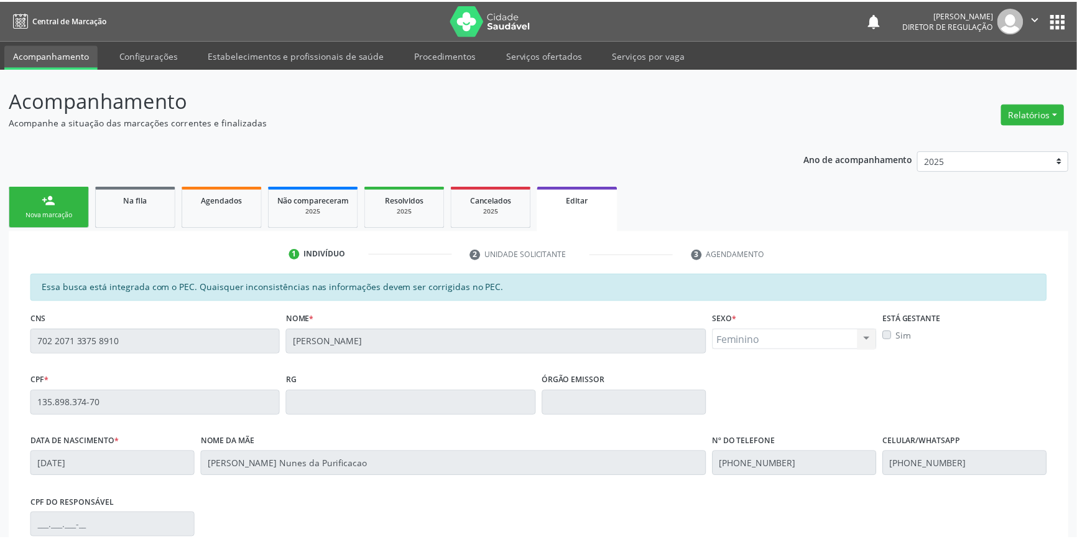
scroll to position [113, 0]
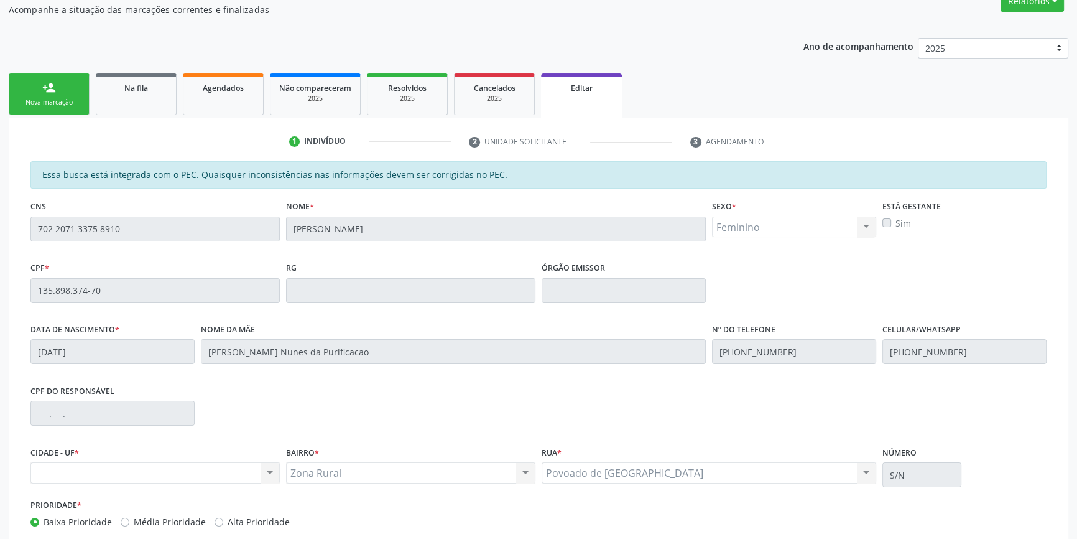
click at [0, 202] on div "Acompanhamento Acompanhe a situação das marcações correntes e finalizadas Relat…" at bounding box center [538, 285] width 1077 height 659
click at [110, 101] on link "Na fila" at bounding box center [136, 94] width 81 height 42
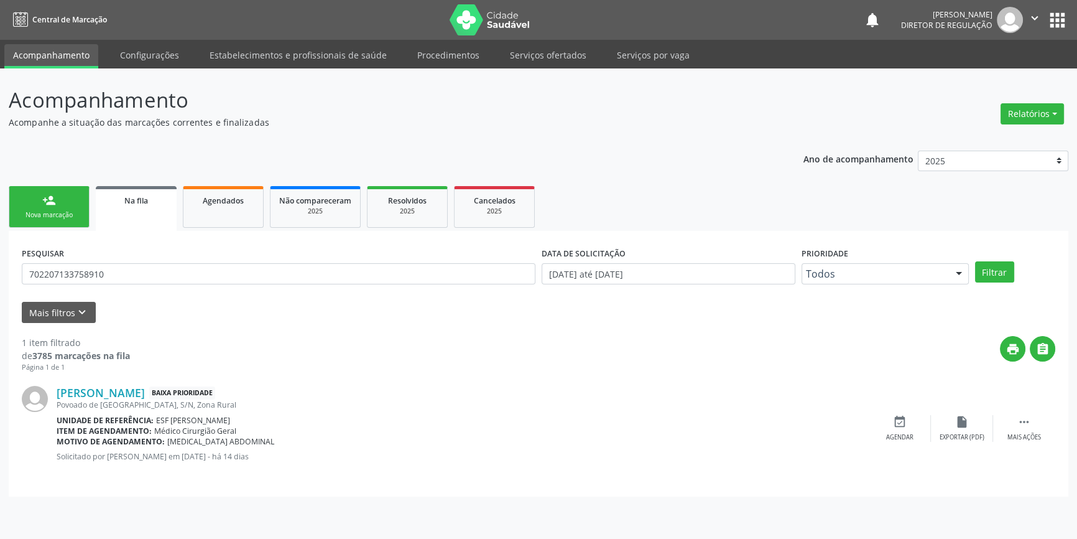
scroll to position [0, 0]
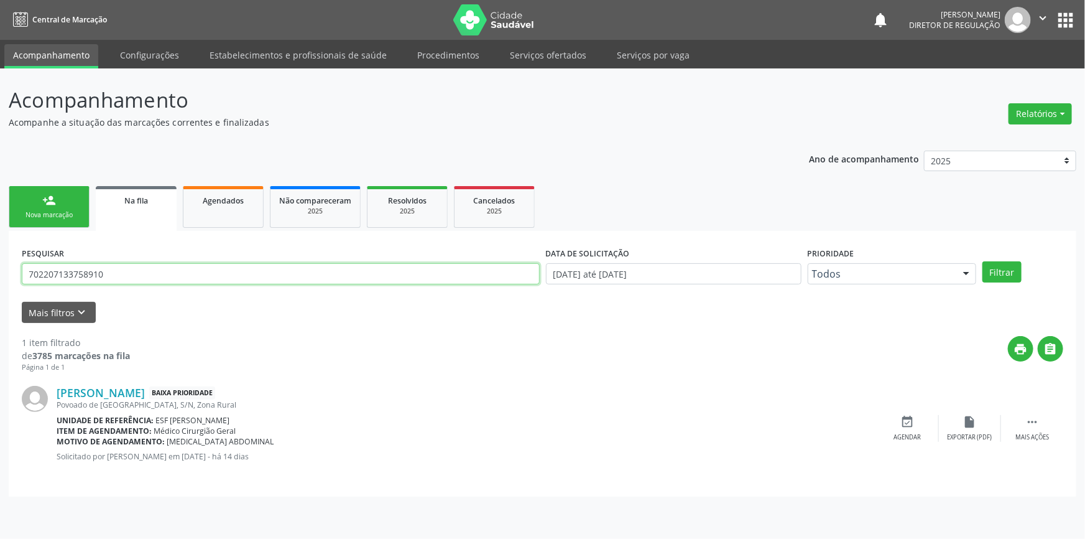
drag, startPoint x: 158, startPoint y: 275, endPoint x: 0, endPoint y: 286, distance: 158.4
click at [0, 284] on div "Acompanhamento Acompanhe a situação das marcações correntes e finalizadas Relat…" at bounding box center [542, 303] width 1085 height 470
type input "709805028457396"
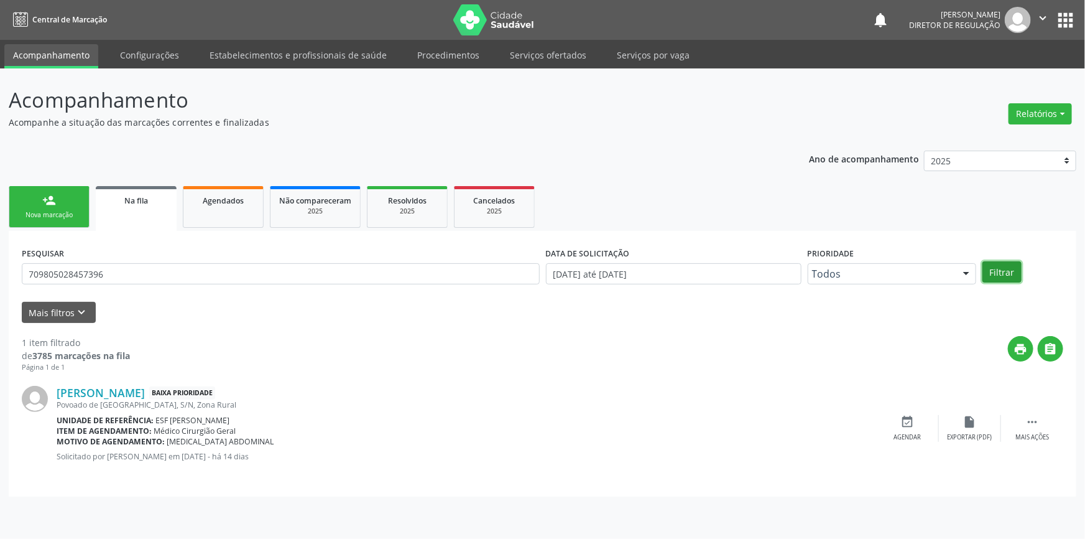
click at [1003, 269] on button "Filtrar" at bounding box center [1002, 271] width 39 height 21
click at [1018, 423] on div " Mais ações" at bounding box center [1032, 428] width 62 height 27
click at [955, 423] on div "edit Editar" at bounding box center [970, 428] width 62 height 27
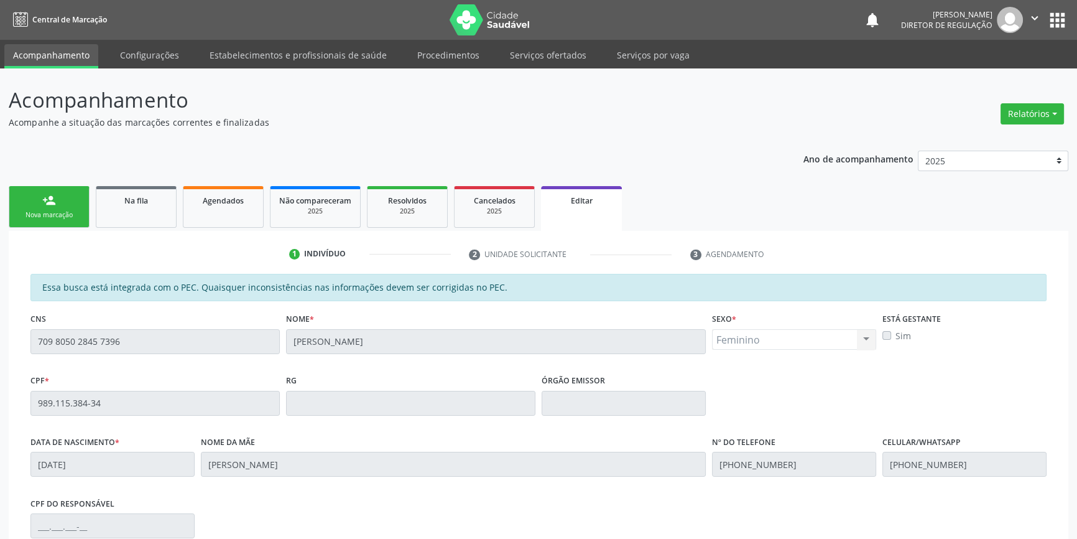
scroll to position [187, 0]
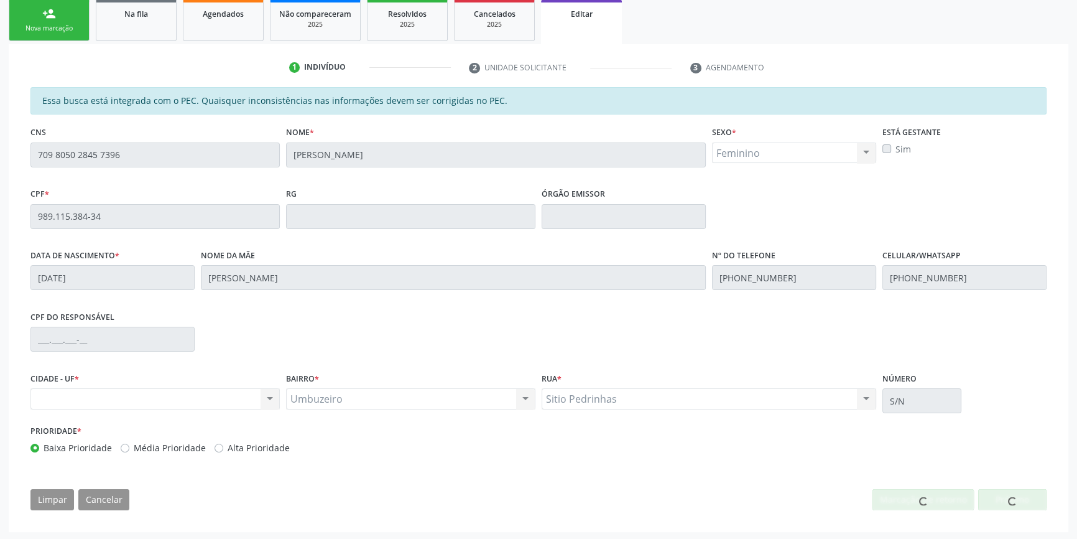
click at [232, 406] on div "Nenhum resultado encontrado para: " " Não há nenhuma opção para ser exibida." at bounding box center [154, 398] width 249 height 21
click at [236, 401] on div "Nenhum resultado encontrado para: " " Não há nenhuma opção para ser exibida." at bounding box center [154, 398] width 249 height 21
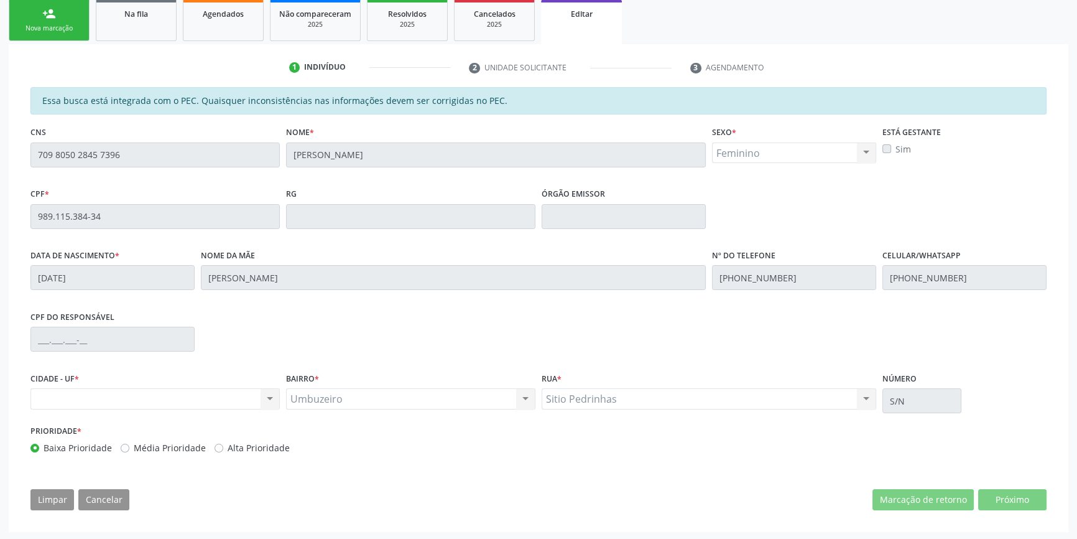
click at [236, 401] on div "Nenhum resultado encontrado para: " " Não há nenhuma opção para ser exibida." at bounding box center [154, 398] width 249 height 21
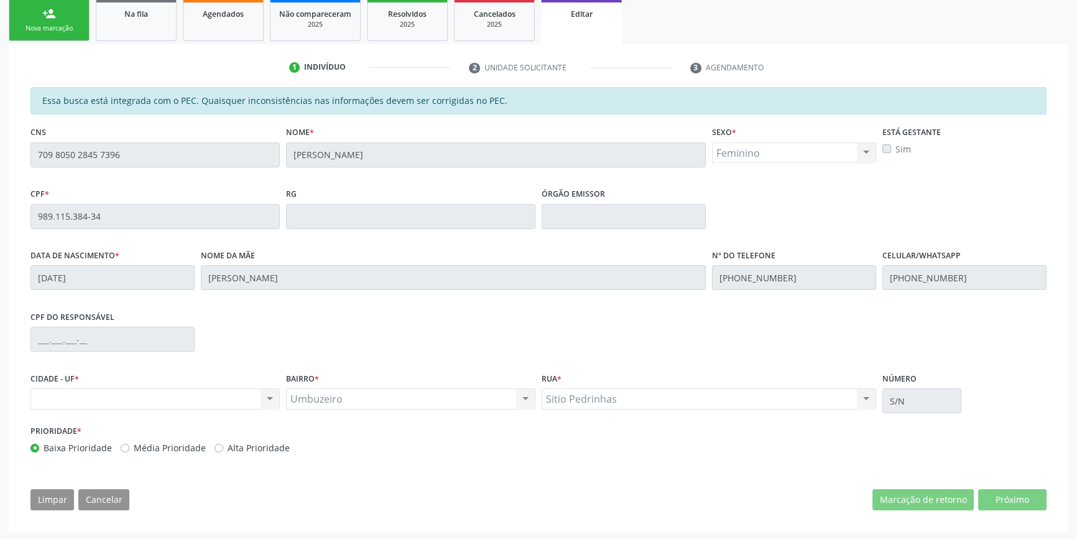
click at [236, 401] on div "Nenhum resultado encontrado para: " " Não há nenhuma opção para ser exibida." at bounding box center [154, 398] width 249 height 21
drag, startPoint x: 236, startPoint y: 401, endPoint x: 188, endPoint y: 403, distance: 48.0
click at [229, 401] on div "Nenhum resultado encontrado para: " " Não há nenhuma opção para ser exibida." at bounding box center [154, 398] width 249 height 21
click at [114, 438] on div "Prioridade * Baixa Prioridade Média Prioridade Alta Prioridade" at bounding box center [282, 438] width 505 height 32
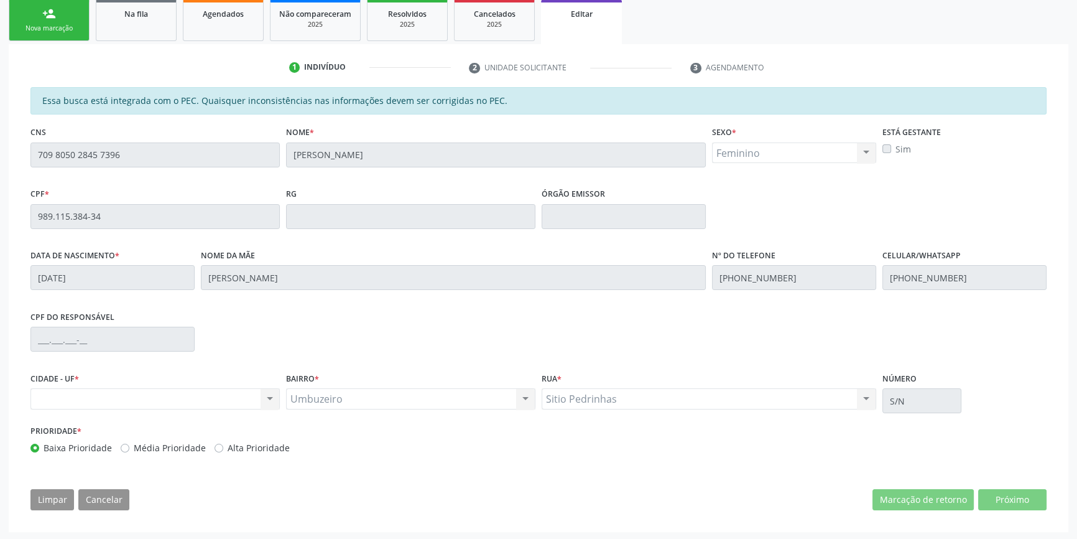
drag, startPoint x: 120, startPoint y: 442, endPoint x: 169, endPoint y: 424, distance: 51.8
click at [150, 431] on div "Prioridade * Baixa Prioridade Média Prioridade Alta Prioridade" at bounding box center [282, 438] width 505 height 32
drag, startPoint x: 271, startPoint y: 412, endPoint x: 365, endPoint y: 417, distance: 94.0
click at [305, 417] on div "CIDADE - UF * Nenhum resultado encontrado para: " " Não há nenhuma opção para s…" at bounding box center [538, 395] width 1022 height 53
drag, startPoint x: 365, startPoint y: 417, endPoint x: 425, endPoint y: 405, distance: 60.9
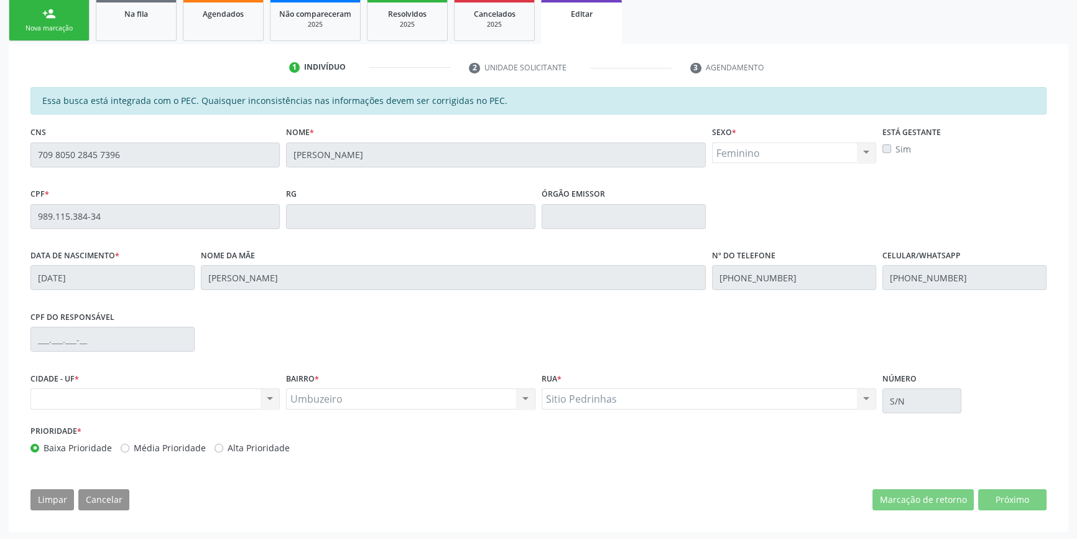
click at [404, 407] on div "BAIRRO * Umbuzeiro Umbuzeiro Nenhum resultado encontrado para: " " Não há nenhu…" at bounding box center [411, 395] width 256 height 53
drag, startPoint x: 425, startPoint y: 405, endPoint x: 474, endPoint y: 403, distance: 49.2
click at [474, 403] on div "Umbuzeiro Umbuzeiro Nenhum resultado encontrado para: " " Não há nenhuma opção …" at bounding box center [410, 398] width 249 height 21
click at [606, 399] on div "CIDADE - UF * Nenhum resultado encontrado para: " " Não há nenhuma opção para s…" at bounding box center [538, 395] width 1022 height 53
click at [655, 399] on div "Sitio Pedrinhas Sitio Pedrinhas Nenhum resultado encontrado para: " " Não há ne…" at bounding box center [709, 398] width 335 height 21
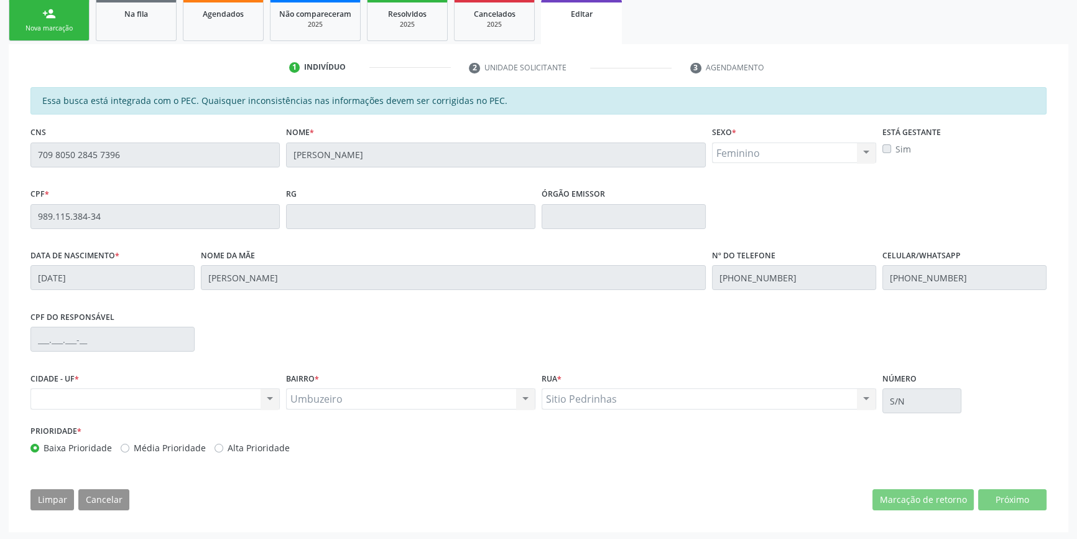
click at [678, 400] on div "Sitio Pedrinhas Sitio Pedrinhas Nenhum resultado encontrado para: " " Não há ne…" at bounding box center [709, 398] width 335 height 21
click at [840, 403] on div "Sitio Pedrinhas Sitio Pedrinhas Nenhum resultado encontrado para: " " Não há ne…" at bounding box center [709, 398] width 335 height 21
drag, startPoint x: 851, startPoint y: 404, endPoint x: 899, endPoint y: 398, distance: 48.8
click at [860, 404] on div "Sitio Pedrinhas Sitio Pedrinhas Nenhum resultado encontrado para: " " Não há ne…" at bounding box center [709, 398] width 335 height 21
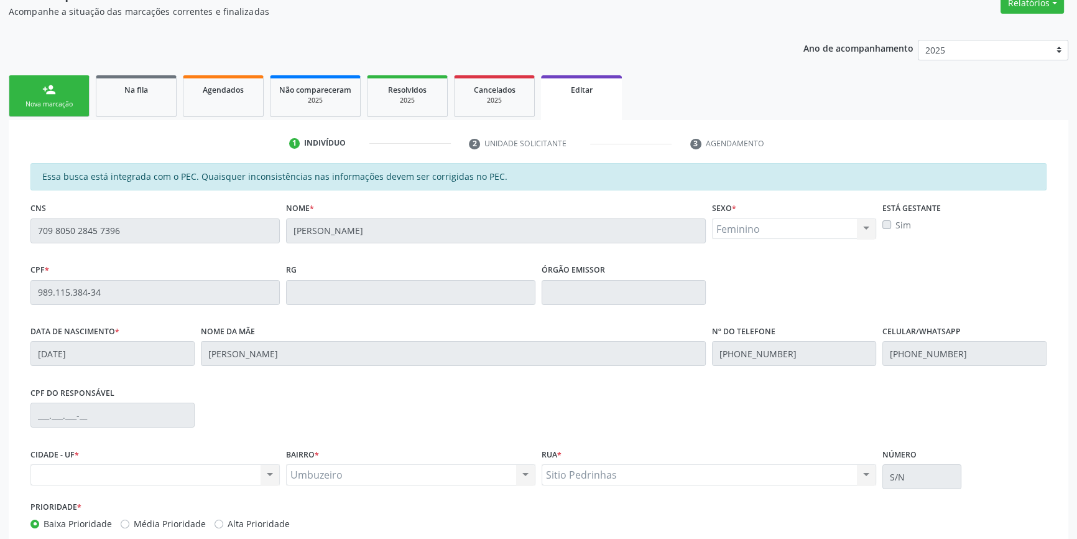
scroll to position [131, 0]
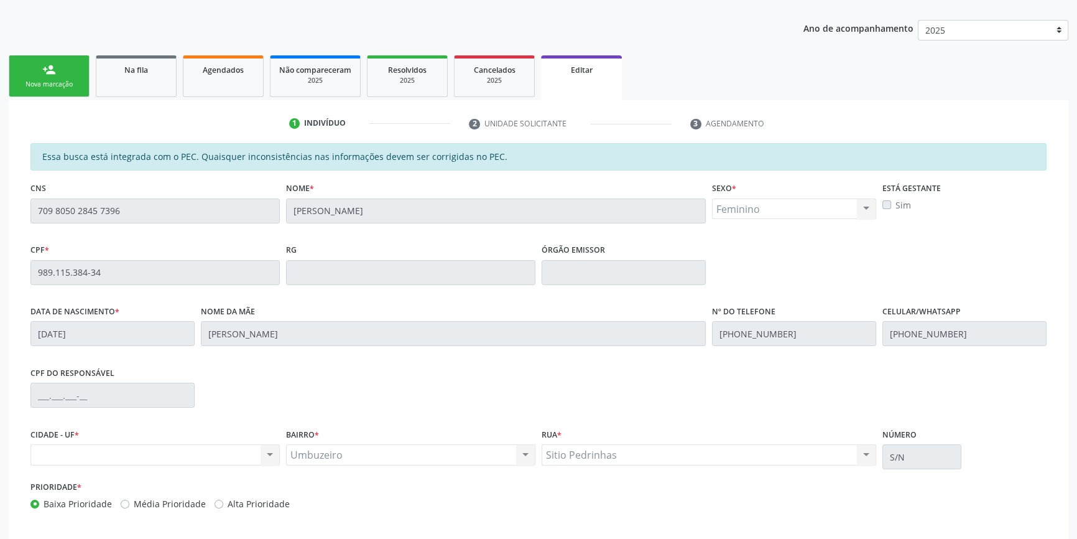
click at [170, 455] on div "Nenhum resultado encontrado para: " " Não há nenhuma opção para ser exibida." at bounding box center [154, 454] width 249 height 21
click at [169, 455] on div "Nenhum resultado encontrado para: " " Não há nenhuma opção para ser exibida." at bounding box center [154, 454] width 249 height 21
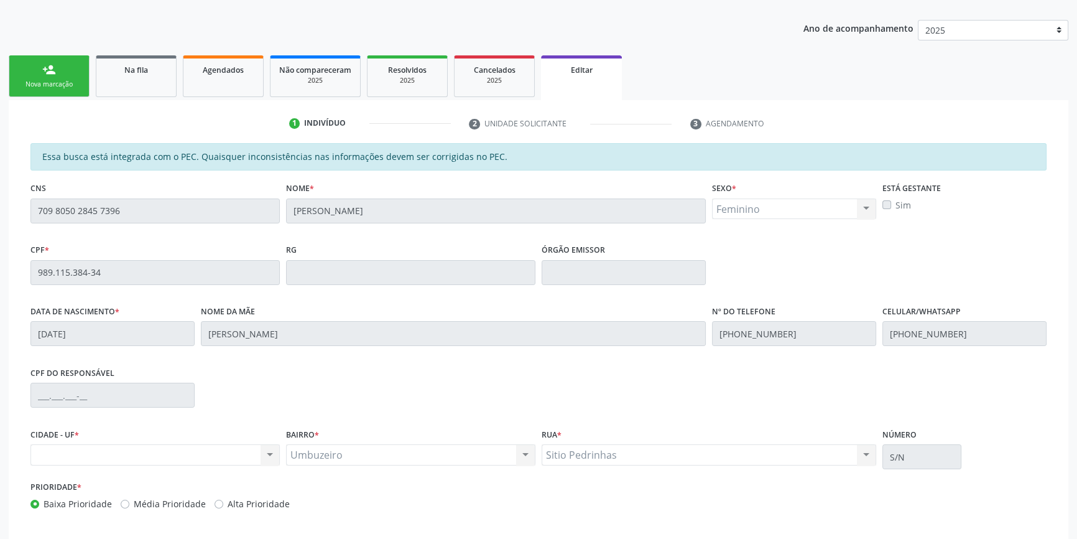
click at [190, 450] on div "Nenhum resultado encontrado para: " " Não há nenhuma opção para ser exibida." at bounding box center [154, 454] width 249 height 21
click at [75, 81] on div "Nova marcação" at bounding box center [49, 84] width 62 height 9
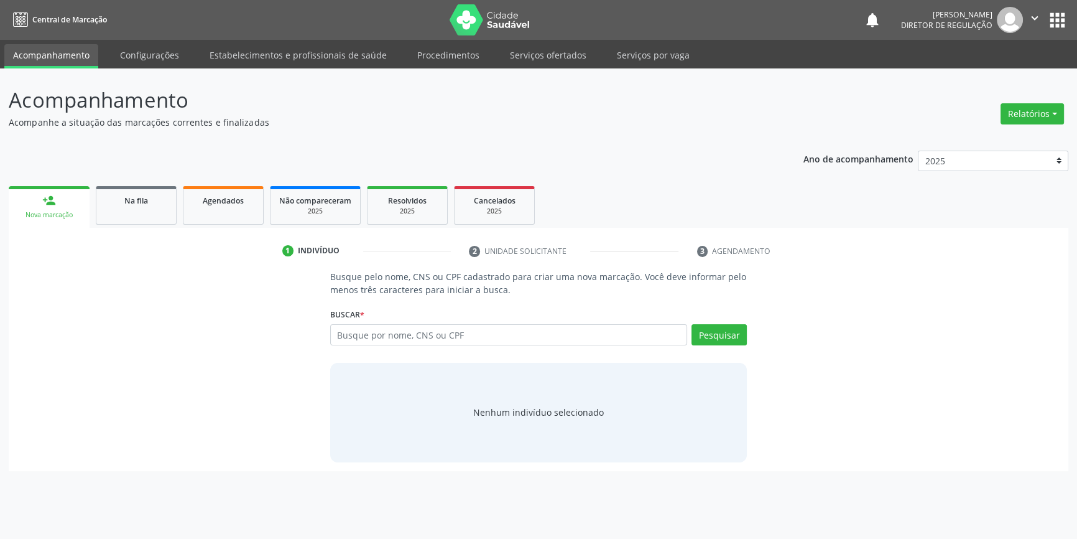
scroll to position [0, 0]
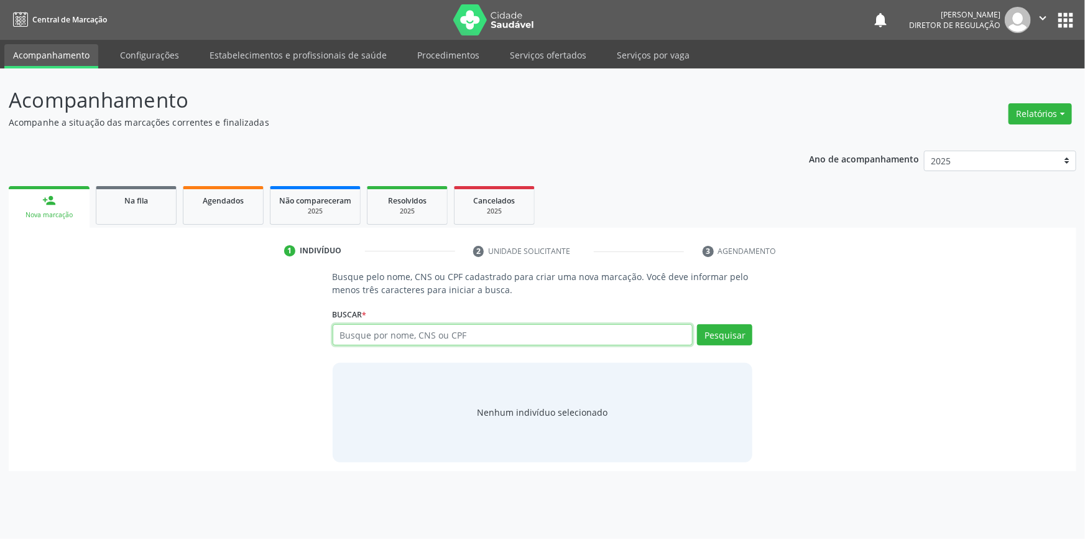
click at [389, 336] on input "text" at bounding box center [513, 334] width 361 height 21
type input "709805028457396"
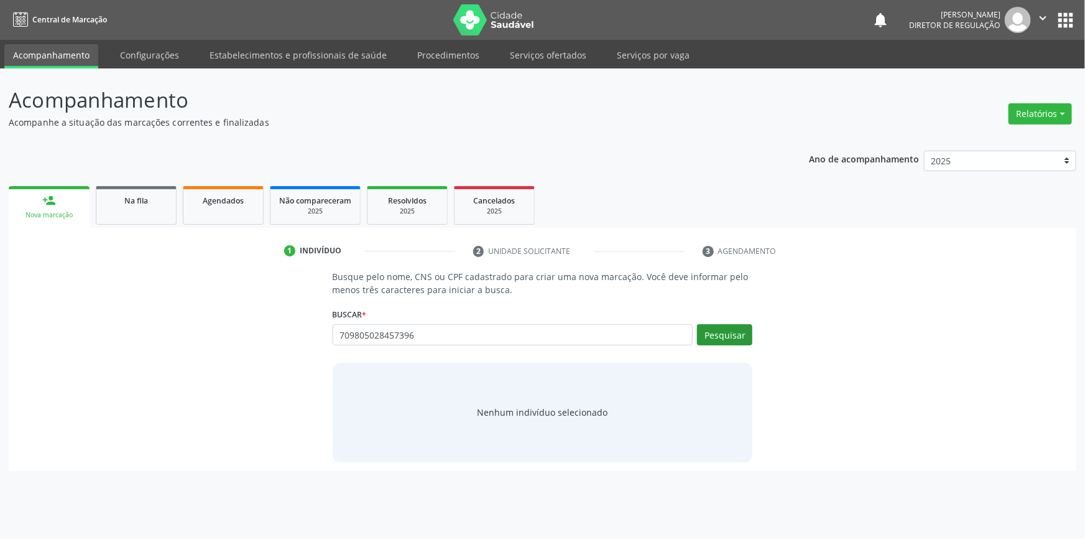
drag, startPoint x: 696, startPoint y: 341, endPoint x: 702, endPoint y: 338, distance: 7.3
click at [698, 340] on div "Pesquisar" at bounding box center [723, 339] width 60 height 30
click at [703, 337] on button "Pesquisar" at bounding box center [724, 334] width 55 height 21
type input "709805028457396"
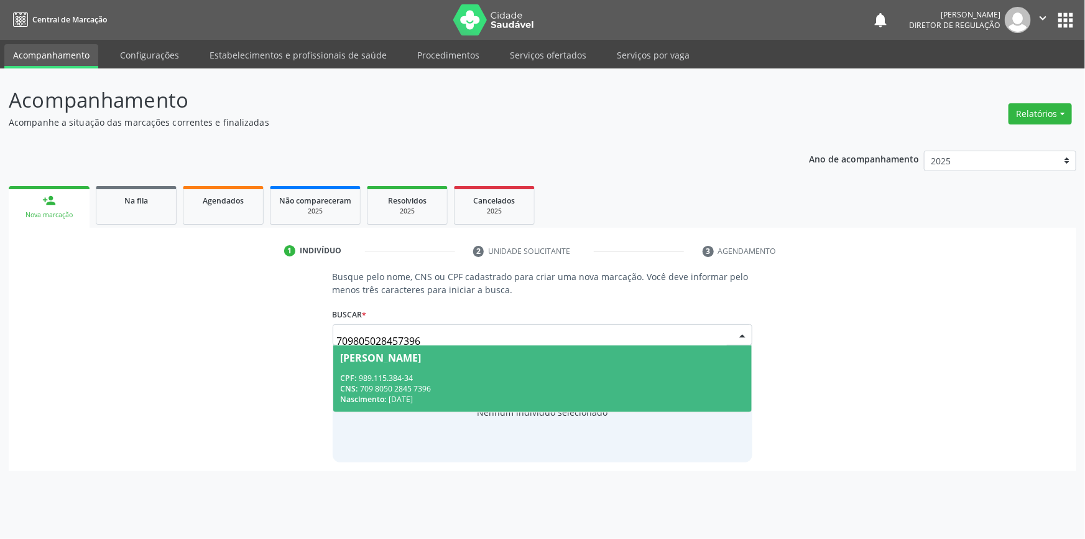
click at [491, 363] on span "Antonia Maria dos Santos Rocha CPF: 989.115.384-34 CNS: 709 8050 2845 7396 Nasc…" at bounding box center [542, 378] width 419 height 67
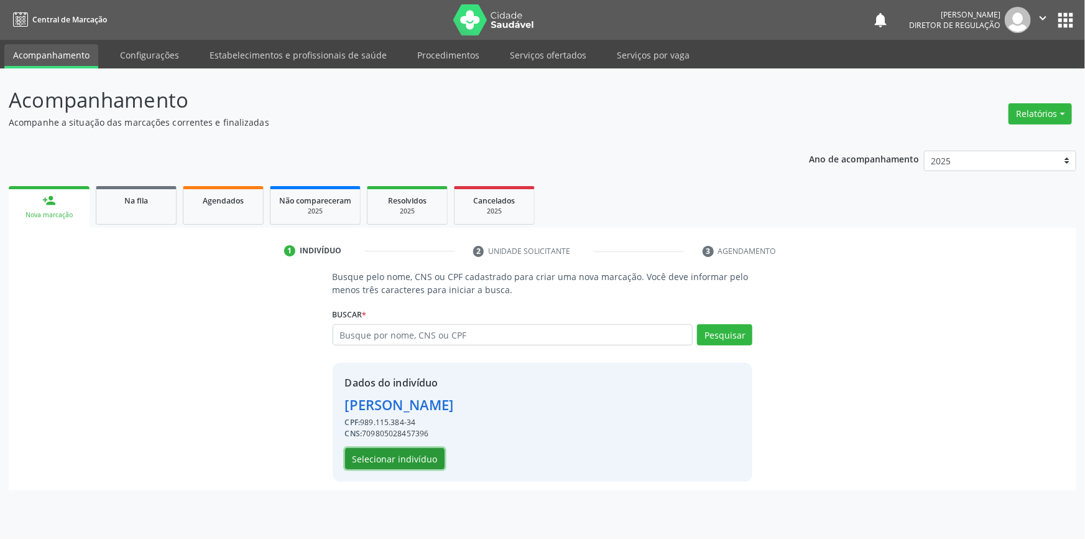
click at [389, 453] on button "Selecionar indivíduo" at bounding box center [395, 458] width 100 height 21
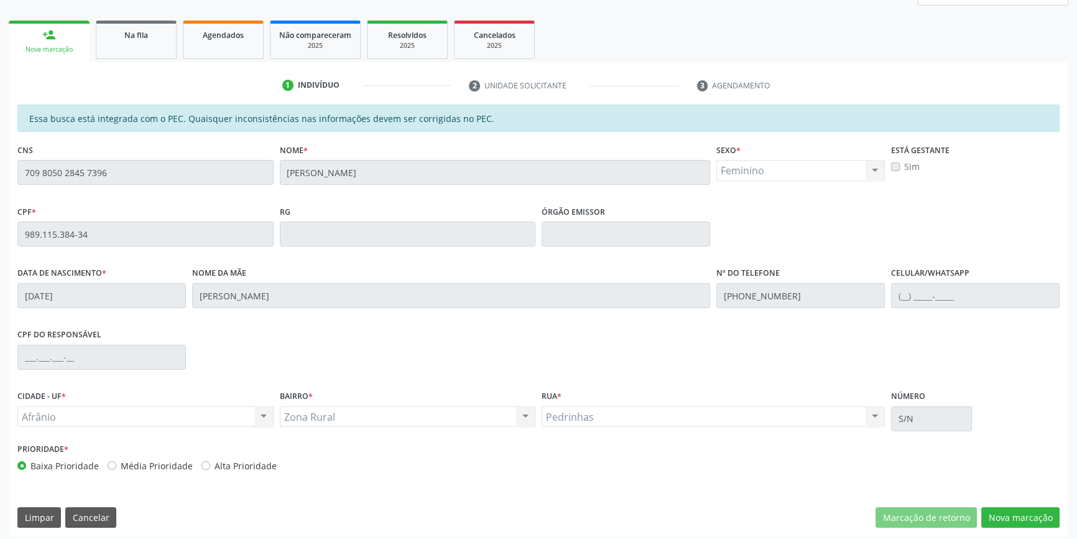
scroll to position [170, 0]
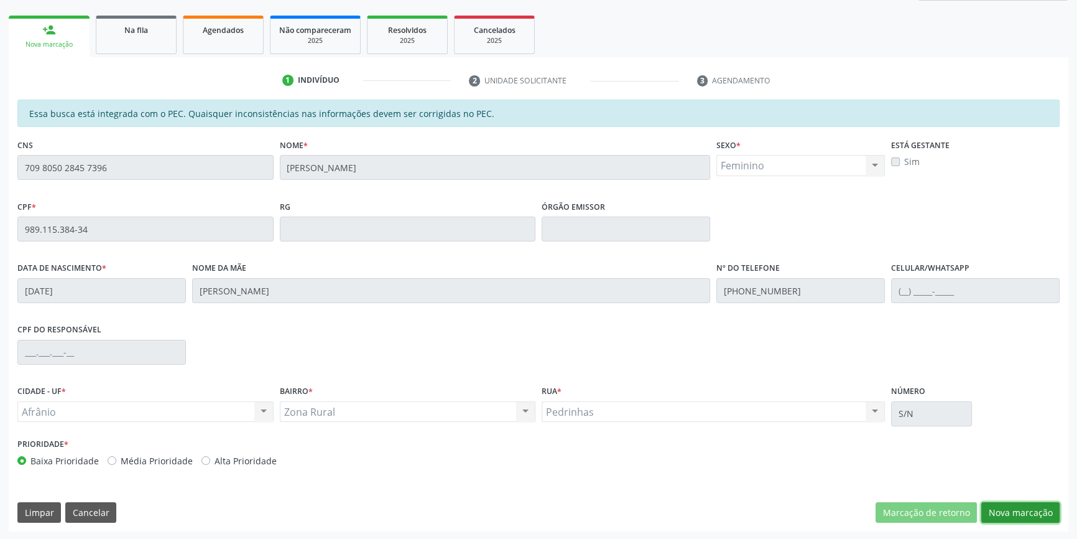
click at [1027, 508] on button "Nova marcação" at bounding box center [1020, 512] width 78 height 21
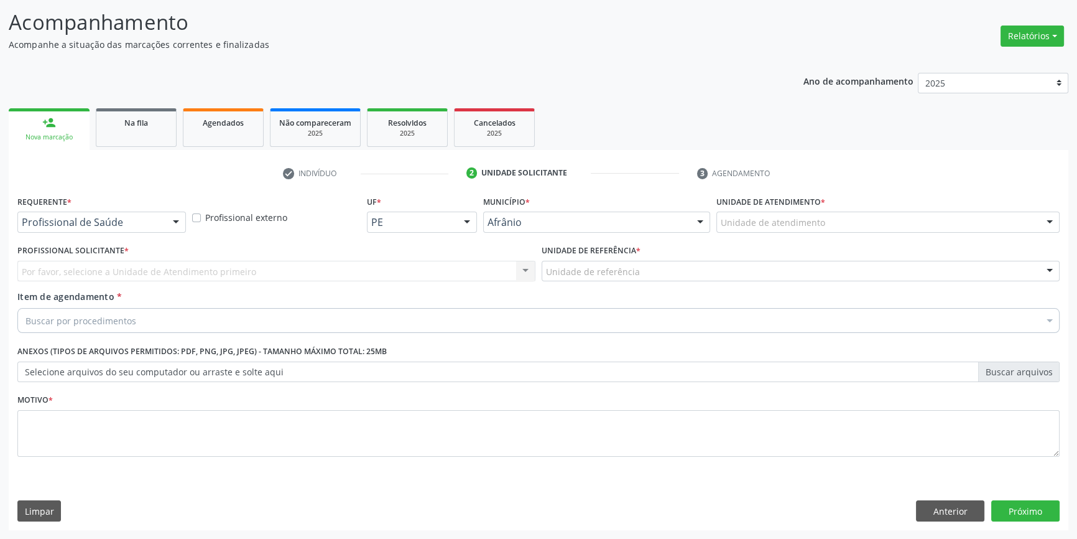
scroll to position [76, 0]
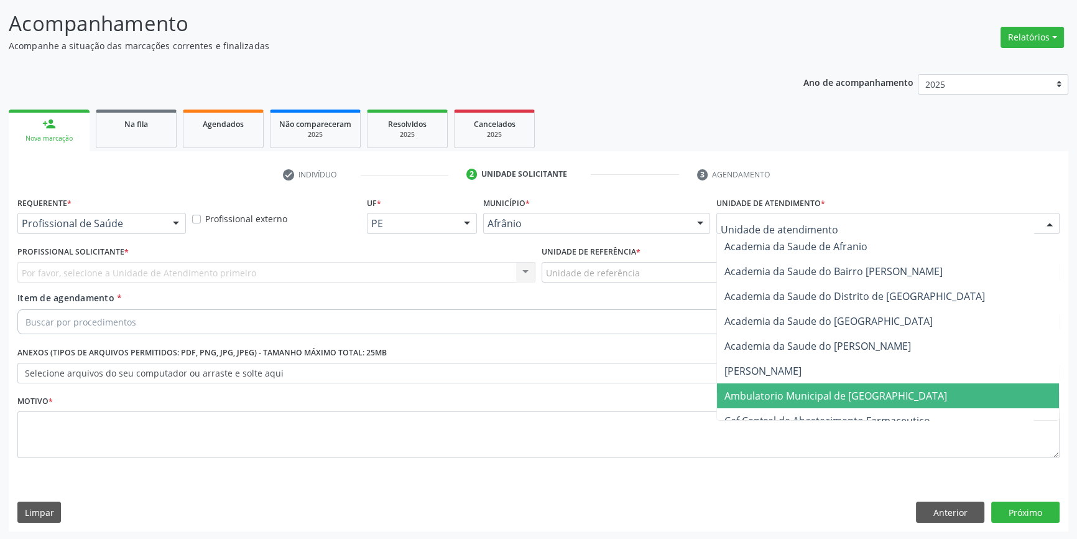
click at [771, 392] on span "Ambulatorio Municipal de [GEOGRAPHIC_DATA]" at bounding box center [836, 396] width 223 height 14
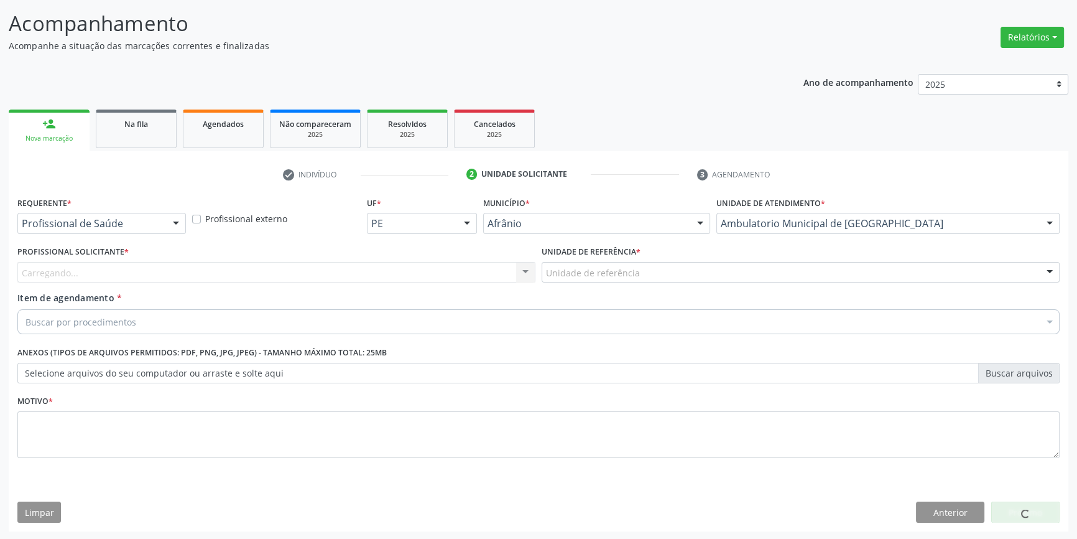
click at [630, 283] on div "Unidade de referência * Unidade de referência ESF de Extrema ESF de Barra das M…" at bounding box center [801, 267] width 524 height 49
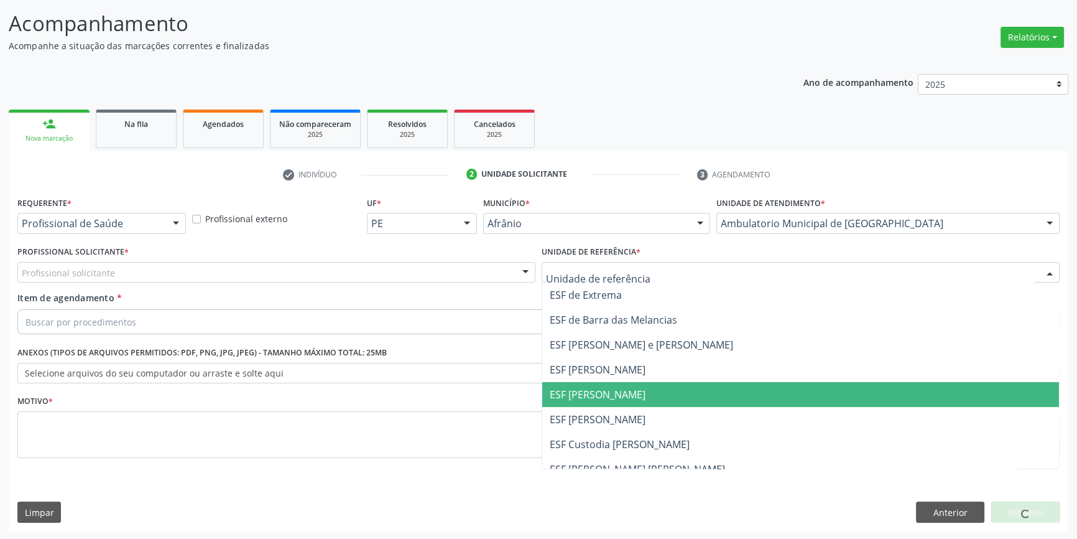
click at [620, 394] on span "ESF [PERSON_NAME]" at bounding box center [598, 394] width 96 height 14
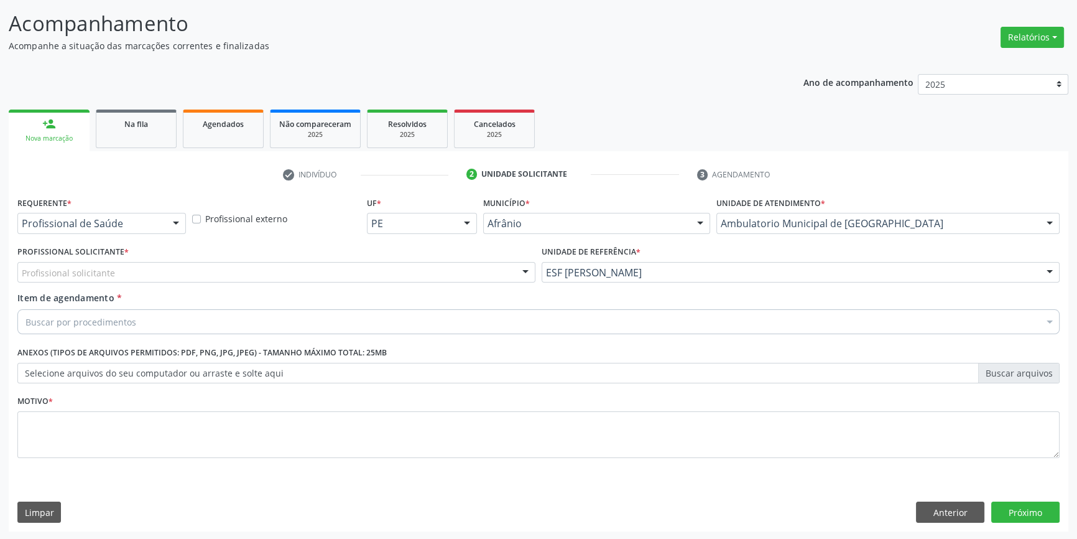
click at [391, 273] on div "Profissional solicitante" at bounding box center [276, 272] width 518 height 21
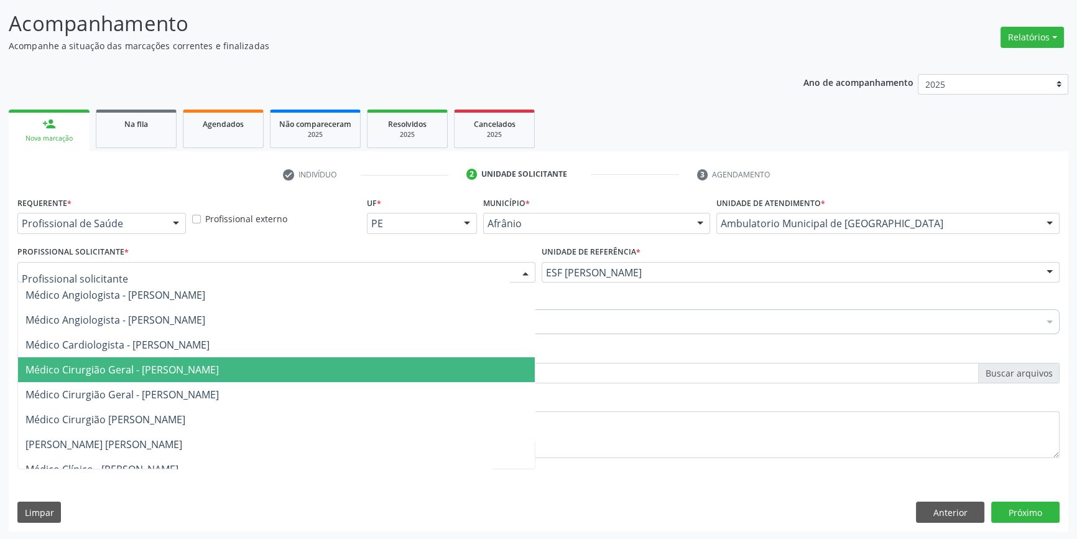
click at [219, 370] on span "Médico Cirurgião Geral - [PERSON_NAME]" at bounding box center [121, 370] width 193 height 14
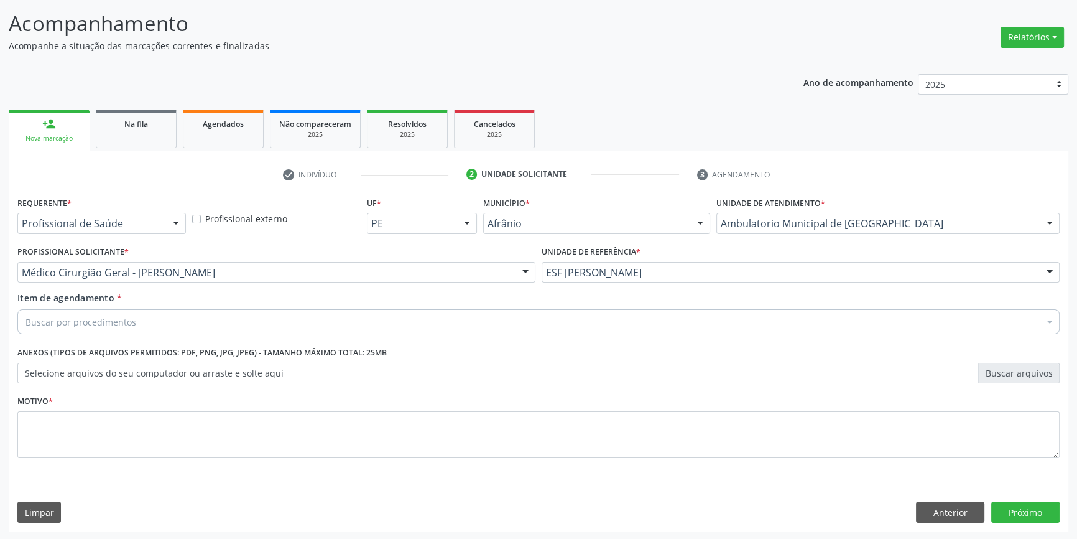
click at [195, 317] on div "Buscar por procedimentos" at bounding box center [538, 321] width 1042 height 25
type input "UROLO"
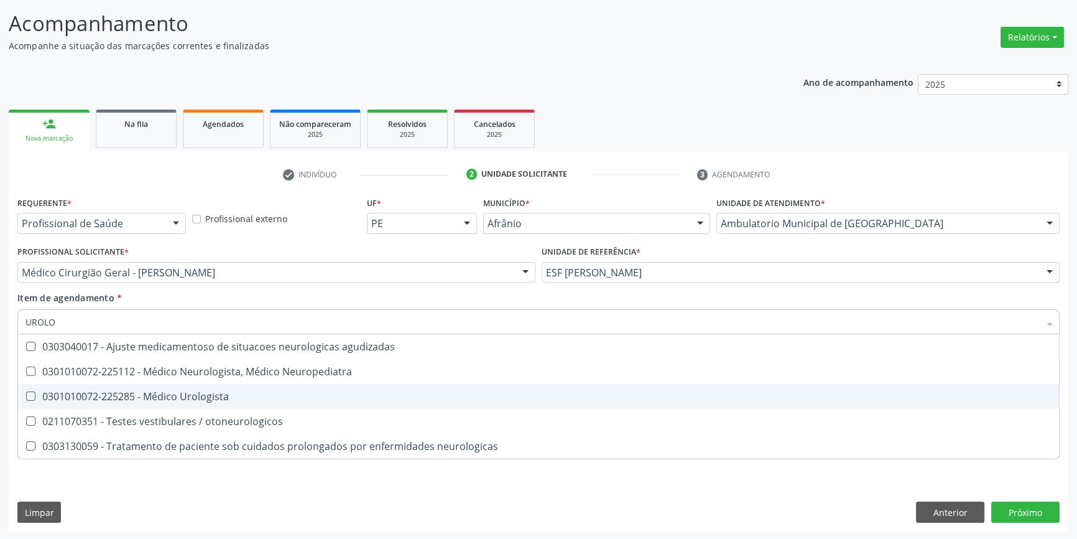
click at [162, 391] on div "0301010072-225285 - Médico Urologista" at bounding box center [538, 396] width 1026 height 10
checkbox Urologista "true"
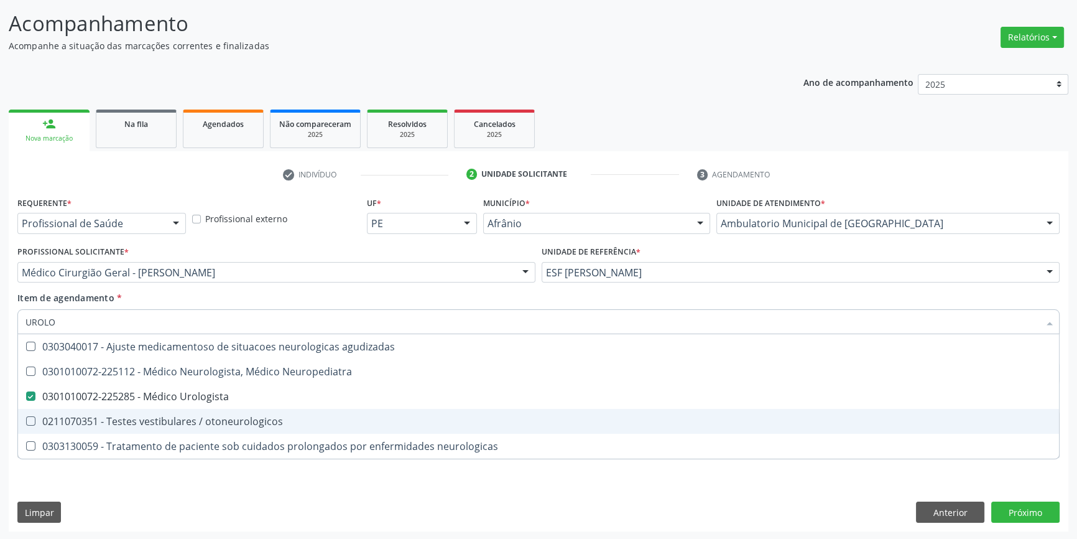
click at [165, 476] on div "Requerente * Profissional de Saúde Profissional de Saúde Paciente Nenhum result…" at bounding box center [539, 362] width 1060 height 338
checkbox Neuropediatra "true"
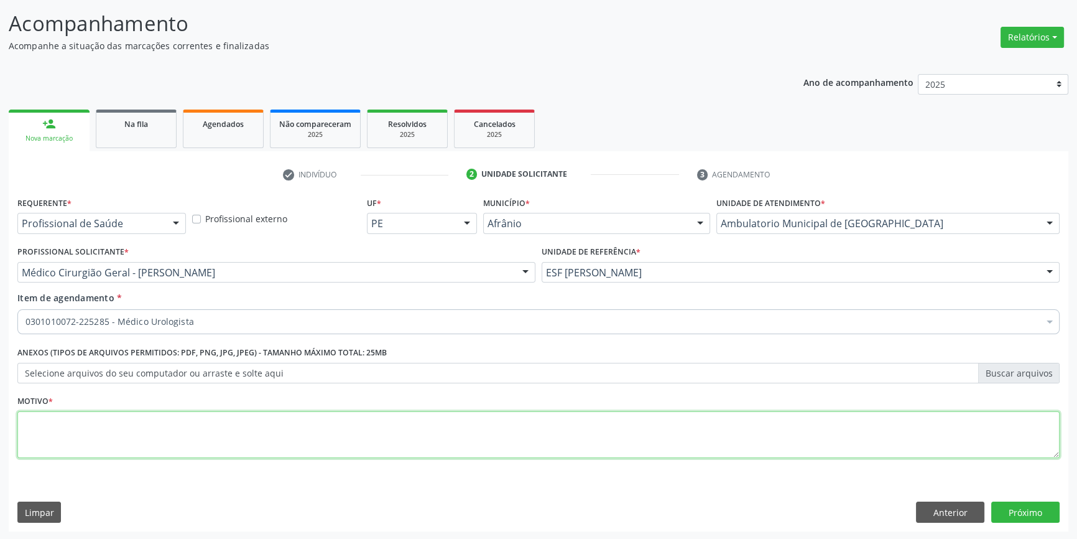
click at [157, 411] on textarea at bounding box center [538, 434] width 1042 height 47
type textarea "'"
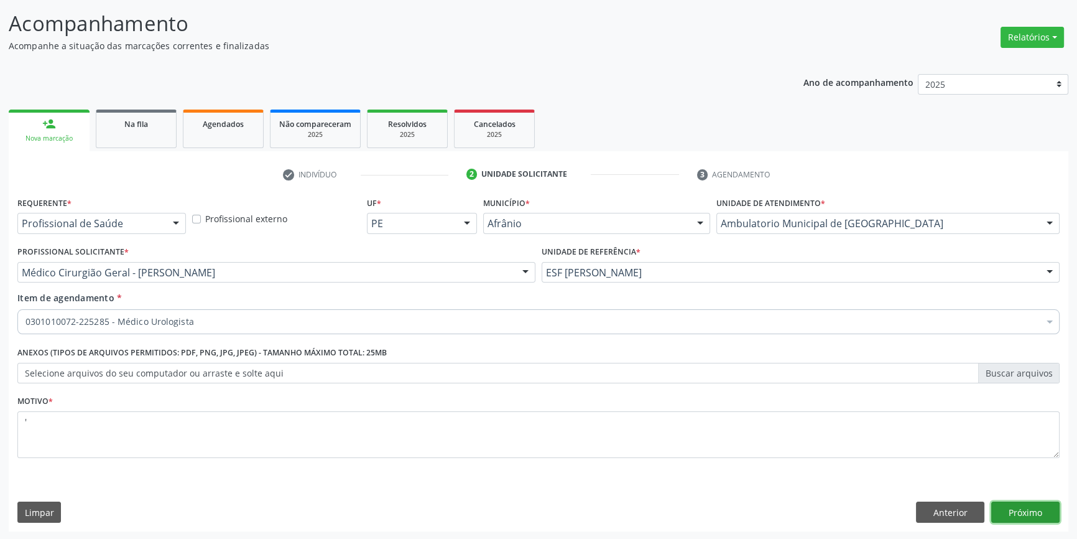
click at [1023, 509] on button "Próximo" at bounding box center [1025, 511] width 68 height 21
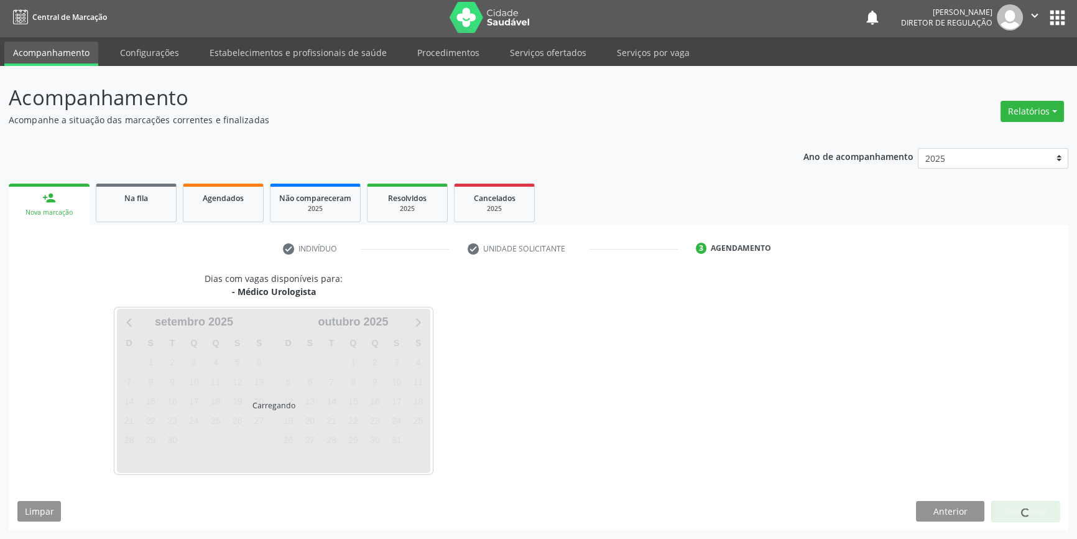
scroll to position [1, 0]
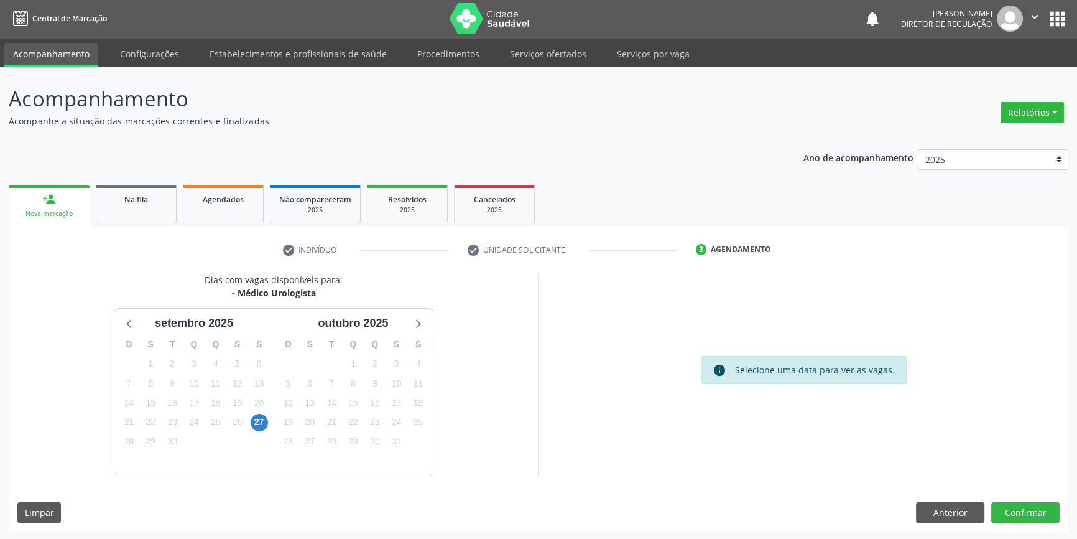
click at [251, 417] on div "27" at bounding box center [259, 421] width 17 height 19
click at [264, 421] on span "27" at bounding box center [259, 422] width 17 height 17
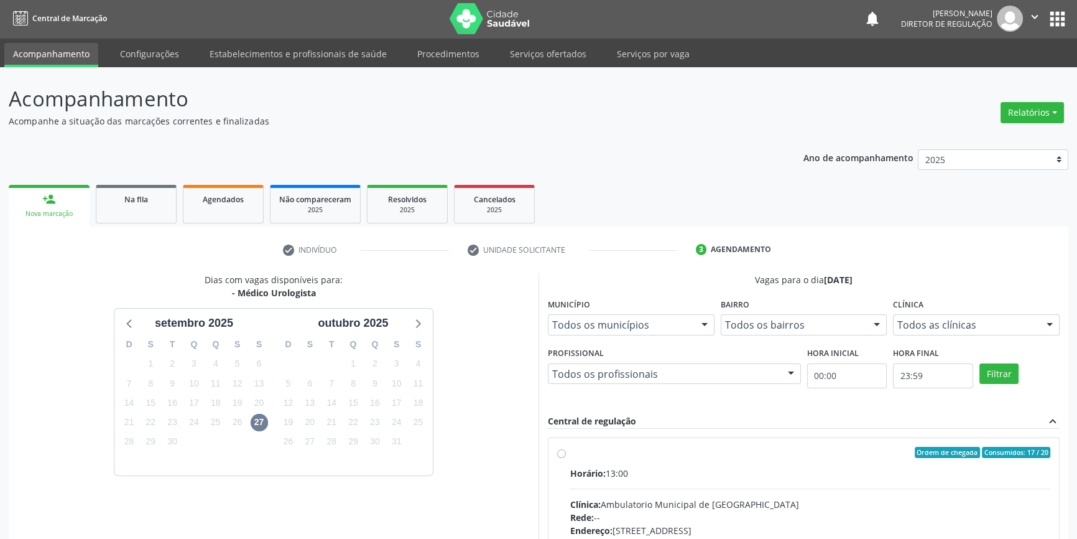
click at [583, 460] on label "Ordem de chegada Consumidos: 17 / 20 Horário: 13:00 Clínica: Ambulatorio Munici…" at bounding box center [810, 542] width 480 height 191
click at [566, 458] on input "Ordem de chegada Consumidos: 17 / 20 Horário: 13:00 Clínica: Ambulatorio Munici…" at bounding box center [561, 452] width 9 height 11
radio input "true"
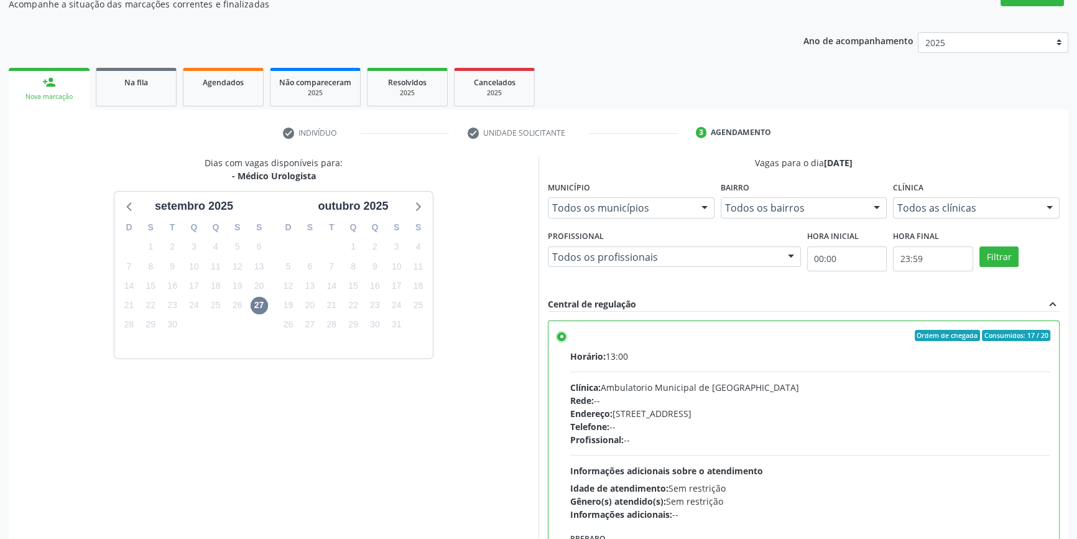
scroll to position [203, 0]
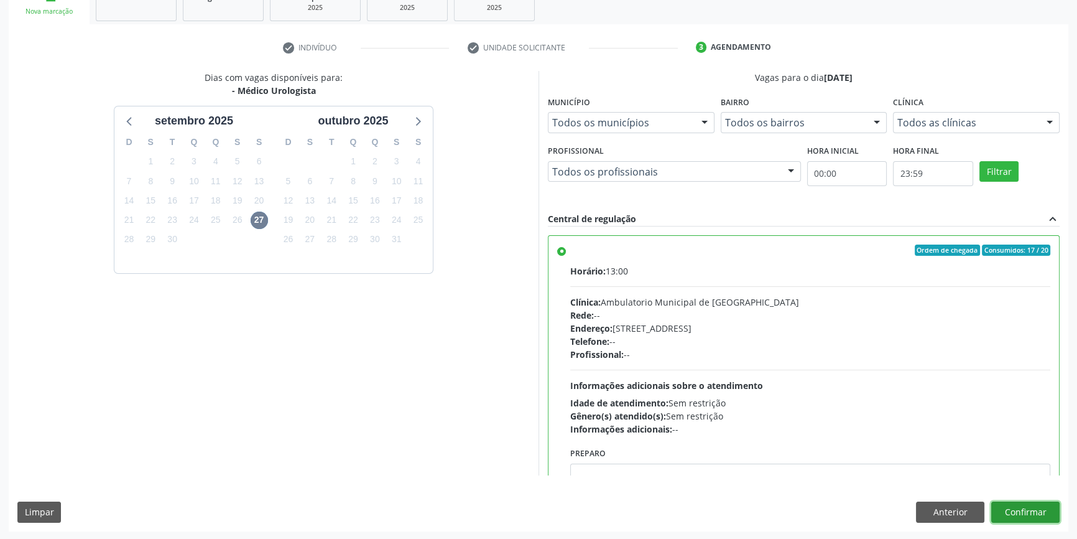
click at [1013, 503] on button "Confirmar" at bounding box center [1025, 511] width 68 height 21
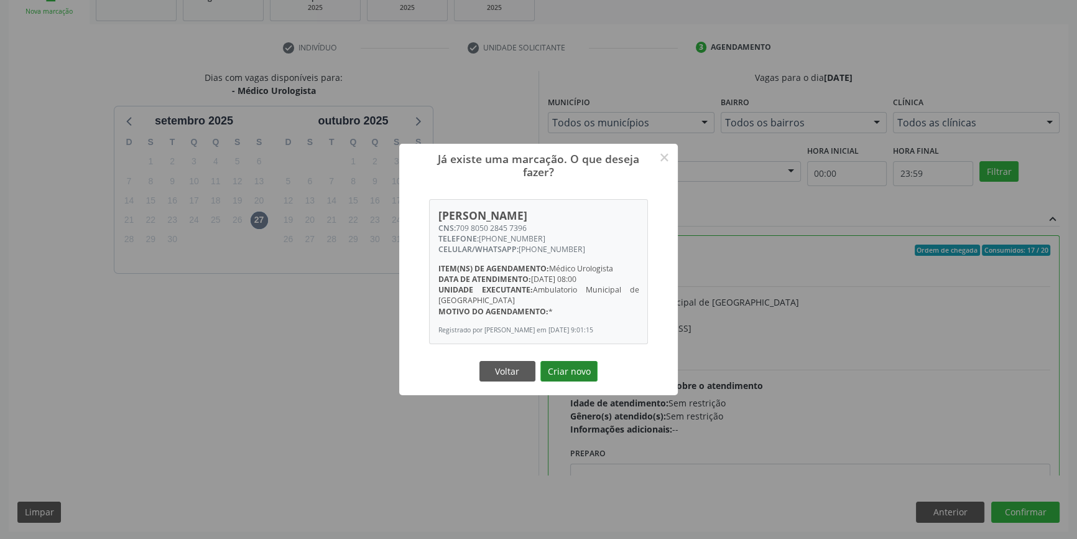
click at [577, 378] on button "Criar novo" at bounding box center [568, 371] width 57 height 21
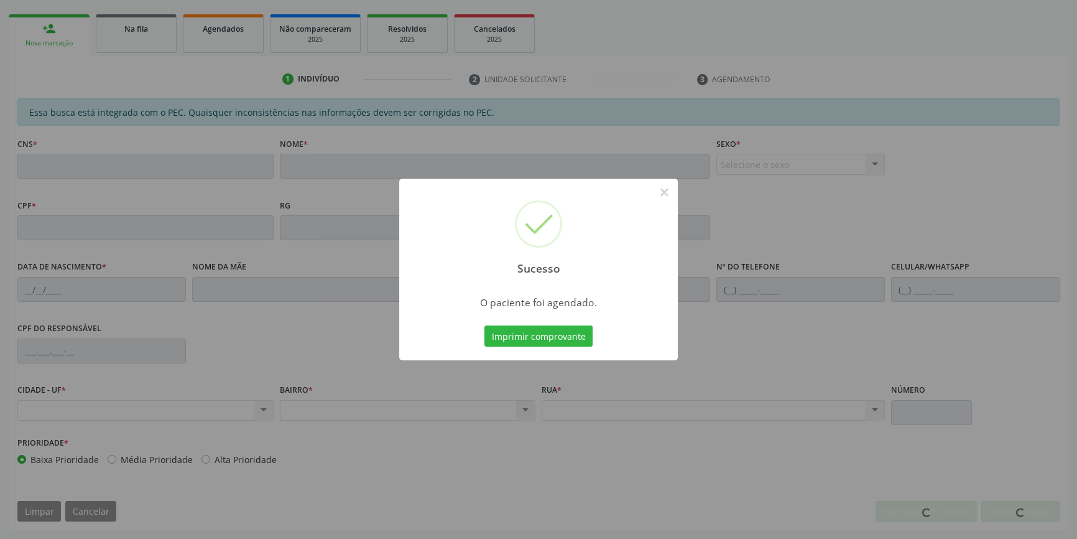
scroll to position [170, 0]
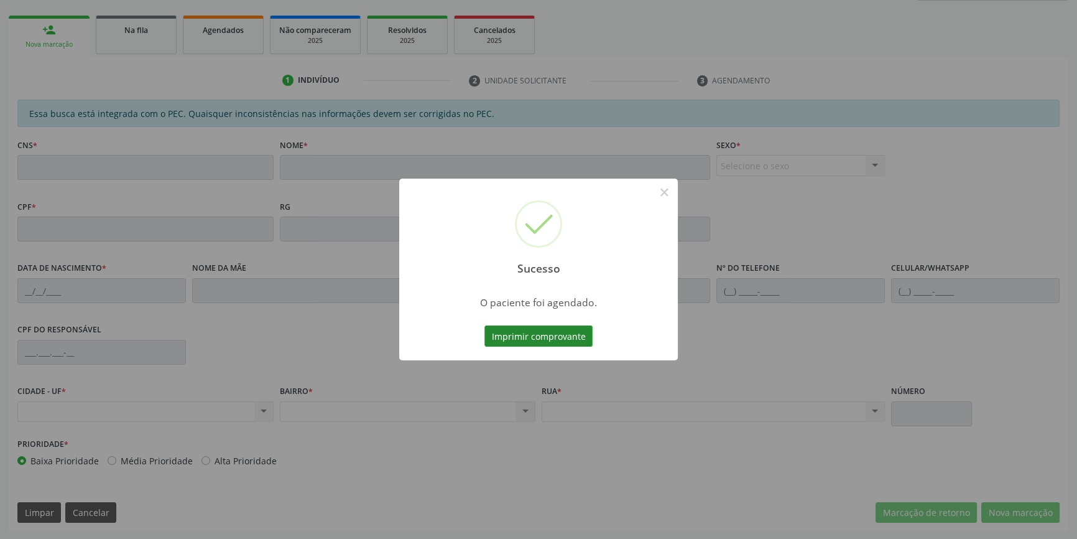
click at [555, 332] on button "Imprimir comprovante" at bounding box center [538, 335] width 108 height 21
